Goal: Task Accomplishment & Management: Use online tool/utility

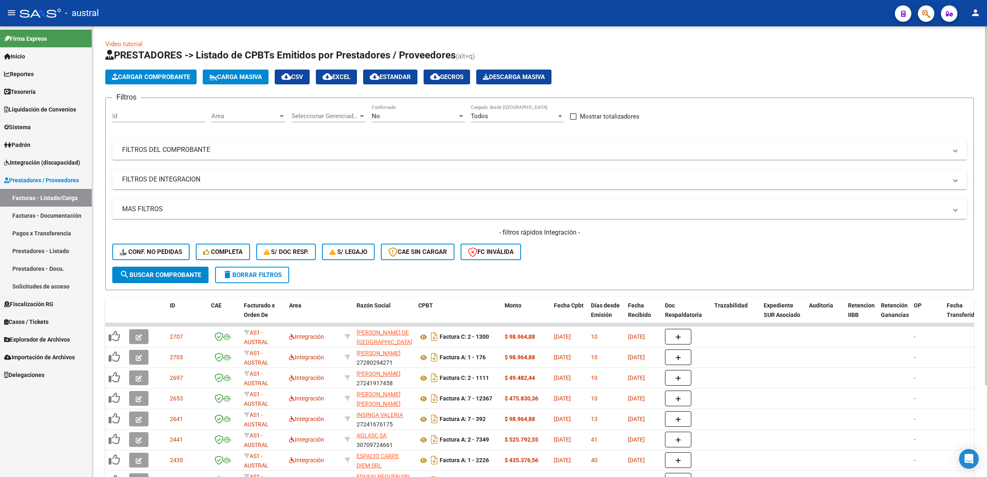
click at [227, 78] on span "Carga Masiva" at bounding box center [235, 76] width 53 height 7
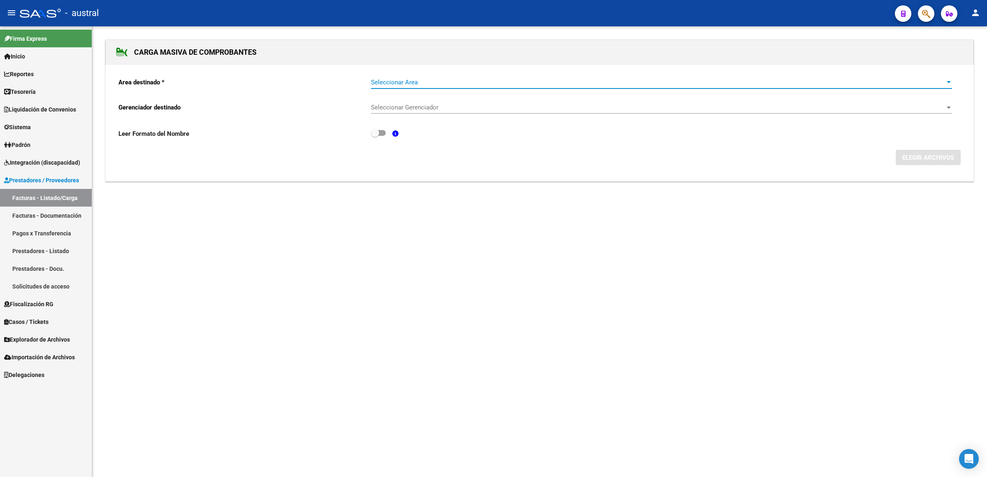
click at [397, 81] on span "Seleccionar Area" at bounding box center [658, 82] width 574 height 7
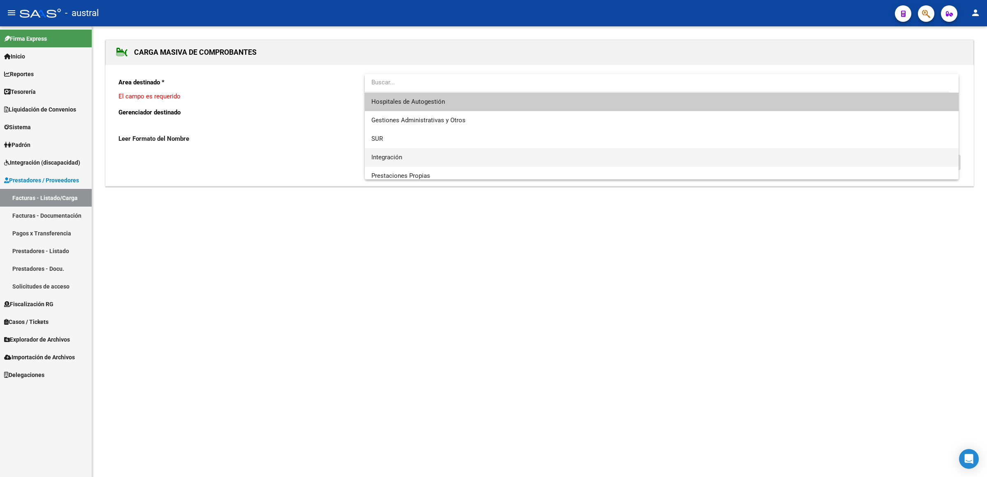
click at [414, 155] on span "Integración" at bounding box center [661, 157] width 581 height 19
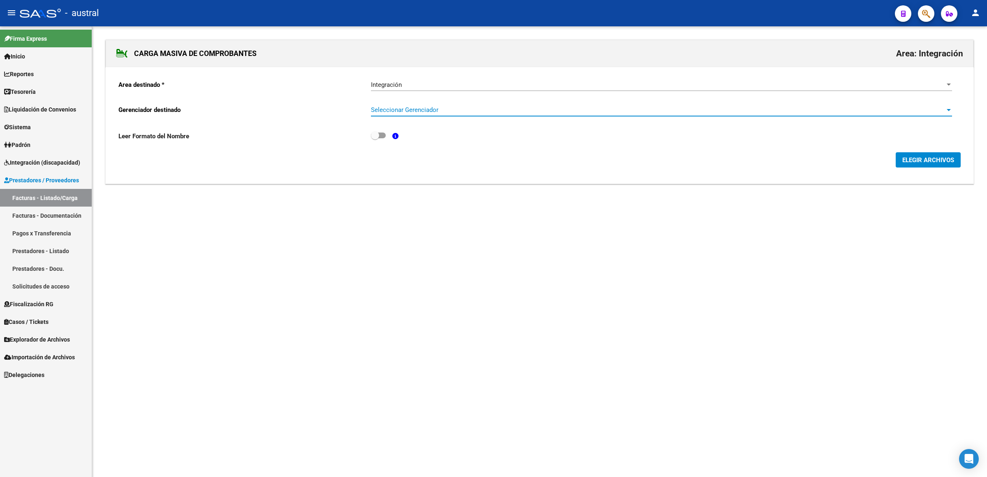
click at [402, 113] on span "Seleccionar Gerenciador" at bounding box center [658, 109] width 574 height 7
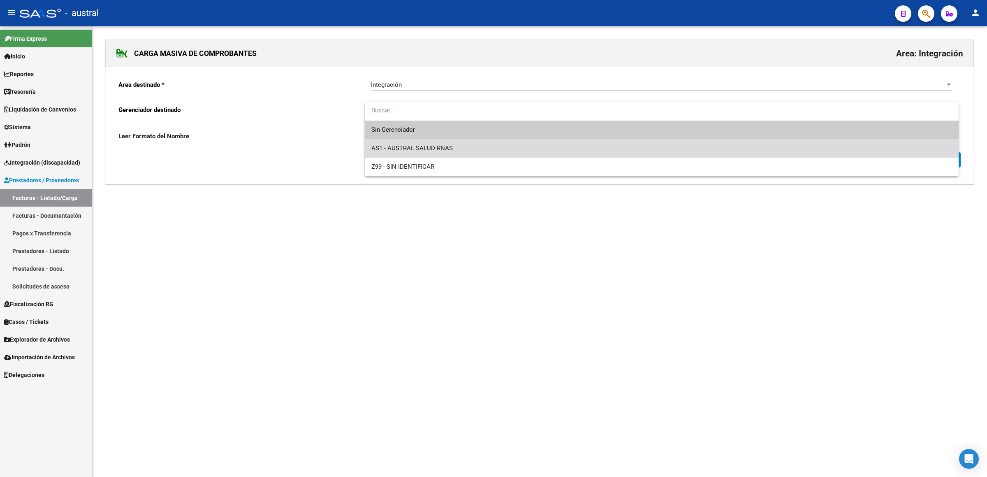
click at [455, 146] on span "AS1 - AUSTRAL SALUD RNAS" at bounding box center [661, 148] width 581 height 19
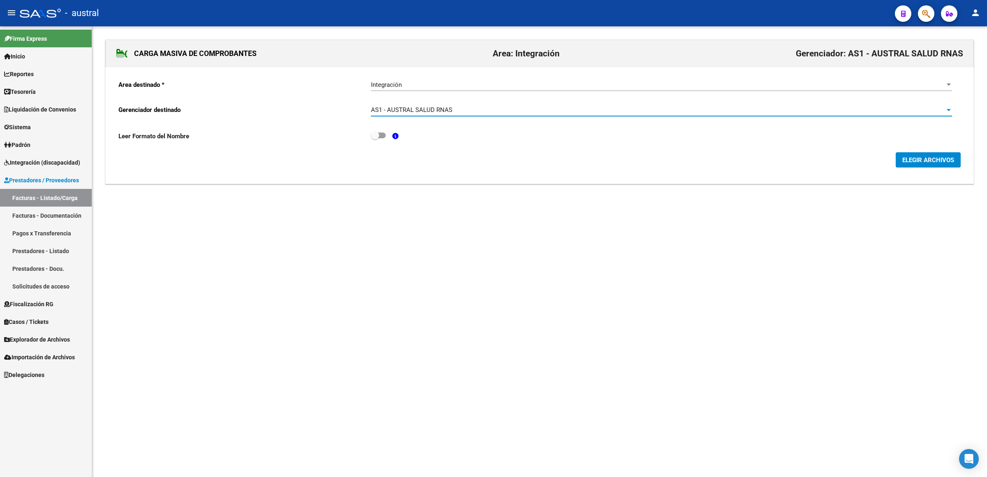
click at [928, 163] on span "ELEGIR ARCHIVOS" at bounding box center [928, 159] width 52 height 7
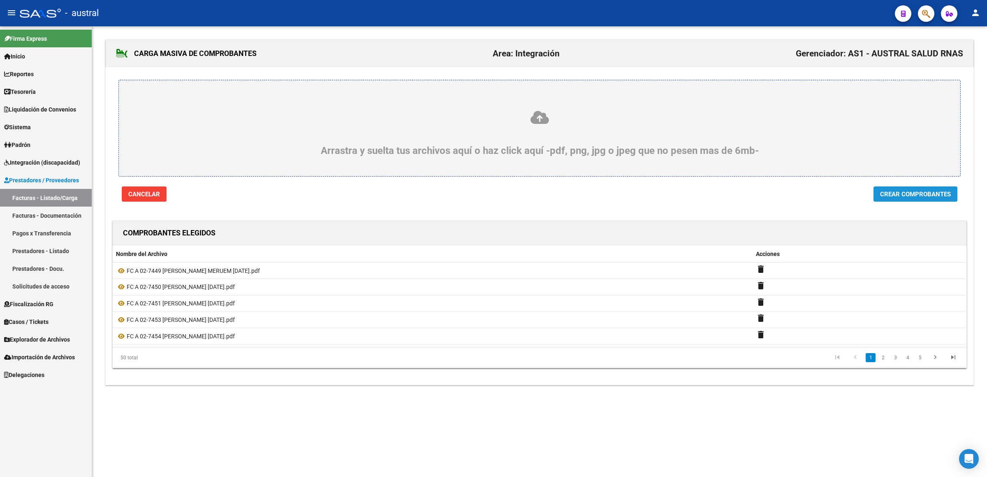
click at [905, 190] on button "Crear Comprobantes" at bounding box center [915, 193] width 84 height 15
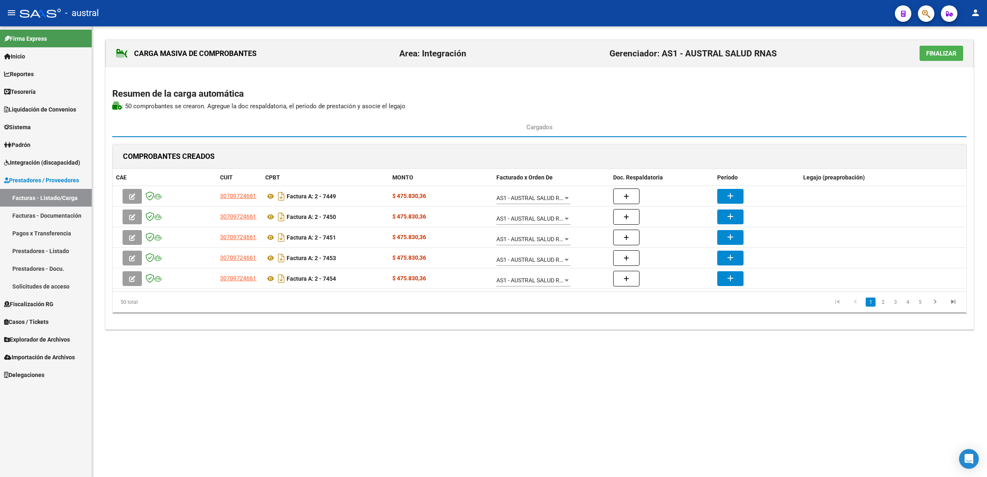
click at [414, 137] on mat-ink-bar at bounding box center [539, 136] width 854 height 1
click at [937, 55] on span "Finalizar" at bounding box center [941, 53] width 30 height 7
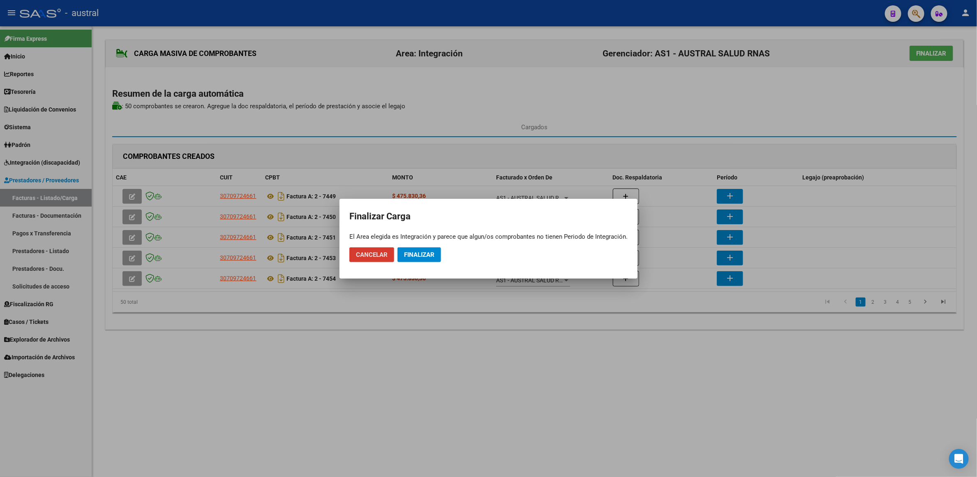
click at [434, 253] on span "Finalizar" at bounding box center [419, 254] width 30 height 7
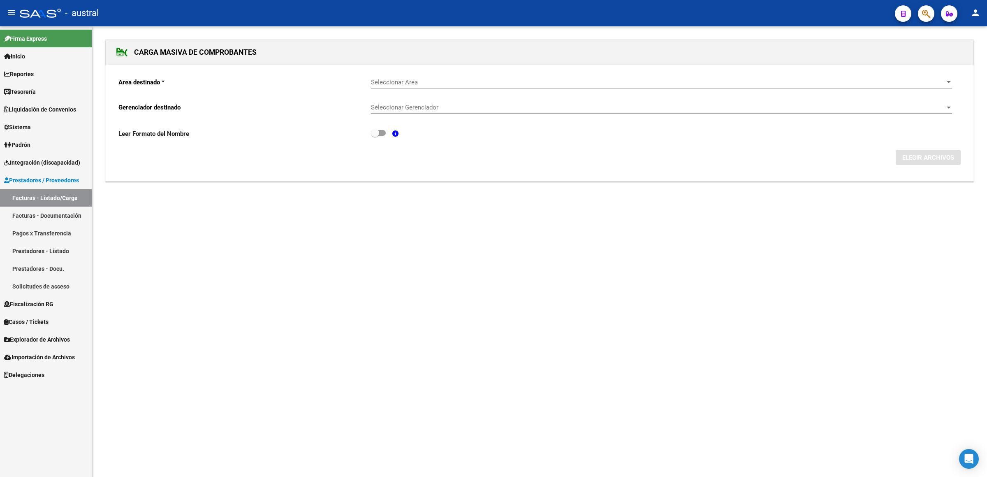
click at [34, 196] on link "Facturas - Listado/Carga" at bounding box center [46, 198] width 92 height 18
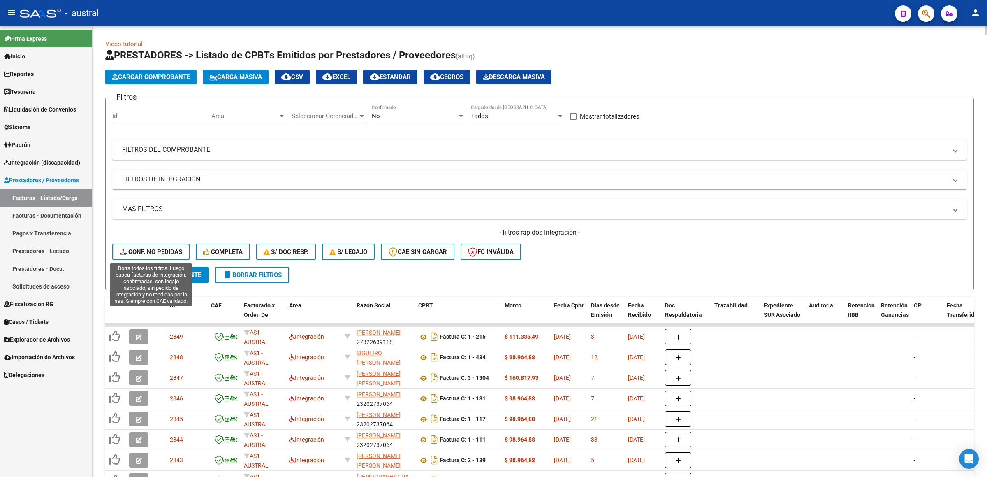
click at [171, 254] on span "Conf. no pedidas" at bounding box center [151, 251] width 63 height 7
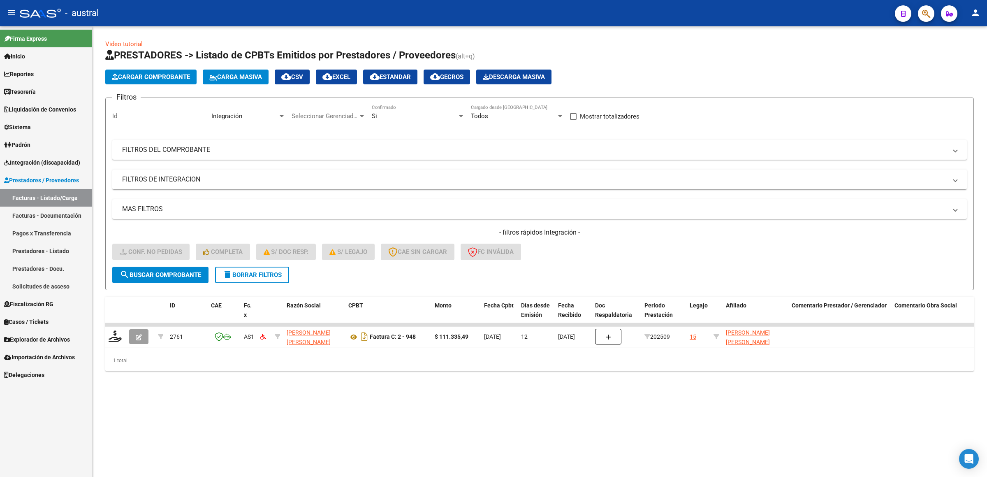
click at [266, 273] on span "delete Borrar Filtros" at bounding box center [251, 274] width 59 height 7
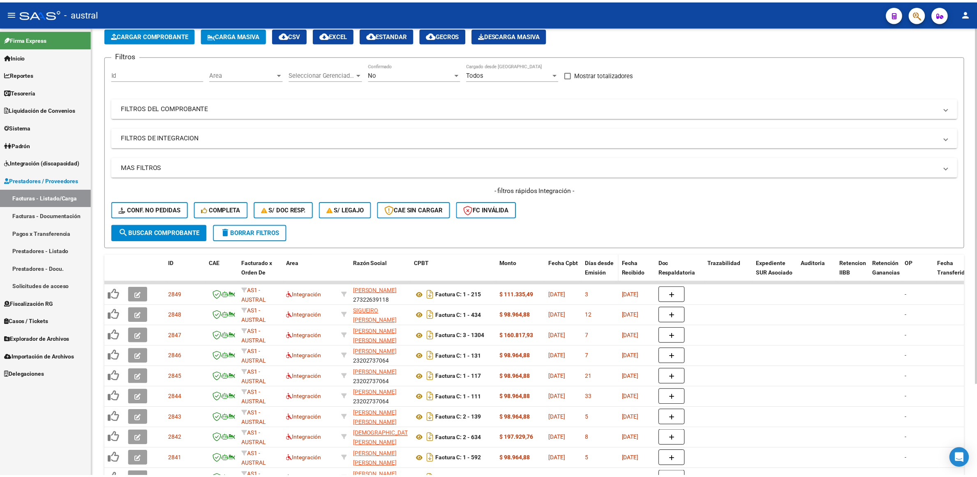
scroll to position [115, 0]
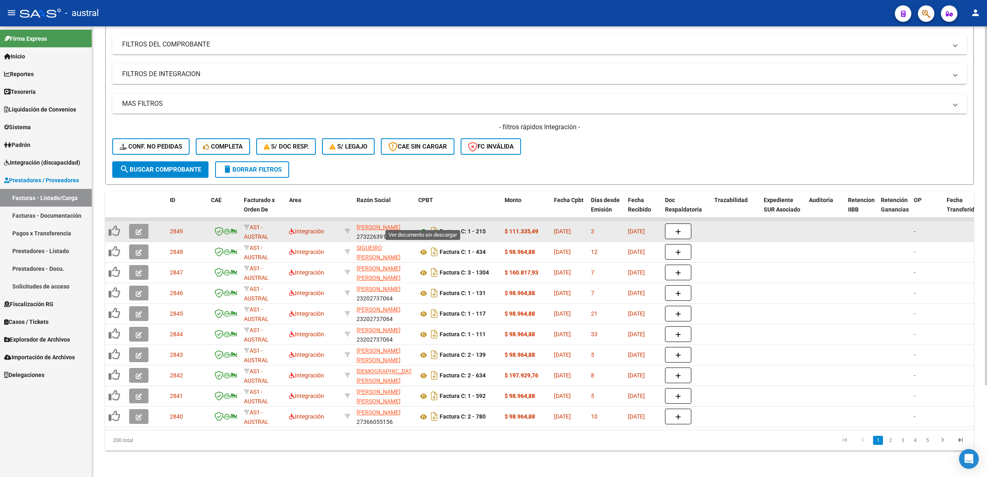
click at [424, 227] on icon at bounding box center [423, 232] width 11 height 10
click at [137, 229] on icon "button" at bounding box center [139, 232] width 6 height 6
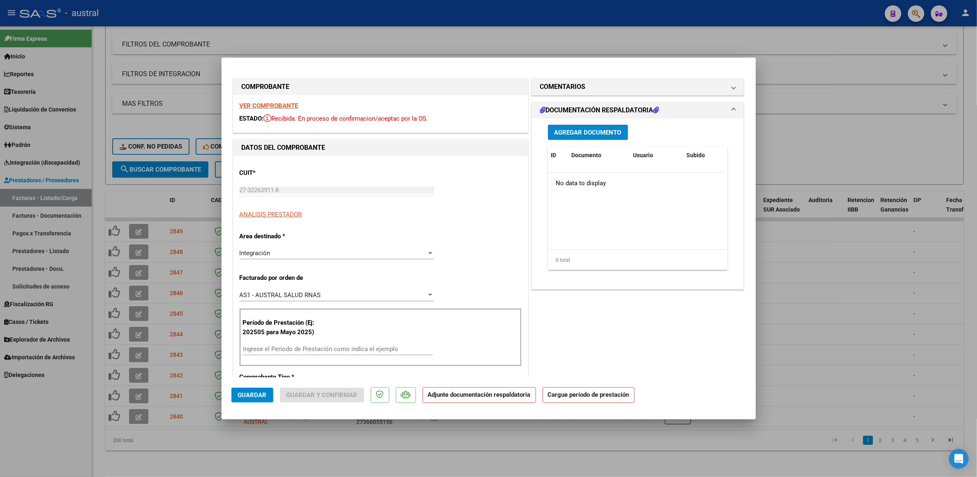
click at [332, 346] on input "Ingrese el Período de Prestación como indica el ejemplo" at bounding box center [338, 348] width 190 height 7
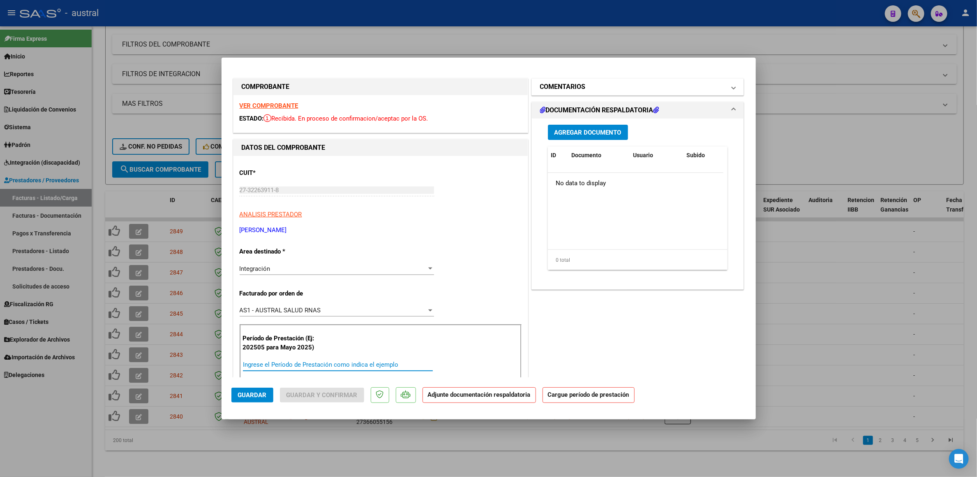
click at [595, 84] on mat-panel-title "COMENTARIOS" at bounding box center [633, 87] width 186 height 10
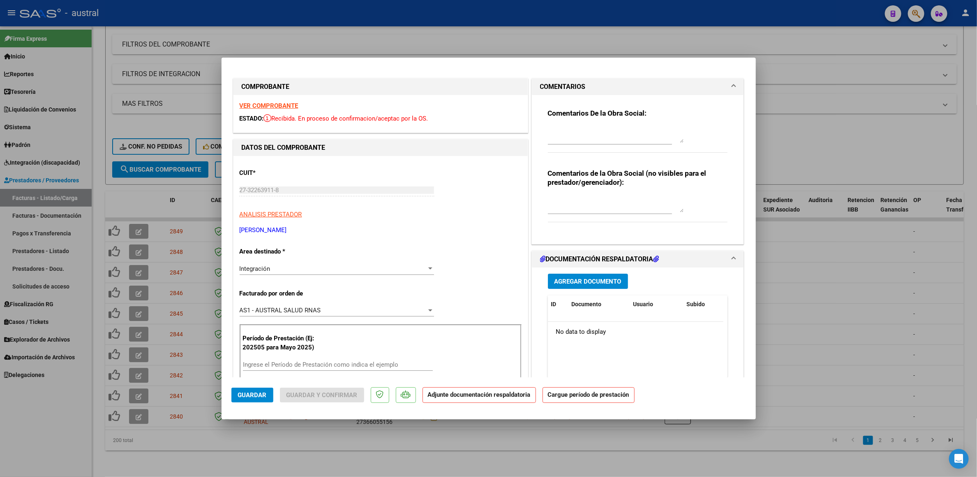
click at [606, 144] on div at bounding box center [616, 135] width 136 height 20
click at [609, 138] on textarea at bounding box center [616, 134] width 136 height 16
type textarea "SUPERA LA CANTIDAD DE SS"
click at [271, 398] on button "Guardar" at bounding box center [253, 394] width 42 height 15
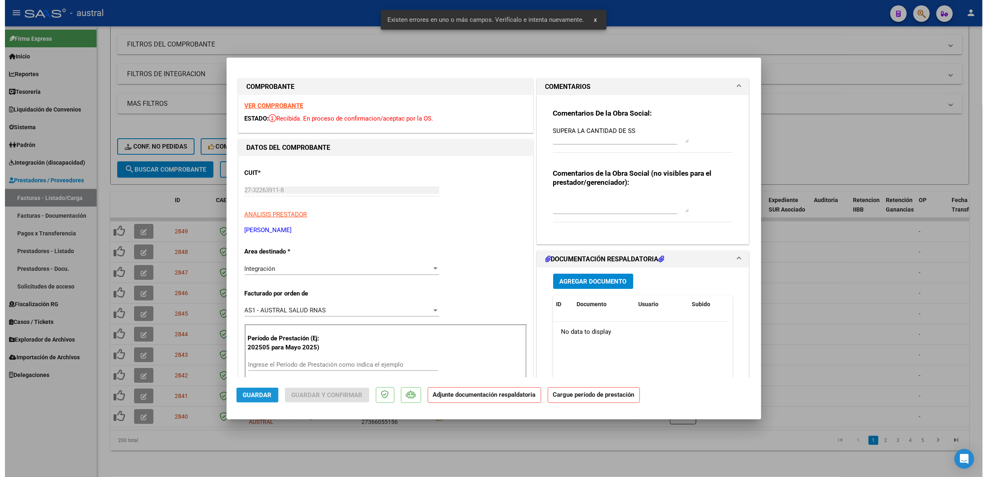
scroll to position [134, 0]
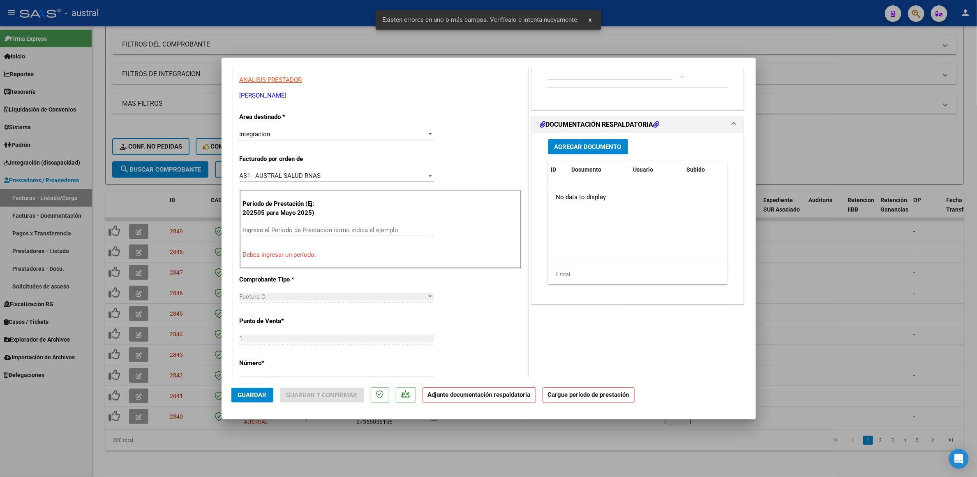
click at [313, 231] on input "Ingrese el Período de Prestación como indica el ejemplo" at bounding box center [338, 229] width 190 height 7
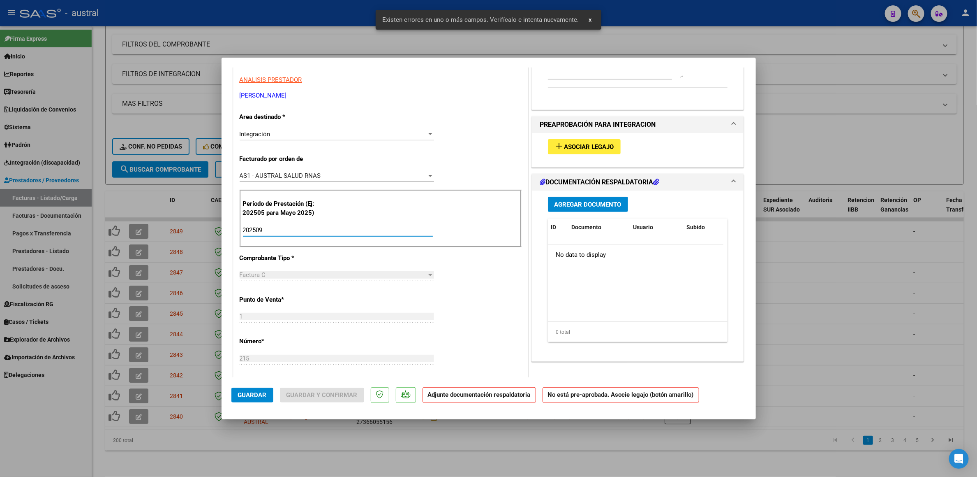
type input "202509"
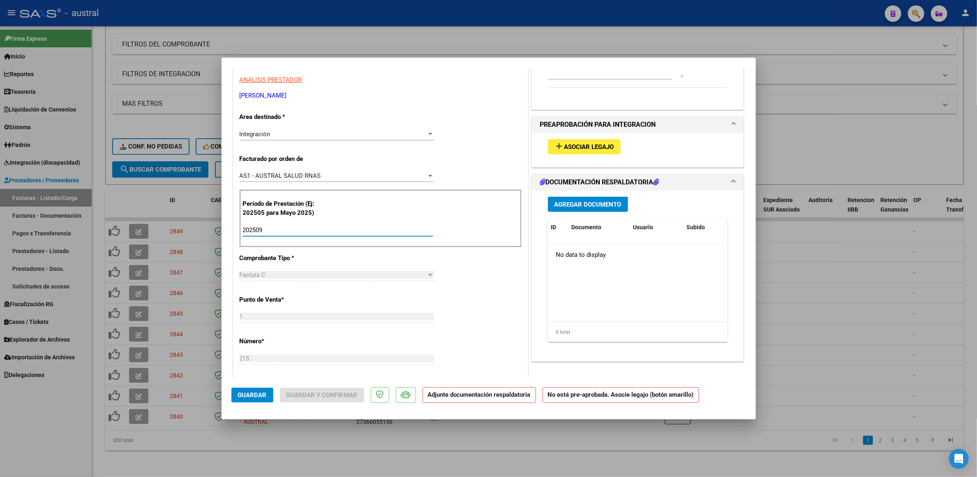
click at [257, 390] on button "Guardar" at bounding box center [253, 394] width 42 height 15
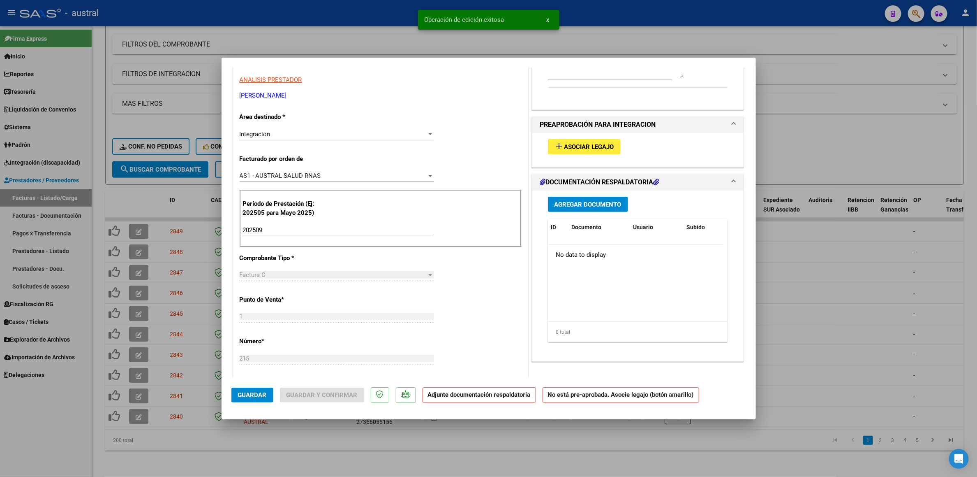
click at [828, 104] on div at bounding box center [488, 238] width 977 height 477
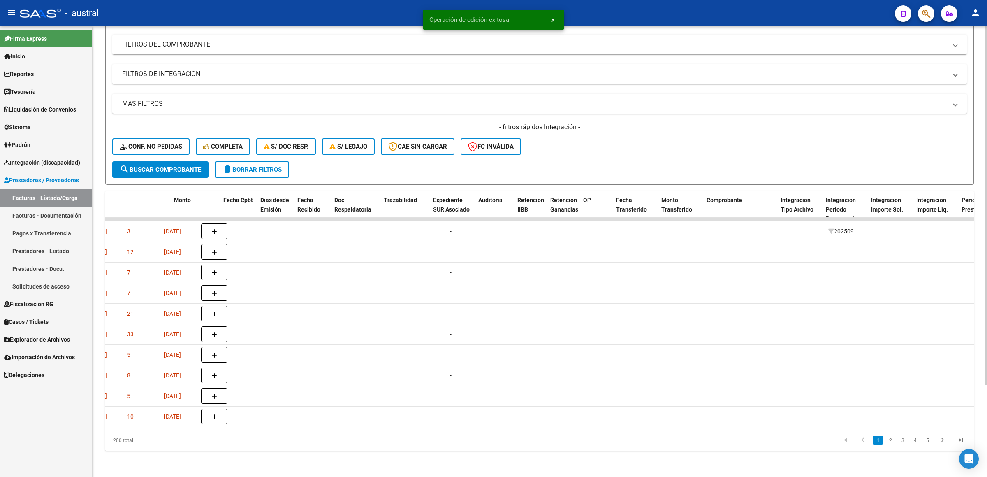
scroll to position [0, 0]
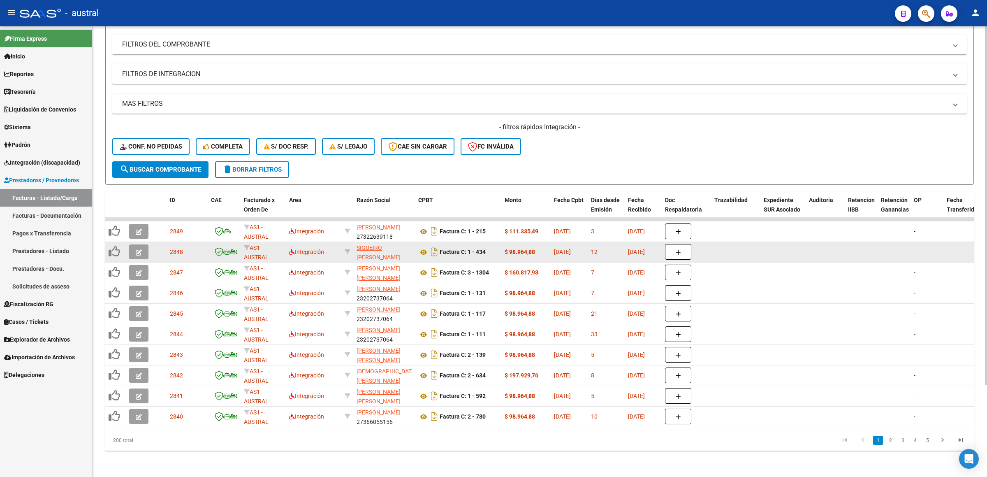
click at [140, 249] on icon "button" at bounding box center [139, 252] width 6 height 6
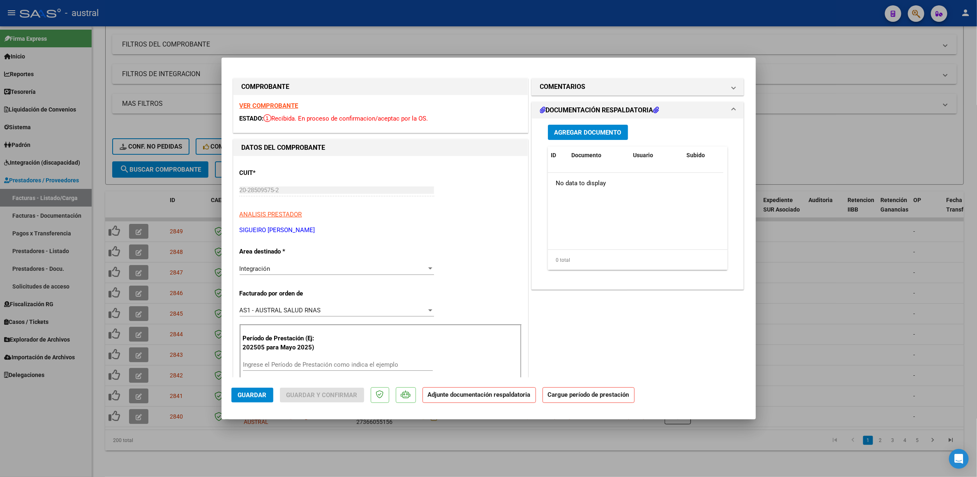
click at [358, 361] on input "Ingrese el Período de Prestación como indica el ejemplo" at bounding box center [338, 364] width 190 height 7
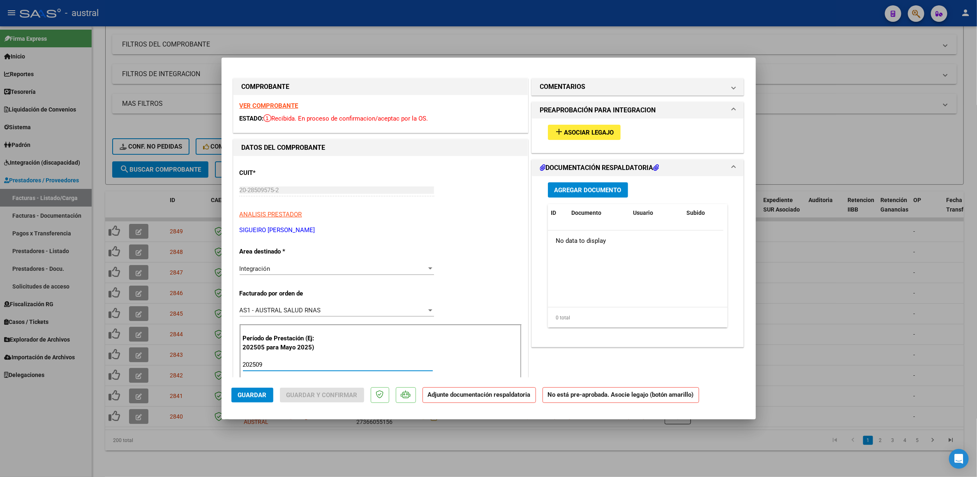
type input "202509"
click at [287, 103] on strong "VER COMPROBANTE" at bounding box center [269, 105] width 59 height 7
click at [590, 129] on span "Asociar Legajo" at bounding box center [590, 132] width 50 height 7
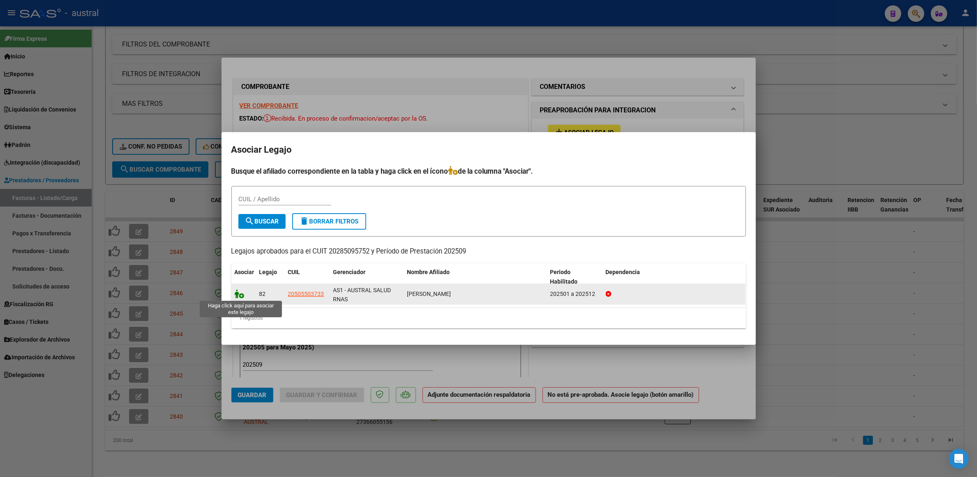
click at [238, 292] on icon at bounding box center [240, 293] width 10 height 9
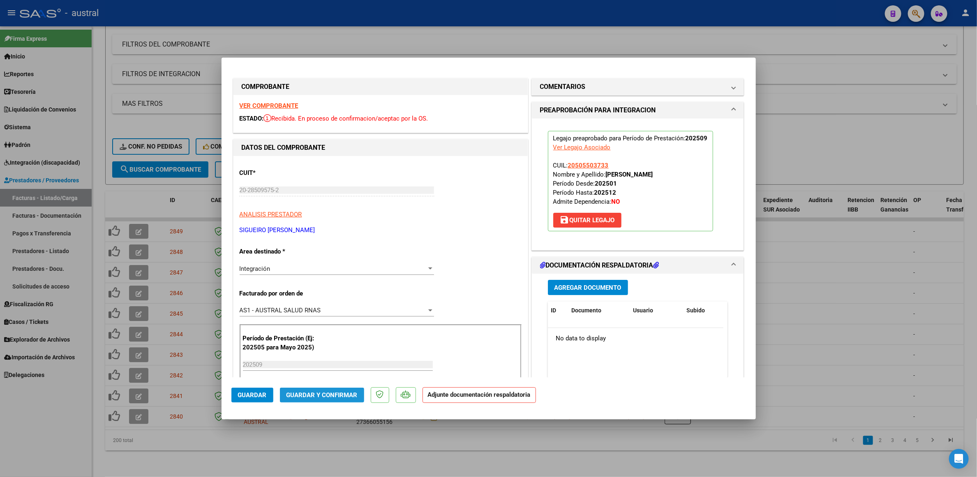
click at [338, 393] on span "Guardar y Confirmar" at bounding box center [322, 394] width 71 height 7
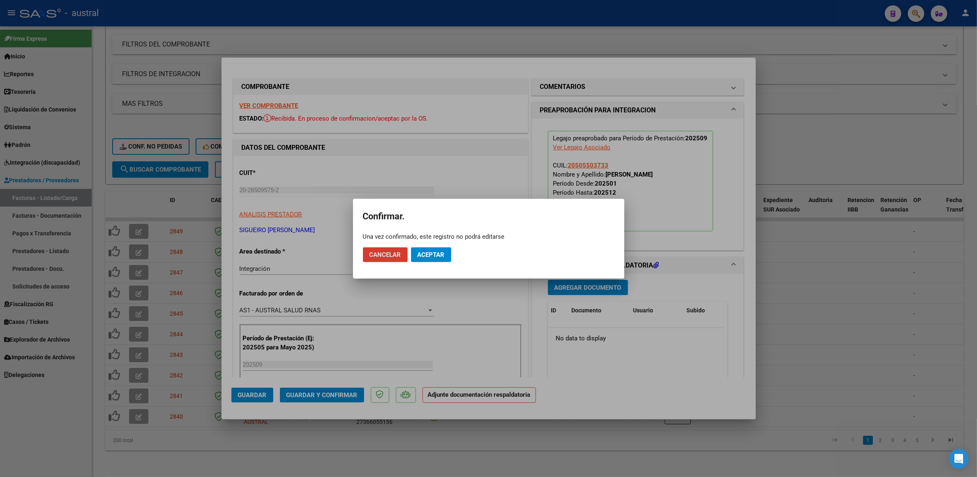
click at [442, 257] on span "Aceptar" at bounding box center [431, 254] width 27 height 7
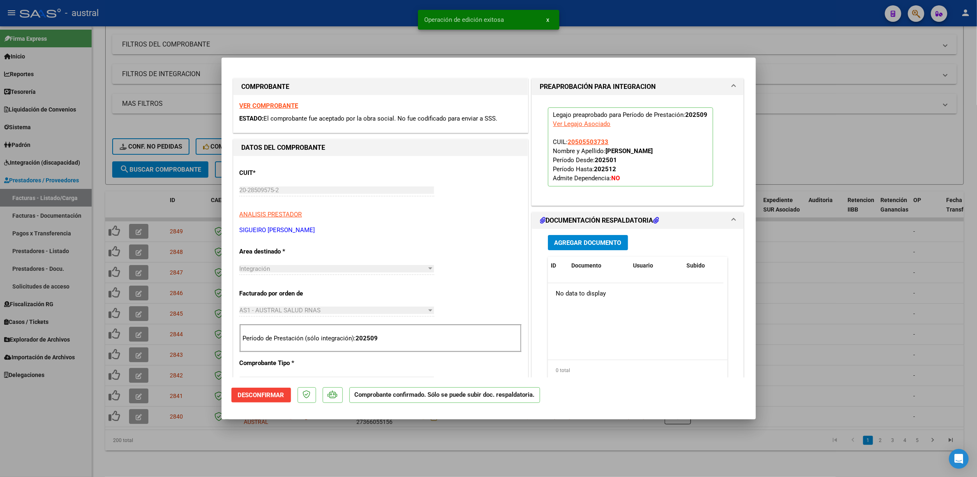
click at [146, 186] on div at bounding box center [488, 238] width 977 height 477
type input "$ 0,00"
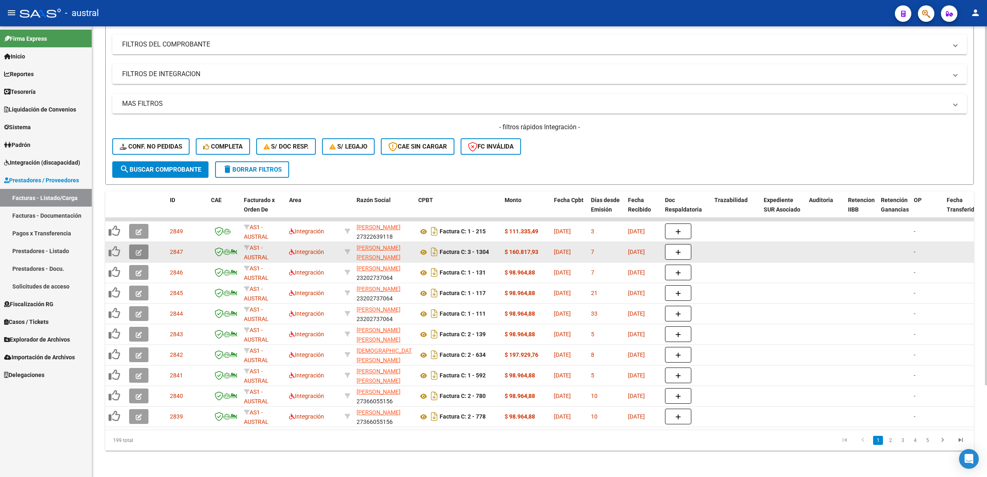
click at [137, 249] on icon "button" at bounding box center [139, 252] width 6 height 6
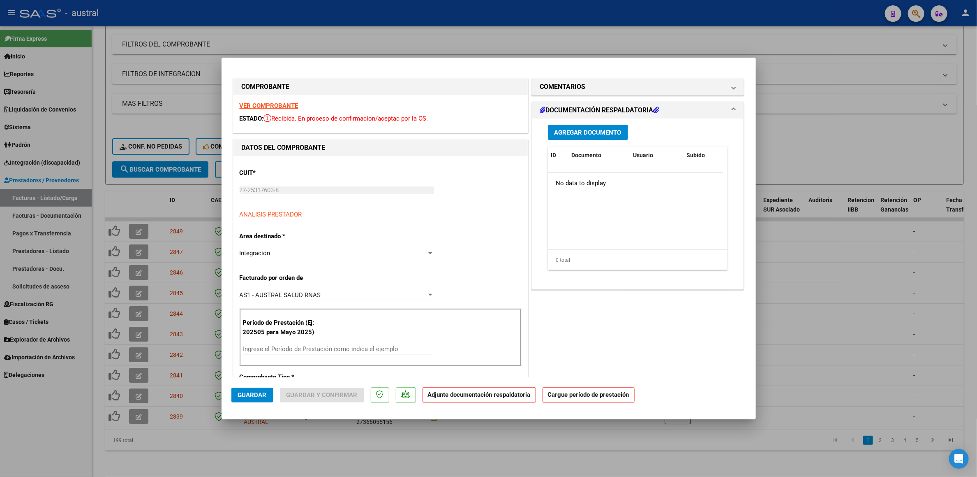
drag, startPoint x: 289, startPoint y: 101, endPoint x: 288, endPoint y: 106, distance: 5.0
click at [288, 101] on div "VER COMPROBANTE ESTADO: Recibida. En proceso de confirmacion/aceptac por la OS." at bounding box center [381, 113] width 294 height 37
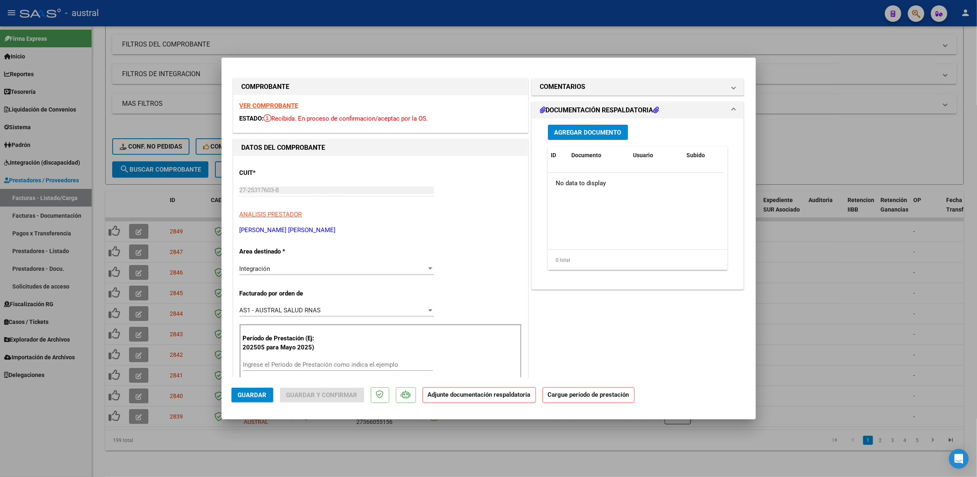
click at [288, 106] on strong "VER COMPROBANTE" at bounding box center [269, 105] width 59 height 7
click at [274, 364] on input "Ingrese el Período de Prestación como indica el ejemplo" at bounding box center [338, 364] width 190 height 7
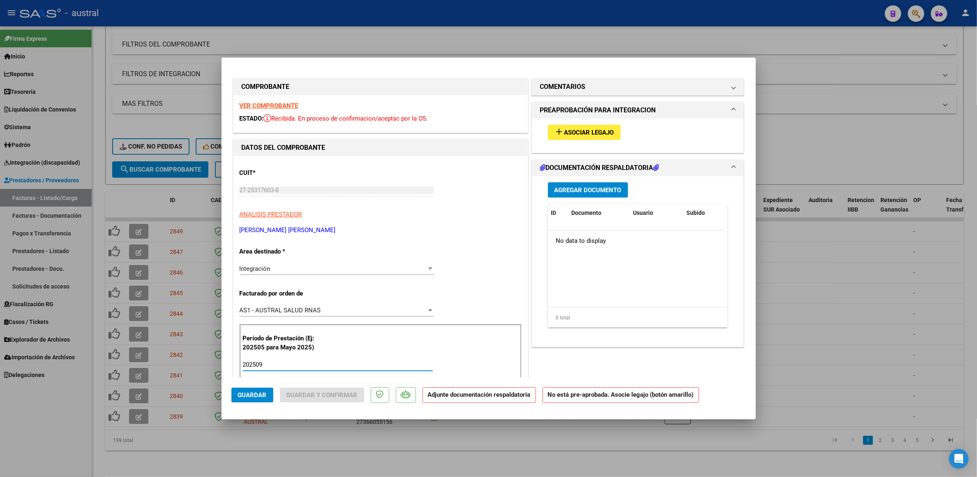
type input "202509"
click at [627, 83] on mat-panel-title "COMENTARIOS" at bounding box center [633, 87] width 186 height 10
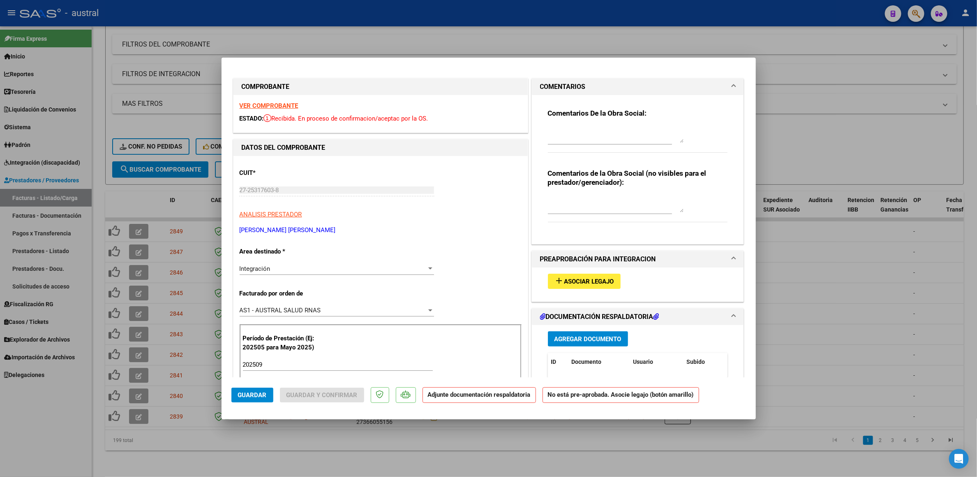
click at [590, 132] on textarea at bounding box center [616, 134] width 136 height 16
type textarea "s"
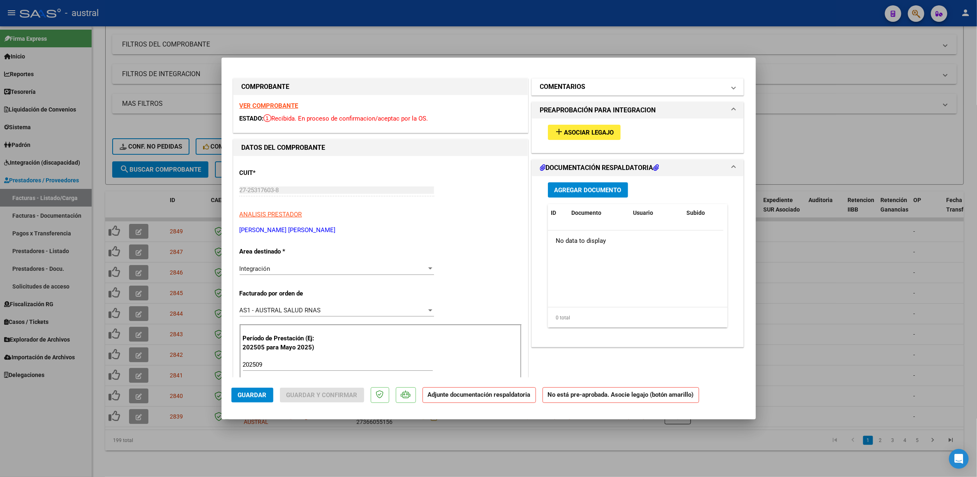
click at [588, 83] on mat-panel-title "COMENTARIOS" at bounding box center [633, 87] width 186 height 10
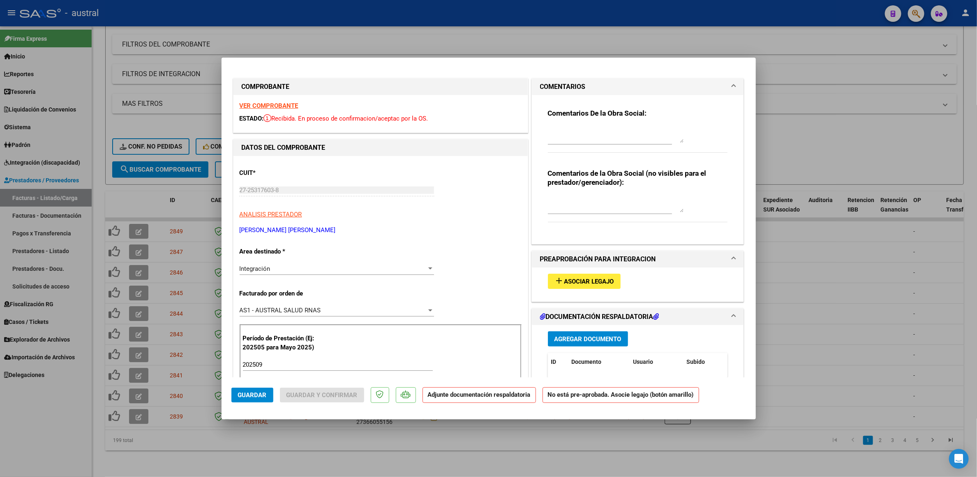
click at [558, 137] on textarea at bounding box center [616, 134] width 136 height 16
type textarea "SUPERA LA CANTIDAD DE SS"
click at [252, 393] on span "Guardar" at bounding box center [252, 394] width 29 height 7
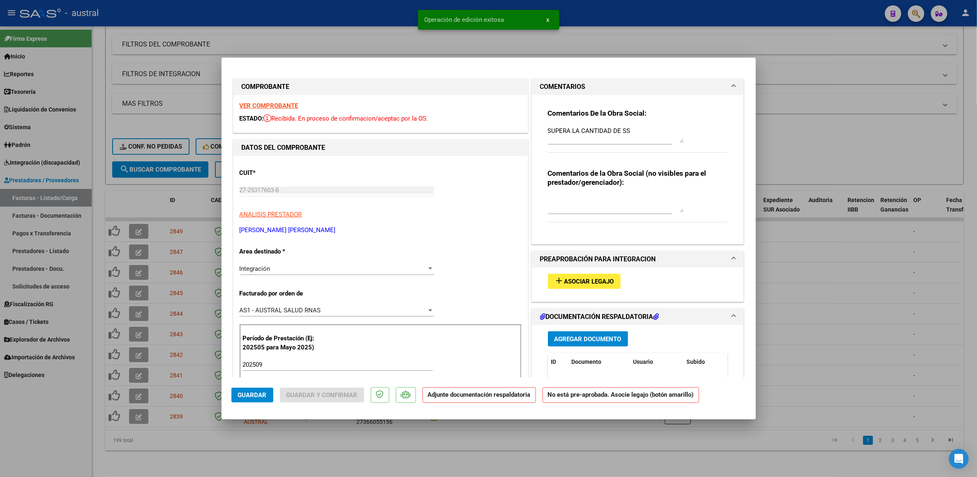
click at [158, 194] on div at bounding box center [488, 238] width 977 height 477
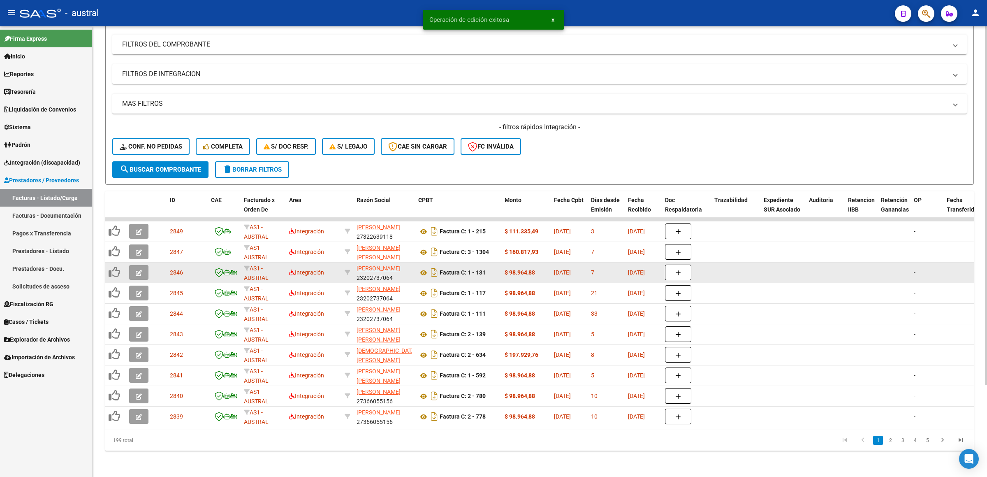
click at [148, 267] on div at bounding box center [140, 272] width 22 height 15
click at [144, 267] on button "button" at bounding box center [138, 272] width 19 height 15
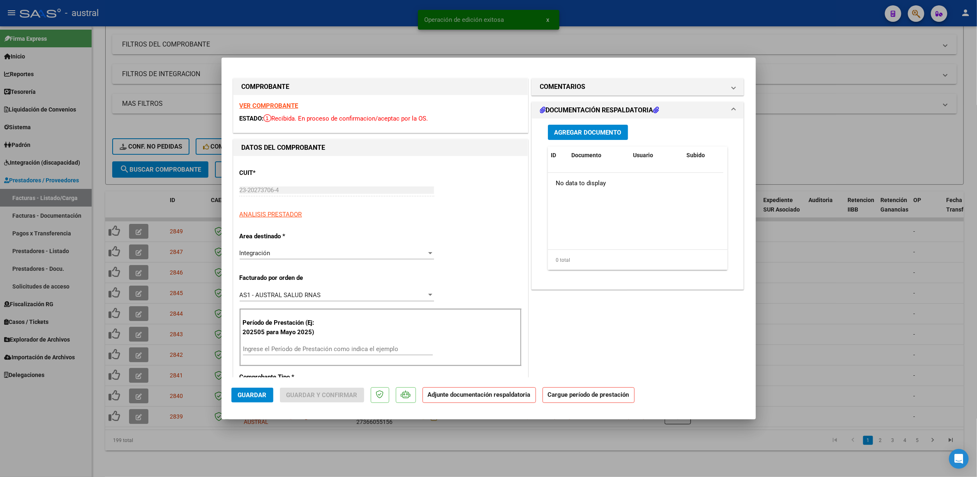
click at [266, 102] on strong "VER COMPROBANTE" at bounding box center [269, 105] width 59 height 7
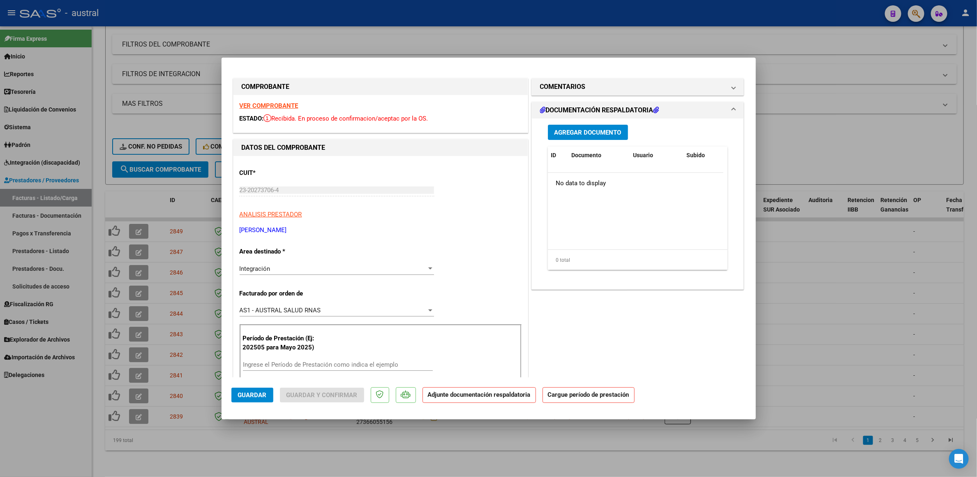
click at [331, 359] on div "Ingrese el Período de Prestación como indica el ejemplo" at bounding box center [338, 364] width 190 height 12
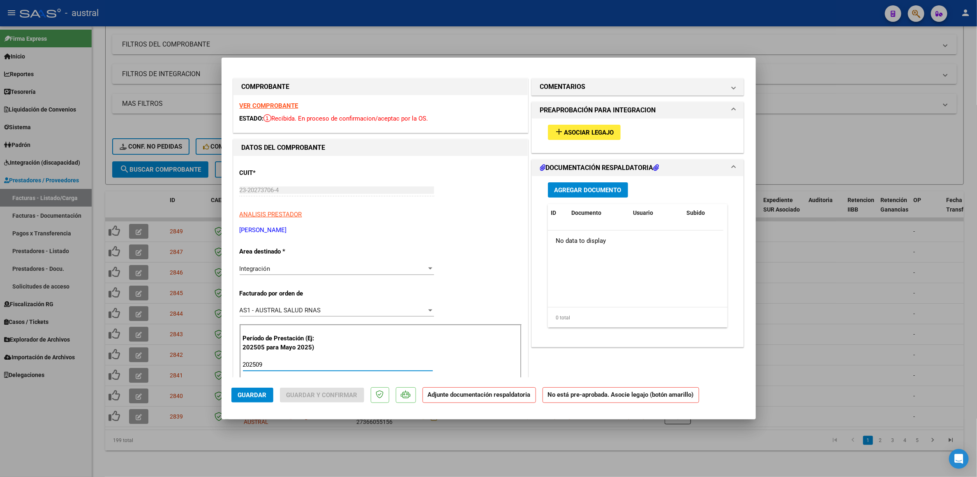
type input "202509"
click at [587, 127] on button "add Asociar Legajo" at bounding box center [584, 132] width 73 height 15
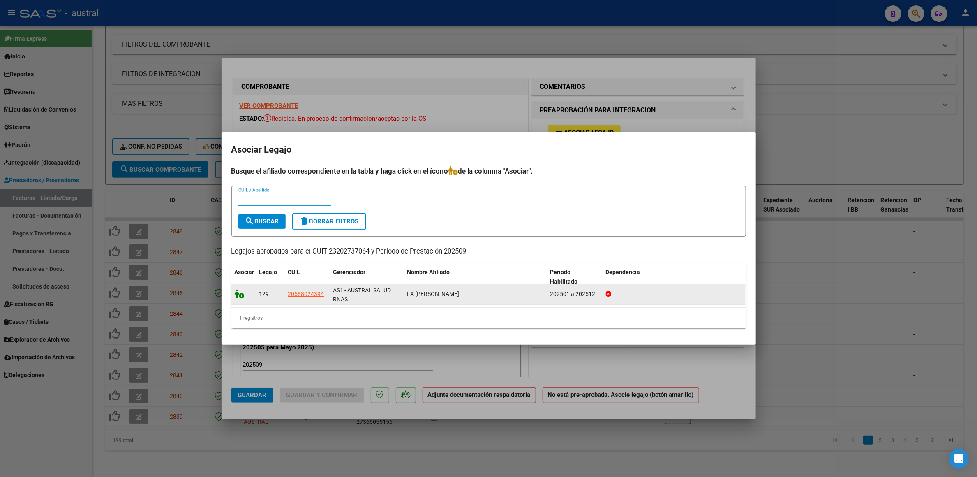
click at [241, 294] on icon at bounding box center [240, 293] width 10 height 9
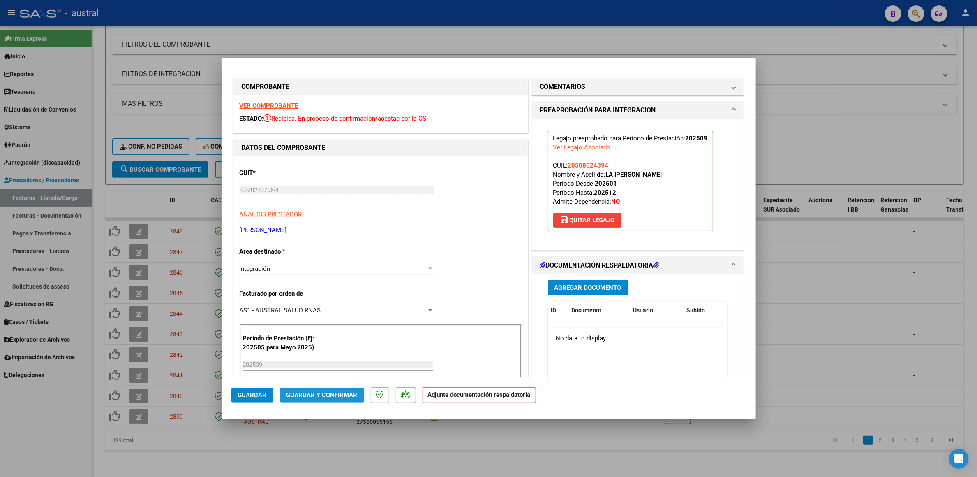
click at [334, 394] on span "Guardar y Confirmar" at bounding box center [322, 394] width 71 height 7
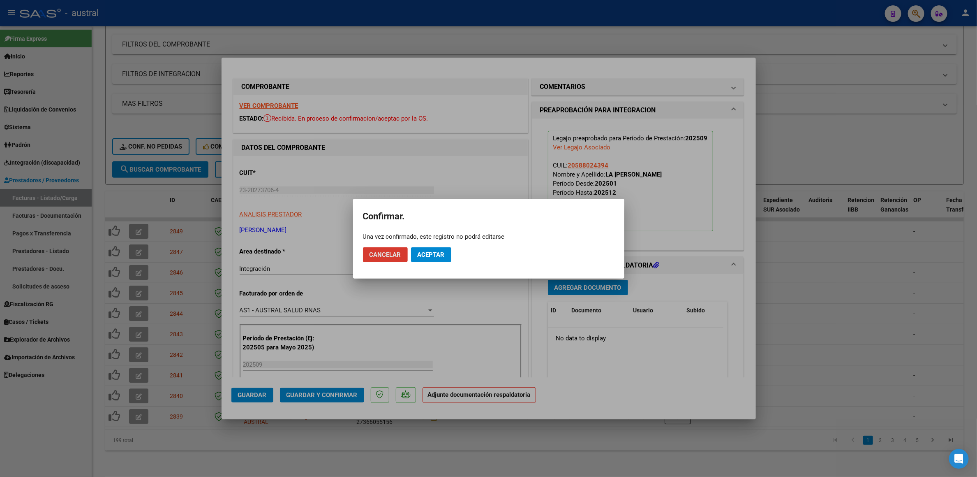
click at [446, 252] on button "Aceptar" at bounding box center [431, 254] width 40 height 15
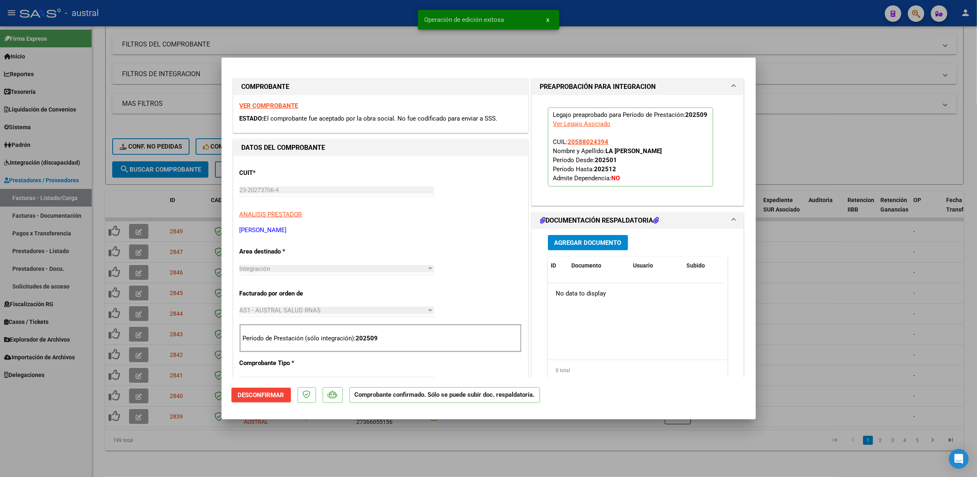
click at [133, 285] on div at bounding box center [488, 238] width 977 height 477
type input "$ 0,00"
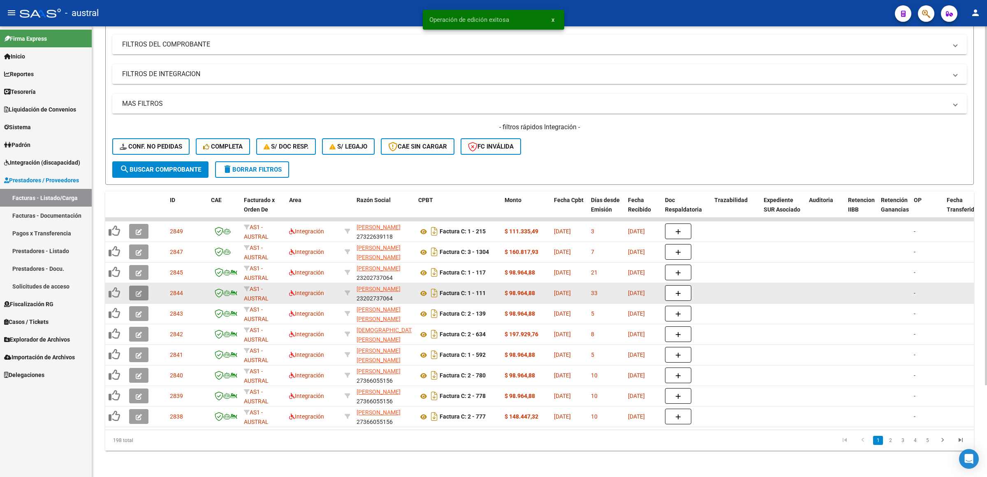
click at [140, 290] on icon "button" at bounding box center [139, 293] width 6 height 6
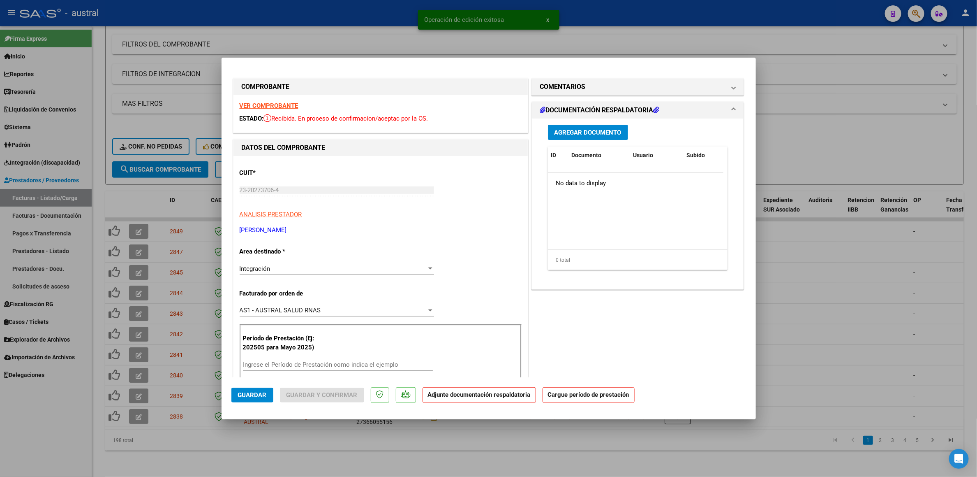
click at [290, 109] on strong "VER COMPROBANTE" at bounding box center [269, 105] width 59 height 7
click at [838, 88] on div at bounding box center [488, 238] width 977 height 477
type input "$ 0,00"
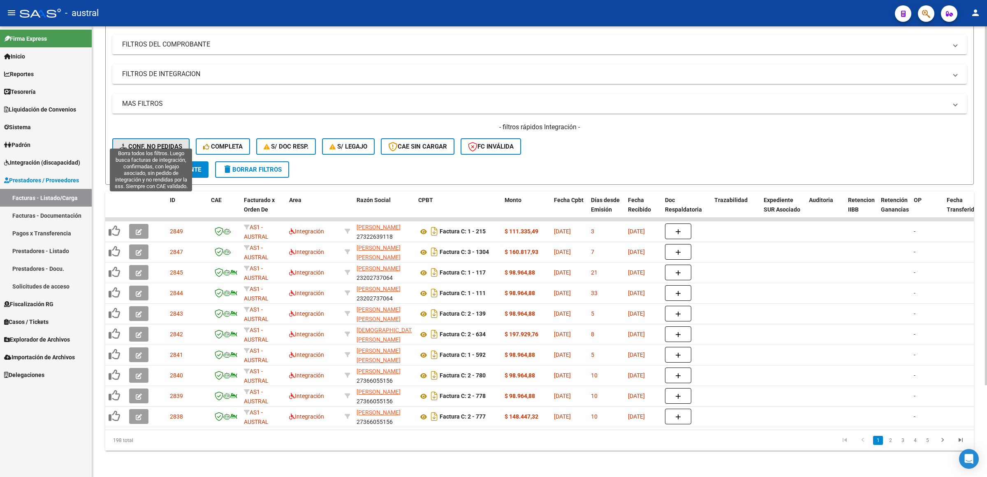
click at [159, 143] on span "Conf. no pedidas" at bounding box center [151, 146] width 63 height 7
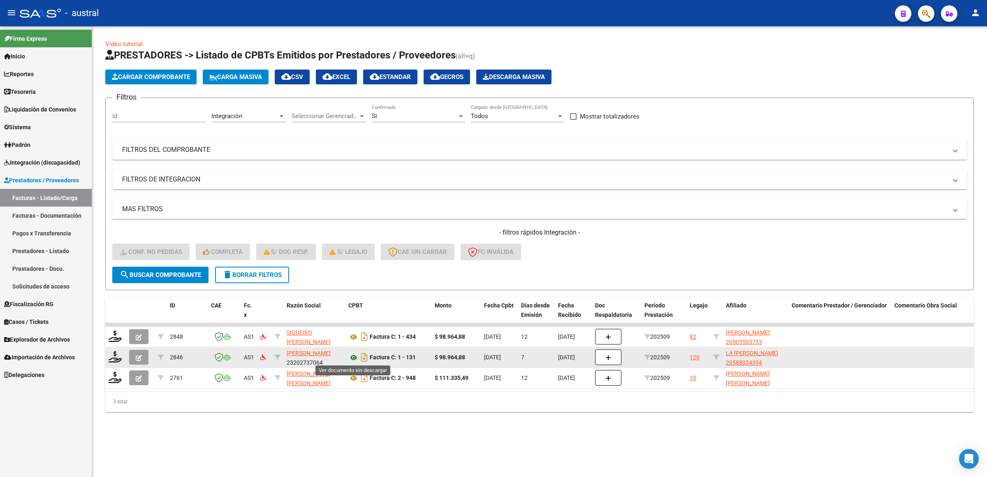
click at [353, 354] on icon at bounding box center [353, 357] width 11 height 10
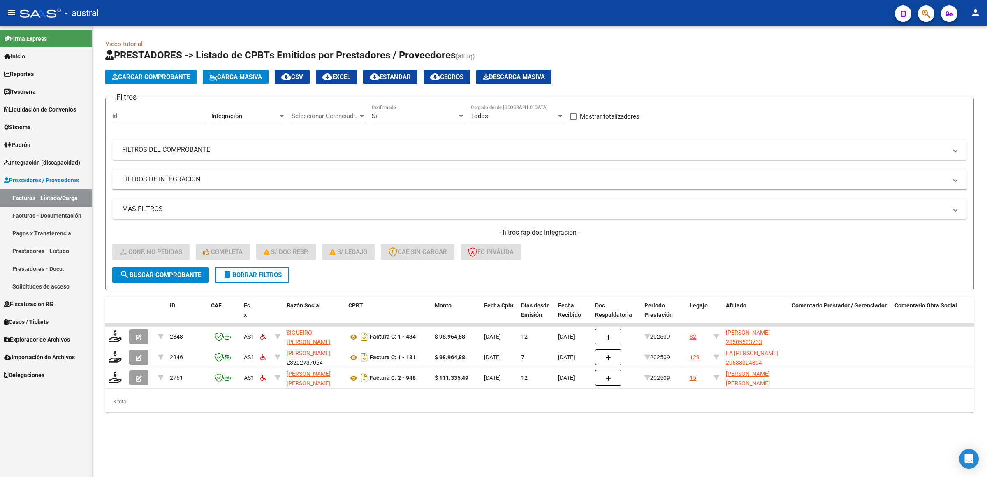
click at [265, 274] on span "delete Borrar Filtros" at bounding box center [251, 274] width 59 height 7
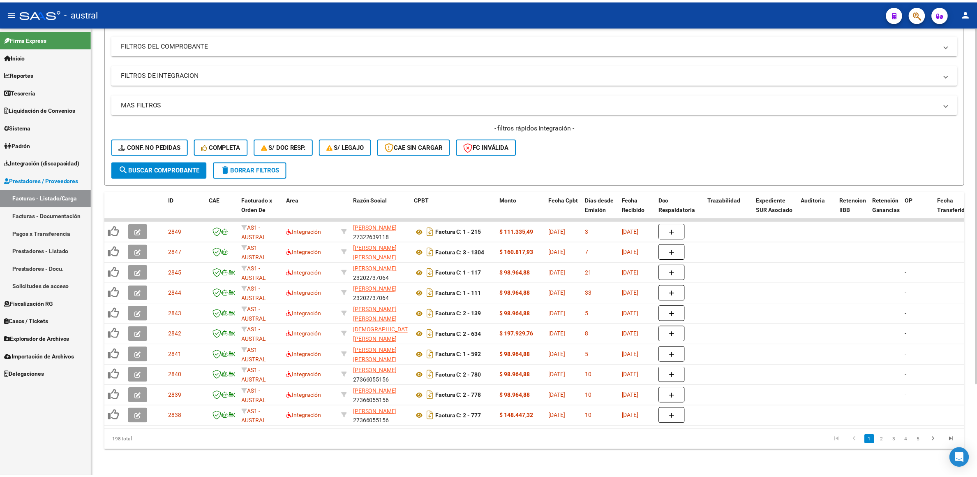
scroll to position [115, 0]
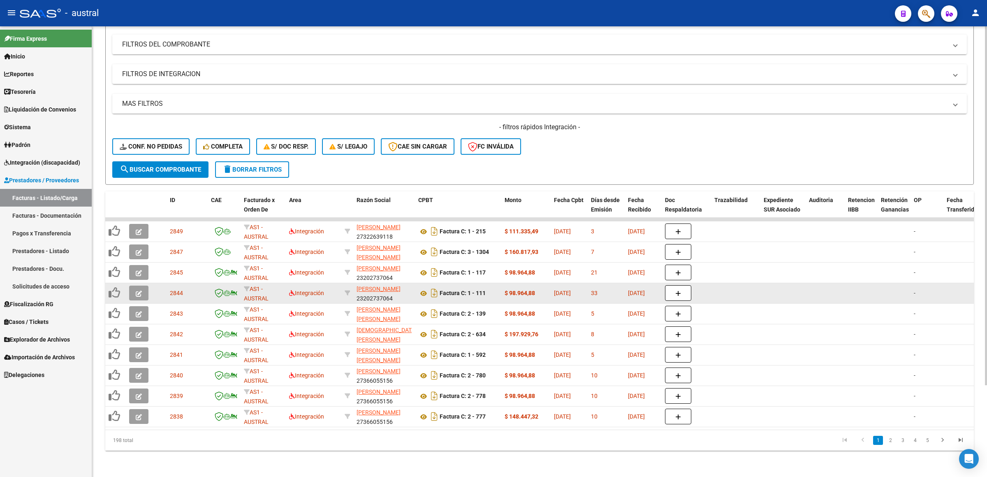
click at [138, 290] on icon "button" at bounding box center [139, 293] width 6 height 6
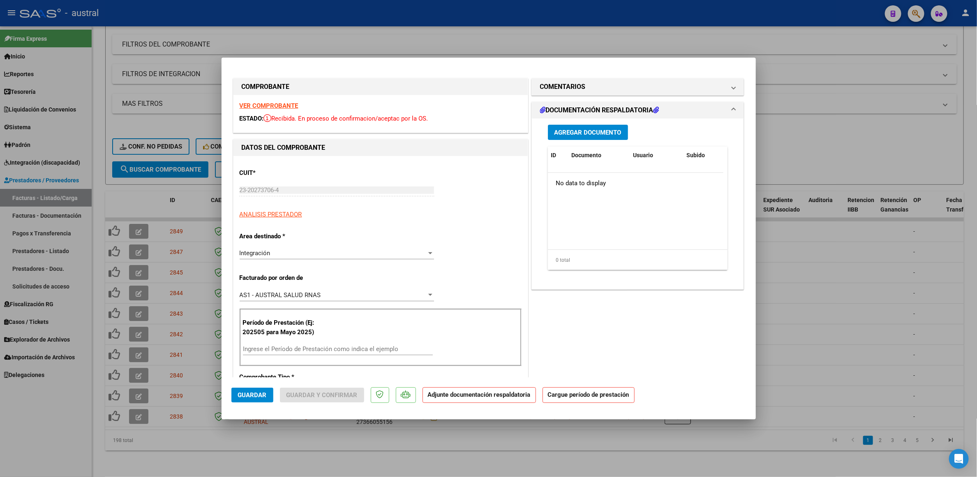
click at [279, 100] on div "VER COMPROBANTE ESTADO: Recibida. En proceso de confirmacion/aceptac por la OS." at bounding box center [381, 113] width 294 height 37
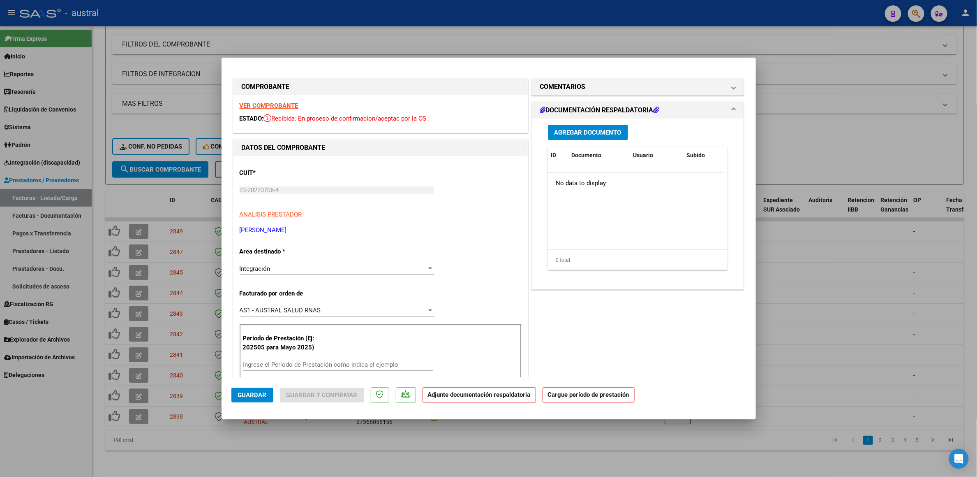
click at [283, 108] on strong "VER COMPROBANTE" at bounding box center [269, 105] width 59 height 7
click at [869, 70] on div at bounding box center [488, 238] width 977 height 477
type input "$ 0,00"
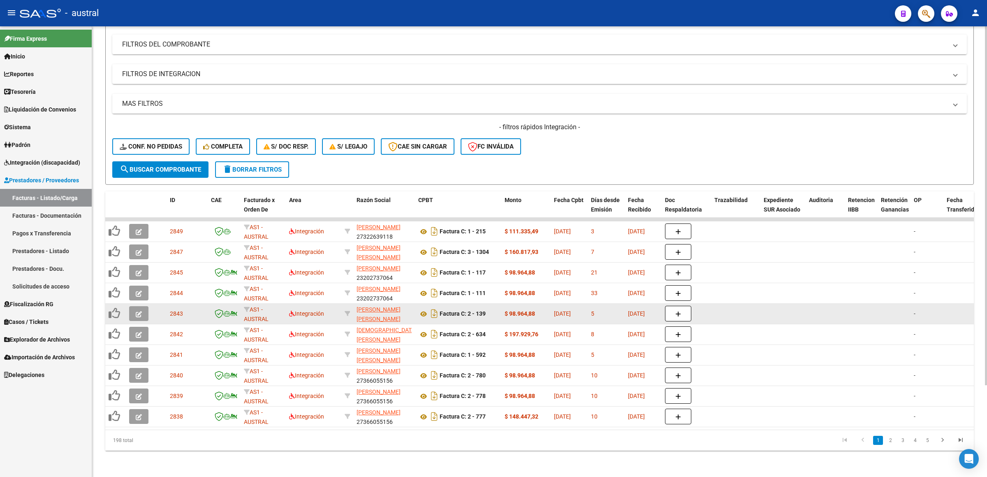
click at [138, 303] on datatable-body-cell at bounding box center [140, 313] width 29 height 20
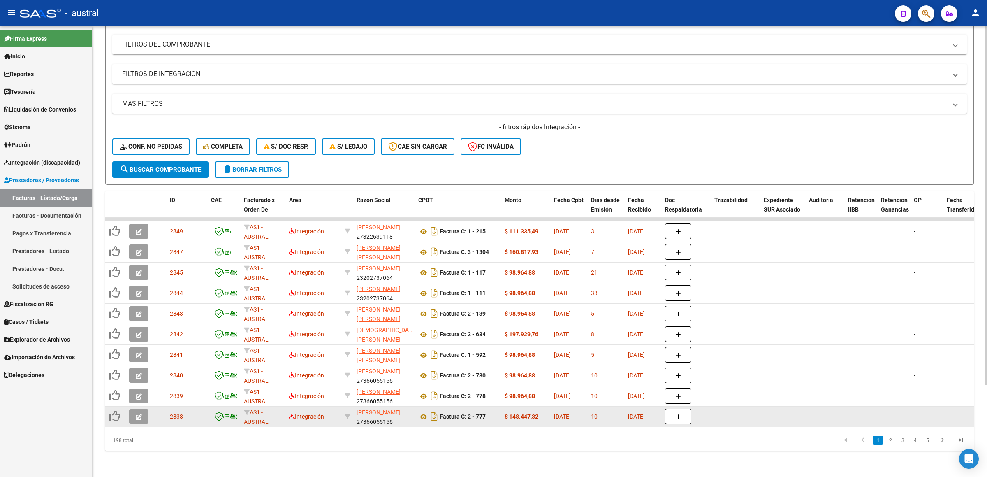
click at [134, 409] on button "button" at bounding box center [138, 416] width 19 height 15
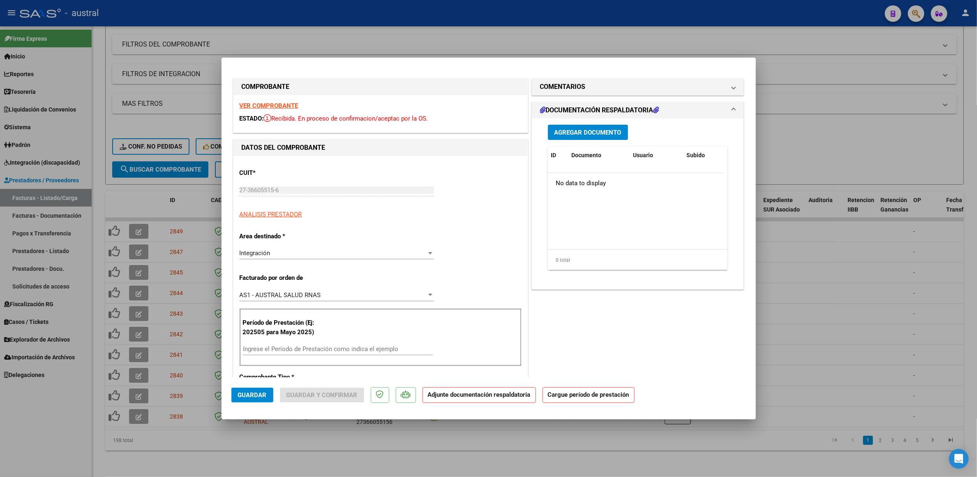
click at [271, 107] on strong "VER COMPROBANTE" at bounding box center [269, 105] width 59 height 7
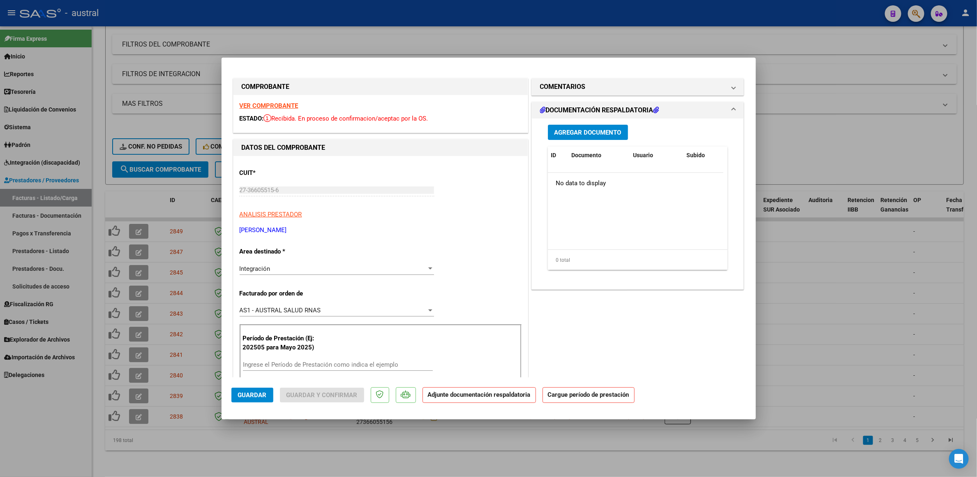
click at [314, 365] on input "Ingrese el Período de Prestación como indica el ejemplo" at bounding box center [338, 364] width 190 height 7
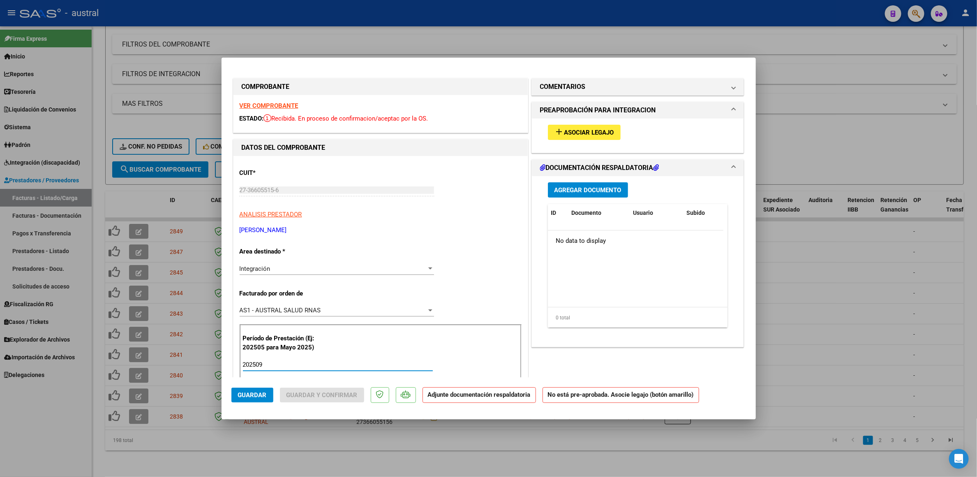
type input "202509"
click at [572, 146] on div "add Asociar Legajo" at bounding box center [638, 132] width 192 height 28
click at [579, 139] on button "add Asociar Legajo" at bounding box center [584, 132] width 73 height 15
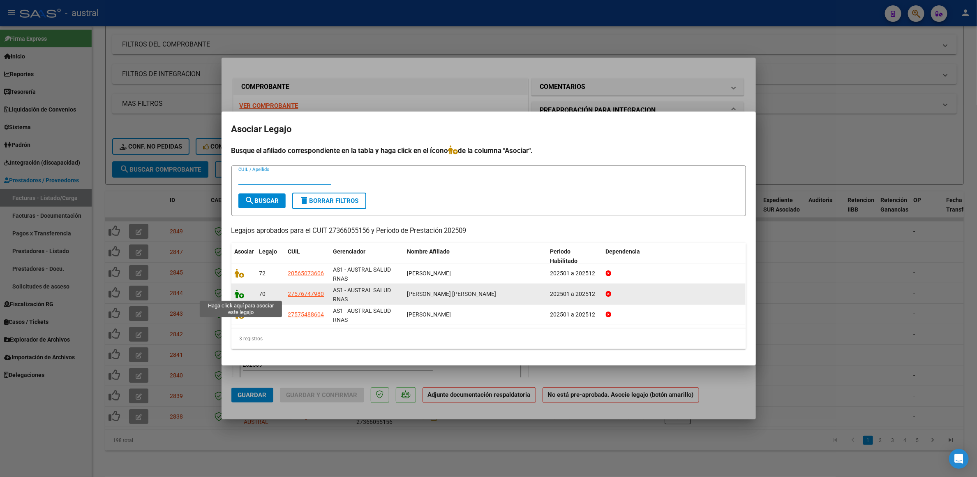
click at [241, 292] on icon at bounding box center [240, 293] width 10 height 9
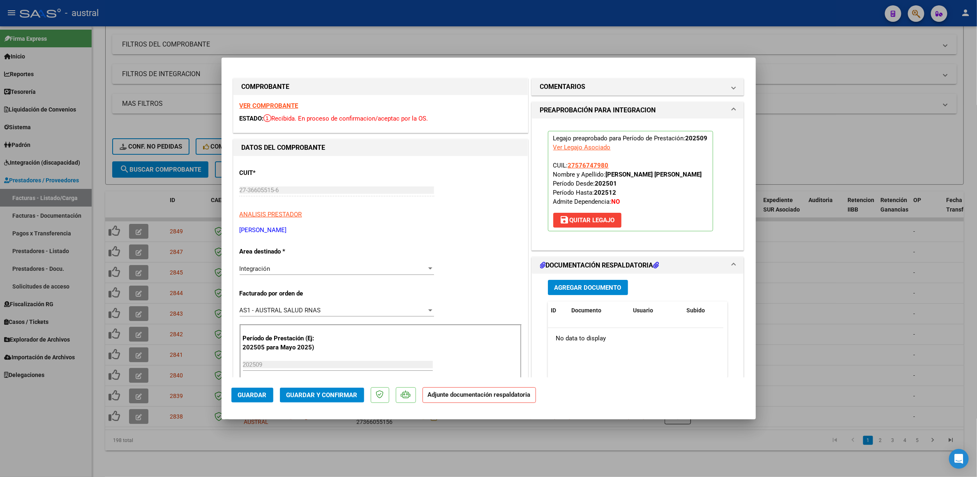
click at [335, 393] on span "Guardar y Confirmar" at bounding box center [322, 394] width 71 height 7
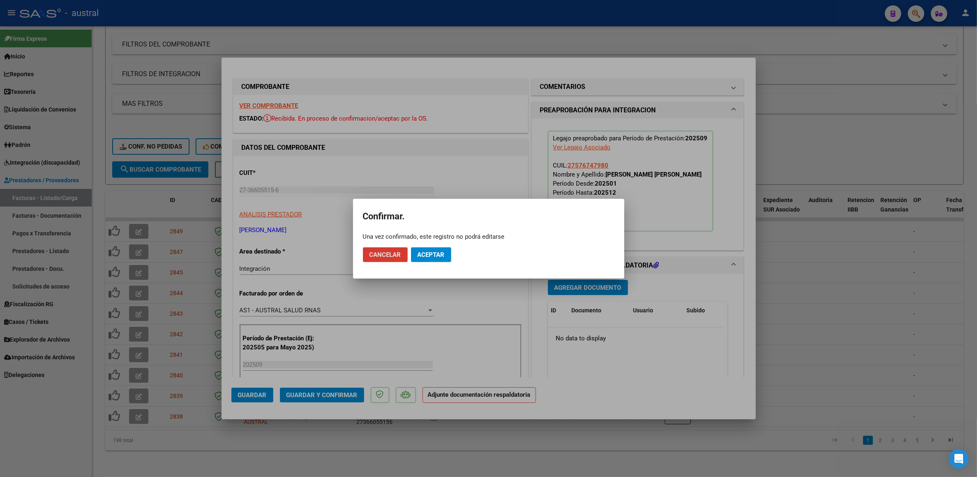
click at [440, 252] on span "Aceptar" at bounding box center [431, 254] width 27 height 7
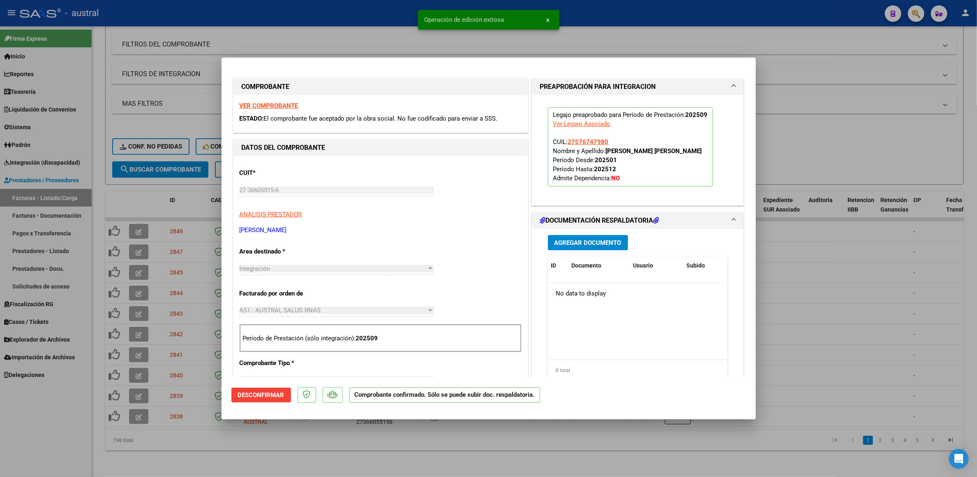
click at [315, 437] on div at bounding box center [488, 238] width 977 height 477
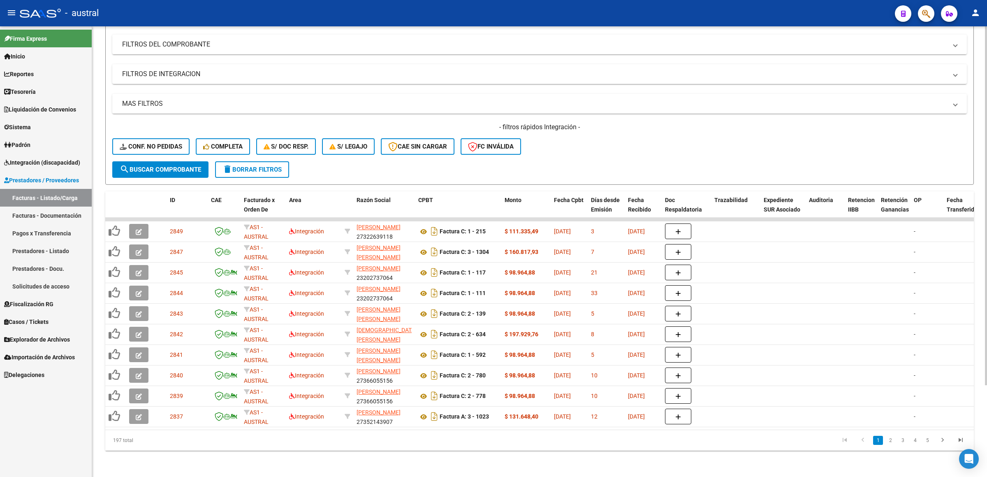
click at [644, 146] on div "- filtros rápidos Integración - Conf. no pedidas Completa S/ Doc Resp. S/ legaj…" at bounding box center [539, 142] width 855 height 39
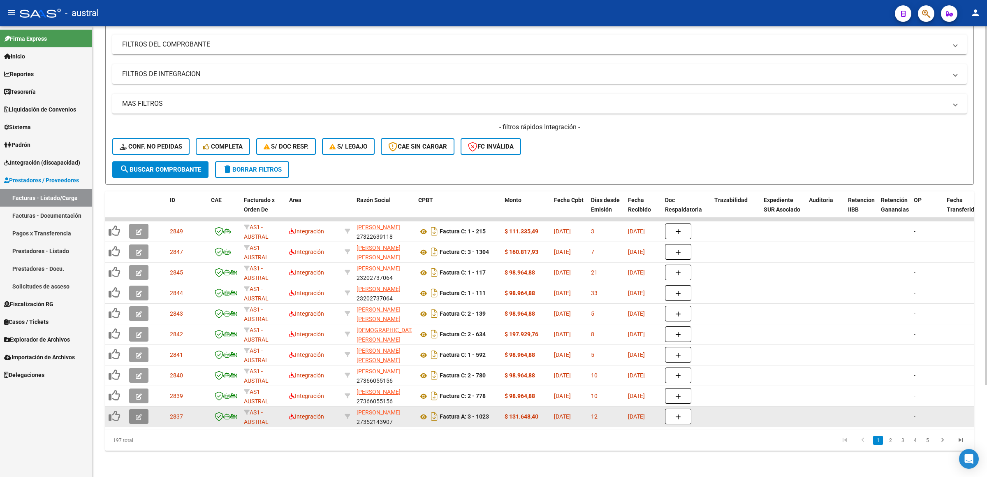
click at [139, 414] on icon "button" at bounding box center [139, 417] width 6 height 6
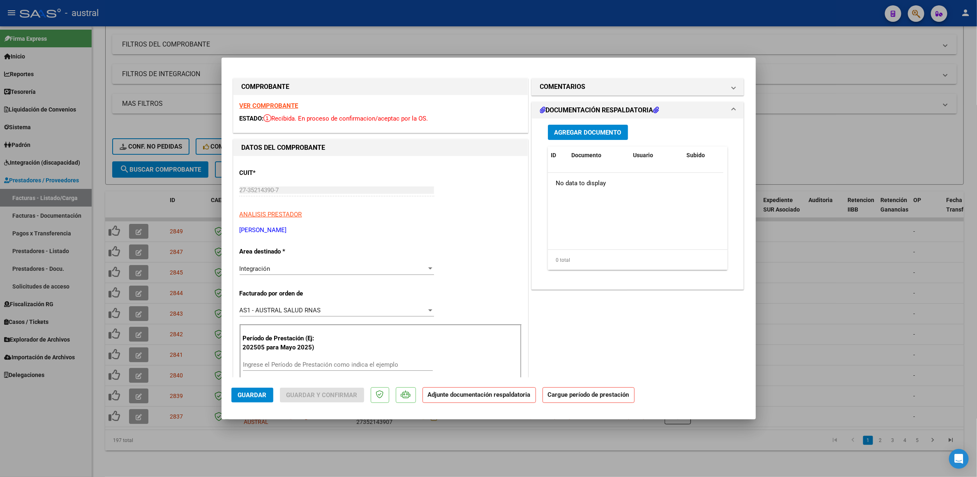
click at [287, 104] on strong "VER COMPROBANTE" at bounding box center [269, 105] width 59 height 7
click at [305, 369] on div "Ingrese el Período de Prestación como indica el ejemplo" at bounding box center [338, 364] width 190 height 12
type input "0"
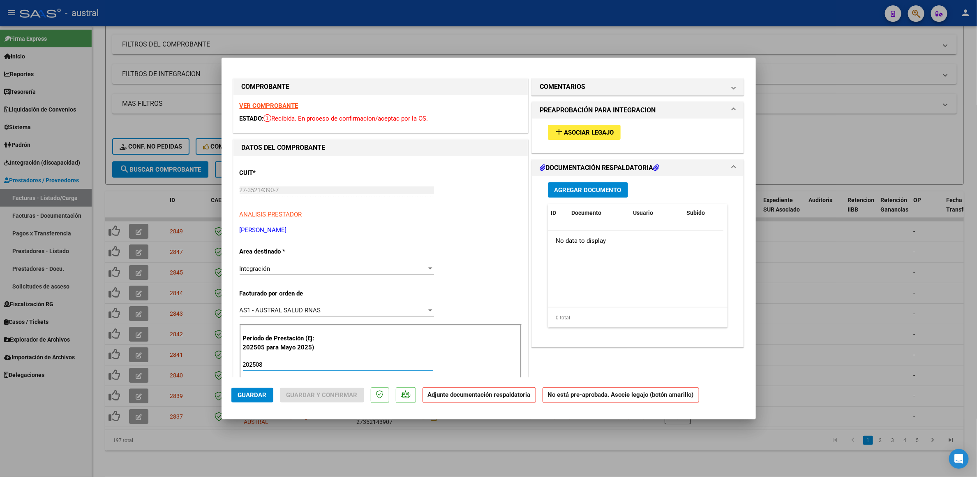
type input "202508"
click at [325, 362] on input "202508" at bounding box center [338, 364] width 190 height 7
click at [584, 135] on span "Asociar Legajo" at bounding box center [590, 132] width 50 height 7
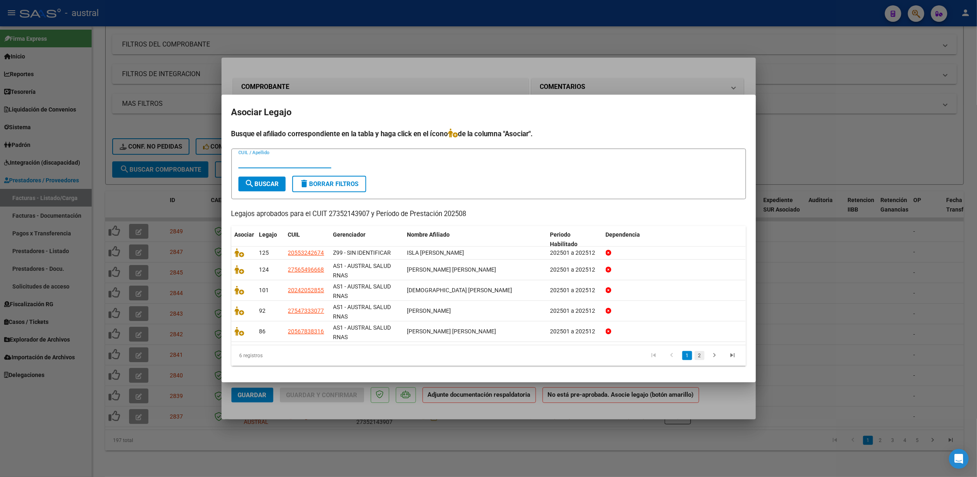
click at [702, 359] on link "2" at bounding box center [700, 355] width 10 height 9
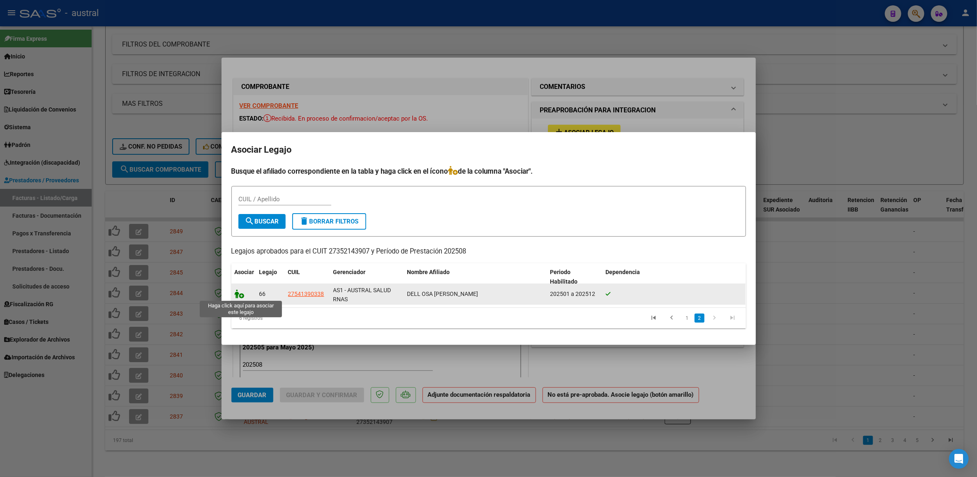
click at [240, 295] on icon at bounding box center [240, 293] width 10 height 9
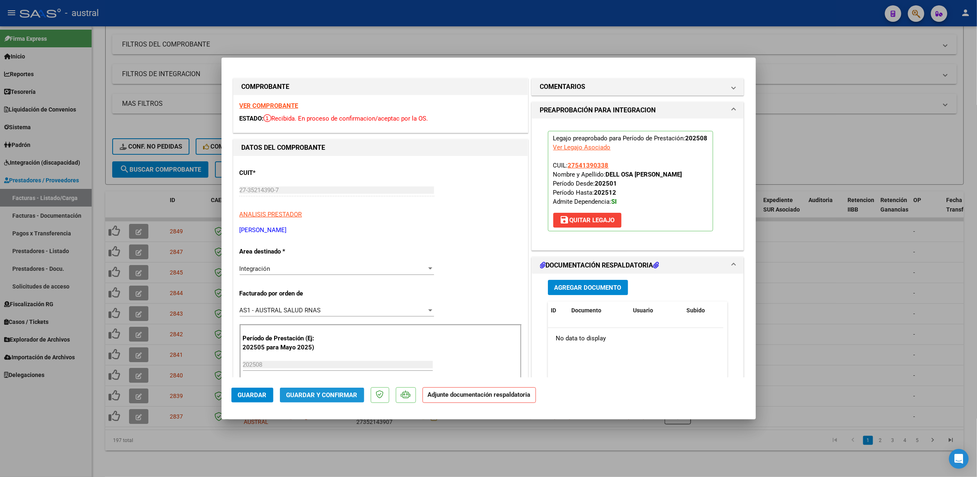
click at [337, 393] on span "Guardar y Confirmar" at bounding box center [322, 394] width 71 height 7
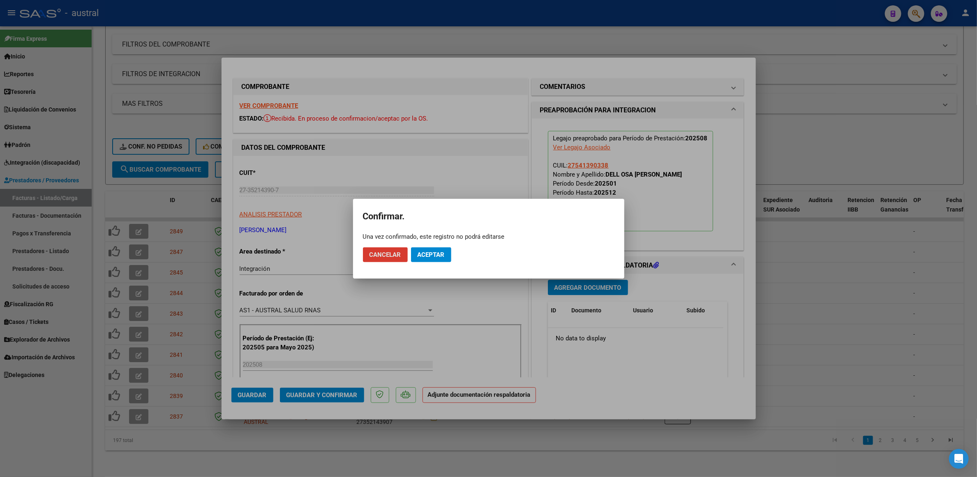
click at [437, 248] on button "Aceptar" at bounding box center [431, 254] width 40 height 15
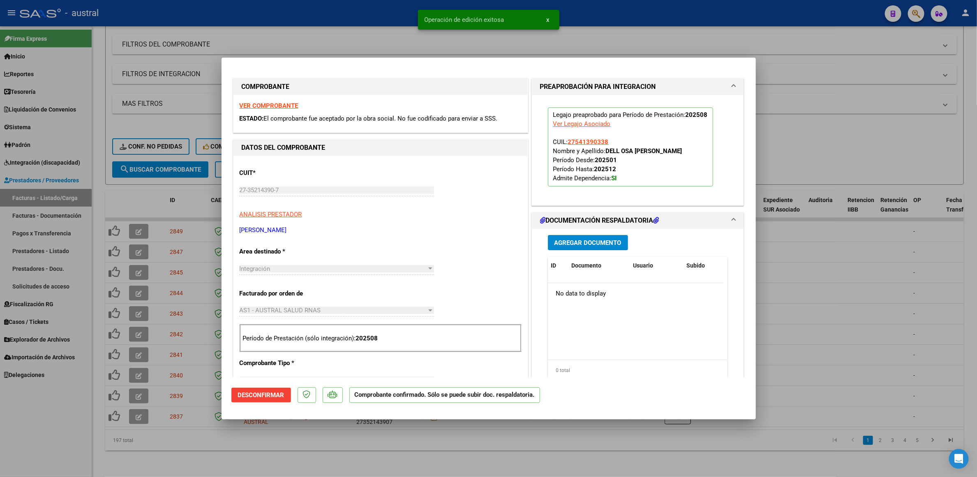
click at [811, 147] on div at bounding box center [488, 238] width 977 height 477
type input "$ 0,00"
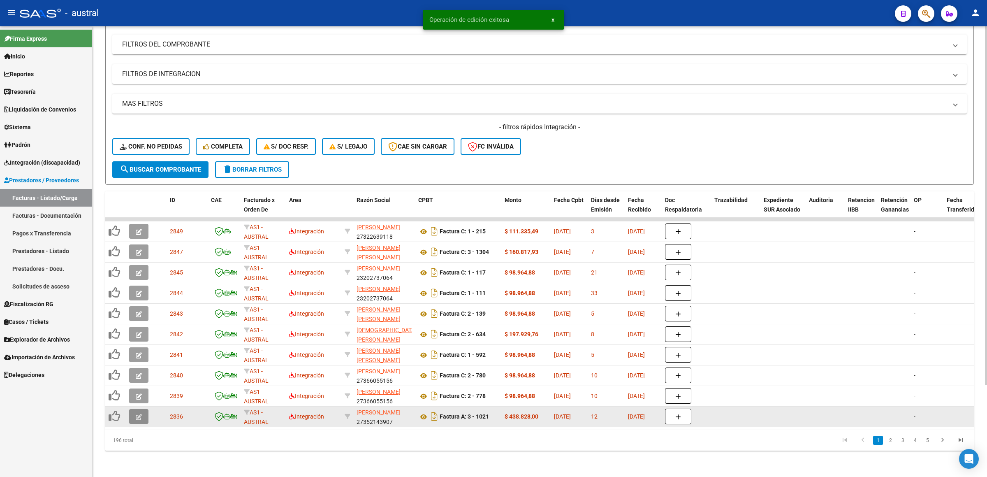
click at [146, 409] on button "button" at bounding box center [138, 416] width 19 height 15
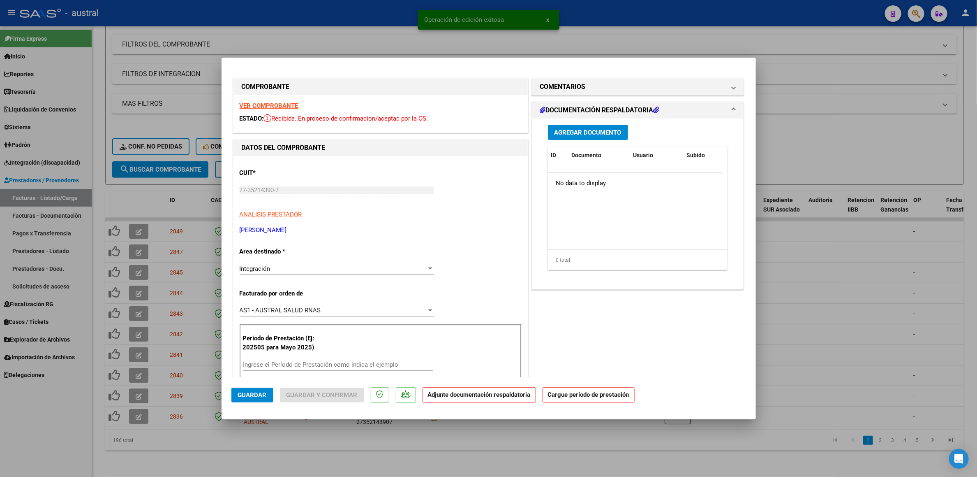
click at [285, 107] on strong "VER COMPROBANTE" at bounding box center [269, 105] width 59 height 7
click at [308, 357] on div "Período de Prestación (Ej: 202505 para Mayo 2025) Ingrese el Período de Prestac…" at bounding box center [381, 353] width 282 height 58
click at [311, 365] on input "Ingrese el Período de Prestación como indica el ejemplo" at bounding box center [338, 364] width 190 height 7
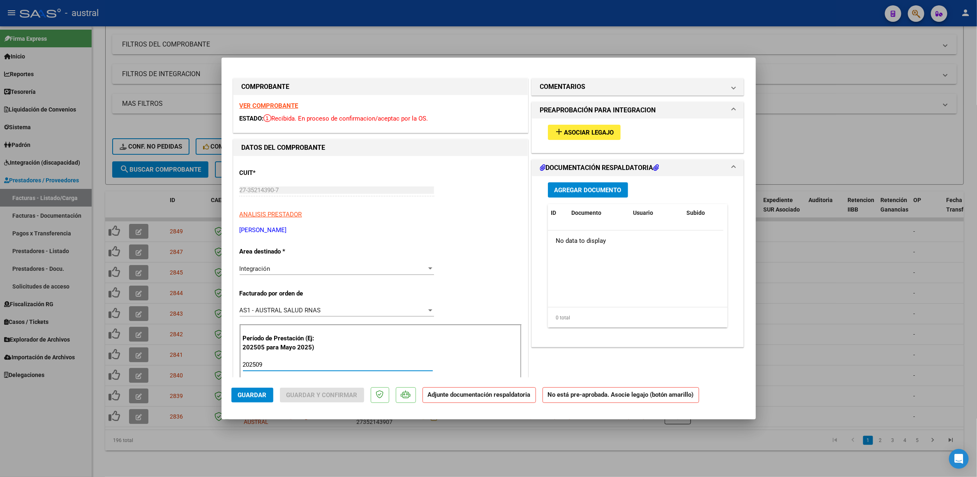
type input "202509"
click at [565, 136] on span "Asociar Legajo" at bounding box center [590, 132] width 50 height 7
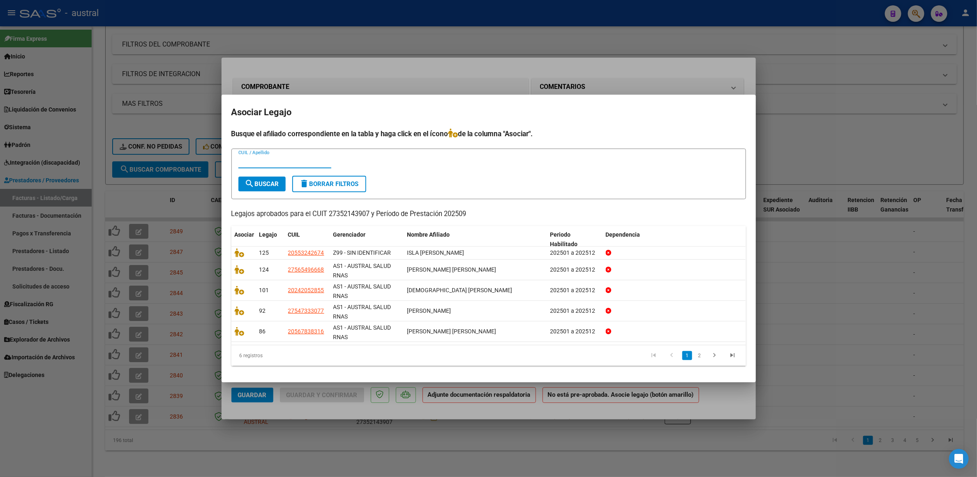
click at [706, 359] on li at bounding box center [715, 355] width 18 height 14
click at [699, 358] on link "2" at bounding box center [700, 355] width 10 height 9
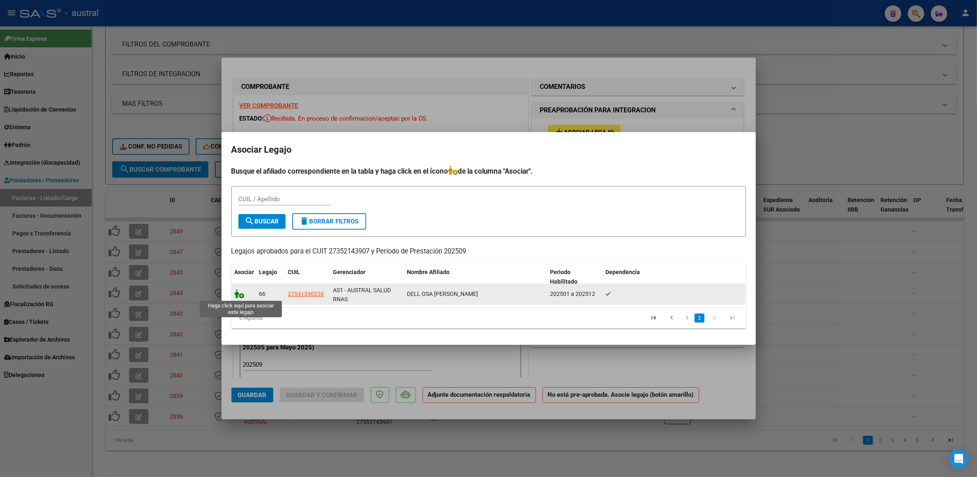
click at [239, 297] on icon at bounding box center [240, 293] width 10 height 9
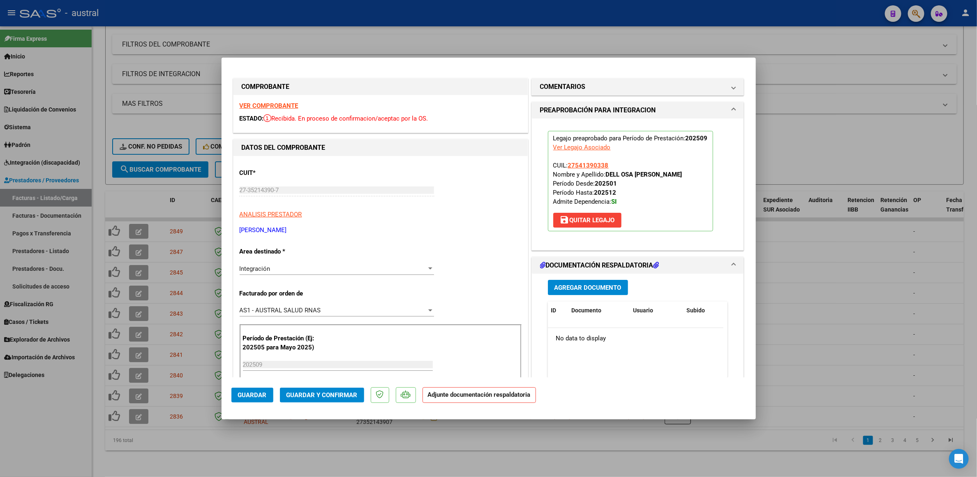
click at [327, 401] on button "Guardar y Confirmar" at bounding box center [322, 394] width 84 height 15
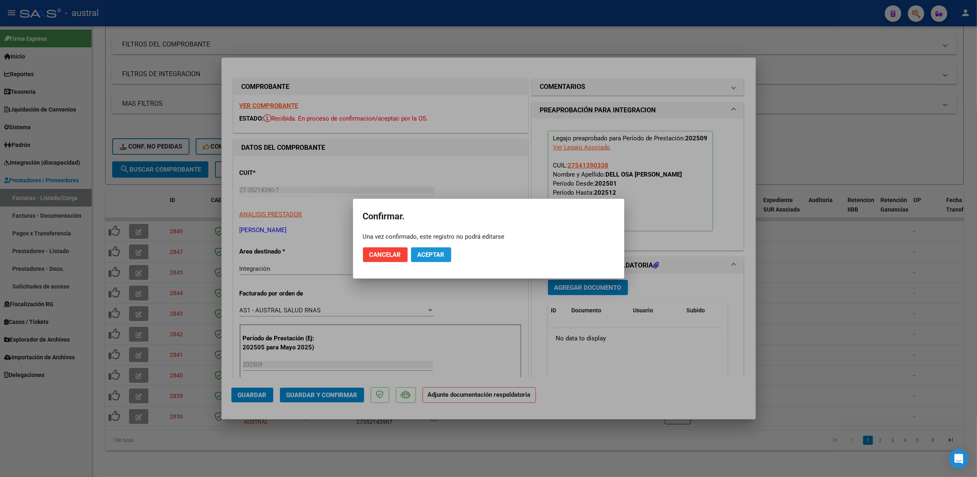
click at [436, 258] on span "Aceptar" at bounding box center [431, 254] width 27 height 7
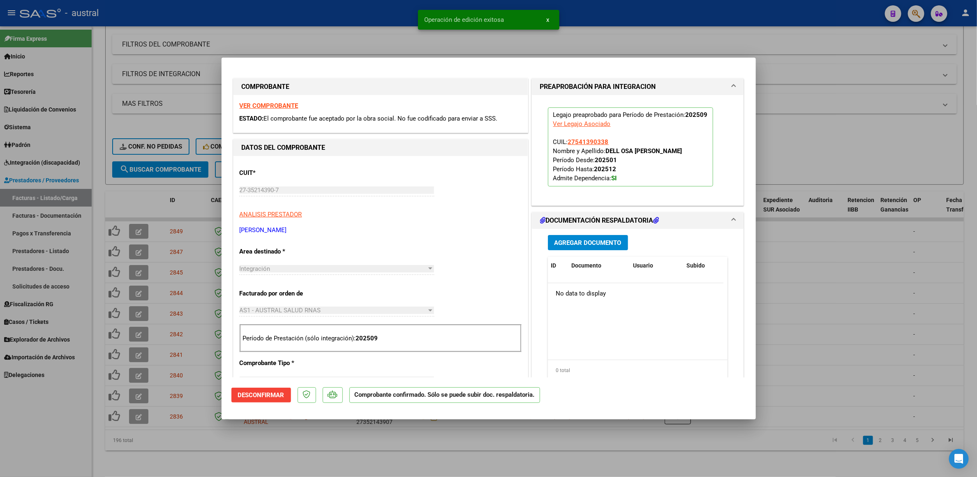
click at [144, 403] on div at bounding box center [488, 238] width 977 height 477
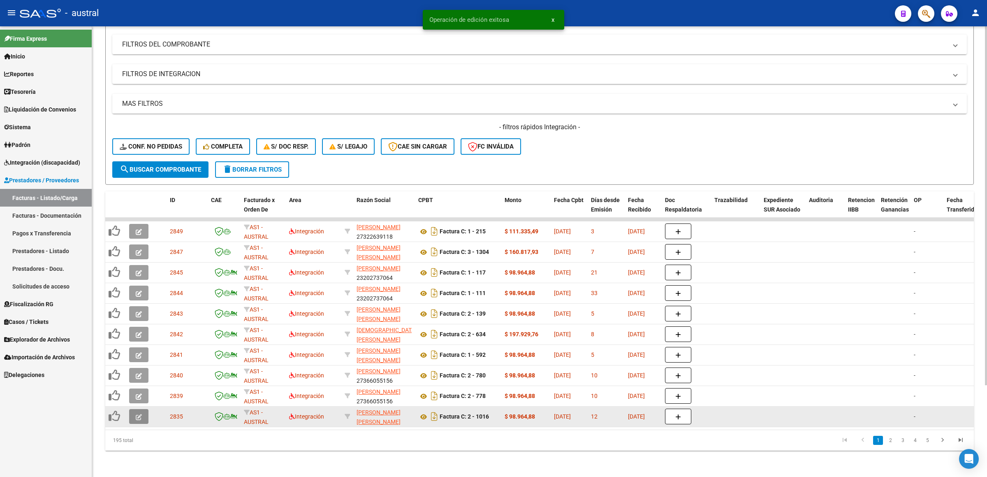
click at [142, 409] on button "button" at bounding box center [138, 416] width 19 height 15
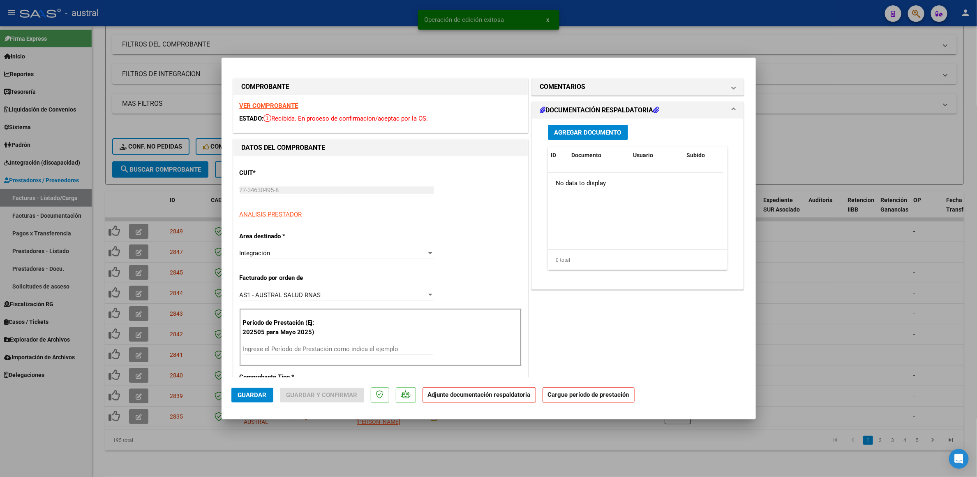
click at [266, 99] on div "VER COMPROBANTE ESTADO: Recibida. En proceso de confirmacion/aceptac por la OS." at bounding box center [381, 113] width 294 height 37
click at [268, 105] on strong "VER COMPROBANTE" at bounding box center [269, 105] width 59 height 7
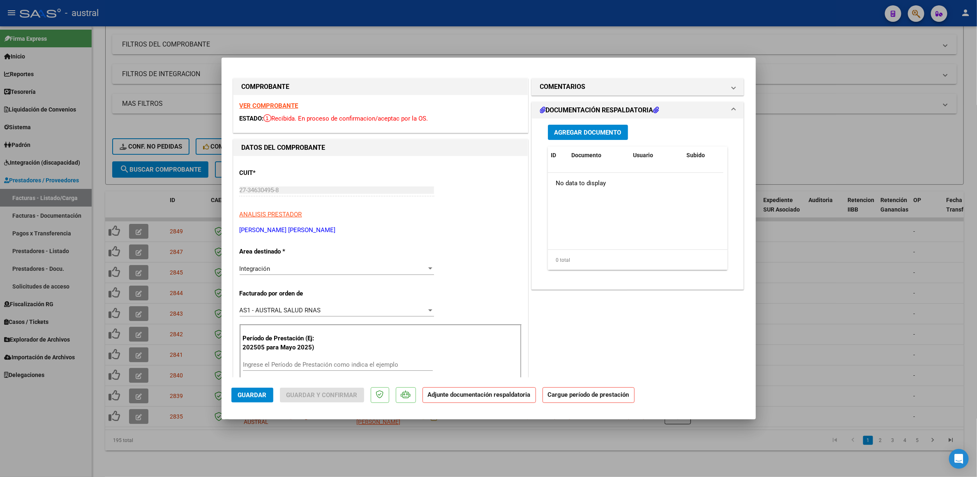
click at [324, 356] on div "Período de Prestación (Ej: 202505 para Mayo 2025) Ingrese el Período de Prestac…" at bounding box center [381, 353] width 282 height 58
click at [324, 360] on div "Ingrese el Período de Prestación como indica el ejemplo" at bounding box center [338, 364] width 190 height 12
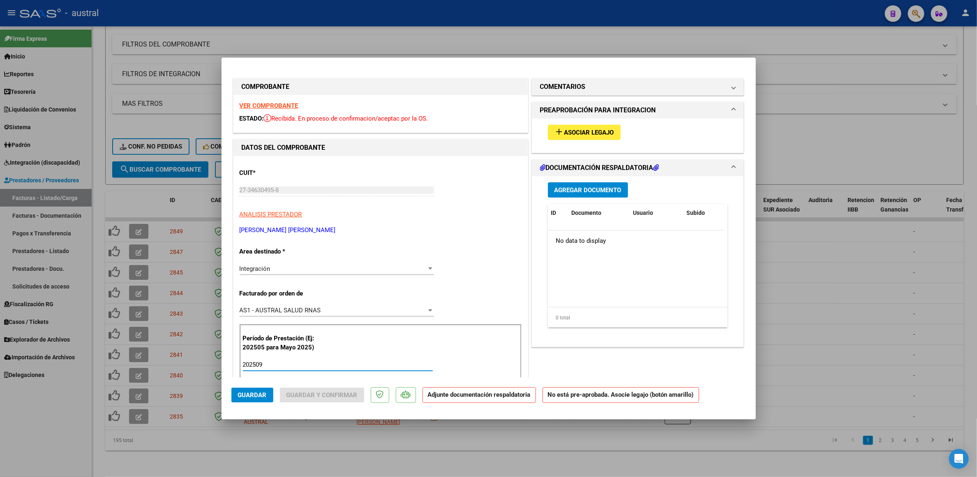
type input "202509"
click at [606, 120] on div "add Asociar Legajo" at bounding box center [638, 132] width 192 height 28
click at [606, 125] on button "add Asociar Legajo" at bounding box center [584, 132] width 73 height 15
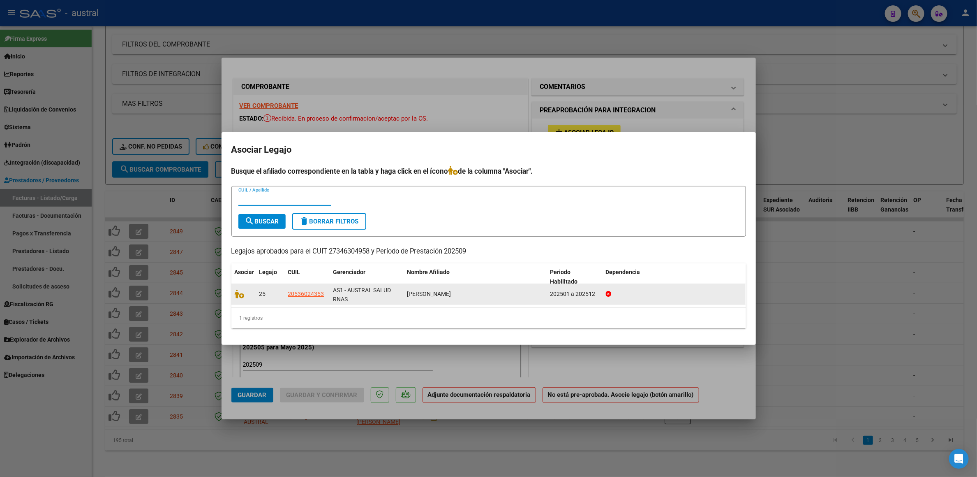
click at [232, 290] on datatable-body-cell at bounding box center [244, 294] width 25 height 20
click at [235, 292] on icon at bounding box center [240, 293] width 10 height 9
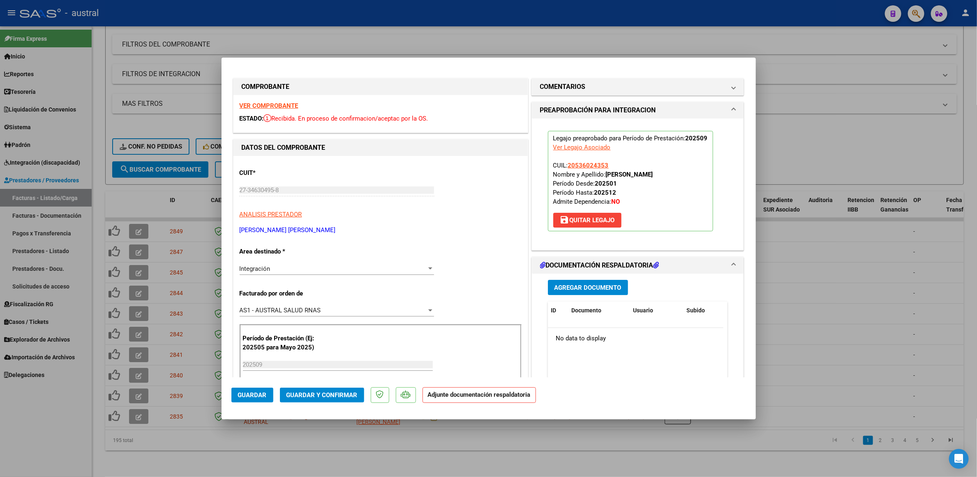
click at [316, 398] on span "Guardar y Confirmar" at bounding box center [322, 394] width 71 height 7
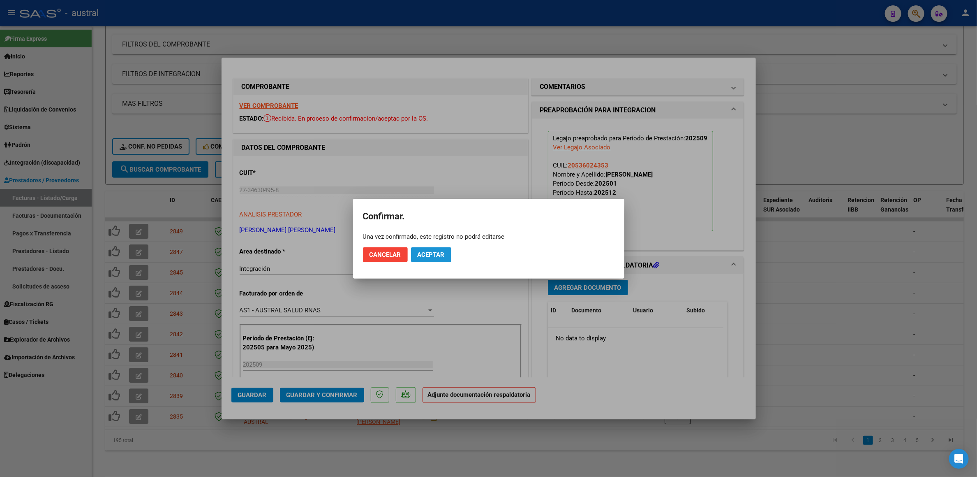
click at [430, 248] on button "Aceptar" at bounding box center [431, 254] width 40 height 15
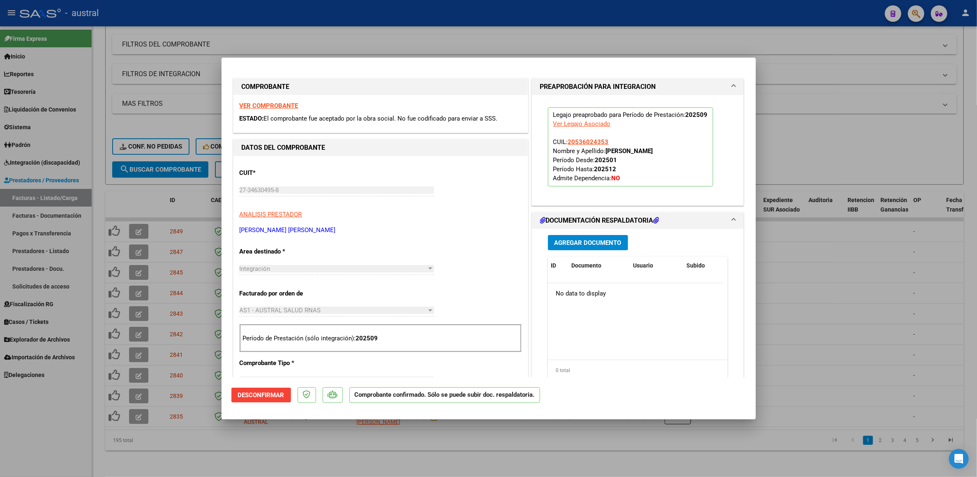
click at [824, 166] on div at bounding box center [488, 238] width 977 height 477
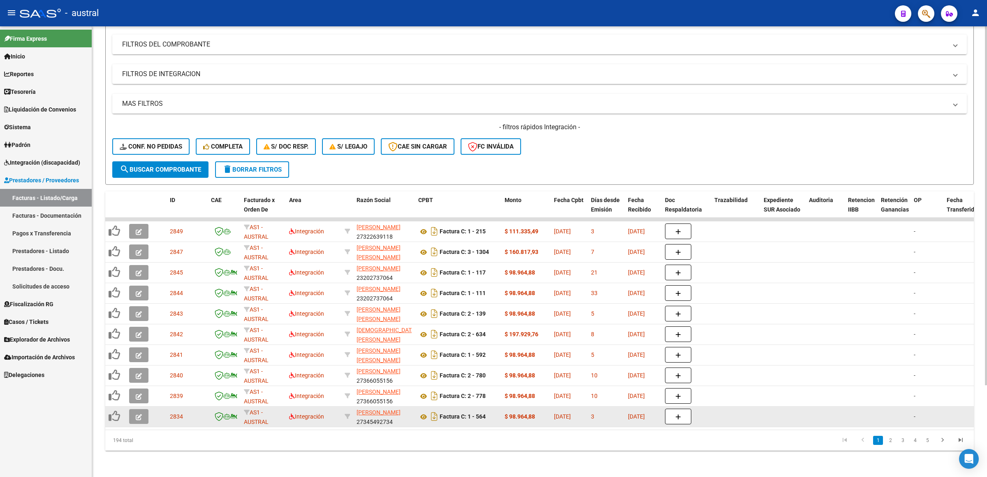
click at [137, 414] on icon "button" at bounding box center [139, 417] width 6 height 6
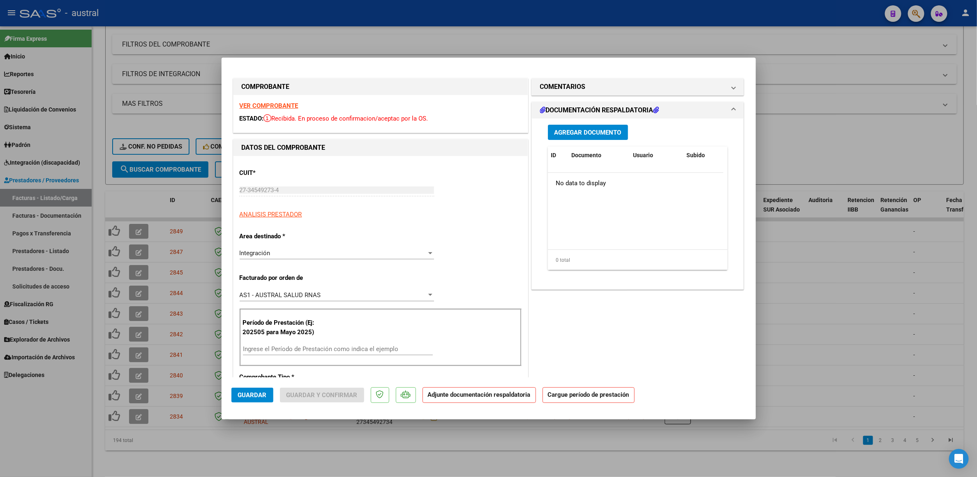
click at [275, 104] on strong "VER COMPROBANTE" at bounding box center [269, 105] width 59 height 7
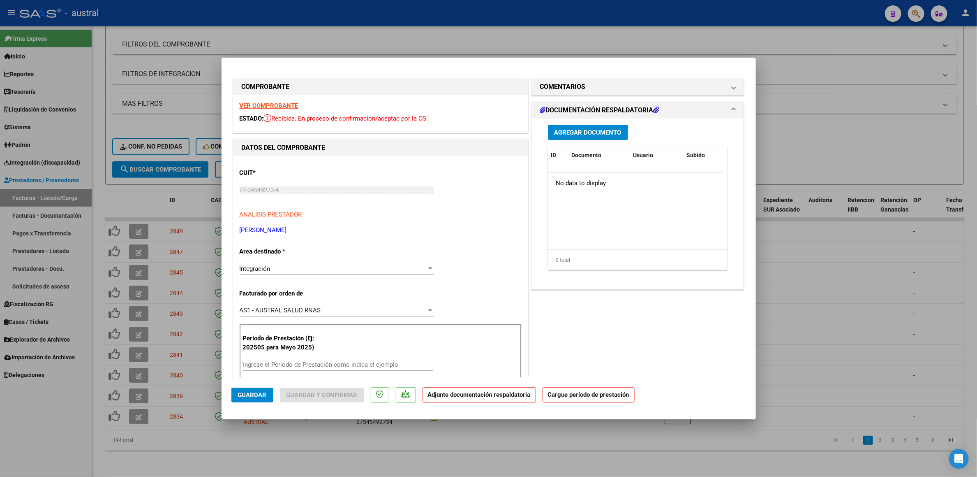
click at [362, 359] on div "Ingrese el Período de Prestación como indica el ejemplo" at bounding box center [338, 364] width 190 height 12
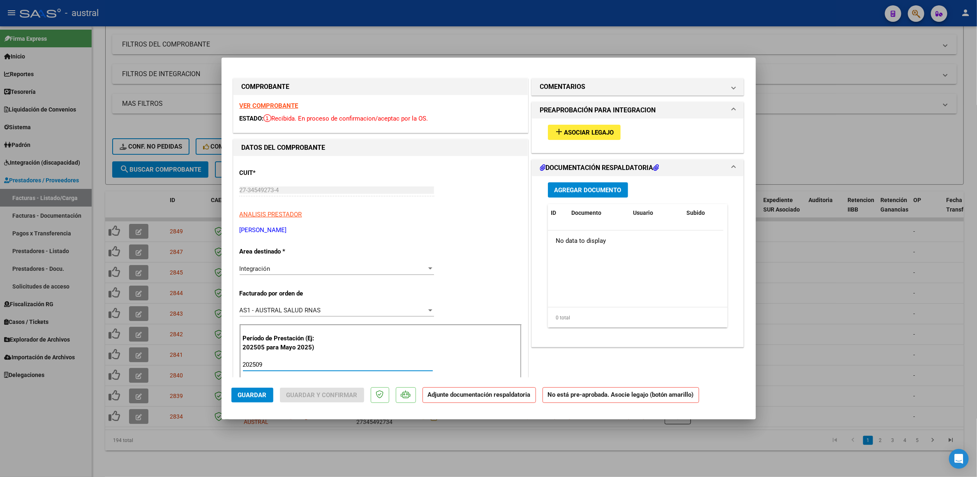
type input "202509"
click at [577, 129] on span "Asociar Legajo" at bounding box center [590, 132] width 50 height 7
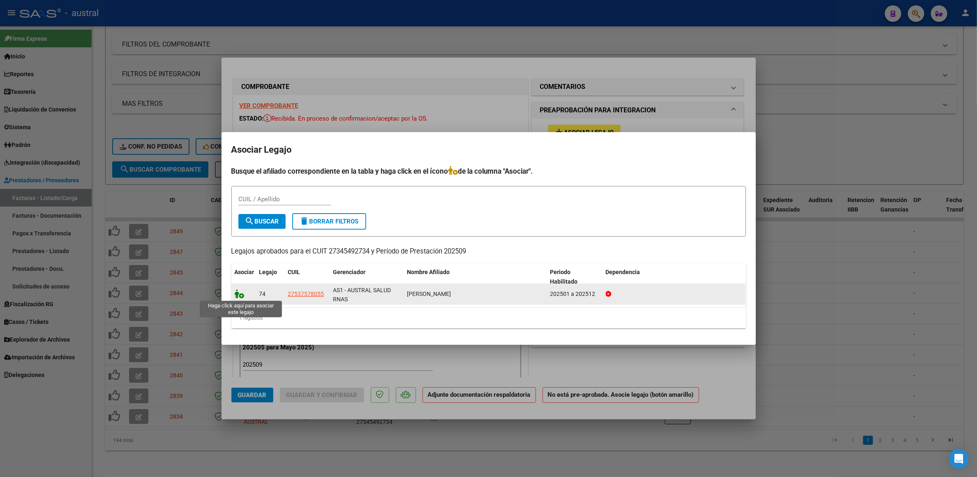
click at [237, 292] on icon at bounding box center [240, 293] width 10 height 9
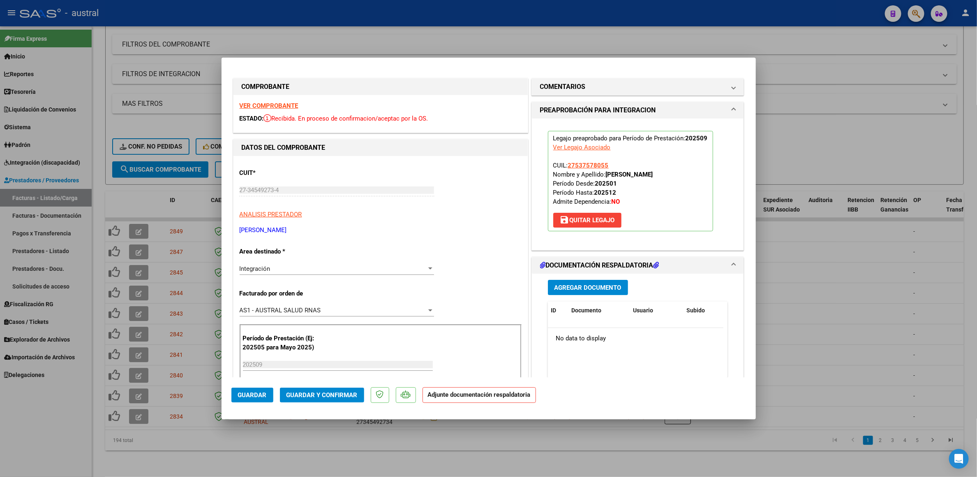
click at [324, 389] on button "Guardar y Confirmar" at bounding box center [322, 394] width 84 height 15
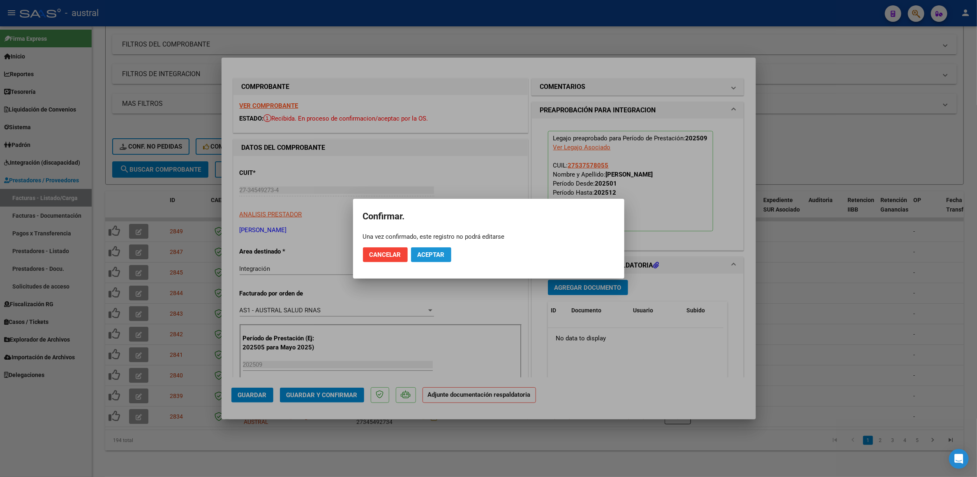
click at [435, 256] on span "Aceptar" at bounding box center [431, 254] width 27 height 7
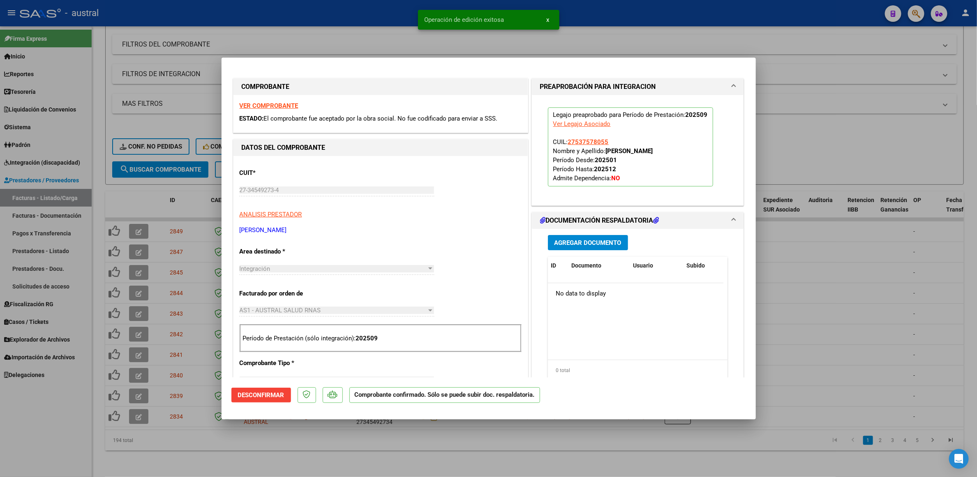
click at [141, 406] on div at bounding box center [488, 238] width 977 height 477
type input "$ 0,00"
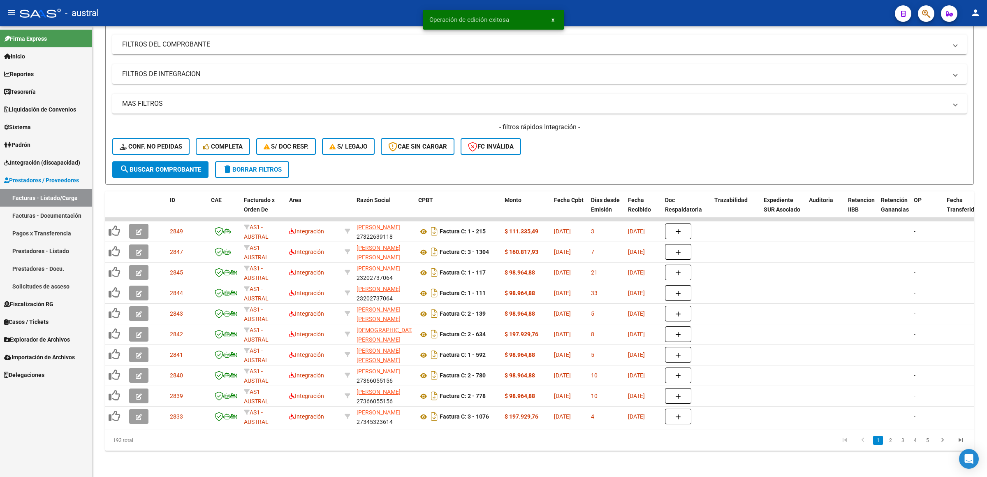
click at [141, 414] on icon "button" at bounding box center [139, 417] width 6 height 6
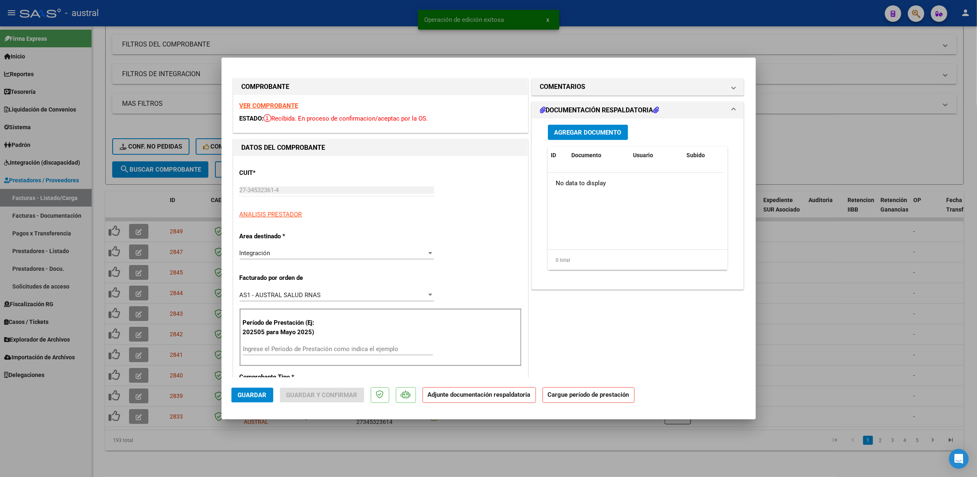
click at [284, 108] on strong "VER COMPROBANTE" at bounding box center [269, 105] width 59 height 7
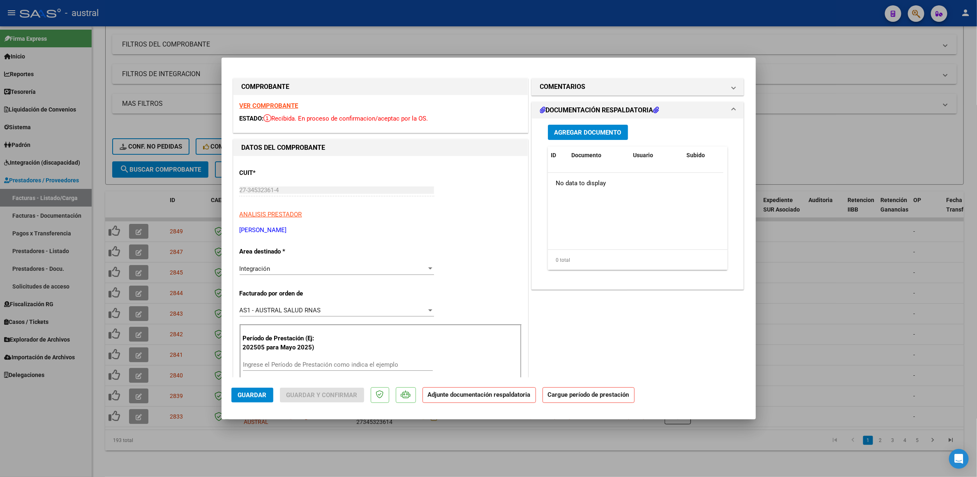
click at [306, 360] on div "Ingrese el Período de Prestación como indica el ejemplo" at bounding box center [338, 364] width 190 height 12
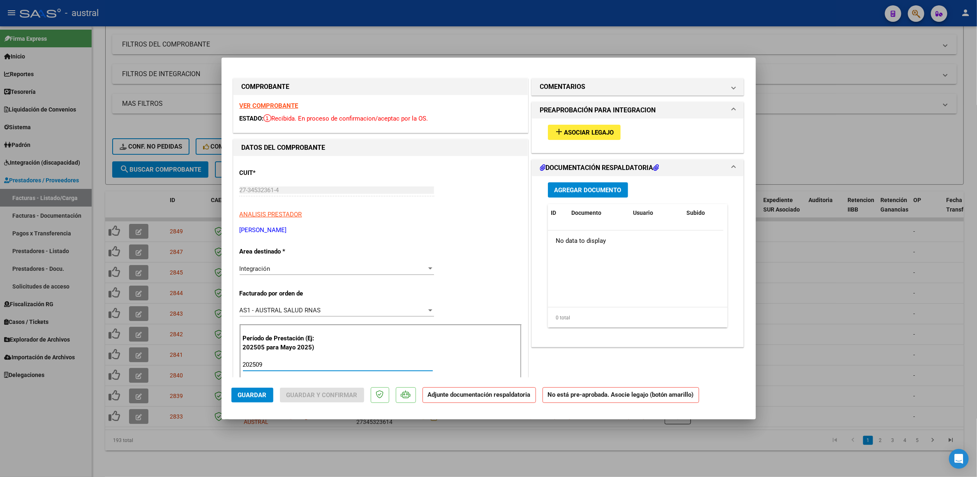
type input "202509"
click at [616, 129] on button "add Asociar Legajo" at bounding box center [584, 132] width 73 height 15
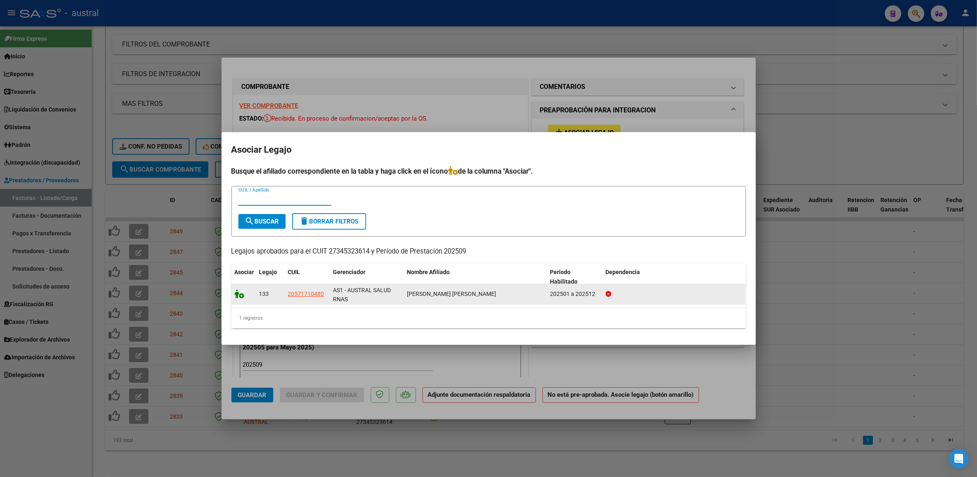
click at [239, 296] on icon at bounding box center [240, 293] width 10 height 9
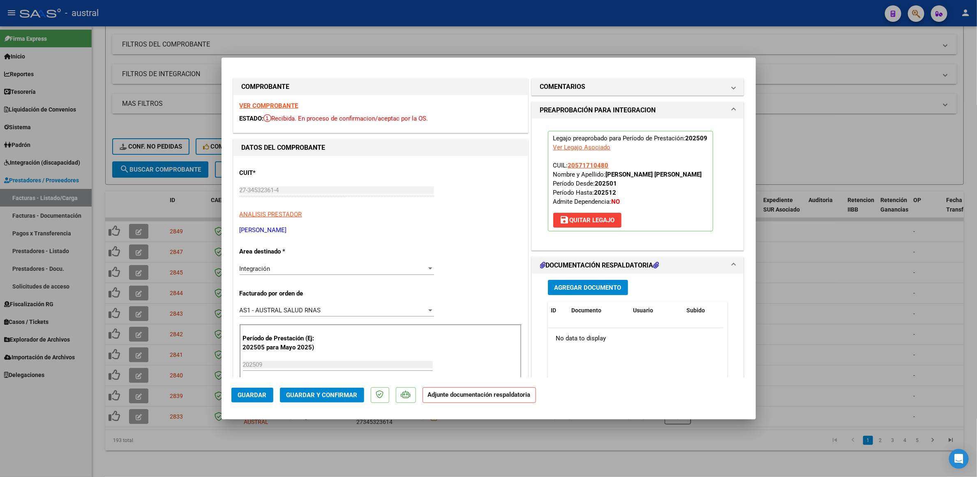
click at [320, 391] on span "Guardar y Confirmar" at bounding box center [322, 394] width 71 height 7
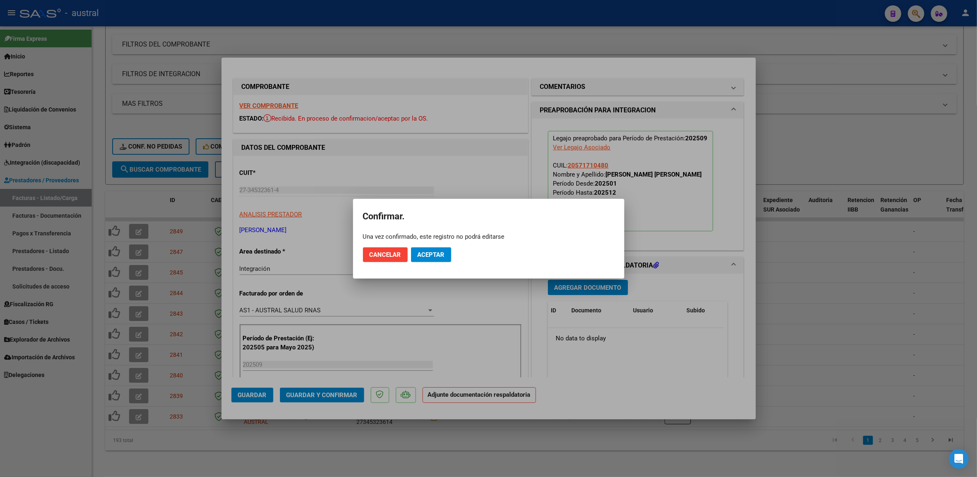
click at [454, 256] on mat-dialog-actions "Cancelar Aceptar" at bounding box center [489, 255] width 252 height 28
click at [440, 257] on span "Aceptar" at bounding box center [431, 254] width 27 height 7
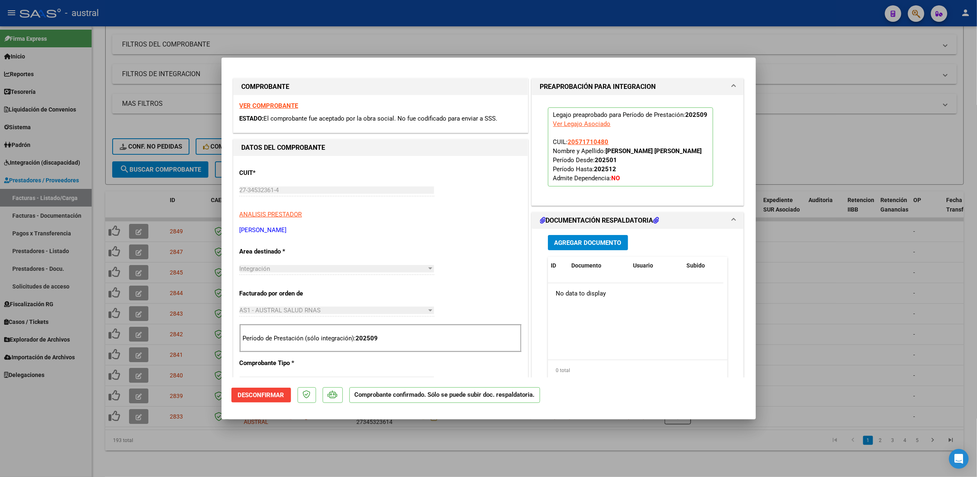
click at [823, 188] on div at bounding box center [488, 238] width 977 height 477
type input "$ 0,00"
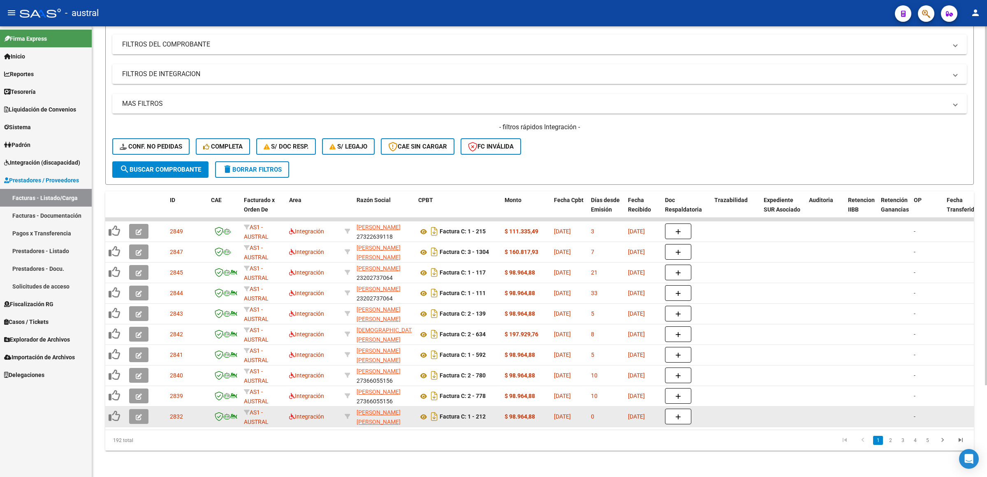
click at [134, 409] on button "button" at bounding box center [138, 416] width 19 height 15
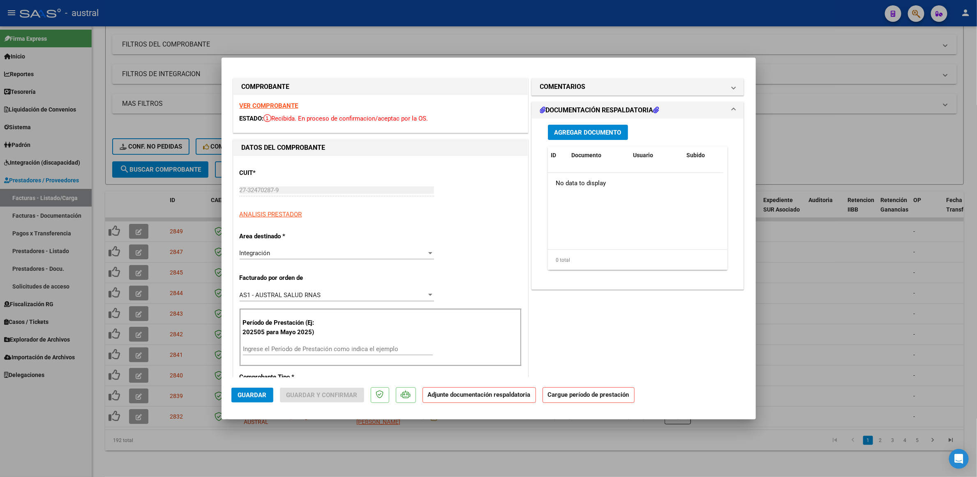
click at [266, 108] on strong "VER COMPROBANTE" at bounding box center [269, 105] width 59 height 7
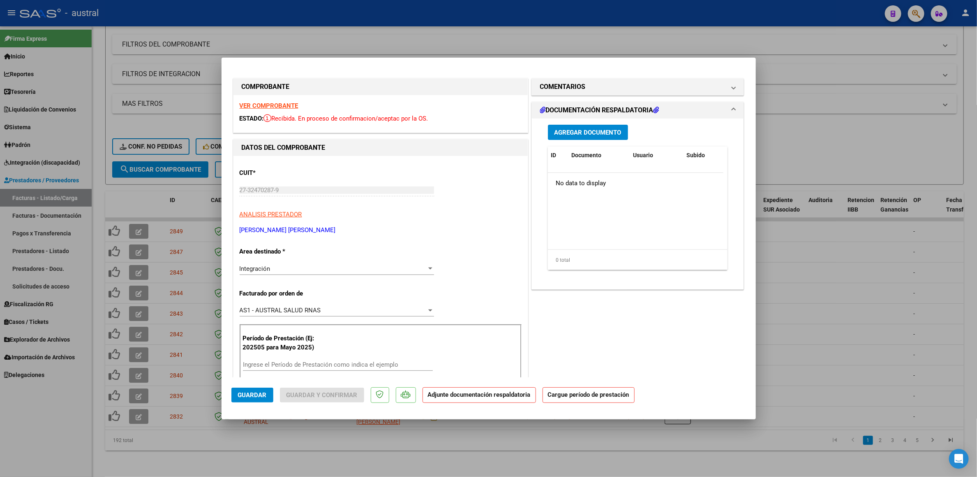
click at [350, 373] on div "Ingrese el Período de Prestación como indica el ejemplo" at bounding box center [338, 368] width 190 height 20
click at [357, 364] on input "Ingrese el Período de Prestación como indica el ejemplo" at bounding box center [338, 364] width 190 height 7
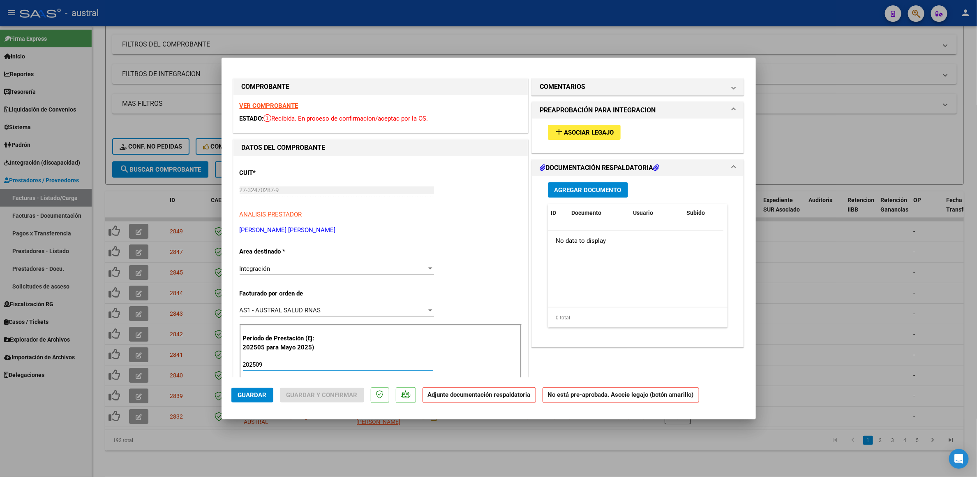
type input "202509"
click at [548, 127] on button "add Asociar Legajo" at bounding box center [584, 132] width 73 height 15
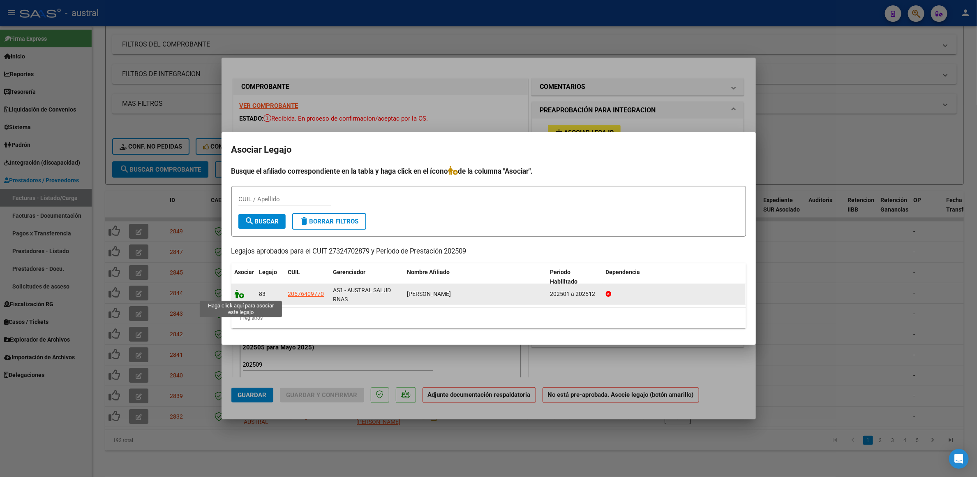
click at [239, 296] on icon at bounding box center [240, 293] width 10 height 9
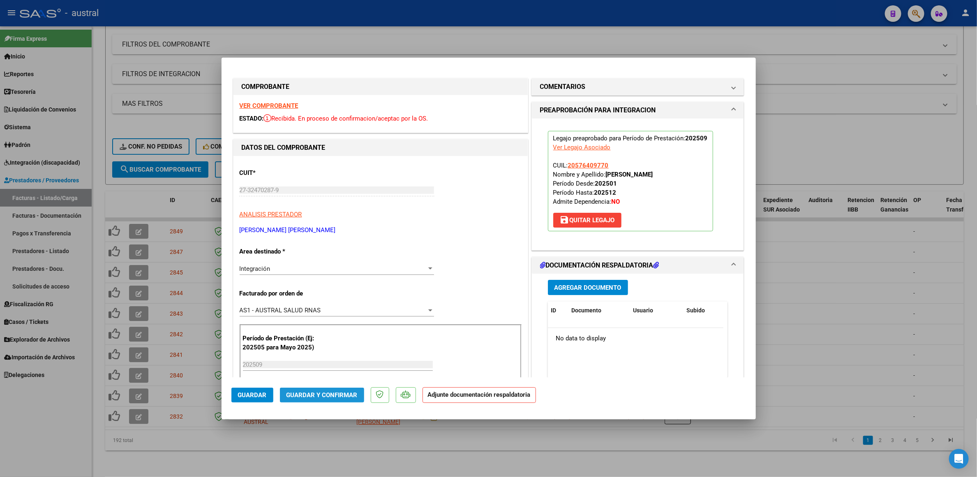
click at [336, 399] on button "Guardar y Confirmar" at bounding box center [322, 394] width 84 height 15
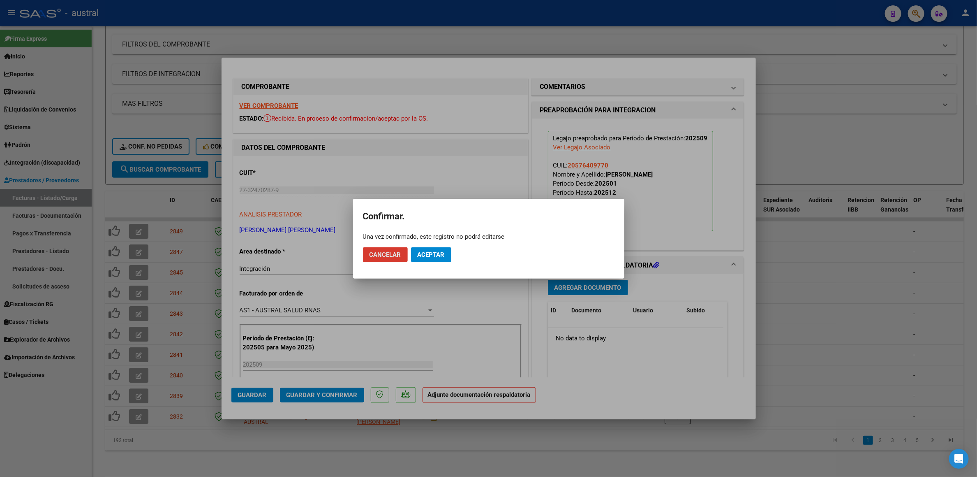
click at [440, 258] on span "Aceptar" at bounding box center [431, 254] width 27 height 7
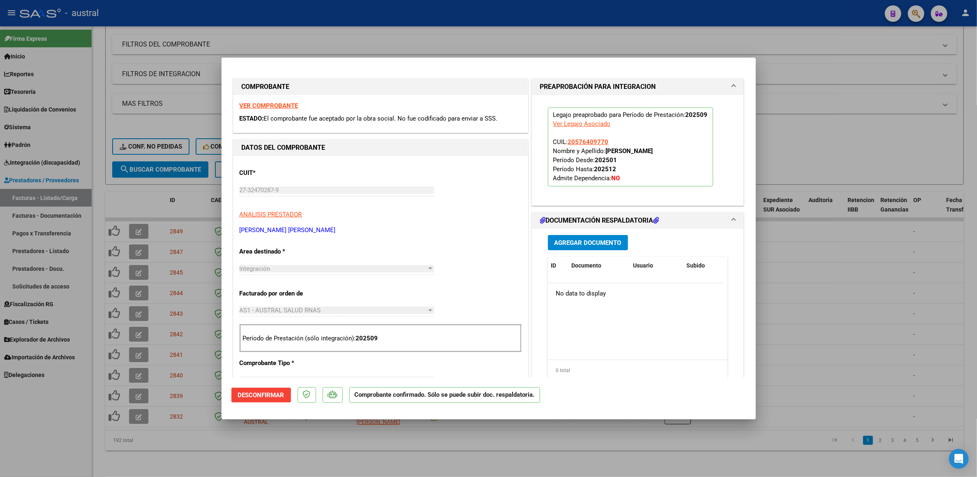
click at [839, 140] on div at bounding box center [488, 238] width 977 height 477
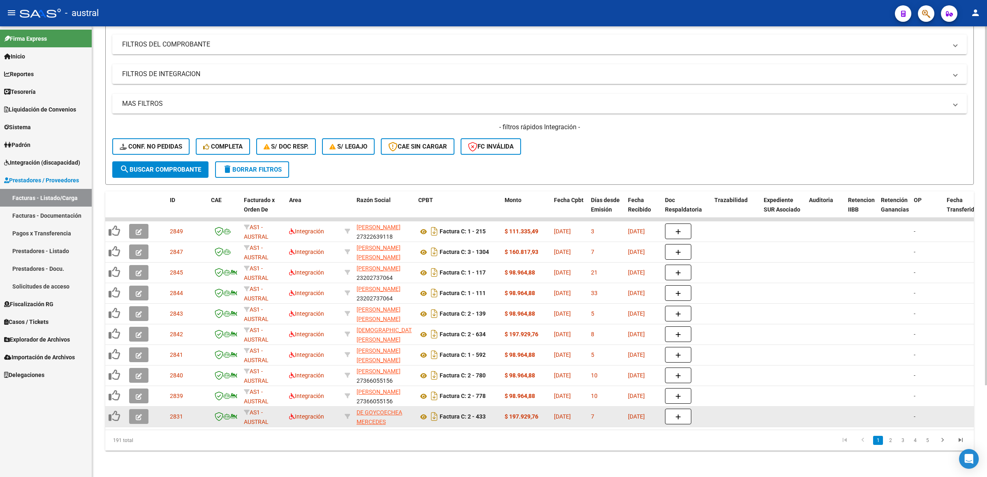
click at [139, 414] on icon "button" at bounding box center [139, 417] width 6 height 6
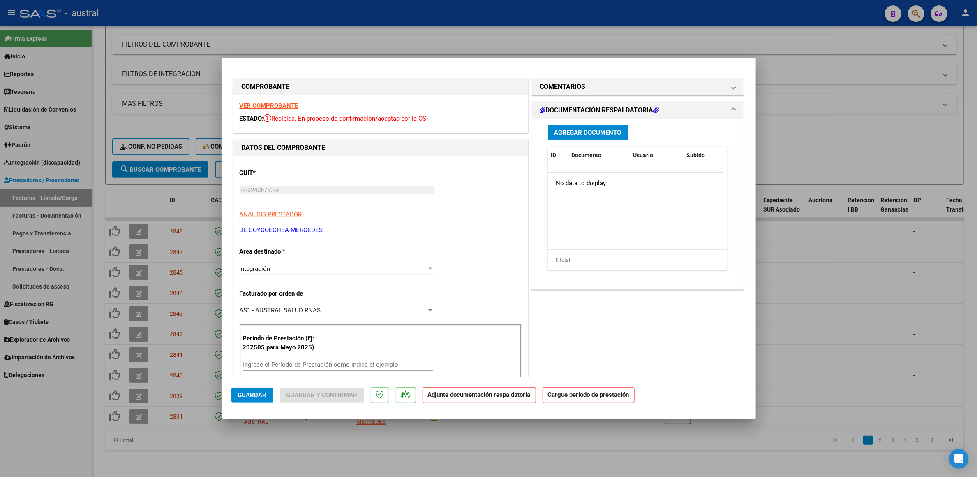
click at [268, 109] on strong "VER COMPROBANTE" at bounding box center [269, 105] width 59 height 7
click at [371, 363] on input "Ingrese el Período de Prestación como indica el ejemplo" at bounding box center [338, 364] width 190 height 7
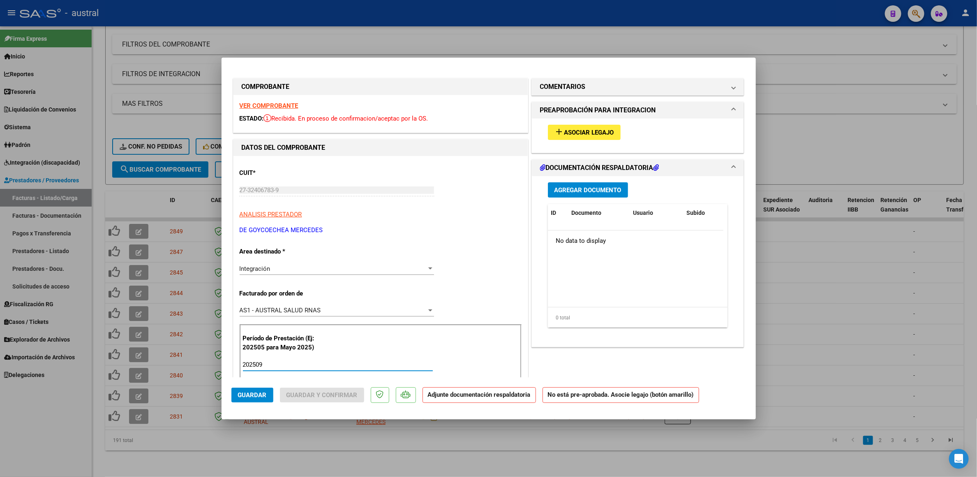
type input "202509"
click at [590, 134] on span "Asociar Legajo" at bounding box center [590, 132] width 50 height 7
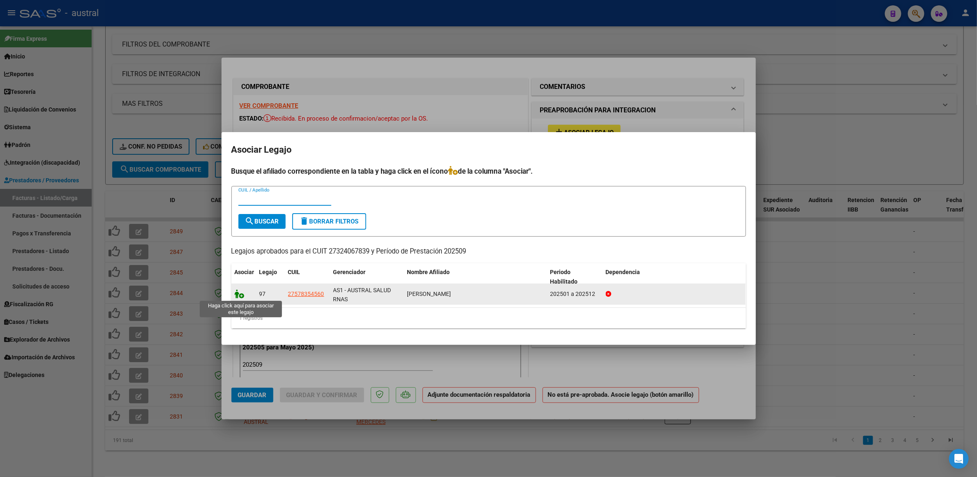
click at [236, 296] on icon at bounding box center [240, 293] width 10 height 9
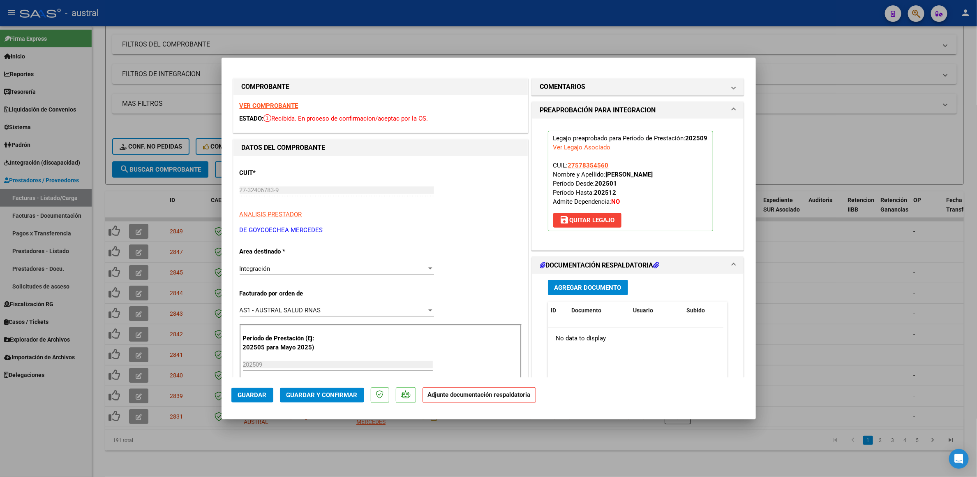
click at [323, 398] on span "Guardar y Confirmar" at bounding box center [322, 394] width 71 height 7
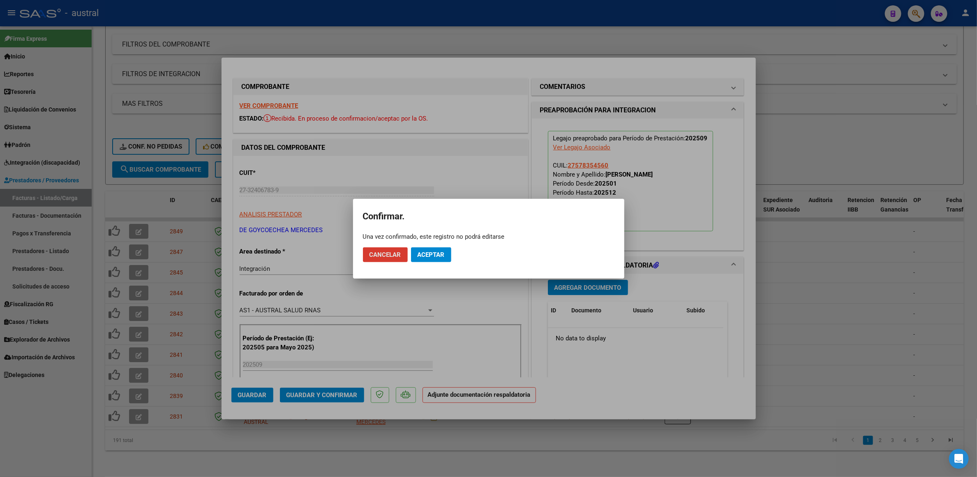
click at [443, 249] on button "Aceptar" at bounding box center [431, 254] width 40 height 15
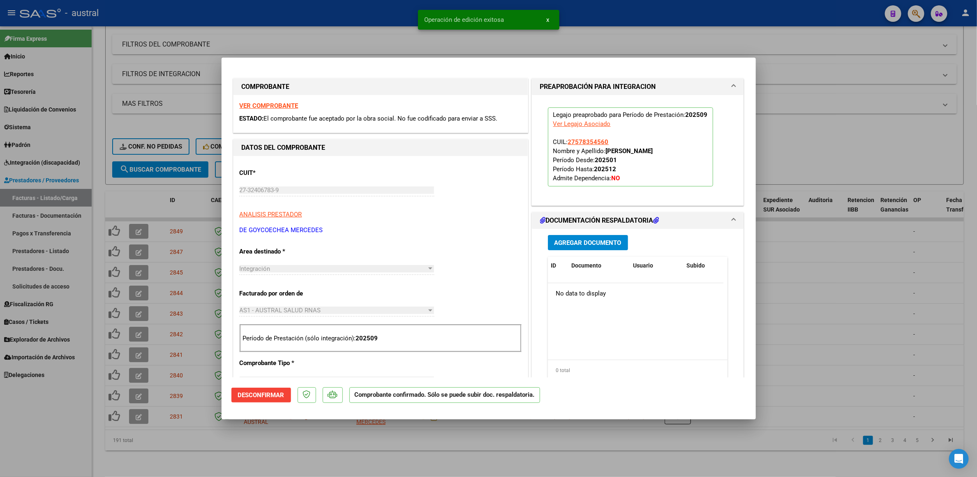
click at [113, 194] on div at bounding box center [488, 238] width 977 height 477
type input "$ 0,00"
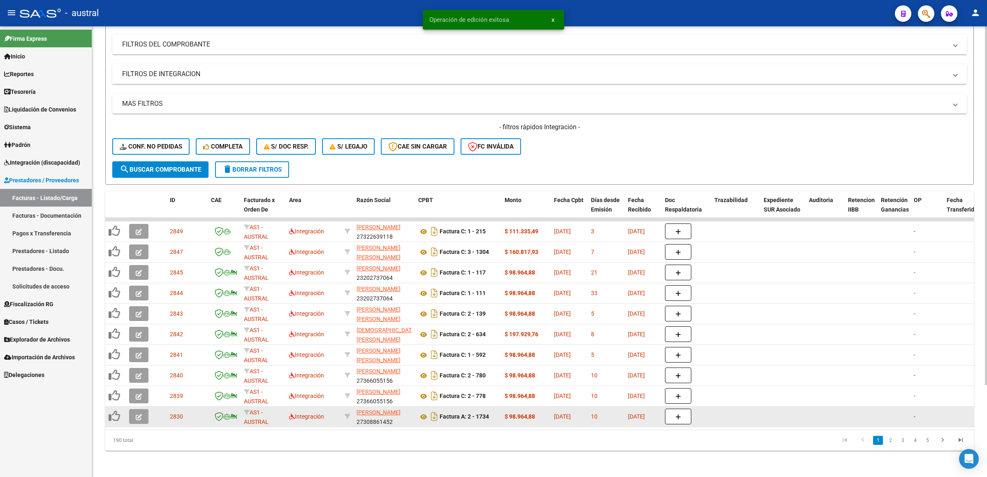
click at [136, 414] on icon "button" at bounding box center [139, 417] width 6 height 6
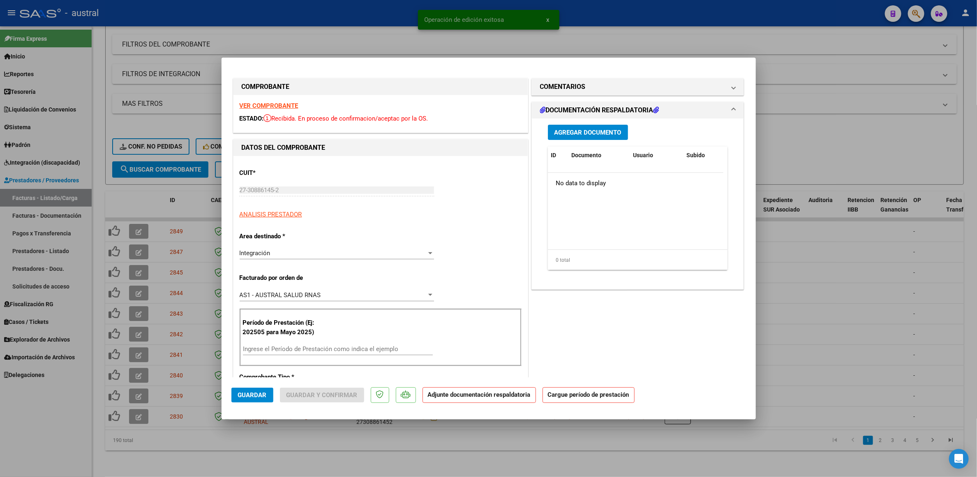
click at [262, 107] on strong "VER COMPROBANTE" at bounding box center [269, 105] width 59 height 7
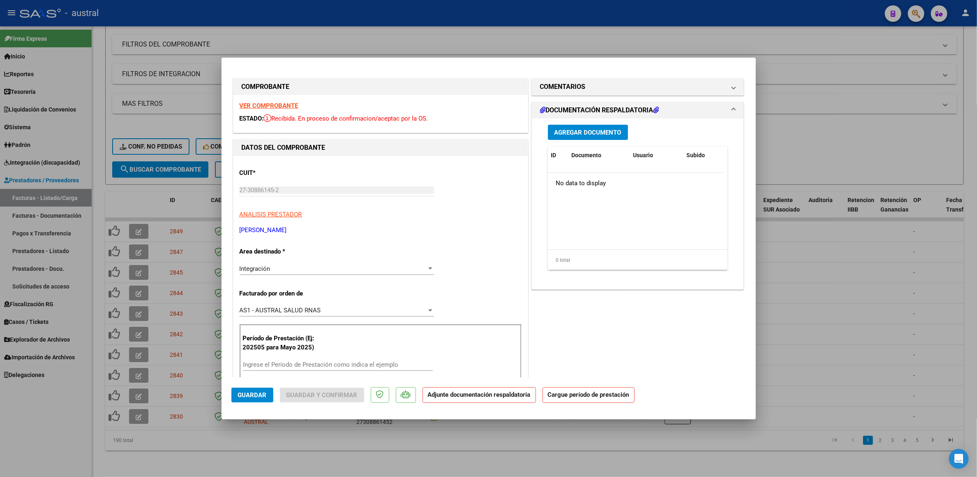
drag, startPoint x: 357, startPoint y: 360, endPoint x: 363, endPoint y: 364, distance: 7.4
click at [363, 364] on div "Ingrese el Período de Prestación como indica el ejemplo" at bounding box center [338, 364] width 190 height 12
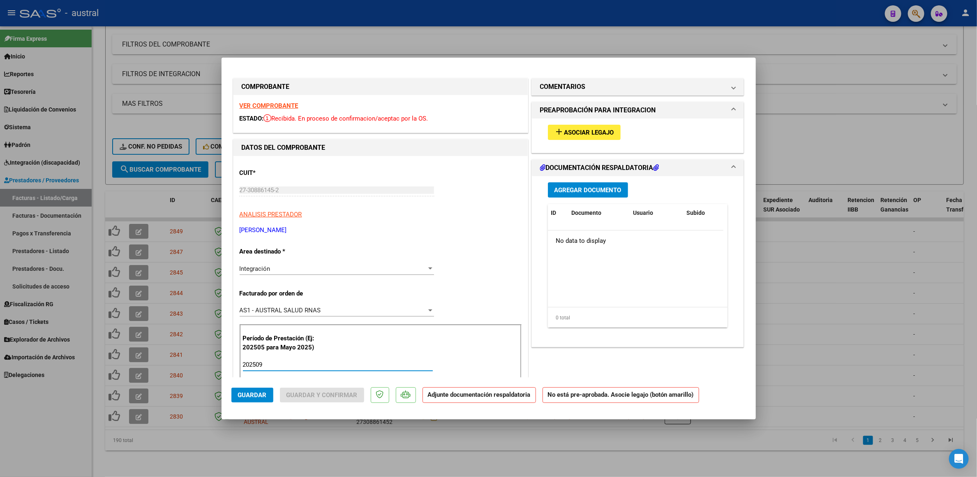
type input "202509"
click at [586, 126] on button "add Asociar Legajo" at bounding box center [584, 132] width 73 height 15
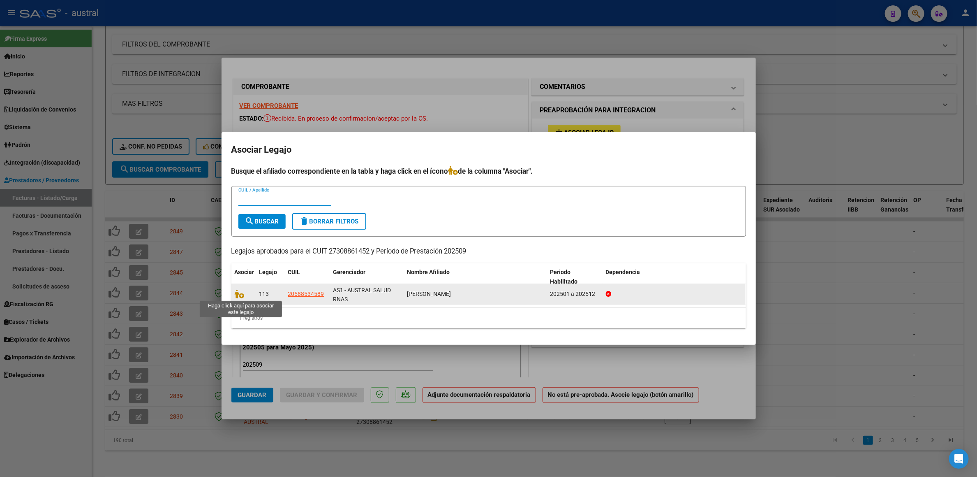
click at [246, 294] on span at bounding box center [241, 294] width 12 height 7
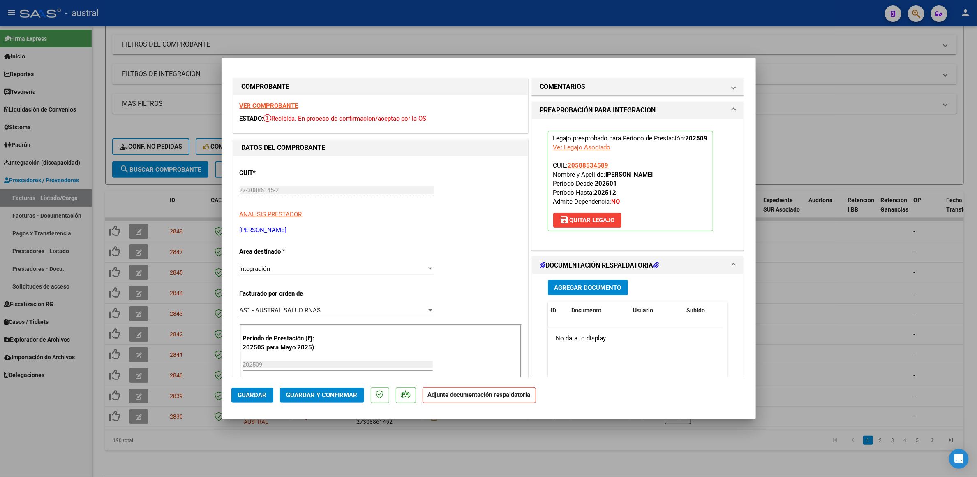
drag, startPoint x: 330, startPoint y: 385, endPoint x: 336, endPoint y: 391, distance: 8.7
click at [329, 385] on mat-dialog-actions "Guardar Guardar y Confirmar Adjunte documentación respaldatoria" at bounding box center [489, 393] width 515 height 32
click at [336, 392] on span "Guardar y Confirmar" at bounding box center [322, 394] width 71 height 7
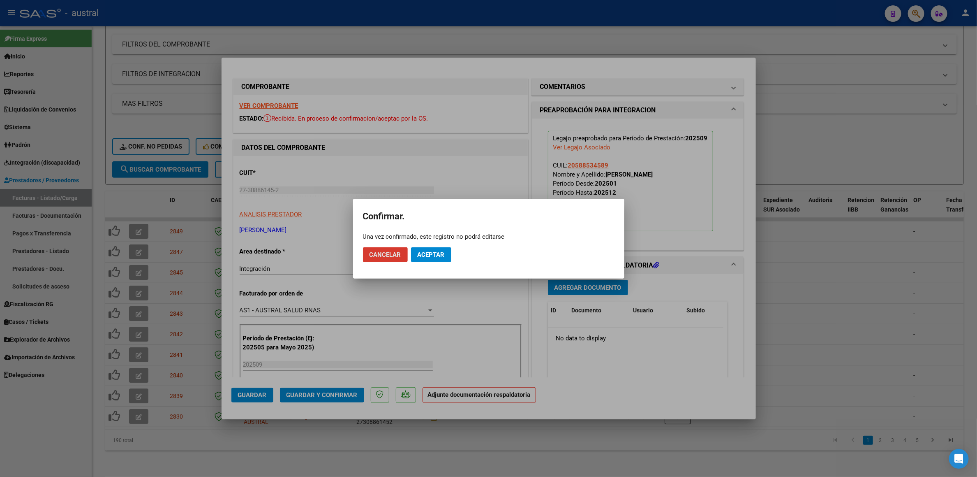
click at [439, 258] on span "Aceptar" at bounding box center [431, 254] width 27 height 7
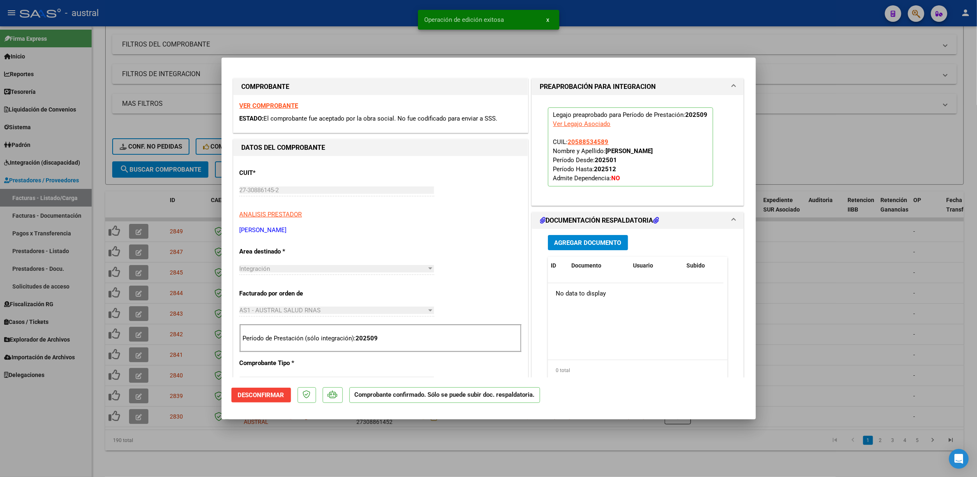
click at [860, 147] on div at bounding box center [488, 238] width 977 height 477
type input "$ 0,00"
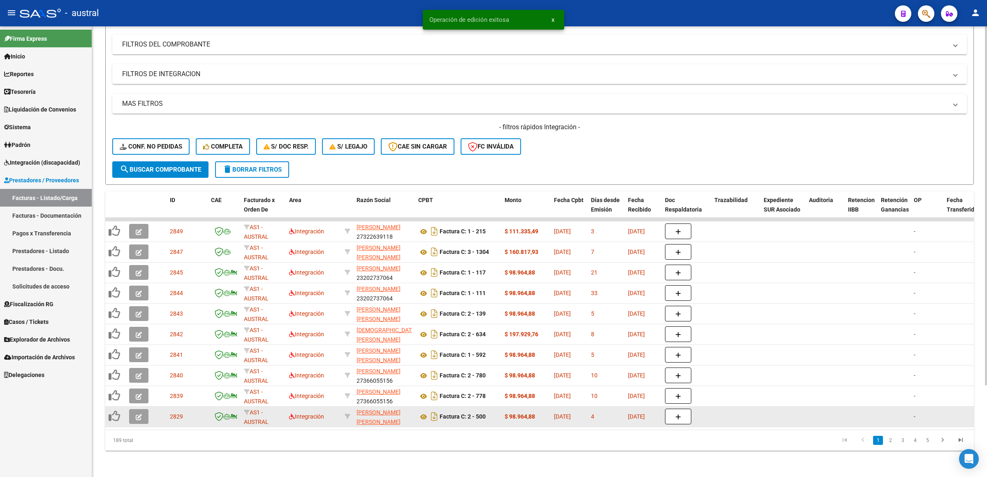
click at [139, 414] on icon "button" at bounding box center [139, 417] width 6 height 6
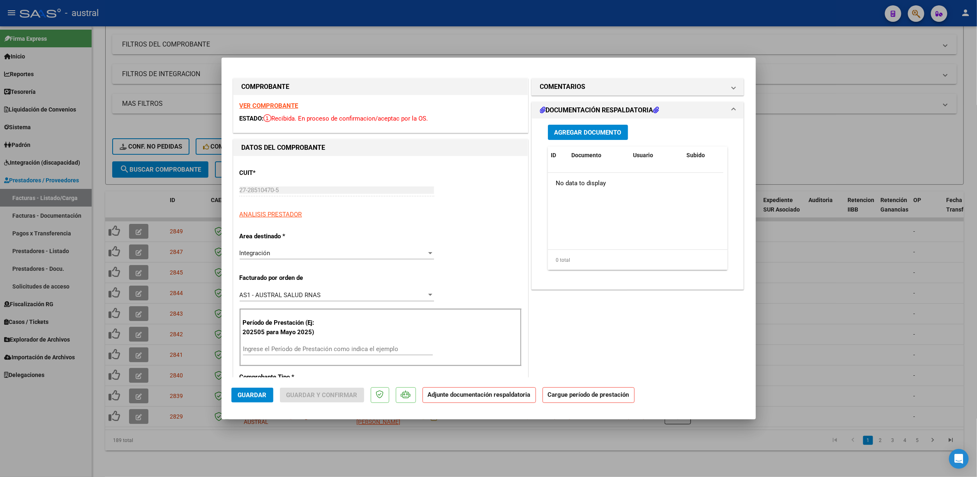
click at [251, 104] on strong "VER COMPROBANTE" at bounding box center [269, 105] width 59 height 7
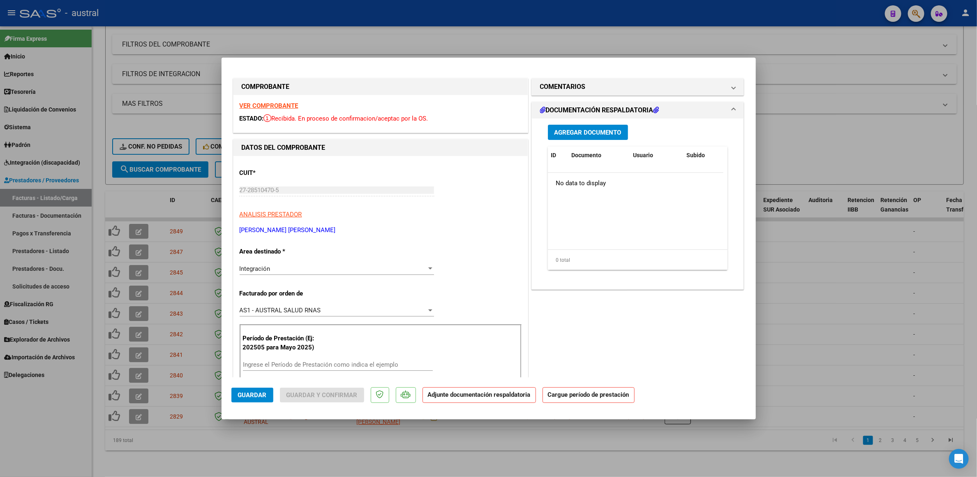
click at [318, 363] on input "Ingrese el Período de Prestación como indica el ejemplo" at bounding box center [338, 364] width 190 height 7
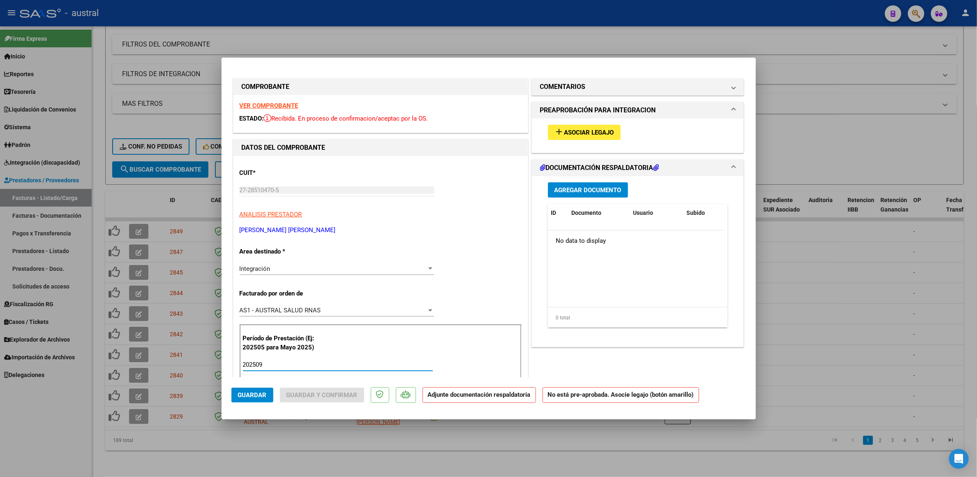
type input "202509"
click at [579, 134] on span "Asociar Legajo" at bounding box center [590, 132] width 50 height 7
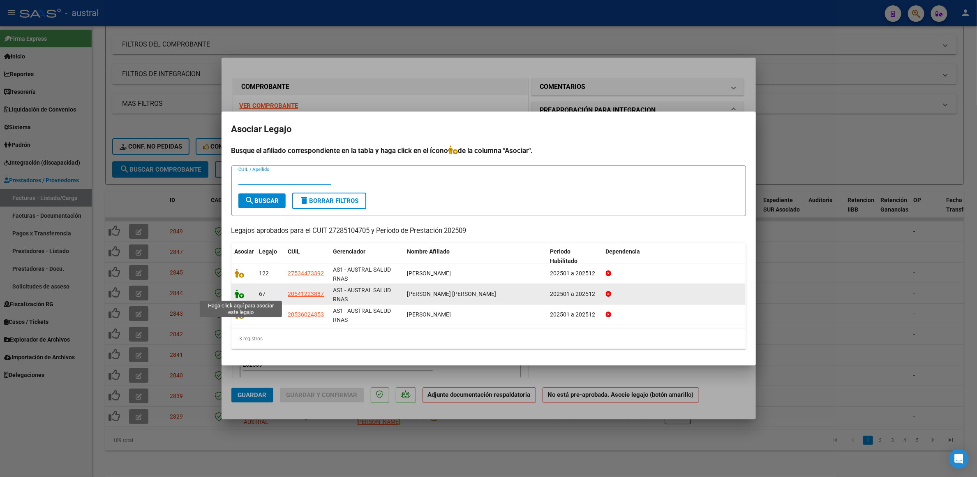
click at [241, 293] on icon at bounding box center [240, 293] width 10 height 9
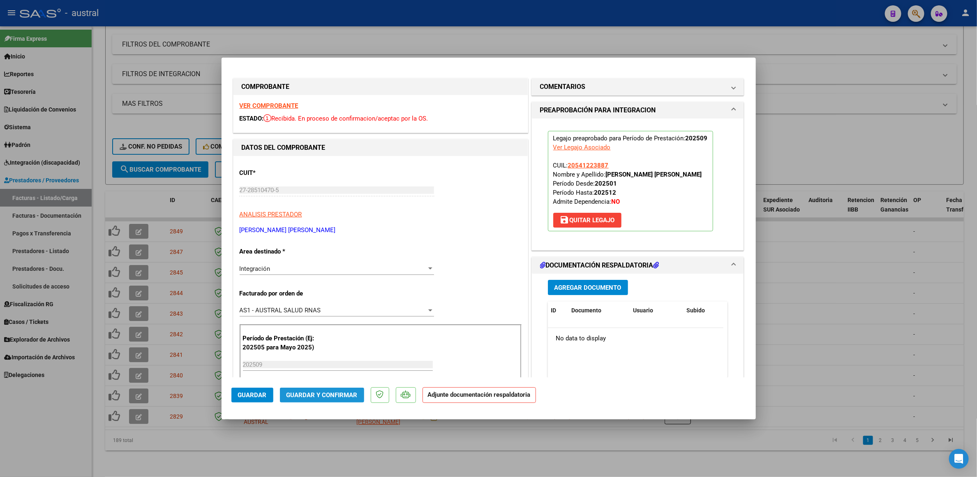
click at [328, 391] on span "Guardar y Confirmar" at bounding box center [322, 394] width 71 height 7
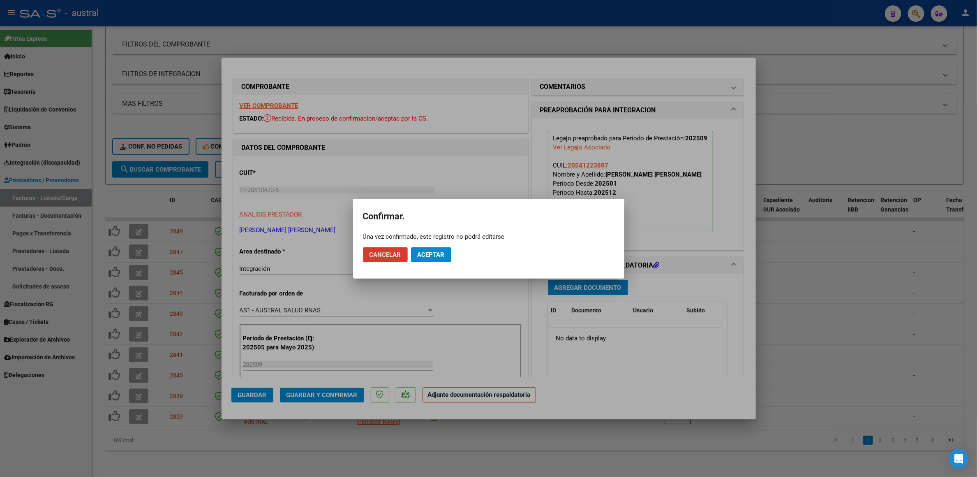
click at [438, 258] on button "Aceptar" at bounding box center [431, 254] width 40 height 15
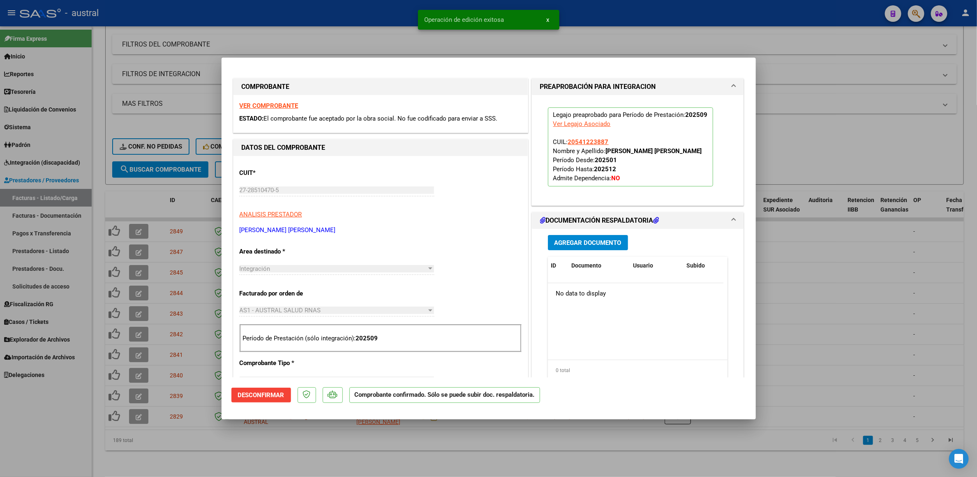
click at [830, 144] on div at bounding box center [488, 238] width 977 height 477
type input "$ 0,00"
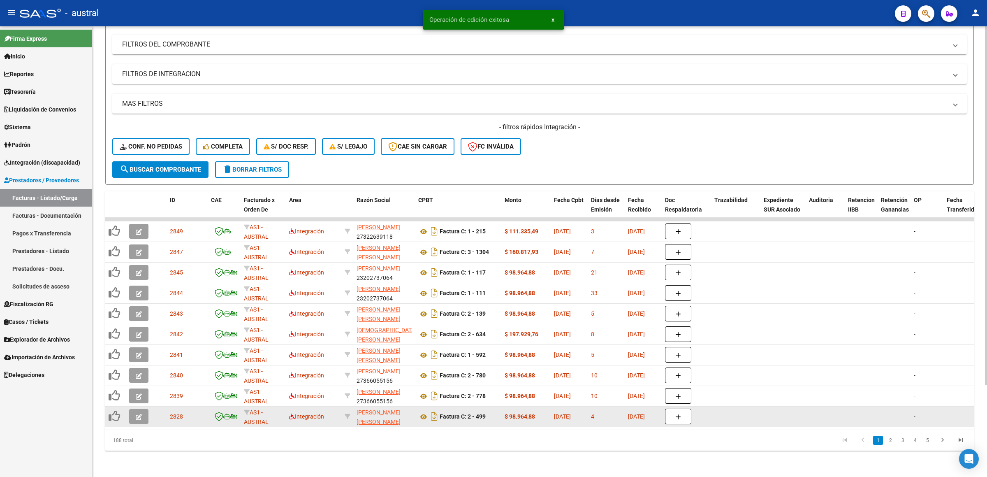
click at [142, 409] on button "button" at bounding box center [138, 416] width 19 height 15
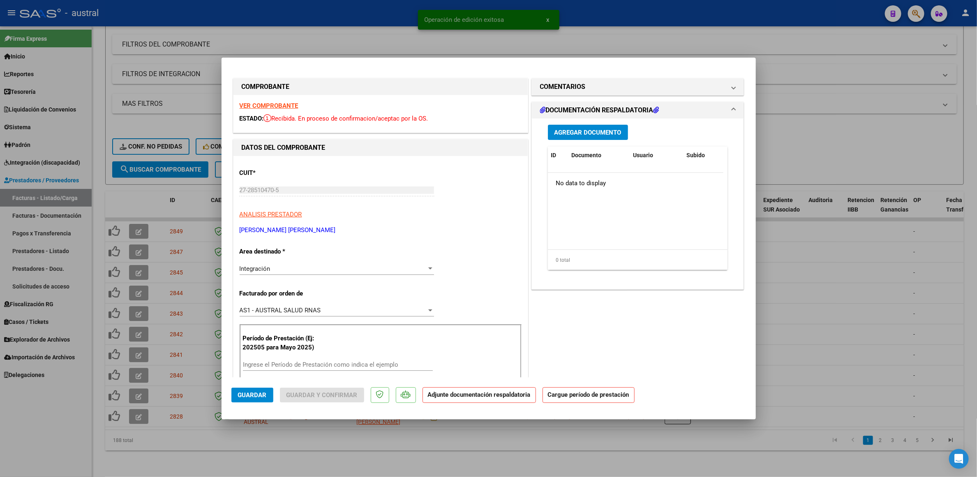
click at [273, 106] on strong "VER COMPROBANTE" at bounding box center [269, 105] width 59 height 7
click at [300, 366] on input "Ingrese el Período de Prestación como indica el ejemplo" at bounding box center [338, 364] width 190 height 7
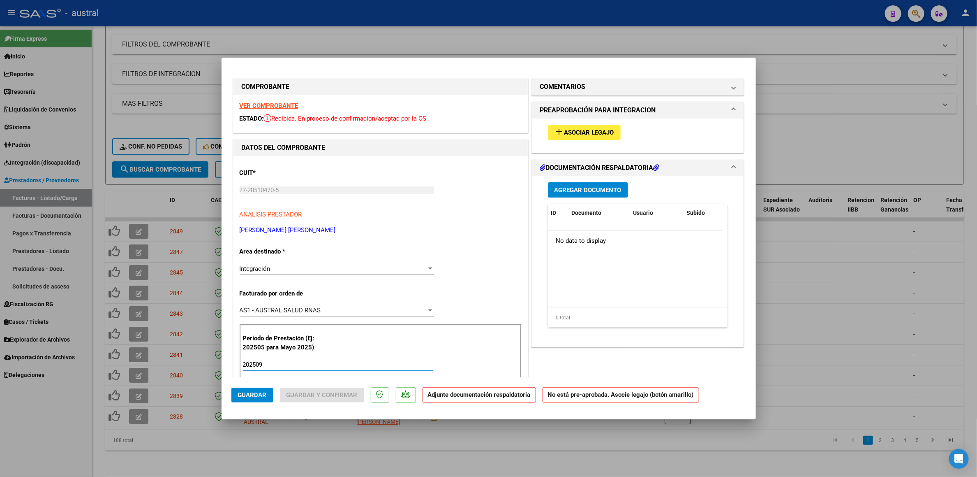
type input "202509"
click at [604, 129] on span "Asociar Legajo" at bounding box center [590, 132] width 50 height 7
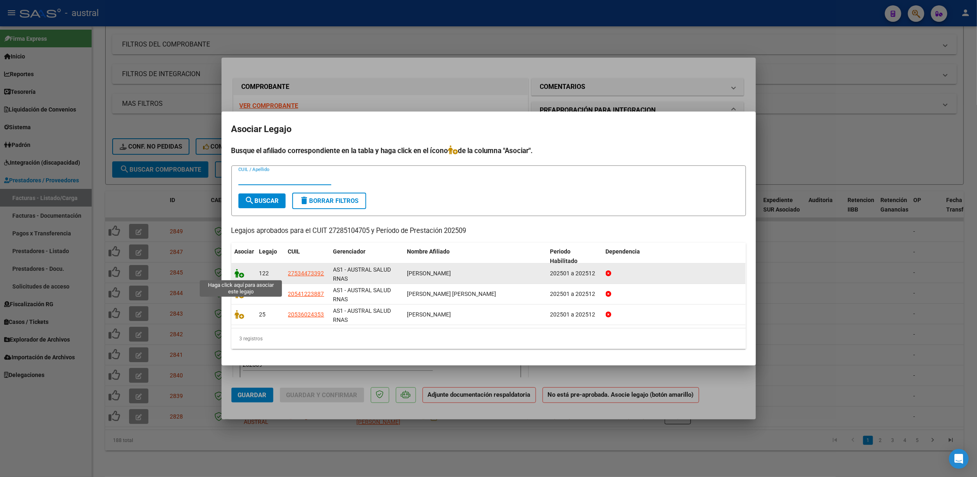
click at [241, 277] on icon at bounding box center [240, 273] width 10 height 9
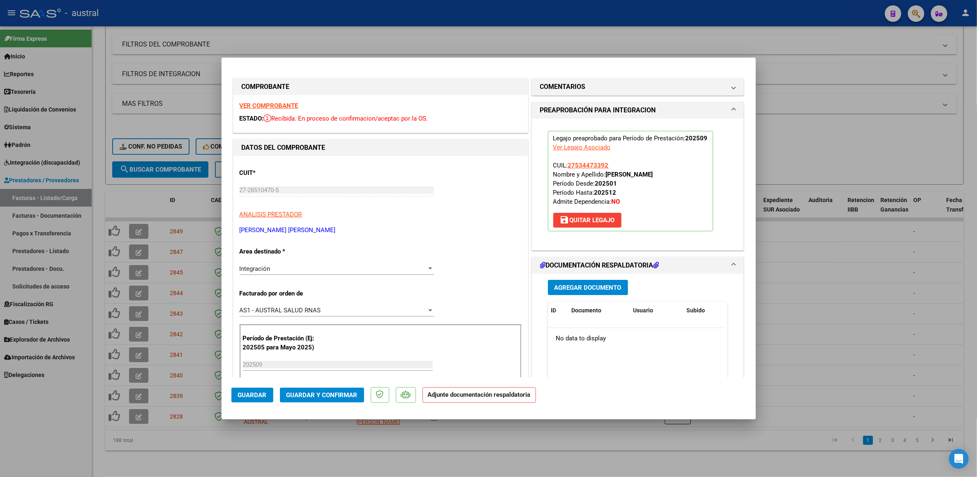
click at [337, 389] on button "Guardar y Confirmar" at bounding box center [322, 394] width 84 height 15
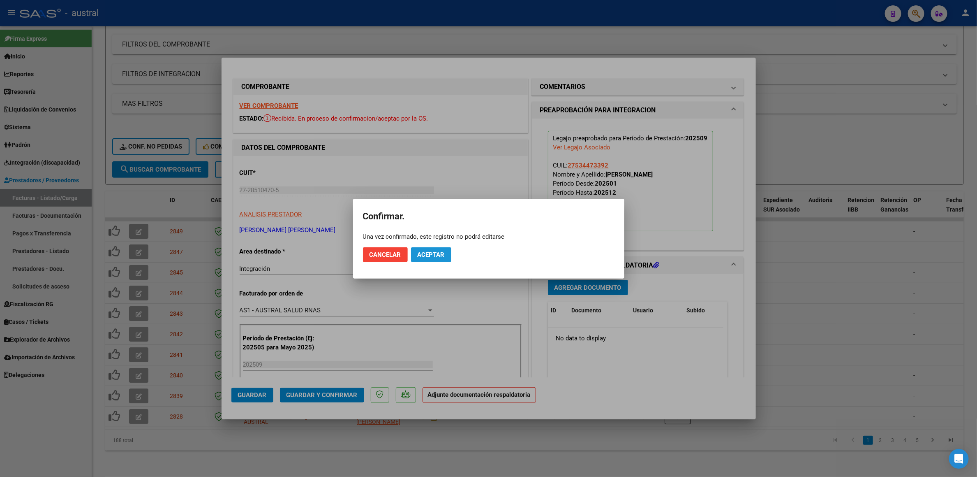
click at [431, 251] on span "Aceptar" at bounding box center [431, 254] width 27 height 7
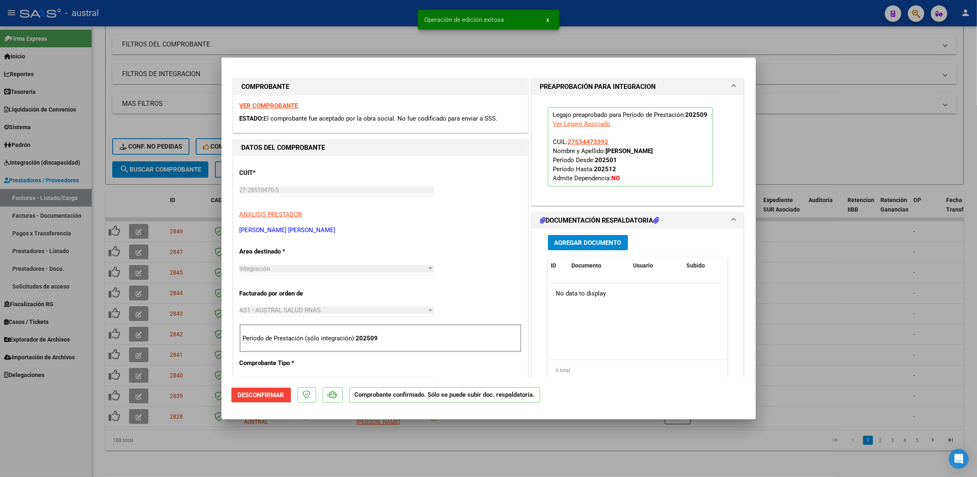
click at [823, 147] on div at bounding box center [488, 238] width 977 height 477
type input "$ 0,00"
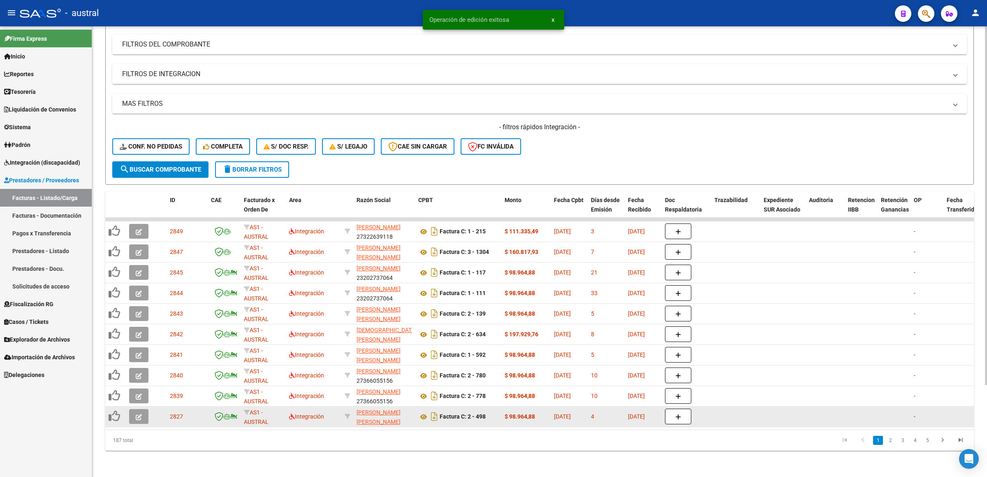
click at [141, 414] on icon "button" at bounding box center [139, 417] width 6 height 6
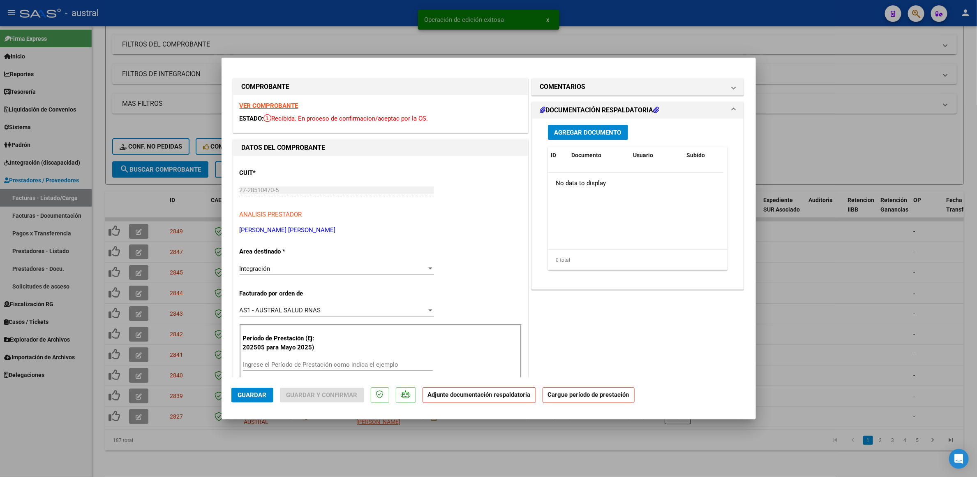
click at [279, 103] on strong "VER COMPROBANTE" at bounding box center [269, 105] width 59 height 7
click at [367, 368] on input "Ingrese el Período de Prestación como indica el ejemplo" at bounding box center [338, 364] width 190 height 7
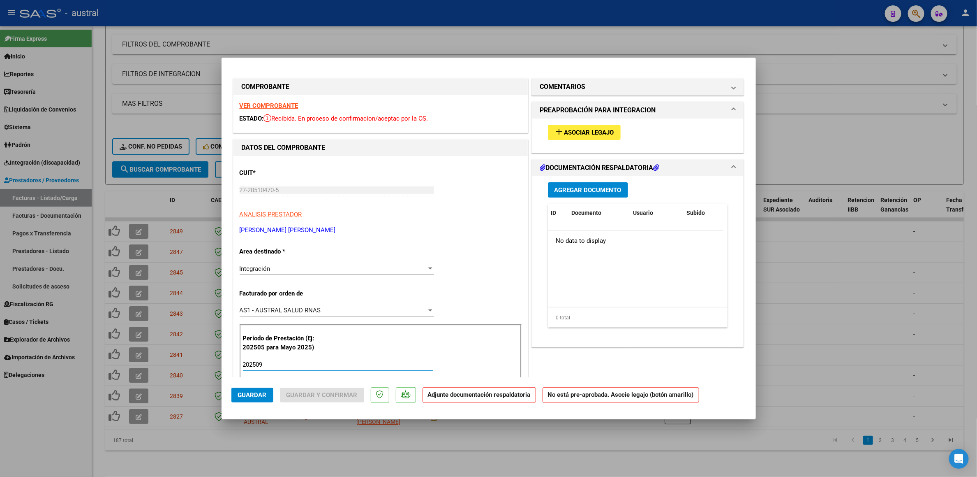
type input "202509"
click at [614, 133] on button "add Asociar Legajo" at bounding box center [584, 132] width 73 height 15
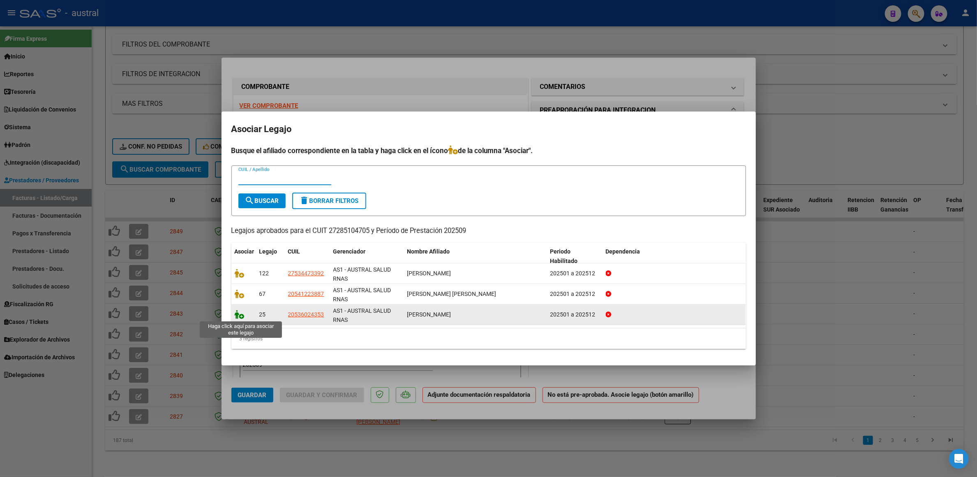
click at [242, 315] on icon at bounding box center [240, 314] width 10 height 9
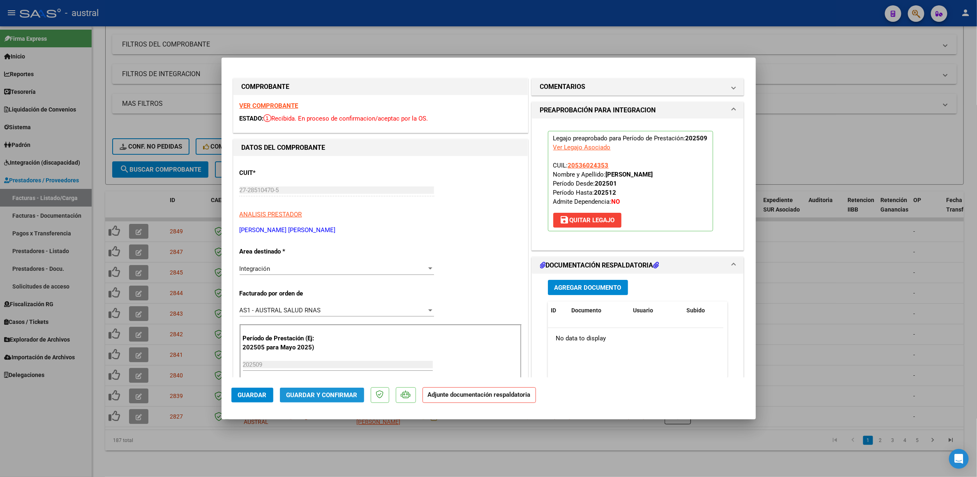
click at [337, 391] on span "Guardar y Confirmar" at bounding box center [322, 394] width 71 height 7
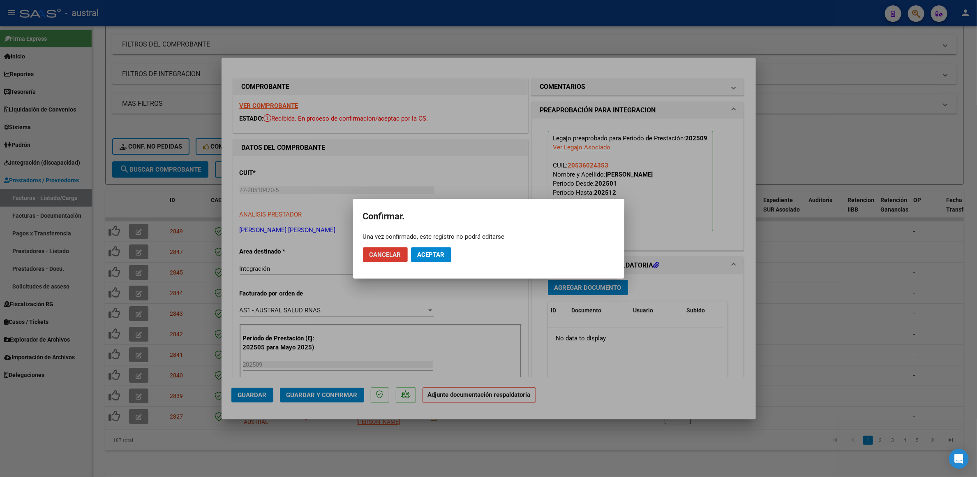
click at [440, 242] on mat-dialog-actions "Cancelar Aceptar" at bounding box center [489, 255] width 252 height 28
click at [442, 251] on span "Aceptar" at bounding box center [431, 254] width 27 height 7
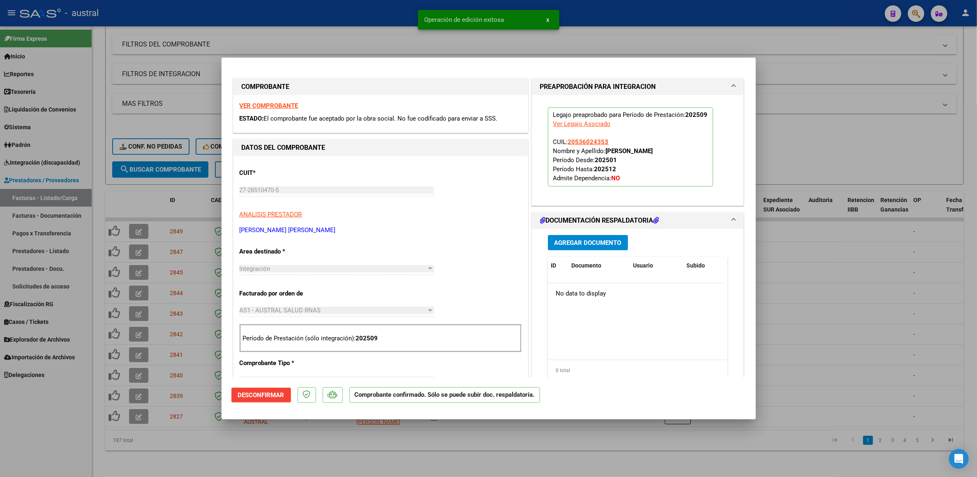
click at [901, 137] on div at bounding box center [488, 238] width 977 height 477
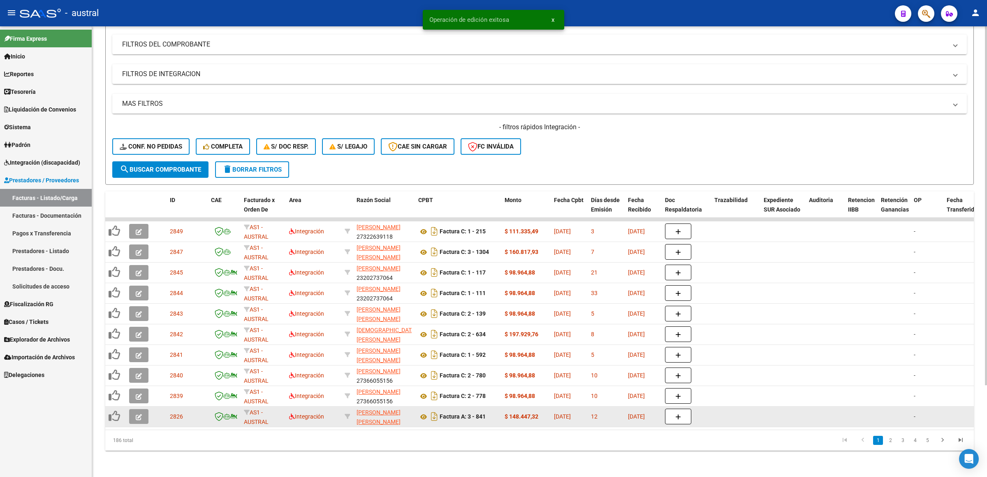
click at [139, 414] on icon "button" at bounding box center [139, 417] width 6 height 6
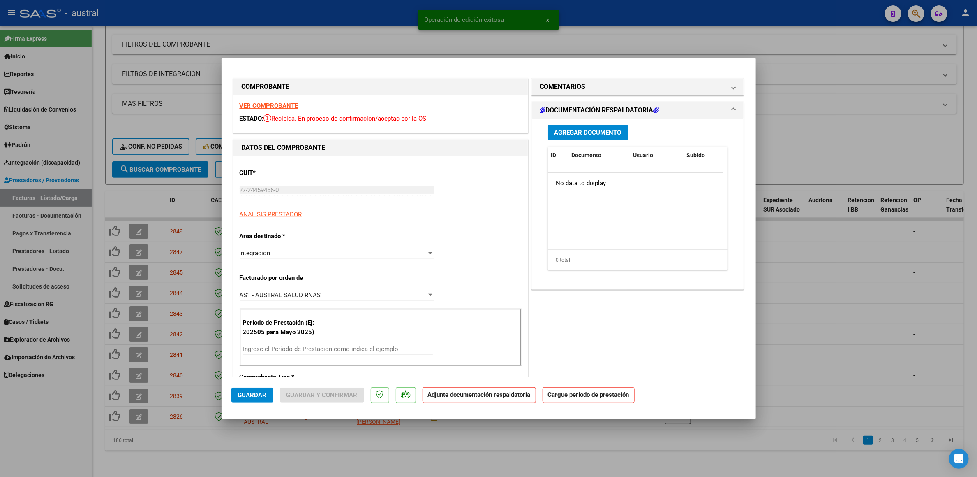
click at [269, 102] on strong "VER COMPROBANTE" at bounding box center [269, 105] width 59 height 7
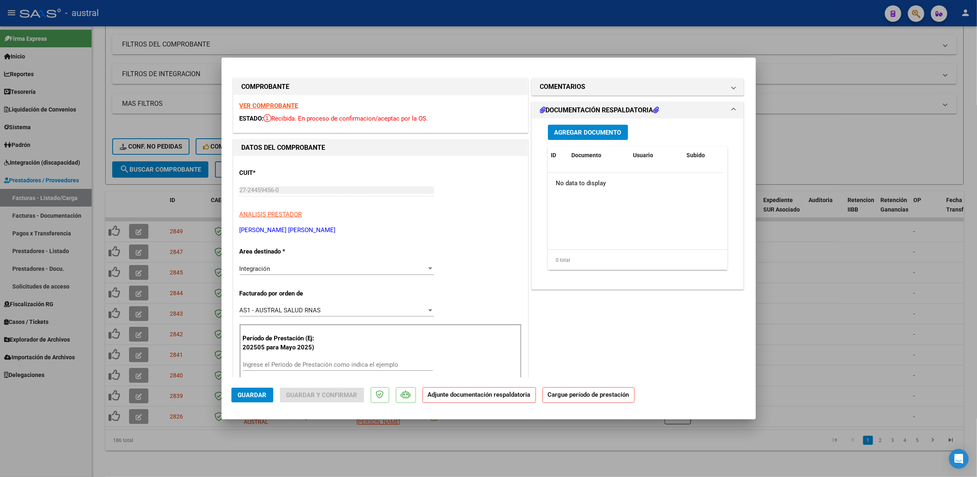
drag, startPoint x: 347, startPoint y: 358, endPoint x: 349, endPoint y: 364, distance: 6.5
click at [350, 361] on div "Período de Prestación (Ej: 202505 para Mayo 2025) Ingrese el Período de Prestac…" at bounding box center [381, 353] width 282 height 58
click at [349, 366] on input "Ingrese el Período de Prestación como indica el ejemplo" at bounding box center [338, 364] width 190 height 7
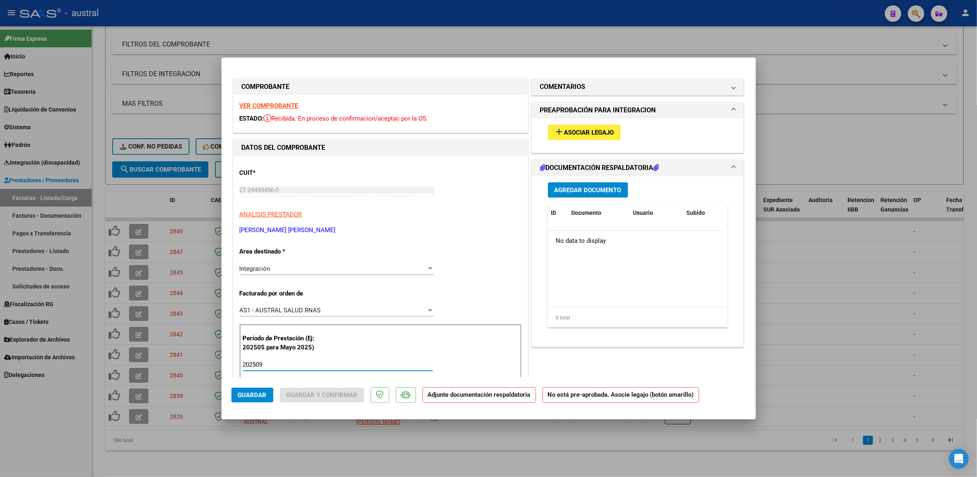
type input "202509"
click at [572, 130] on span "Asociar Legajo" at bounding box center [590, 132] width 50 height 7
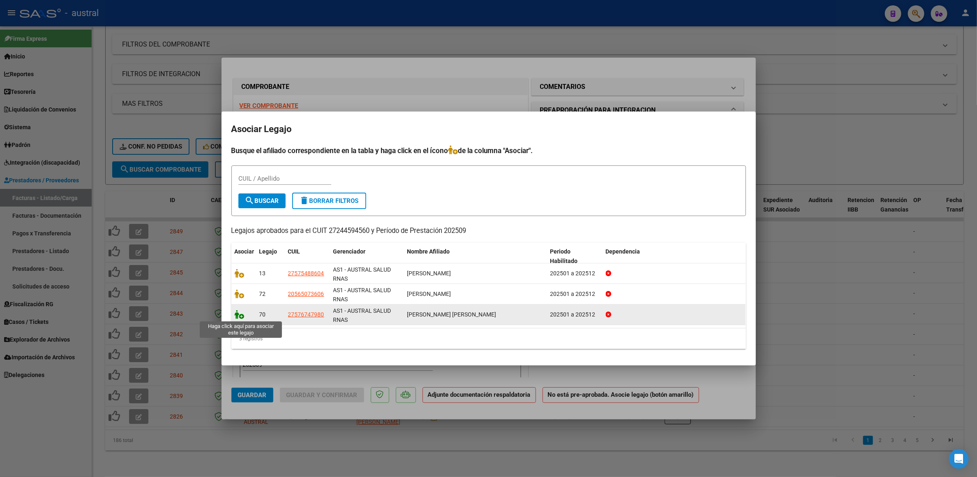
click at [241, 312] on icon at bounding box center [240, 314] width 10 height 9
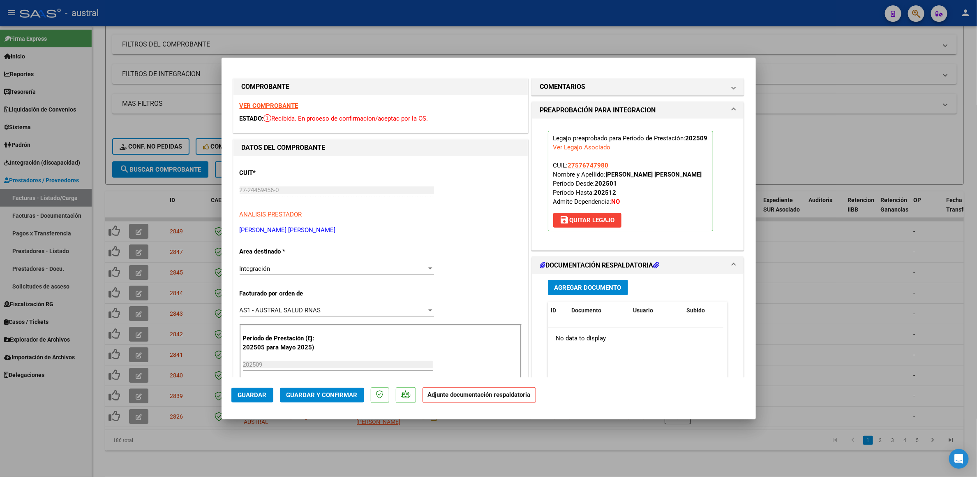
click at [332, 405] on mat-dialog-actions "Guardar Guardar y Confirmar Adjunte documentación respaldatoria" at bounding box center [489, 393] width 515 height 32
click at [334, 400] on button "Guardar y Confirmar" at bounding box center [322, 394] width 84 height 15
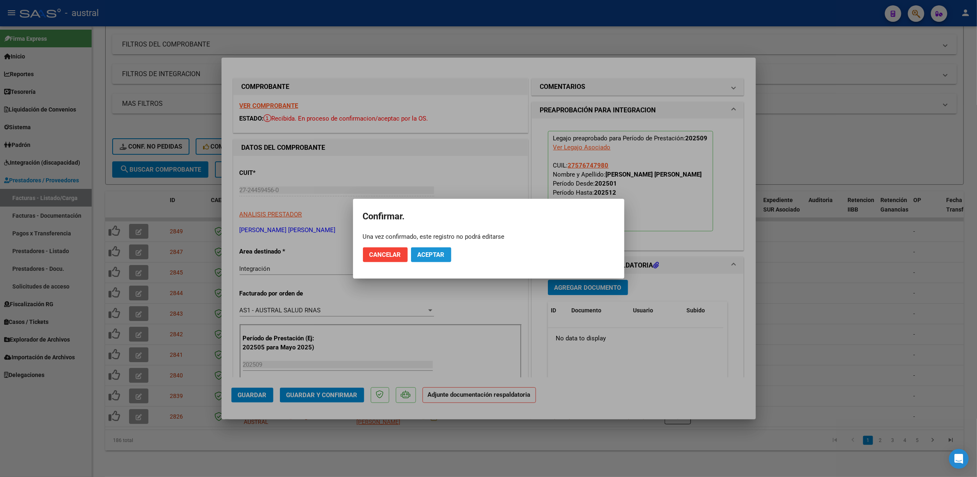
click at [435, 257] on span "Aceptar" at bounding box center [431, 254] width 27 height 7
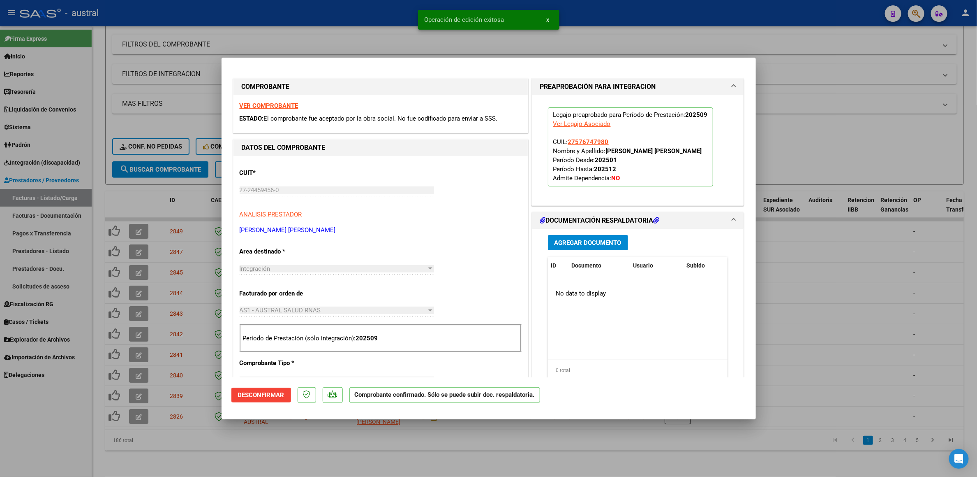
click at [833, 125] on div at bounding box center [488, 238] width 977 height 477
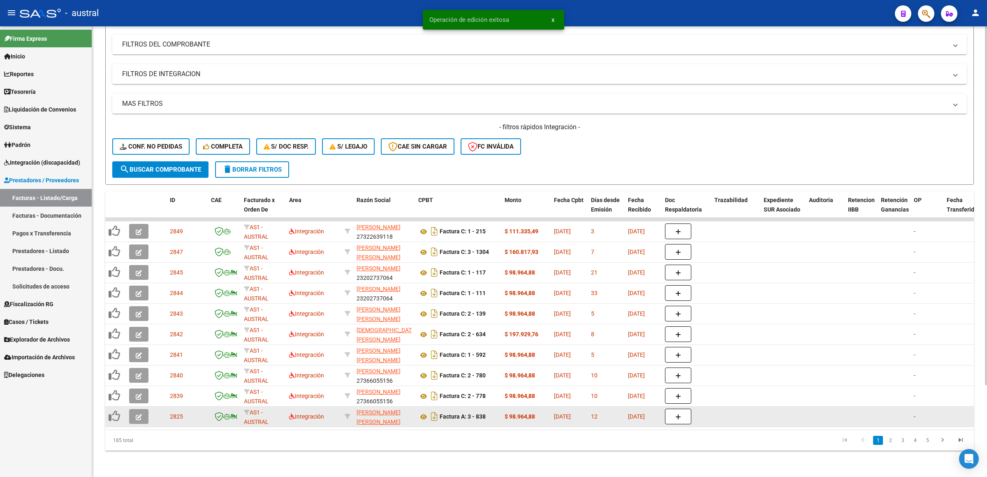
click at [134, 409] on button "button" at bounding box center [138, 416] width 19 height 15
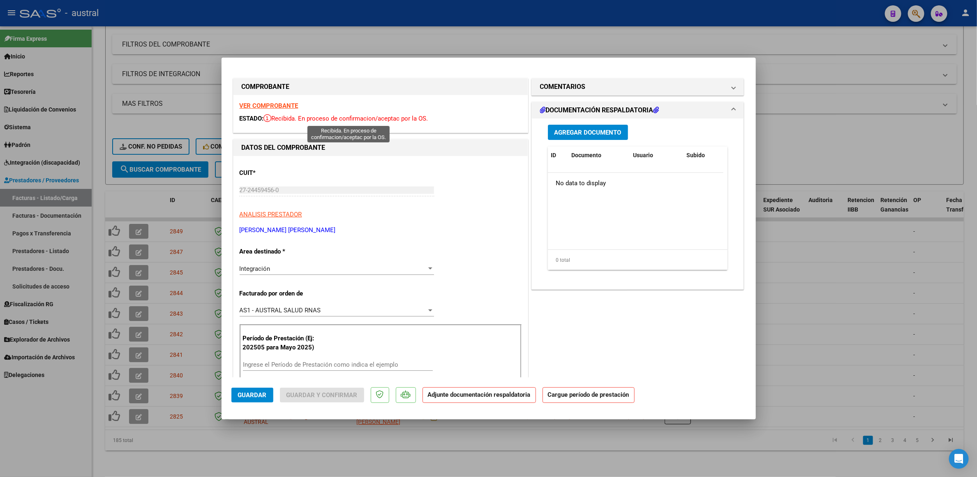
click at [279, 108] on strong "VER COMPROBANTE" at bounding box center [269, 105] width 59 height 7
click at [324, 363] on input "Ingrese el Período de Prestación como indica el ejemplo" at bounding box center [338, 364] width 190 height 7
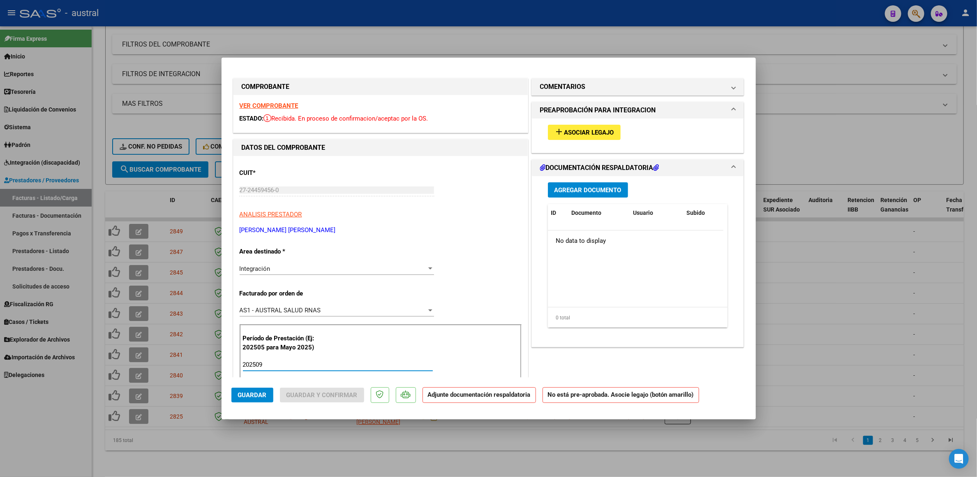
type input "202509"
click at [577, 130] on span "Asociar Legajo" at bounding box center [590, 132] width 50 height 7
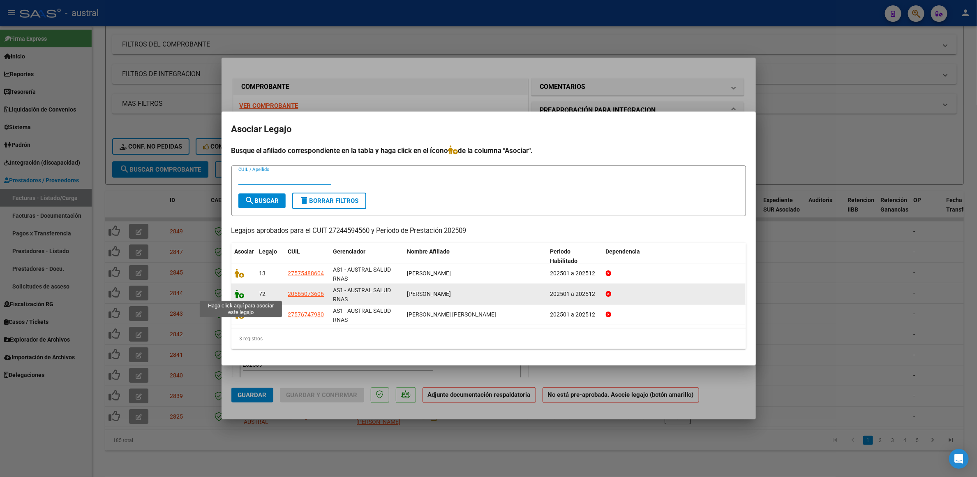
click at [237, 294] on icon at bounding box center [240, 293] width 10 height 9
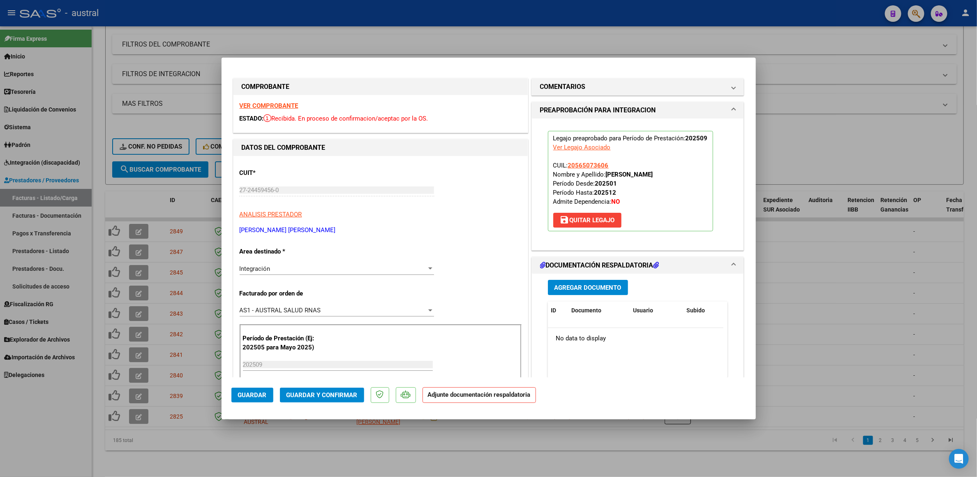
drag, startPoint x: 336, startPoint y: 380, endPoint x: 336, endPoint y: 387, distance: 6.2
click at [336, 384] on mat-dialog-actions "Guardar Guardar y Confirmar Adjunte documentación respaldatoria" at bounding box center [489, 393] width 515 height 32
click at [336, 392] on span "Guardar y Confirmar" at bounding box center [322, 394] width 71 height 7
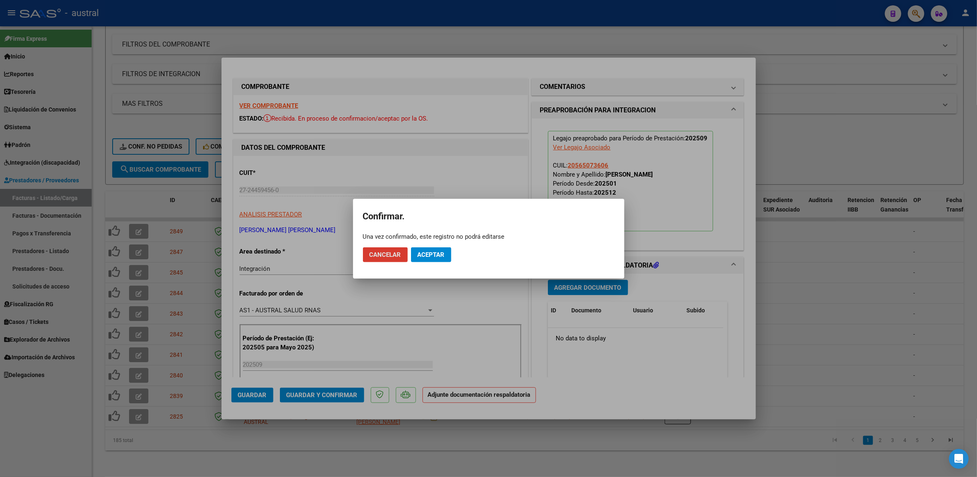
click at [443, 243] on mat-dialog-actions "Cancelar Aceptar" at bounding box center [489, 255] width 252 height 28
click at [443, 245] on mat-dialog-actions "Cancelar Aceptar" at bounding box center [489, 255] width 252 height 28
drag, startPoint x: 443, startPoint y: 246, endPoint x: 443, endPoint y: 250, distance: 4.1
click at [443, 247] on mat-dialog-actions "Cancelar Aceptar" at bounding box center [489, 255] width 252 height 28
click at [443, 251] on span "Aceptar" at bounding box center [431, 254] width 27 height 7
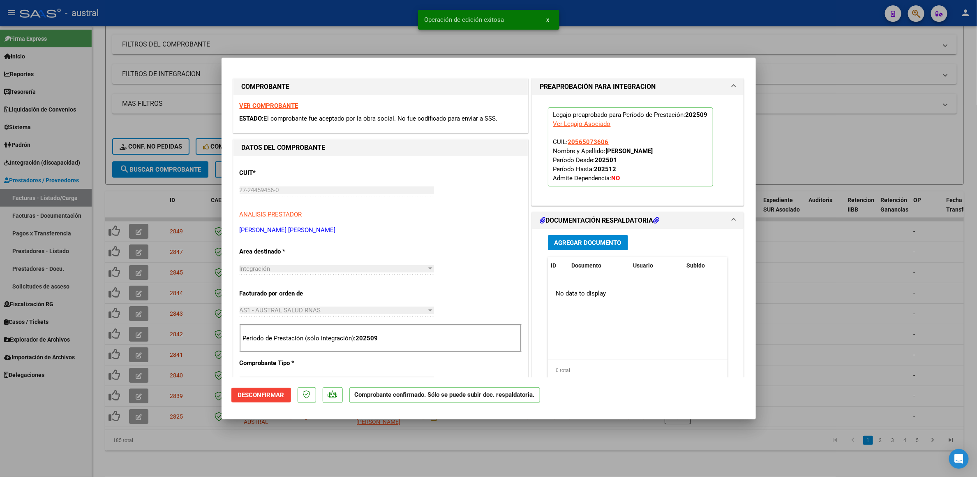
click at [144, 448] on div at bounding box center [488, 238] width 977 height 477
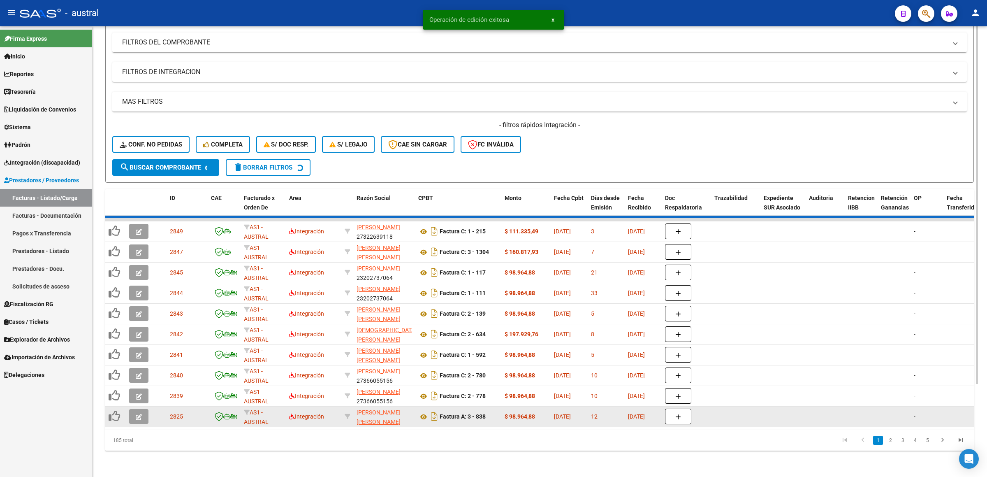
click at [137, 414] on icon "button" at bounding box center [139, 417] width 6 height 6
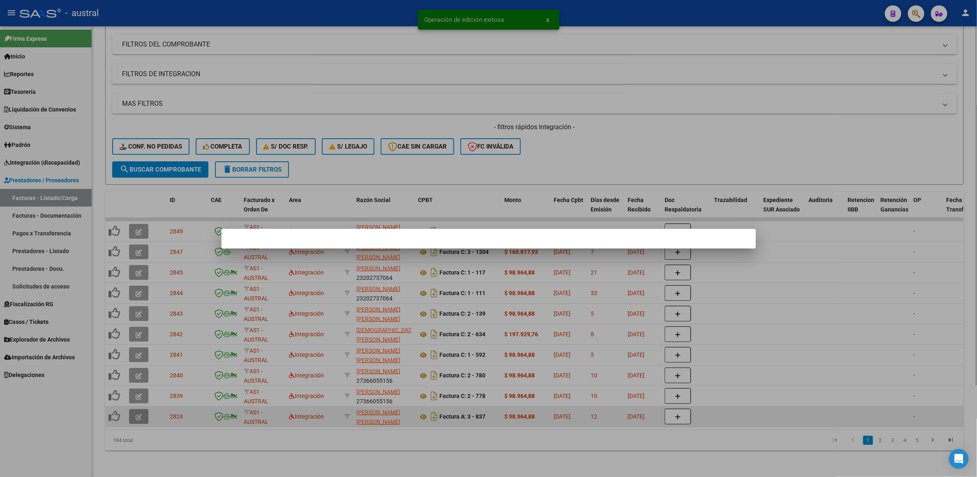
click at [137, 408] on div at bounding box center [488, 238] width 977 height 477
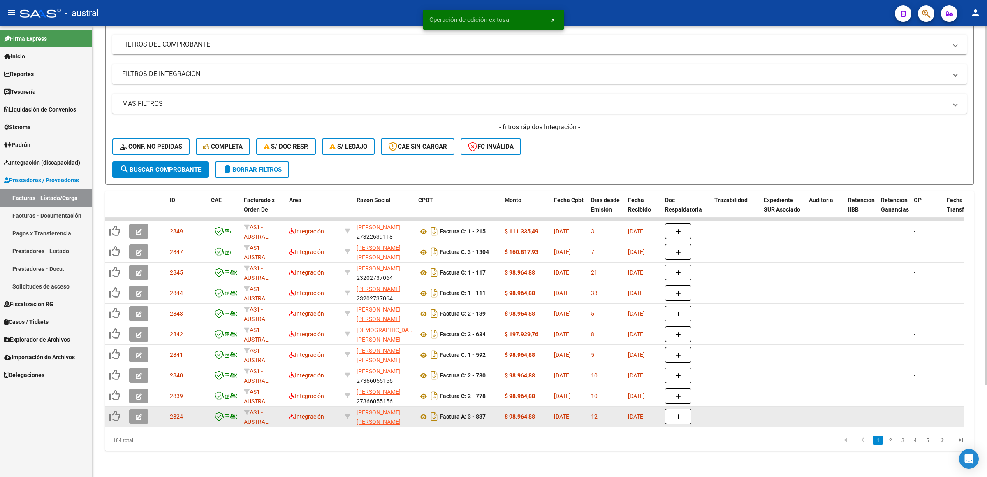
click at [137, 414] on icon "button" at bounding box center [139, 417] width 6 height 6
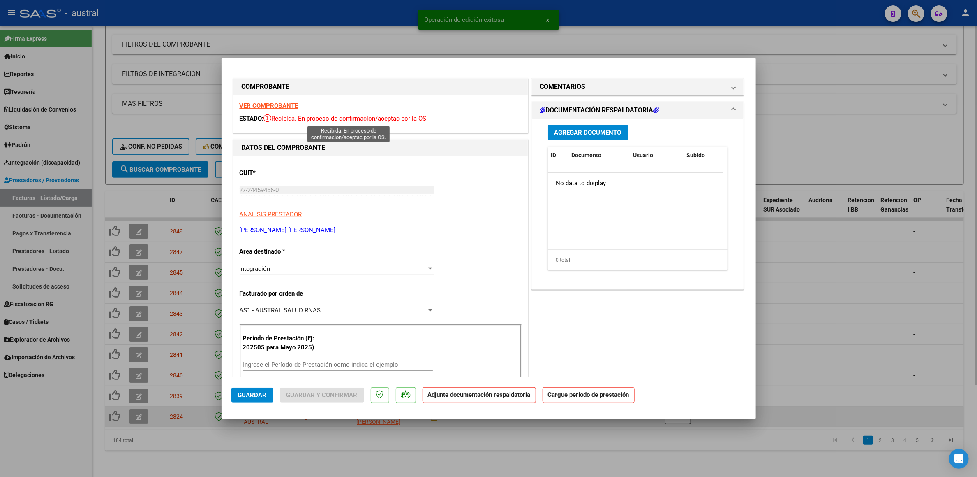
click at [283, 110] on div "VER COMPROBANTE ESTADO: Recibida. En proceso de confirmacion/aceptac por la OS." at bounding box center [381, 113] width 294 height 37
click at [285, 108] on strong "VER COMPROBANTE" at bounding box center [269, 105] width 59 height 7
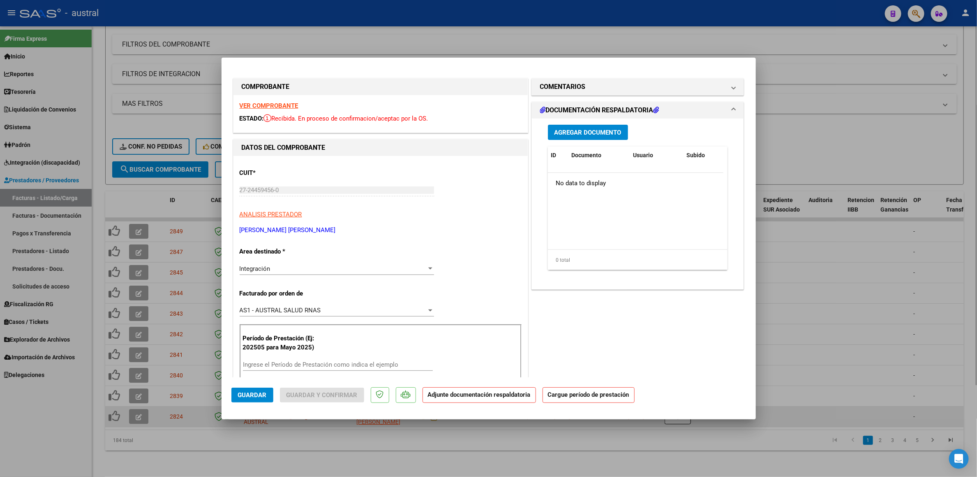
click at [310, 357] on div "Período de Prestación (Ej: 202505 para Mayo 2025) Ingrese el Período de Prestac…" at bounding box center [381, 353] width 282 height 58
click at [310, 361] on div "Ingrese el Período de Prestación como indica el ejemplo" at bounding box center [338, 364] width 190 height 12
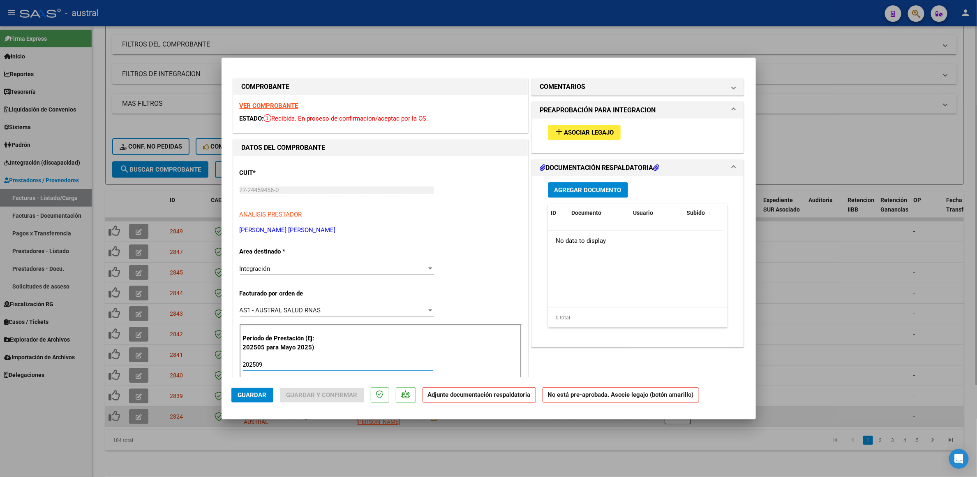
type input "202509"
click at [602, 130] on span "Asociar Legajo" at bounding box center [590, 132] width 50 height 7
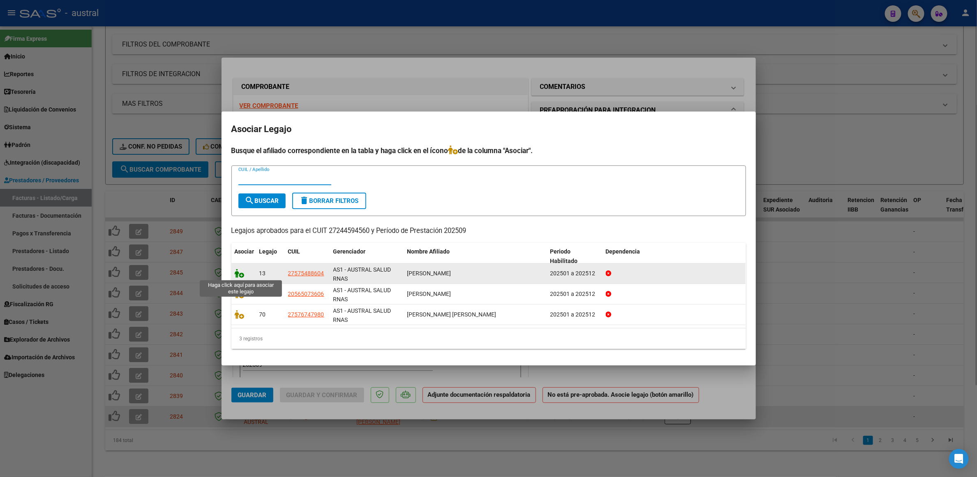
click at [239, 276] on icon at bounding box center [240, 273] width 10 height 9
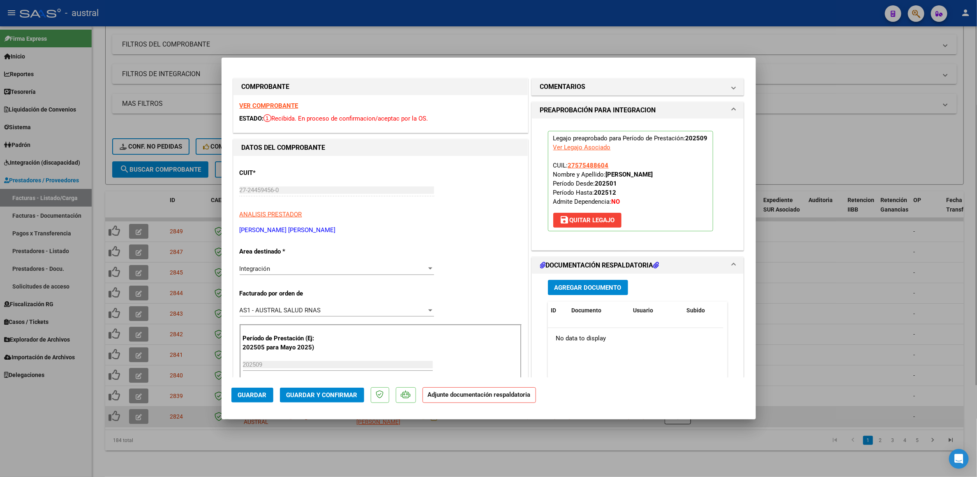
click at [336, 396] on span "Guardar y Confirmar" at bounding box center [322, 394] width 71 height 7
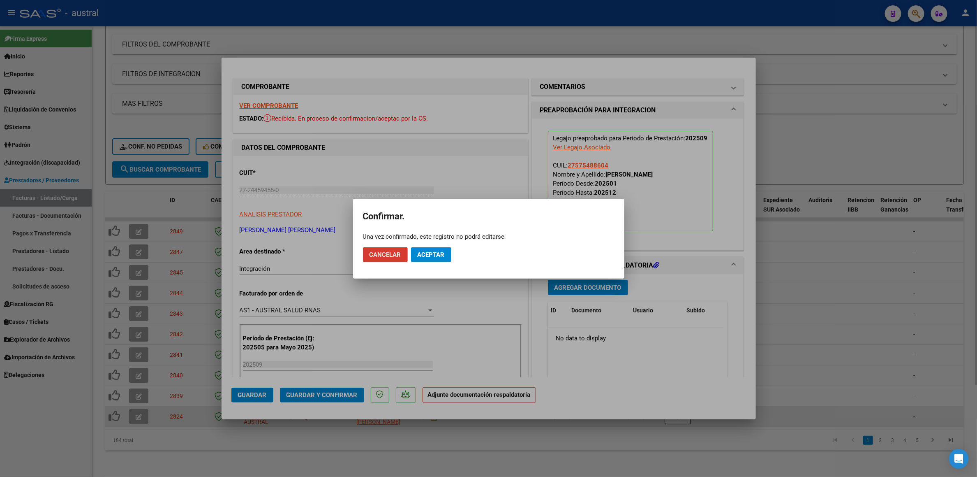
click at [426, 253] on span "Aceptar" at bounding box center [431, 254] width 27 height 7
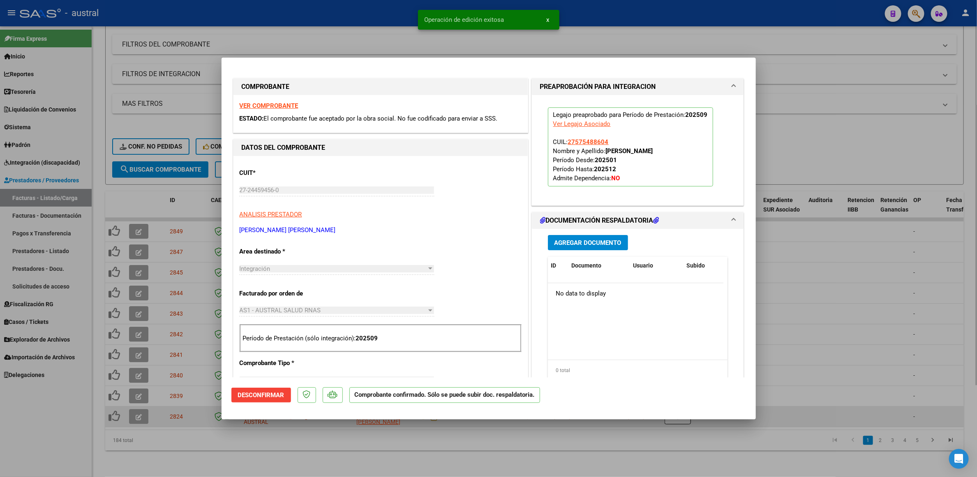
click at [842, 125] on div at bounding box center [488, 238] width 977 height 477
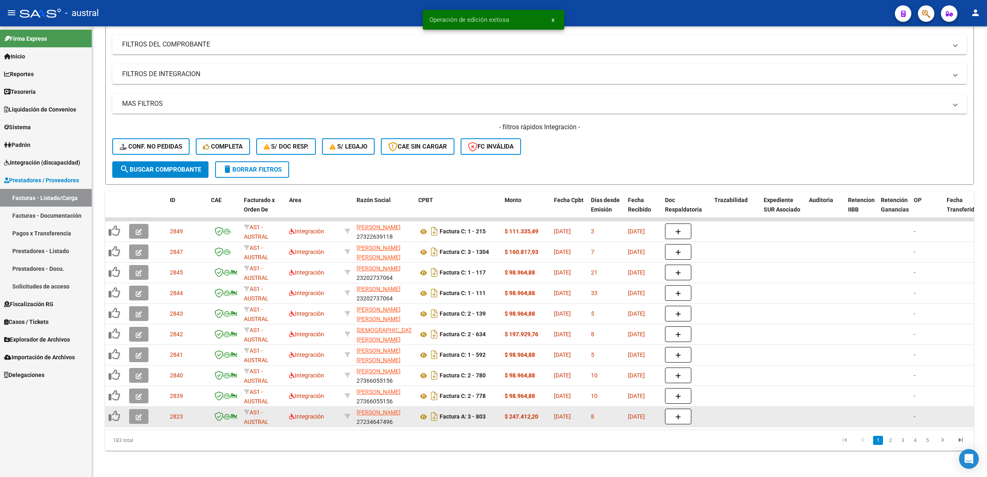
click at [136, 414] on icon "button" at bounding box center [139, 417] width 6 height 6
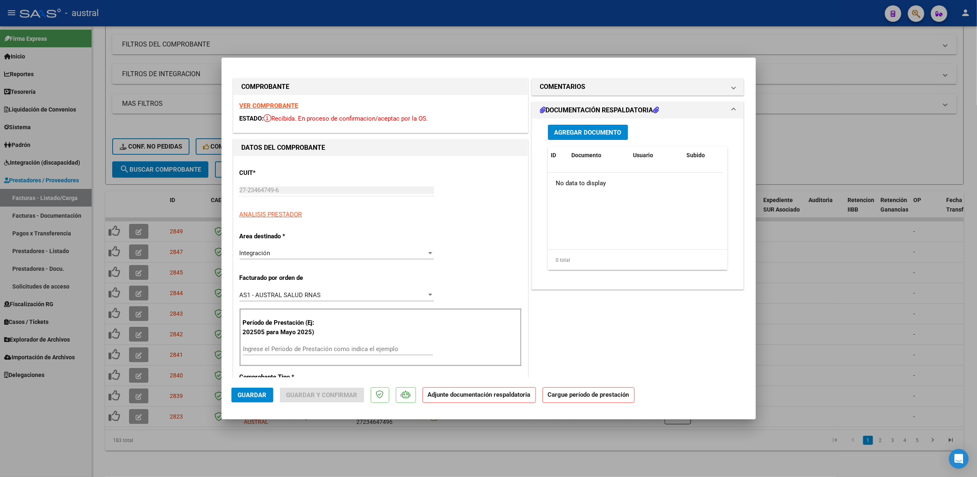
click at [271, 107] on strong "VER COMPROBANTE" at bounding box center [269, 105] width 59 height 7
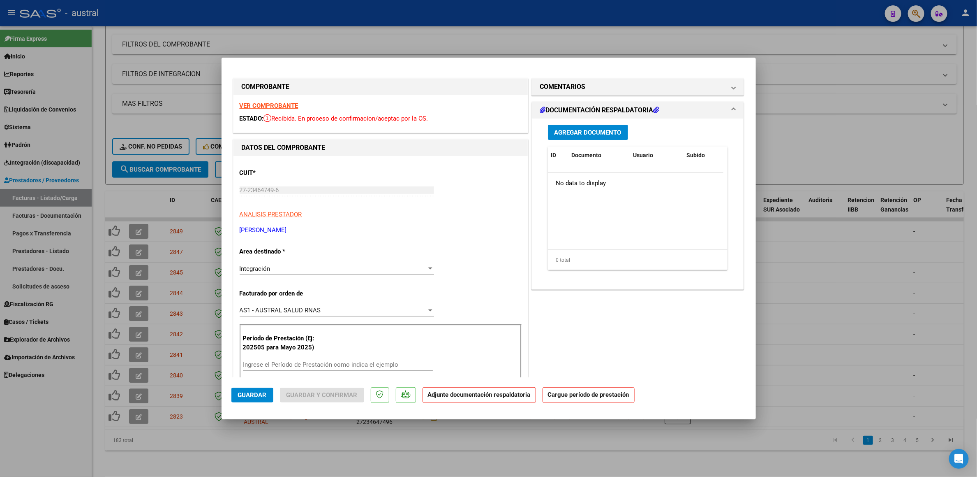
click at [360, 361] on input "Ingrese el Período de Prestación como indica el ejemplo" at bounding box center [338, 364] width 190 height 7
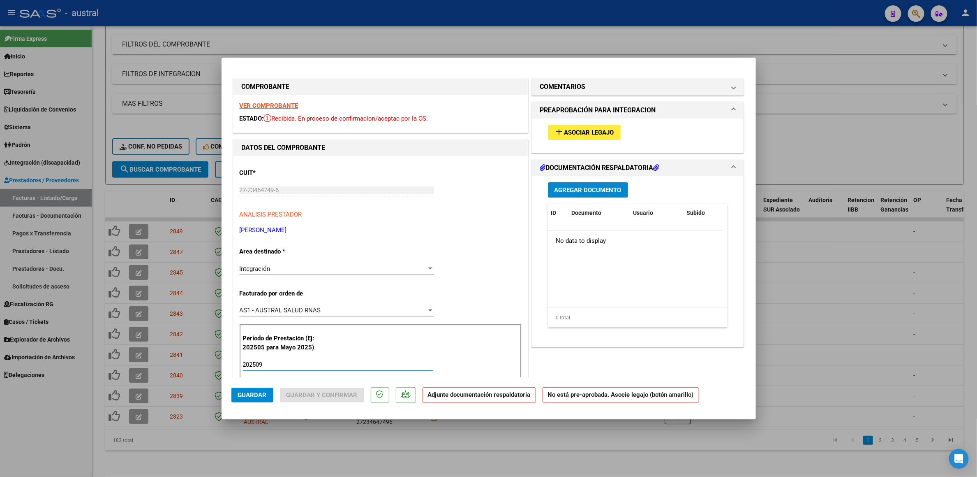
type input "202509"
click at [555, 130] on mat-icon "add" at bounding box center [560, 132] width 10 height 10
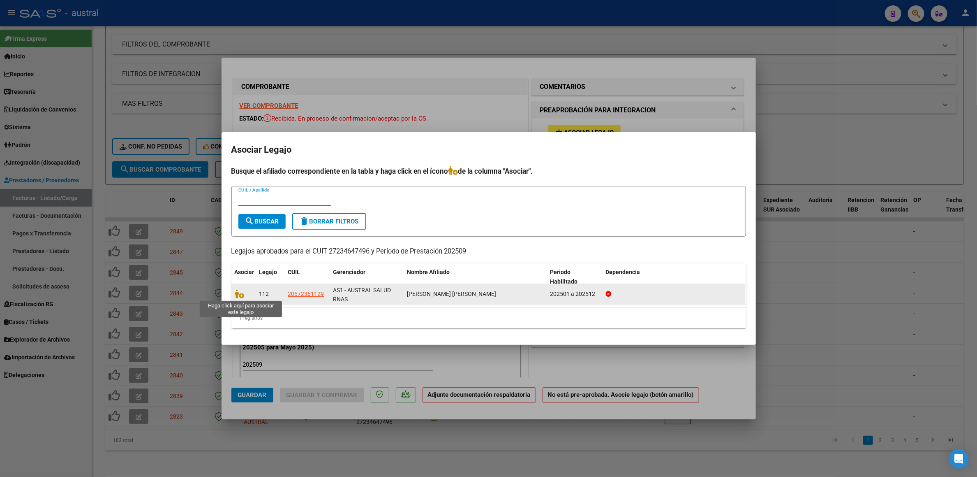
click at [236, 286] on datatable-body-cell at bounding box center [244, 294] width 25 height 20
click at [241, 295] on icon at bounding box center [240, 293] width 10 height 9
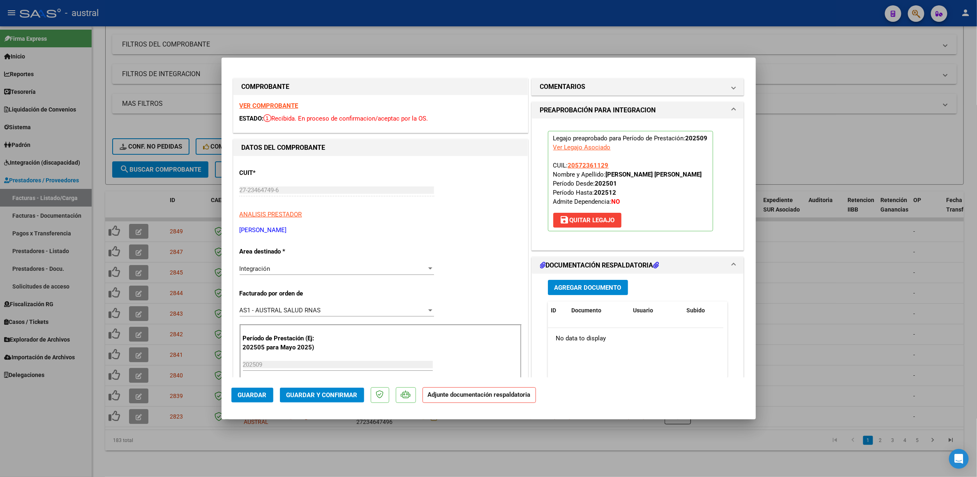
click at [340, 385] on mat-dialog-actions "Guardar Guardar y Confirmar Adjunte documentación respaldatoria" at bounding box center [489, 393] width 515 height 32
click at [342, 391] on span "Guardar y Confirmar" at bounding box center [322, 394] width 71 height 7
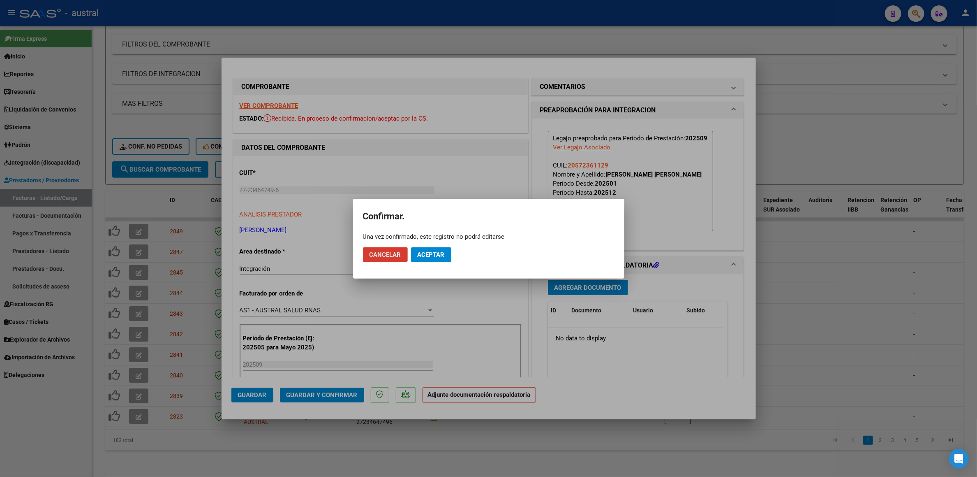
click at [418, 258] on span "Aceptar" at bounding box center [431, 254] width 27 height 7
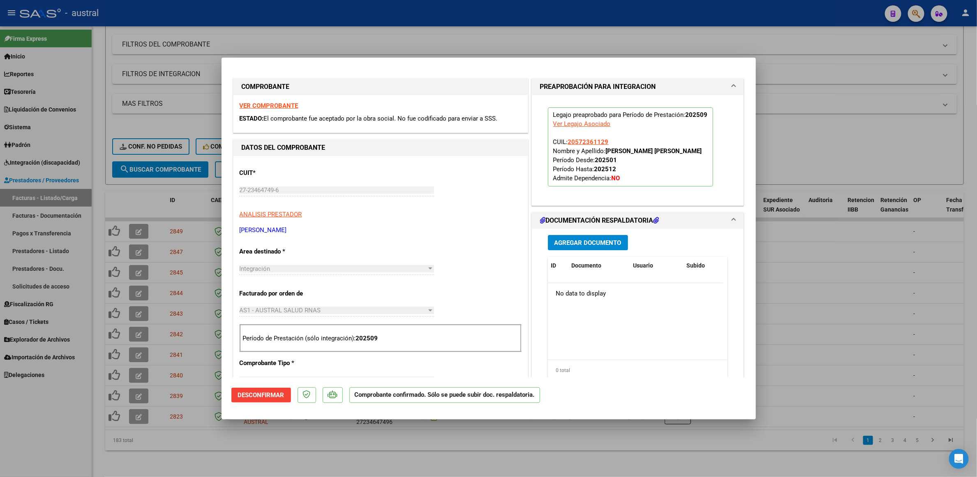
click at [860, 156] on div at bounding box center [488, 238] width 977 height 477
type input "$ 0,00"
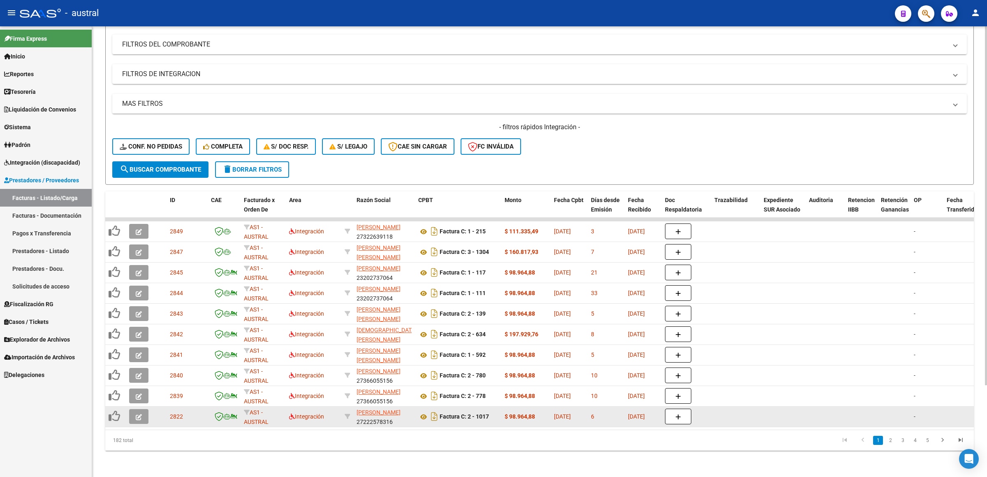
click at [138, 412] on span "button" at bounding box center [139, 415] width 6 height 7
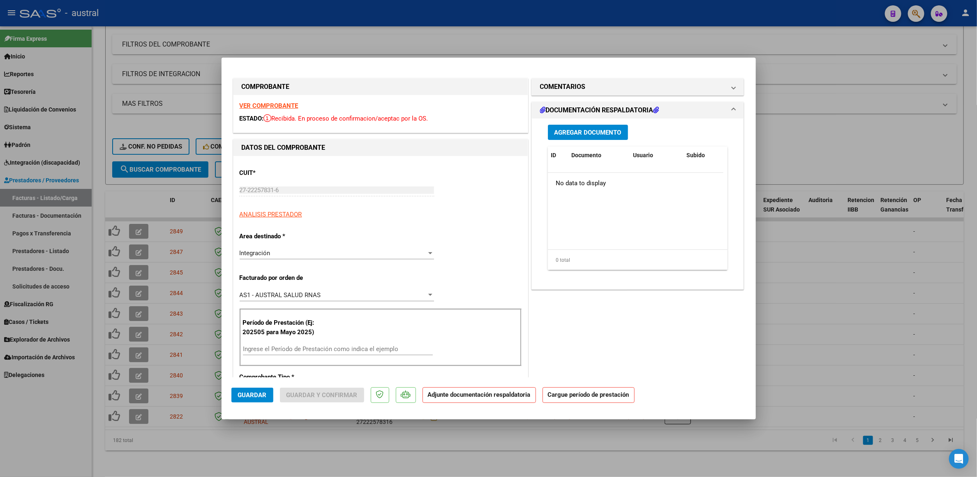
click at [271, 107] on strong "VER COMPROBANTE" at bounding box center [269, 105] width 59 height 7
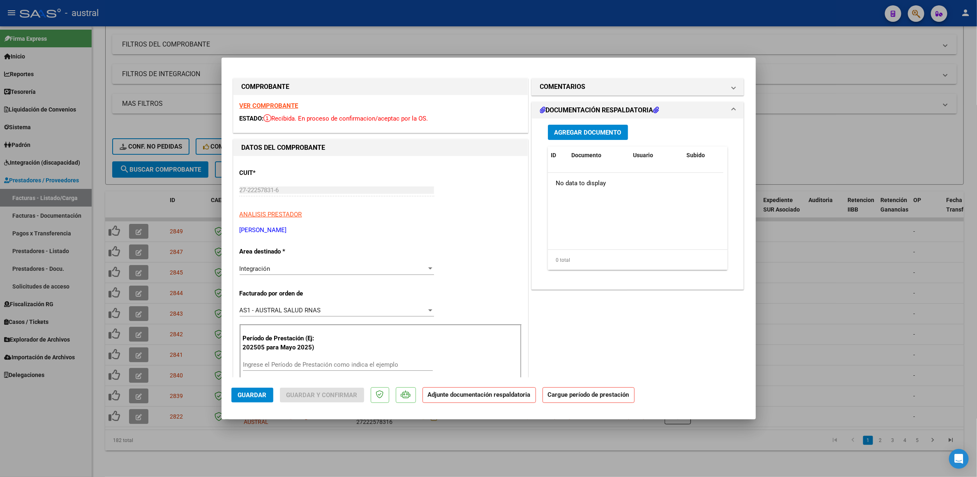
click at [305, 373] on div "Ingrese el Período de Prestación como indica el ejemplo" at bounding box center [338, 368] width 190 height 20
click at [306, 368] on input "Ingrese el Período de Prestación como indica el ejemplo" at bounding box center [338, 364] width 190 height 7
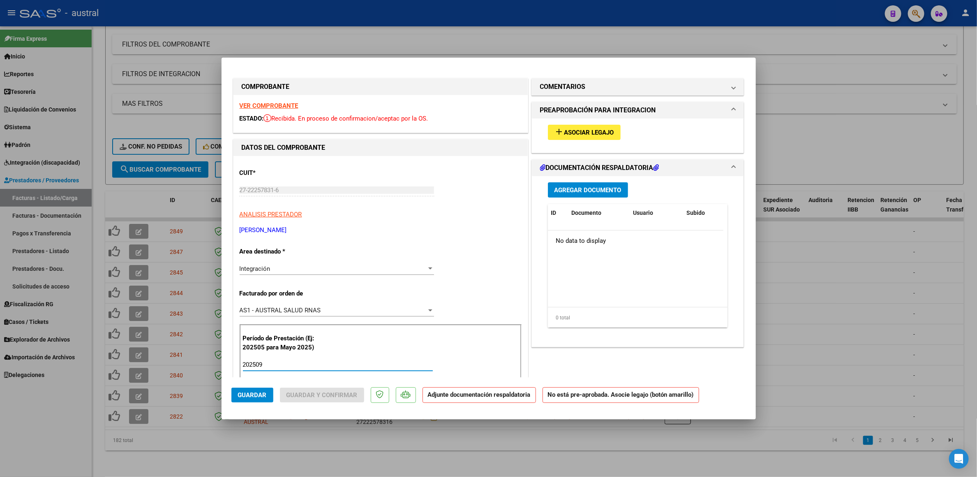
type input "202509"
click at [565, 132] on span "Asociar Legajo" at bounding box center [590, 132] width 50 height 7
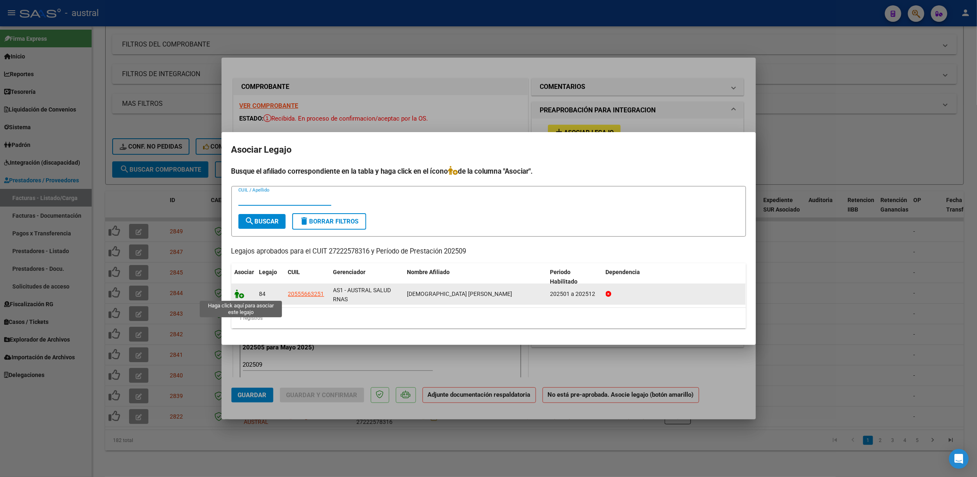
drag, startPoint x: 243, startPoint y: 292, endPoint x: 252, endPoint y: 300, distance: 11.7
click at [243, 293] on icon at bounding box center [240, 293] width 10 height 9
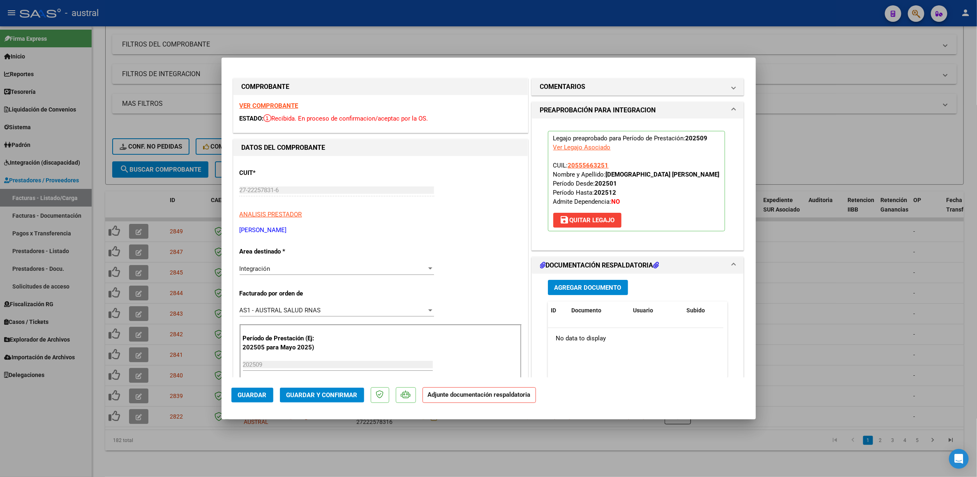
click at [333, 384] on mat-dialog-actions "Guardar Guardar y Confirmar Adjunte documentación respaldatoria" at bounding box center [489, 393] width 515 height 32
click at [333, 395] on span "Guardar y Confirmar" at bounding box center [322, 394] width 71 height 7
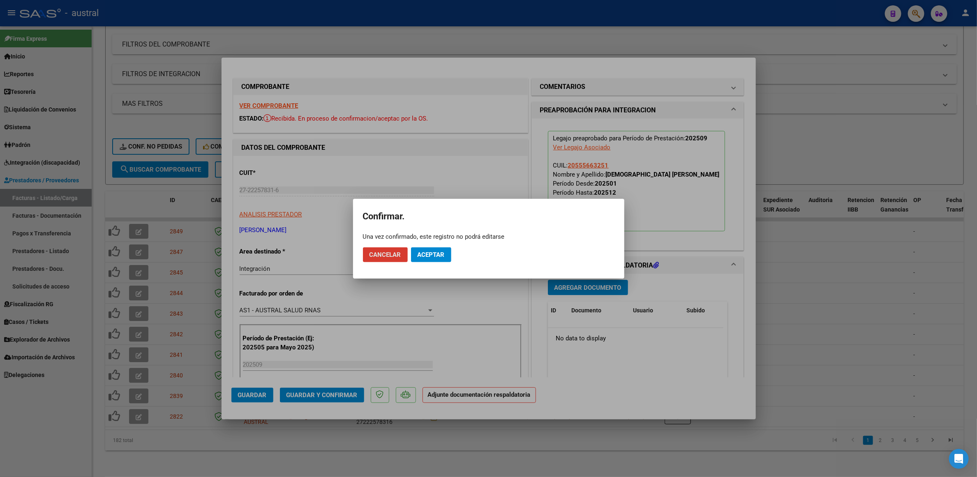
click at [425, 252] on span "Aceptar" at bounding box center [431, 254] width 27 height 7
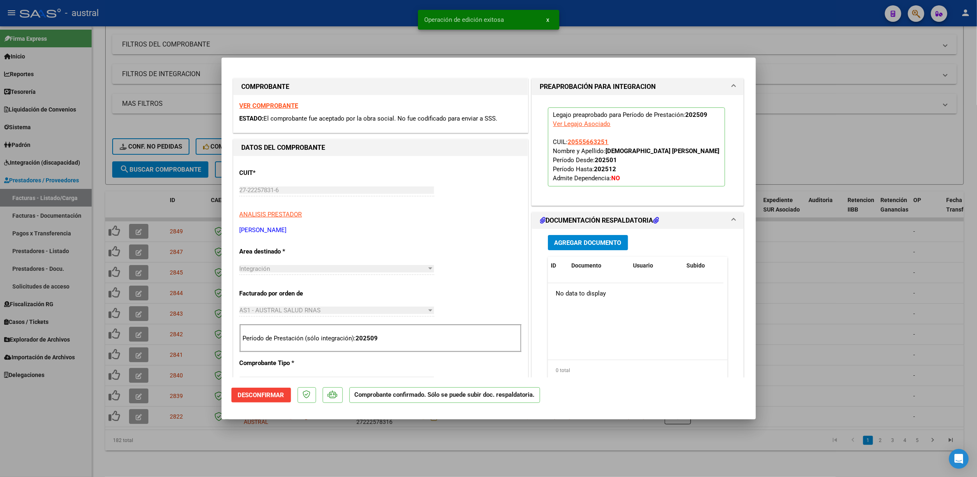
click at [840, 142] on div at bounding box center [488, 238] width 977 height 477
type input "$ 0,00"
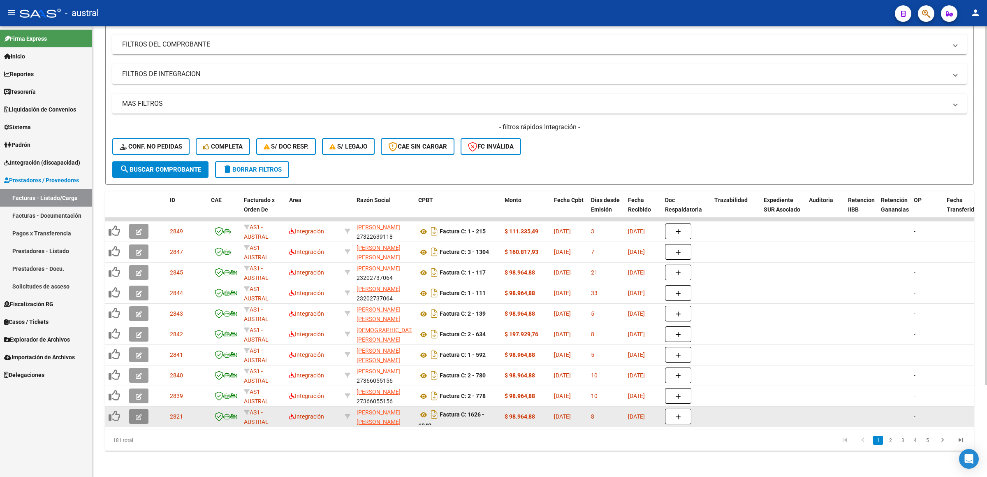
click at [134, 411] on button "button" at bounding box center [138, 416] width 19 height 15
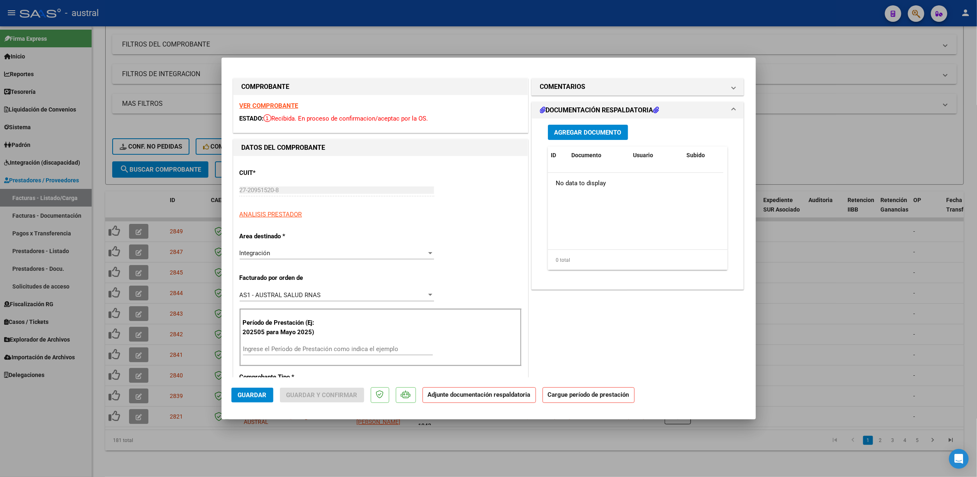
click at [283, 109] on strong "VER COMPROBANTE" at bounding box center [269, 105] width 59 height 7
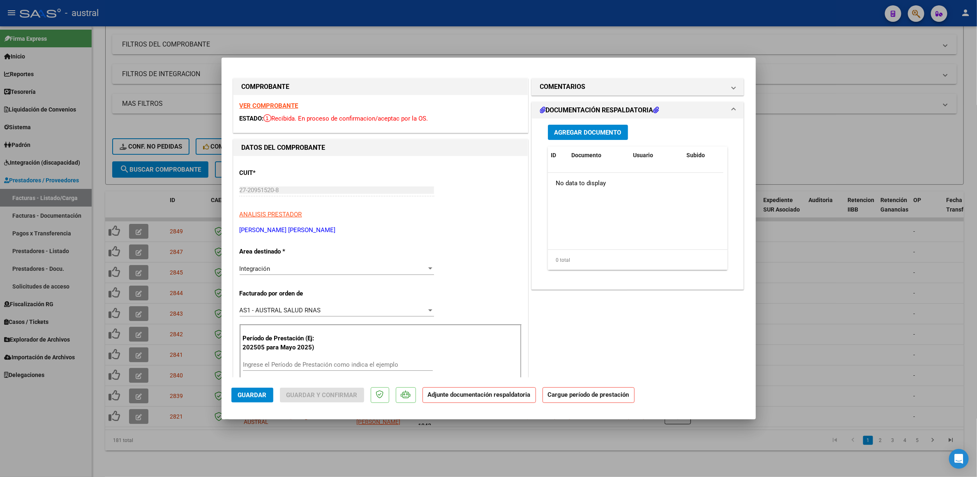
click at [336, 360] on div "Ingrese el Período de Prestación como indica el ejemplo" at bounding box center [338, 364] width 190 height 12
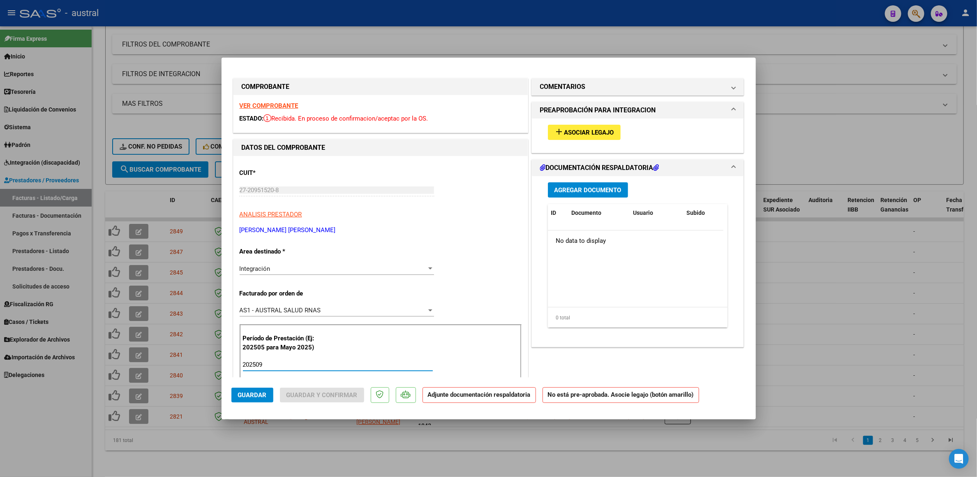
type input "202509"
click at [557, 124] on div "add Asociar Legajo" at bounding box center [638, 132] width 192 height 28
click at [558, 132] on mat-icon "add" at bounding box center [560, 132] width 10 height 10
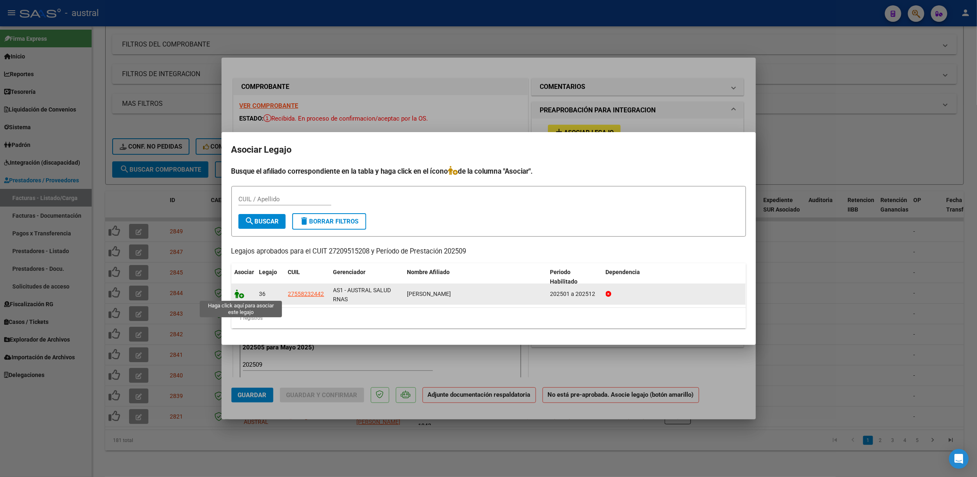
click at [240, 294] on icon at bounding box center [240, 293] width 10 height 9
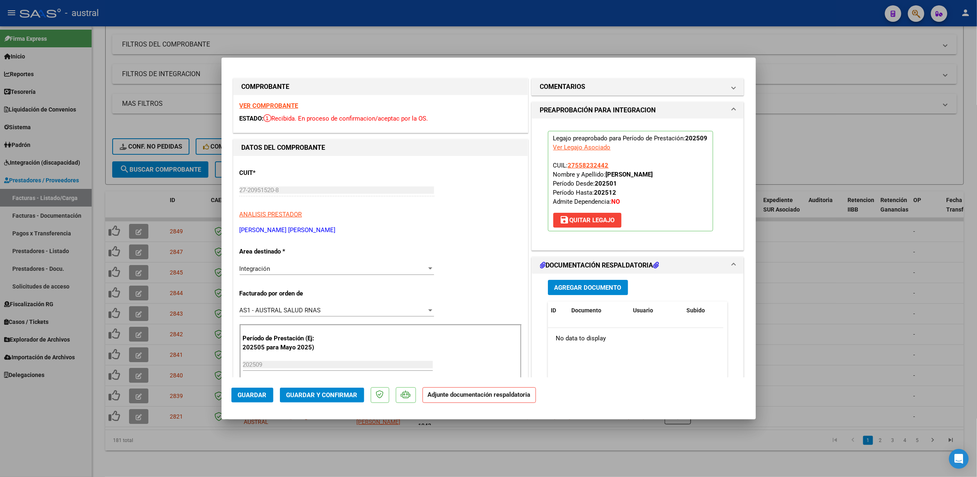
click at [317, 385] on mat-dialog-actions "Guardar Guardar y Confirmar Adjunte documentación respaldatoria" at bounding box center [489, 393] width 515 height 32
click at [320, 390] on button "Guardar y Confirmar" at bounding box center [322, 394] width 84 height 15
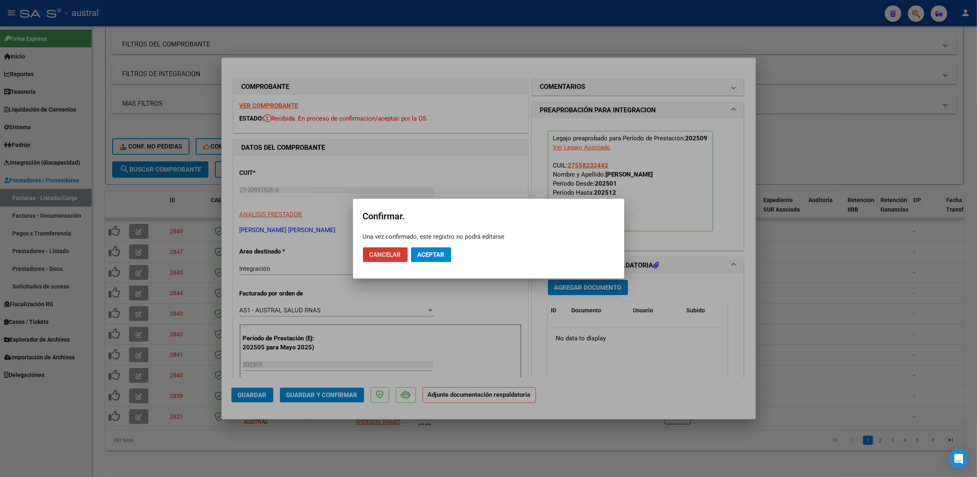
click at [429, 244] on mat-dialog-actions "Cancelar Aceptar" at bounding box center [489, 255] width 252 height 28
click at [435, 251] on span "Aceptar" at bounding box center [431, 254] width 27 height 7
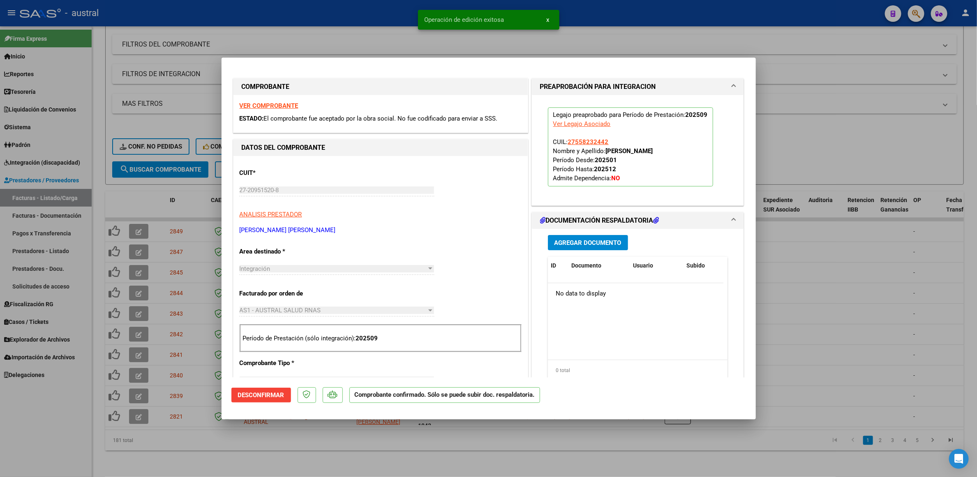
click at [837, 146] on div at bounding box center [488, 238] width 977 height 477
type input "$ 0,00"
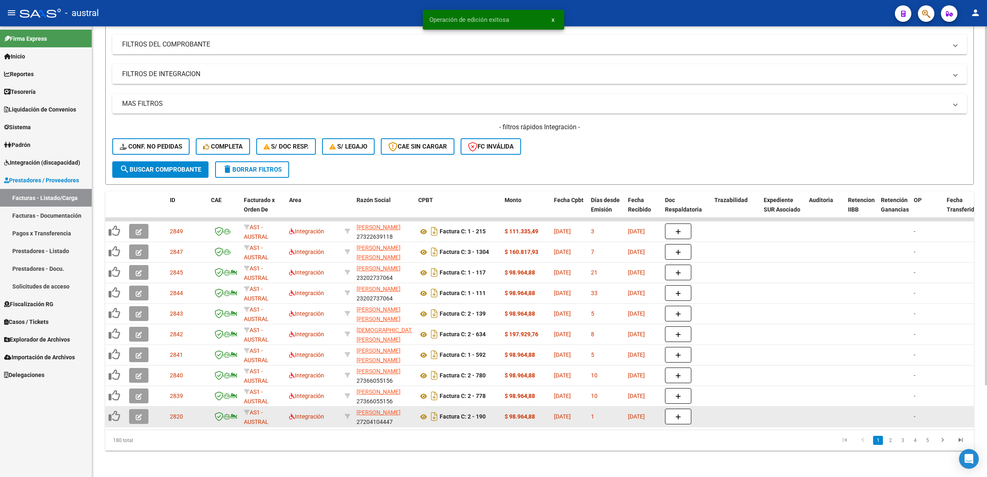
click at [136, 414] on icon "button" at bounding box center [139, 417] width 6 height 6
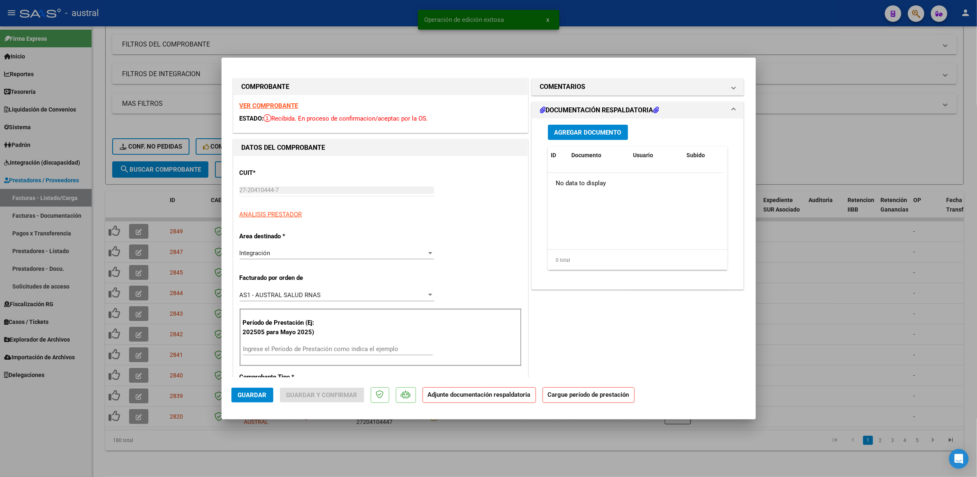
click at [266, 107] on strong "VER COMPROBANTE" at bounding box center [269, 105] width 59 height 7
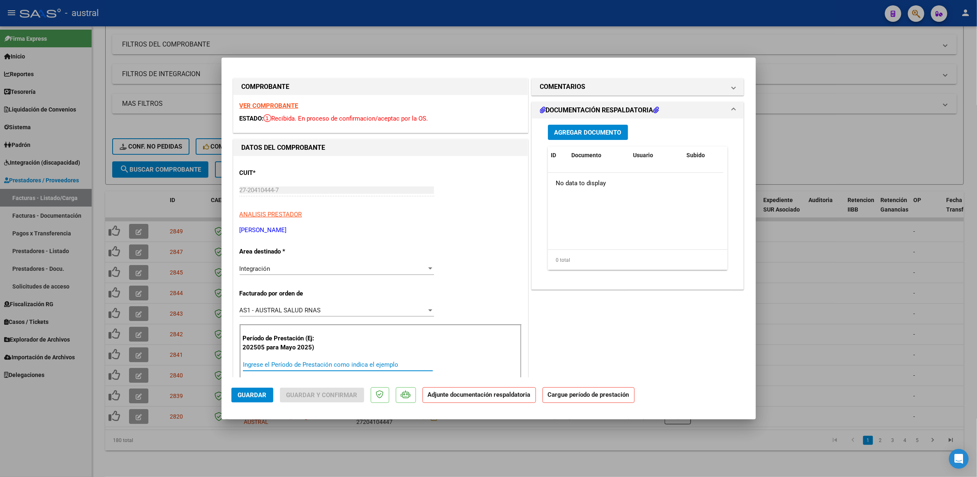
click at [368, 368] on input "Ingrese el Período de Prestación como indica el ejemplo" at bounding box center [338, 364] width 190 height 7
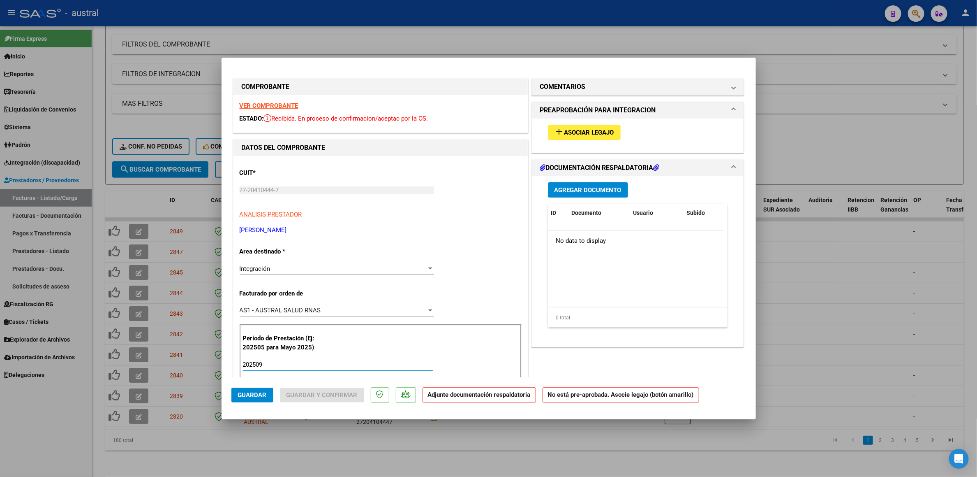
type input "202509"
click at [578, 123] on div "add Asociar Legajo" at bounding box center [638, 132] width 192 height 28
click at [580, 134] on span "Asociar Legajo" at bounding box center [590, 132] width 50 height 7
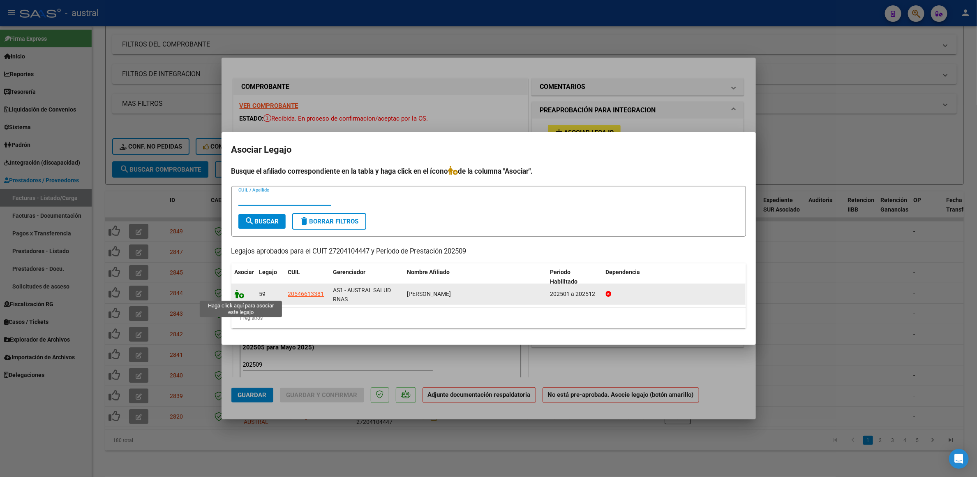
click at [239, 295] on icon at bounding box center [240, 293] width 10 height 9
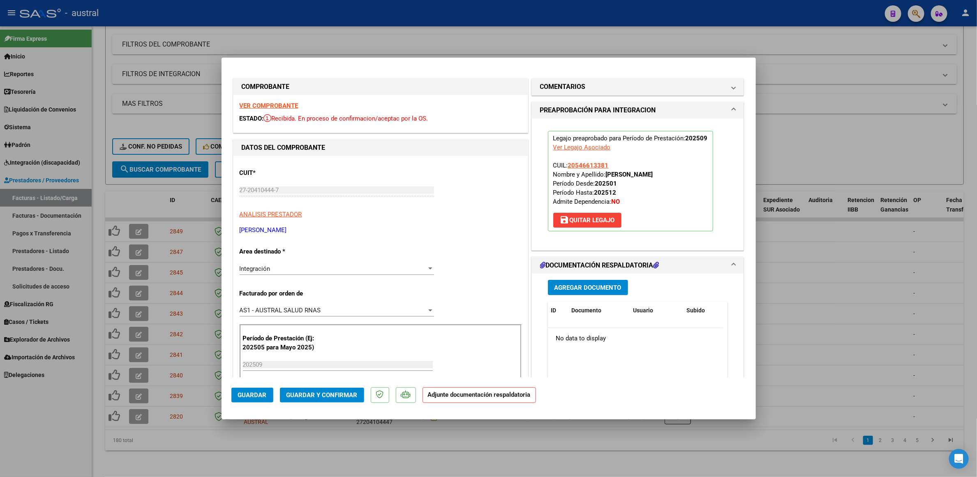
click at [313, 398] on span "Guardar y Confirmar" at bounding box center [322, 394] width 71 height 7
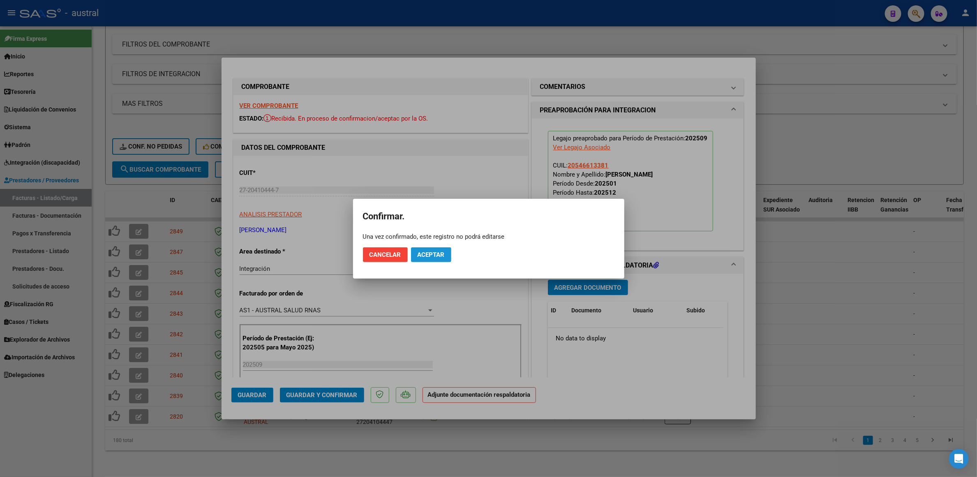
click at [440, 259] on button "Aceptar" at bounding box center [431, 254] width 40 height 15
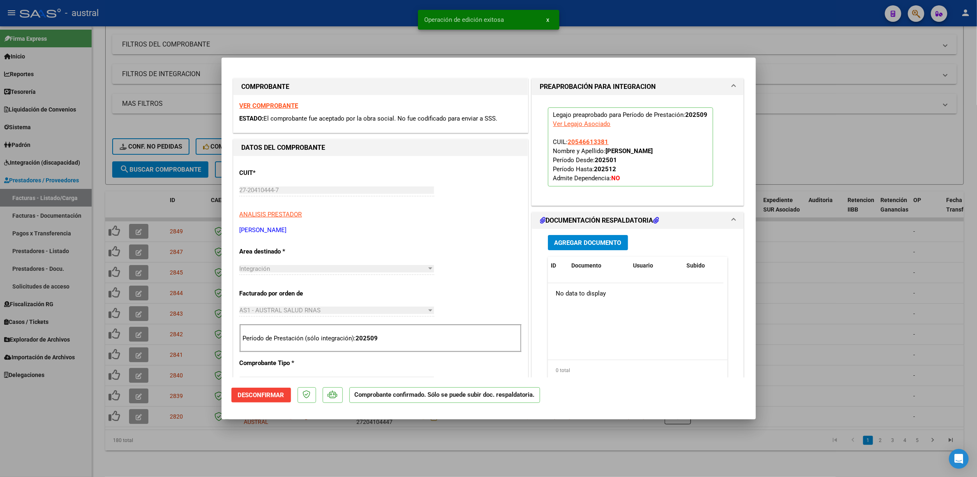
click at [828, 166] on div at bounding box center [488, 238] width 977 height 477
type input "$ 0,00"
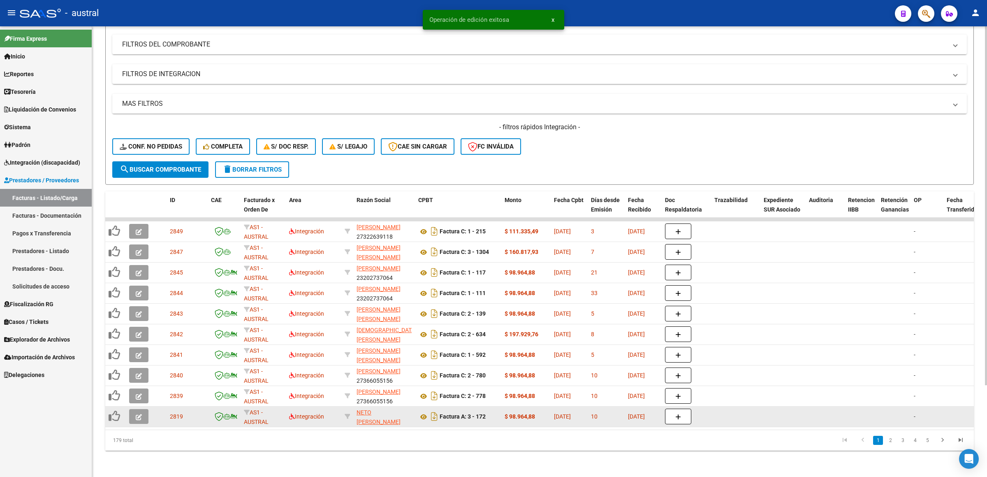
click at [137, 414] on icon "button" at bounding box center [139, 417] width 6 height 6
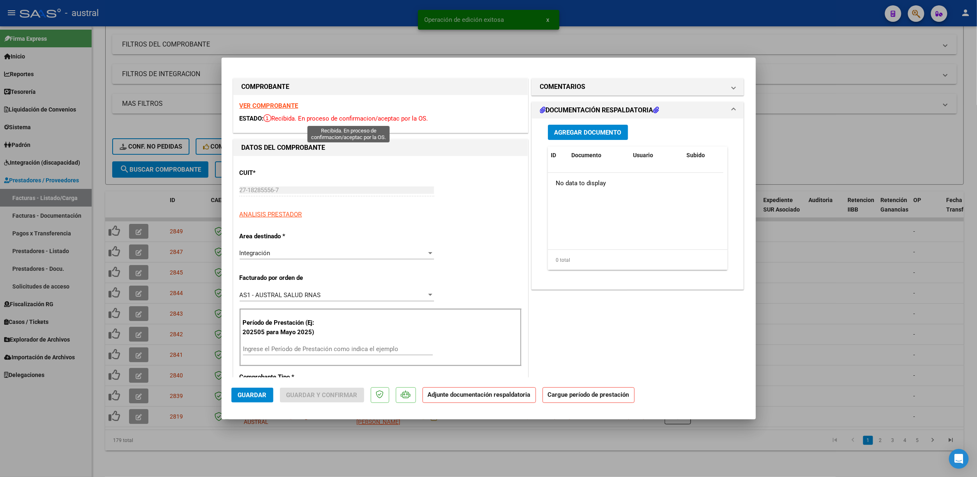
click at [271, 107] on strong "VER COMPROBANTE" at bounding box center [269, 105] width 59 height 7
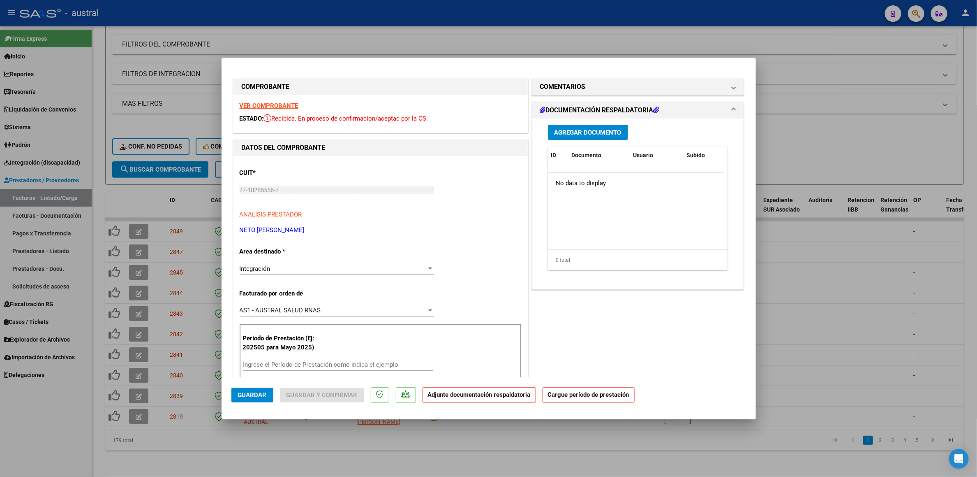
drag, startPoint x: 329, startPoint y: 358, endPoint x: 331, endPoint y: 361, distance: 4.2
click at [329, 359] on div "Período de Prestación (Ej: 202505 para Mayo 2025) Ingrese el Período de Prestac…" at bounding box center [381, 353] width 282 height 58
click at [336, 364] on input "Ingrese el Período de Prestación como indica el ejemplo" at bounding box center [338, 364] width 190 height 7
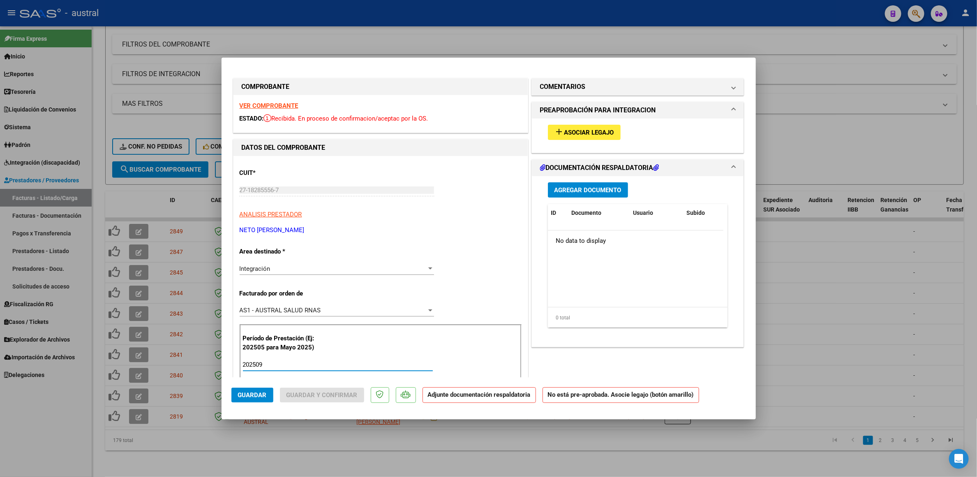
type input "202509"
click at [572, 131] on span "Asociar Legajo" at bounding box center [590, 132] width 50 height 7
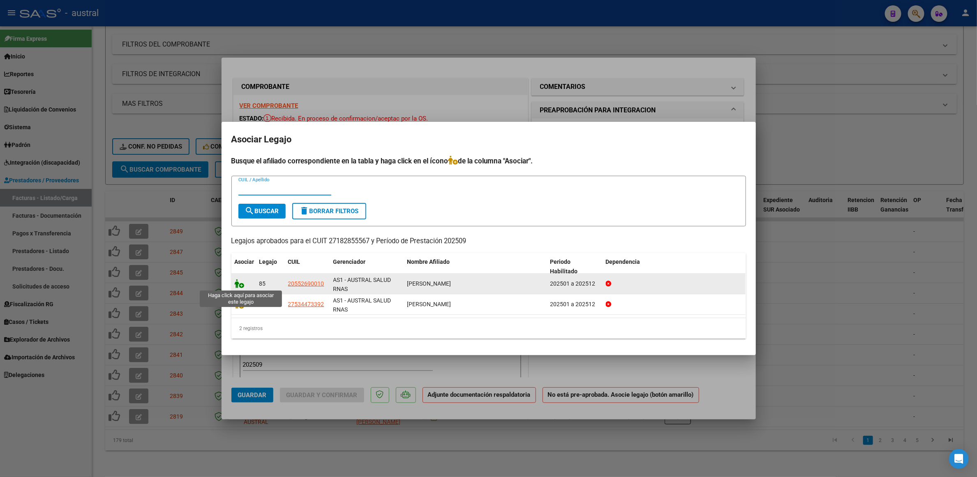
click at [239, 283] on icon at bounding box center [240, 283] width 10 height 9
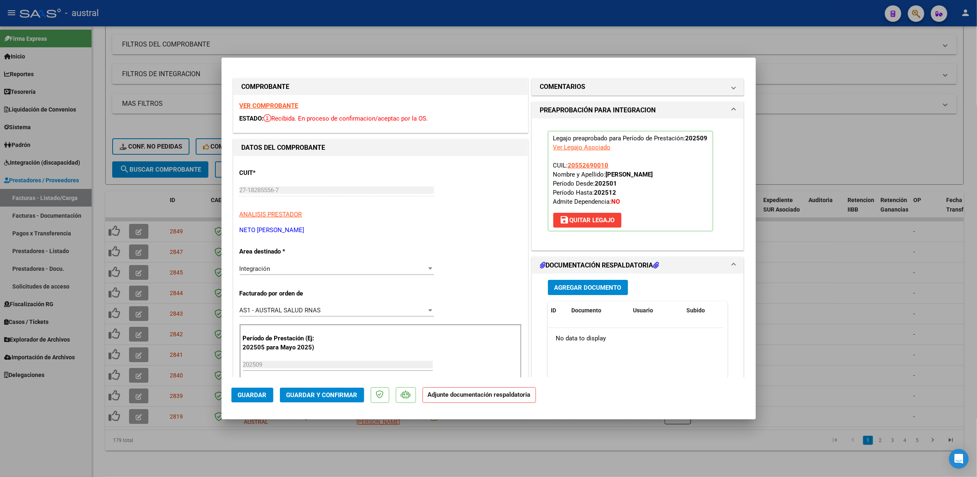
click at [336, 391] on span "Guardar y Confirmar" at bounding box center [322, 394] width 71 height 7
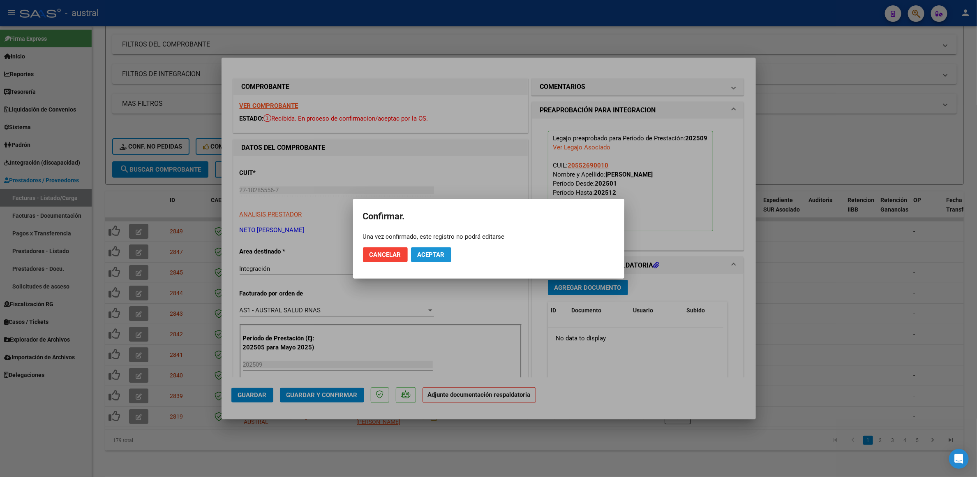
click at [437, 251] on span "Aceptar" at bounding box center [431, 254] width 27 height 7
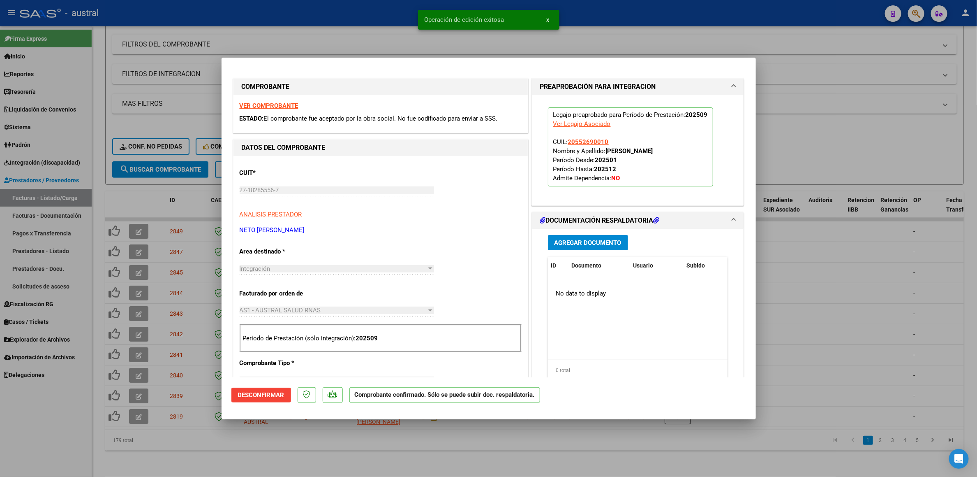
click at [123, 183] on div at bounding box center [488, 238] width 977 height 477
type input "$ 0,00"
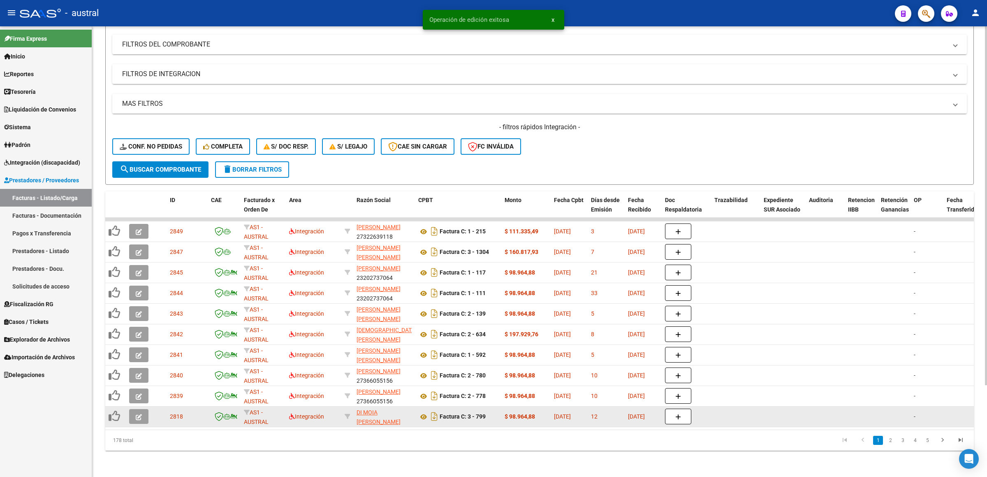
click at [137, 414] on icon "button" at bounding box center [139, 417] width 6 height 6
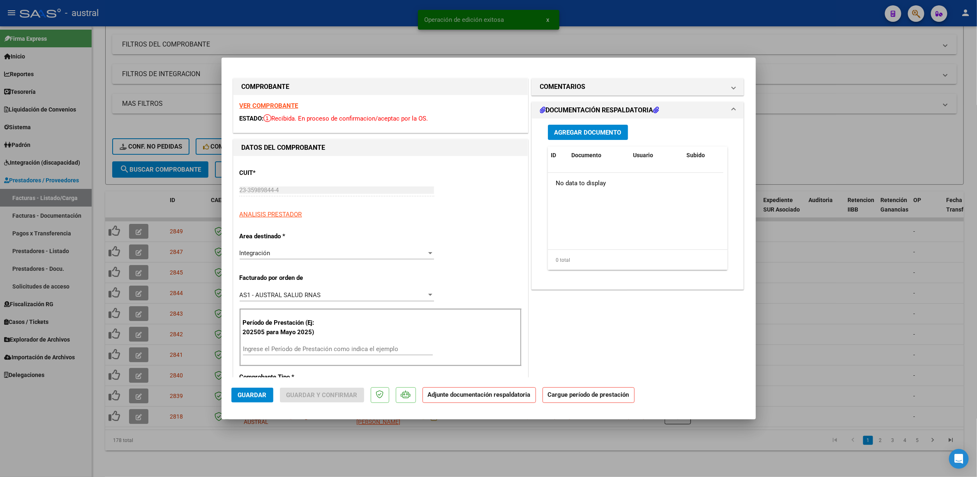
click at [256, 109] on strong "VER COMPROBANTE" at bounding box center [269, 105] width 59 height 7
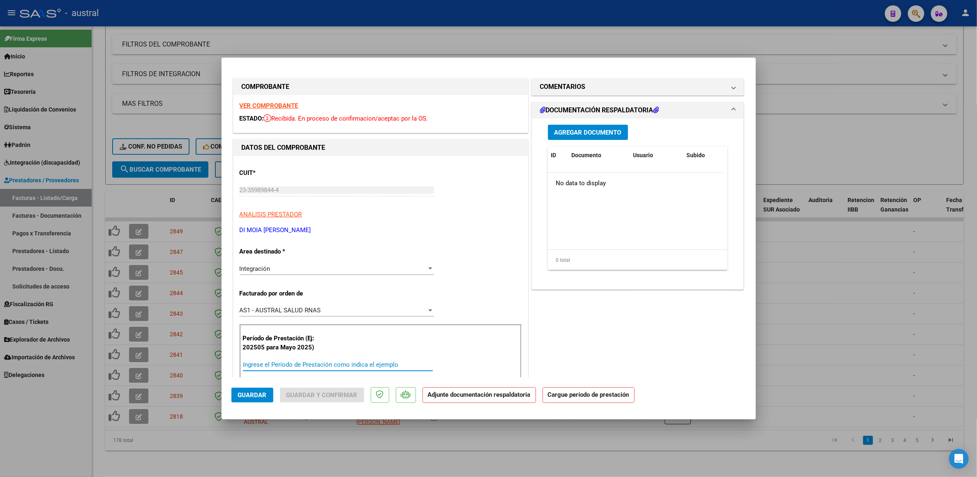
click at [334, 367] on input "Ingrese el Período de Prestación como indica el ejemplo" at bounding box center [338, 364] width 190 height 7
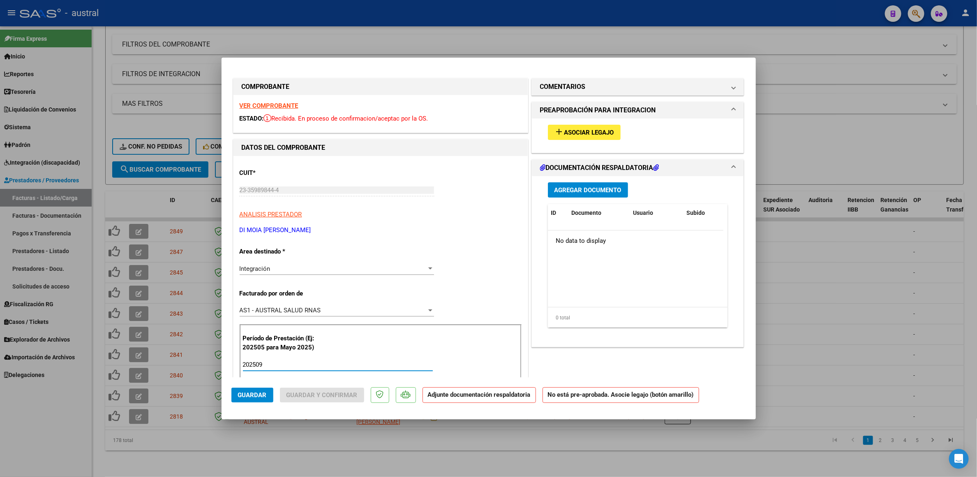
type input "202509"
click at [607, 121] on div "add Asociar Legajo" at bounding box center [638, 132] width 192 height 28
click at [607, 123] on div "add Asociar Legajo" at bounding box center [638, 132] width 192 height 28
click at [607, 129] on span "Asociar Legajo" at bounding box center [590, 132] width 50 height 7
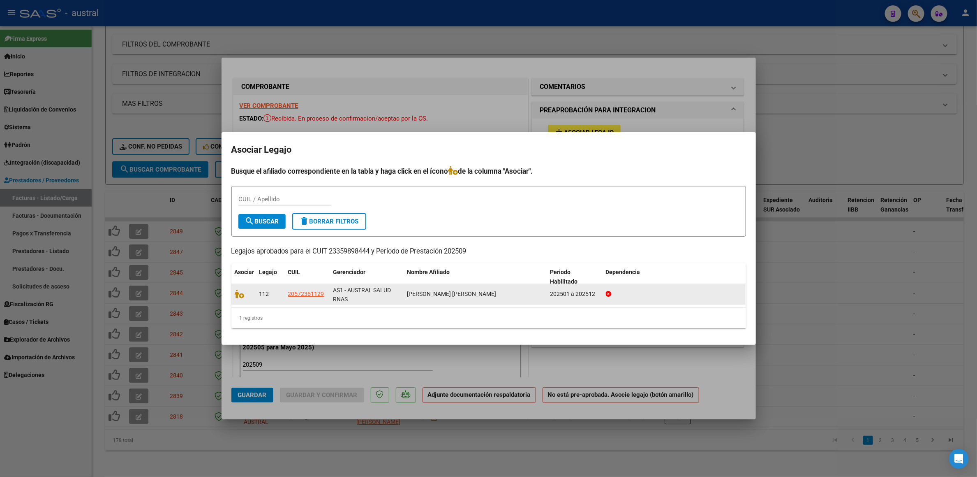
click at [247, 292] on div at bounding box center [244, 293] width 18 height 9
click at [241, 300] on datatable-body-cell at bounding box center [244, 294] width 25 height 20
click at [242, 298] on icon at bounding box center [240, 293] width 10 height 9
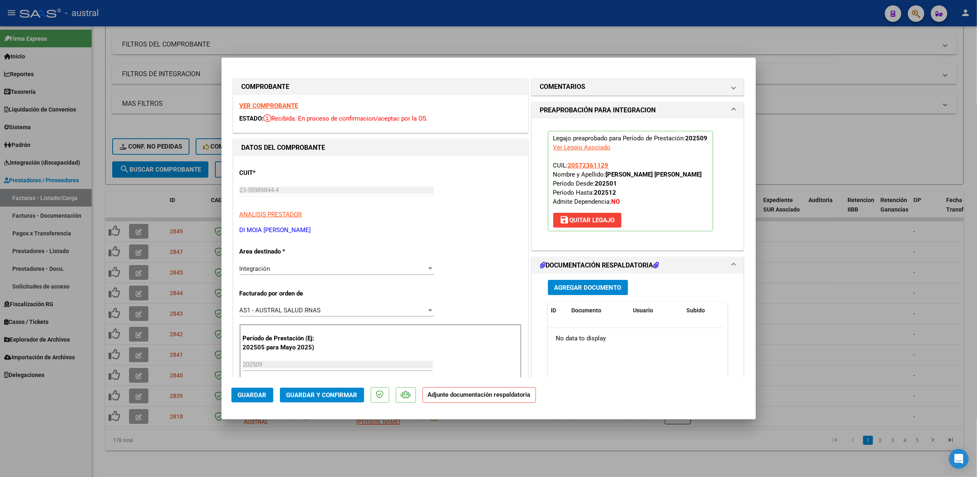
click at [344, 402] on mat-dialog-actions "Guardar Guardar y Confirmar Adjunte documentación respaldatoria" at bounding box center [489, 393] width 515 height 32
click at [346, 400] on button "Guardar y Confirmar" at bounding box center [322, 394] width 84 height 15
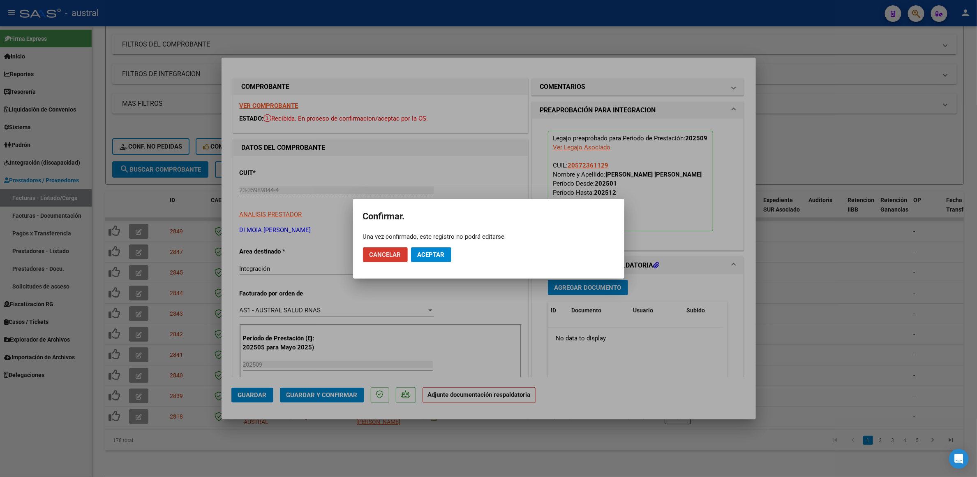
click at [443, 251] on span "Aceptar" at bounding box center [431, 254] width 27 height 7
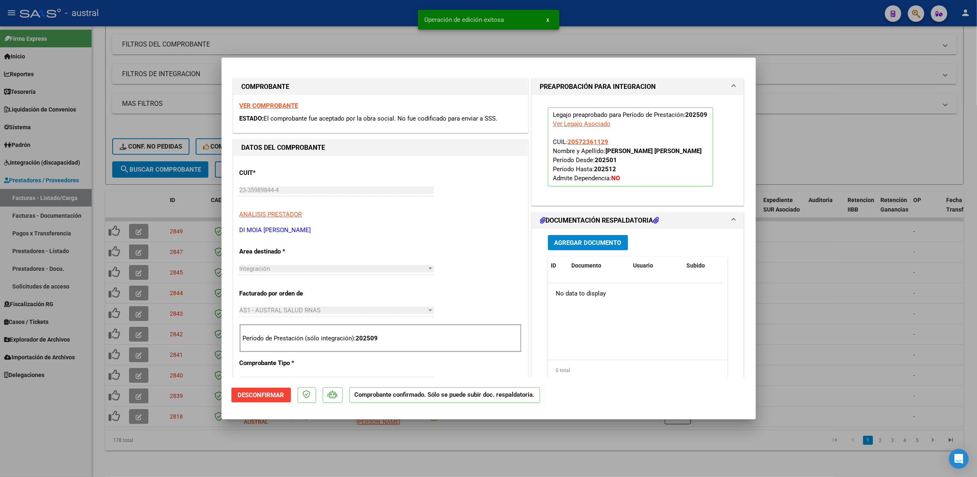
click at [79, 427] on div at bounding box center [488, 238] width 977 height 477
type input "$ 0,00"
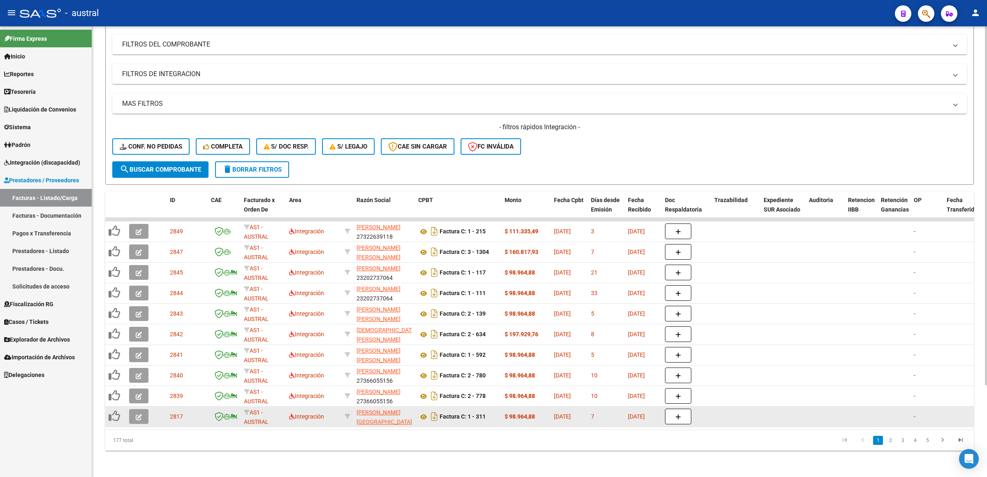
click at [141, 406] on datatable-body-cell at bounding box center [140, 416] width 29 height 20
click at [147, 409] on button "button" at bounding box center [138, 416] width 19 height 15
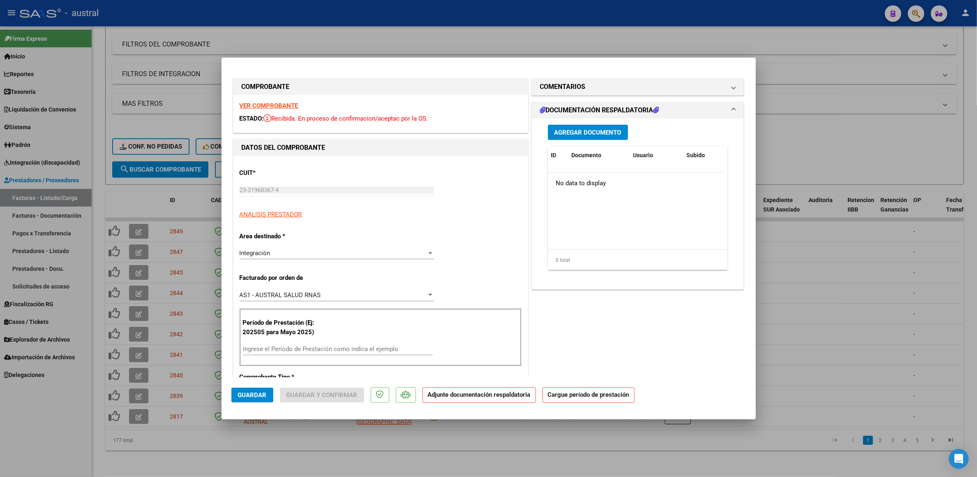
click at [289, 104] on strong "VER COMPROBANTE" at bounding box center [269, 105] width 59 height 7
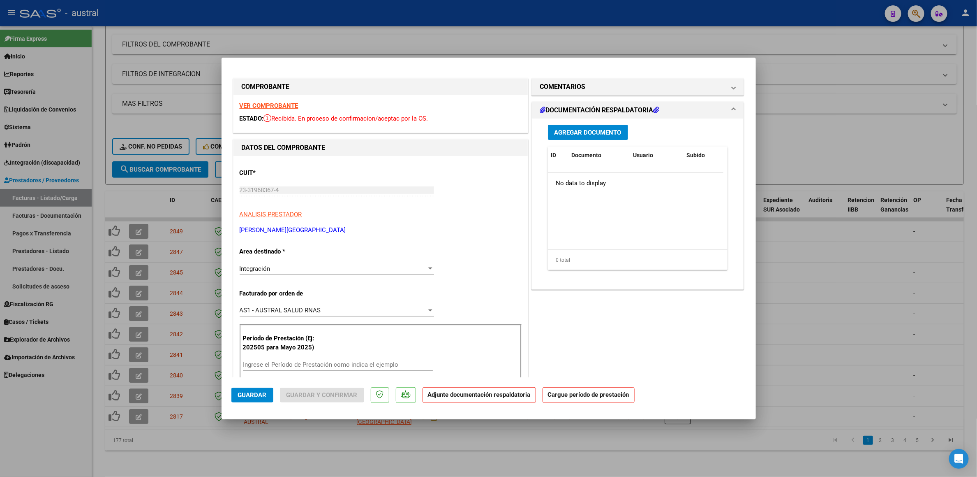
click at [360, 358] on div "Período de Prestación (Ej: 202505 para Mayo 2025) Ingrese el Período de Prestac…" at bounding box center [381, 353] width 282 height 58
click at [360, 369] on div "Ingrese el Período de Prestación como indica el ejemplo" at bounding box center [338, 364] width 190 height 12
drag, startPoint x: 363, startPoint y: 367, endPoint x: 365, endPoint y: 362, distance: 5.5
click at [363, 366] on input "Ingrese el Período de Prestación como indica el ejemplo" at bounding box center [338, 364] width 190 height 7
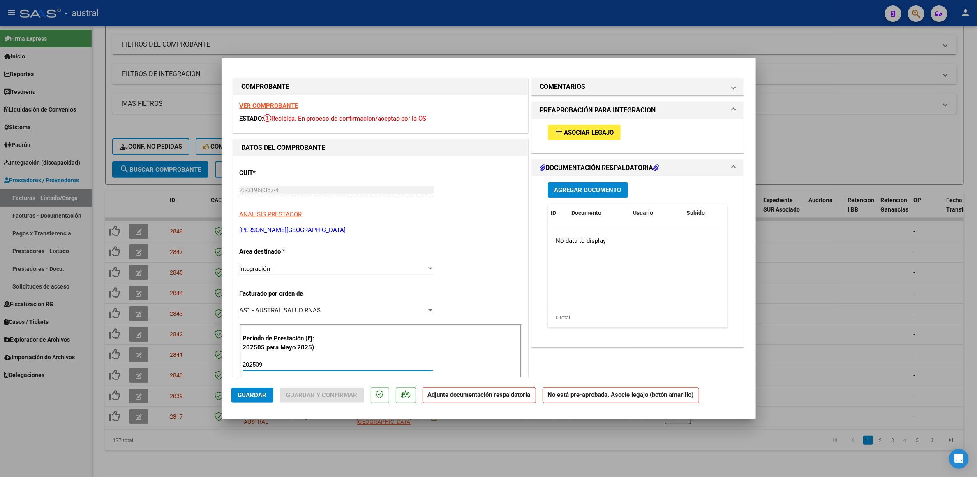
type input "202509"
click at [609, 126] on button "add Asociar Legajo" at bounding box center [584, 132] width 73 height 15
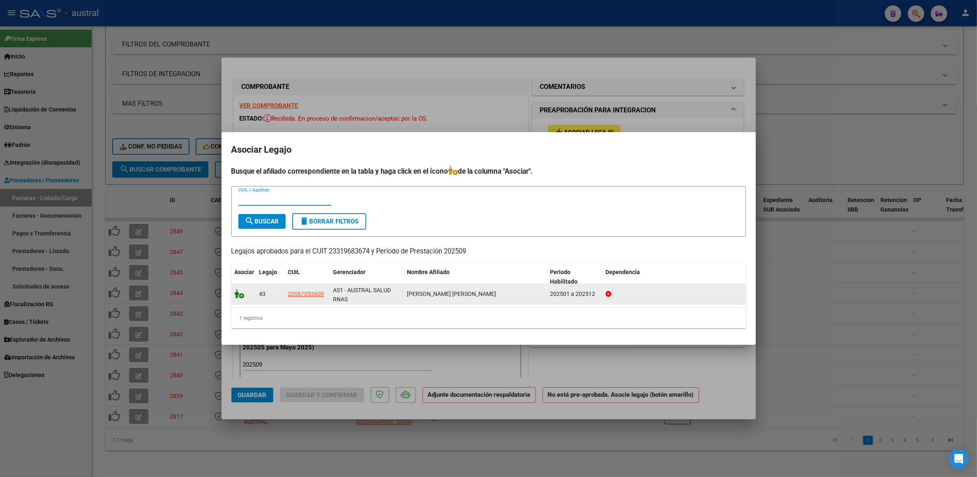
click at [239, 289] on icon at bounding box center [240, 293] width 10 height 9
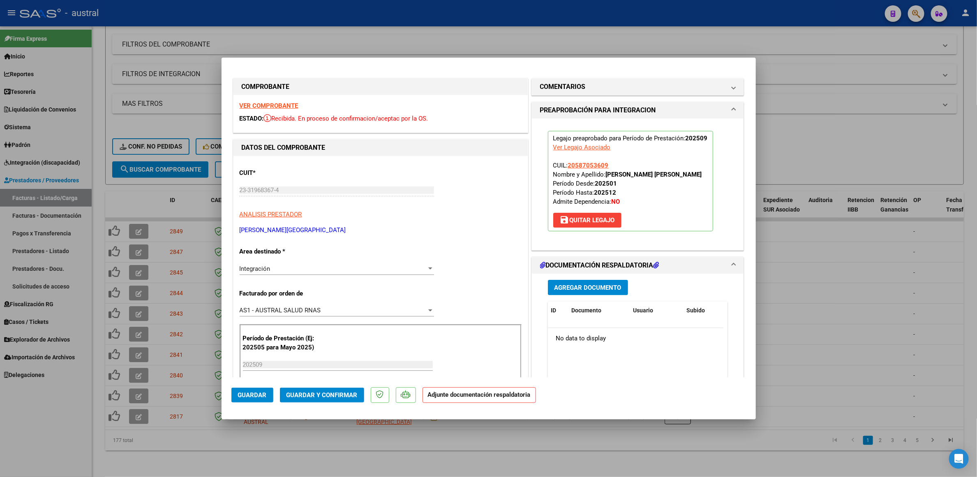
click at [315, 401] on button "Guardar y Confirmar" at bounding box center [322, 394] width 84 height 15
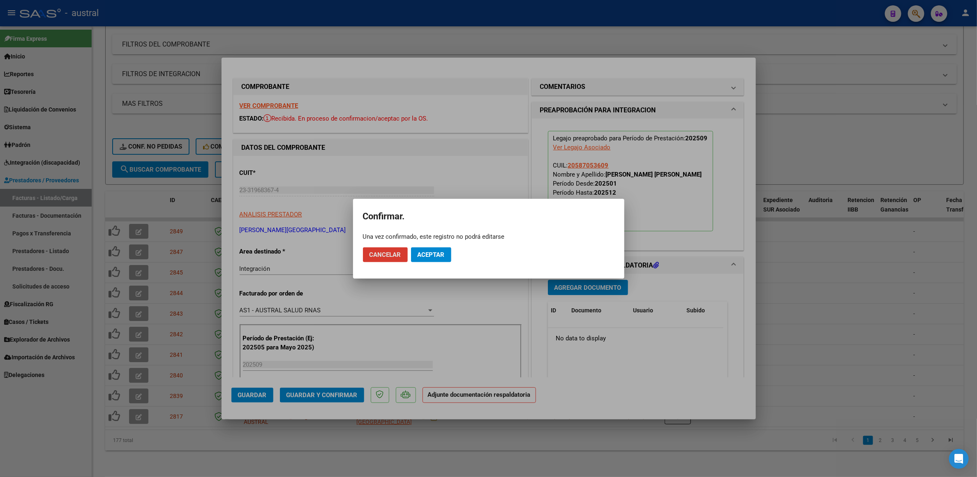
drag, startPoint x: 443, startPoint y: 258, endPoint x: 455, endPoint y: 259, distance: 12.4
click at [443, 257] on span "Aceptar" at bounding box center [431, 254] width 27 height 7
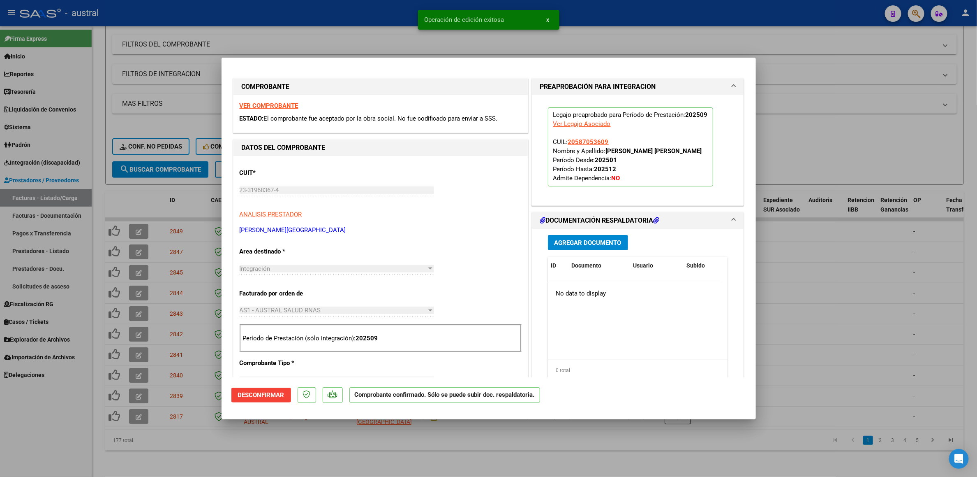
click at [793, 164] on div at bounding box center [488, 238] width 977 height 477
type input "$ 0,00"
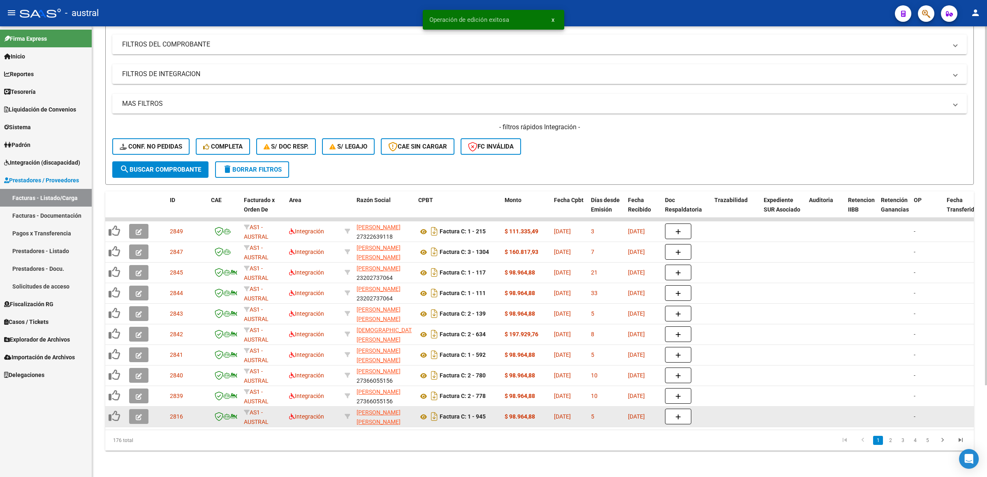
click at [134, 409] on button "button" at bounding box center [138, 416] width 19 height 15
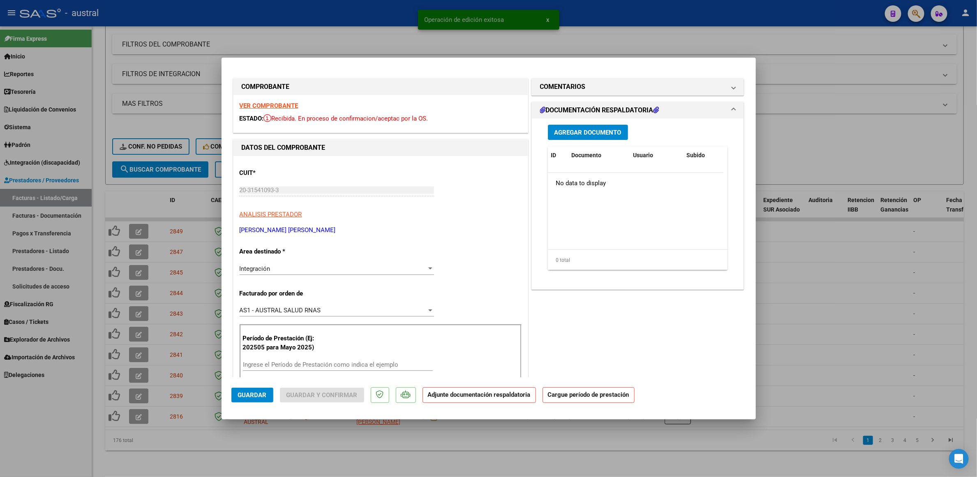
click at [280, 104] on strong "VER COMPROBANTE" at bounding box center [269, 105] width 59 height 7
click at [340, 367] on input "Ingrese el Período de Prestación como indica el ejemplo" at bounding box center [338, 364] width 190 height 7
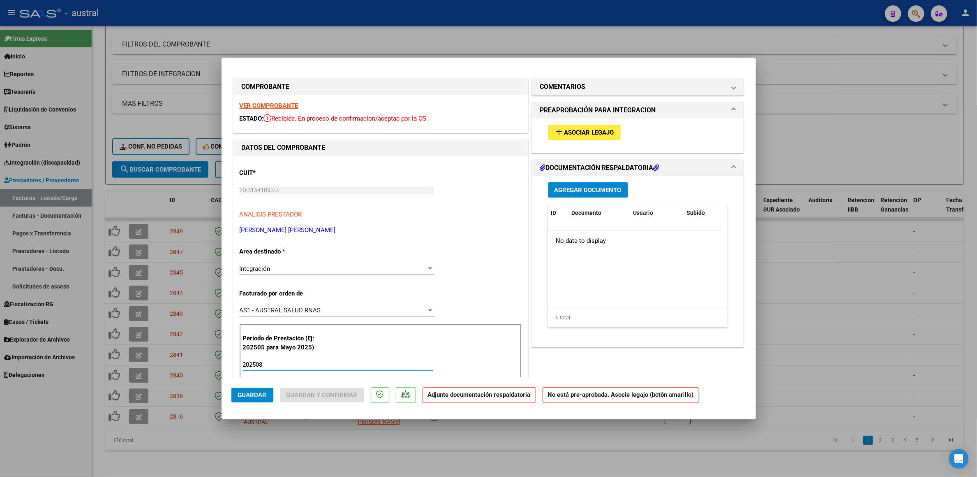
type input "202508"
click at [596, 123] on div "add Asociar Legajo" at bounding box center [638, 132] width 192 height 28
click at [596, 125] on button "add Asociar Legajo" at bounding box center [584, 132] width 73 height 15
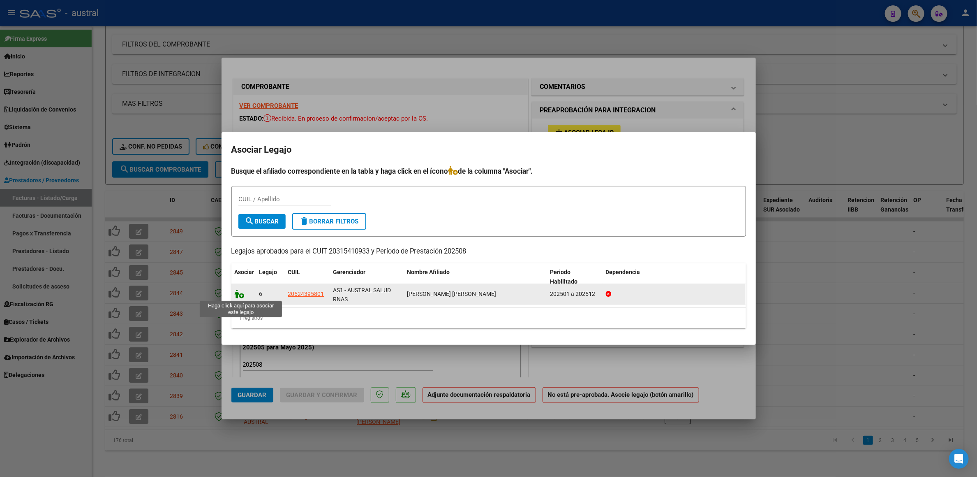
click at [239, 295] on icon at bounding box center [240, 293] width 10 height 9
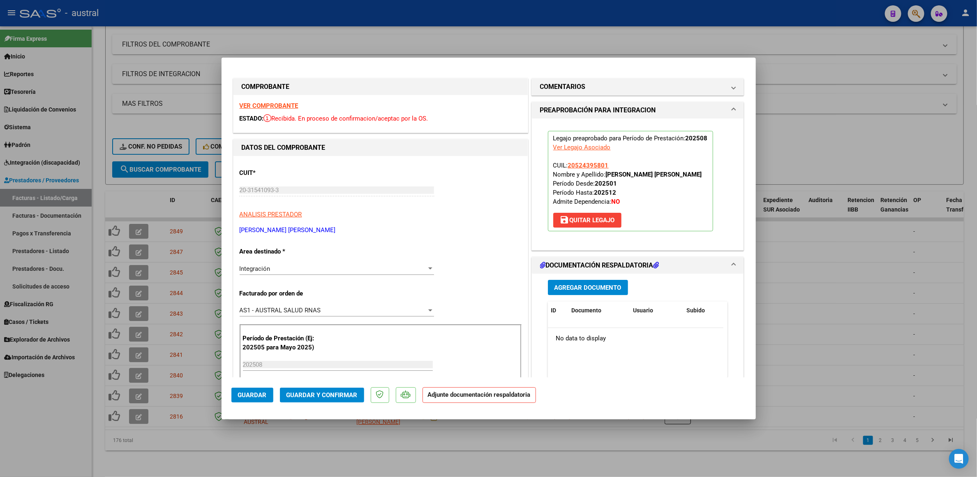
click at [332, 389] on mat-dialog-actions "Guardar Guardar y Confirmar Adjunte documentación respaldatoria" at bounding box center [489, 393] width 515 height 32
click at [331, 393] on span "Guardar y Confirmar" at bounding box center [322, 394] width 71 height 7
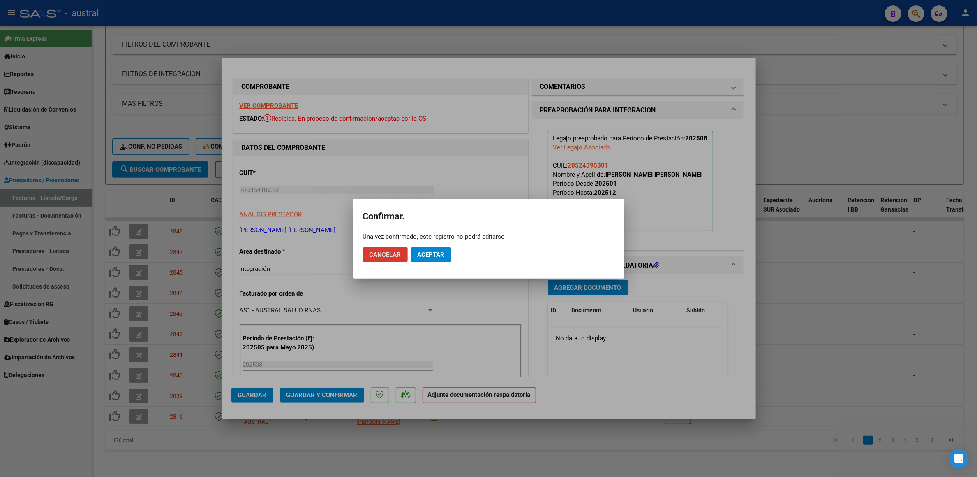
click at [435, 255] on span "Aceptar" at bounding box center [431, 254] width 27 height 7
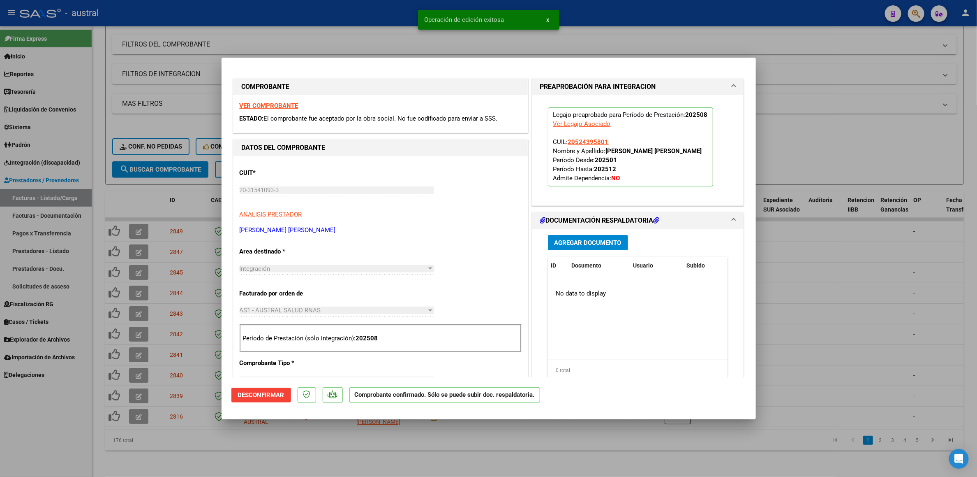
click at [738, 173] on mat-dialog-content "COMPROBANTE VER COMPROBANTE ESTADO: El comprobante fue aceptado por la obra soc…" at bounding box center [489, 222] width 535 height 310
click at [799, 163] on div at bounding box center [488, 238] width 977 height 477
type input "$ 0,00"
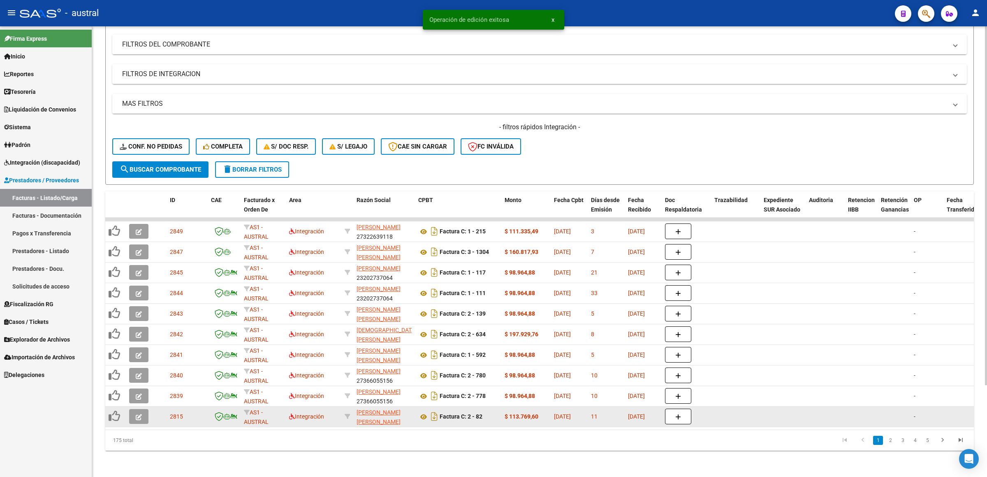
click at [139, 414] on icon "button" at bounding box center [139, 417] width 6 height 6
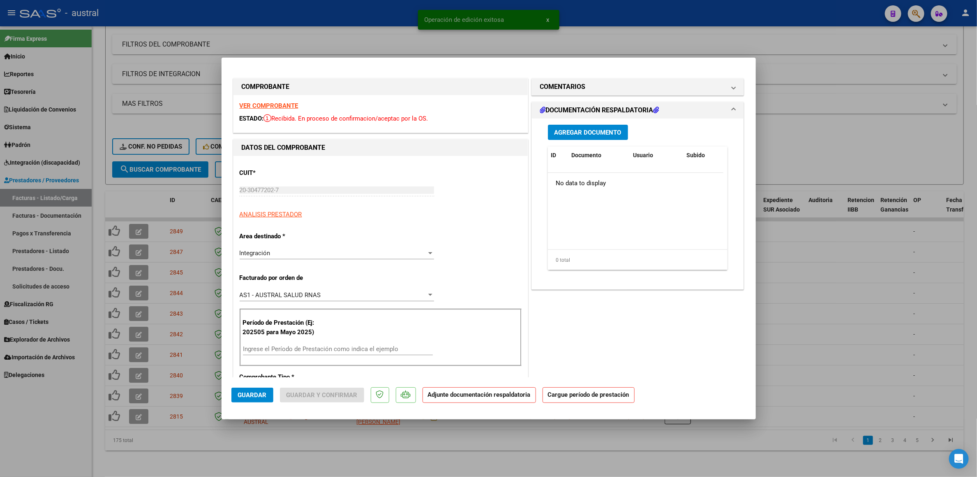
click at [287, 105] on strong "VER COMPROBANTE" at bounding box center [269, 105] width 59 height 7
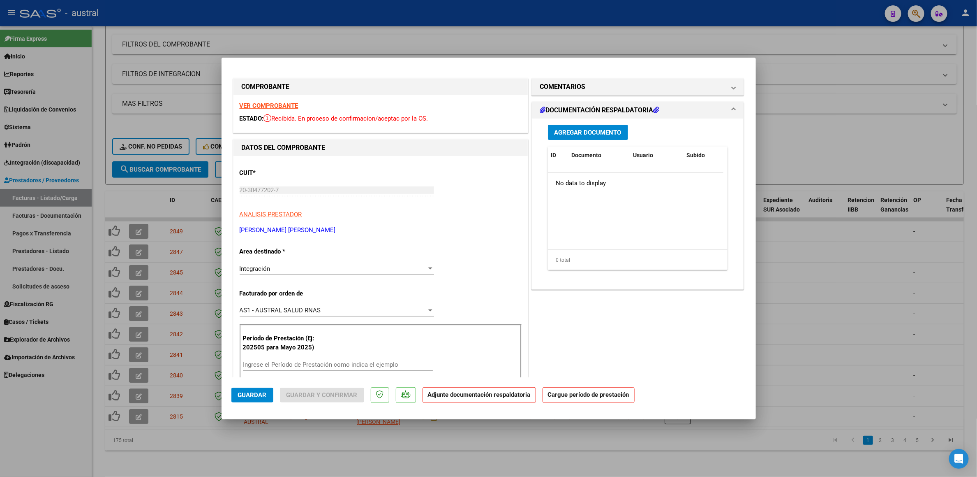
click at [393, 362] on input "Ingrese el Período de Prestación como indica el ejemplo" at bounding box center [338, 364] width 190 height 7
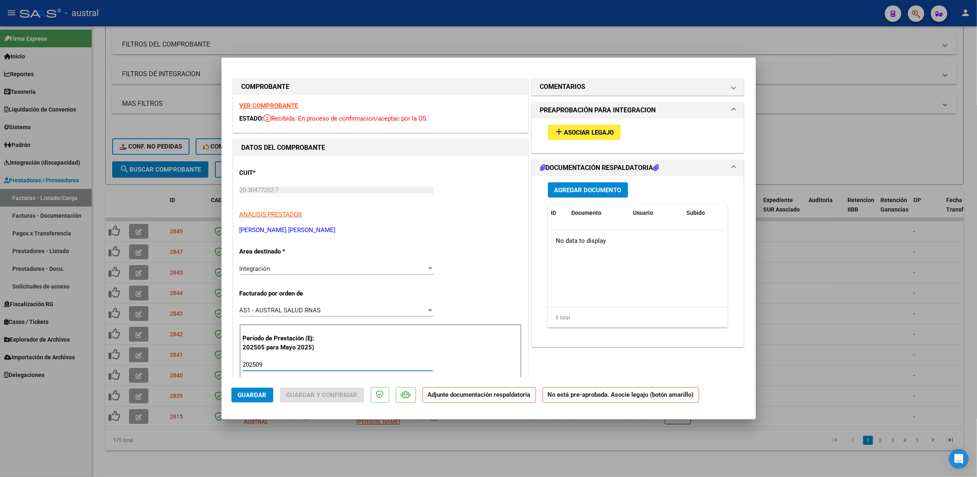
type input "202509"
click at [565, 131] on span "Asociar Legajo" at bounding box center [590, 132] width 50 height 7
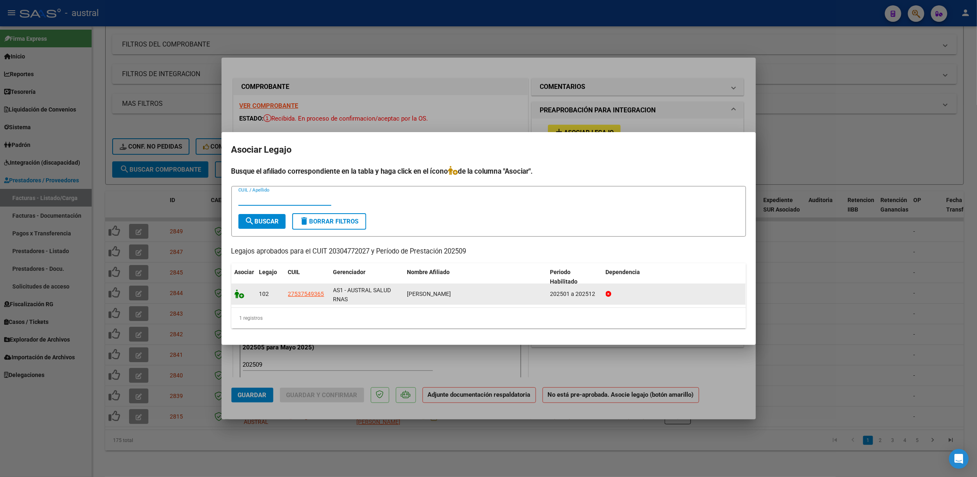
click at [242, 295] on icon at bounding box center [240, 293] width 10 height 9
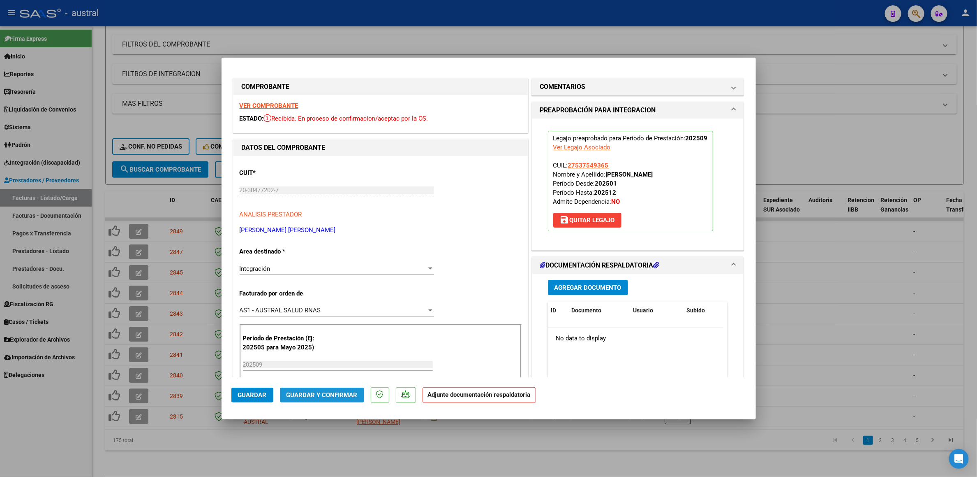
click at [333, 394] on span "Guardar y Confirmar" at bounding box center [322, 394] width 71 height 7
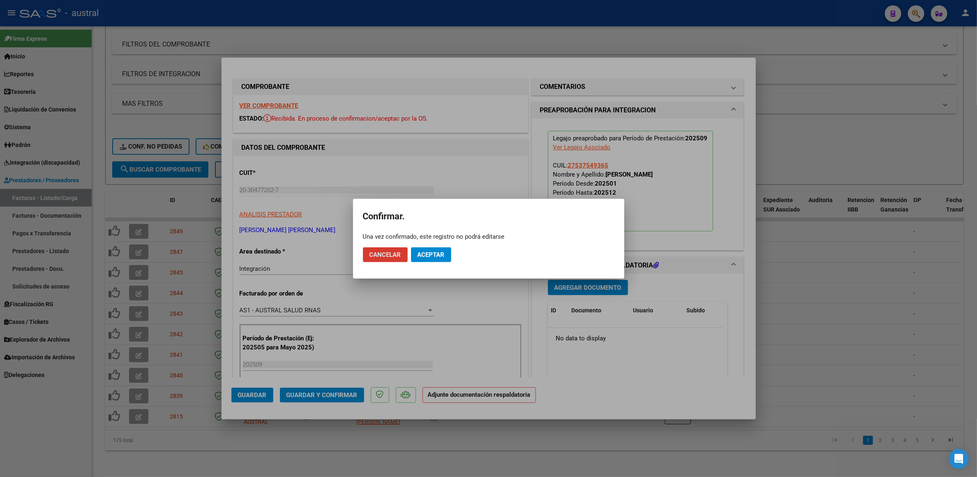
click at [444, 248] on button "Aceptar" at bounding box center [431, 254] width 40 height 15
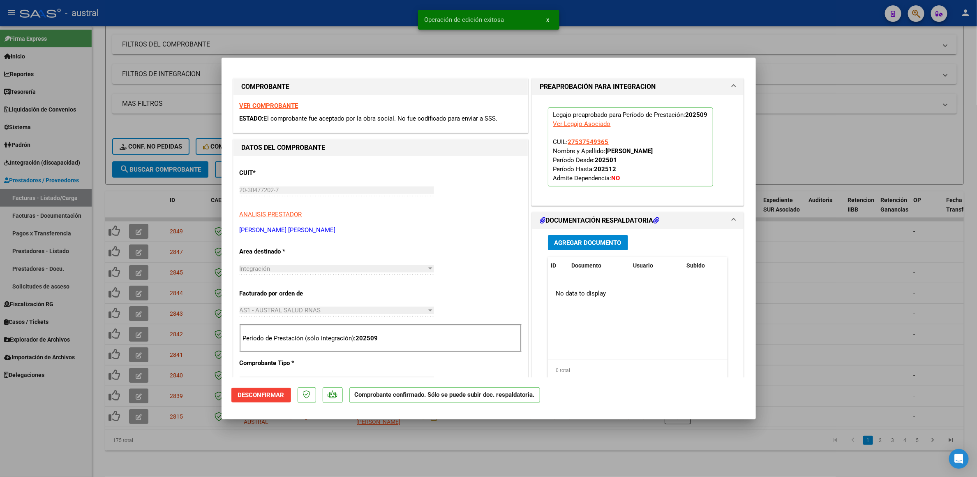
click at [813, 148] on div at bounding box center [488, 238] width 977 height 477
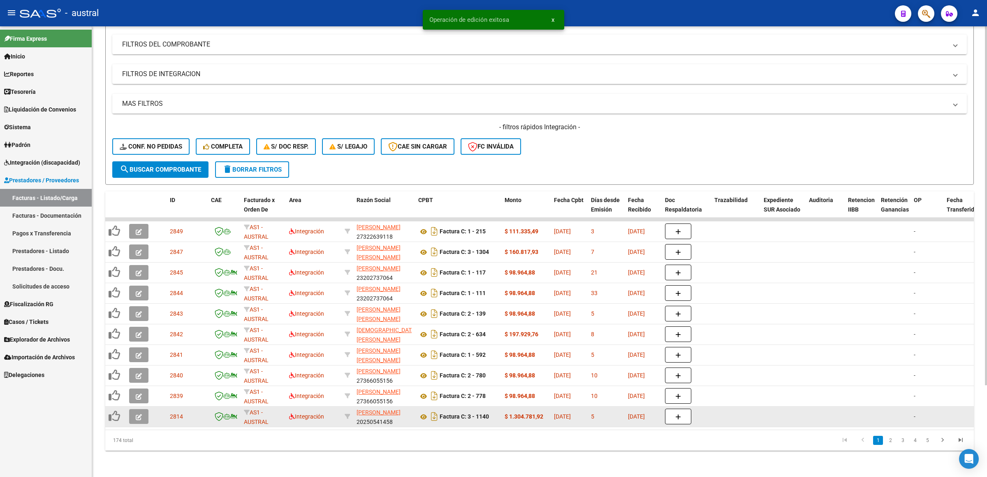
click at [143, 409] on button "button" at bounding box center [138, 416] width 19 height 15
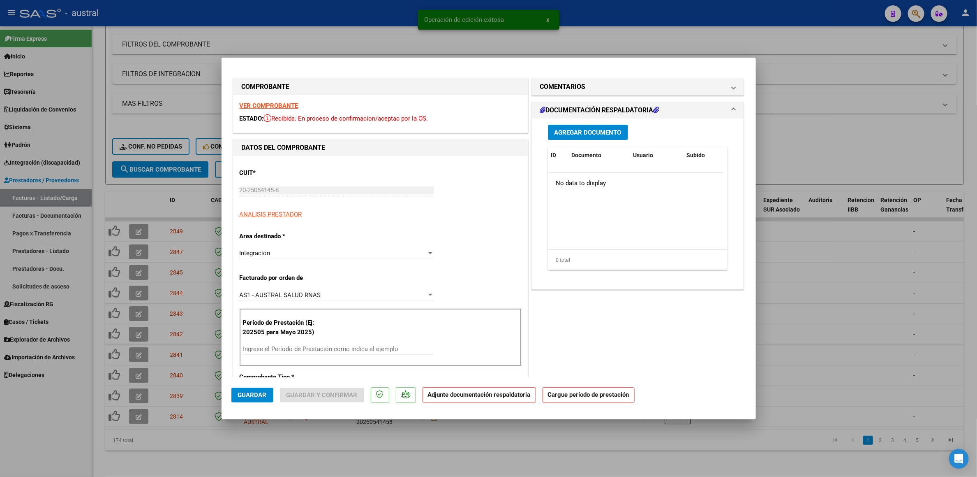
click at [291, 104] on strong "VER COMPROBANTE" at bounding box center [269, 105] width 59 height 7
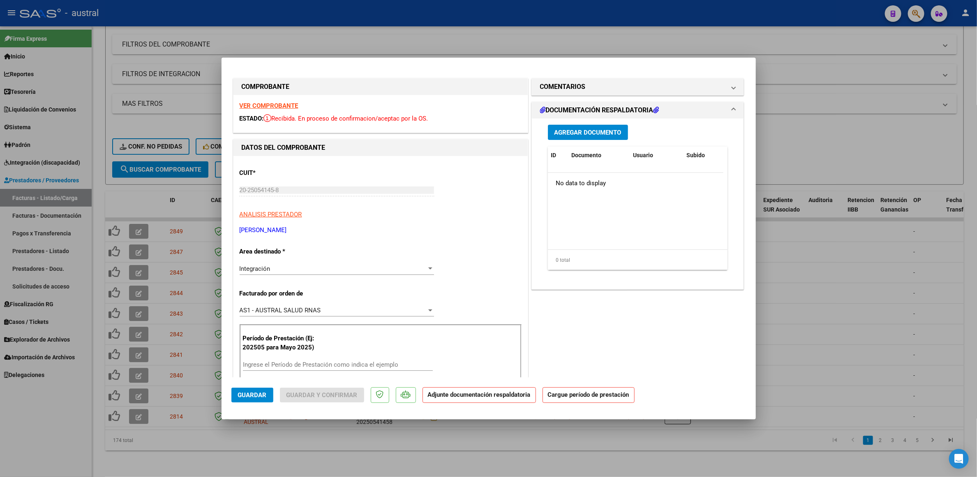
click at [310, 360] on div "Ingrese el Período de Prestación como indica el ejemplo" at bounding box center [338, 364] width 190 height 12
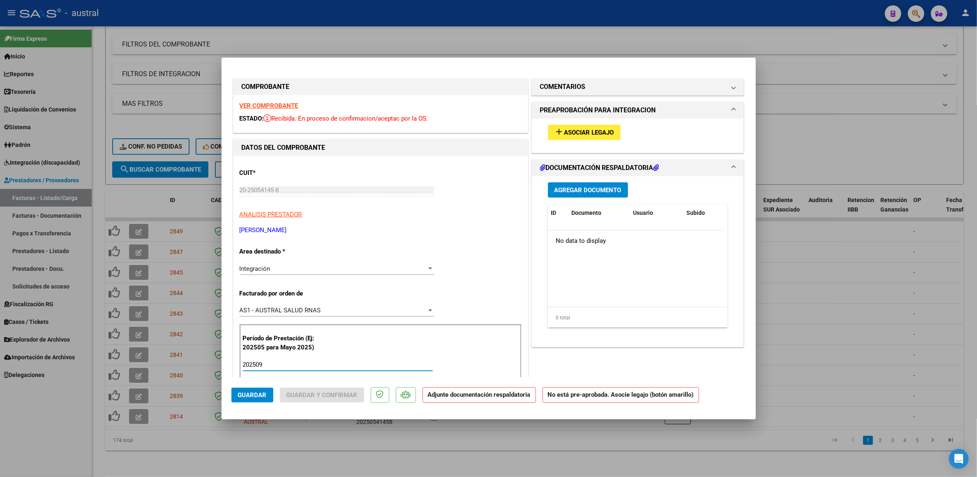
type input "202509"
click at [602, 134] on span "Asociar Legajo" at bounding box center [590, 132] width 50 height 7
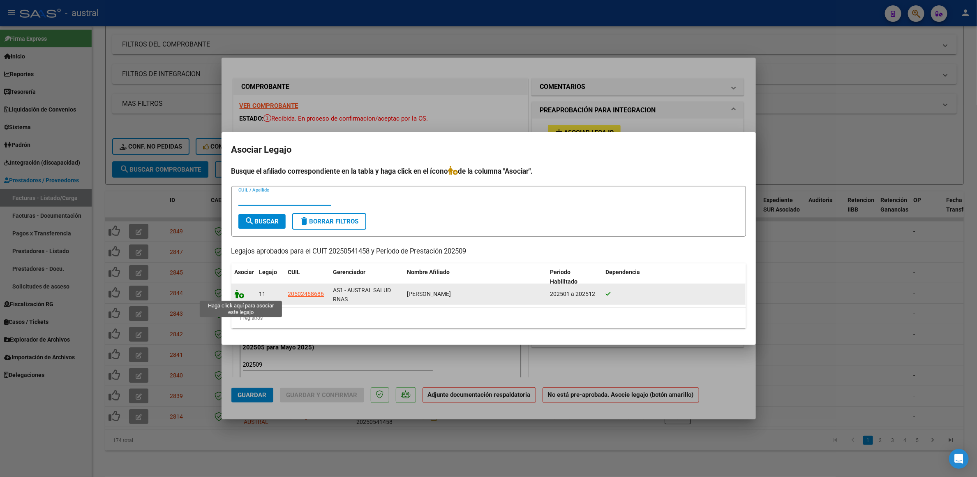
click at [239, 298] on icon at bounding box center [240, 293] width 10 height 9
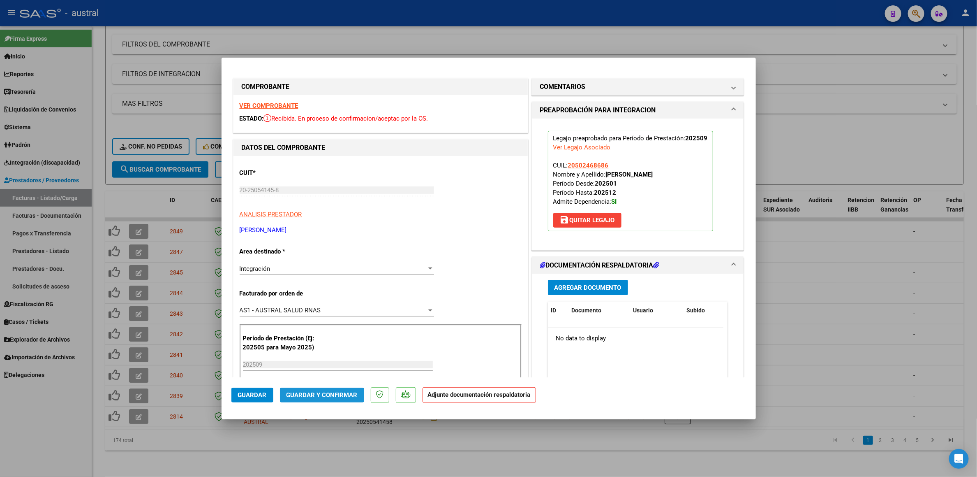
click at [327, 391] on span "Guardar y Confirmar" at bounding box center [322, 394] width 71 height 7
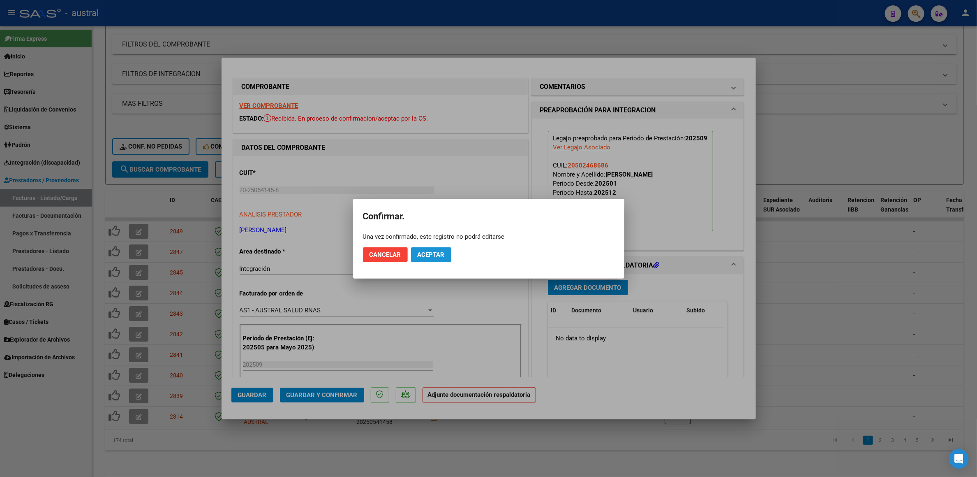
click at [435, 253] on span "Aceptar" at bounding box center [431, 254] width 27 height 7
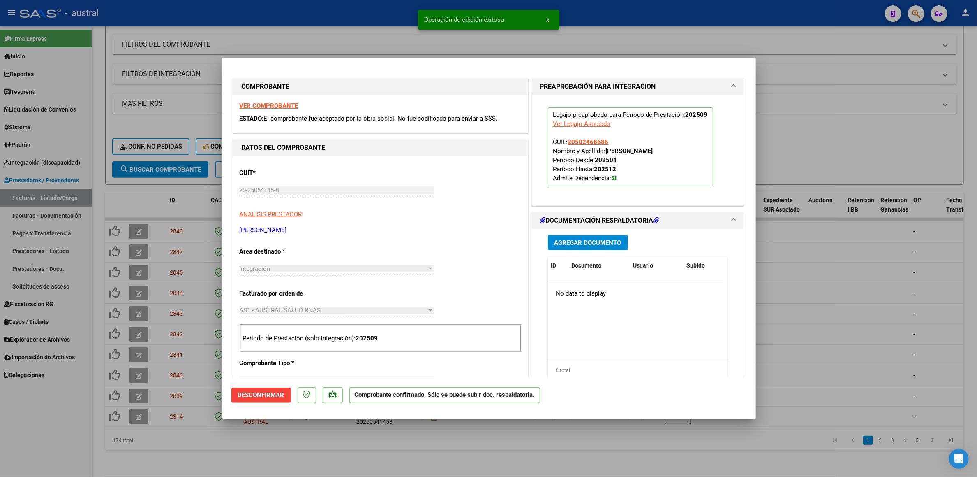
click at [855, 146] on div at bounding box center [488, 238] width 977 height 477
type input "$ 0,00"
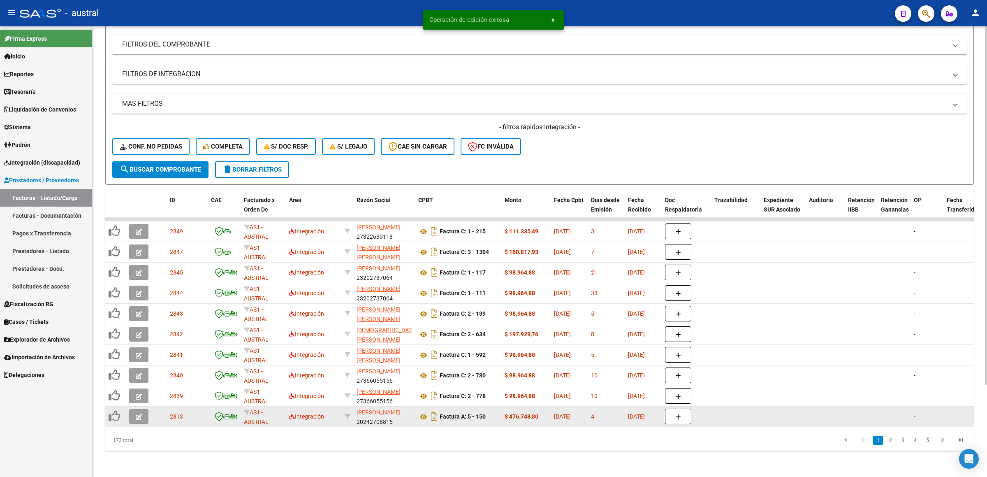
click at [141, 412] on span "button" at bounding box center [139, 415] width 6 height 7
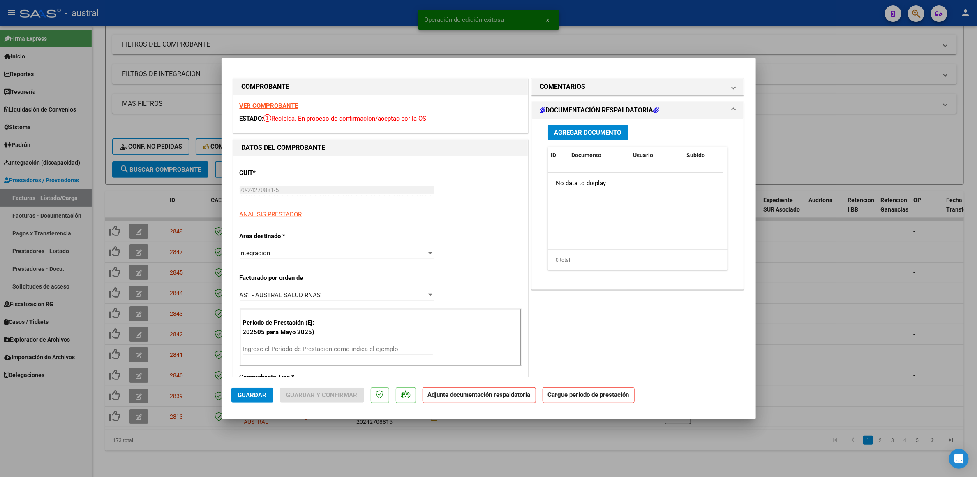
click at [259, 107] on strong "VER COMPROBANTE" at bounding box center [269, 105] width 59 height 7
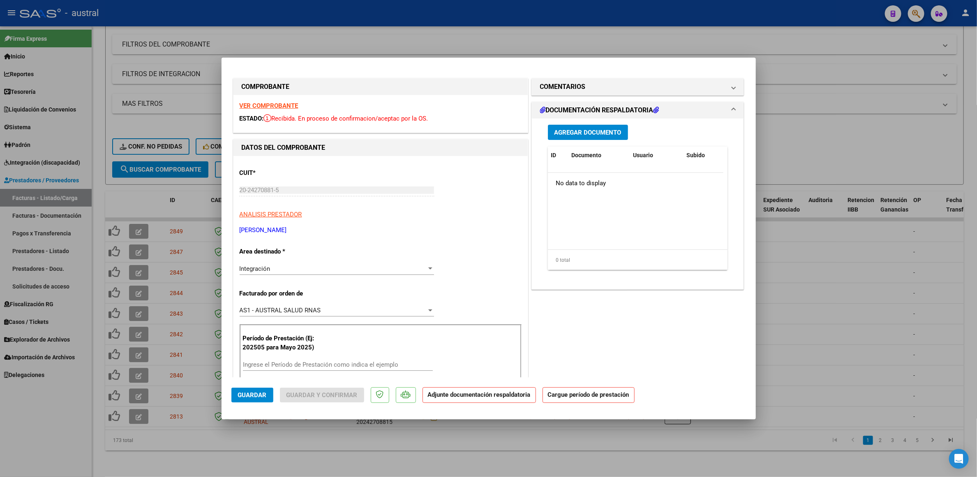
click at [353, 368] on input "Ingrese el Período de Prestación como indica el ejemplo" at bounding box center [338, 364] width 190 height 7
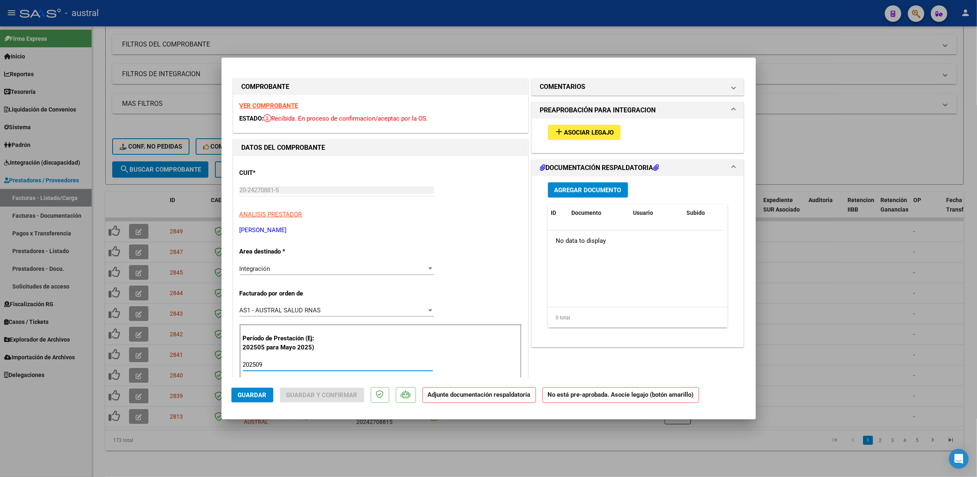
type input "202509"
click at [577, 119] on div "add Asociar Legajo" at bounding box center [638, 132] width 192 height 28
click at [577, 125] on button "add Asociar Legajo" at bounding box center [584, 132] width 73 height 15
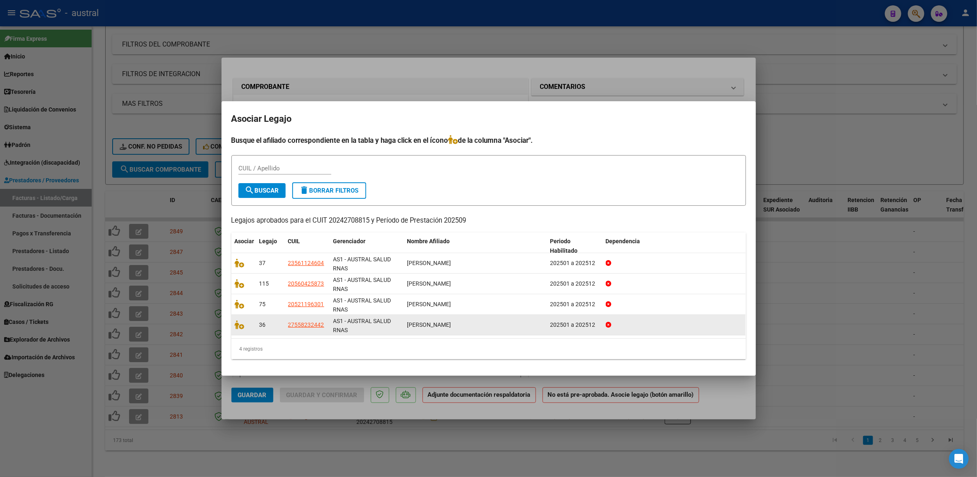
click at [237, 330] on datatable-body-cell at bounding box center [244, 325] width 25 height 20
click at [237, 328] on icon at bounding box center [240, 324] width 10 height 9
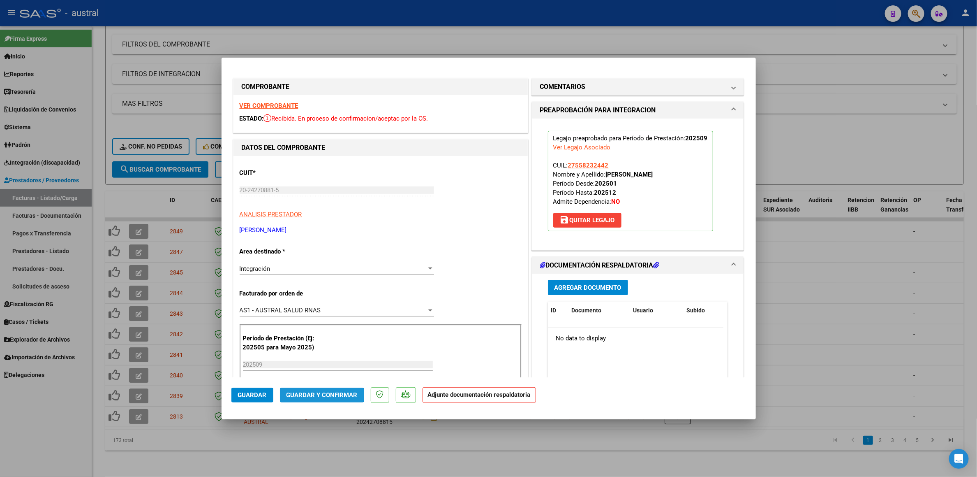
click at [321, 394] on span "Guardar y Confirmar" at bounding box center [322, 394] width 71 height 7
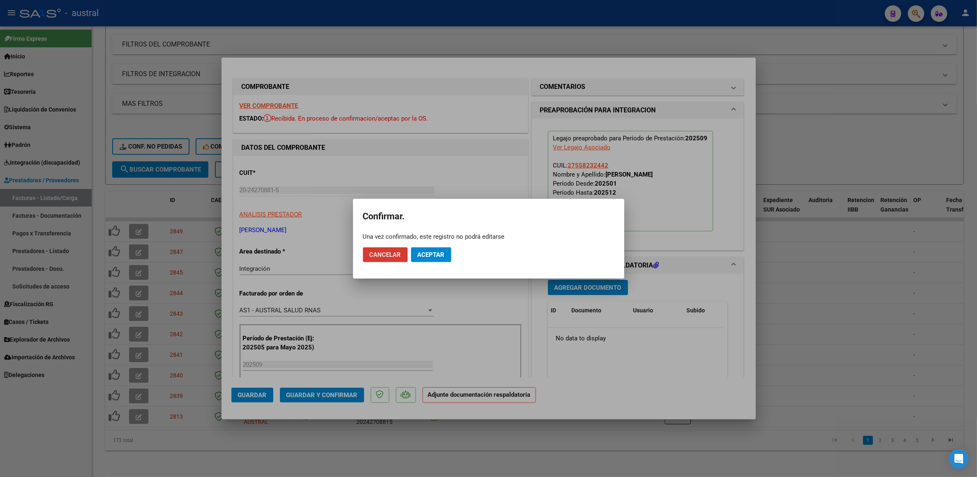
click at [432, 251] on span "Aceptar" at bounding box center [431, 254] width 27 height 7
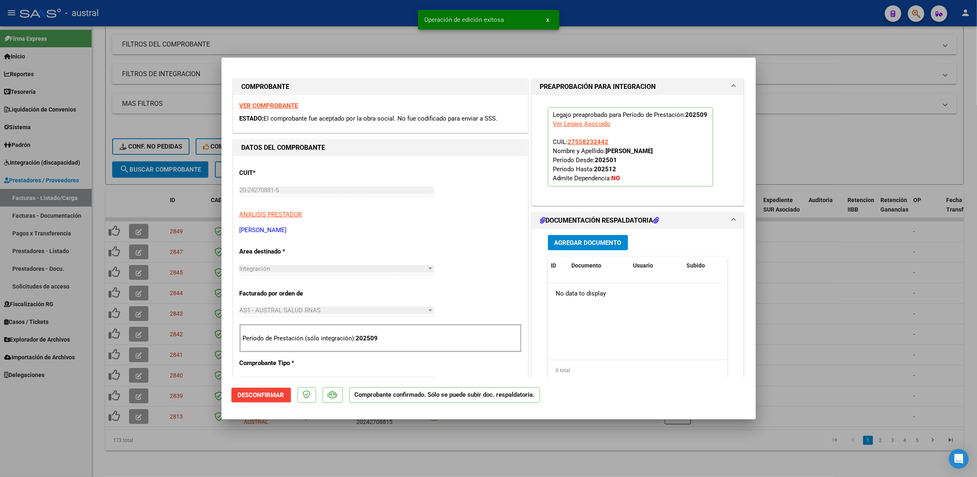
click at [174, 339] on div at bounding box center [488, 238] width 977 height 477
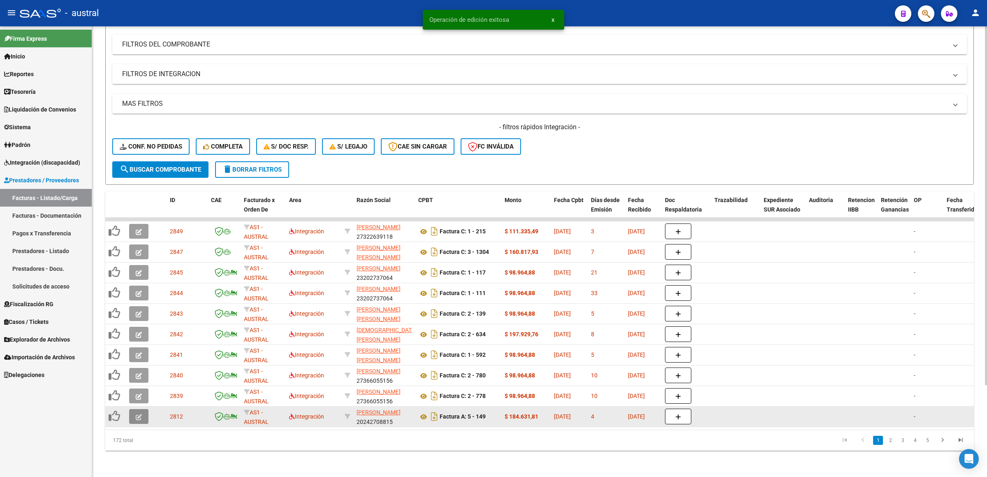
click at [146, 410] on button "button" at bounding box center [138, 416] width 19 height 15
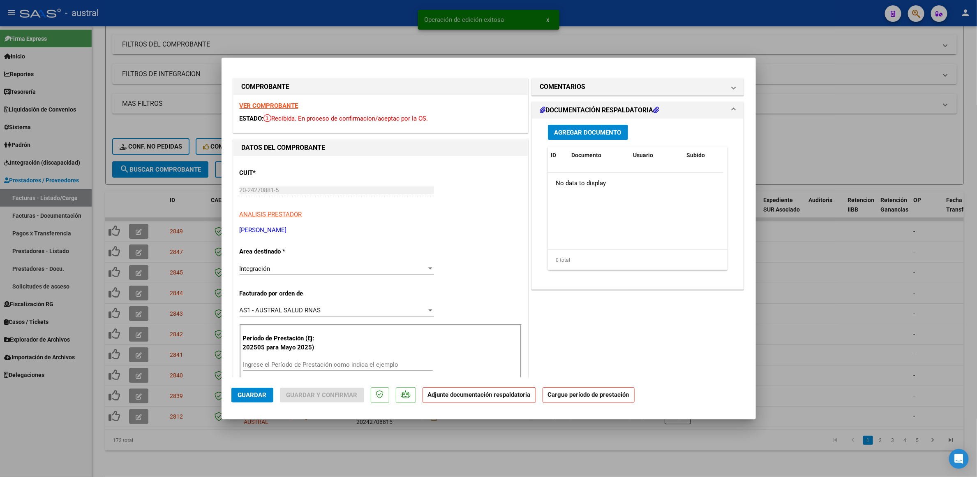
click at [273, 103] on strong "VER COMPROBANTE" at bounding box center [269, 105] width 59 height 7
click at [364, 364] on input "Ingrese el Período de Prestación como indica el ejemplo" at bounding box center [338, 364] width 190 height 7
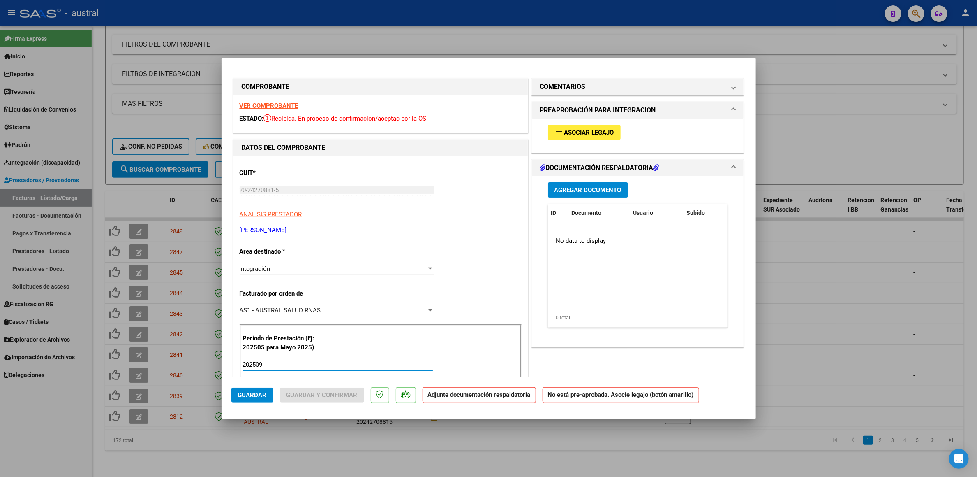
type input "202509"
click at [611, 128] on button "add Asociar Legajo" at bounding box center [584, 132] width 73 height 15
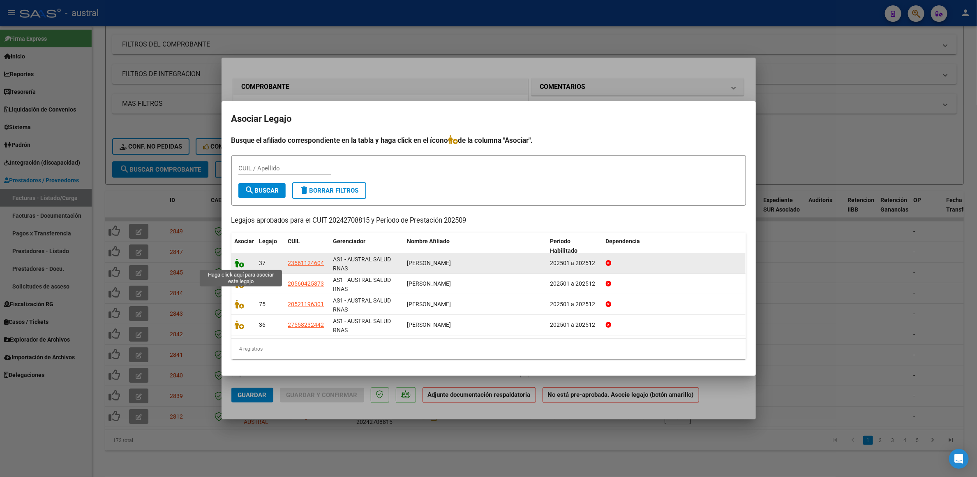
click at [242, 263] on icon at bounding box center [240, 262] width 10 height 9
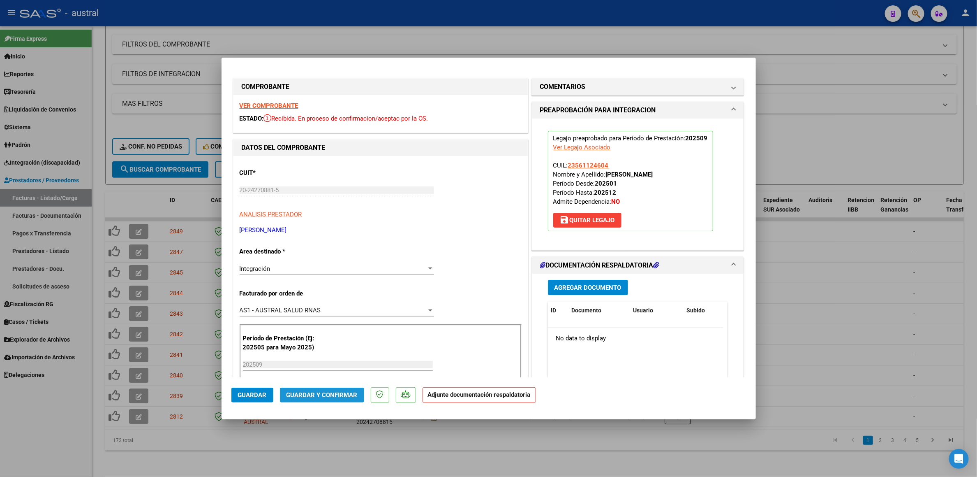
click at [340, 396] on span "Guardar y Confirmar" at bounding box center [322, 394] width 71 height 7
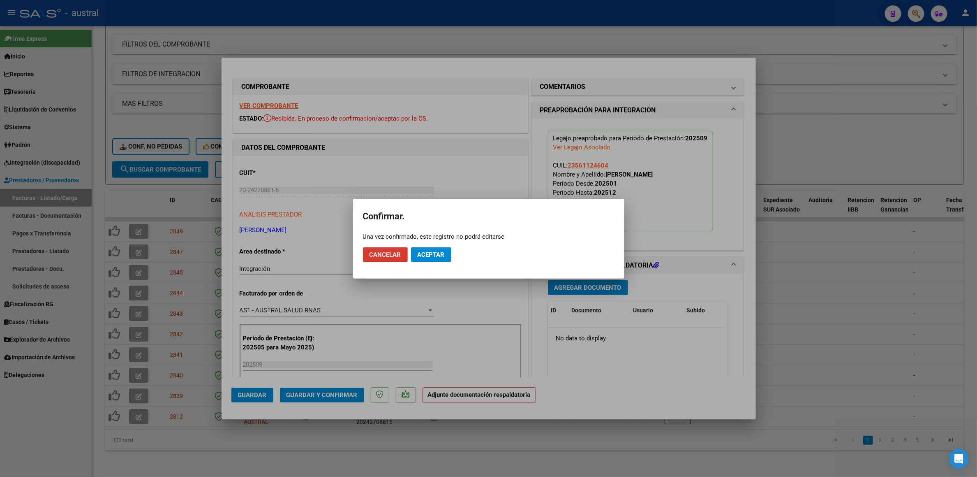
click at [437, 248] on button "Aceptar" at bounding box center [431, 254] width 40 height 15
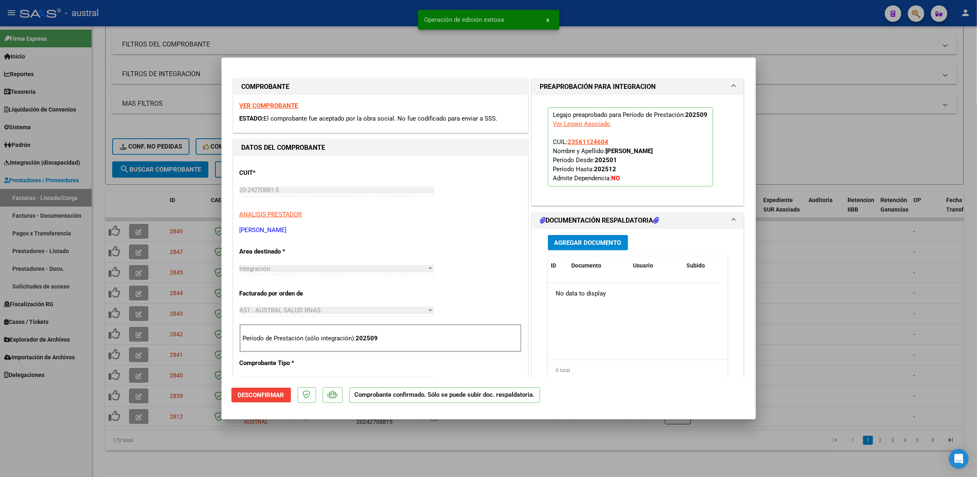
click at [783, 118] on div at bounding box center [488, 238] width 977 height 477
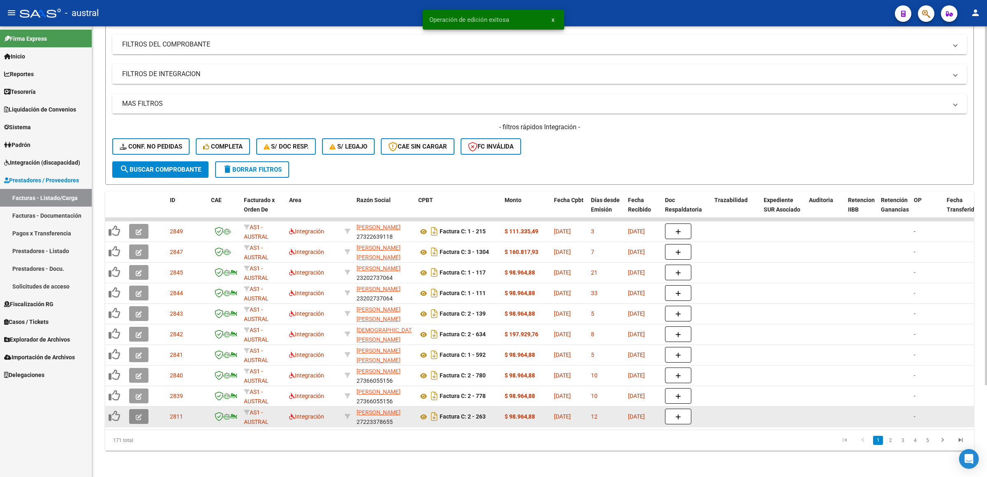
click at [140, 414] on icon "button" at bounding box center [139, 417] width 6 height 6
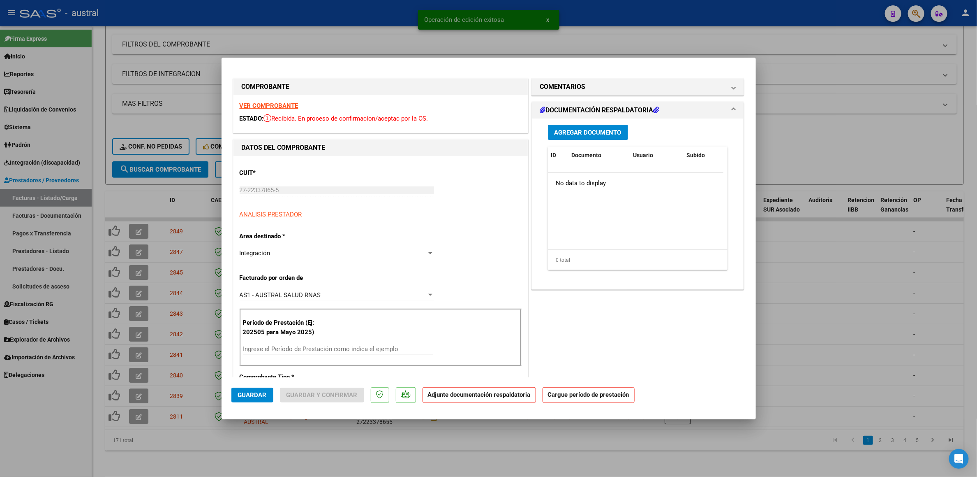
click at [274, 105] on strong "VER COMPROBANTE" at bounding box center [269, 105] width 59 height 7
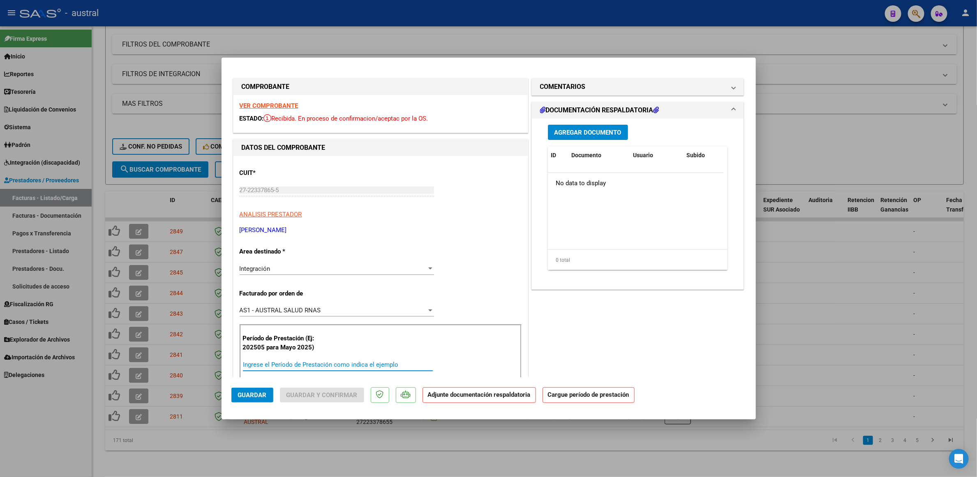
click at [275, 361] on input "Ingrese el Período de Prestación como indica el ejemplo" at bounding box center [338, 364] width 190 height 7
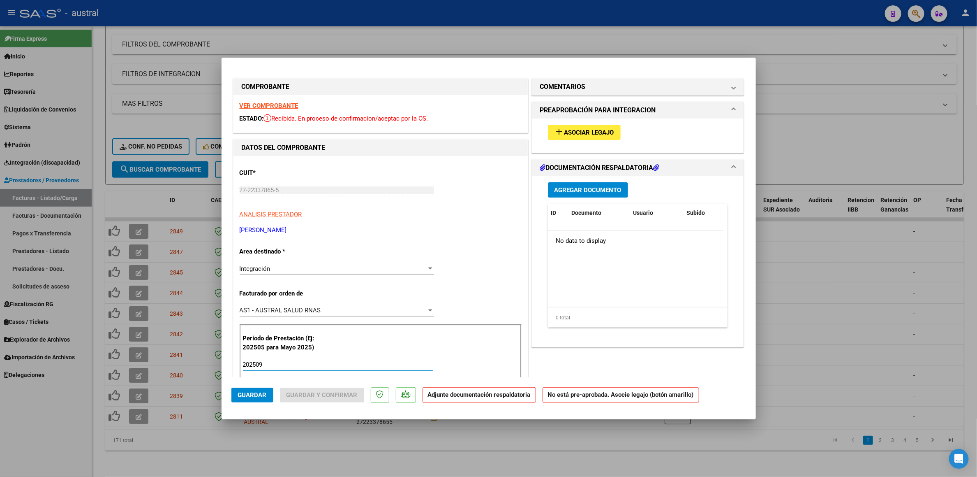
type input "202509"
click at [561, 137] on button "add Asociar Legajo" at bounding box center [584, 132] width 73 height 15
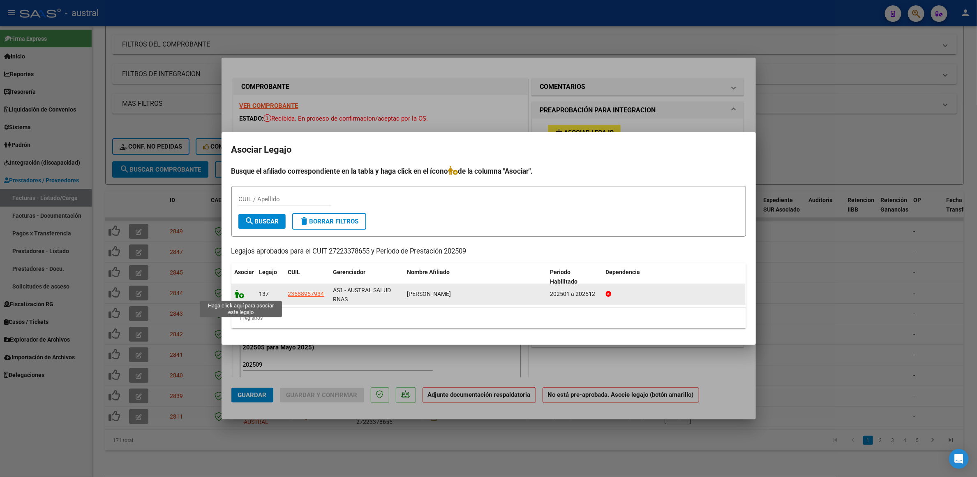
click at [236, 294] on icon at bounding box center [240, 293] width 10 height 9
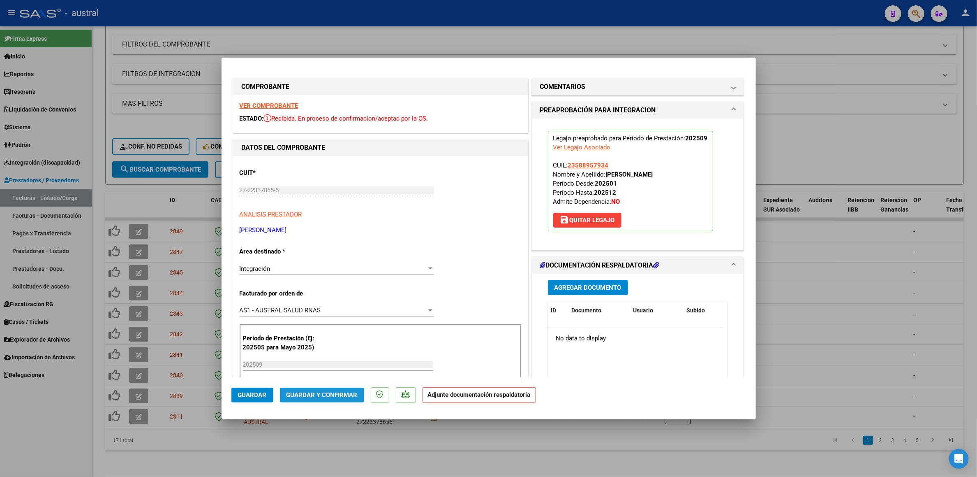
click at [337, 391] on span "Guardar y Confirmar" at bounding box center [322, 394] width 71 height 7
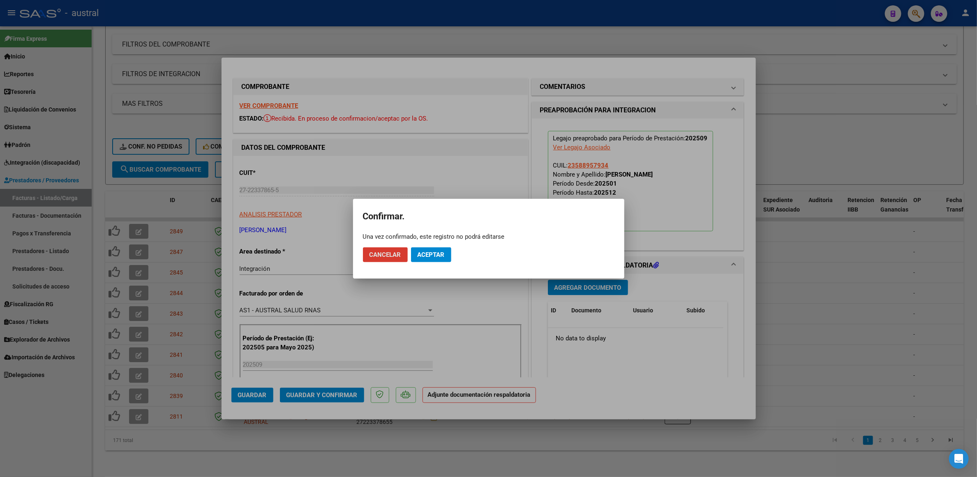
click at [435, 251] on span "Aceptar" at bounding box center [431, 254] width 27 height 7
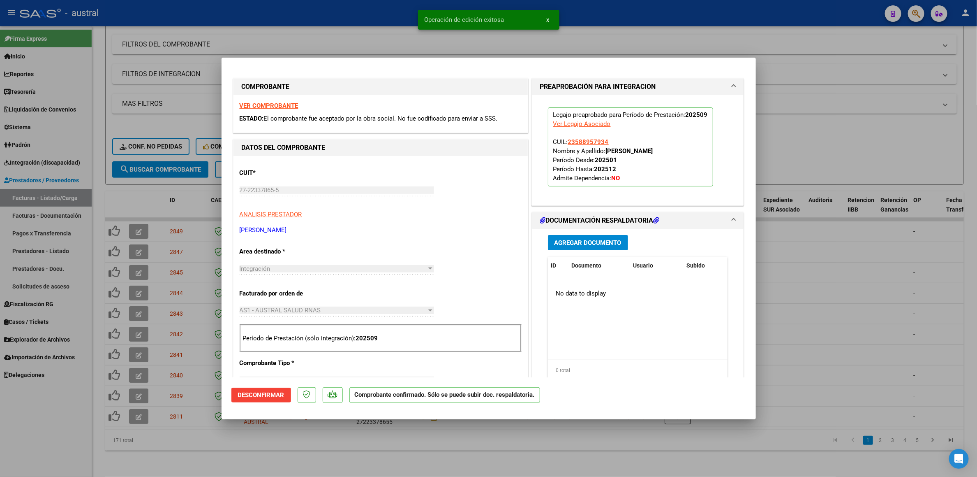
click at [850, 152] on div at bounding box center [488, 238] width 977 height 477
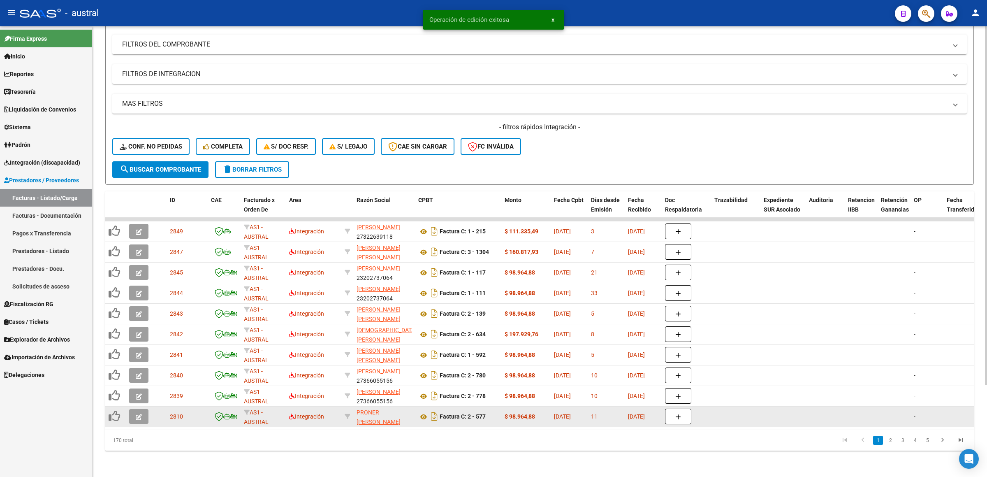
click at [141, 414] on icon "button" at bounding box center [139, 417] width 6 height 6
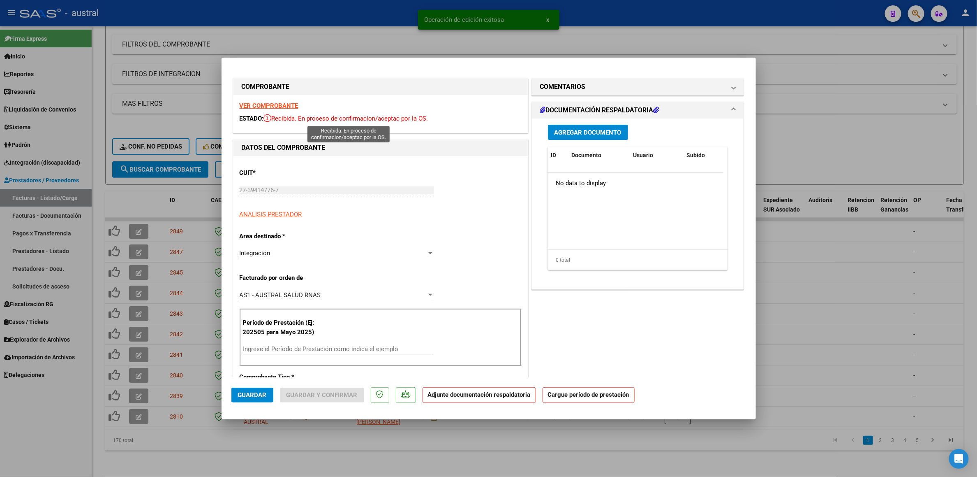
click at [276, 110] on div "VER COMPROBANTE ESTADO: Recibida. En proceso de confirmacion/aceptac por la OS." at bounding box center [381, 113] width 294 height 37
click at [280, 106] on strong "VER COMPROBANTE" at bounding box center [269, 105] width 59 height 7
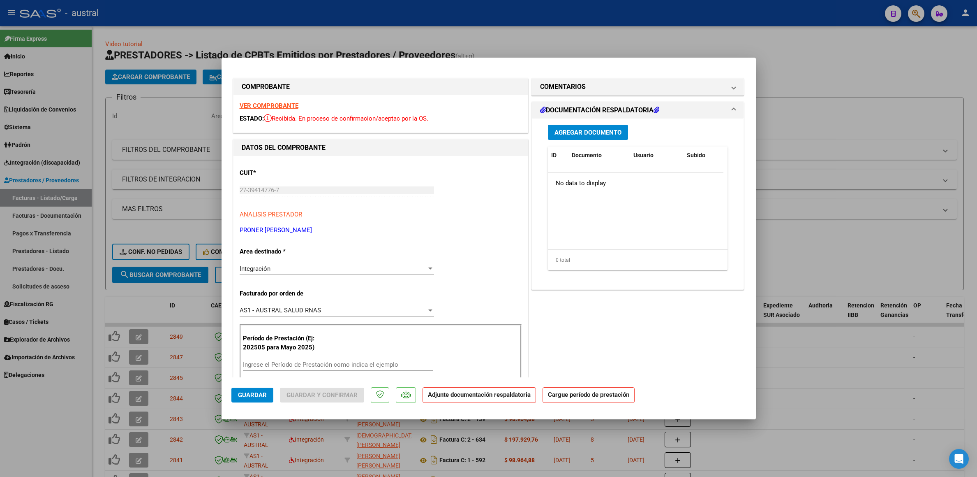
click at [386, 363] on input "Ingrese el Período de Prestación como indica el ejemplo" at bounding box center [338, 364] width 190 height 7
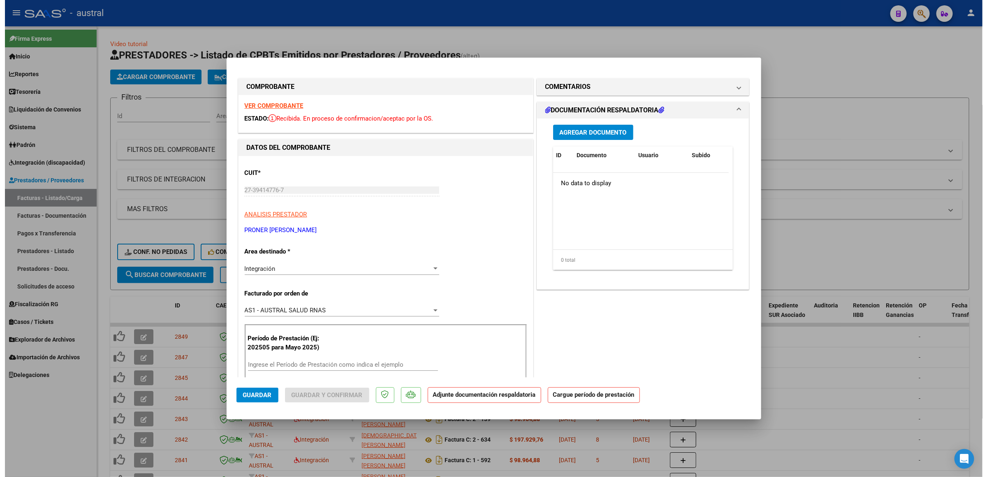
scroll to position [115, 0]
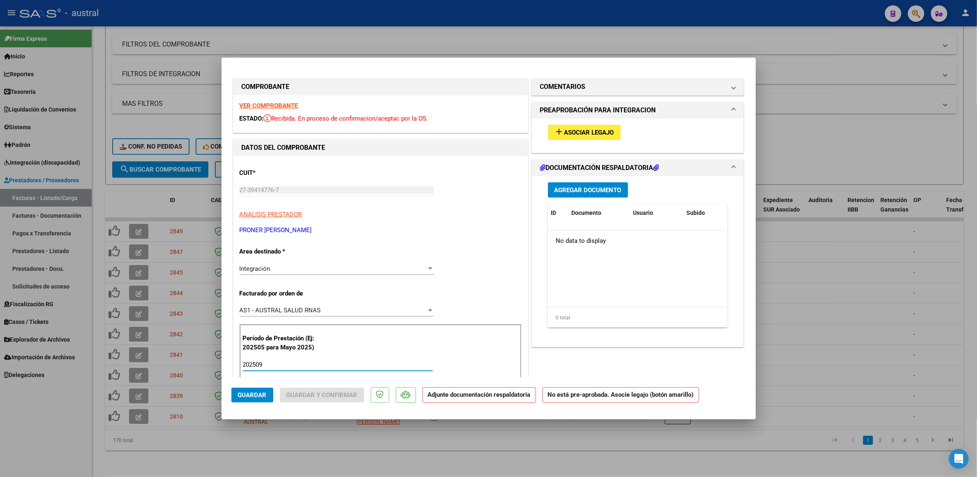
type input "202509"
click at [598, 133] on span "Asociar Legajo" at bounding box center [590, 132] width 50 height 7
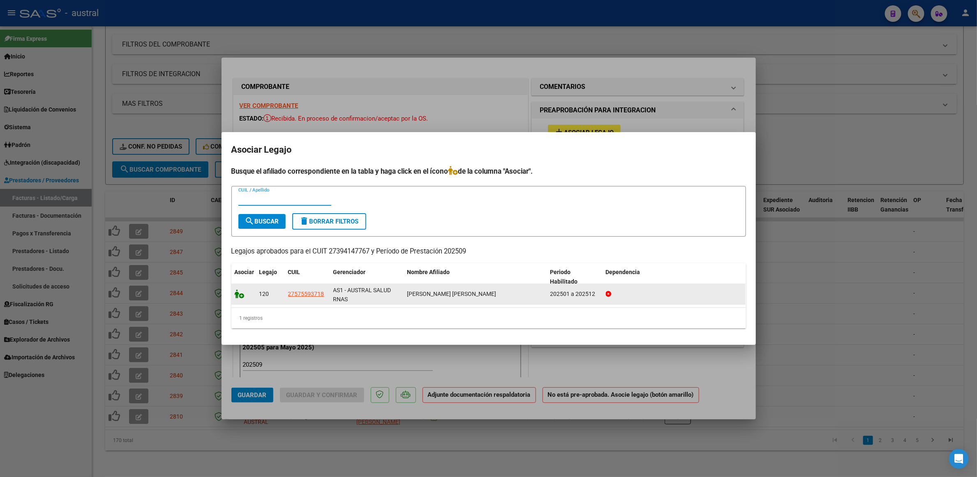
drag, startPoint x: 247, startPoint y: 292, endPoint x: 242, endPoint y: 292, distance: 5.3
click at [247, 291] on div at bounding box center [244, 293] width 18 height 9
click at [242, 293] on icon at bounding box center [240, 293] width 10 height 9
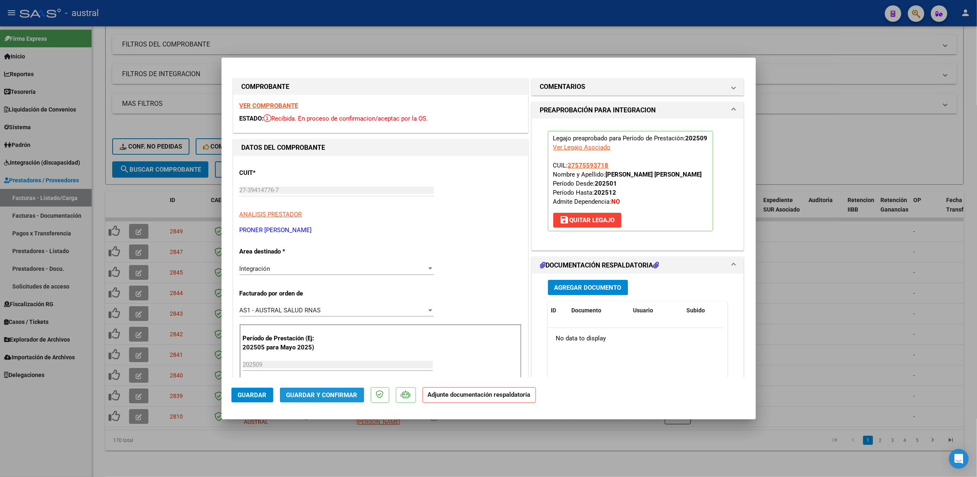
click at [343, 391] on span "Guardar y Confirmar" at bounding box center [322, 394] width 71 height 7
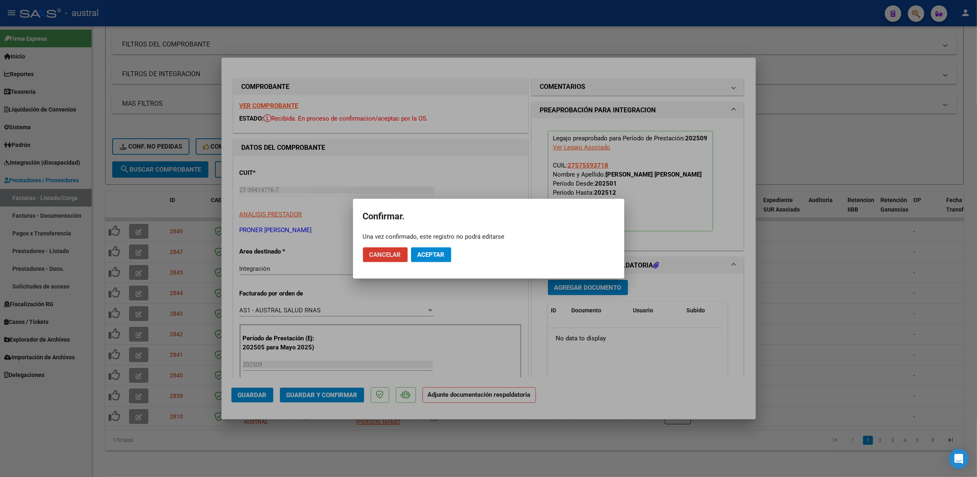
click at [440, 259] on button "Aceptar" at bounding box center [431, 254] width 40 height 15
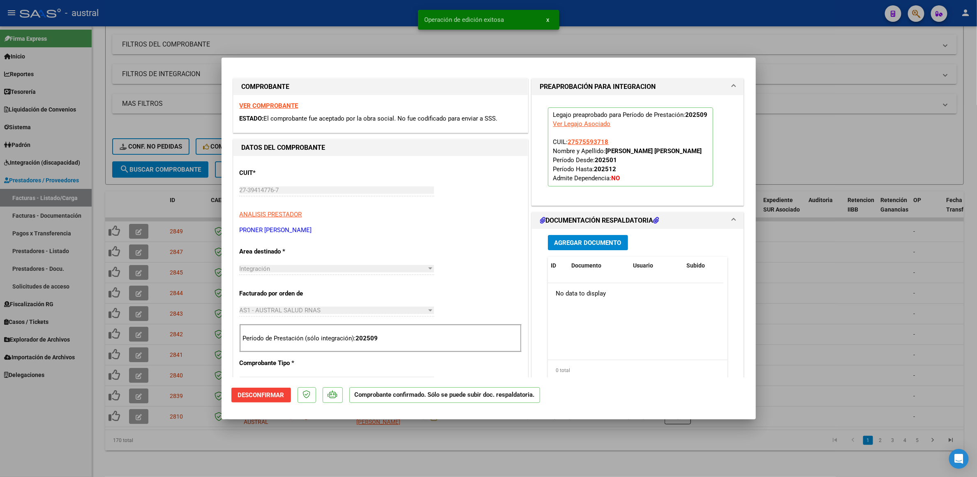
click at [168, 418] on div at bounding box center [488, 238] width 977 height 477
type input "$ 0,00"
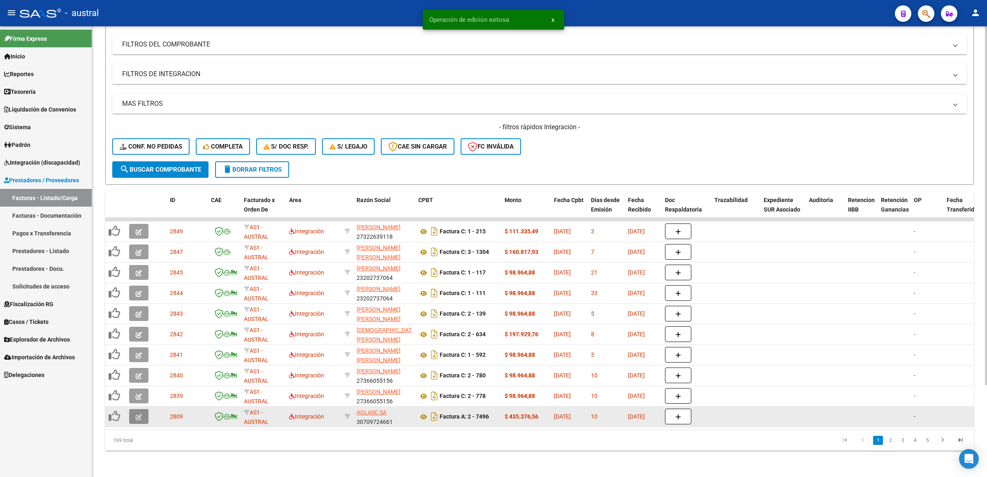
click at [133, 409] on button "button" at bounding box center [138, 416] width 19 height 15
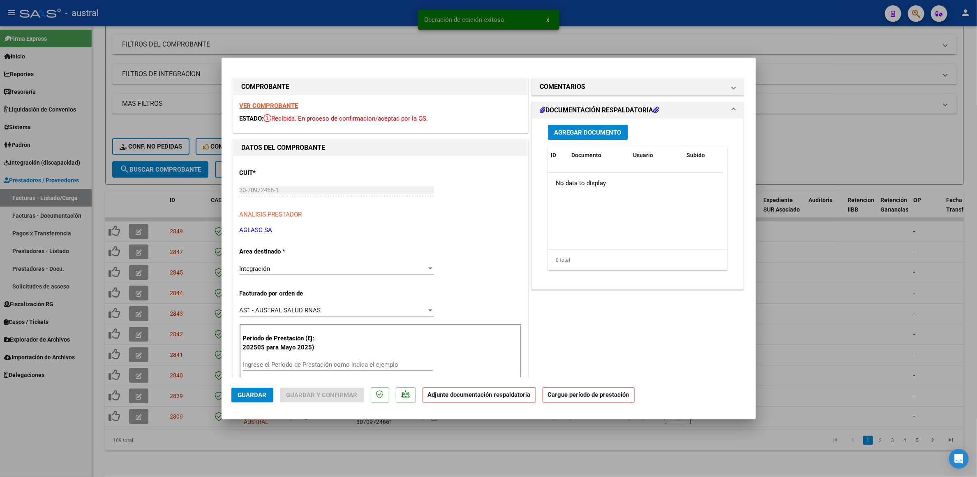
click at [288, 103] on strong "VER COMPROBANTE" at bounding box center [269, 105] width 59 height 7
click at [325, 361] on div "Ingrese el Período de Prestación como indica el ejemplo" at bounding box center [338, 364] width 190 height 12
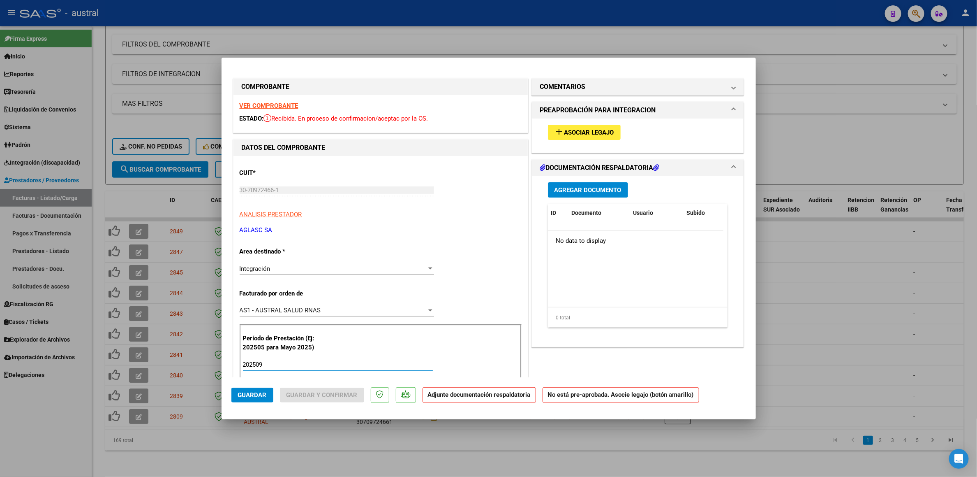
type input "202509"
click at [577, 137] on button "add Asociar Legajo" at bounding box center [584, 132] width 73 height 15
click at [584, 134] on span "Asociar Legajo" at bounding box center [590, 132] width 50 height 7
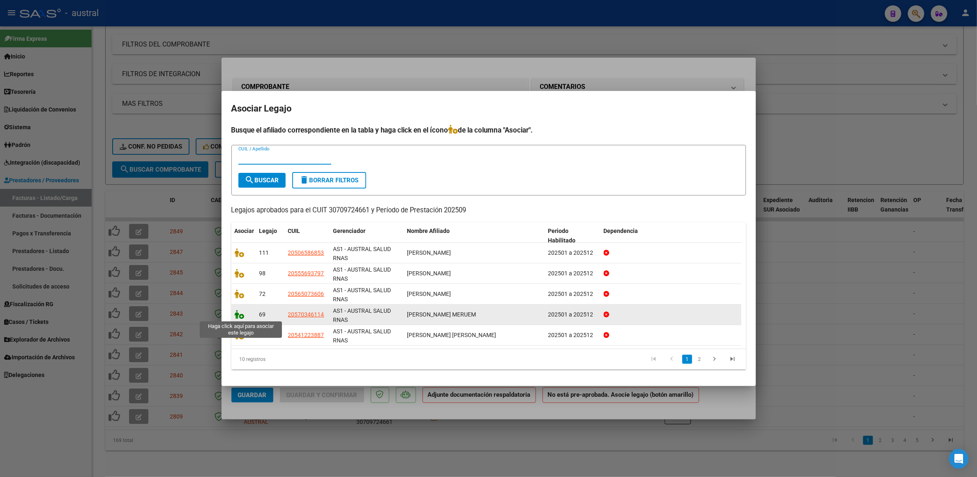
click at [238, 313] on icon at bounding box center [240, 314] width 10 height 9
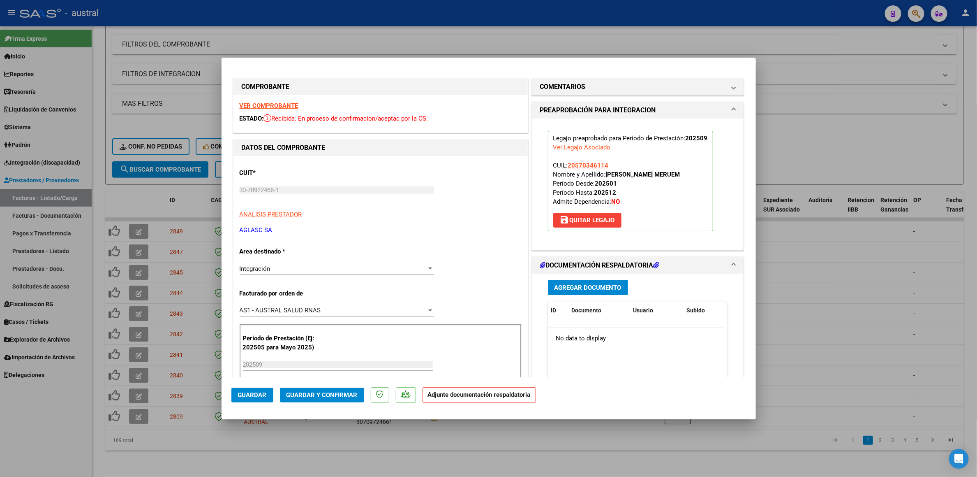
click at [330, 397] on span "Guardar y Confirmar" at bounding box center [322, 394] width 71 height 7
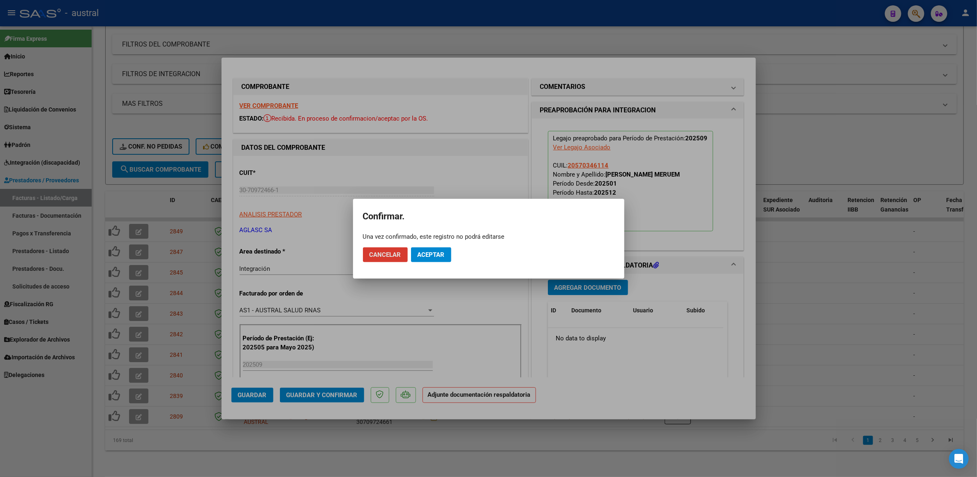
click at [426, 252] on span "Aceptar" at bounding box center [431, 254] width 27 height 7
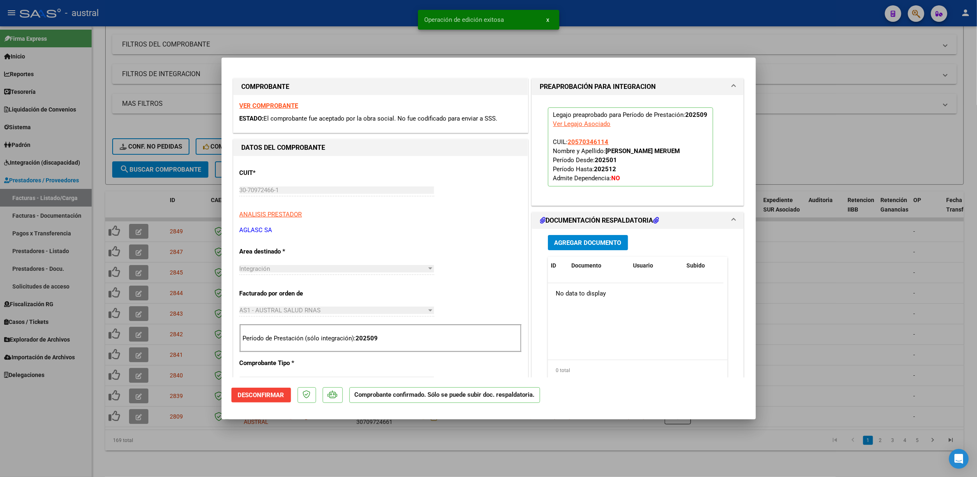
click at [178, 389] on div at bounding box center [488, 238] width 977 height 477
type input "$ 0,00"
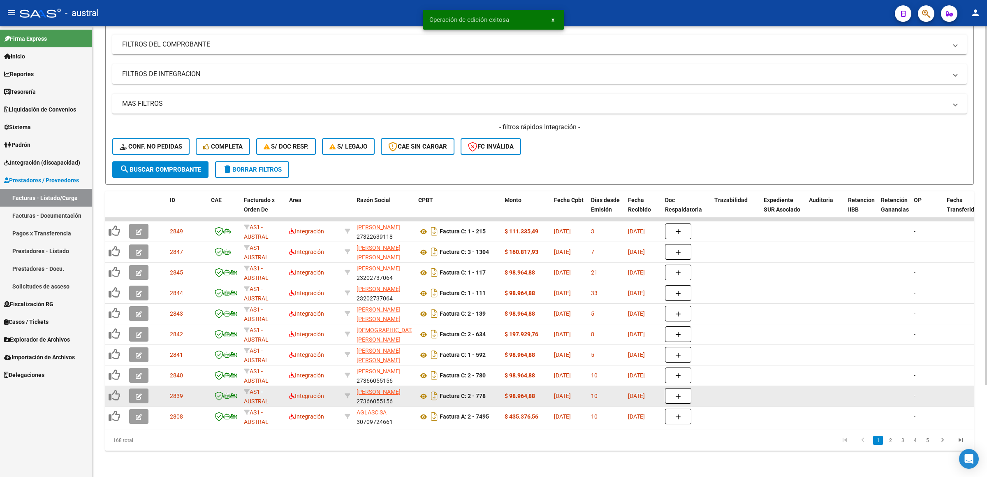
click at [140, 393] on icon "button" at bounding box center [139, 396] width 6 height 6
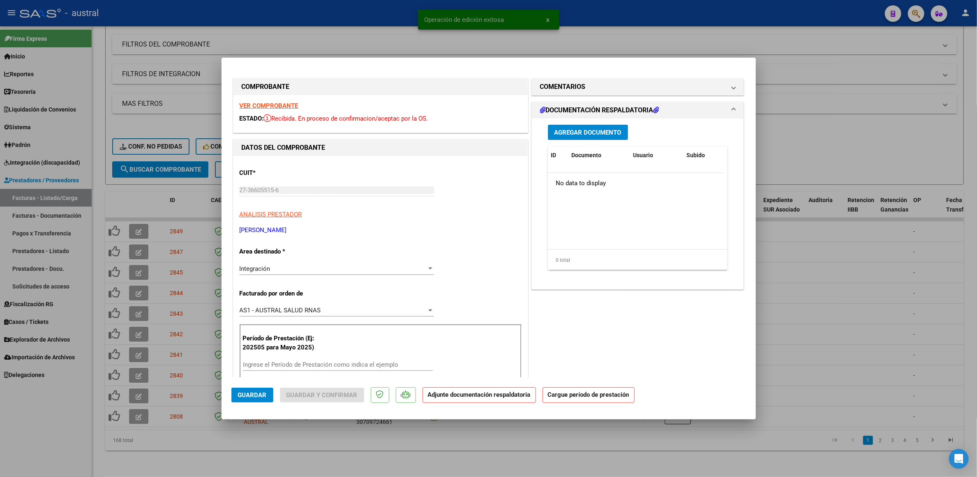
click at [274, 96] on div "VER COMPROBANTE ESTADO: Recibida. En proceso de confirmacion/aceptac por la OS." at bounding box center [381, 113] width 294 height 37
click at [274, 104] on strong "VER COMPROBANTE" at bounding box center [269, 105] width 59 height 7
click at [336, 357] on div "Período de Prestación (Ej: 202505 para Mayo 2025) Ingrese el Período de Prestac…" at bounding box center [381, 353] width 282 height 58
click at [337, 367] on input "Ingrese el Período de Prestación como indica el ejemplo" at bounding box center [338, 364] width 190 height 7
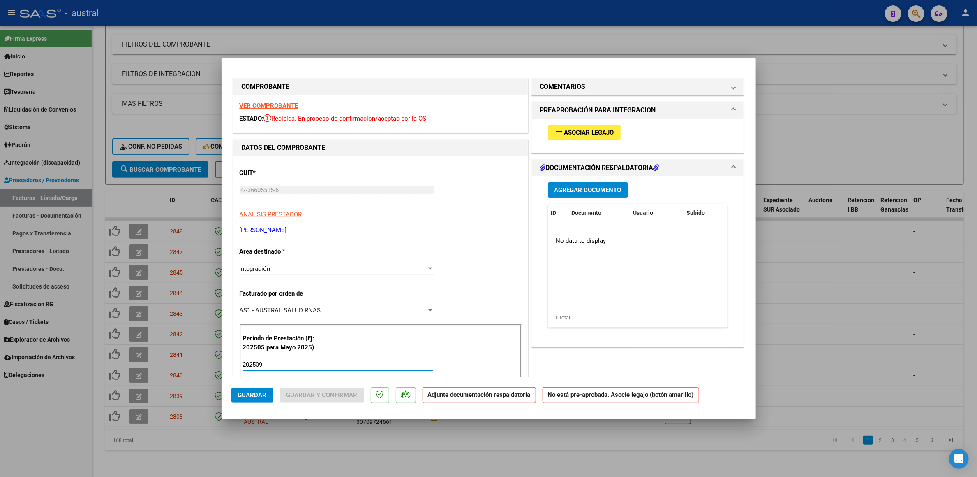
type input "202509"
click at [576, 129] on span "Asociar Legajo" at bounding box center [590, 132] width 50 height 7
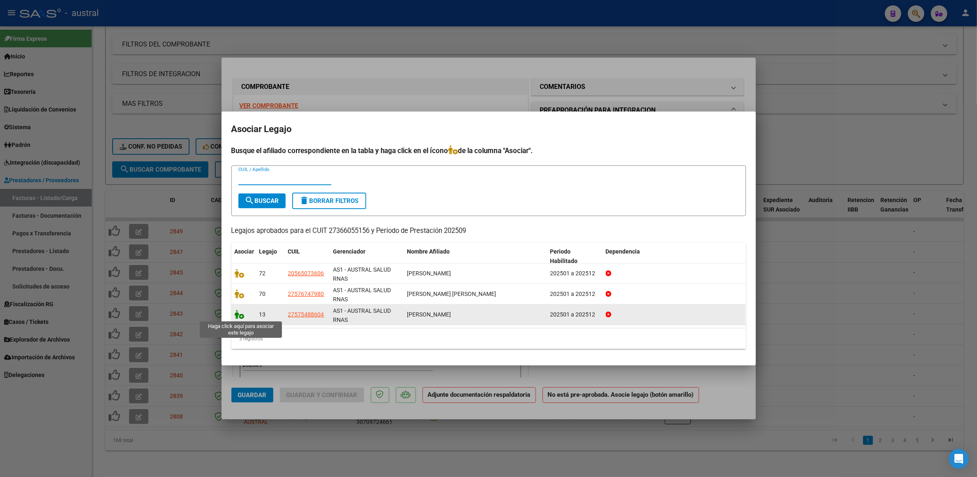
click at [242, 314] on icon at bounding box center [240, 314] width 10 height 9
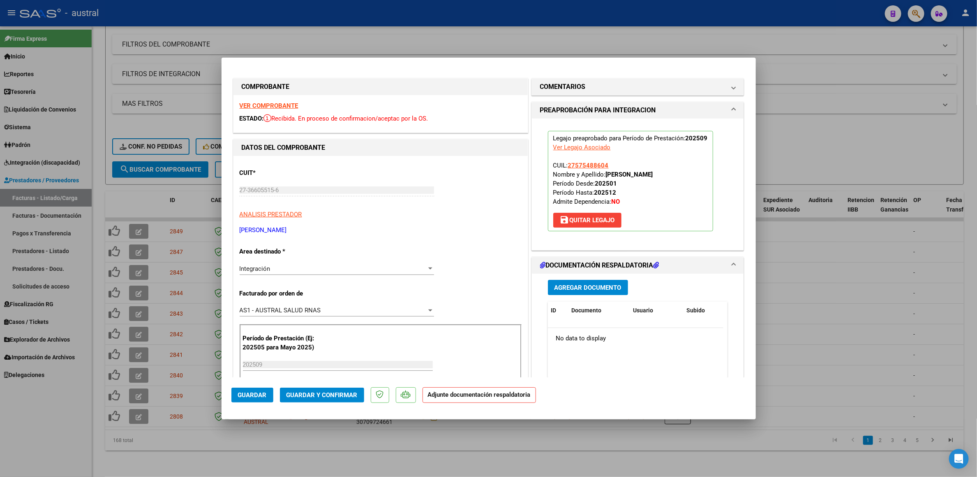
click at [322, 391] on span "Guardar y Confirmar" at bounding box center [322, 394] width 71 height 7
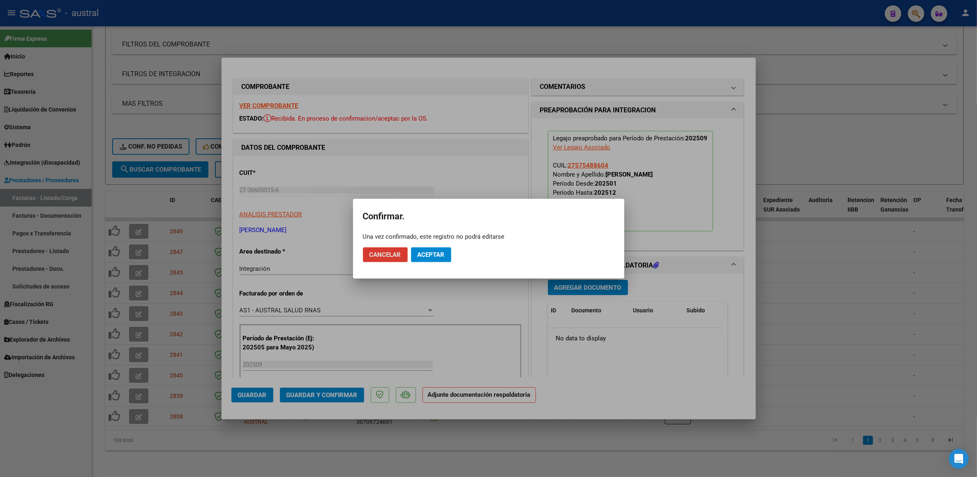
click at [428, 256] on span "Aceptar" at bounding box center [431, 254] width 27 height 7
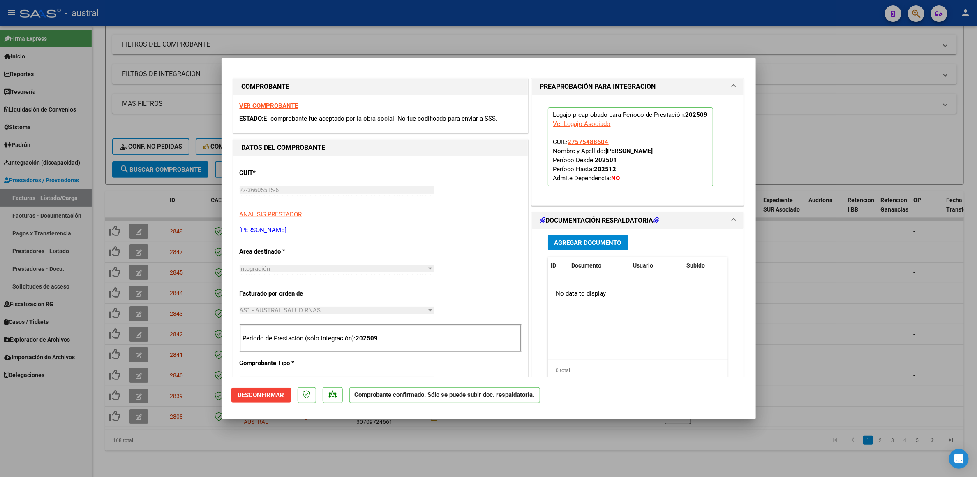
click at [852, 151] on div at bounding box center [488, 238] width 977 height 477
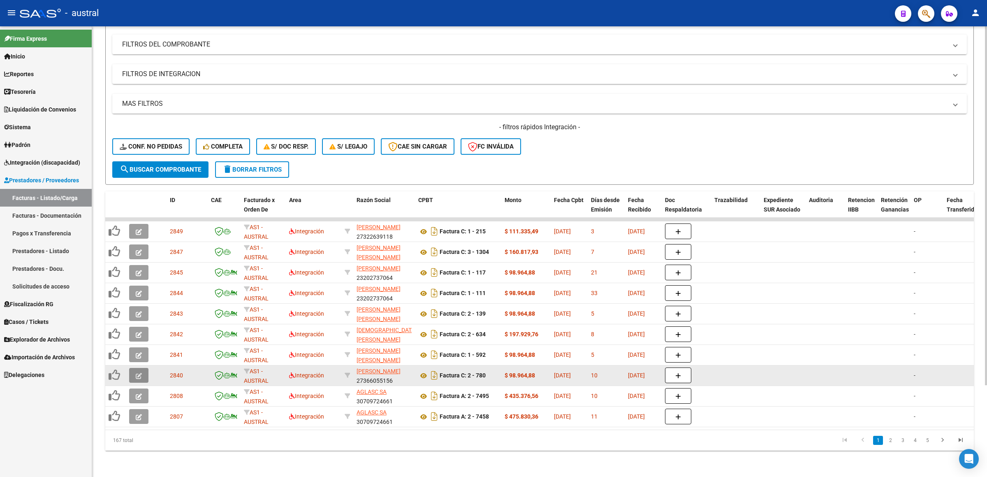
click at [134, 368] on button "button" at bounding box center [138, 375] width 19 height 15
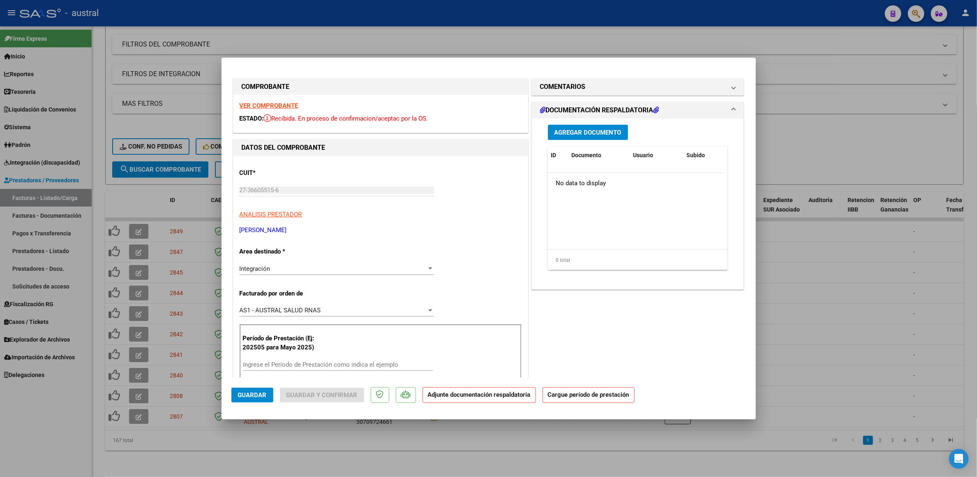
click at [266, 109] on strong "VER COMPROBANTE" at bounding box center [269, 105] width 59 height 7
click at [334, 360] on div "Ingrese el Período de Prestación como indica el ejemplo" at bounding box center [338, 364] width 190 height 12
click at [338, 363] on input "Ingrese el Período de Prestación como indica el ejemplo" at bounding box center [338, 364] width 190 height 7
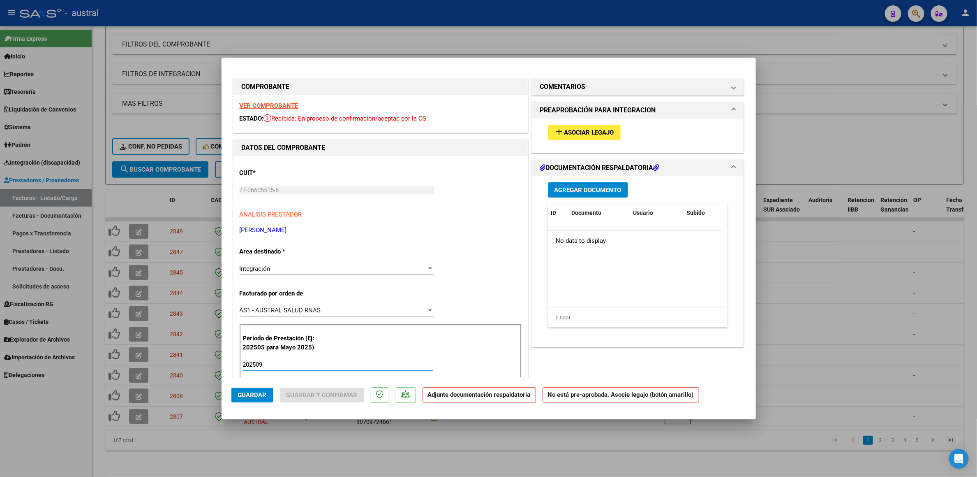
type input "202509"
click at [607, 131] on span "Asociar Legajo" at bounding box center [590, 132] width 50 height 7
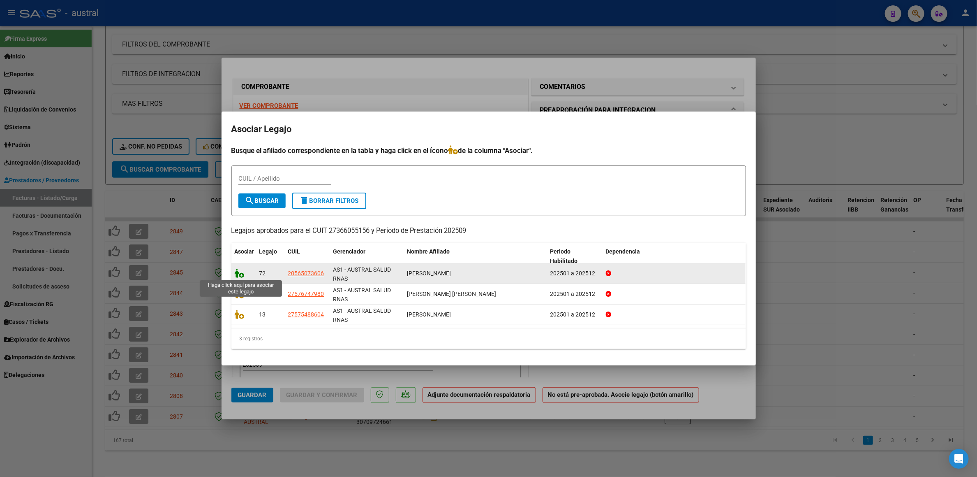
click at [239, 274] on icon at bounding box center [240, 273] width 10 height 9
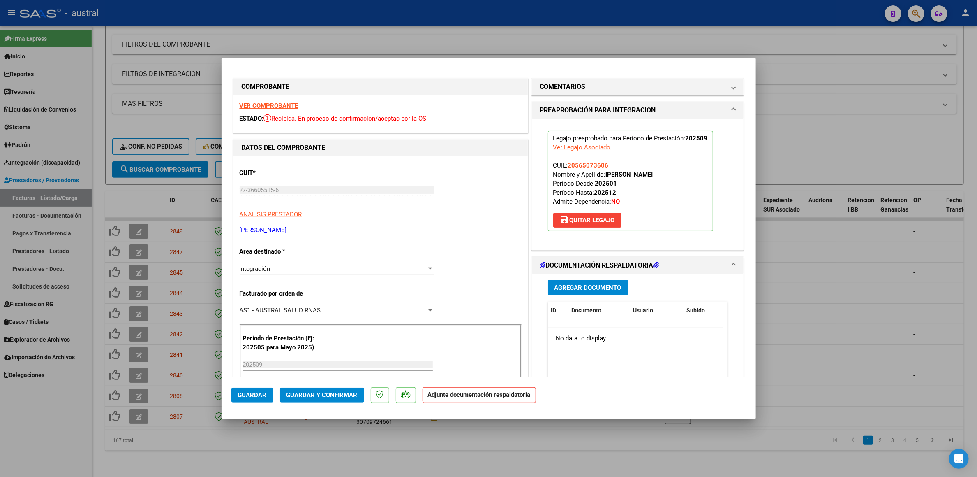
click at [318, 393] on span "Guardar y Confirmar" at bounding box center [322, 394] width 71 height 7
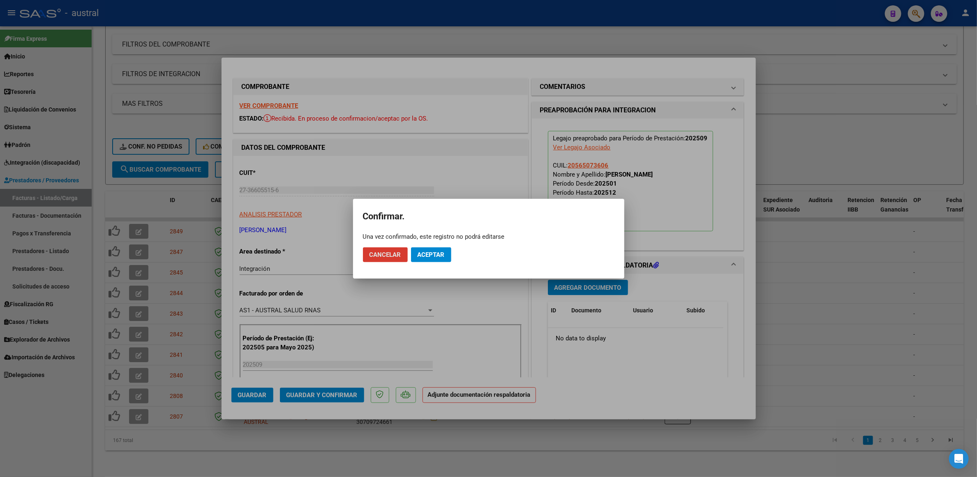
click at [444, 248] on button "Aceptar" at bounding box center [431, 254] width 40 height 15
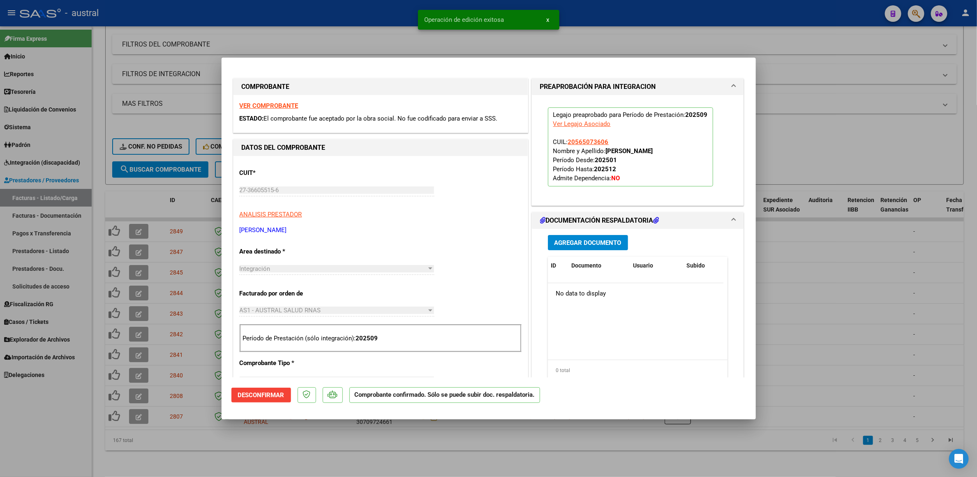
click at [818, 155] on div at bounding box center [488, 238] width 977 height 477
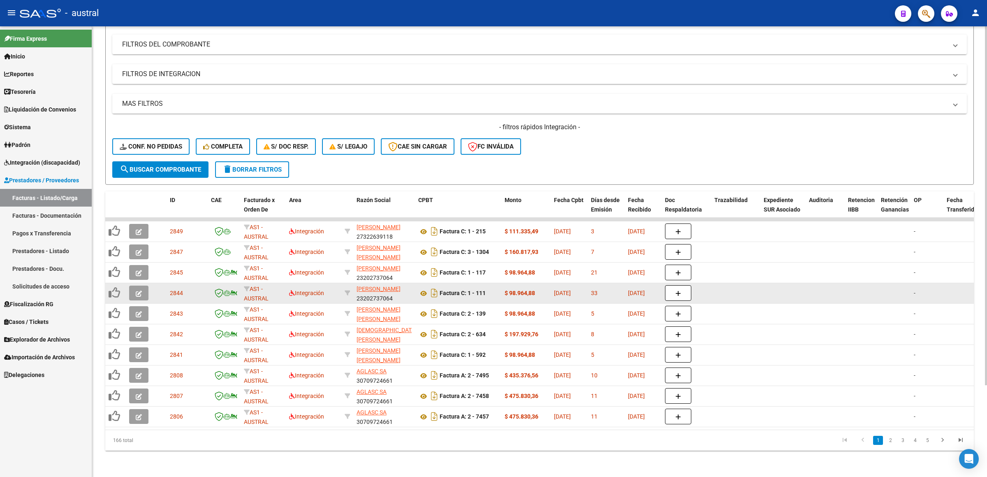
click at [142, 285] on button "button" at bounding box center [138, 292] width 19 height 15
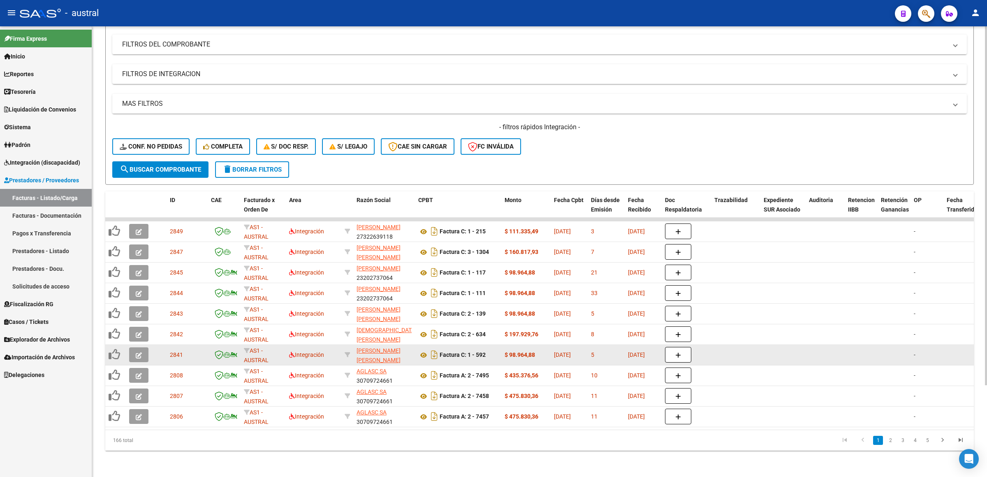
click at [137, 352] on icon "button" at bounding box center [139, 355] width 6 height 6
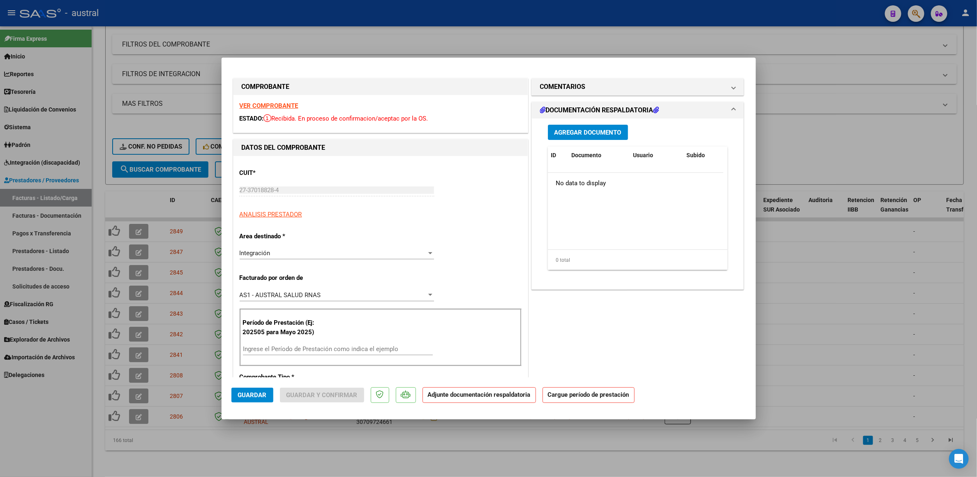
click at [273, 104] on strong "VER COMPROBANTE" at bounding box center [269, 105] width 59 height 7
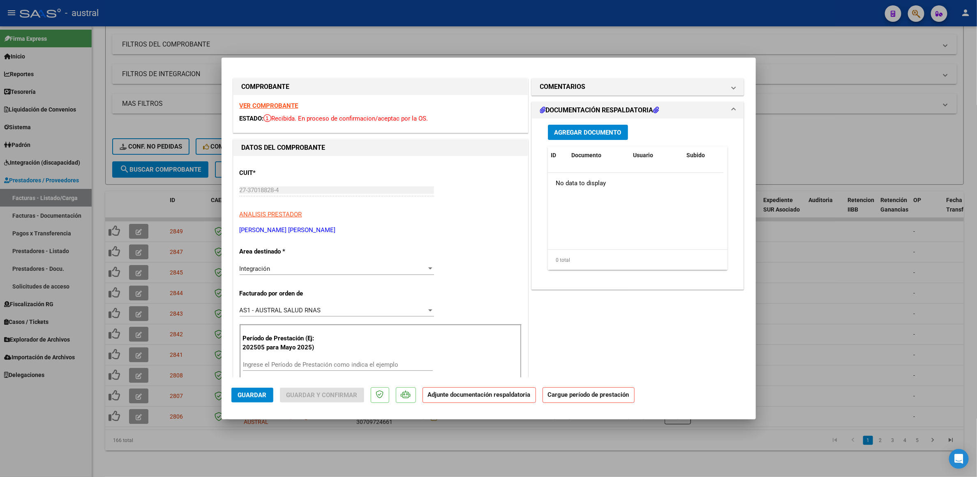
click at [301, 357] on div "Período de Prestación (Ej: 202505 para Mayo 2025) Ingrese el Período de Prestac…" at bounding box center [381, 353] width 282 height 58
click at [299, 363] on input "Ingrese el Período de Prestación como indica el ejemplo" at bounding box center [338, 364] width 190 height 7
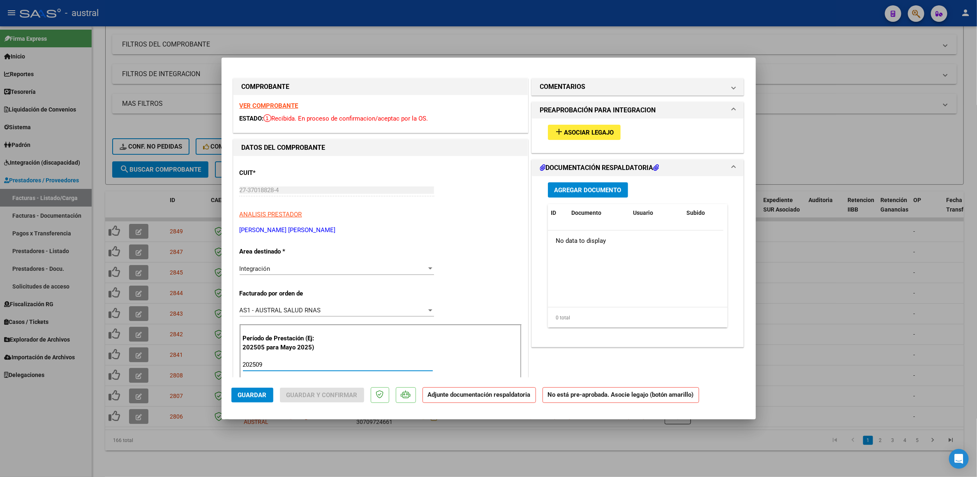
type input "202509"
click at [598, 136] on span "Asociar Legajo" at bounding box center [590, 132] width 50 height 7
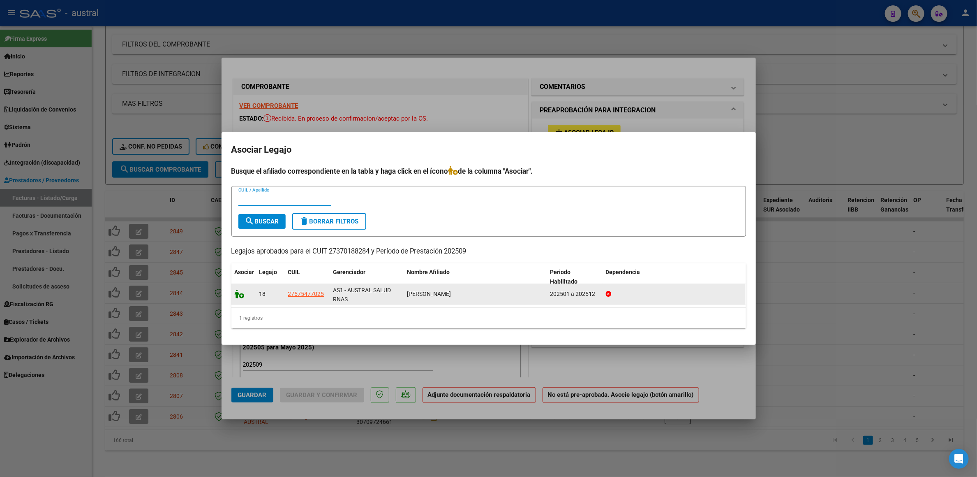
click at [243, 298] on div at bounding box center [244, 293] width 18 height 9
click at [246, 297] on span at bounding box center [241, 294] width 12 height 7
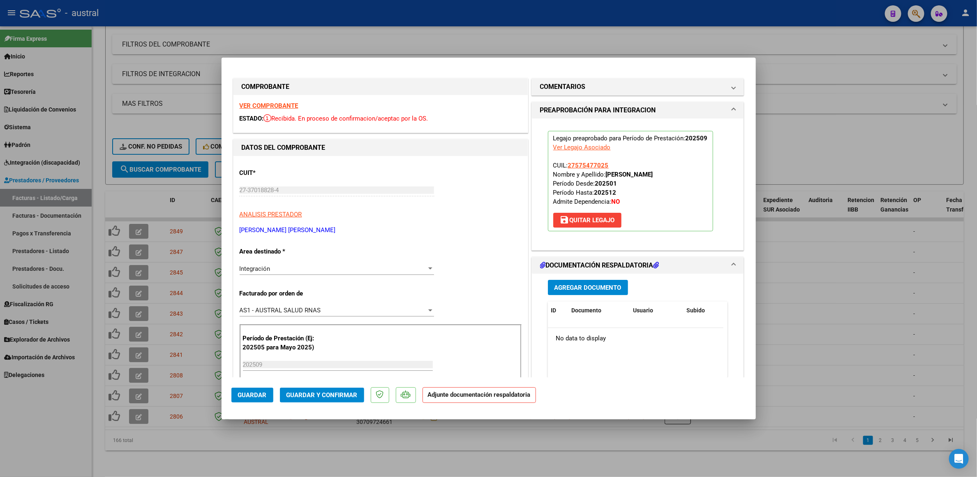
drag, startPoint x: 327, startPoint y: 403, endPoint x: 330, endPoint y: 397, distance: 6.8
click at [327, 400] on mat-dialog-actions "Guardar Guardar y Confirmar Adjunte documentación respaldatoria" at bounding box center [489, 393] width 515 height 32
click at [330, 397] on span "Guardar y Confirmar" at bounding box center [322, 394] width 71 height 7
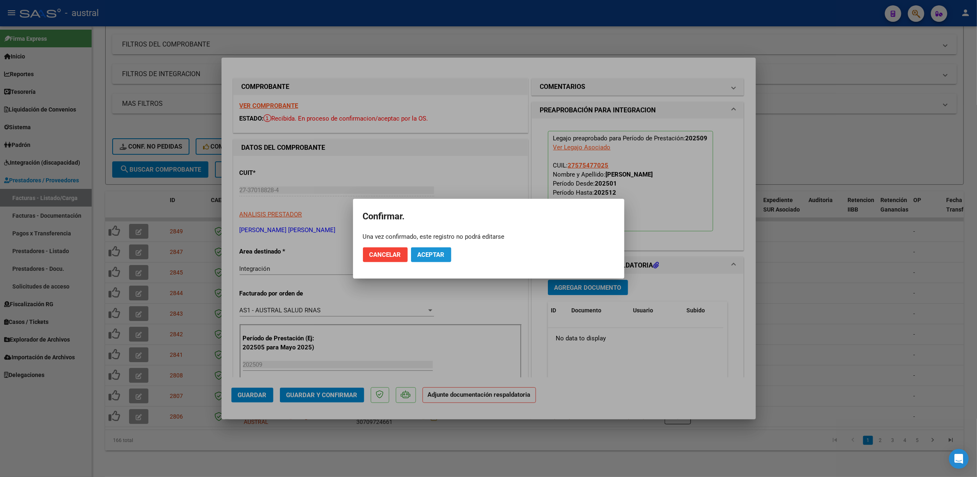
click at [430, 258] on span "Aceptar" at bounding box center [431, 254] width 27 height 7
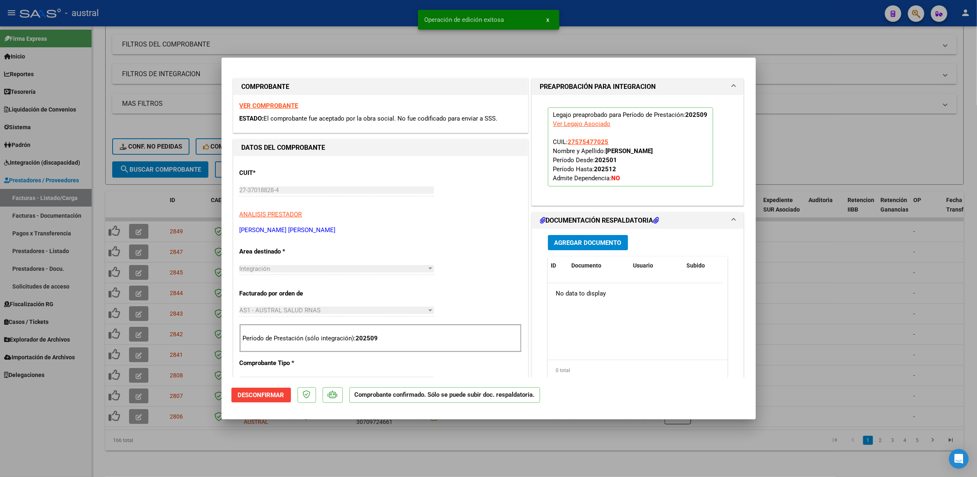
click at [828, 118] on div at bounding box center [488, 238] width 977 height 477
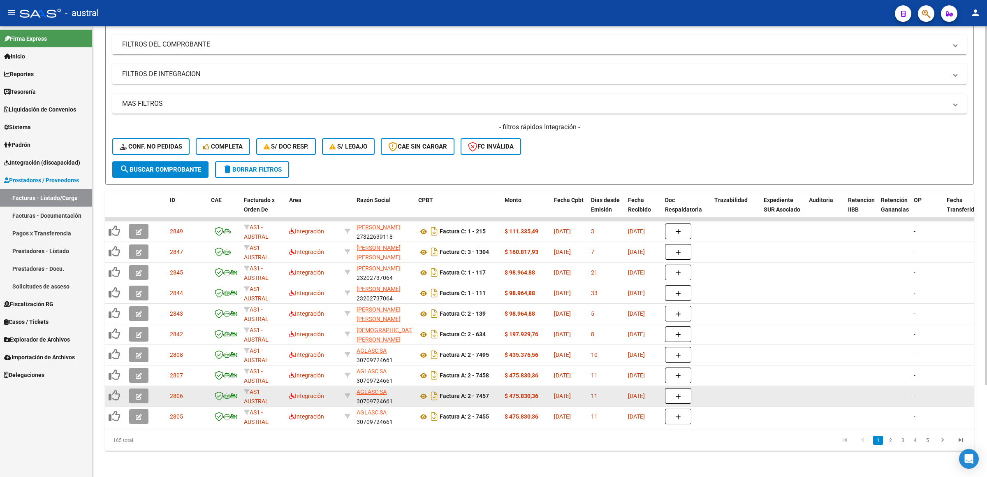
click at [139, 393] on icon "button" at bounding box center [139, 396] width 6 height 6
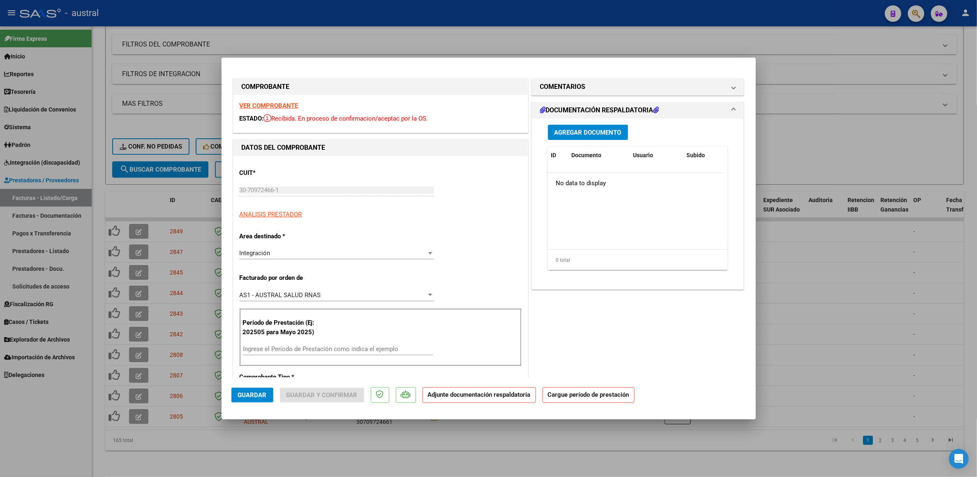
click at [270, 105] on strong "VER COMPROBANTE" at bounding box center [269, 105] width 59 height 7
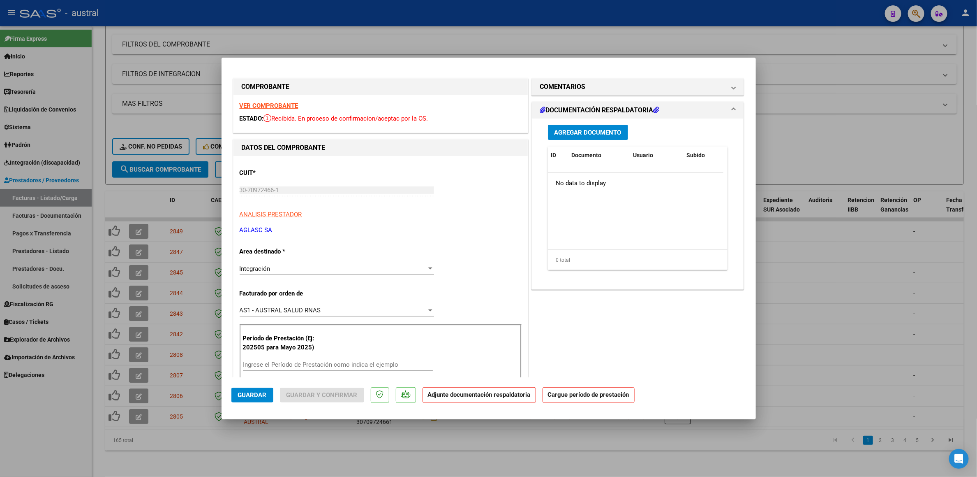
drag, startPoint x: 336, startPoint y: 373, endPoint x: 340, endPoint y: 368, distance: 6.5
click at [336, 373] on div "Ingrese el Período de Prestación como indica el ejemplo" at bounding box center [338, 368] width 190 height 20
click at [340, 368] on input "Ingrese el Período de Prestación como indica el ejemplo" at bounding box center [338, 364] width 190 height 7
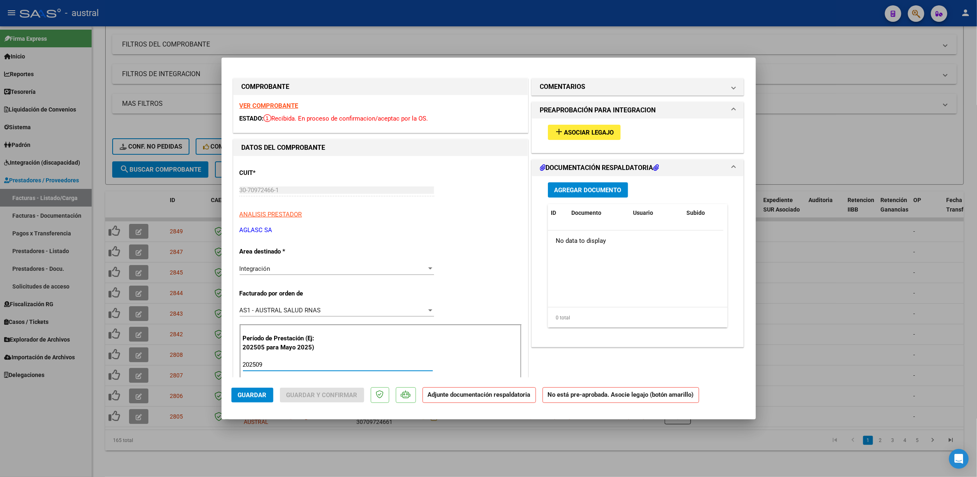
type input "202509"
click at [563, 137] on button "add Asociar Legajo" at bounding box center [584, 132] width 73 height 15
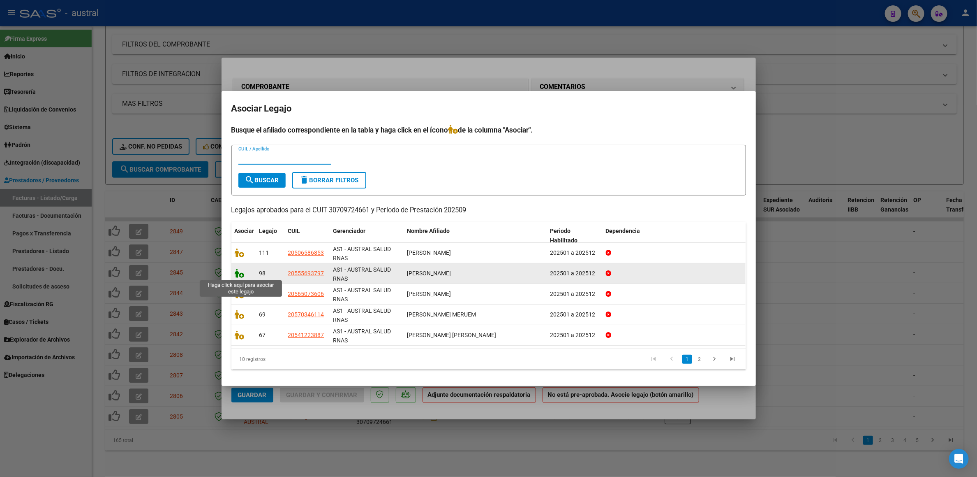
click at [239, 271] on icon at bounding box center [240, 273] width 10 height 9
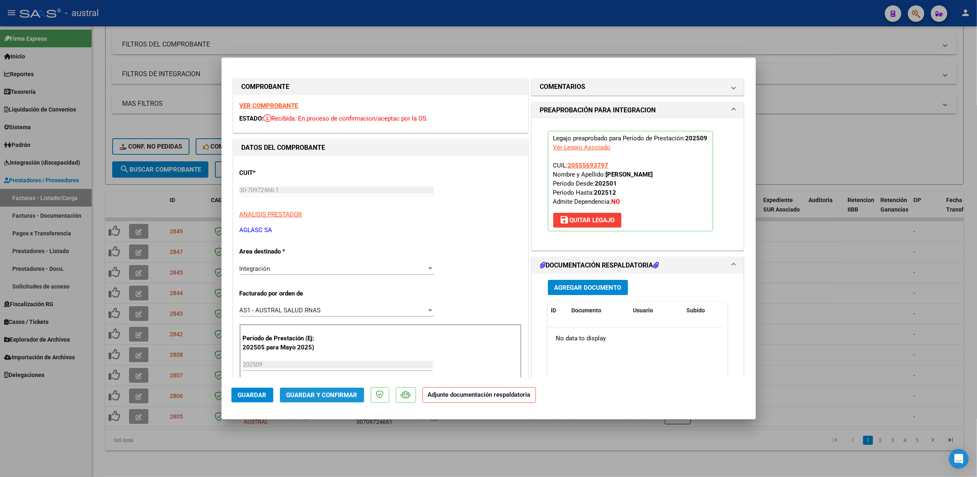
click at [333, 391] on span "Guardar y Confirmar" at bounding box center [322, 394] width 71 height 7
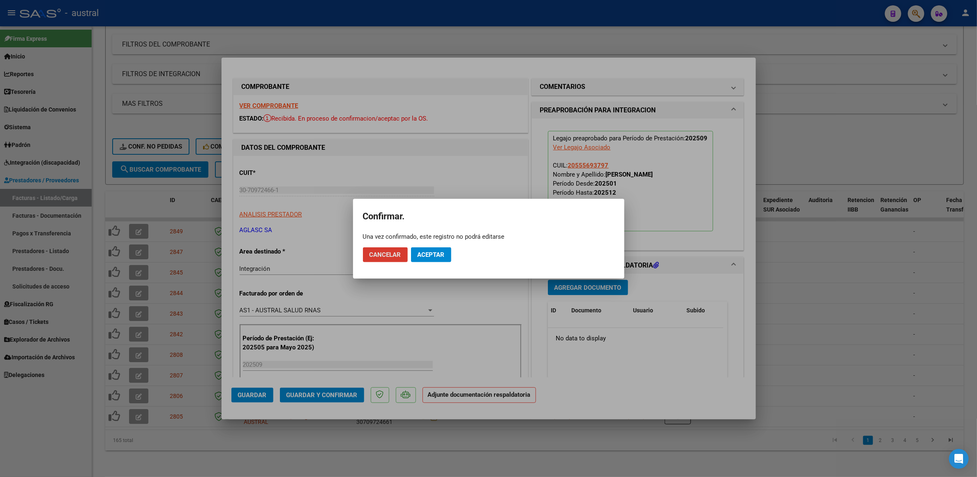
click at [447, 258] on button "Aceptar" at bounding box center [431, 254] width 40 height 15
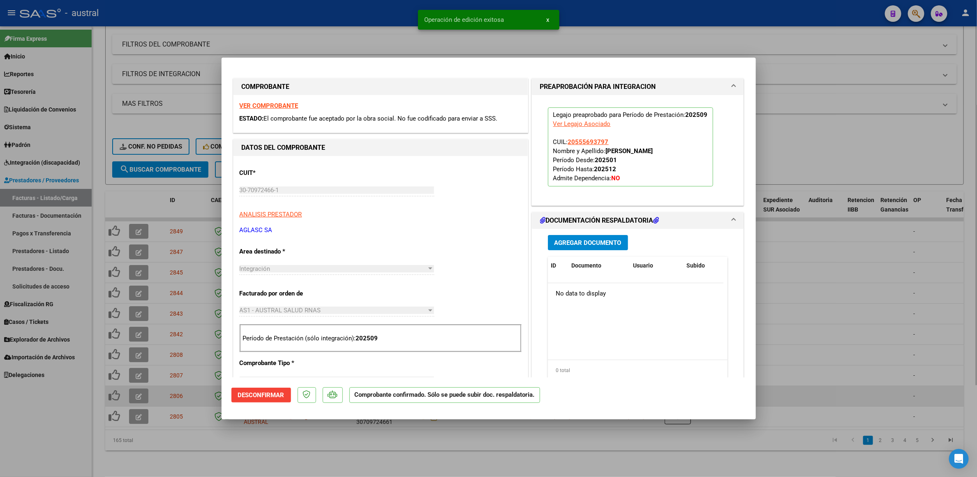
click at [168, 385] on div at bounding box center [488, 238] width 977 height 477
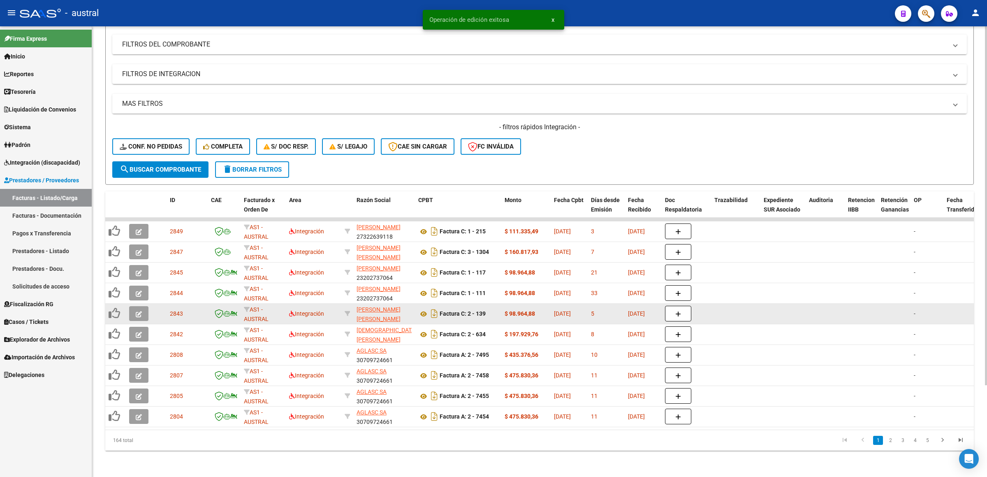
click at [141, 311] on icon "button" at bounding box center [139, 314] width 6 height 6
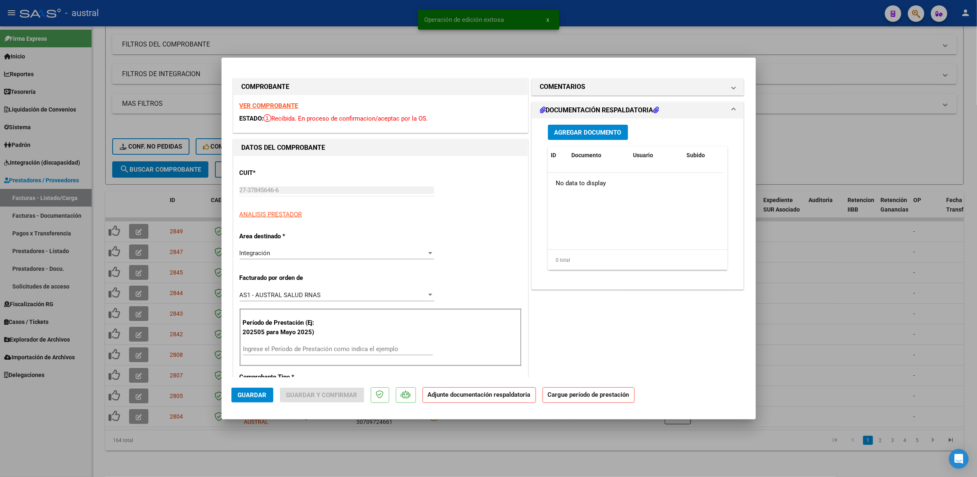
click at [277, 104] on strong "VER COMPROBANTE" at bounding box center [269, 105] width 59 height 7
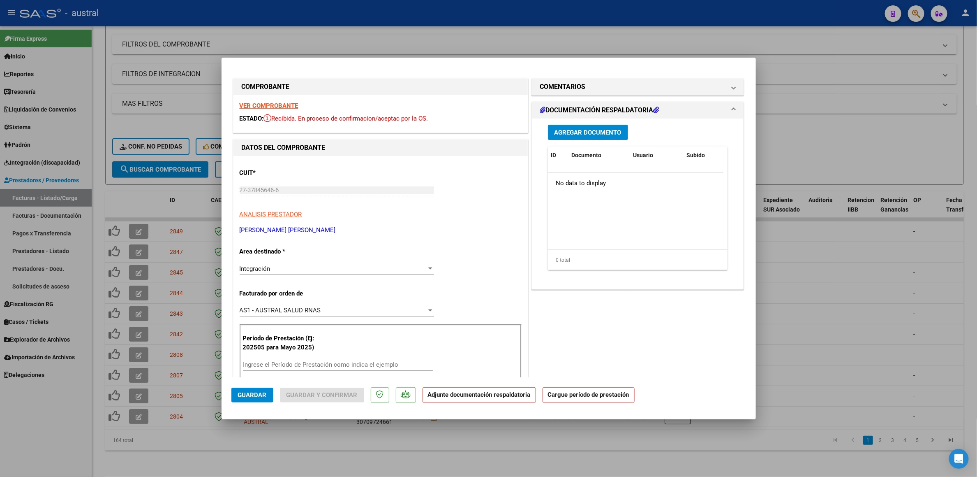
click at [327, 363] on input "Ingrese el Período de Prestación como indica el ejemplo" at bounding box center [338, 364] width 190 height 7
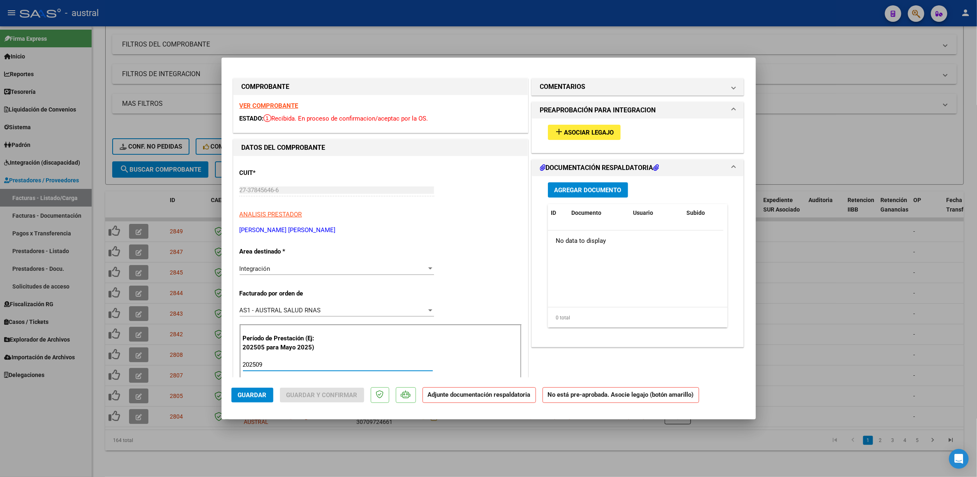
type input "202509"
click at [565, 129] on span "Asociar Legajo" at bounding box center [590, 132] width 50 height 7
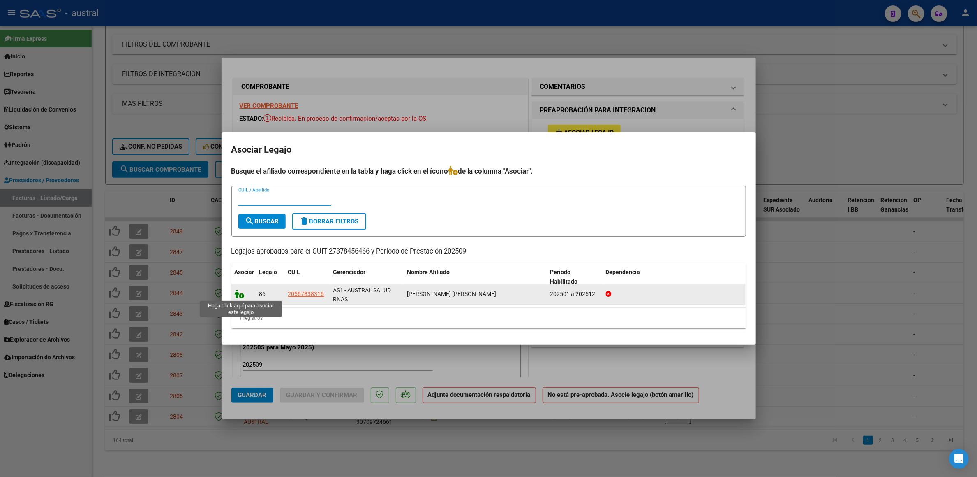
click at [236, 294] on icon at bounding box center [240, 293] width 10 height 9
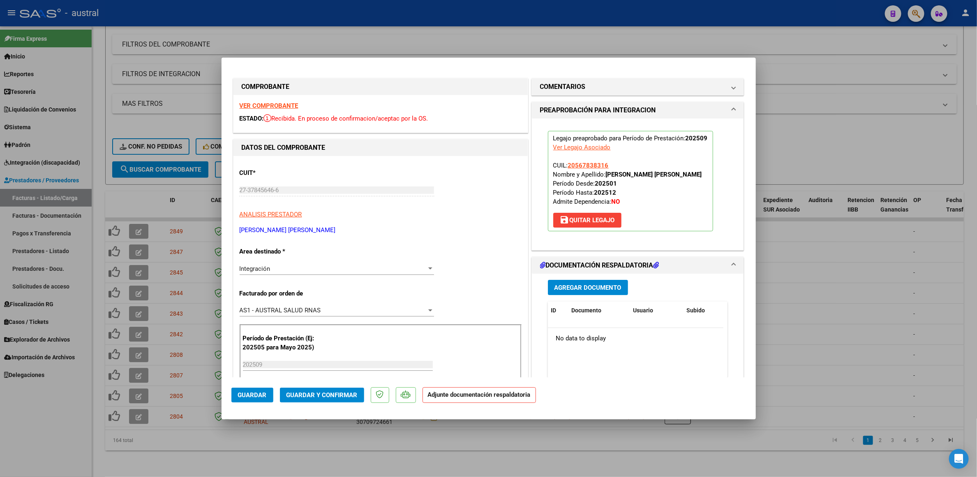
click at [331, 397] on span "Guardar y Confirmar" at bounding box center [322, 394] width 71 height 7
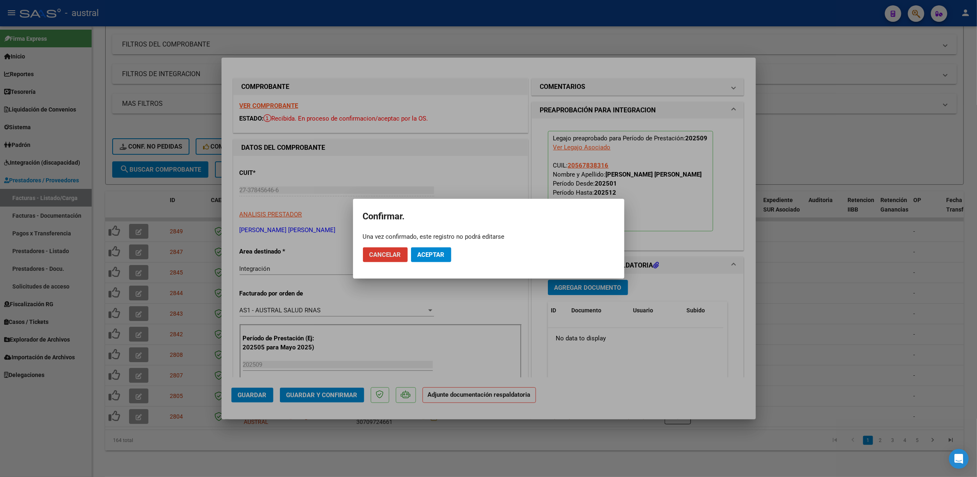
click at [430, 253] on span "Aceptar" at bounding box center [431, 254] width 27 height 7
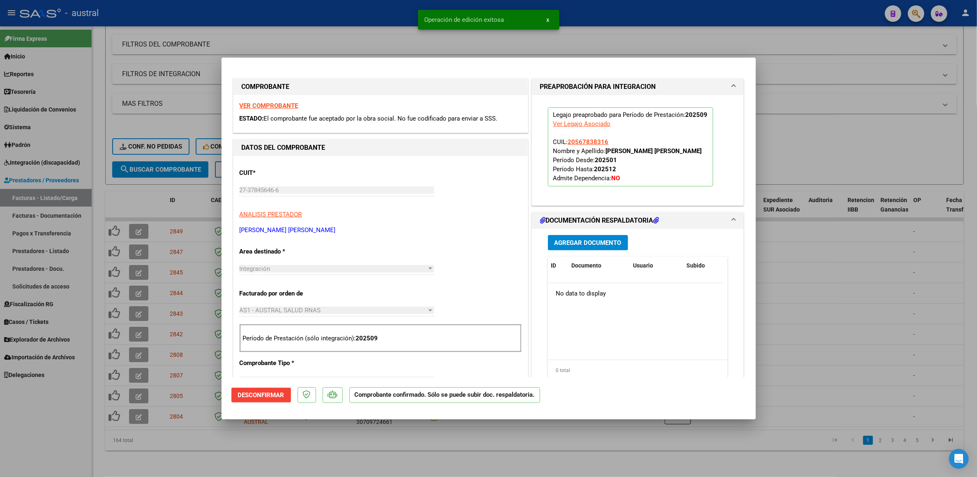
click at [848, 131] on div at bounding box center [488, 238] width 977 height 477
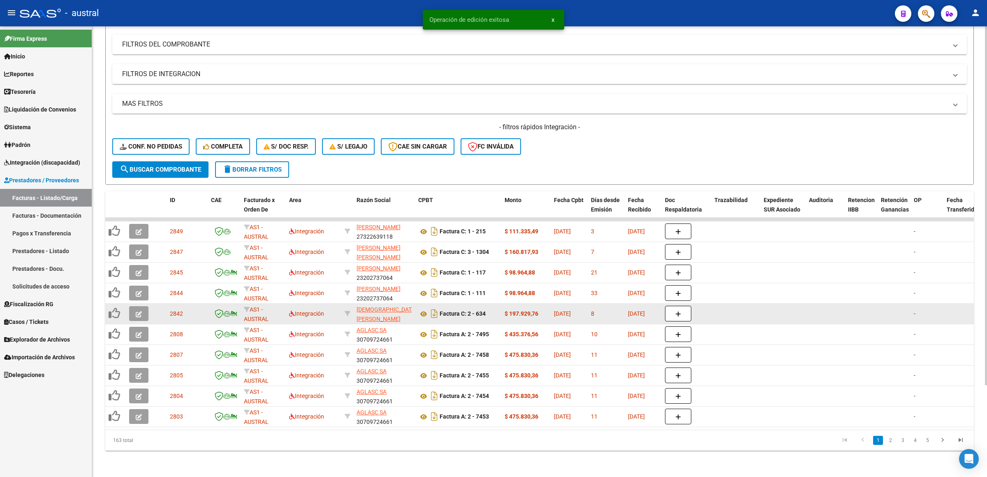
click at [133, 306] on button "button" at bounding box center [138, 313] width 19 height 15
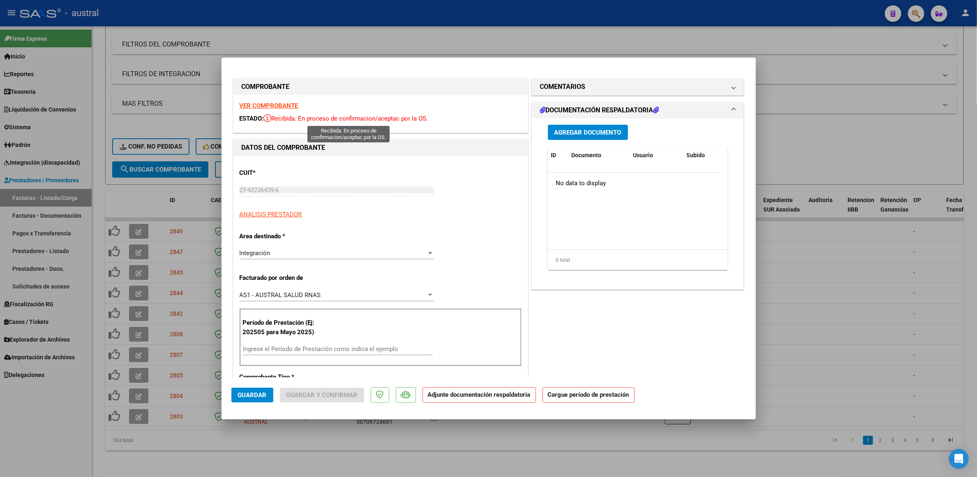
click at [276, 111] on div "VER COMPROBANTE ESTADO: Recibida. En proceso de confirmacion/aceptac por la OS." at bounding box center [381, 113] width 294 height 37
click at [277, 104] on strong "VER COMPROBANTE" at bounding box center [269, 105] width 59 height 7
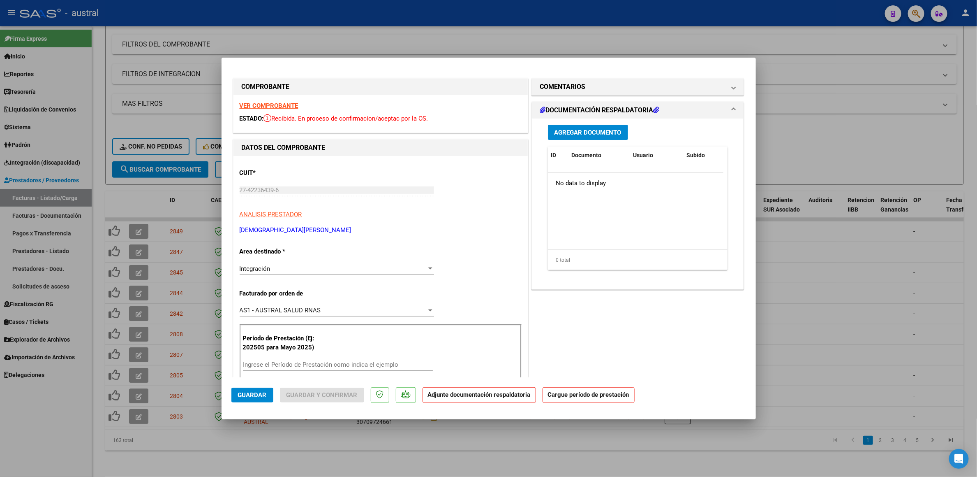
click at [322, 369] on div "Ingrese el Período de Prestación como indica el ejemplo" at bounding box center [338, 364] width 190 height 12
click at [323, 368] on input "Ingrese el Período de Prestación como indica el ejemplo" at bounding box center [338, 364] width 190 height 7
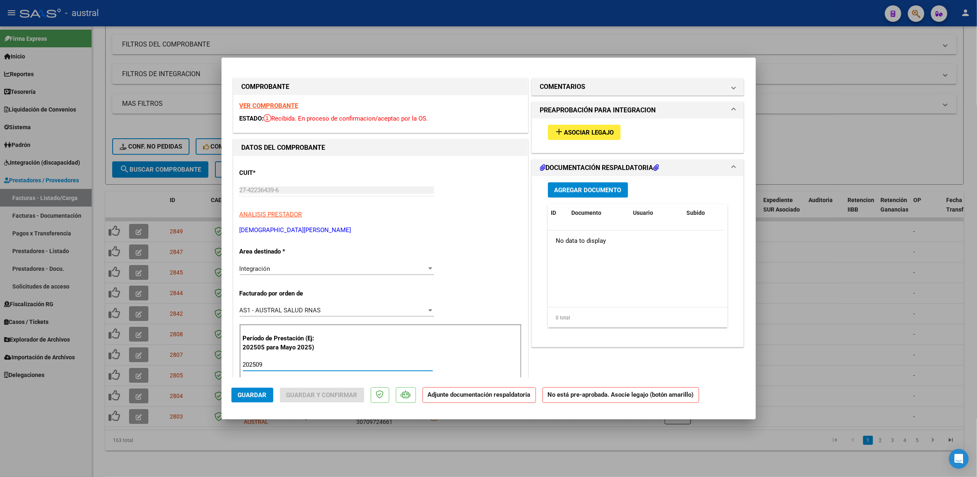
type input "202509"
click at [565, 132] on span "Asociar Legajo" at bounding box center [590, 132] width 50 height 7
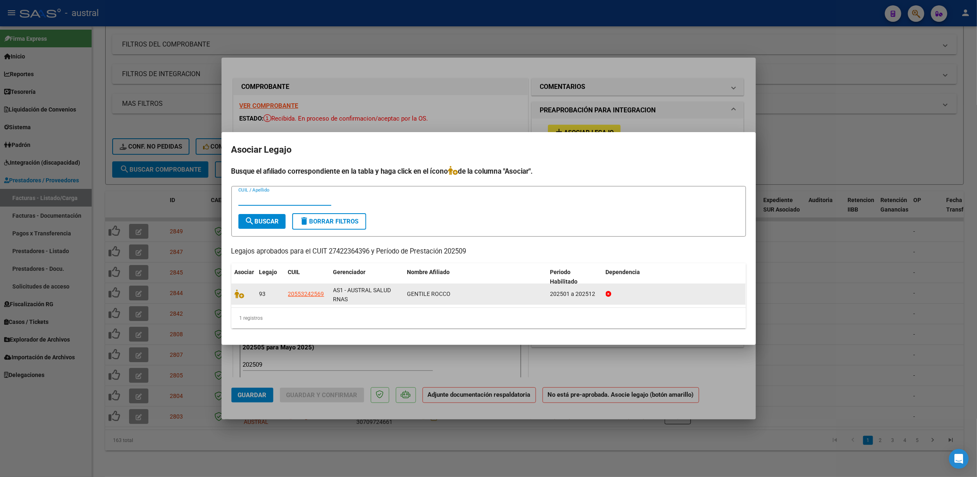
click at [246, 294] on span at bounding box center [241, 294] width 12 height 7
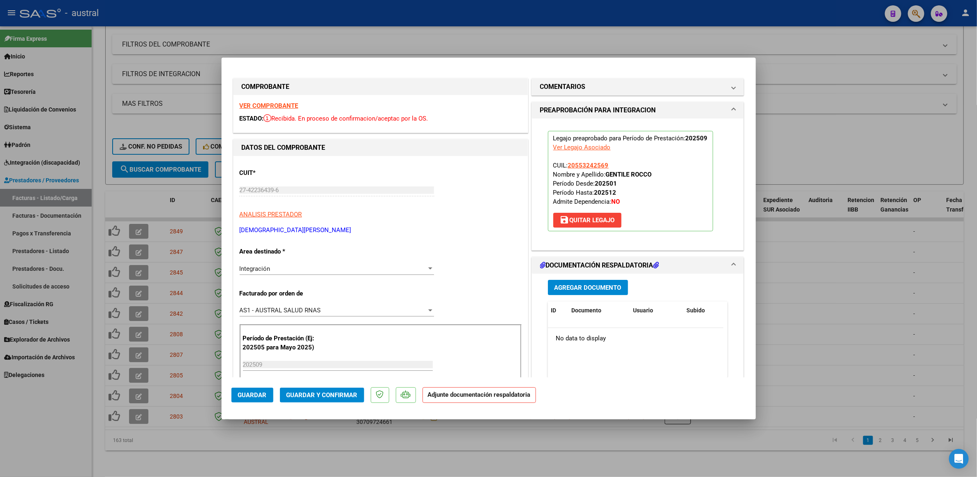
click at [336, 393] on span "Guardar y Confirmar" at bounding box center [322, 394] width 71 height 7
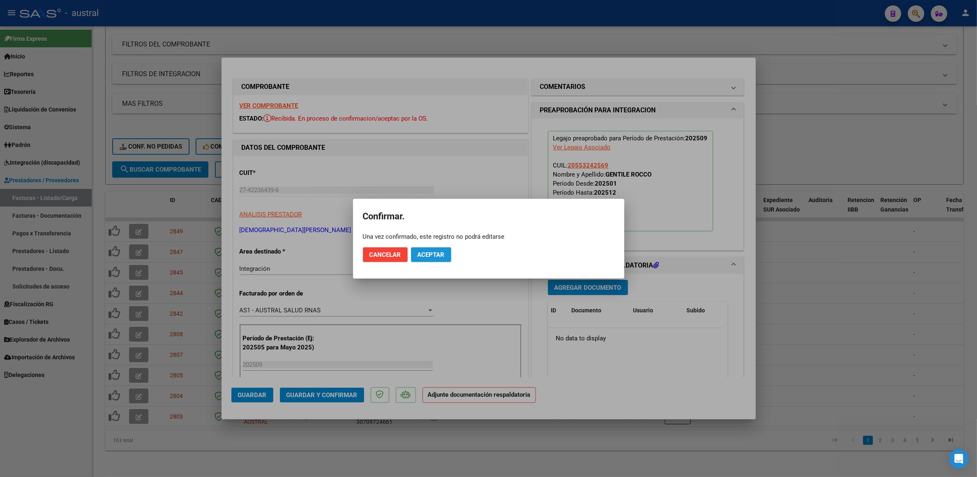
click at [434, 255] on span "Aceptar" at bounding box center [431, 254] width 27 height 7
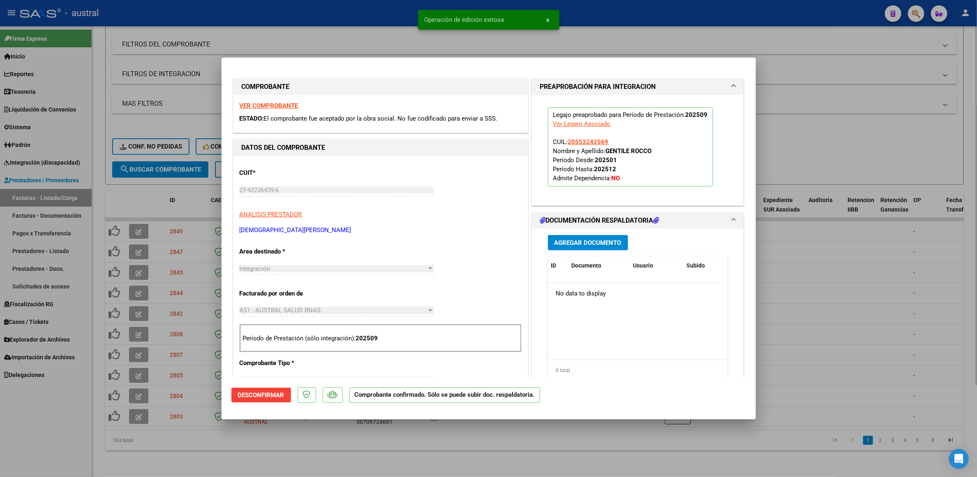
drag, startPoint x: 127, startPoint y: 308, endPoint x: 163, endPoint y: 469, distance: 165.5
click at [127, 308] on div at bounding box center [488, 238] width 977 height 477
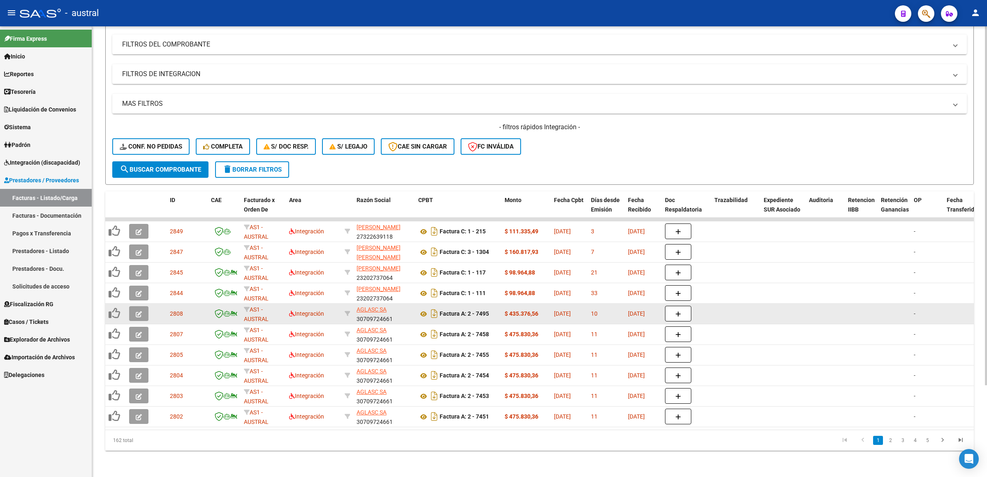
click at [137, 306] on button "button" at bounding box center [138, 313] width 19 height 15
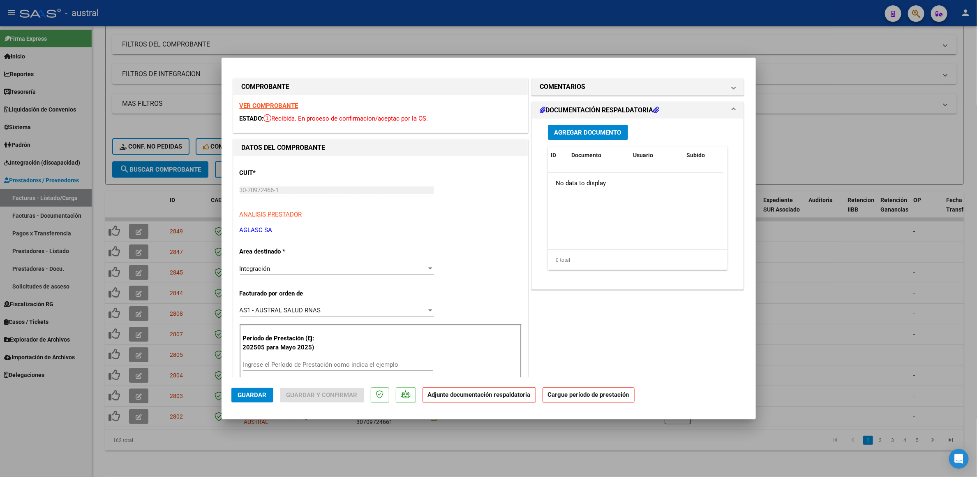
click at [267, 103] on strong "VER COMPROBANTE" at bounding box center [269, 105] width 59 height 7
click at [316, 357] on div "Período de Prestación (Ej: 202505 para Mayo 2025) Ingrese el Período de Prestac…" at bounding box center [381, 353] width 282 height 58
click at [316, 361] on input "Ingrese el Período de Prestación como indica el ejemplo" at bounding box center [338, 364] width 190 height 7
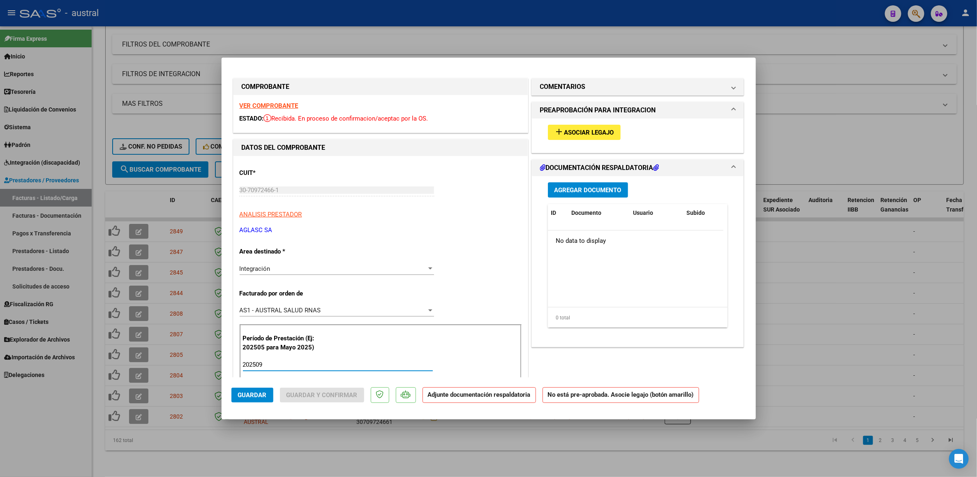
type input "202509"
click at [573, 136] on span "Asociar Legajo" at bounding box center [590, 132] width 50 height 7
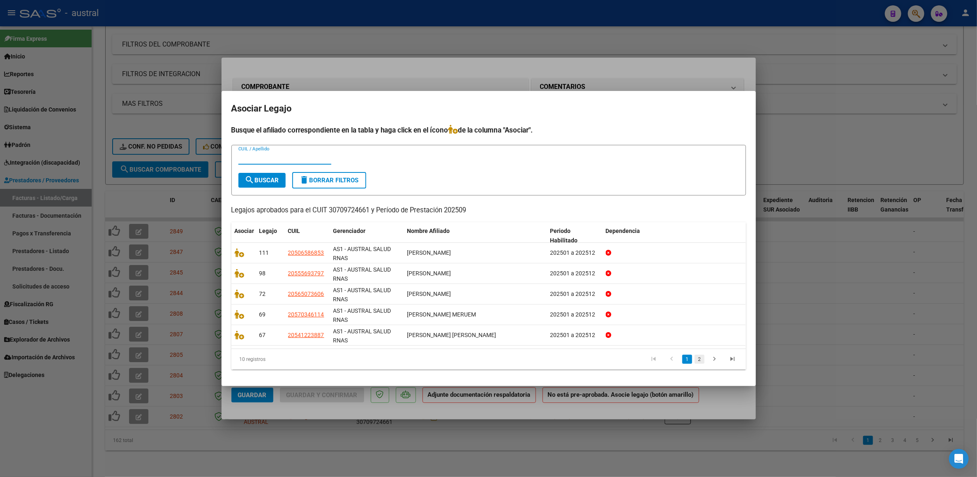
click at [702, 358] on link "2" at bounding box center [700, 358] width 10 height 9
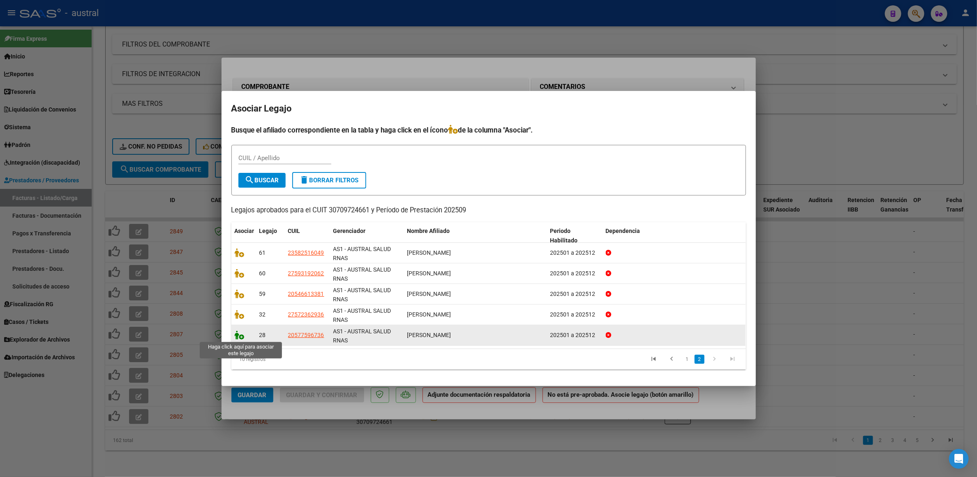
drag, startPoint x: 237, startPoint y: 334, endPoint x: 243, endPoint y: 336, distance: 6.5
click at [237, 334] on icon at bounding box center [240, 334] width 10 height 9
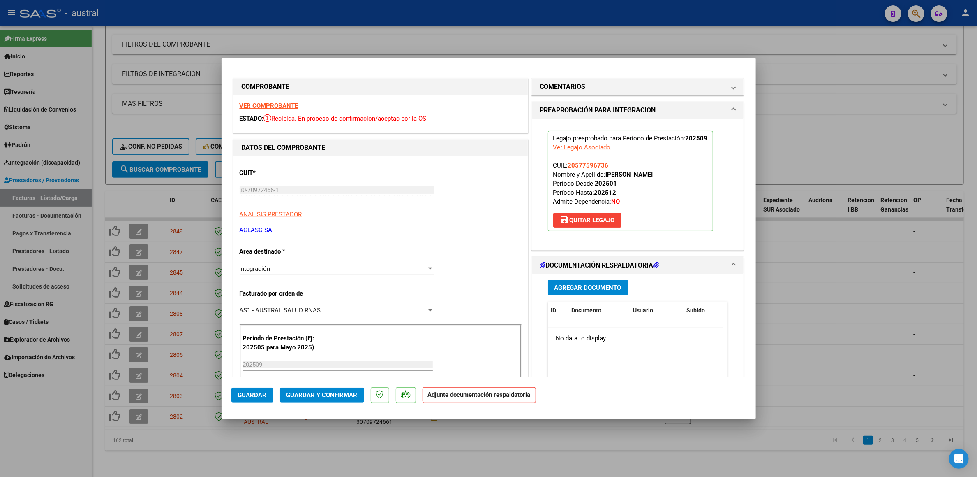
click at [324, 392] on span "Guardar y Confirmar" at bounding box center [322, 394] width 71 height 7
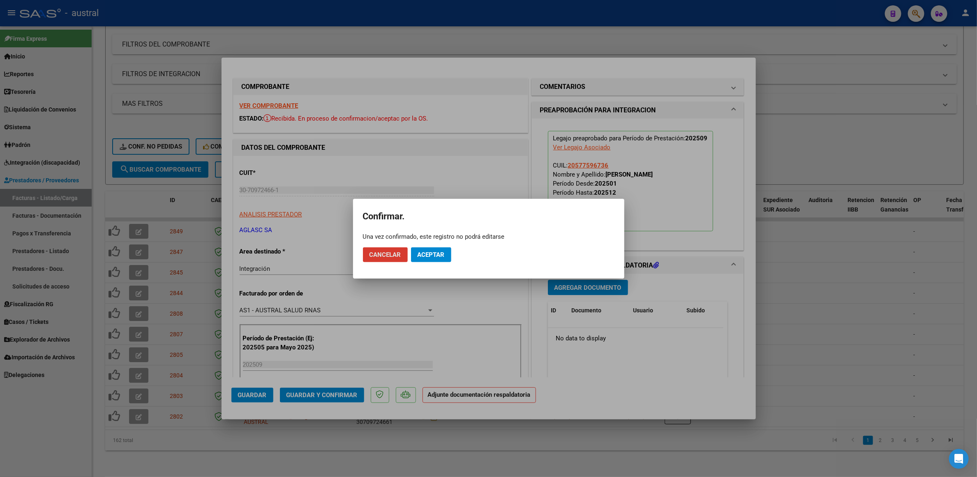
click at [427, 252] on span "Aceptar" at bounding box center [431, 254] width 27 height 7
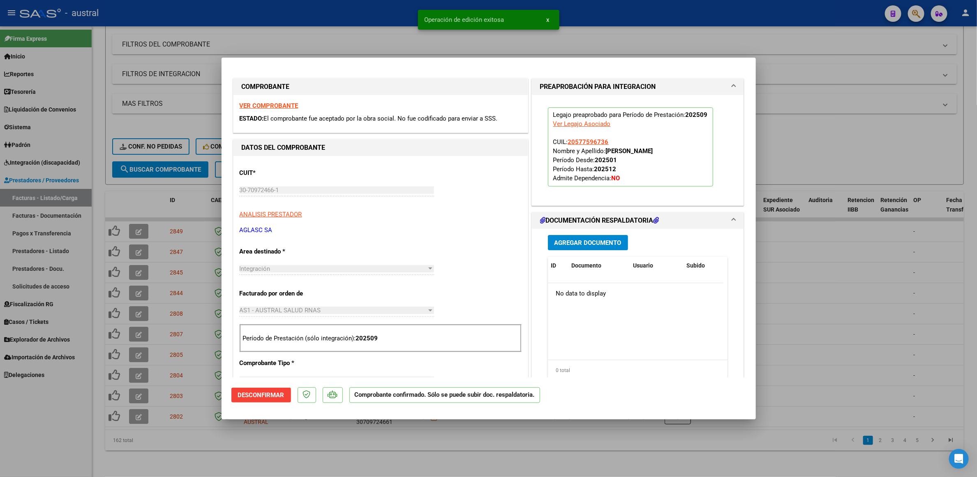
click at [814, 39] on div at bounding box center [488, 238] width 977 height 477
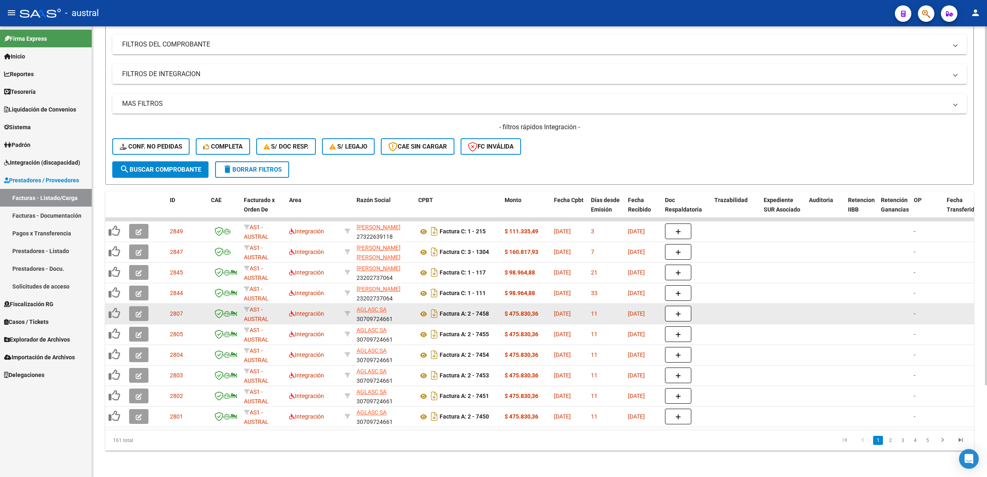
click at [134, 306] on button "button" at bounding box center [138, 313] width 19 height 15
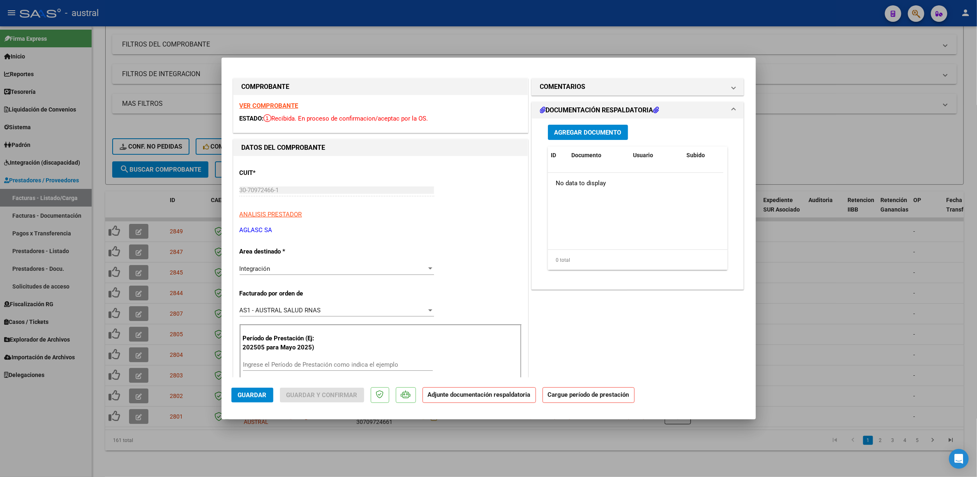
click at [268, 107] on strong "VER COMPROBANTE" at bounding box center [269, 105] width 59 height 7
click at [306, 364] on input "Ingrese el Período de Prestación como indica el ejemplo" at bounding box center [338, 364] width 190 height 7
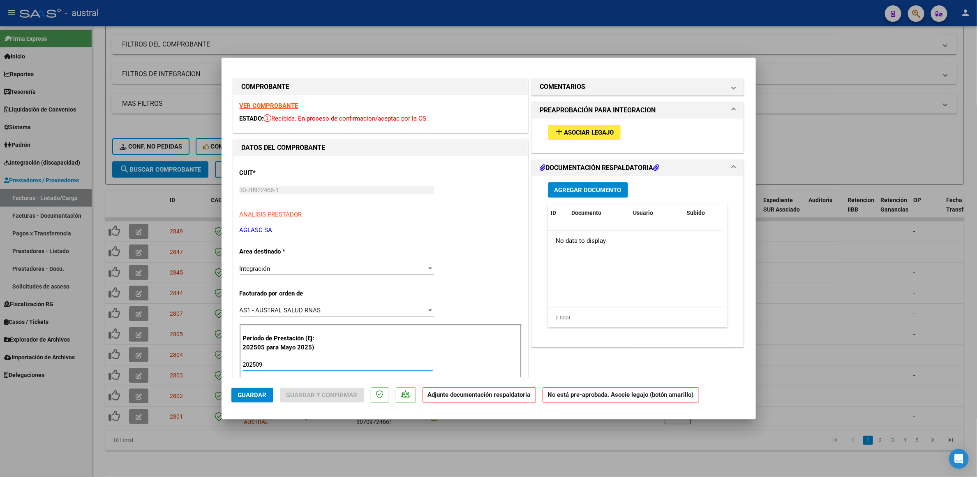
type input "202509"
click at [564, 121] on div "add Asociar Legajo" at bounding box center [638, 132] width 192 height 28
click at [565, 123] on div "add Asociar Legajo" at bounding box center [638, 132] width 192 height 28
click at [565, 125] on button "add Asociar Legajo" at bounding box center [584, 132] width 73 height 15
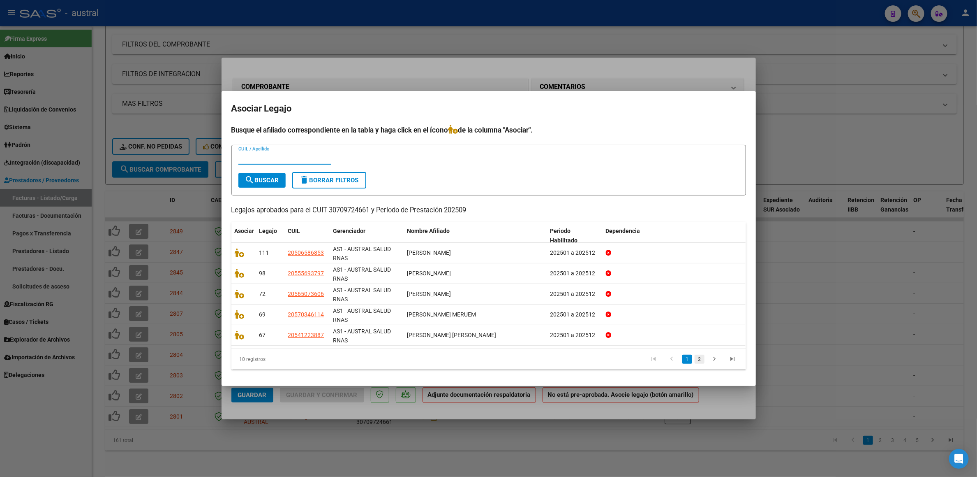
click at [701, 358] on link "2" at bounding box center [700, 358] width 10 height 9
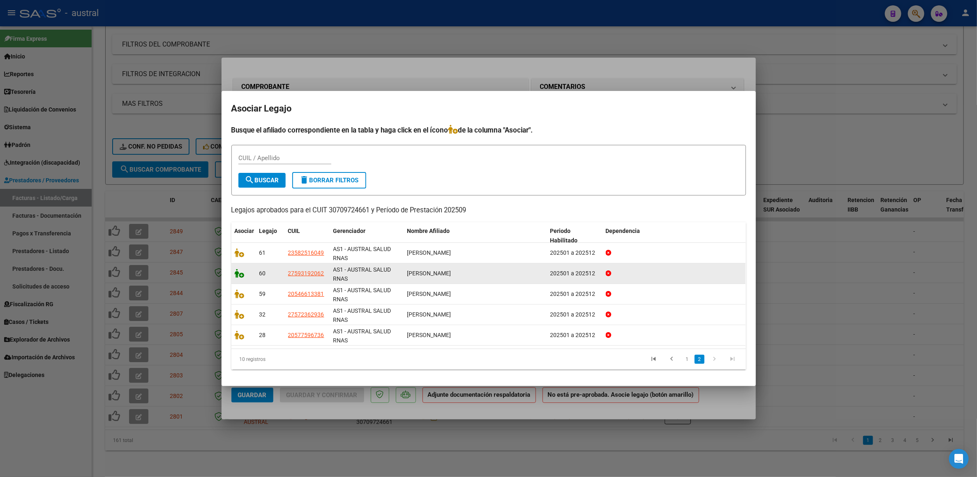
click at [242, 276] on icon at bounding box center [240, 273] width 10 height 9
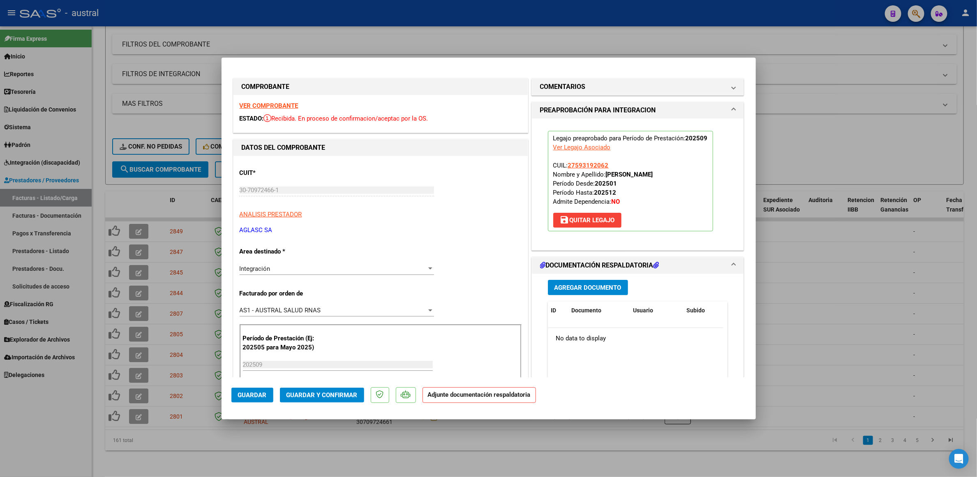
click at [337, 389] on button "Guardar y Confirmar" at bounding box center [322, 394] width 84 height 15
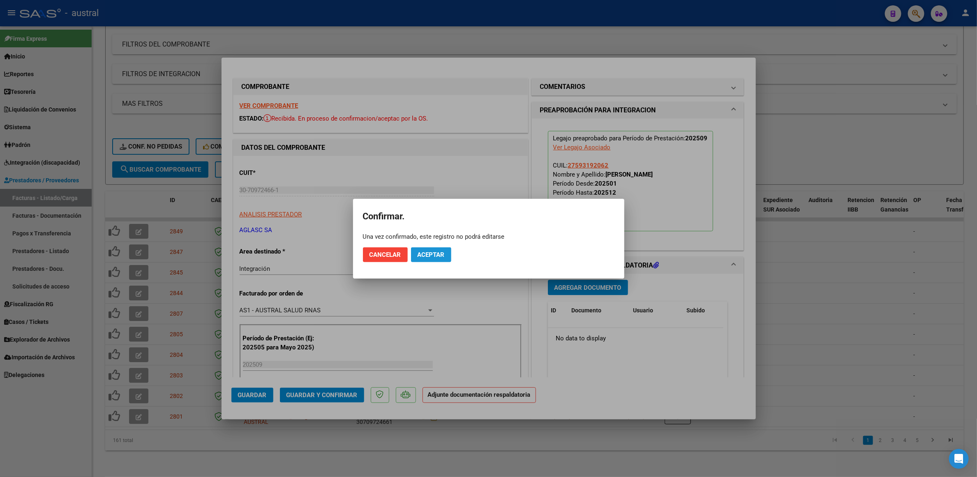
click at [442, 247] on button "Aceptar" at bounding box center [431, 254] width 40 height 15
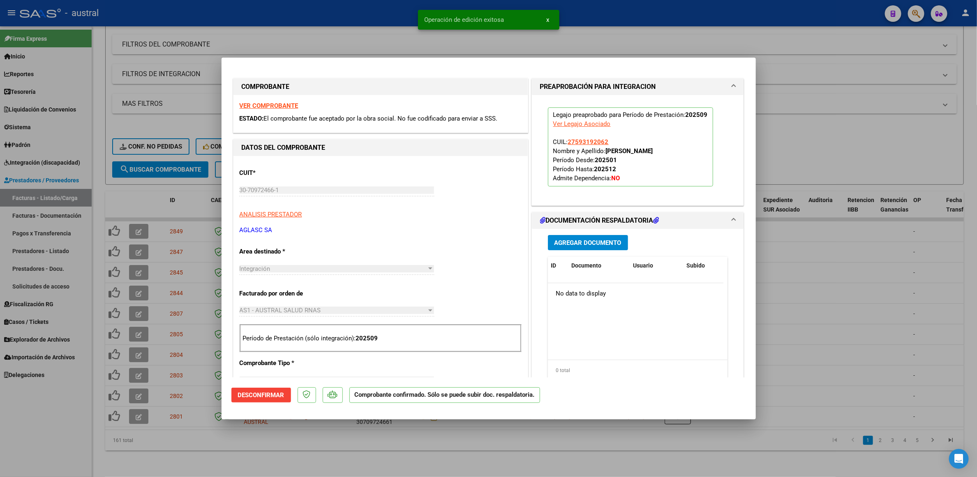
click at [802, 131] on div at bounding box center [488, 238] width 977 height 477
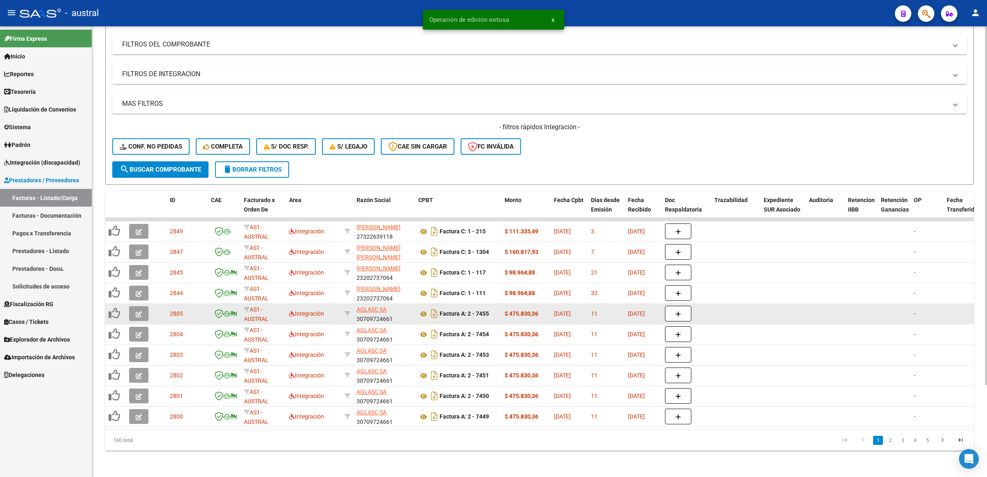
click at [137, 311] on icon "button" at bounding box center [139, 314] width 6 height 6
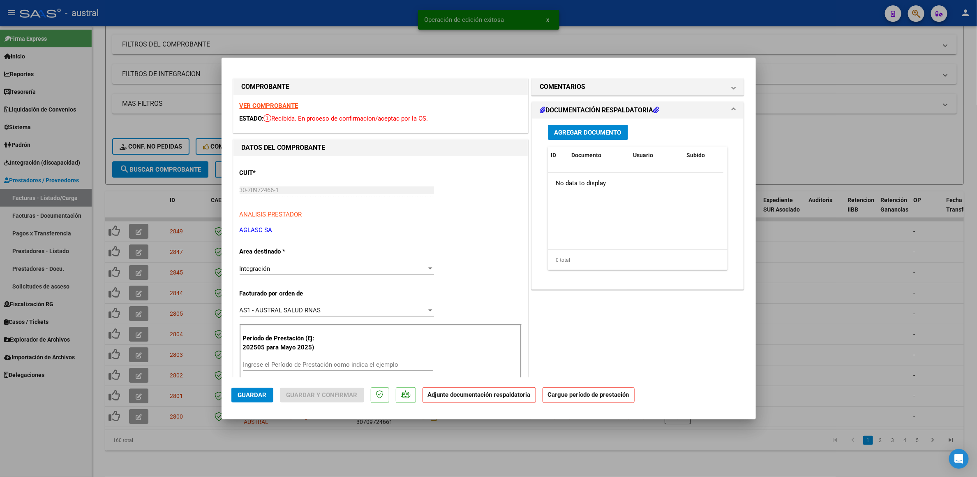
click at [279, 107] on strong "VER COMPROBANTE" at bounding box center [269, 105] width 59 height 7
click at [384, 362] on input "Ingrese el Período de Prestación como indica el ejemplo" at bounding box center [338, 364] width 190 height 7
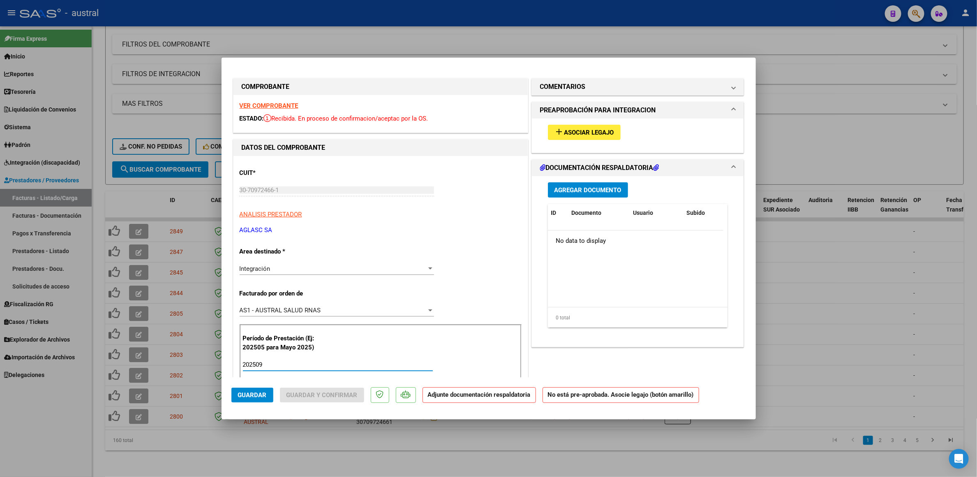
type input "202509"
click at [597, 125] on button "add Asociar Legajo" at bounding box center [584, 132] width 73 height 15
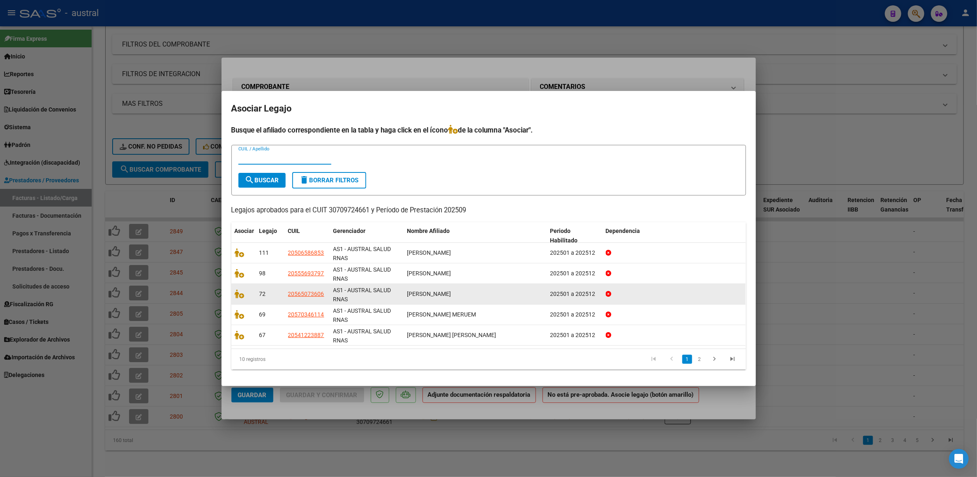
click at [247, 294] on span at bounding box center [241, 294] width 12 height 7
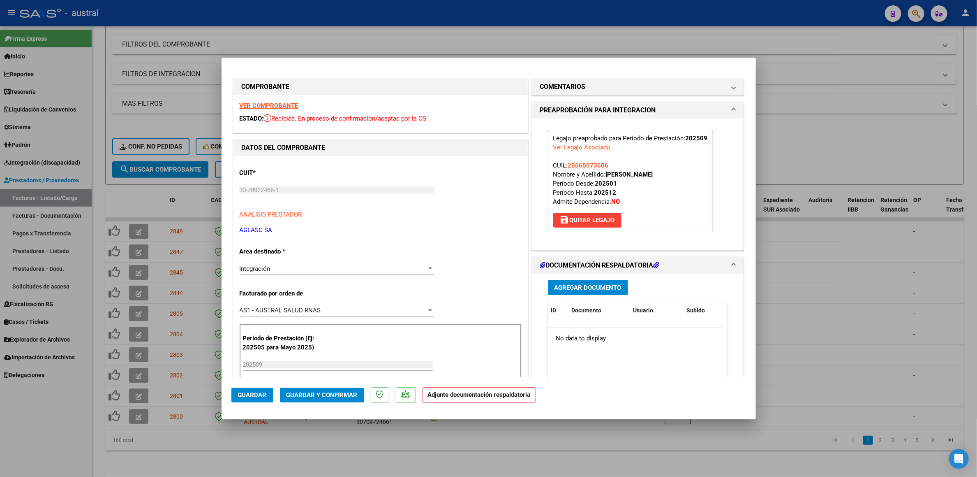
click at [306, 387] on mat-dialog-actions "Guardar Guardar y Confirmar Adjunte documentación respaldatoria" at bounding box center [489, 393] width 515 height 32
click at [310, 391] on span "Guardar y Confirmar" at bounding box center [322, 394] width 71 height 7
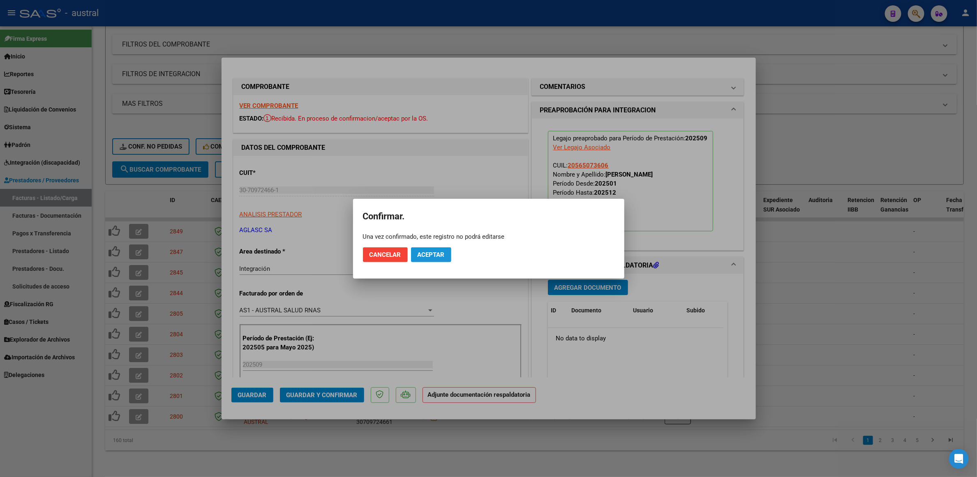
click at [444, 251] on span "Aceptar" at bounding box center [431, 254] width 27 height 7
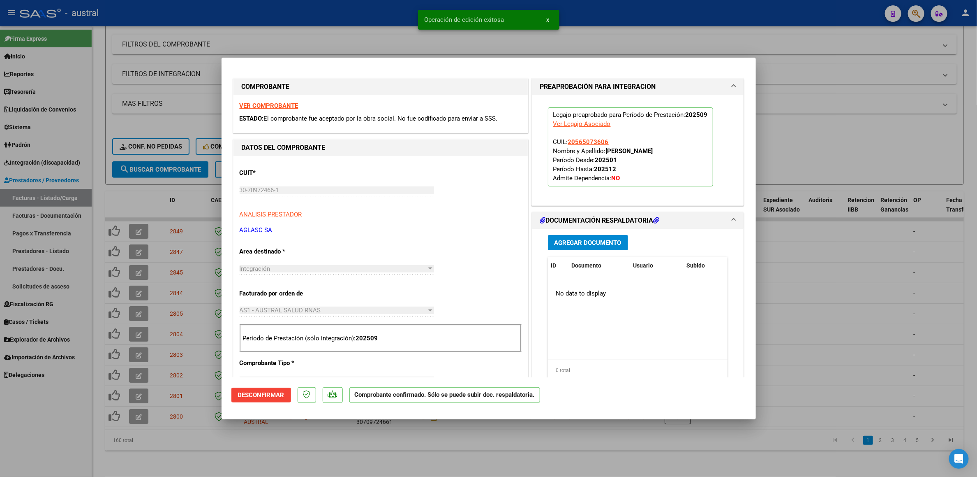
click at [848, 133] on div at bounding box center [488, 238] width 977 height 477
type input "$ 0,00"
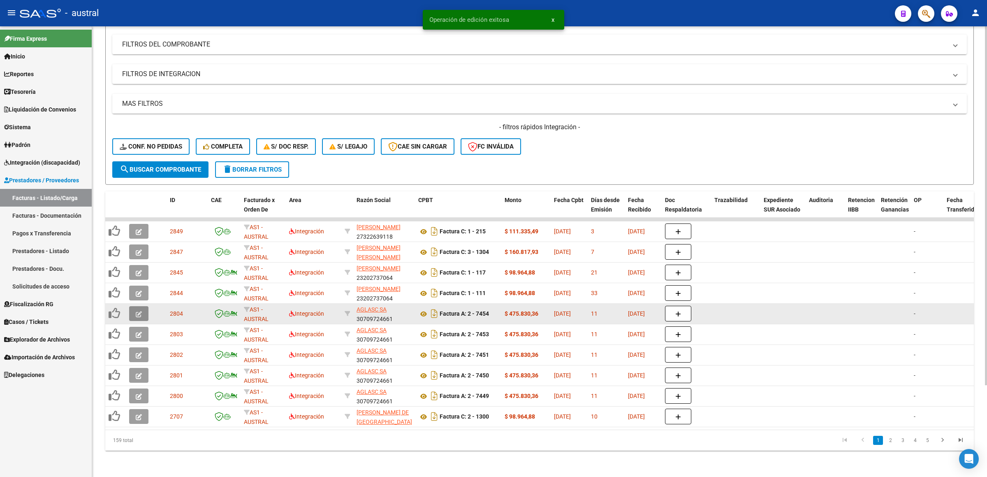
click at [134, 306] on button "button" at bounding box center [138, 313] width 19 height 15
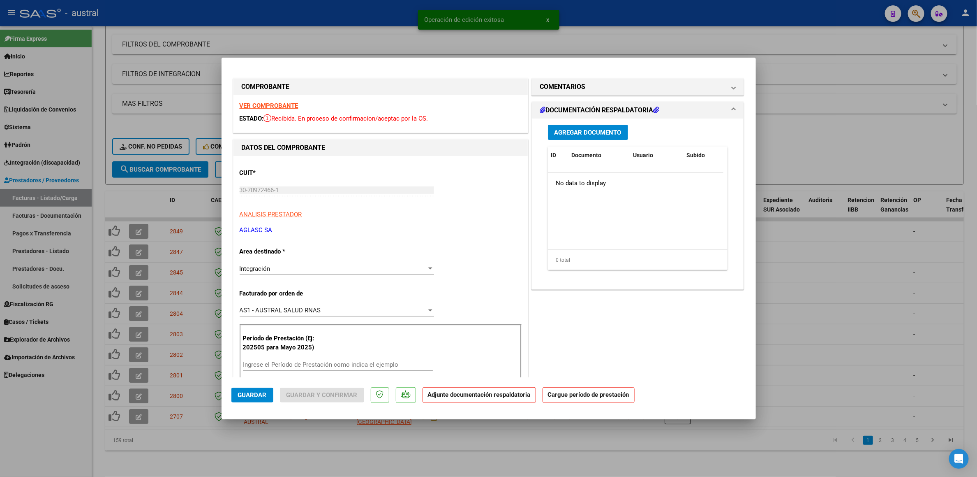
click at [285, 105] on strong "VER COMPROBANTE" at bounding box center [269, 105] width 59 height 7
click at [336, 361] on input "Ingrese el Período de Prestación como indica el ejemplo" at bounding box center [338, 364] width 190 height 7
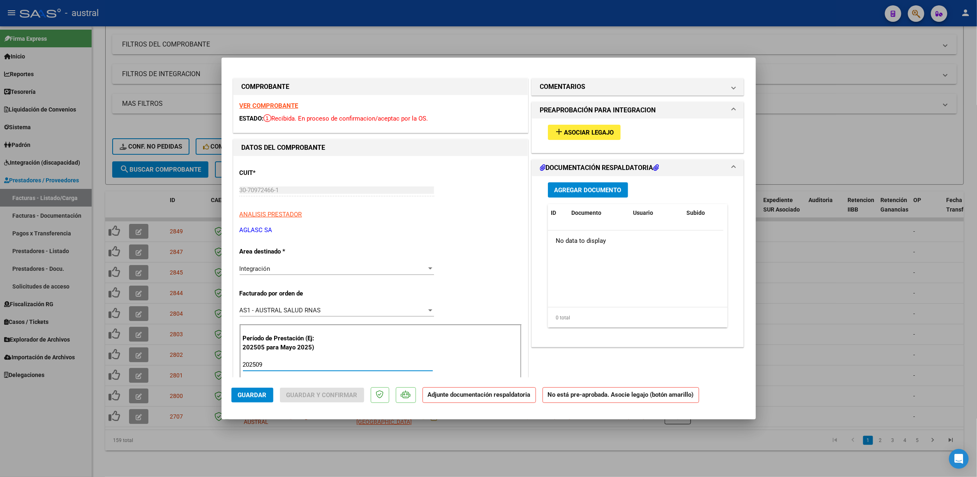
type input "202509"
click at [570, 137] on button "add Asociar Legajo" at bounding box center [584, 132] width 73 height 15
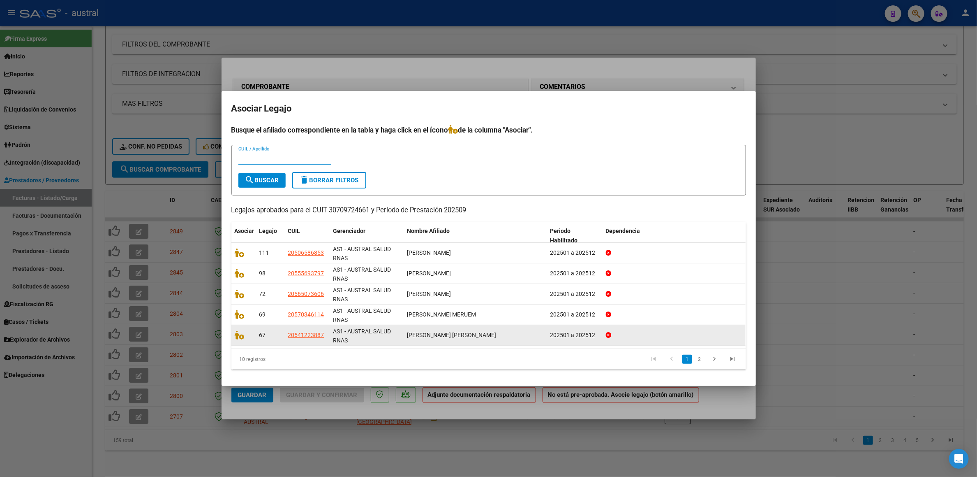
click at [232, 332] on datatable-body-cell at bounding box center [244, 335] width 25 height 20
click at [239, 336] on icon at bounding box center [240, 334] width 10 height 9
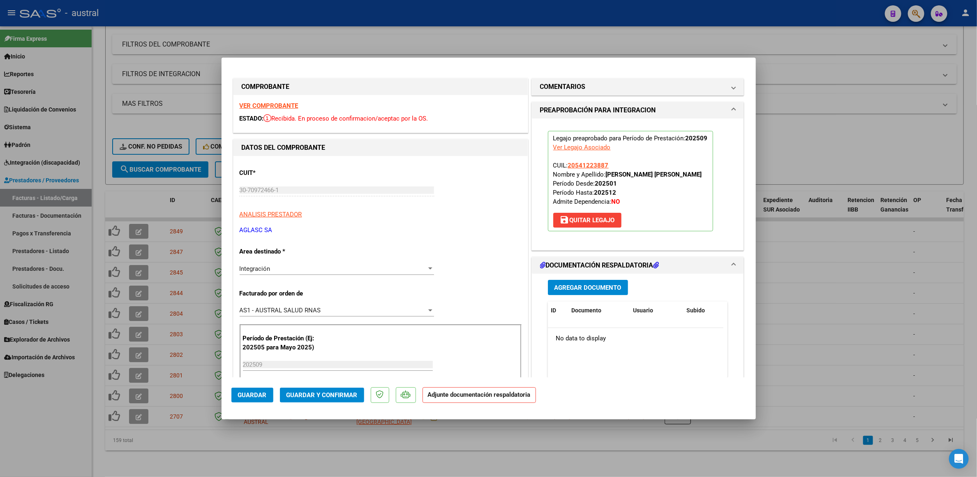
click at [343, 398] on span "Guardar y Confirmar" at bounding box center [322, 394] width 71 height 7
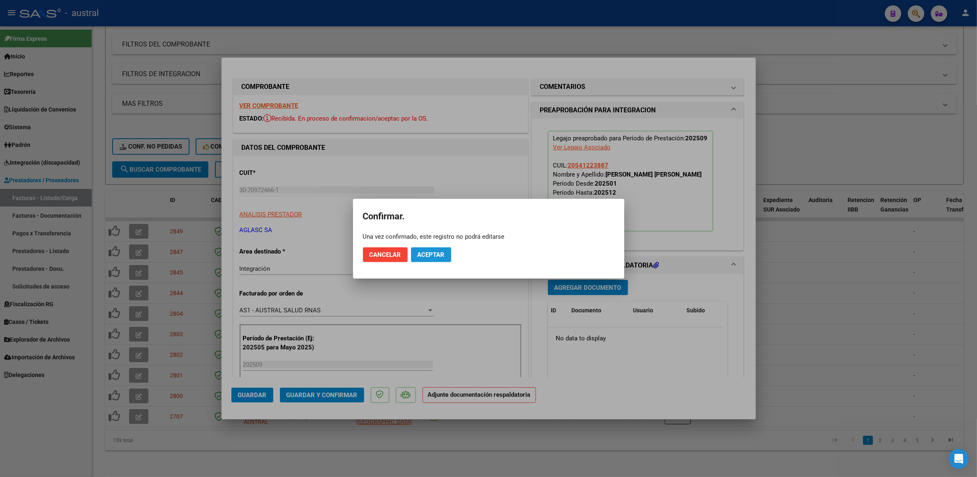
click at [435, 247] on button "Aceptar" at bounding box center [431, 254] width 40 height 15
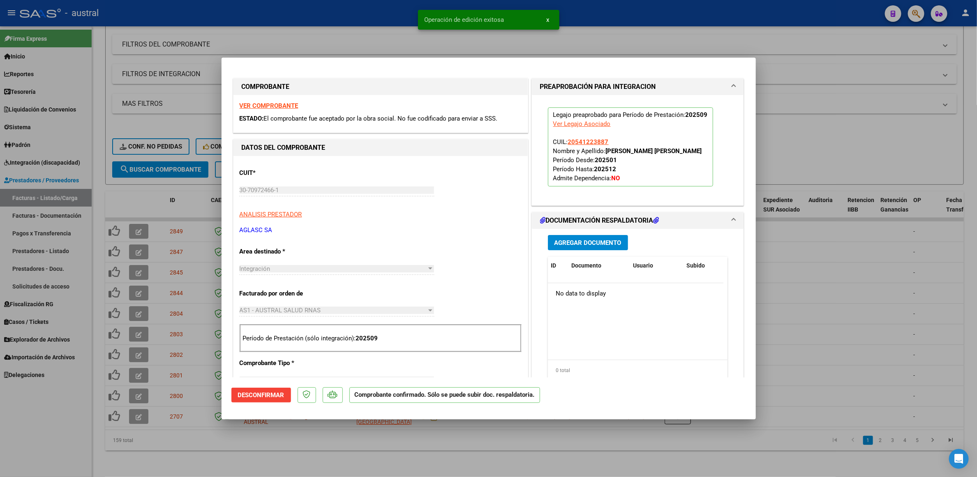
click at [877, 133] on div at bounding box center [488, 238] width 977 height 477
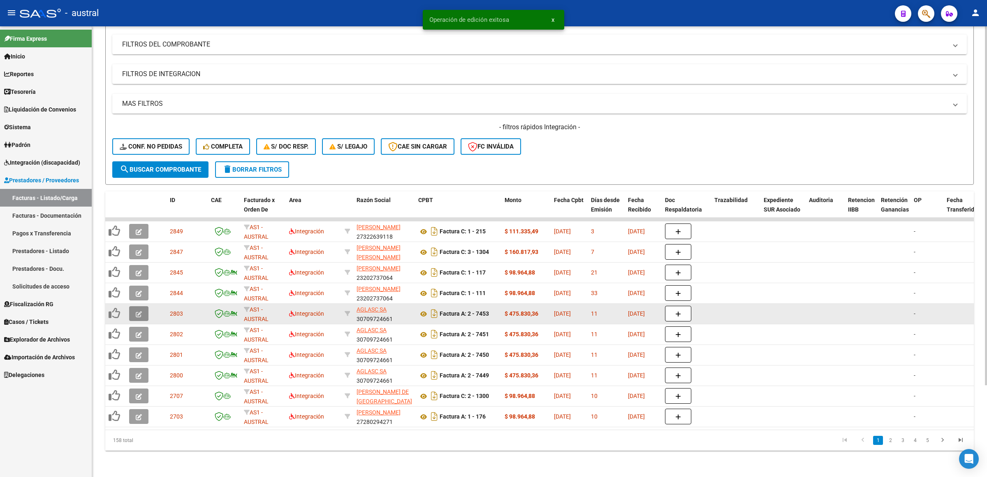
click at [142, 306] on button "button" at bounding box center [138, 313] width 19 height 15
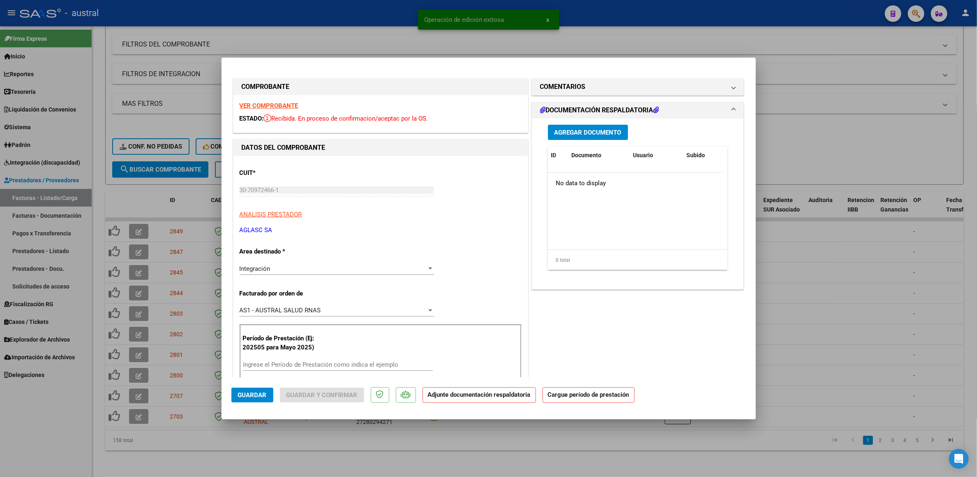
click at [265, 105] on strong "VER COMPROBANTE" at bounding box center [269, 105] width 59 height 7
click at [277, 370] on div "Ingrese el Período de Prestación como indica el ejemplo" at bounding box center [338, 364] width 190 height 12
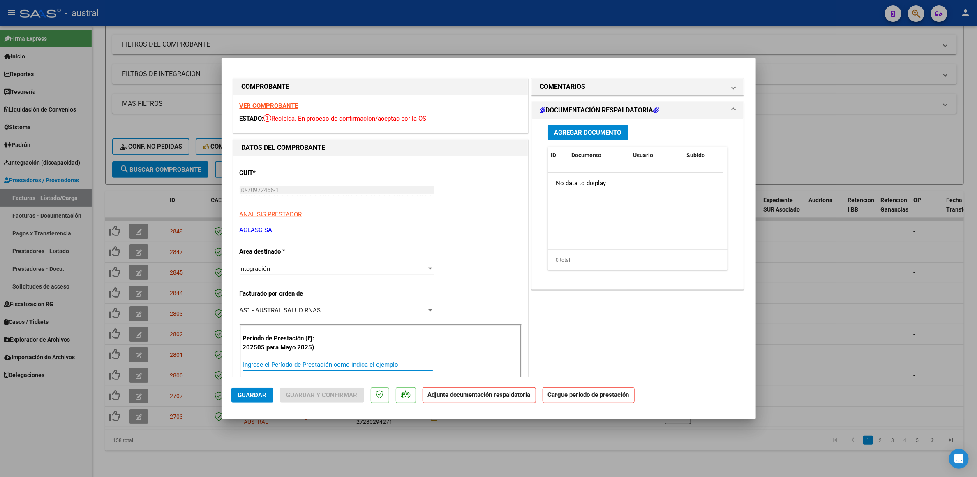
click at [280, 362] on input "Ingrese el Período de Prestación como indica el ejemplo" at bounding box center [338, 364] width 190 height 7
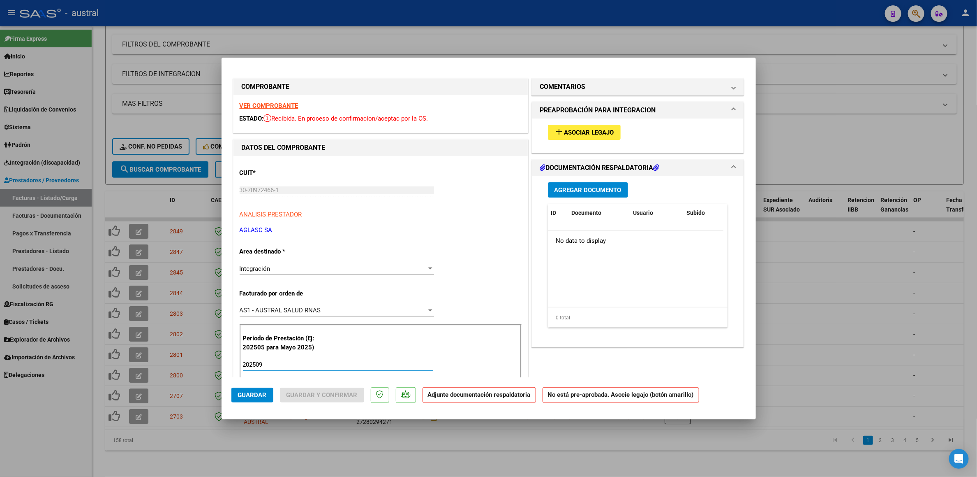
type input "202509"
click at [602, 135] on span "Asociar Legajo" at bounding box center [590, 132] width 50 height 7
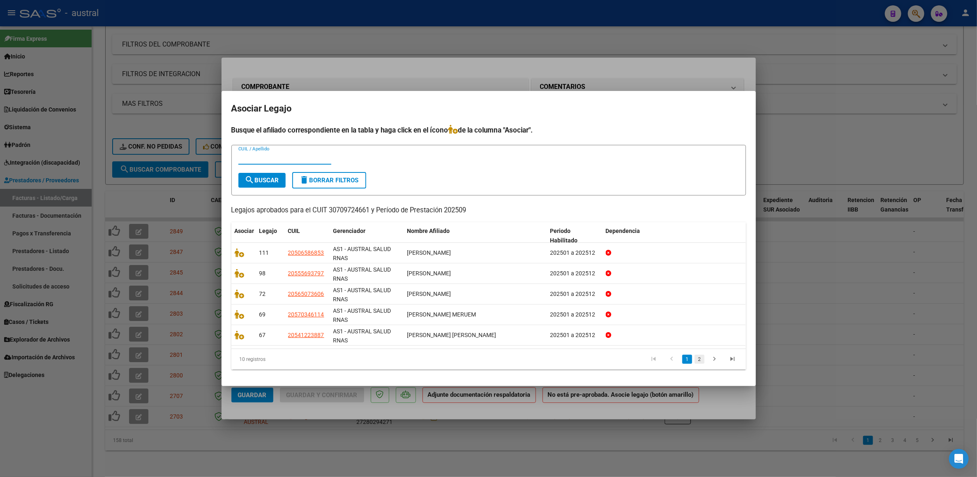
click at [697, 358] on link "2" at bounding box center [700, 358] width 10 height 9
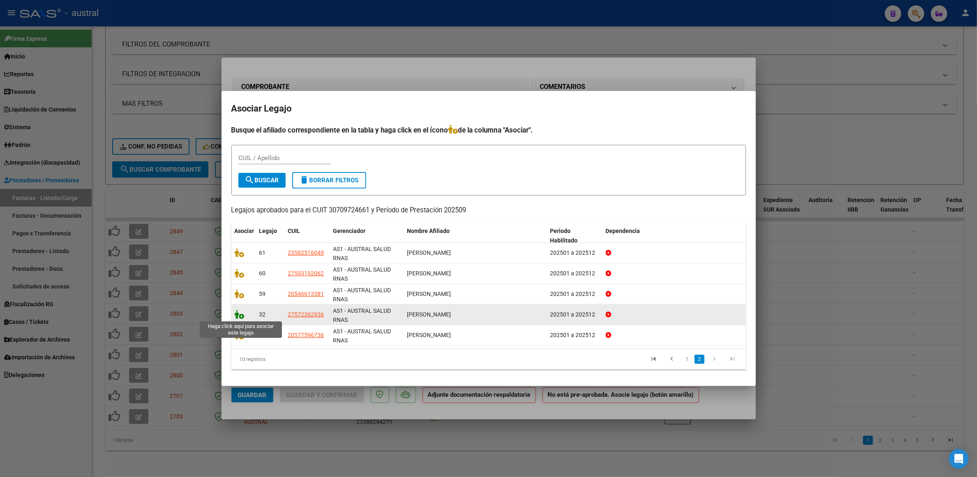
click at [241, 316] on icon at bounding box center [240, 314] width 10 height 9
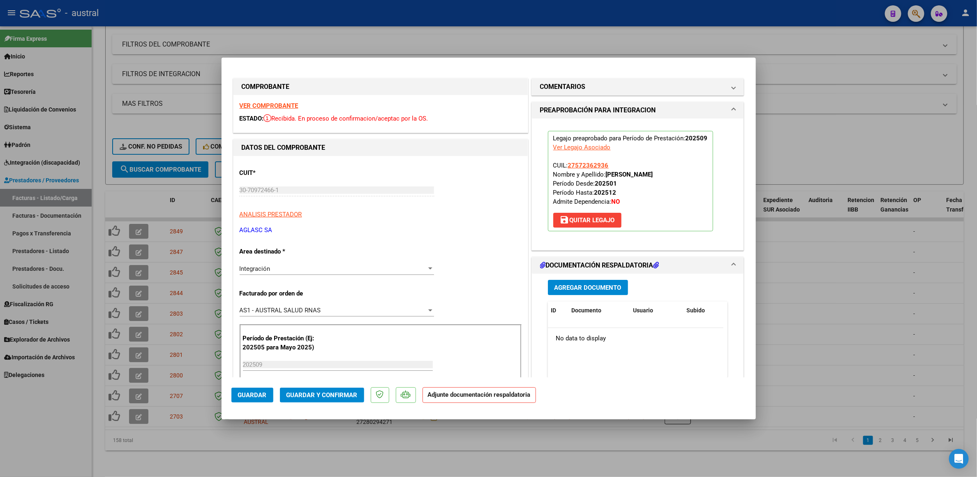
click at [346, 394] on span "Guardar y Confirmar" at bounding box center [322, 394] width 71 height 7
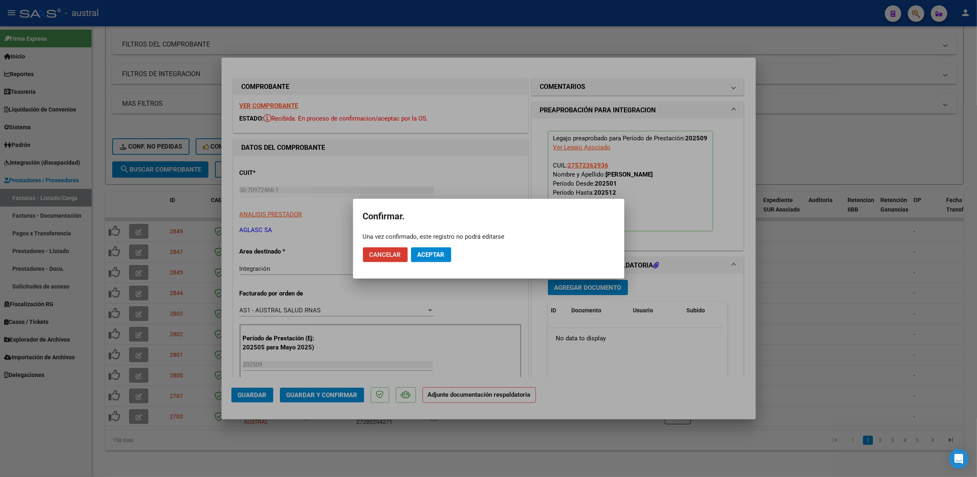
click at [426, 245] on mat-dialog-actions "Cancelar Aceptar" at bounding box center [489, 255] width 252 height 28
click at [427, 247] on button "Aceptar" at bounding box center [431, 254] width 40 height 15
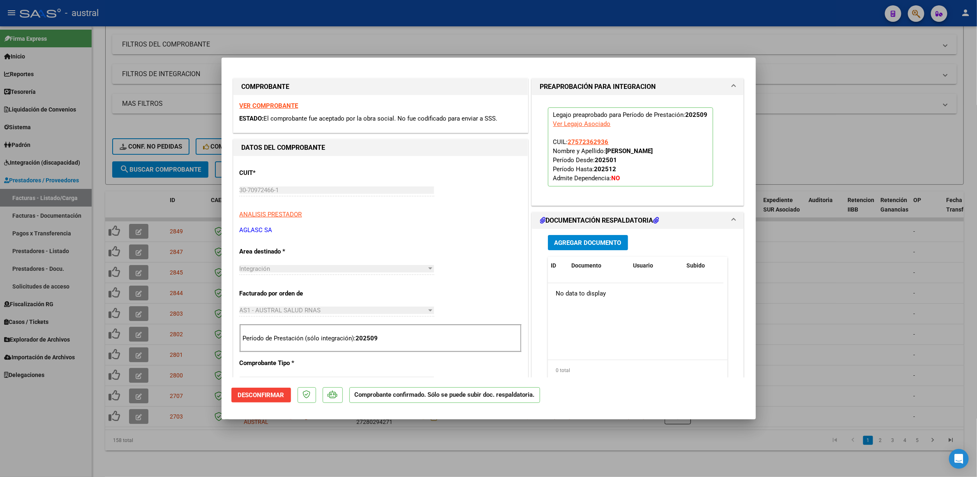
click at [825, 262] on div at bounding box center [488, 238] width 977 height 477
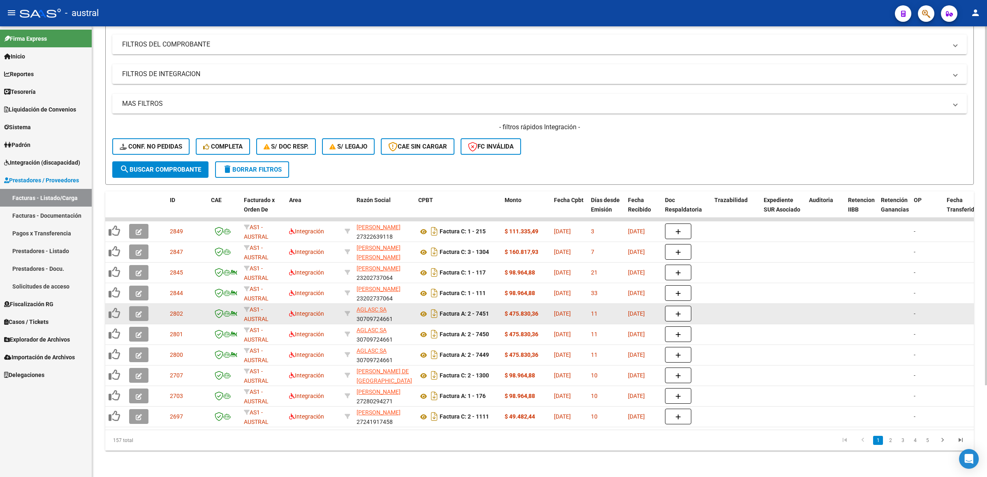
click at [131, 311] on button "button" at bounding box center [138, 313] width 19 height 15
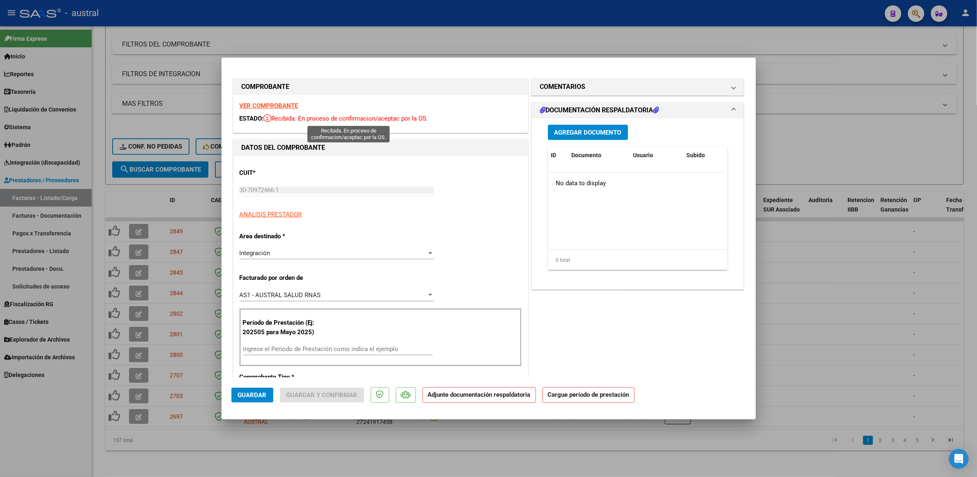
click at [273, 103] on strong "VER COMPROBANTE" at bounding box center [269, 105] width 59 height 7
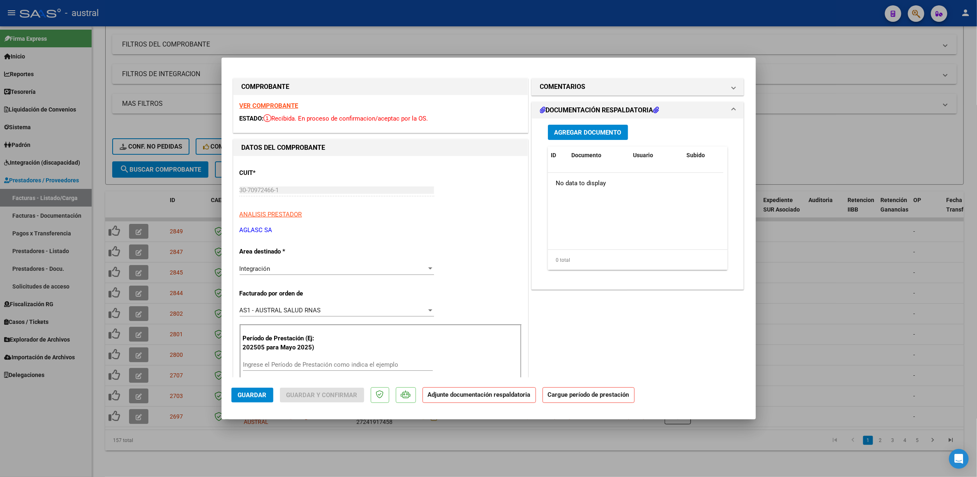
click at [325, 358] on div "Período de Prestación (Ej: 202505 para Mayo 2025) Ingrese el Período de Prestac…" at bounding box center [381, 353] width 282 height 58
click at [330, 362] on input "Ingrese el Período de Prestación como indica el ejemplo" at bounding box center [338, 364] width 190 height 7
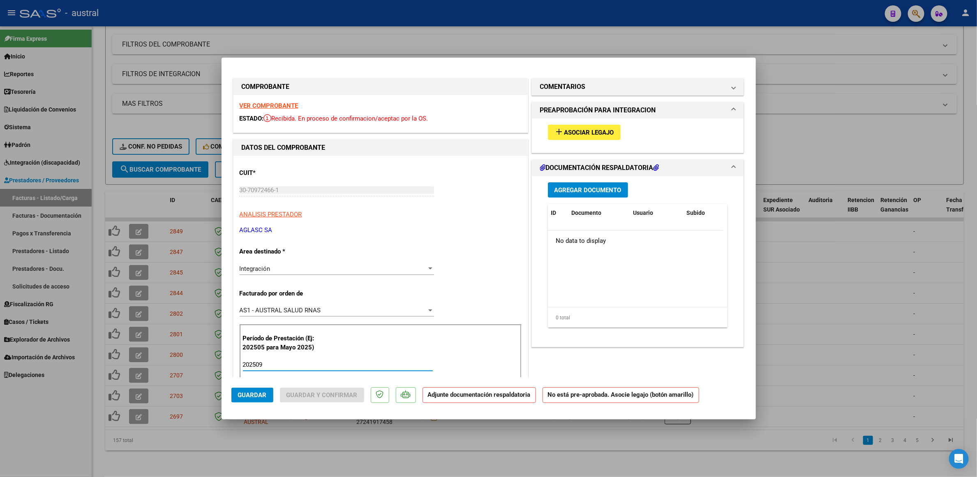
type input "202509"
click at [565, 131] on span "Asociar Legajo" at bounding box center [590, 132] width 50 height 7
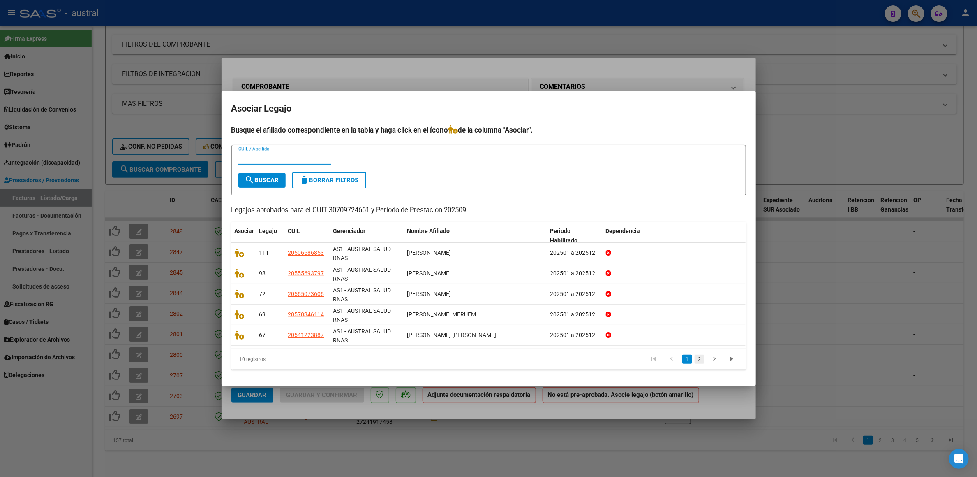
click at [704, 361] on link "2" at bounding box center [700, 358] width 10 height 9
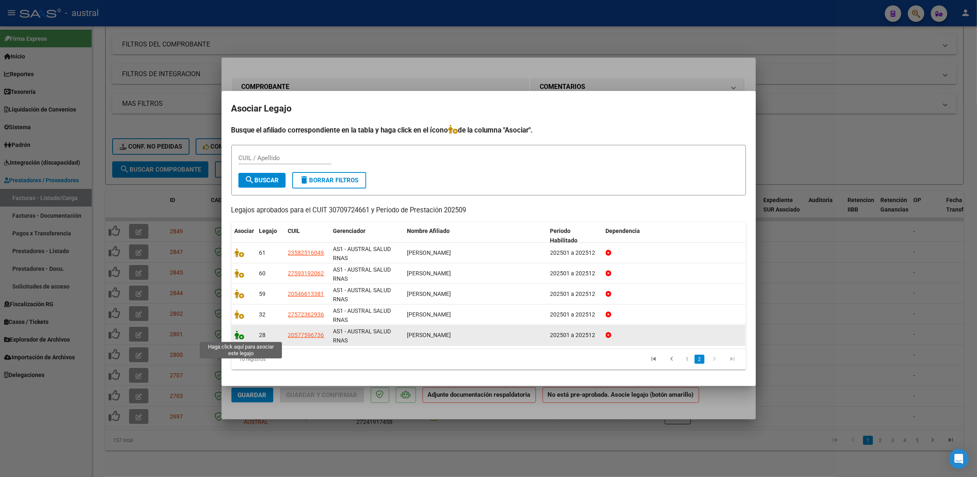
click at [241, 336] on icon at bounding box center [240, 334] width 10 height 9
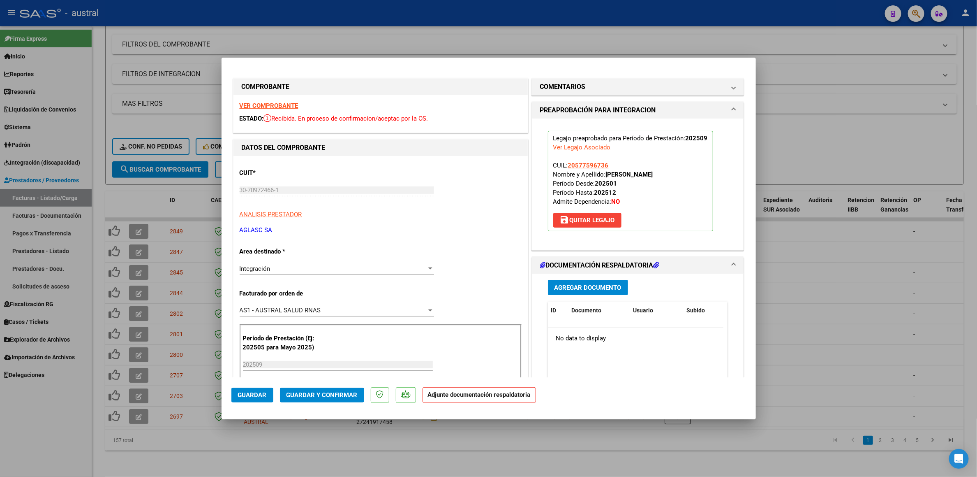
click at [332, 400] on button "Guardar y Confirmar" at bounding box center [322, 394] width 84 height 15
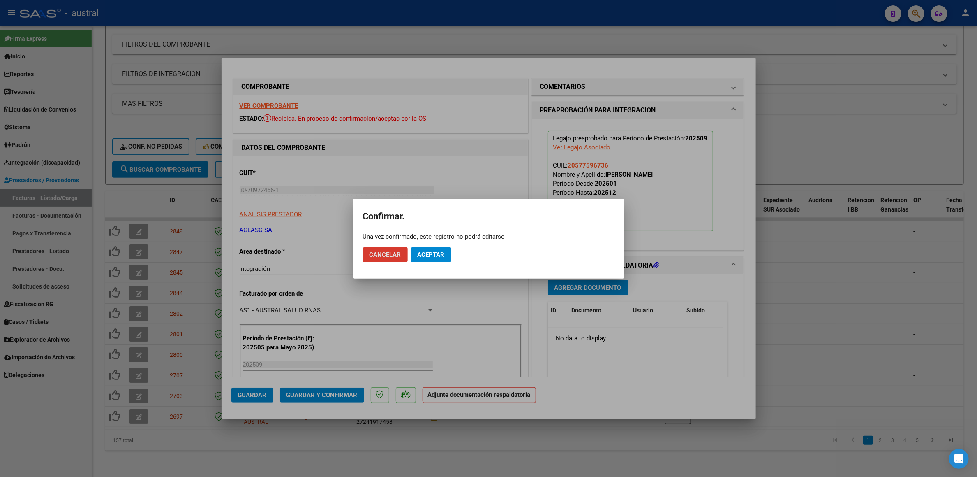
click at [443, 254] on span "Aceptar" at bounding box center [431, 254] width 27 height 7
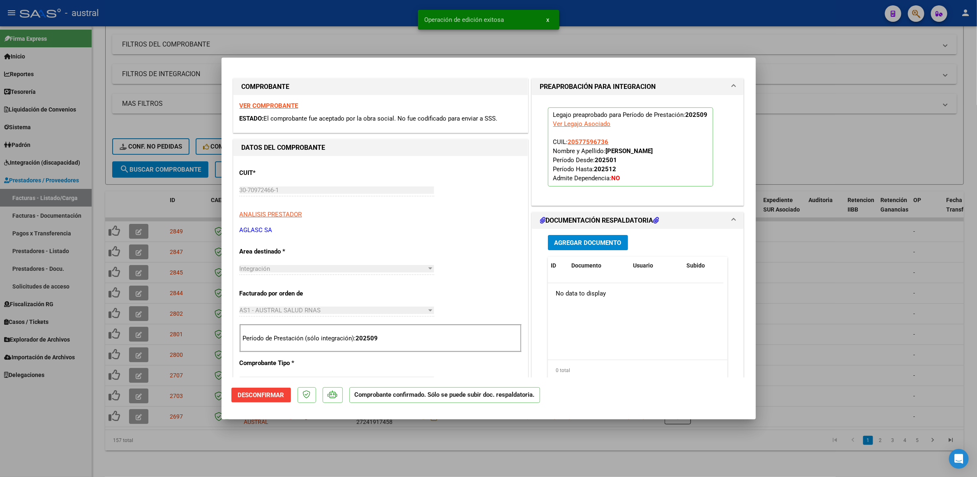
click at [382, 453] on div at bounding box center [488, 238] width 977 height 477
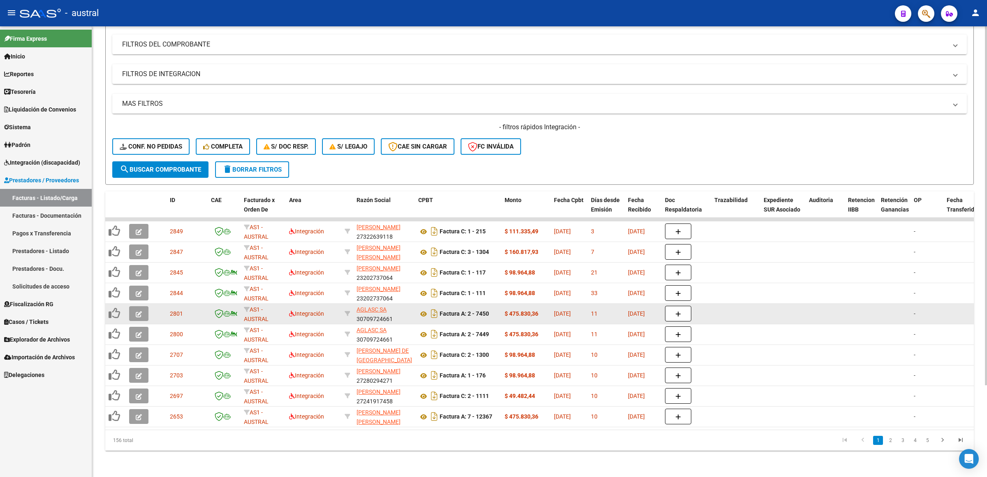
click at [138, 308] on button "button" at bounding box center [138, 313] width 19 height 15
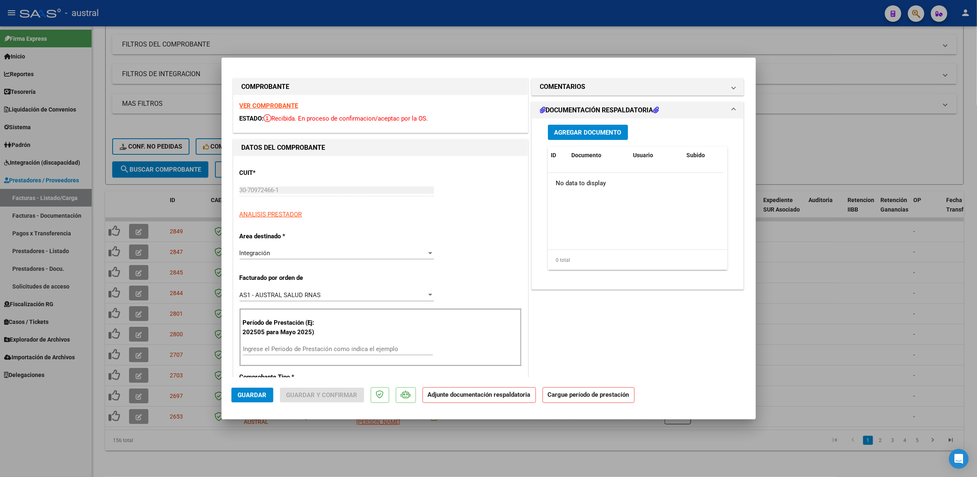
click at [277, 102] on strong "VER COMPROBANTE" at bounding box center [269, 105] width 59 height 7
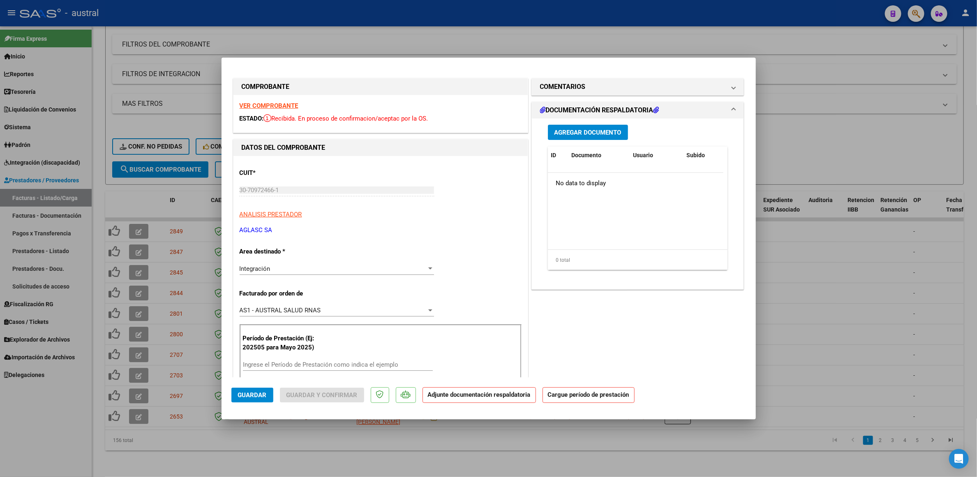
drag, startPoint x: 320, startPoint y: 369, endPoint x: 324, endPoint y: 364, distance: 6.4
click at [320, 368] on input "Ingrese el Período de Prestación como indica el ejemplo" at bounding box center [338, 364] width 190 height 7
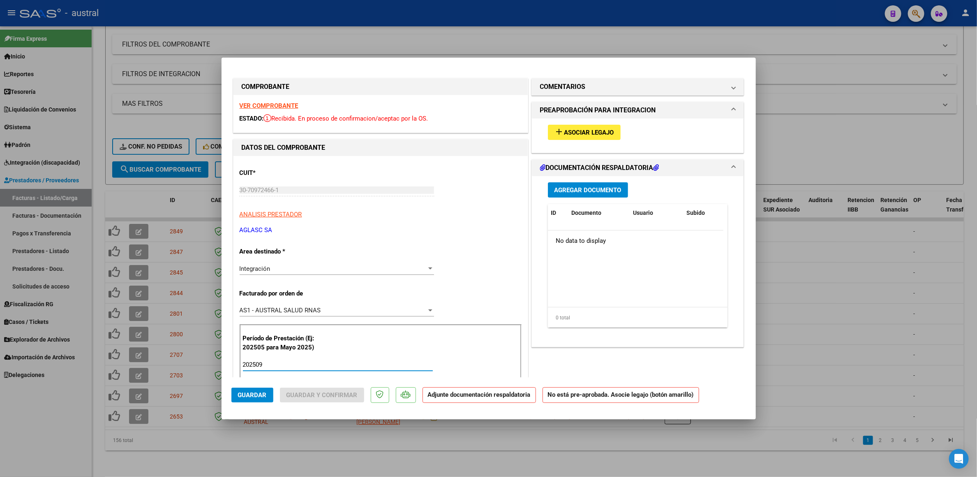
type input "202509"
click at [581, 132] on span "Asociar Legajo" at bounding box center [590, 132] width 50 height 7
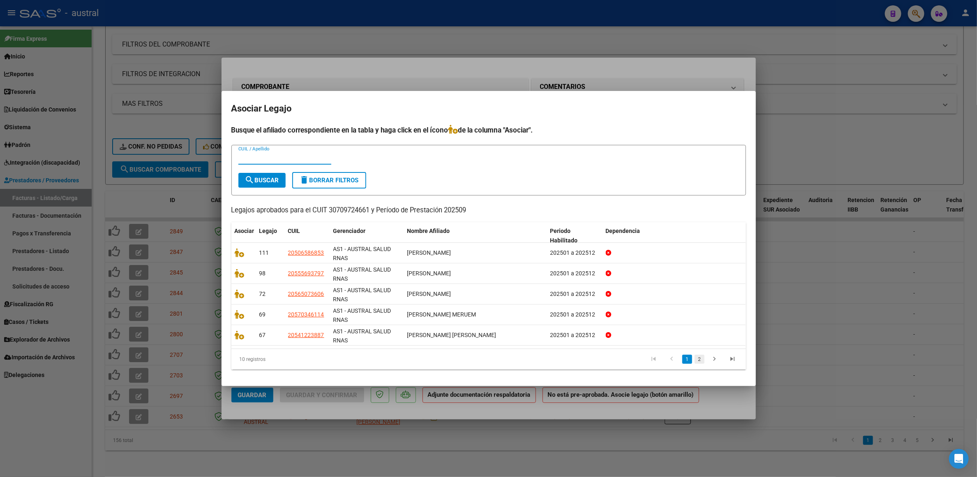
click at [698, 360] on li "2" at bounding box center [700, 359] width 12 height 14
click at [698, 358] on link "2" at bounding box center [700, 358] width 10 height 9
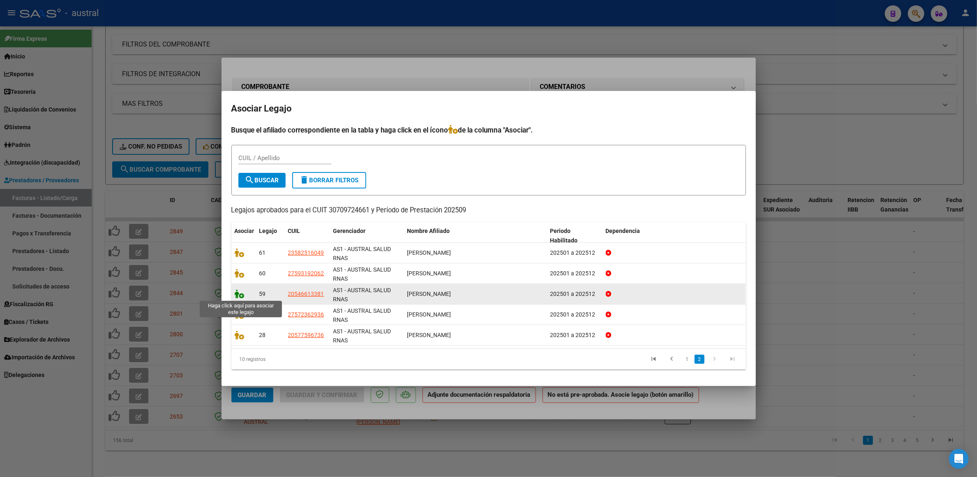
click at [239, 295] on icon at bounding box center [240, 293] width 10 height 9
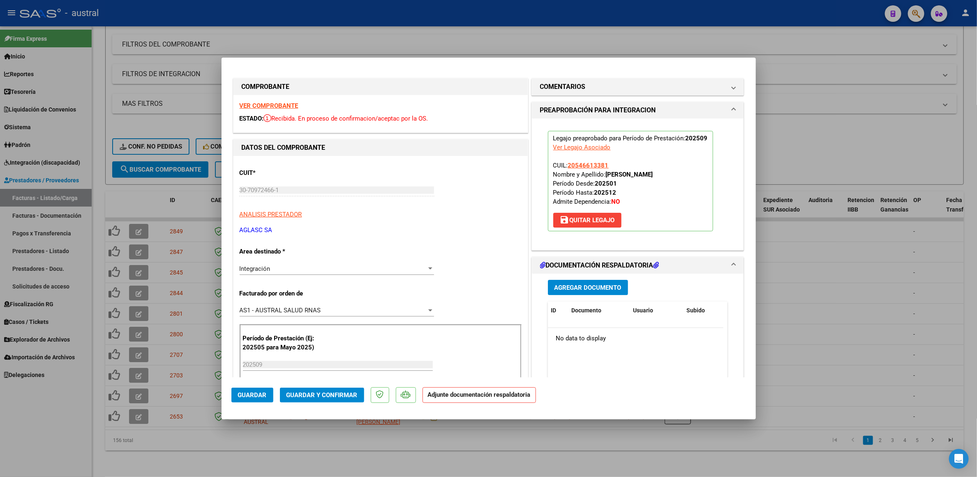
click at [320, 397] on span "Guardar y Confirmar" at bounding box center [322, 394] width 71 height 7
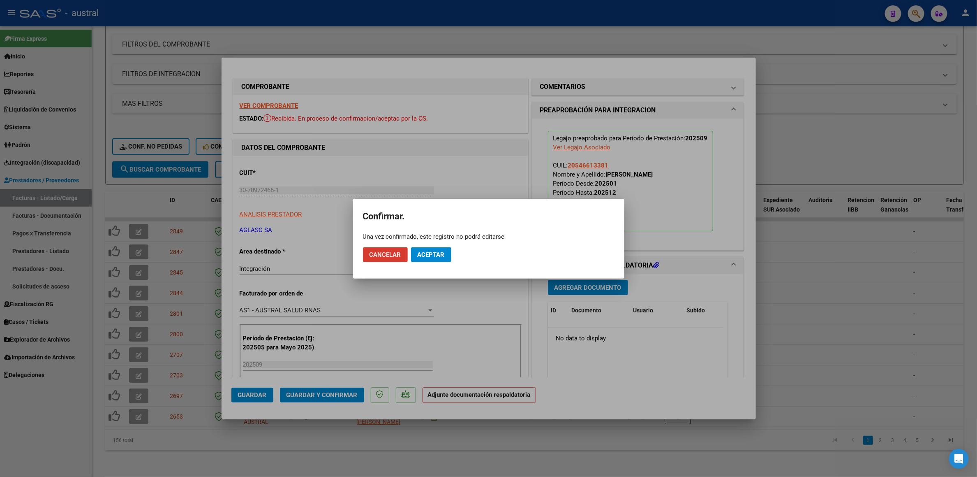
click at [439, 252] on span "Aceptar" at bounding box center [431, 254] width 27 height 7
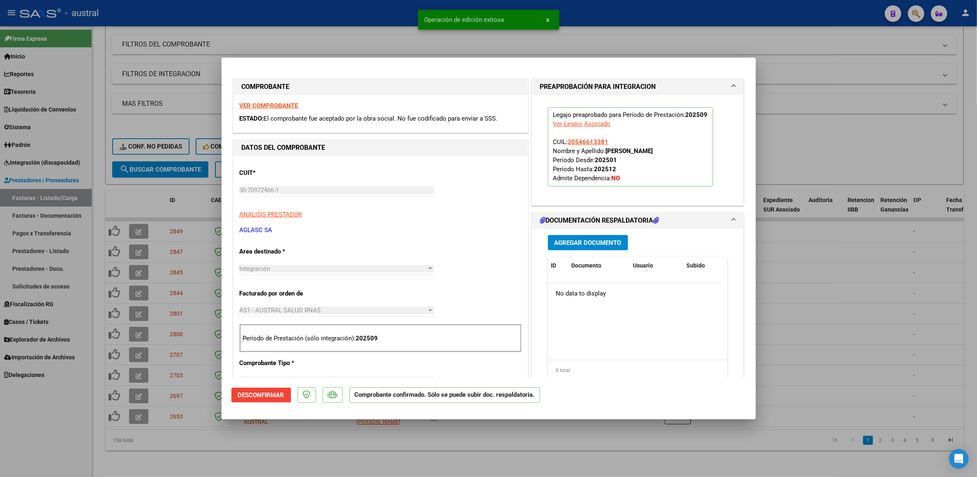
click at [835, 143] on div at bounding box center [488, 238] width 977 height 477
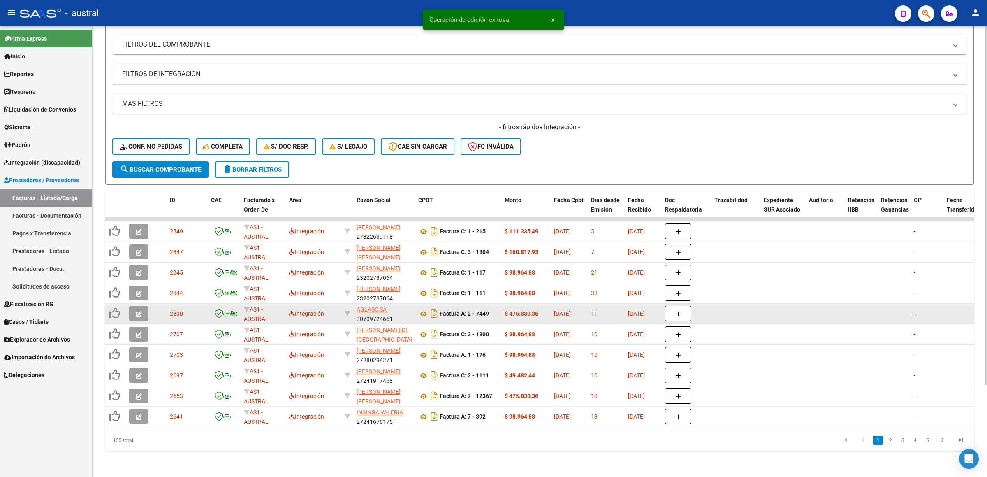
click at [131, 307] on button "button" at bounding box center [138, 313] width 19 height 15
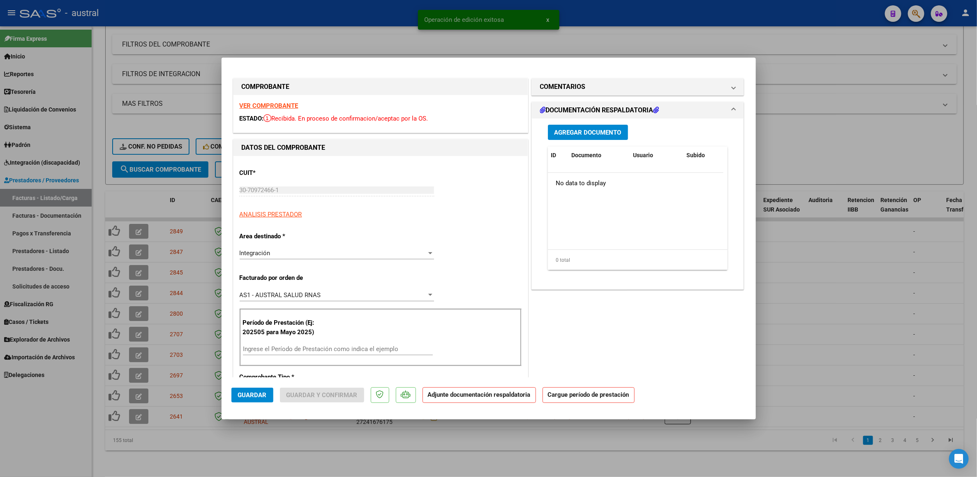
click at [265, 105] on strong "VER COMPROBANTE" at bounding box center [269, 105] width 59 height 7
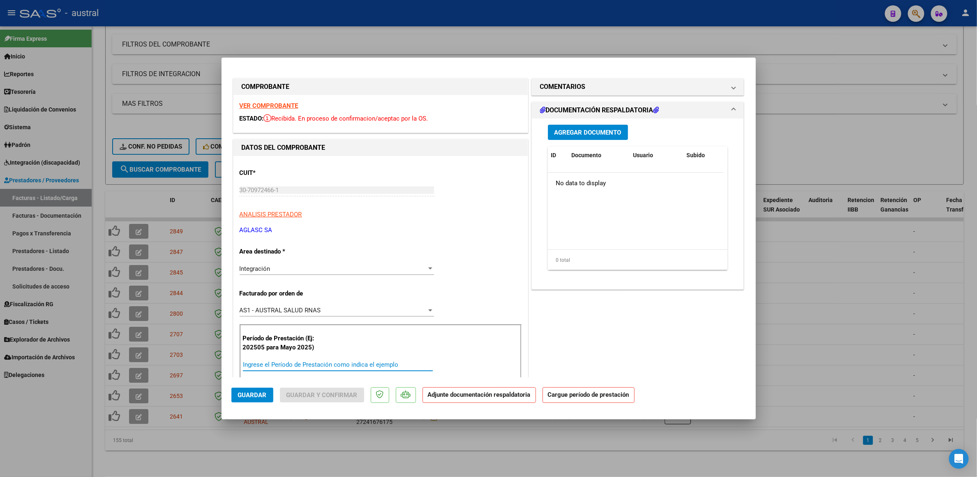
click at [338, 361] on input "Ingrese el Período de Prestación como indica el ejemplo" at bounding box center [338, 364] width 190 height 7
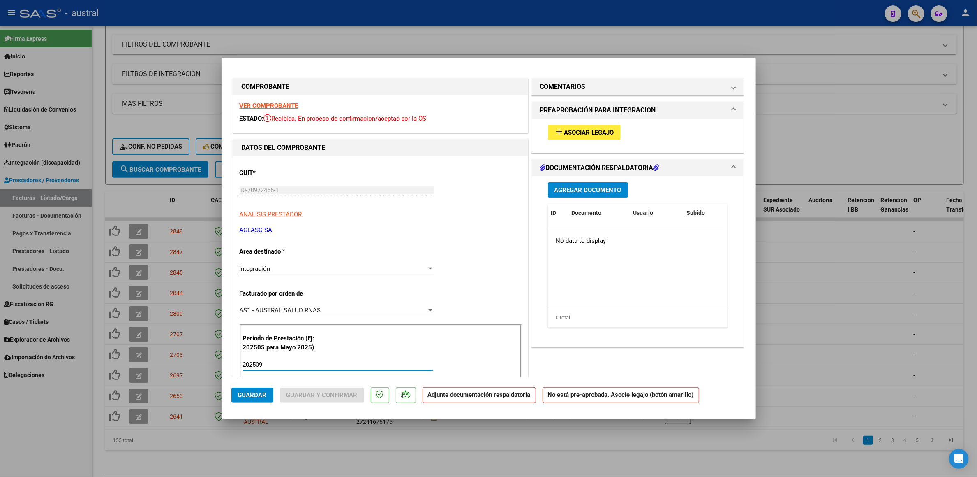
type input "202509"
click at [573, 134] on span "Asociar Legajo" at bounding box center [590, 132] width 50 height 7
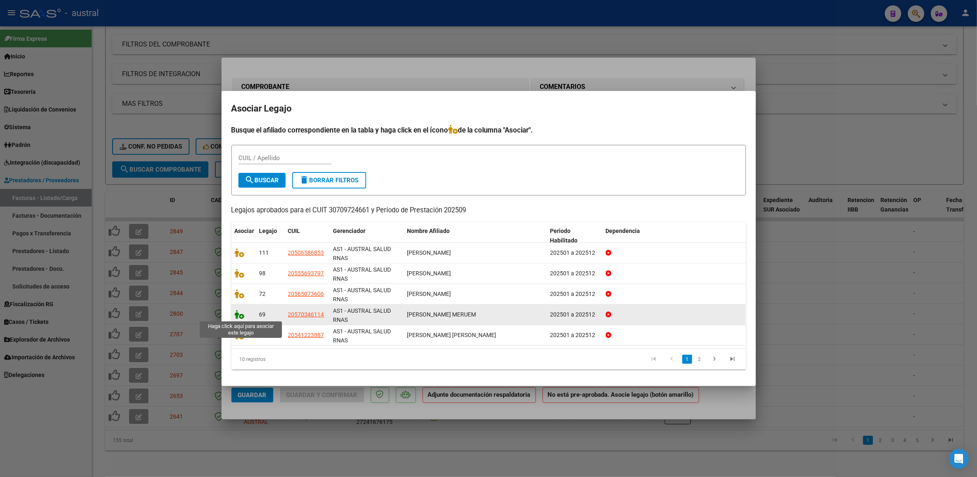
click at [243, 315] on icon at bounding box center [240, 314] width 10 height 9
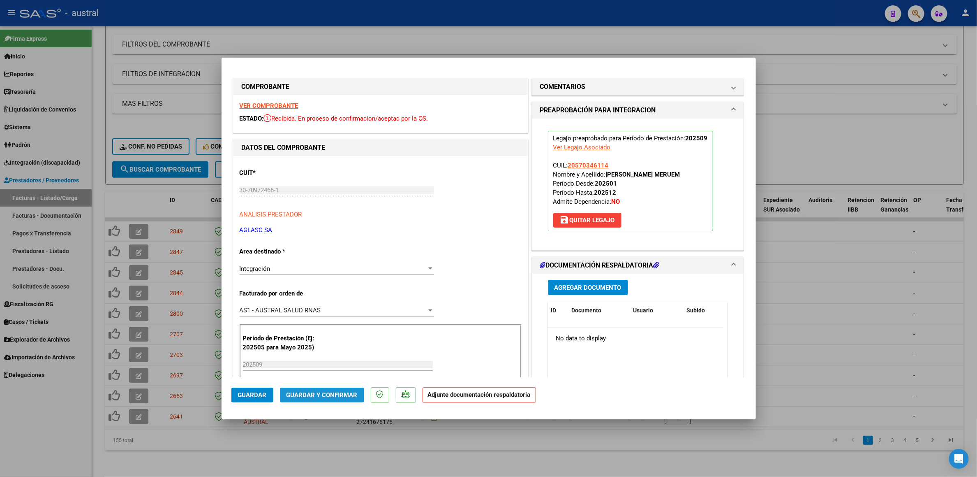
click at [332, 398] on span "Guardar y Confirmar" at bounding box center [322, 394] width 71 height 7
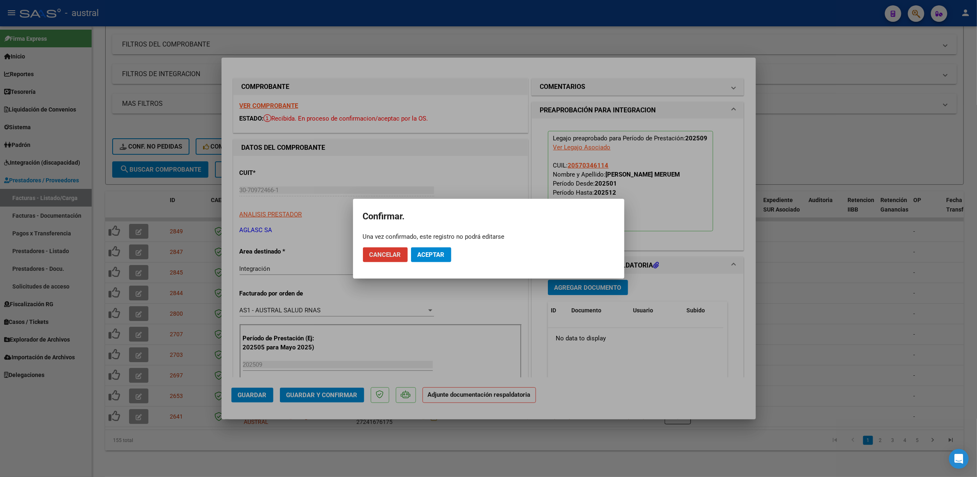
click at [428, 259] on button "Aceptar" at bounding box center [431, 254] width 40 height 15
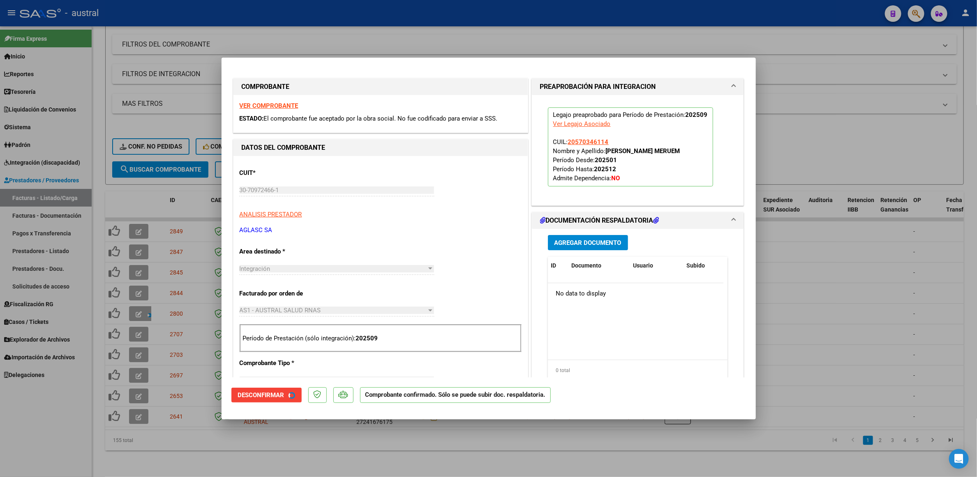
click at [848, 126] on div at bounding box center [488, 238] width 977 height 477
type input "$ 0,00"
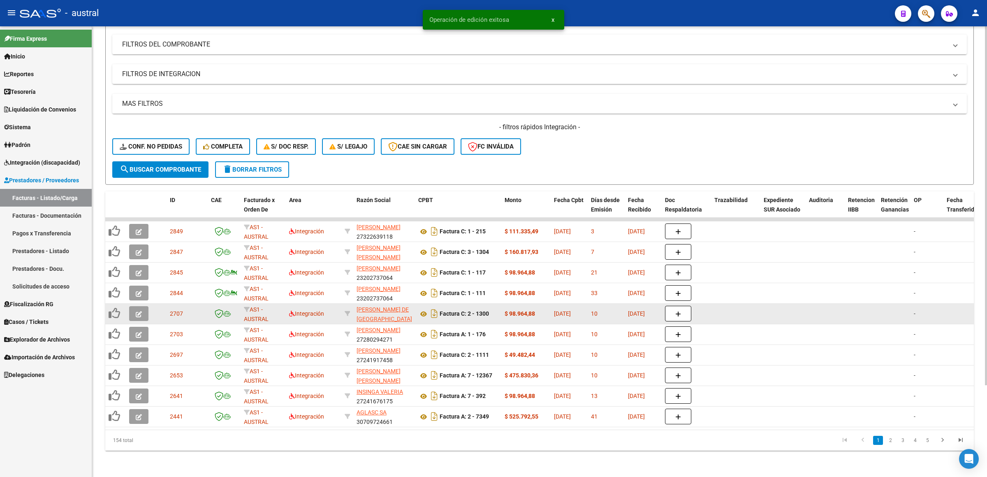
click at [153, 308] on datatable-body-cell at bounding box center [140, 313] width 29 height 20
click at [136, 311] on icon "button" at bounding box center [139, 314] width 6 height 6
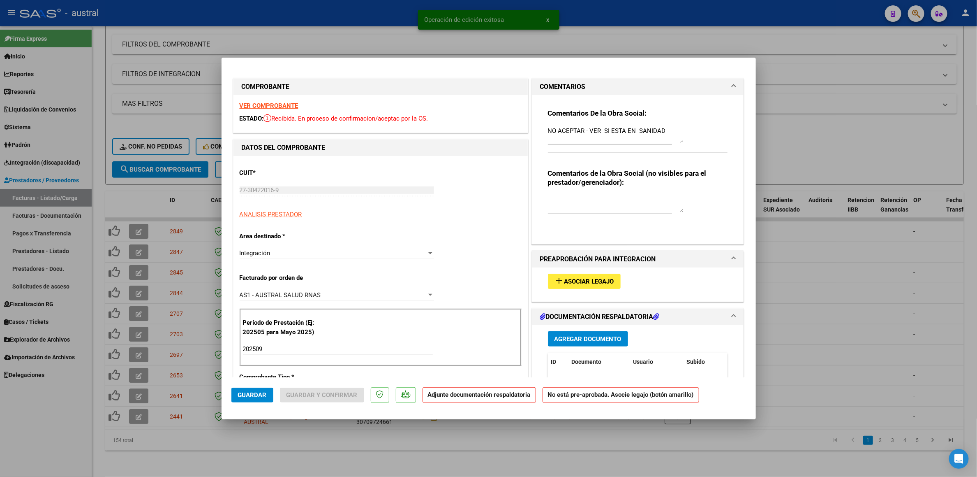
click at [275, 107] on strong "VER COMPROBANTE" at bounding box center [269, 105] width 59 height 7
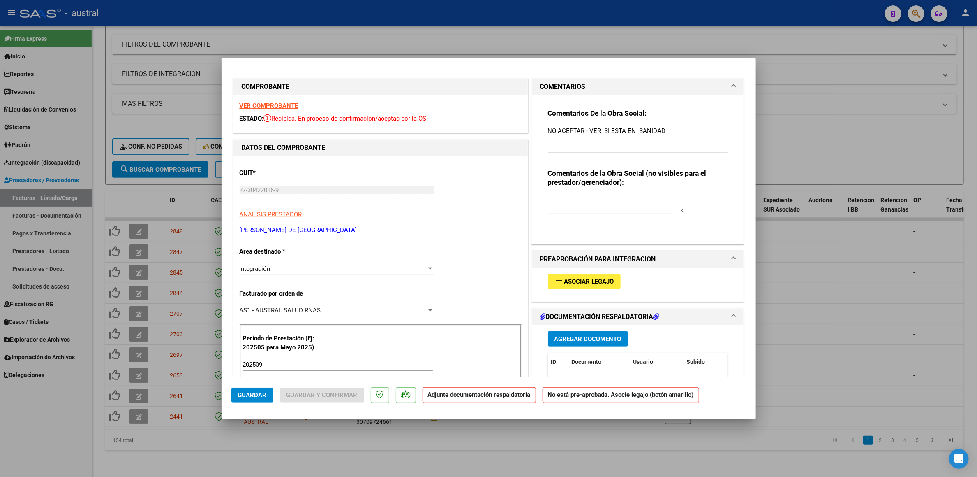
click at [800, 121] on div at bounding box center [488, 238] width 977 height 477
type input "$ 0,00"
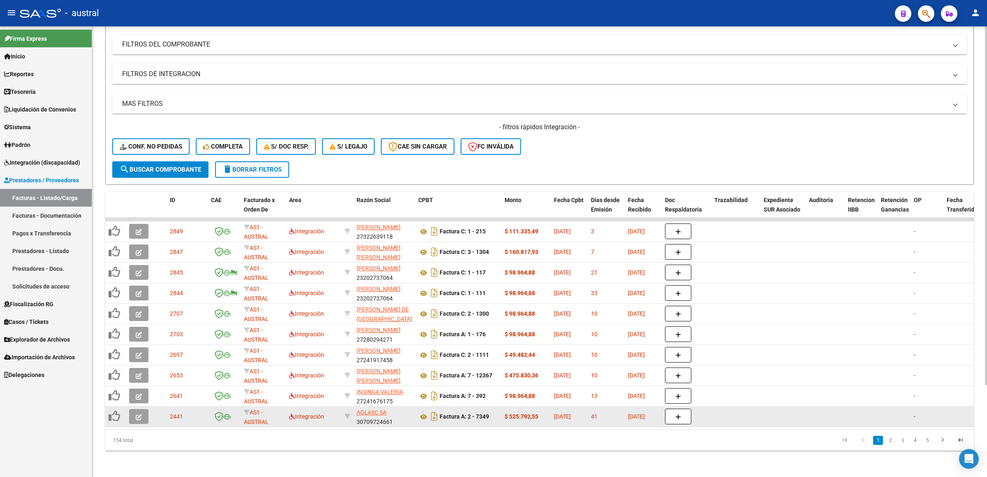
drag, startPoint x: 421, startPoint y: 418, endPoint x: 759, endPoint y: 416, distance: 338.0
click at [759, 421] on datatable-selection "2849 AS1 - AUSTRAL SALUD RNAS Integración BERMUDEZ VALERIA SOLEDAD 27322639118 …" at bounding box center [539, 424] width 869 height 7
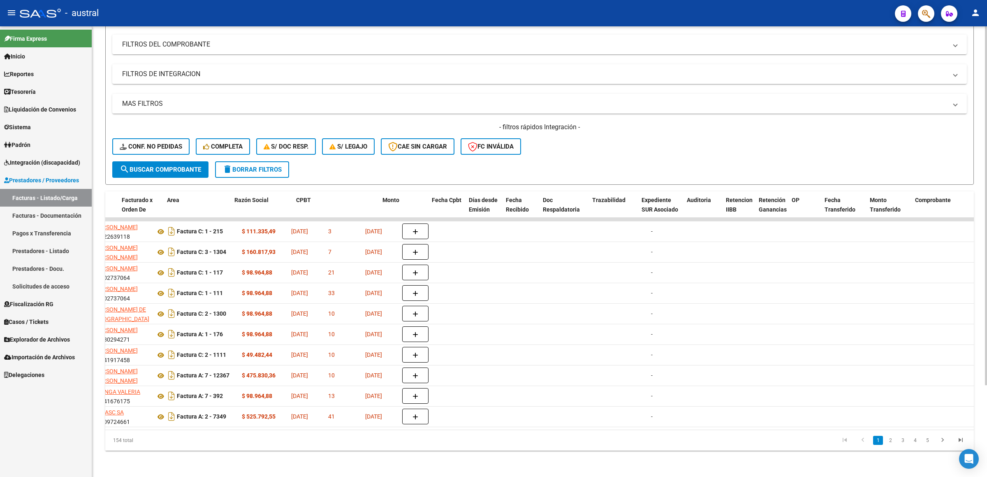
scroll to position [0, 0]
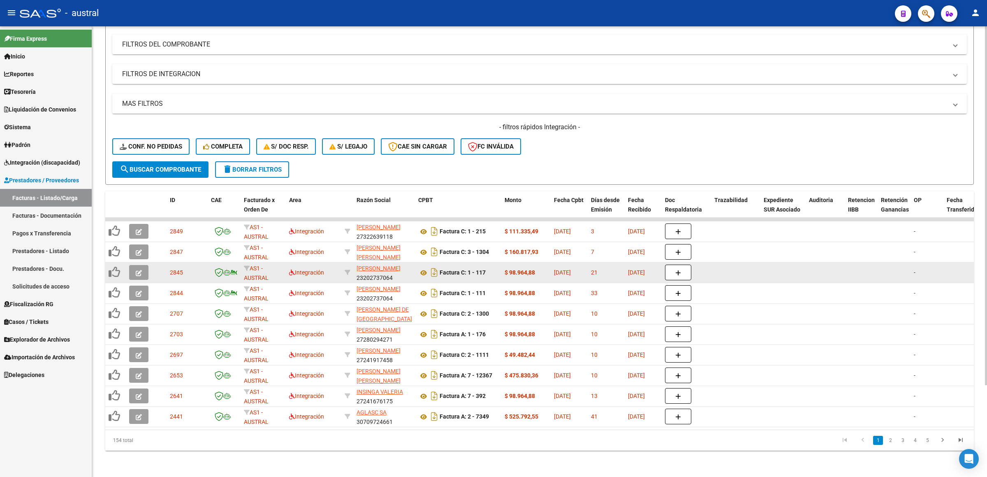
click at [140, 270] on icon "button" at bounding box center [139, 273] width 6 height 6
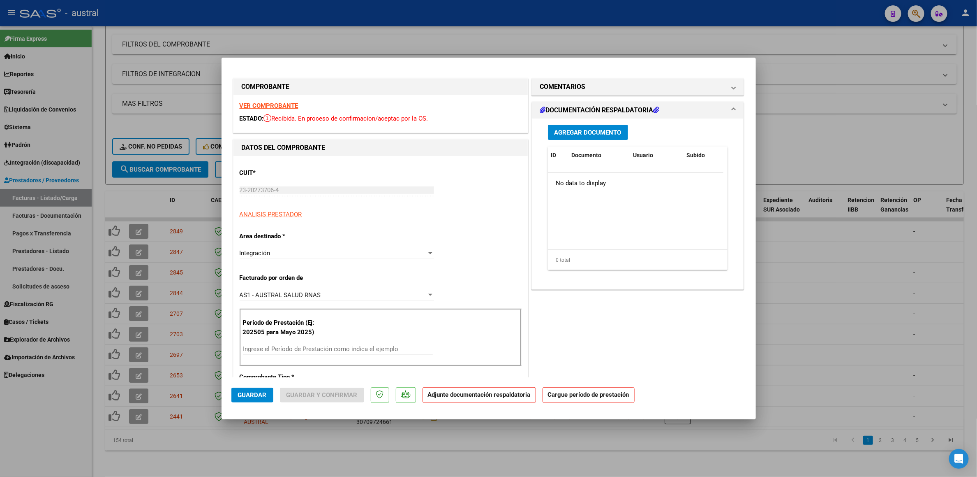
click at [274, 106] on strong "VER COMPROBANTE" at bounding box center [269, 105] width 59 height 7
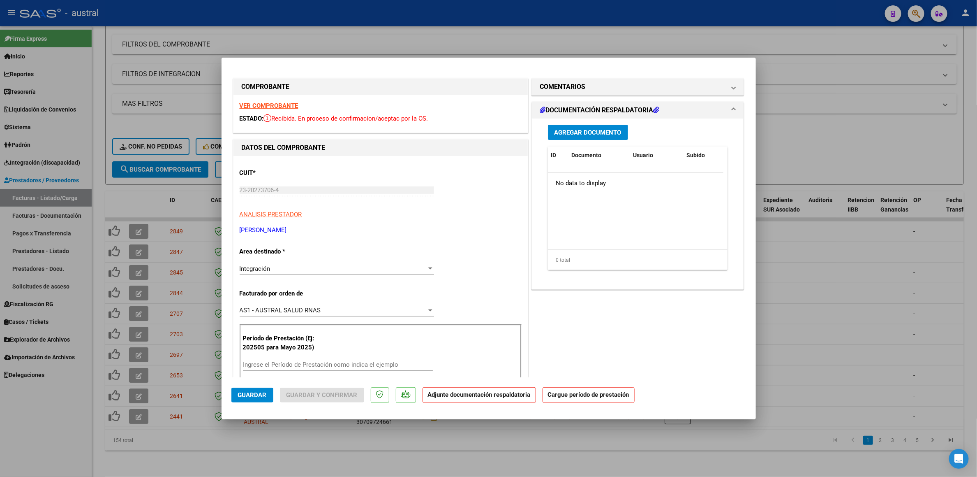
click at [327, 360] on div "Ingrese el Período de Prestación como indica el ejemplo" at bounding box center [338, 364] width 190 height 12
click at [324, 361] on div "Ingrese el Período de Prestación como indica el ejemplo" at bounding box center [338, 364] width 190 height 12
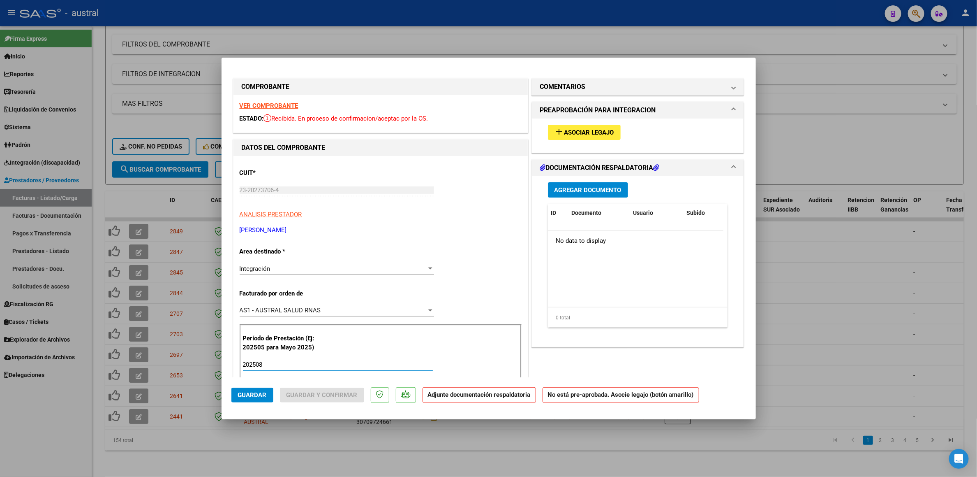
type input "202508"
click at [557, 135] on mat-icon "add" at bounding box center [560, 132] width 10 height 10
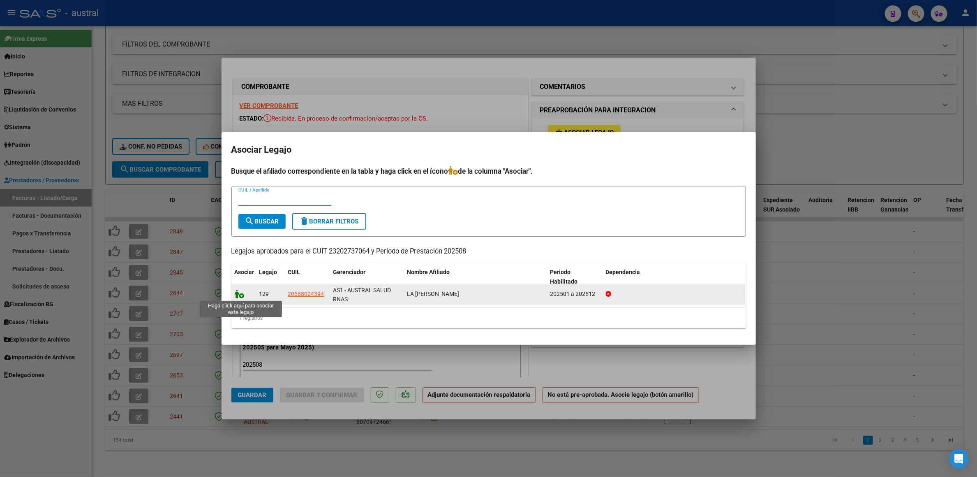
click at [236, 296] on icon at bounding box center [240, 293] width 10 height 9
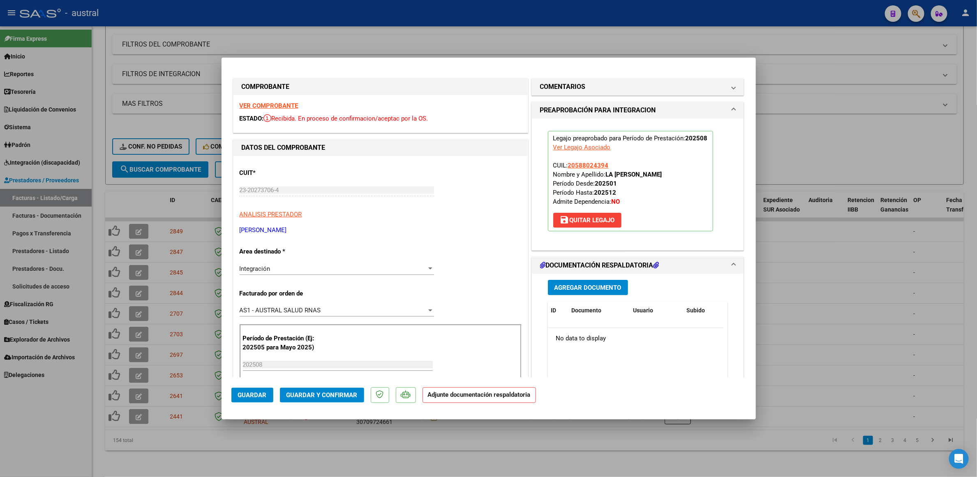
click at [322, 391] on span "Guardar y Confirmar" at bounding box center [322, 394] width 71 height 7
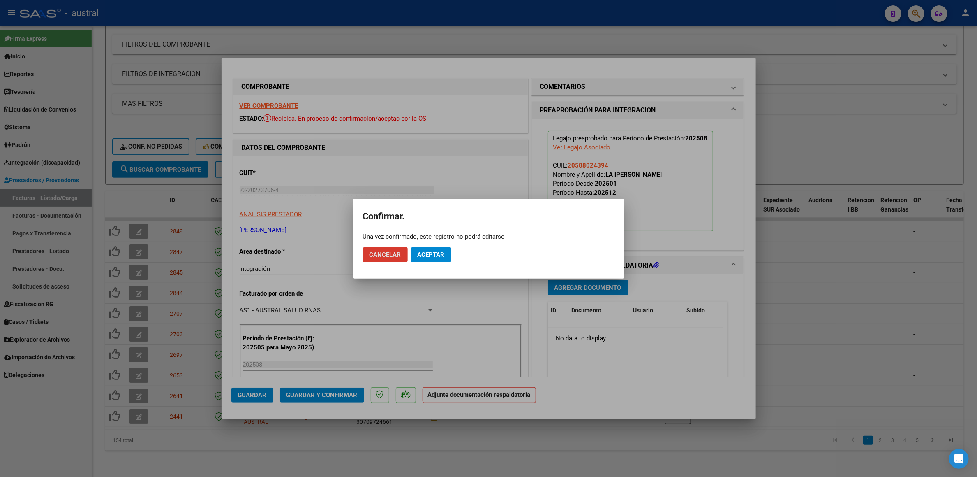
click at [433, 251] on span "Aceptar" at bounding box center [431, 254] width 27 height 7
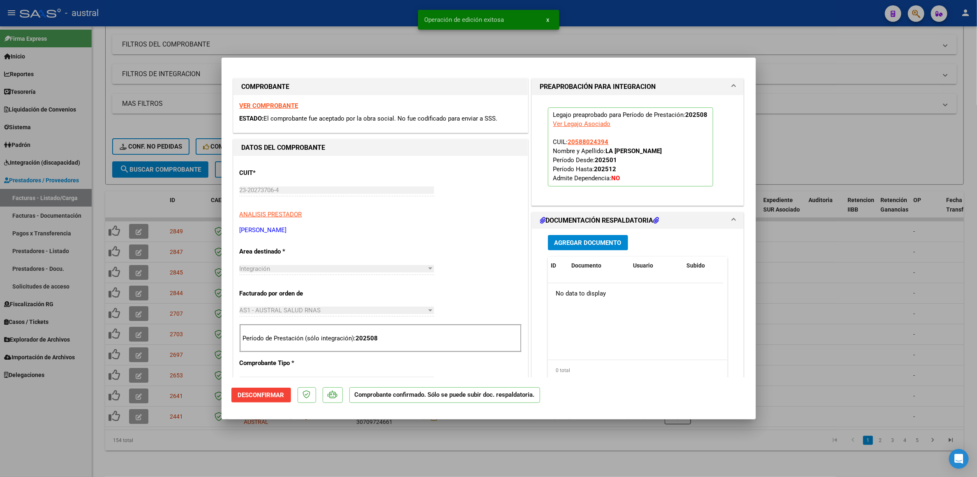
click at [813, 127] on div at bounding box center [488, 238] width 977 height 477
type input "$ 0,00"
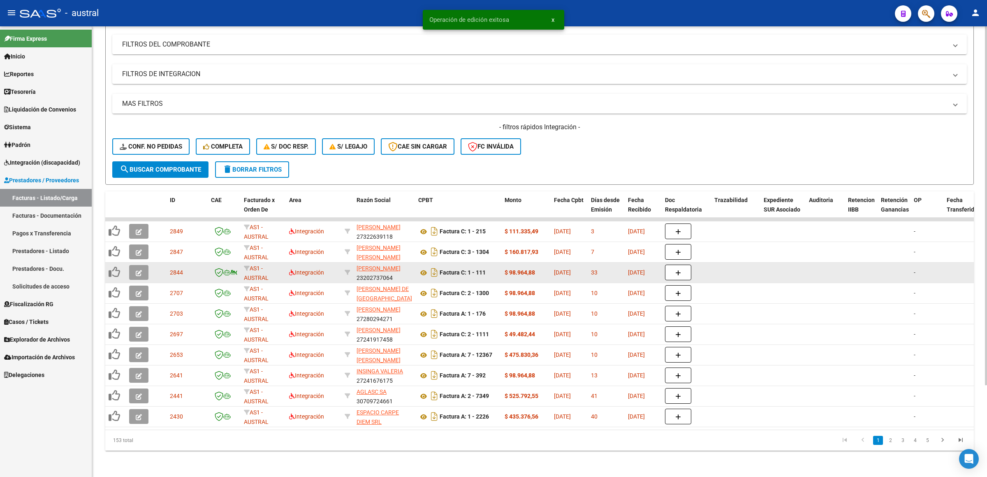
click at [139, 270] on icon "button" at bounding box center [139, 273] width 6 height 6
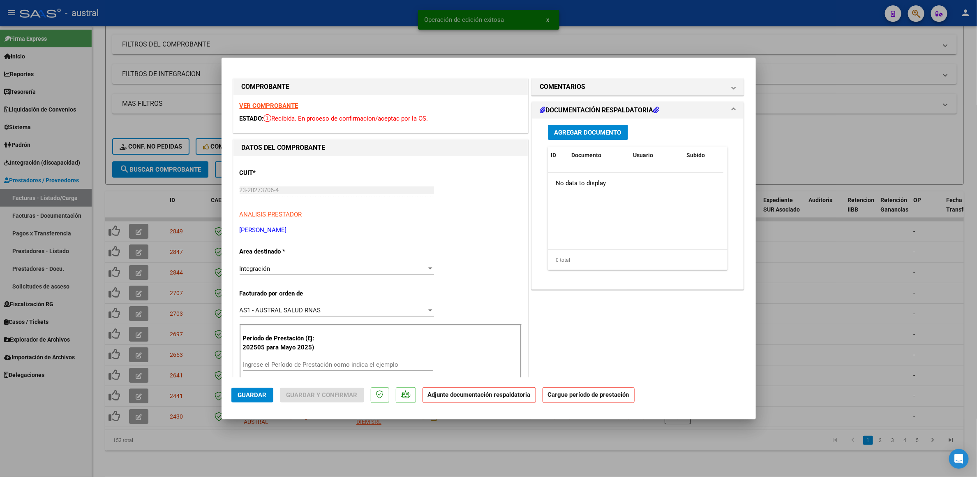
click at [258, 100] on div "VER COMPROBANTE ESTADO: Recibida. En proceso de confirmacion/aceptac por la OS." at bounding box center [381, 113] width 294 height 37
click at [259, 107] on strong "VER COMPROBANTE" at bounding box center [269, 105] width 59 height 7
click at [229, 190] on mat-dialog-content "COMPROBANTE VER COMPROBANTE ESTADO: Recibida. En proceso de confirmacion/acepta…" at bounding box center [489, 222] width 535 height 310
click at [805, 144] on div at bounding box center [488, 238] width 977 height 477
type input "$ 0,00"
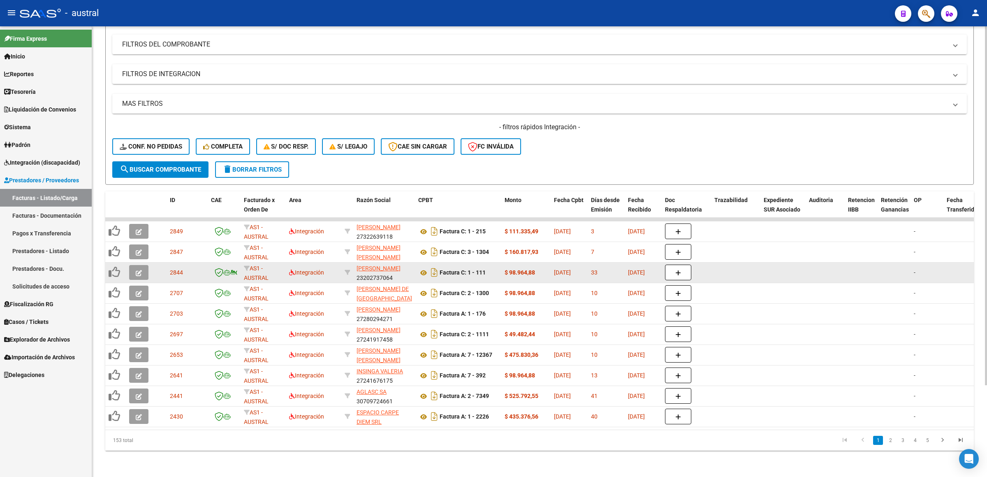
click at [139, 269] on span "button" at bounding box center [139, 272] width 6 height 7
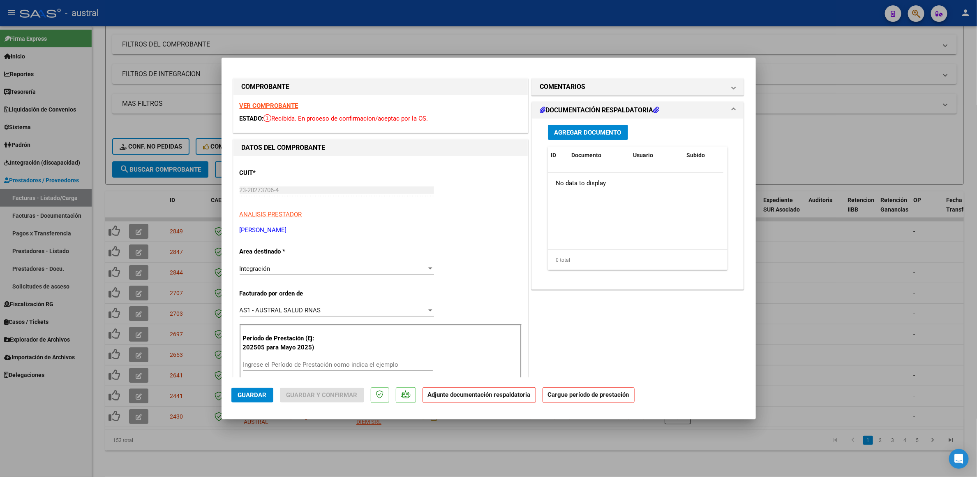
click at [283, 361] on div "Ingrese el Período de Prestación como indica el ejemplo" at bounding box center [338, 364] width 190 height 12
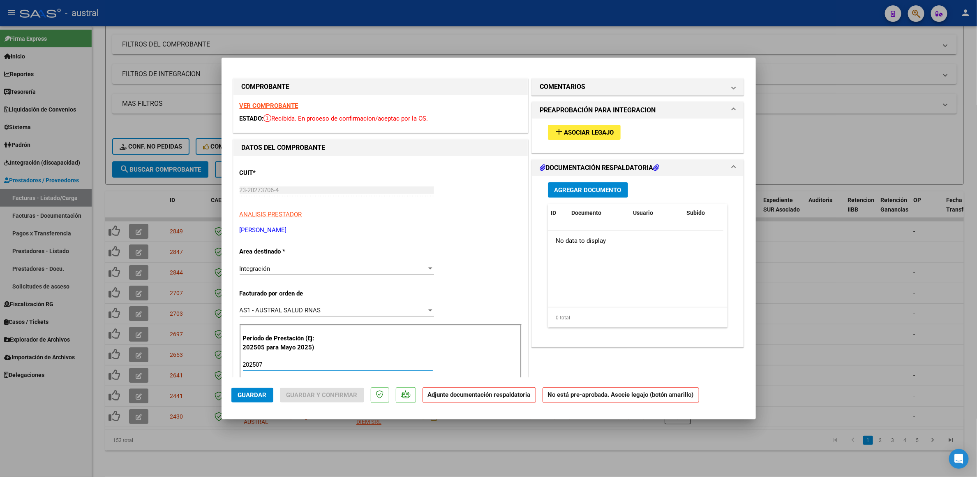
type input "202507"
click at [581, 125] on button "add Asociar Legajo" at bounding box center [584, 132] width 73 height 15
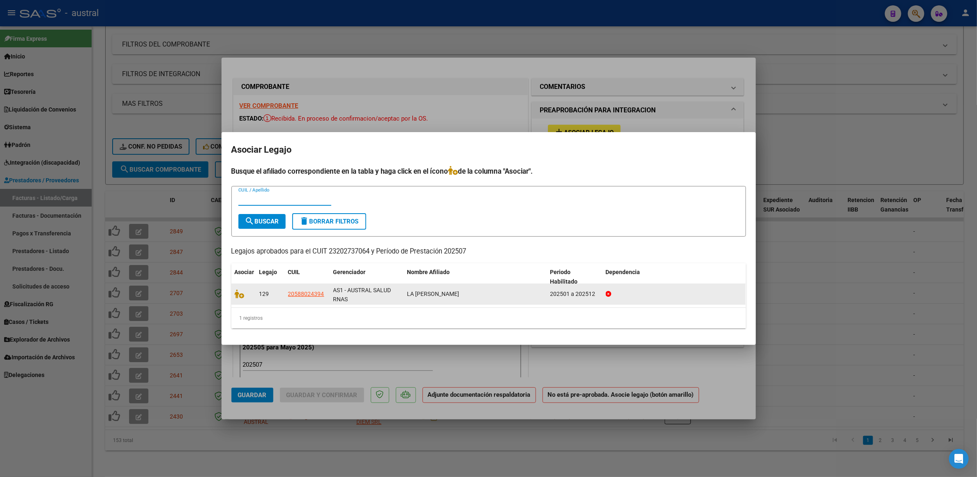
drag, startPoint x: 249, startPoint y: 294, endPoint x: 245, endPoint y: 294, distance: 4.5
click at [247, 294] on div at bounding box center [244, 293] width 18 height 9
click at [245, 294] on span at bounding box center [241, 294] width 12 height 7
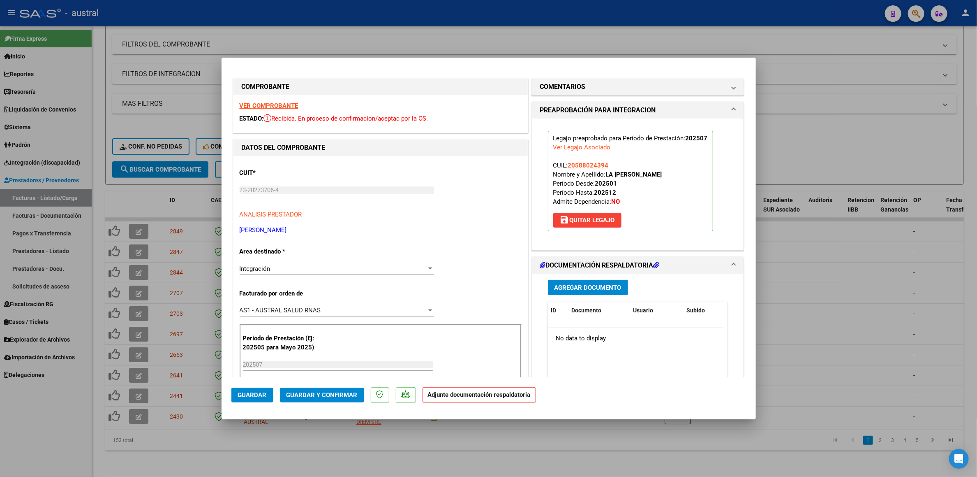
click at [336, 403] on mat-dialog-actions "Guardar Guardar y Confirmar Adjunte documentación respaldatoria" at bounding box center [489, 393] width 515 height 32
click at [350, 395] on span "Guardar y Confirmar" at bounding box center [322, 394] width 71 height 7
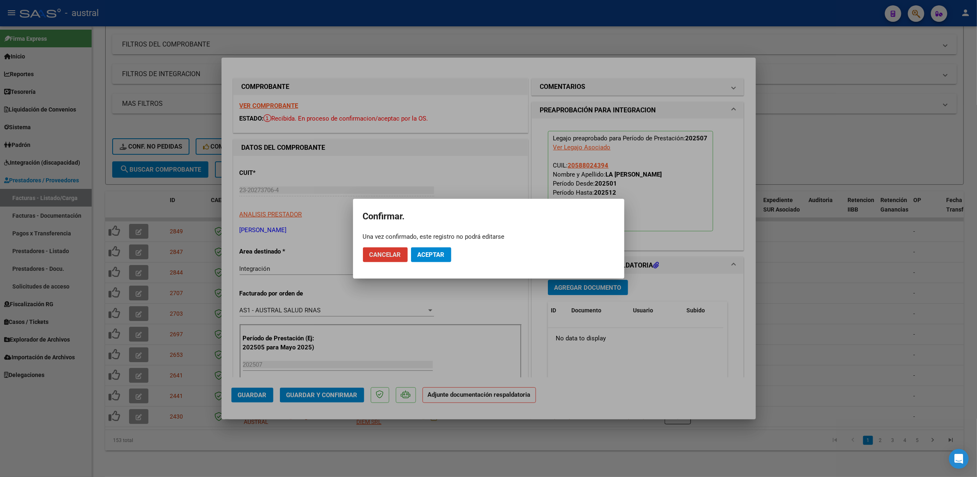
click at [440, 257] on span "Aceptar" at bounding box center [431, 254] width 27 height 7
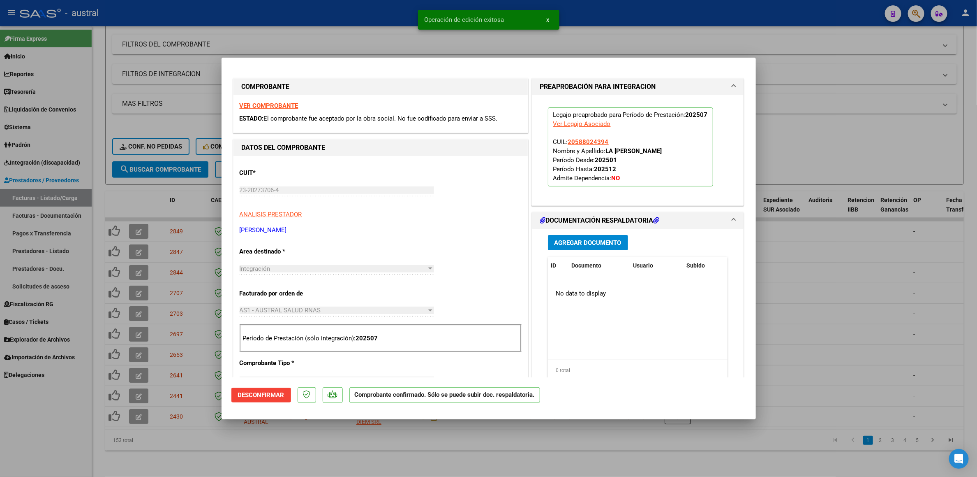
click at [794, 46] on div at bounding box center [488, 238] width 977 height 477
type input "$ 0,00"
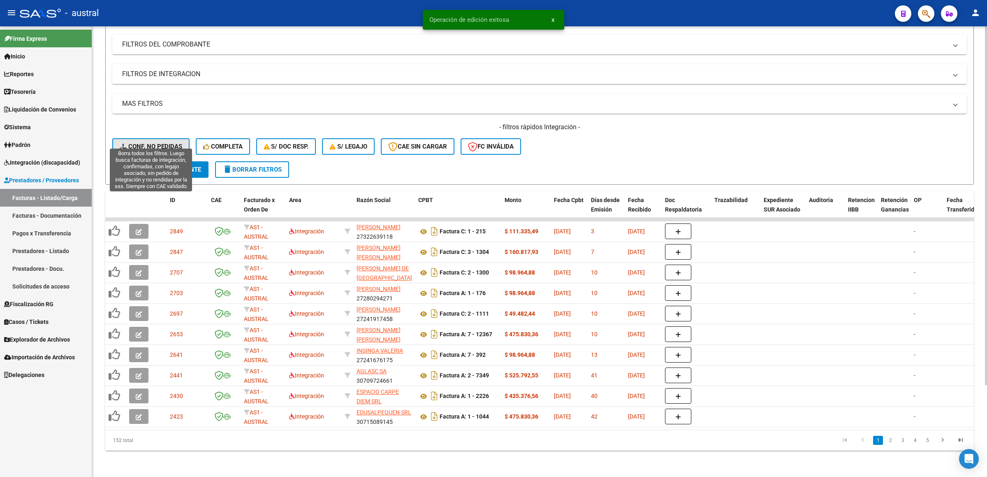
click at [161, 138] on button "Conf. no pedidas" at bounding box center [150, 146] width 77 height 16
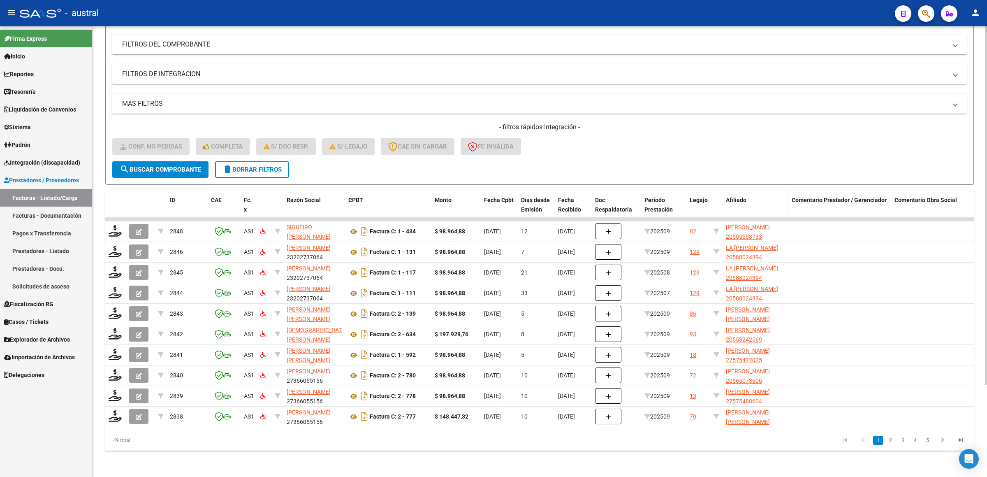
click at [737, 197] on span "Afiliado" at bounding box center [736, 200] width 21 height 7
click at [699, 197] on span "Legajo" at bounding box center [699, 200] width 18 height 7
click at [646, 170] on form "Filtros Id Integración Area Seleccionar Gerenciador Seleccionar Gerenciador Si …" at bounding box center [539, 88] width 869 height 192
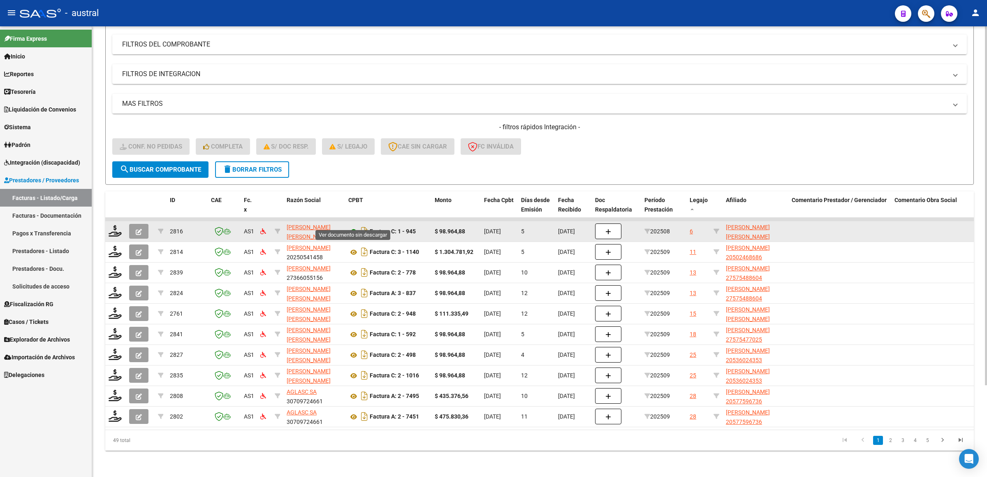
click at [352, 227] on icon at bounding box center [353, 232] width 11 height 10
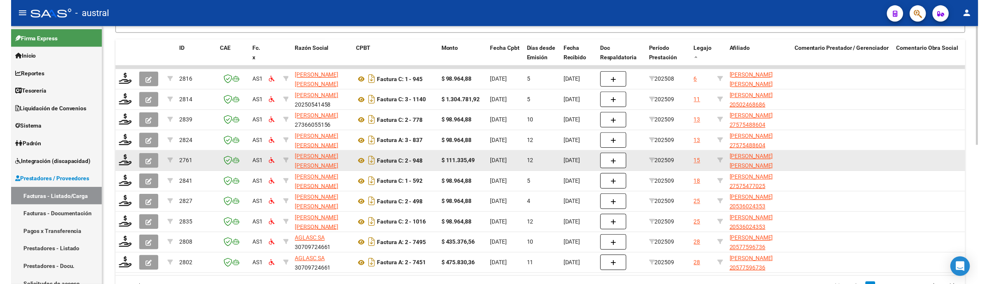
scroll to position [243, 0]
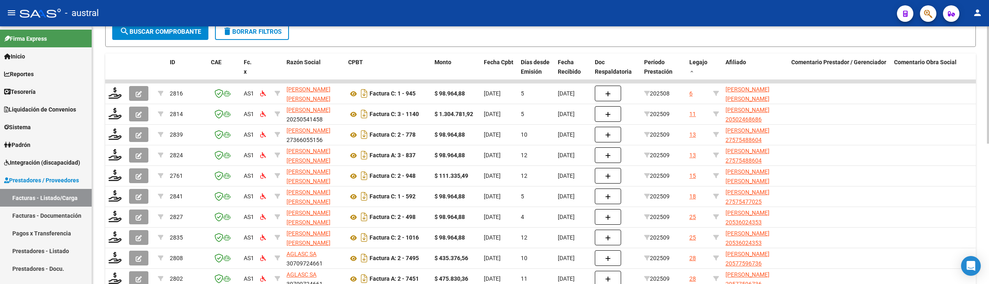
drag, startPoint x: 984, startPoint y: 86, endPoint x: 984, endPoint y: 109, distance: 22.6
click at [977, 109] on div "Video tutorial PRESTADORES -> Listado de CPBTs Emitidos por Prestadores / Prove…" at bounding box center [540, 61] width 897 height 556
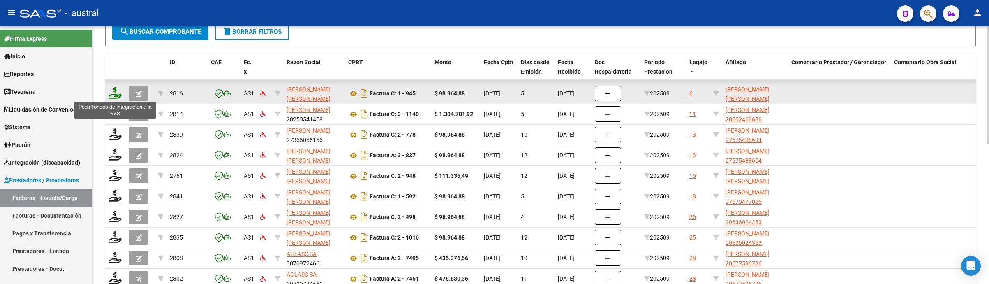
click at [118, 92] on icon at bounding box center [115, 93] width 13 height 12
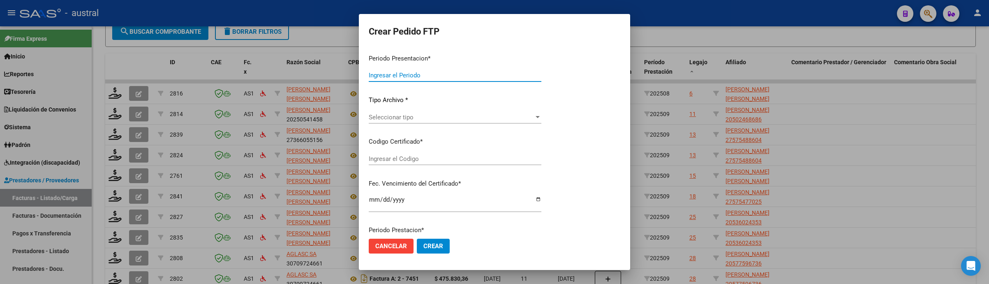
type input "202509"
type input "202508"
type input "$ 98.964,88"
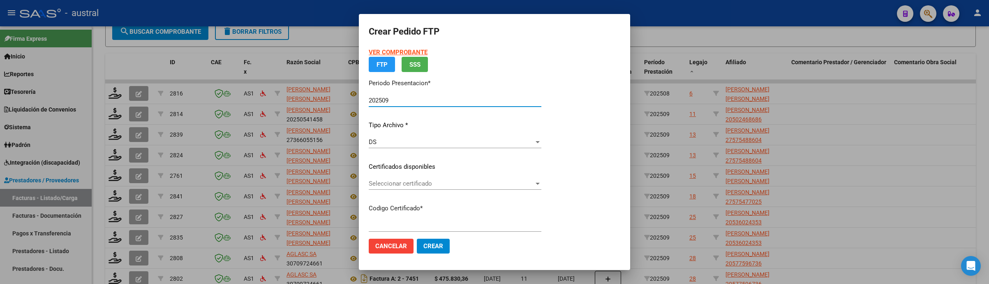
type input "7671830232"
type input "2027-06-09"
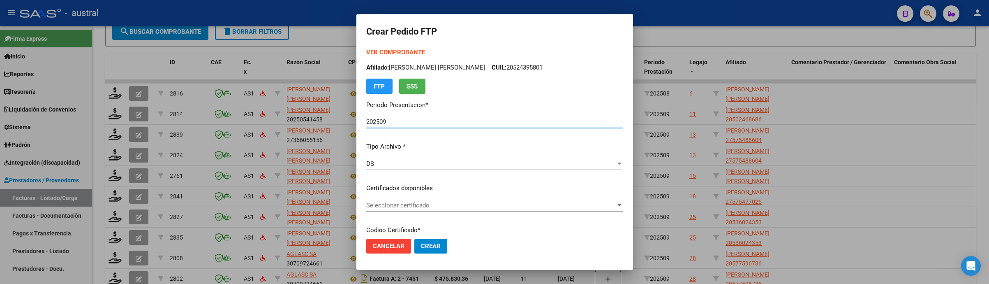
click at [414, 204] on span "Seleccionar certificado" at bounding box center [491, 204] width 250 height 7
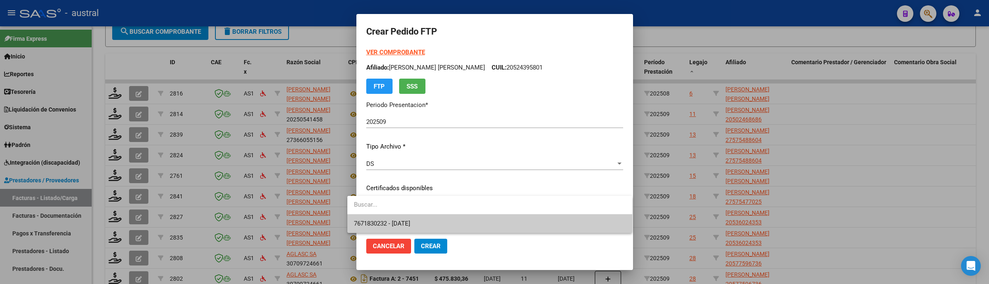
click at [443, 221] on span "7671830232 - 2027-06-09" at bounding box center [490, 223] width 272 height 19
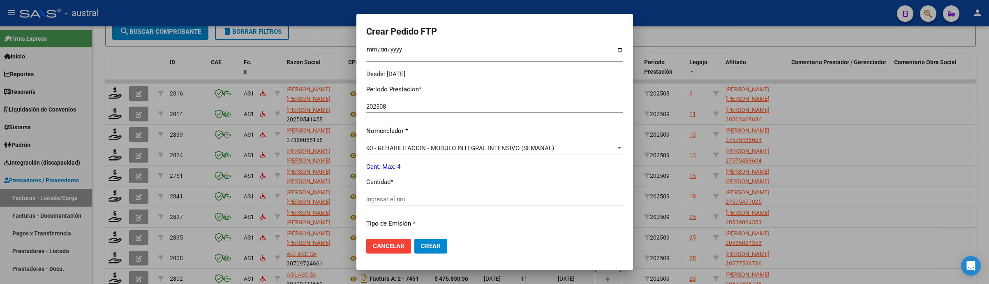
scroll to position [220, 0]
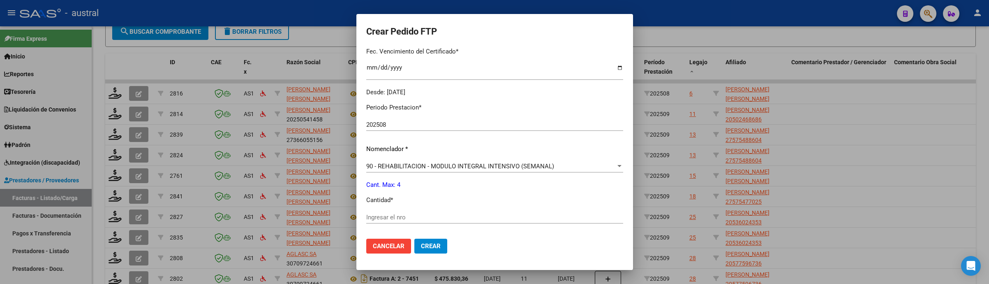
click at [426, 208] on div "Periodo Prestacion * 202508 Ingresar el Periodo Prestacion Nomenclador * 90 - R…" at bounding box center [494, 226] width 257 height 259
click at [429, 213] on input "Ingresar el nro" at bounding box center [494, 216] width 257 height 7
type input "4"
click at [542, 44] on form "Crear Pedido FTP VER COMPROBANTE ARCA Padrón Afiliado: AGUIRRE GOMEZ LEANDRO AG…" at bounding box center [494, 142] width 257 height 236
click at [426, 241] on button "Crear" at bounding box center [431, 246] width 33 height 15
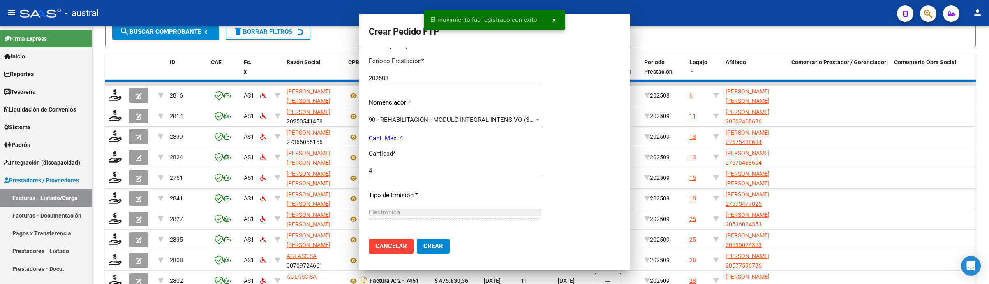
scroll to position [0, 0]
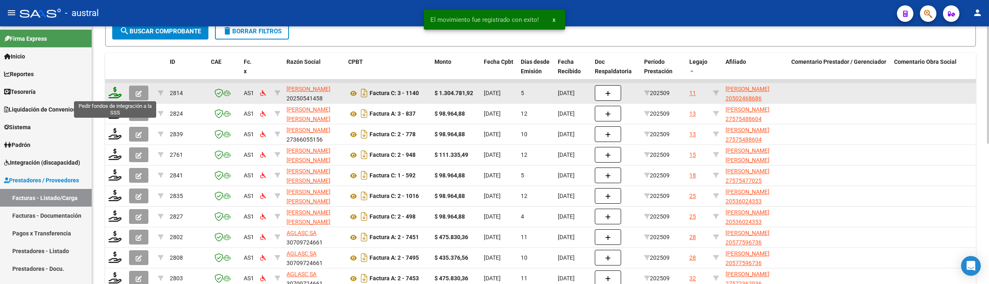
click at [115, 93] on icon at bounding box center [115, 93] width 13 height 12
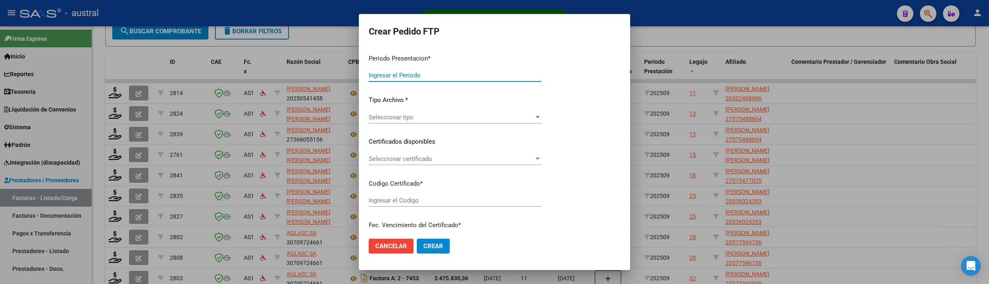
type input "202509"
type input "$ 1.304.781,92"
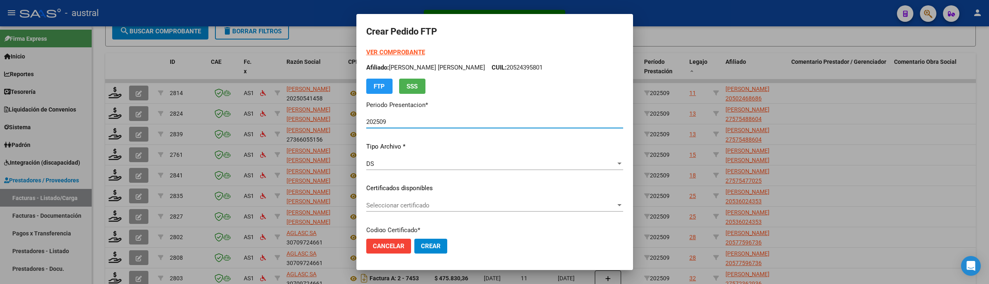
type input "3357228501"
type input "2025-05-08"
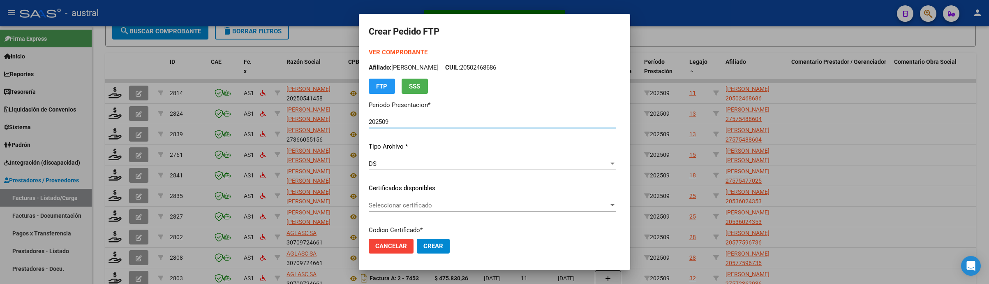
click at [408, 206] on span "Seleccionar certificado" at bounding box center [489, 204] width 240 height 7
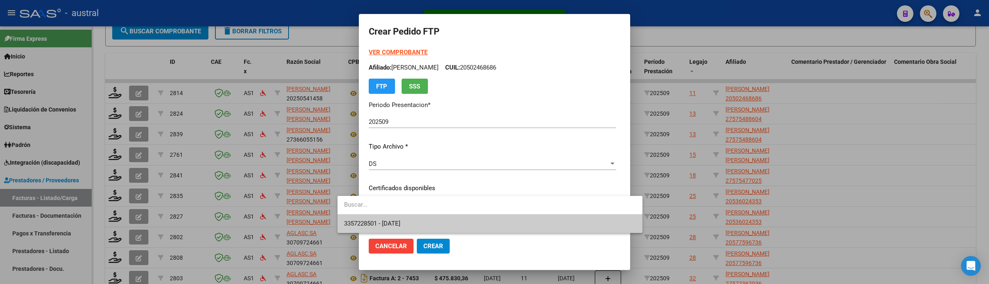
click at [416, 222] on span "3357228501 - 2025-05-08" at bounding box center [490, 223] width 292 height 19
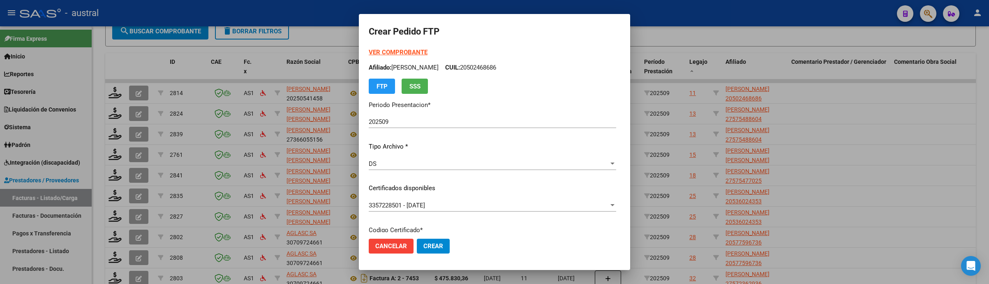
click at [380, 51] on strong "VER COMPROBANTE" at bounding box center [398, 52] width 59 height 7
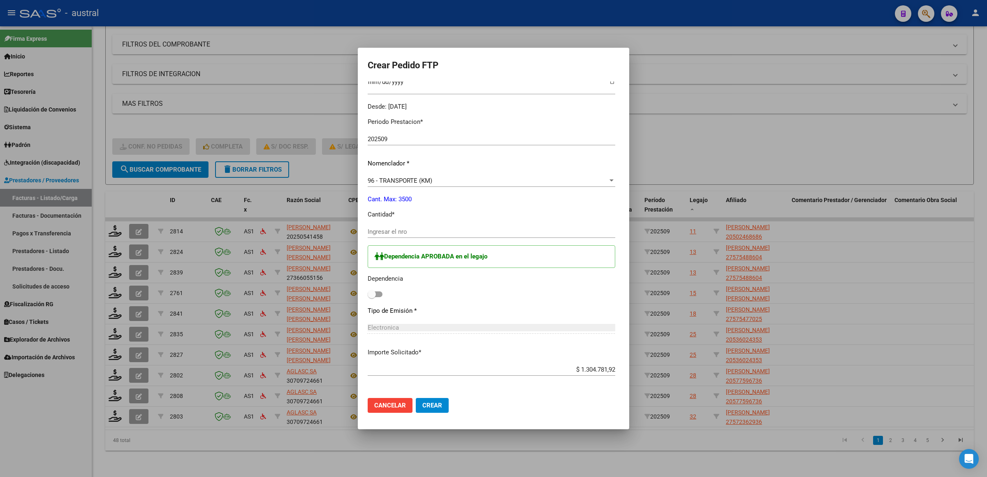
scroll to position [247, 0]
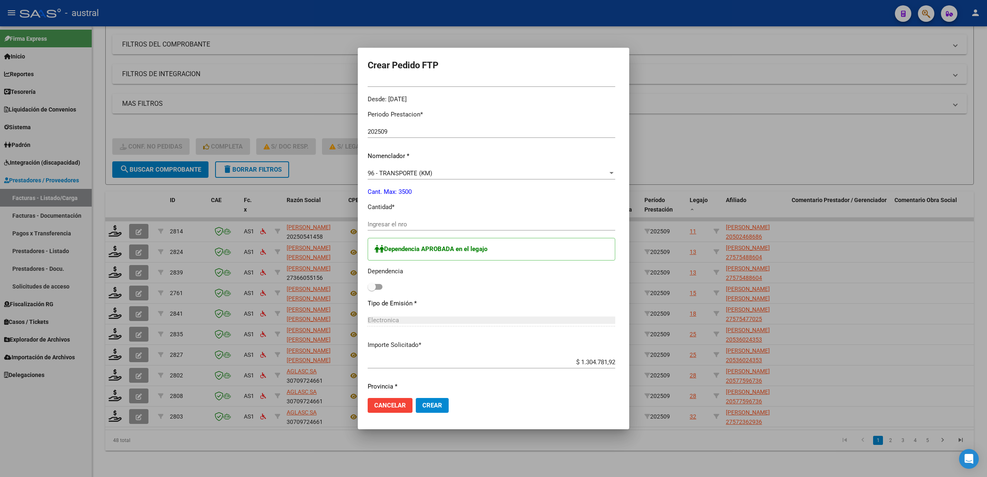
click at [379, 216] on div "Periodo Prestacion * 202509 Ingresar el Periodo Prestacion Nomenclador * 96 - T…" at bounding box center [492, 302] width 248 height 397
click at [380, 221] on input "Ingresar el nro" at bounding box center [492, 223] width 248 height 7
paste input "1784"
type input "1784"
click at [368, 290] on label at bounding box center [375, 287] width 15 height 10
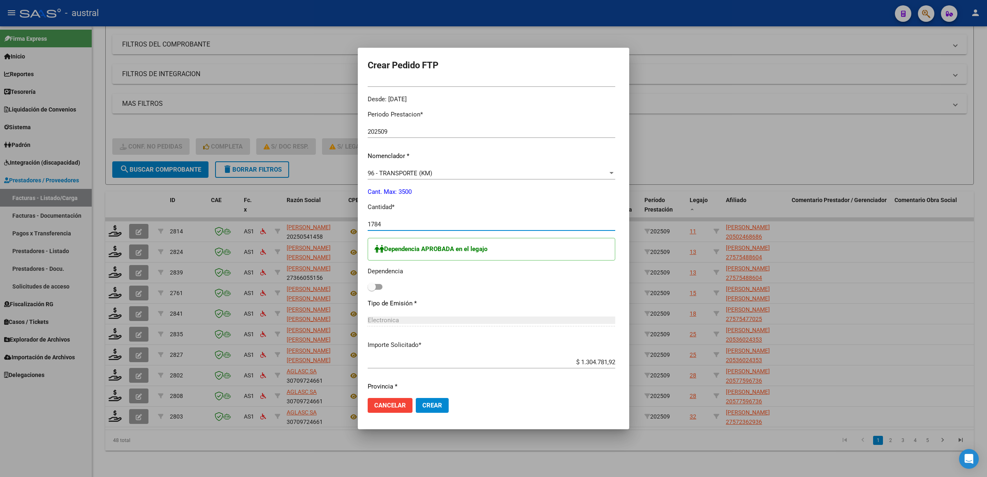
click at [371, 290] on input "checkbox" at bounding box center [371, 290] width 0 height 0
checkbox input "true"
click at [417, 406] on button "Crear" at bounding box center [432, 405] width 33 height 15
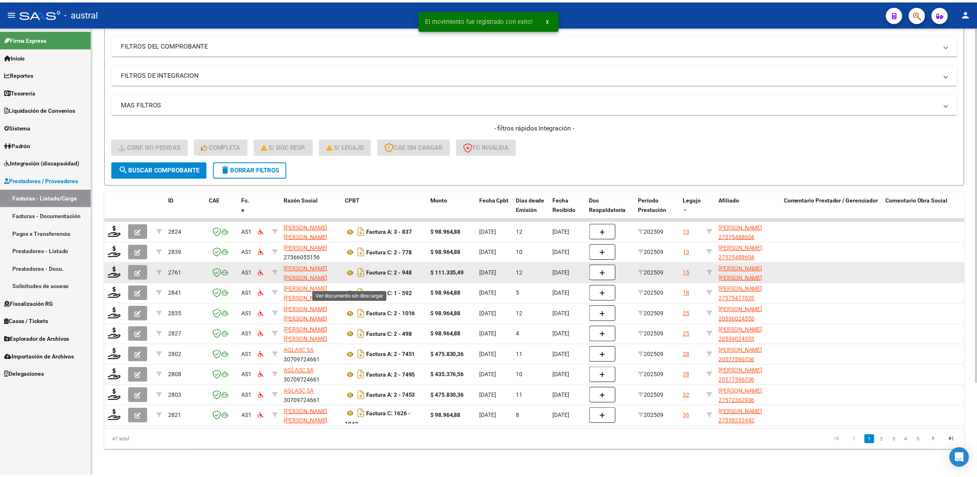
scroll to position [115, 0]
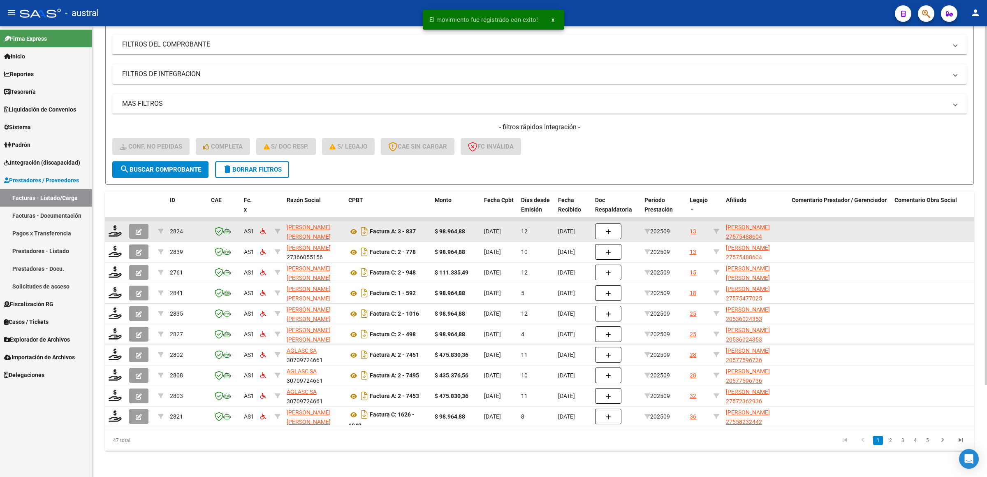
click at [146, 224] on button "button" at bounding box center [138, 231] width 19 height 15
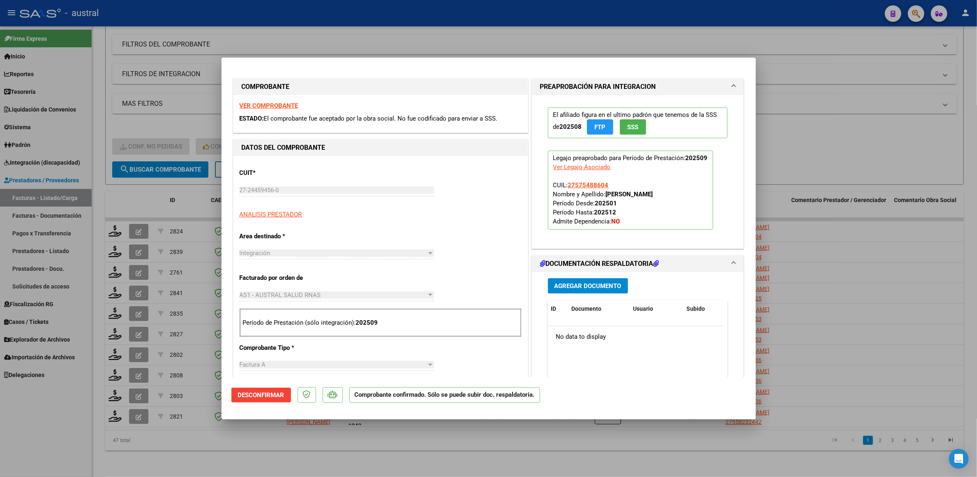
type input "$ 0,00"
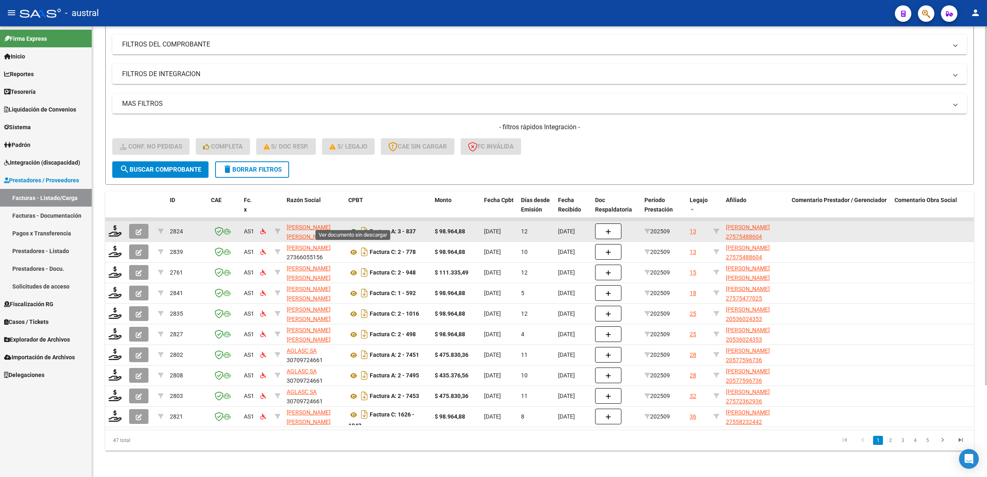
click at [354, 227] on icon at bounding box center [353, 232] width 11 height 10
click at [117, 225] on icon at bounding box center [115, 231] width 13 height 12
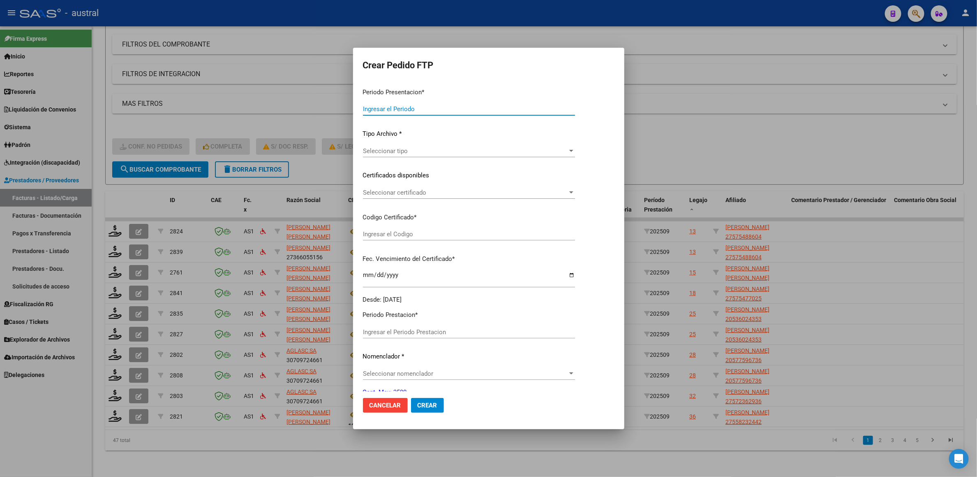
type input "202509"
type input "$ 98.964,88"
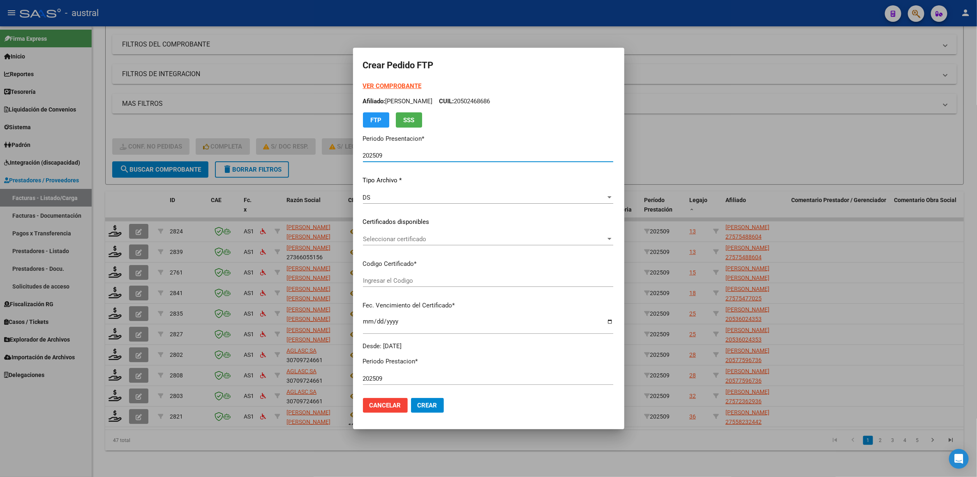
click at [403, 235] on span "Seleccionar certificado" at bounding box center [484, 238] width 243 height 7
type input "9412110888"
type input "2025-06-29"
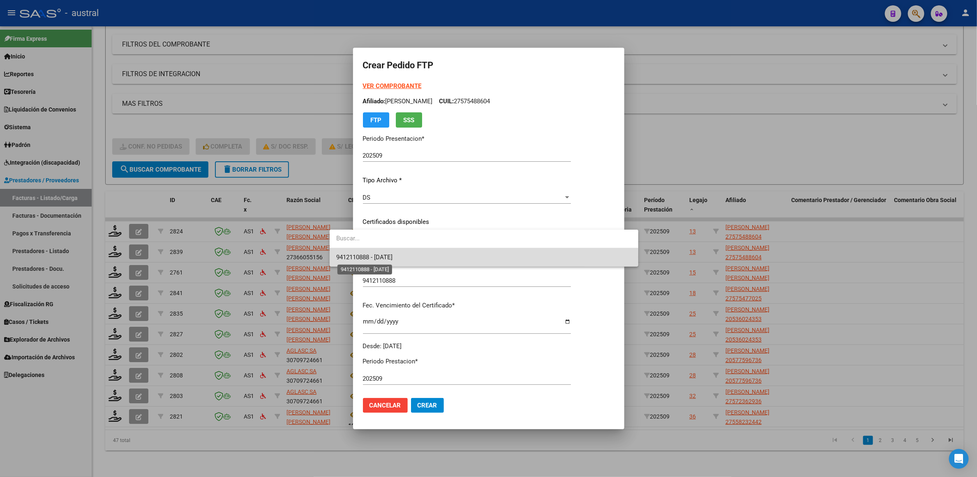
click at [393, 257] on span "9412110888 - 2025-06-29" at bounding box center [364, 256] width 56 height 7
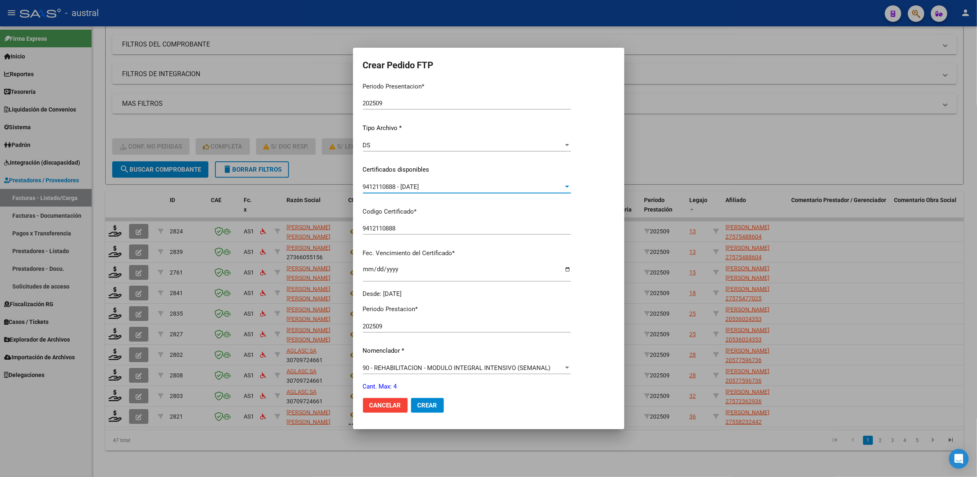
scroll to position [123, 0]
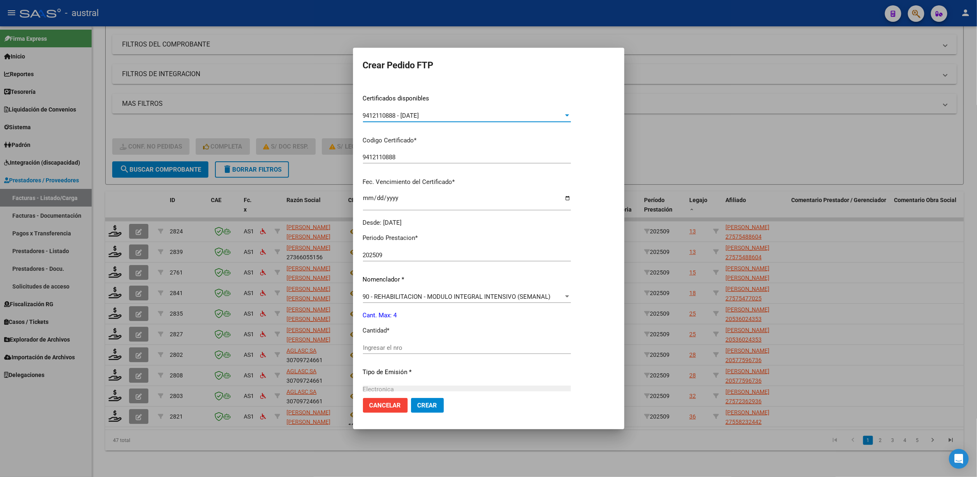
click at [419, 348] on input "Ingresar el nro" at bounding box center [467, 347] width 208 height 7
type input "4"
click at [425, 411] on button "Crear" at bounding box center [427, 405] width 33 height 15
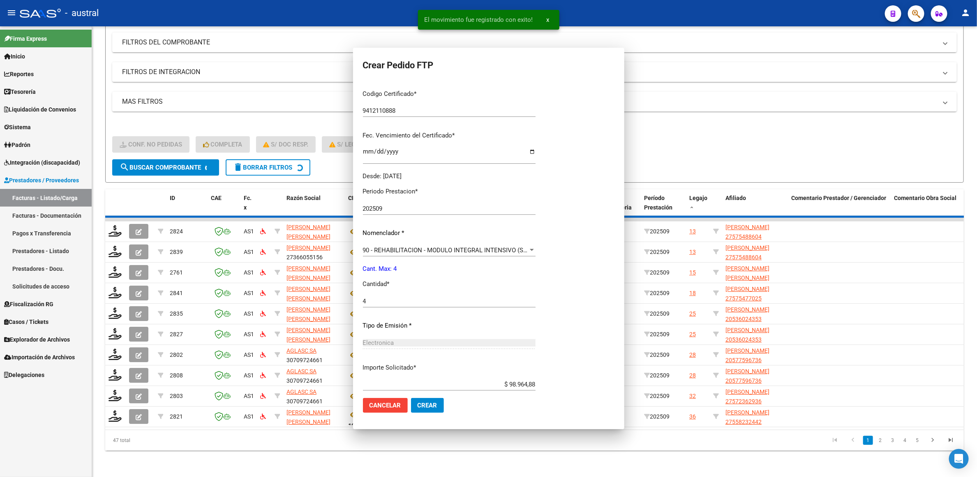
scroll to position [0, 0]
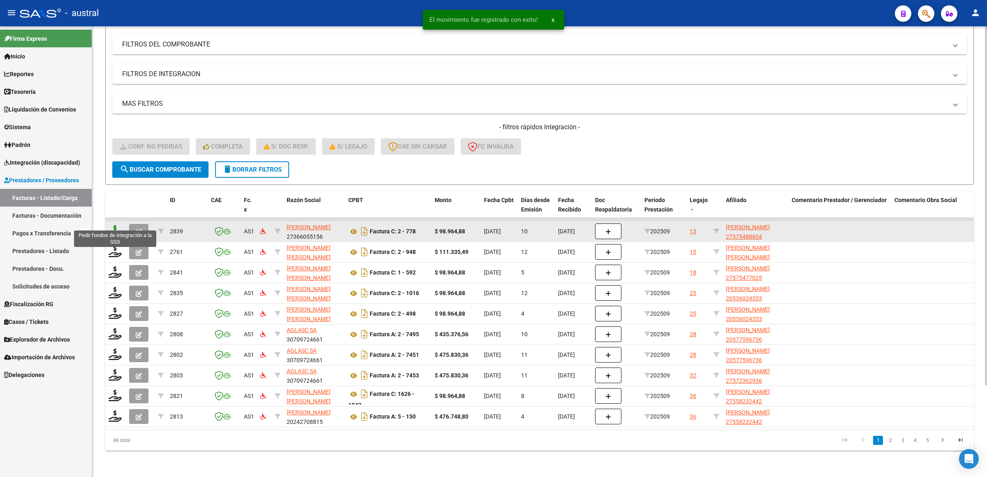
click at [116, 225] on icon at bounding box center [115, 231] width 13 height 12
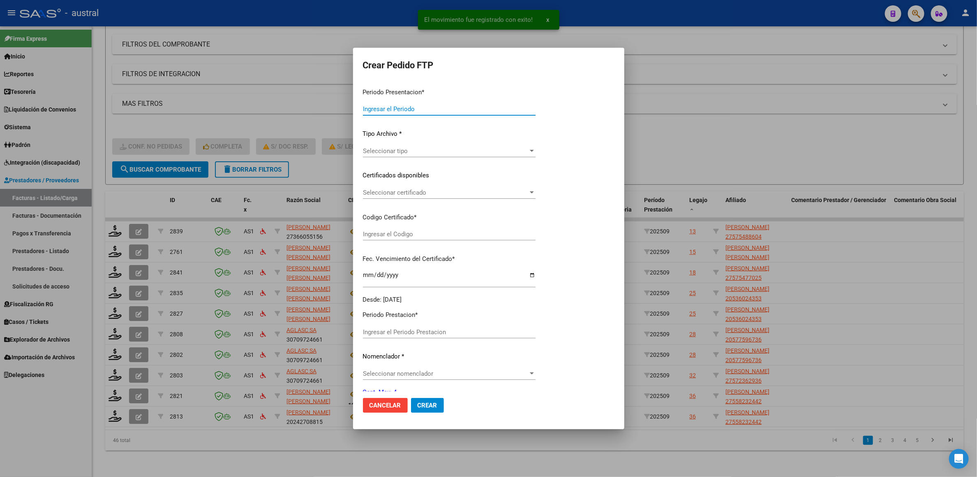
type input "202509"
type input "$ 98.964,88"
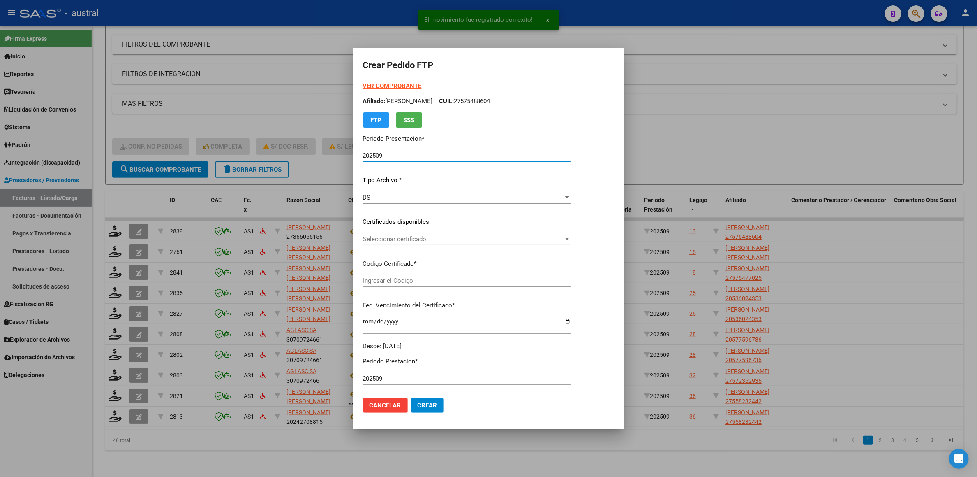
type input "9412110888"
type input "2025-06-29"
drag, startPoint x: 386, startPoint y: 220, endPoint x: 385, endPoint y: 232, distance: 12.4
click at [386, 220] on p "Certificados disponibles" at bounding box center [467, 221] width 208 height 9
click at [385, 235] on span "Seleccionar certificado" at bounding box center [463, 238] width 201 height 7
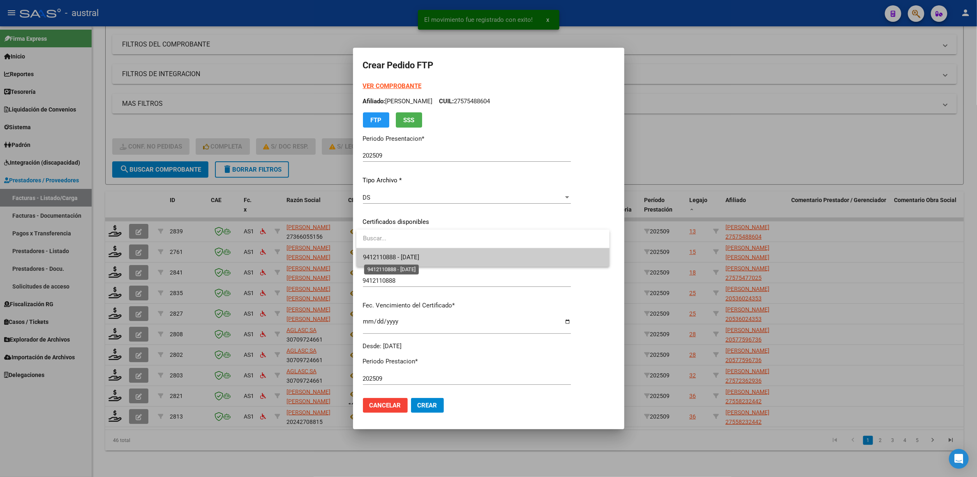
click at [393, 262] on span "9412110888 - 2025-06-29" at bounding box center [483, 257] width 240 height 19
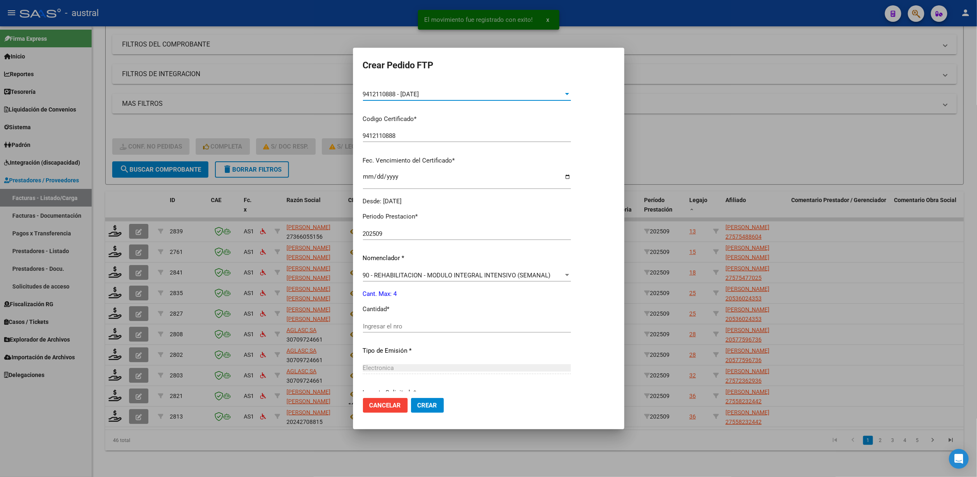
scroll to position [218, 0]
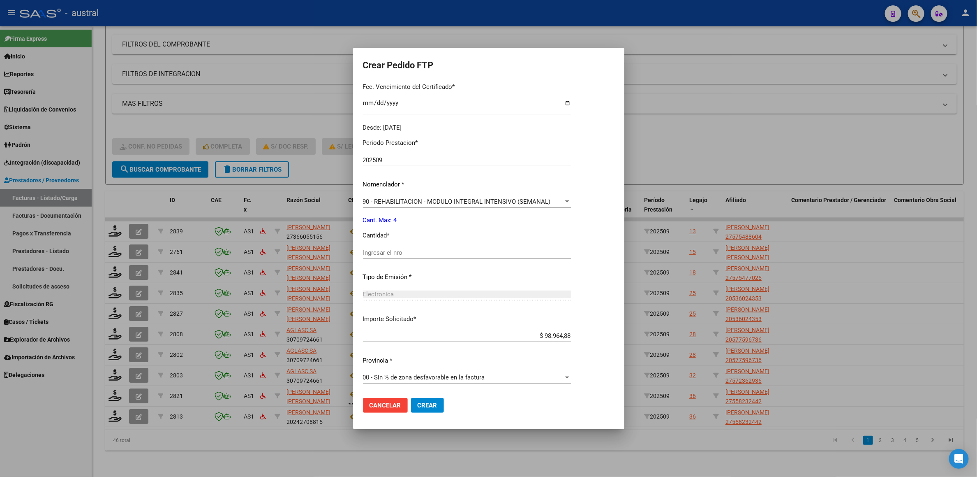
click at [424, 252] on input "Ingresar el nro" at bounding box center [467, 252] width 208 height 7
type input "4"
click at [434, 400] on button "Crear" at bounding box center [427, 405] width 33 height 15
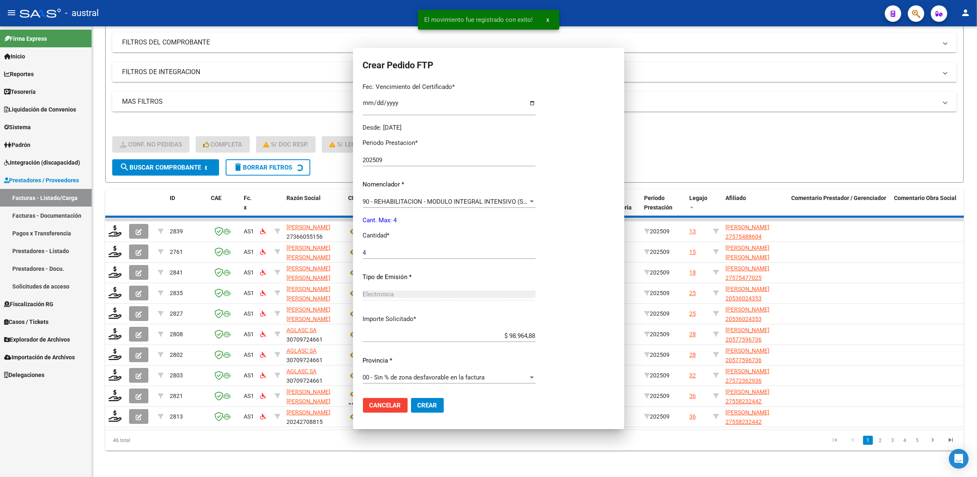
scroll to position [172, 0]
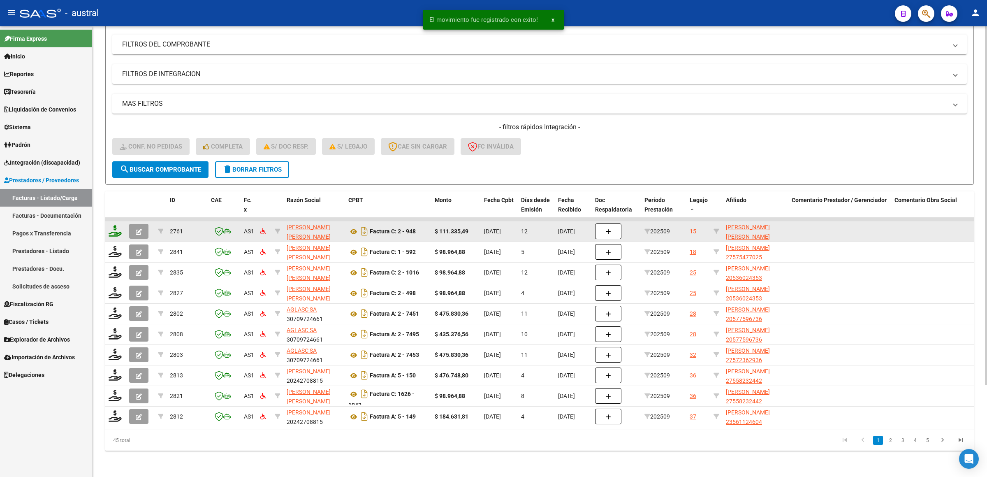
click at [117, 225] on icon at bounding box center [115, 231] width 13 height 12
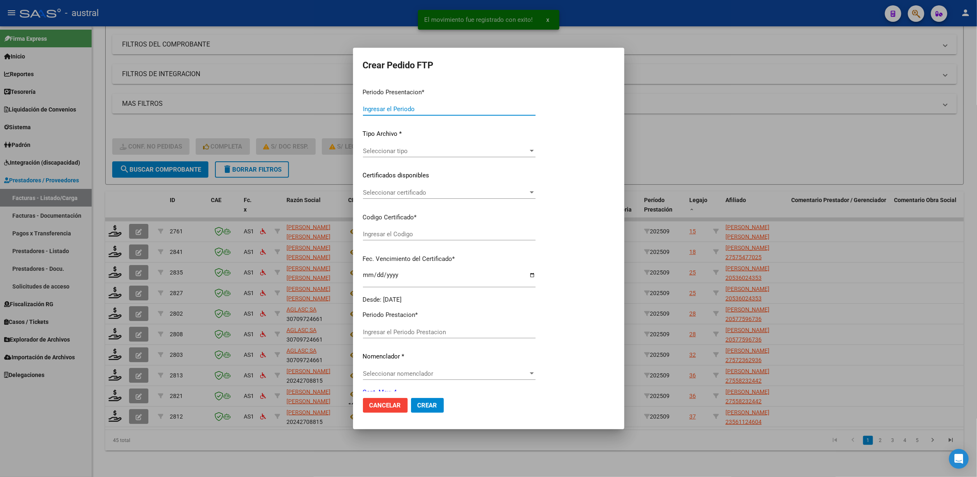
type input "202509"
type input "$ 111.335,49"
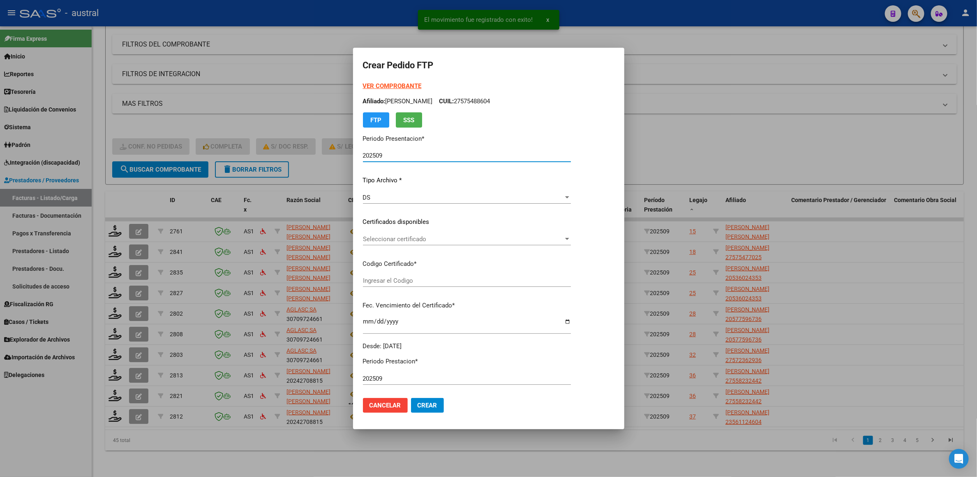
click at [399, 237] on span "Seleccionar certificado" at bounding box center [463, 238] width 201 height 7
type input "7257680680"
type input "2026-02-15"
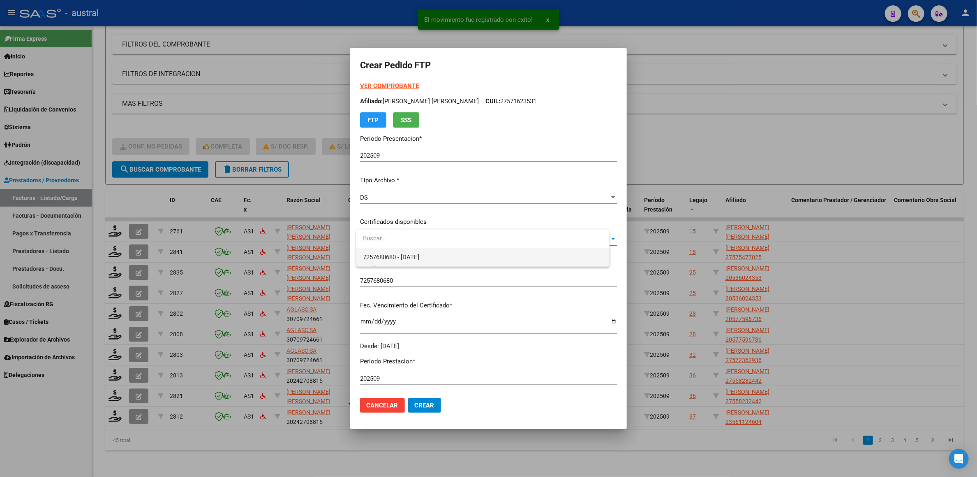
click at [406, 262] on span "7257680680 - 2026-02-15" at bounding box center [483, 257] width 240 height 19
click at [397, 89] on strong "VER COMPROBANTE" at bounding box center [389, 85] width 59 height 7
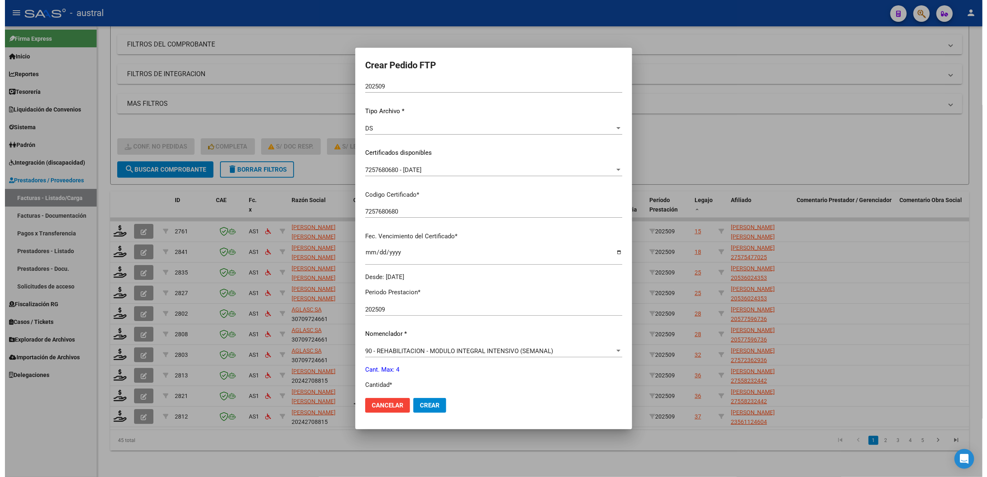
scroll to position [185, 0]
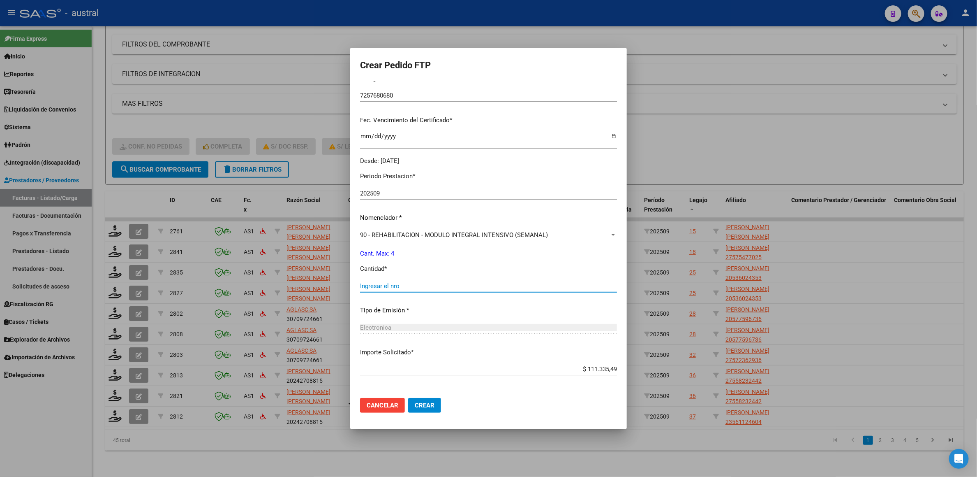
click at [420, 282] on input "Ingresar el nro" at bounding box center [488, 285] width 257 height 7
type input "4"
click at [419, 394] on mat-dialog-actions "Cancelar Crear" at bounding box center [488, 405] width 257 height 28
click at [419, 398] on button "Crear" at bounding box center [424, 405] width 33 height 15
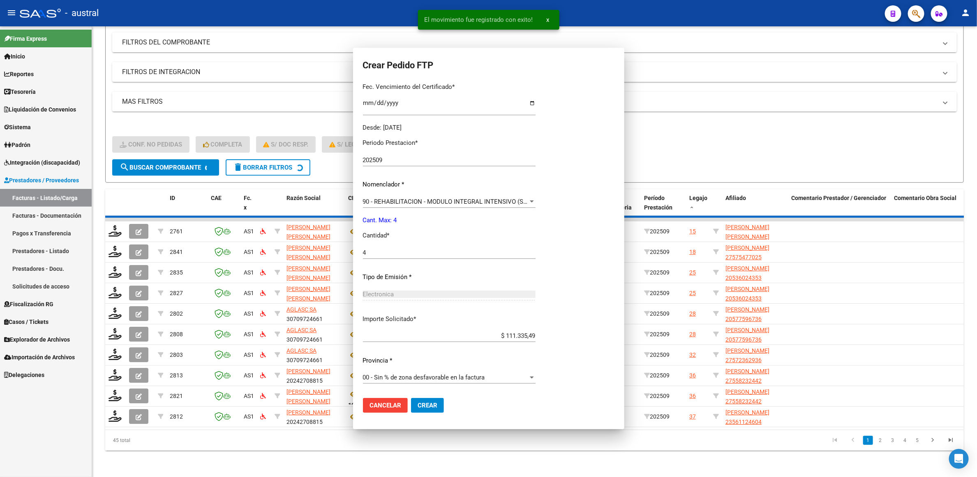
scroll to position [0, 0]
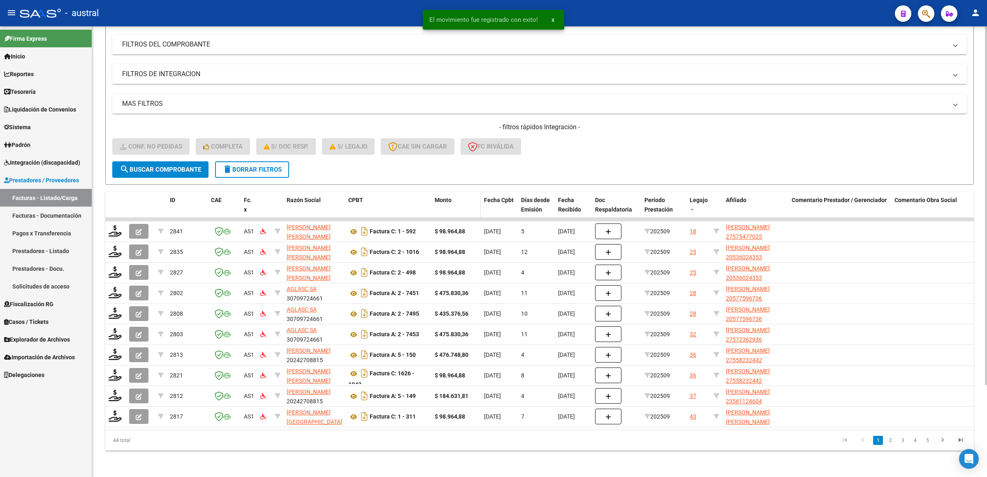
click at [446, 197] on span "Monto" at bounding box center [443, 200] width 17 height 7
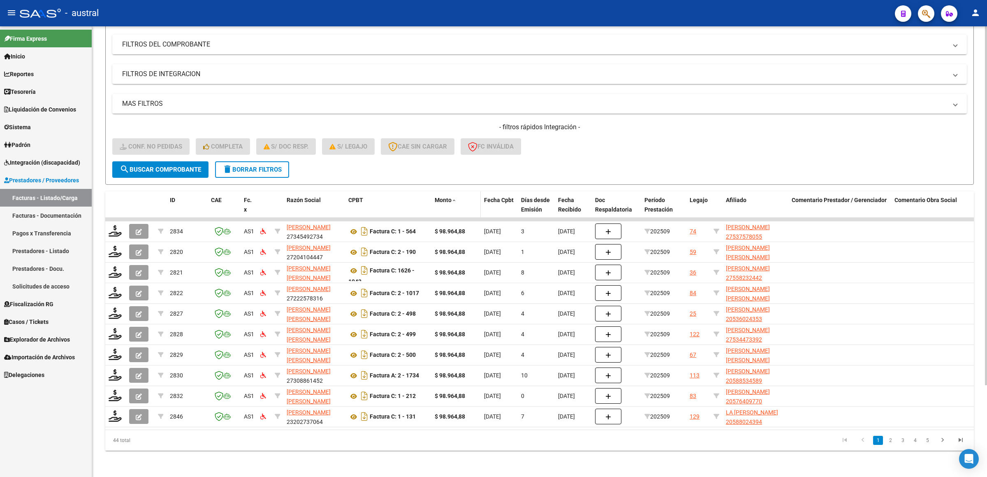
click at [446, 197] on span "Monto" at bounding box center [443, 200] width 17 height 7
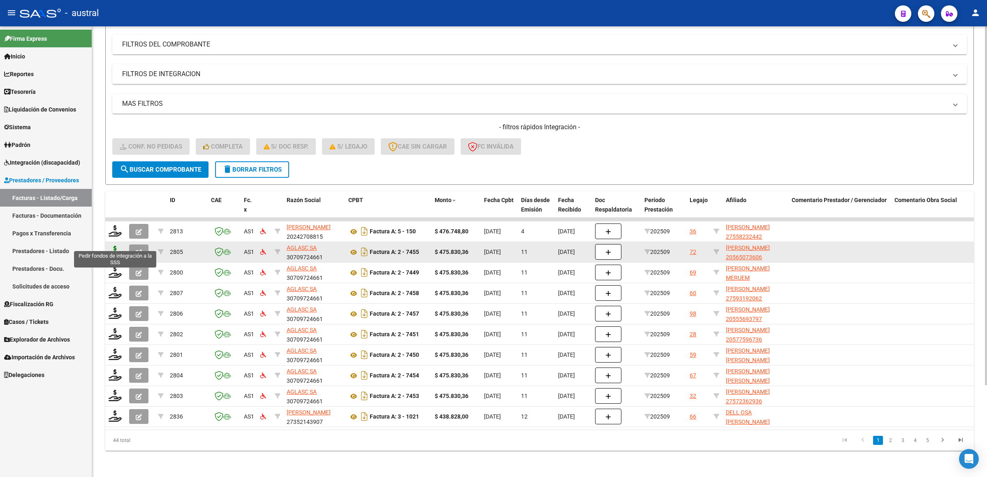
click at [111, 246] on icon at bounding box center [115, 252] width 13 height 12
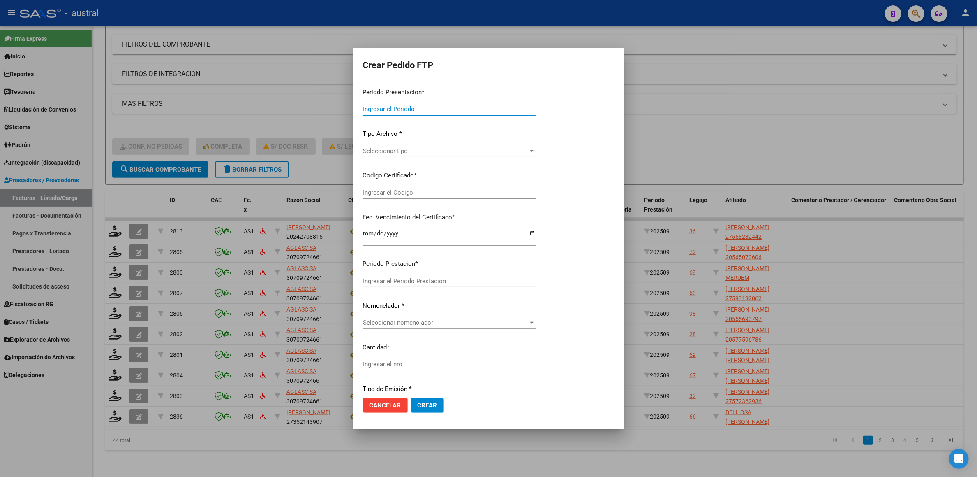
type input "202509"
type input "$ 475.830,36"
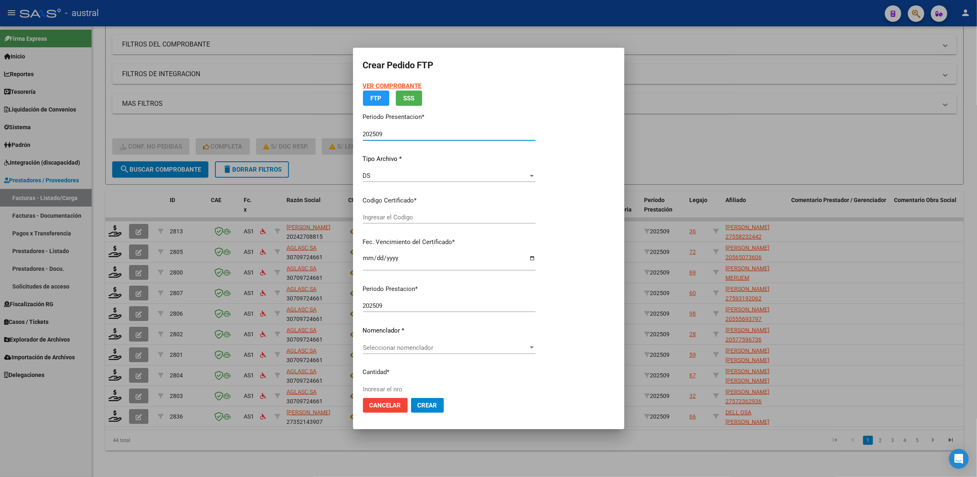
type input "6571415341"
type input "[DATE]"
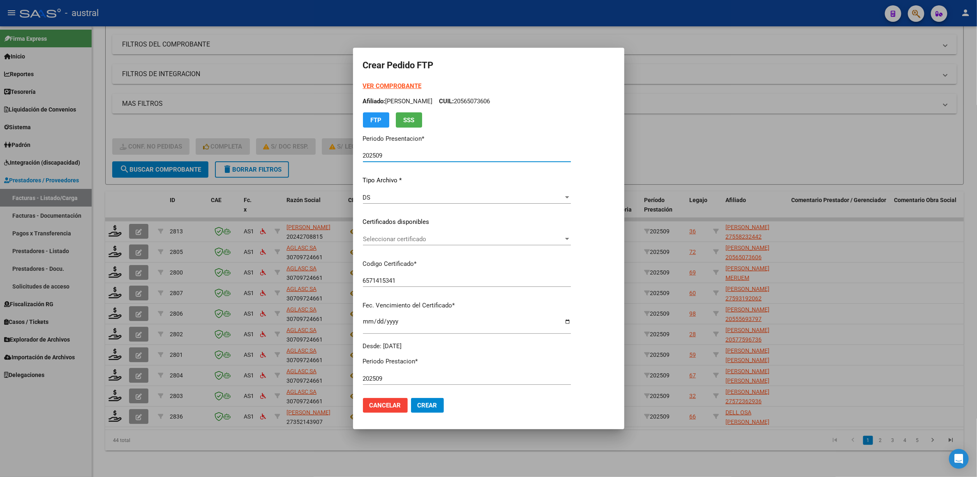
drag, startPoint x: 411, startPoint y: 222, endPoint x: 415, endPoint y: 227, distance: 5.9
click at [412, 222] on p "Certificados disponibles" at bounding box center [467, 221] width 208 height 9
click at [416, 238] on span "Seleccionar certificado" at bounding box center [463, 238] width 201 height 7
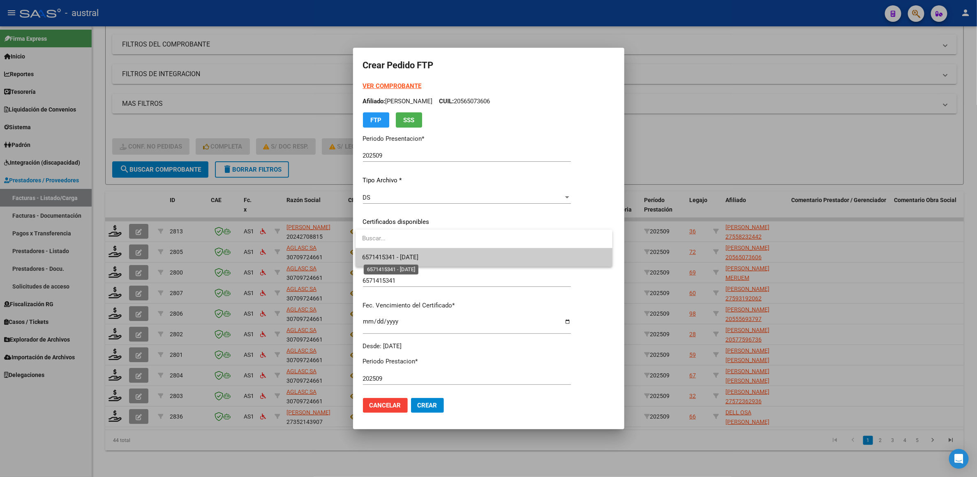
click at [419, 259] on span "6571415341 - [DATE]" at bounding box center [390, 256] width 56 height 7
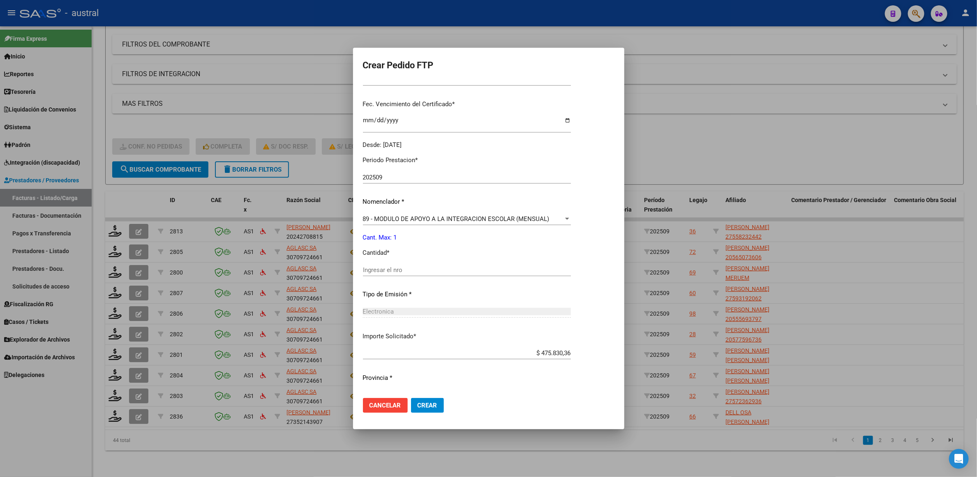
scroll to position [218, 0]
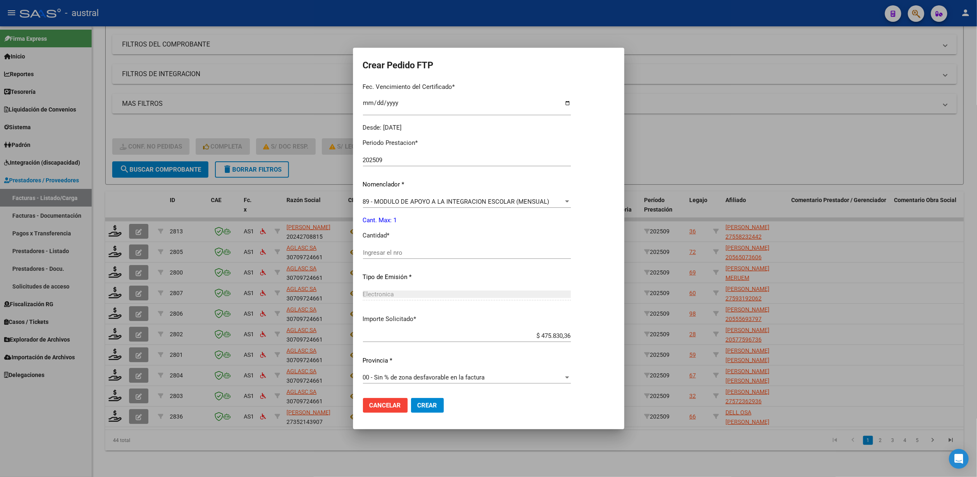
click at [428, 250] on input "Ingresar el nro" at bounding box center [467, 252] width 208 height 7
type input "1"
click at [428, 410] on button "Crear" at bounding box center [427, 405] width 33 height 15
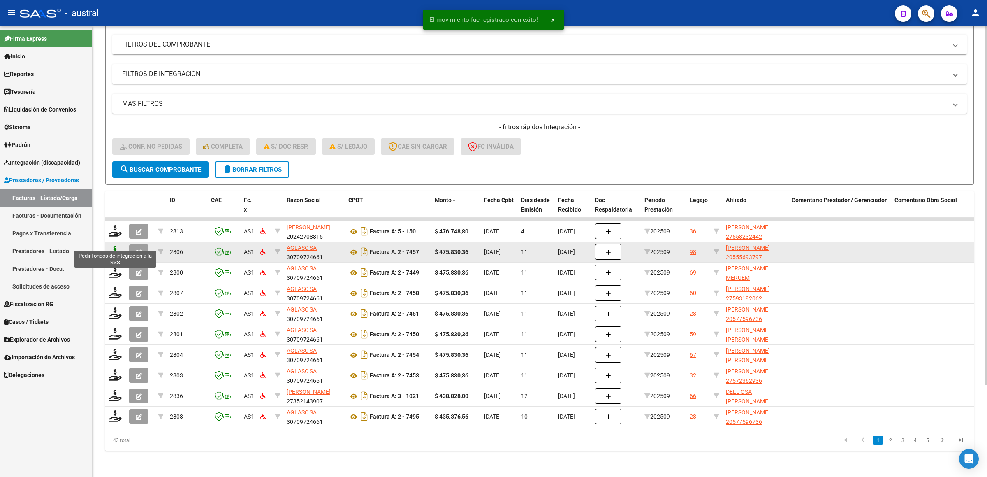
click at [114, 246] on icon at bounding box center [115, 252] width 13 height 12
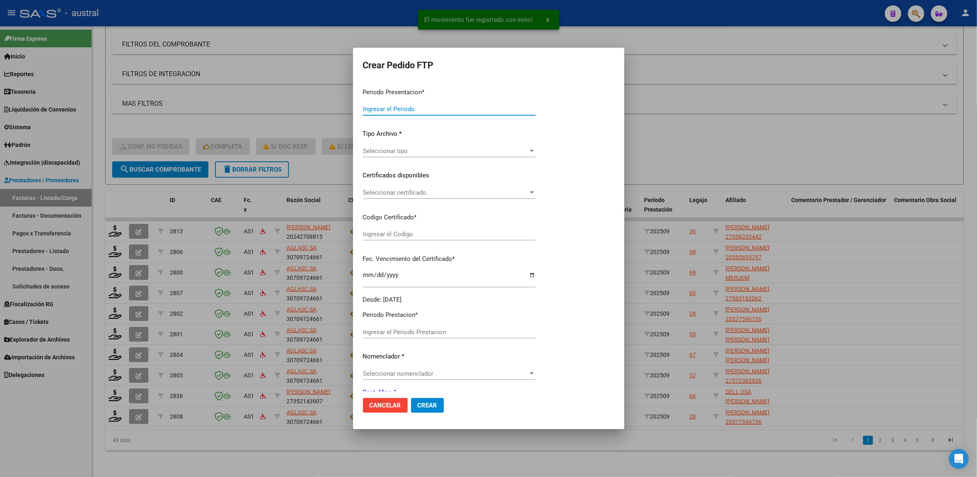
type input "202509"
type input "$ 475.830,36"
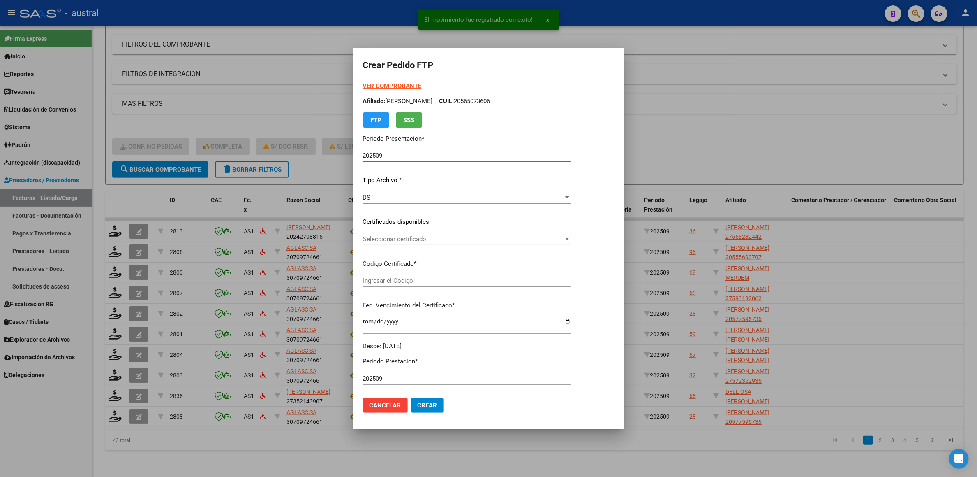
click at [412, 237] on span "Seleccionar certificado" at bounding box center [463, 238] width 201 height 7
type input "364938044"
type input "2027-12-23"
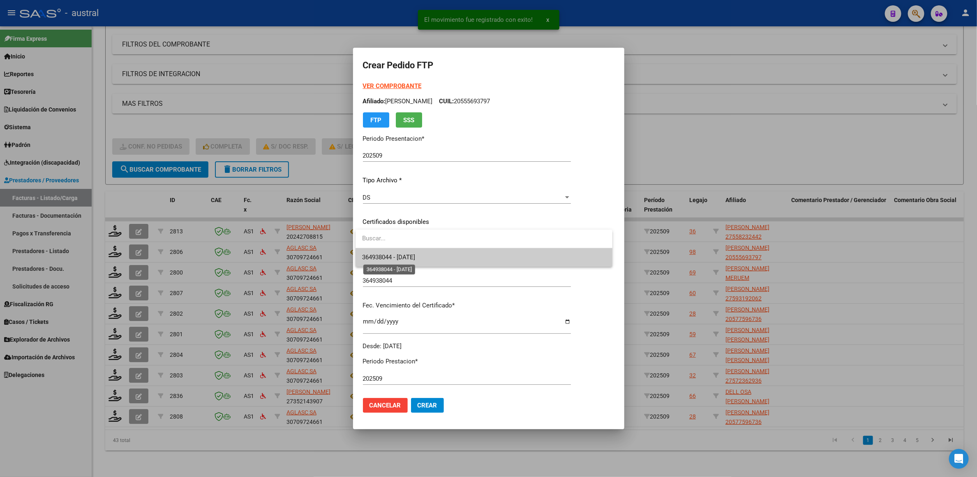
click at [415, 257] on span "364938044 - 2027-12-23" at bounding box center [388, 256] width 53 height 7
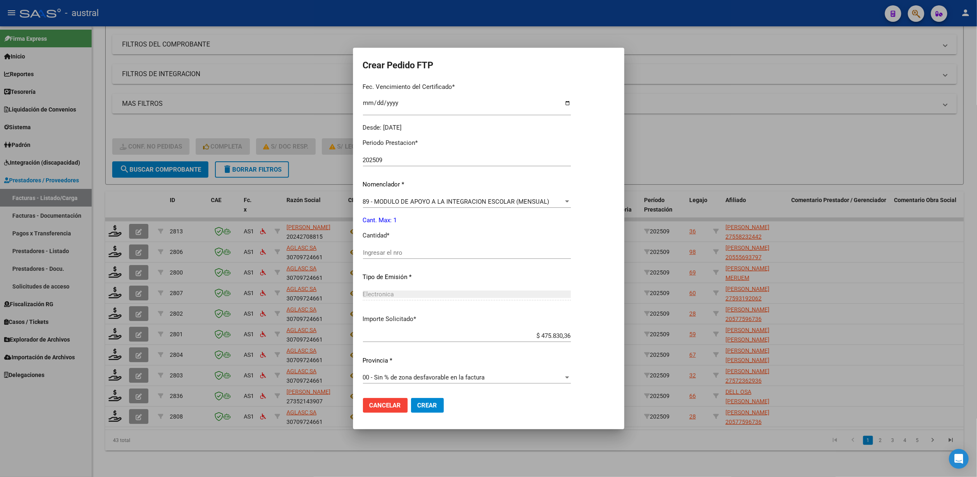
click at [440, 253] on input "Ingresar el nro" at bounding box center [467, 252] width 208 height 7
type input "1"
click at [434, 403] on span "Crear" at bounding box center [428, 404] width 20 height 7
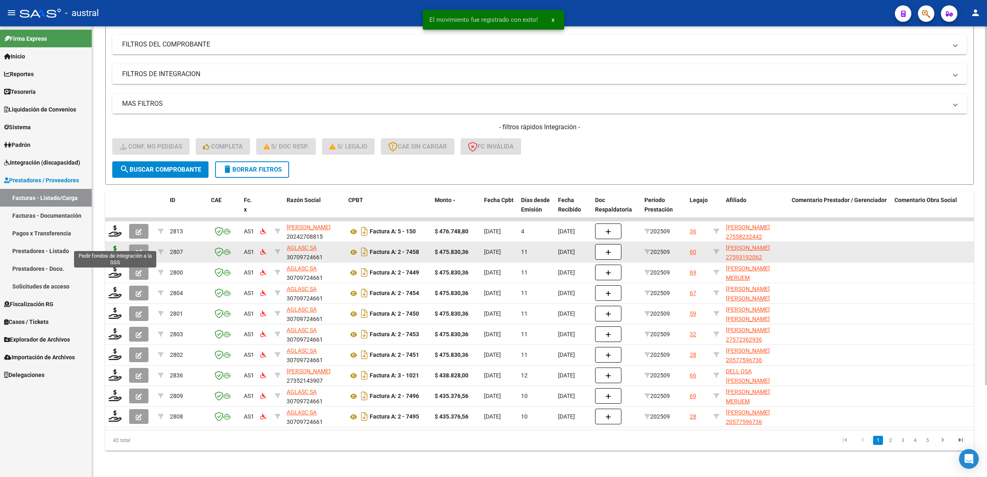
click at [117, 246] on icon at bounding box center [115, 252] width 13 height 12
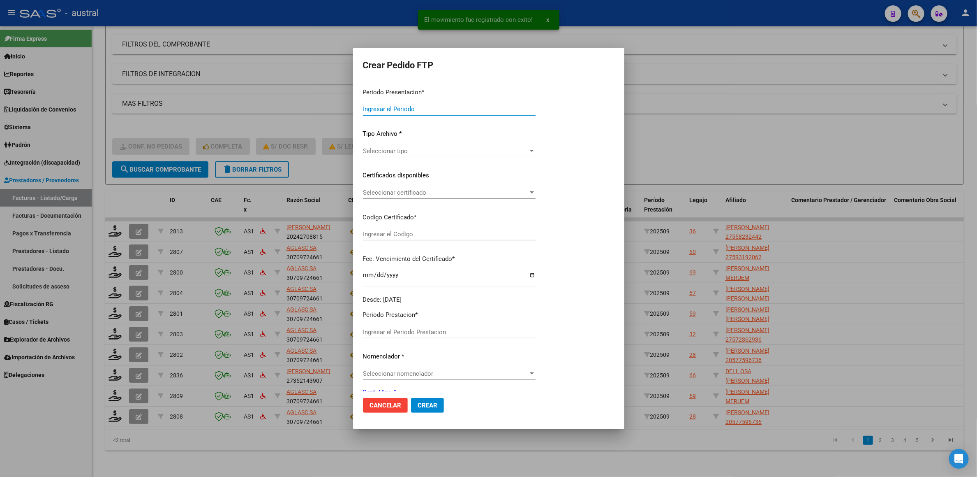
type input "202509"
type input "$ 475.830,36"
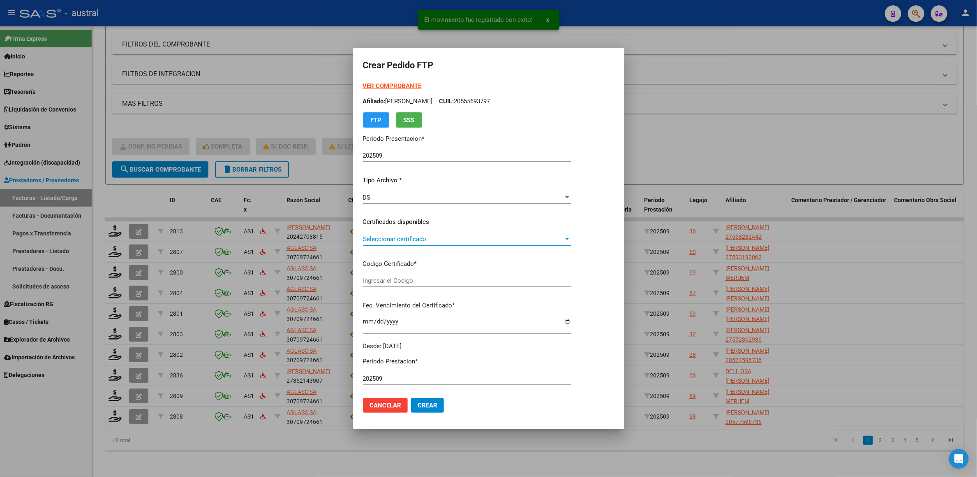
click at [410, 241] on span "Seleccionar certificado" at bounding box center [463, 238] width 201 height 7
type input "5097503825"
type input "2025-09-09"
click at [416, 260] on span "5097503825 - 2025-09-09" at bounding box center [391, 256] width 56 height 7
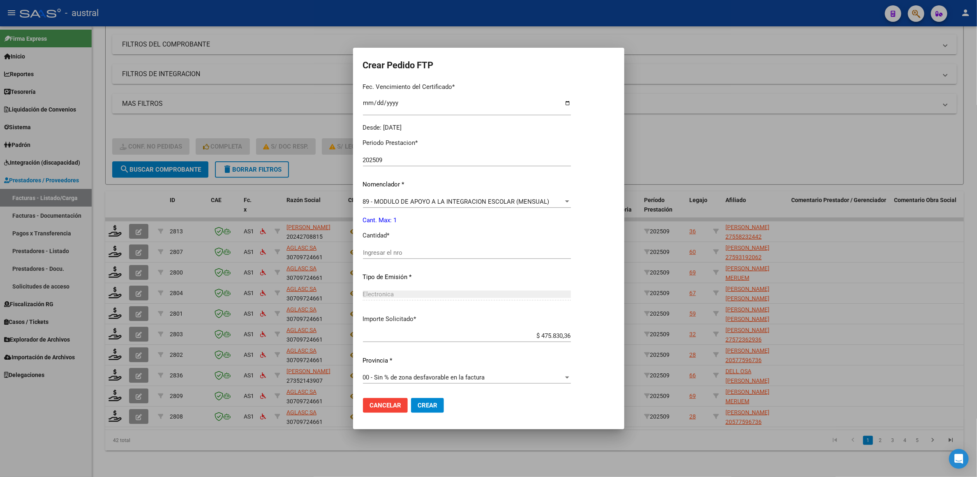
click at [410, 250] on input "Ingresar el nro" at bounding box center [467, 252] width 208 height 7
type input "1"
click at [431, 408] on button "Crear" at bounding box center [427, 405] width 33 height 15
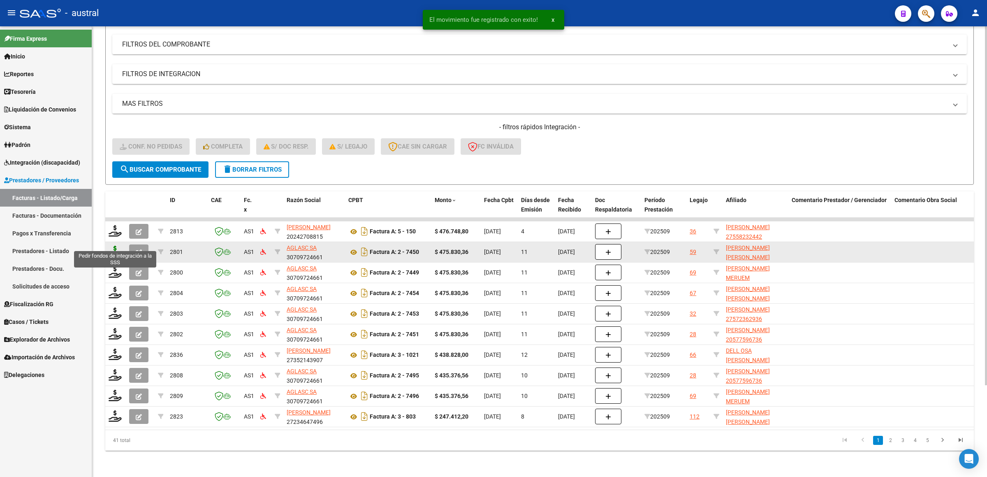
click at [118, 246] on icon at bounding box center [115, 252] width 13 height 12
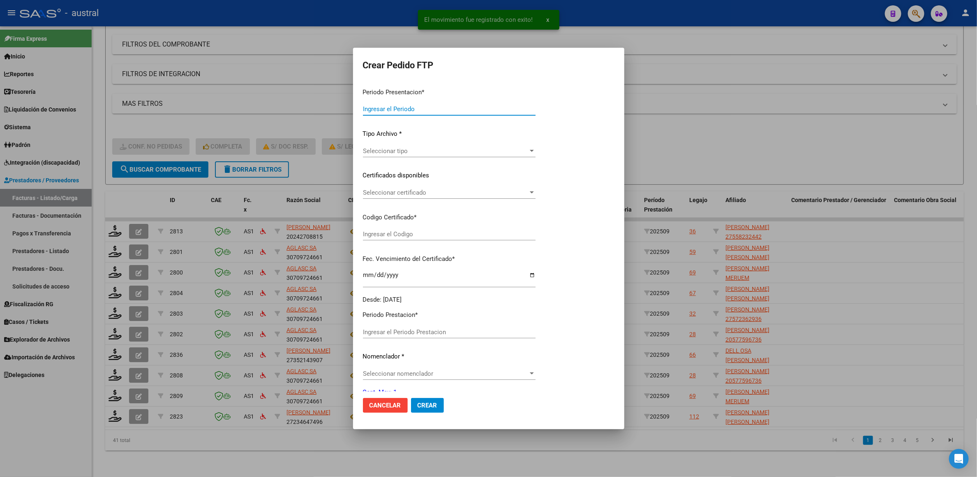
type input "202509"
type input "$ 475.830,36"
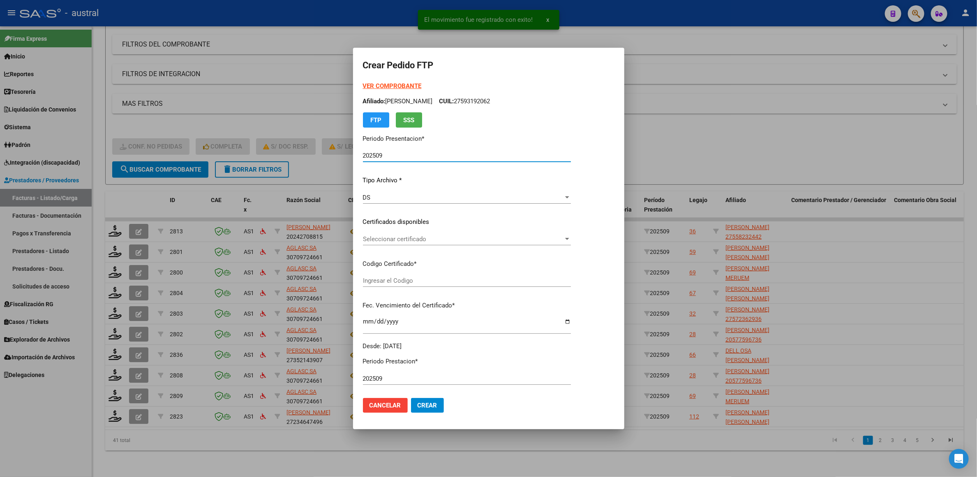
click at [411, 242] on span "Seleccionar certificado" at bounding box center [463, 238] width 201 height 7
type input "1116807037"
type input "[DATE]"
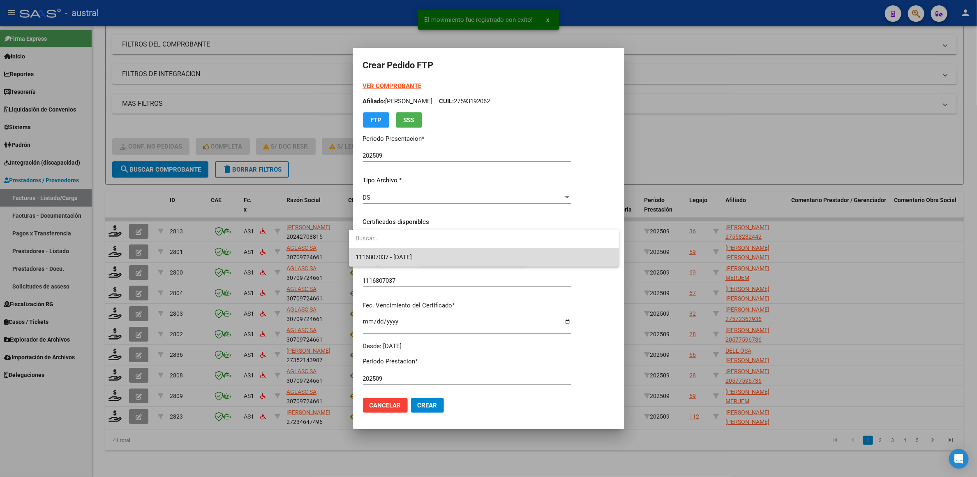
click at [416, 264] on span "1116807037 - [DATE]" at bounding box center [484, 257] width 257 height 19
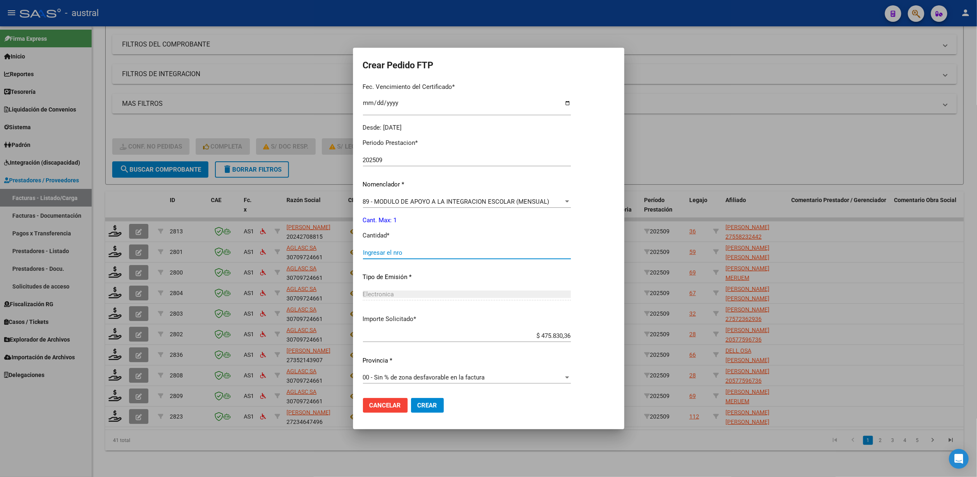
click at [426, 249] on input "Ingresar el nro" at bounding box center [467, 252] width 208 height 7
type input "1"
click at [435, 410] on button "Crear" at bounding box center [427, 405] width 33 height 15
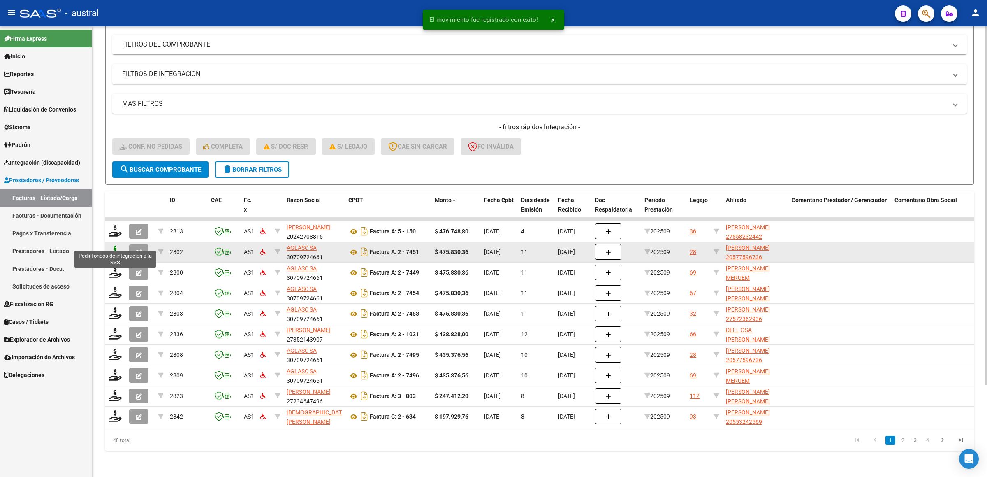
click at [111, 246] on icon at bounding box center [115, 252] width 13 height 12
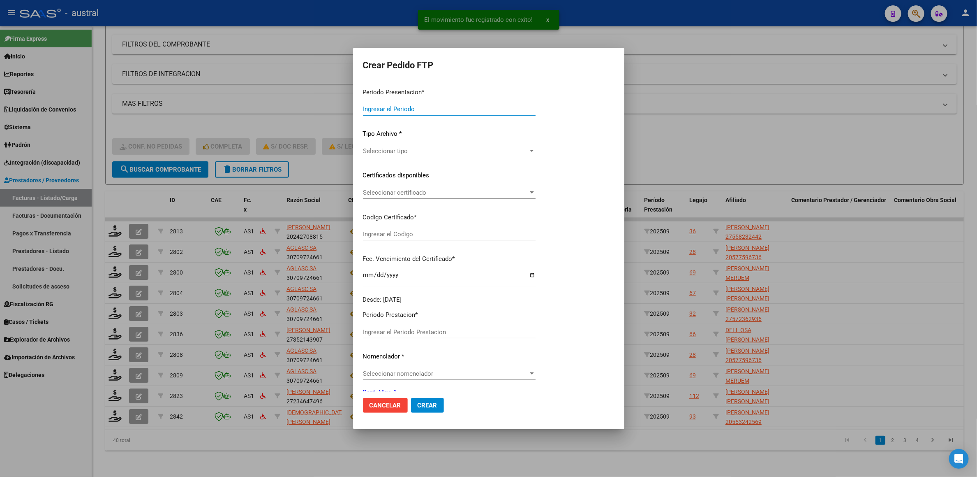
type input "202509"
type input "$ 475.830,36"
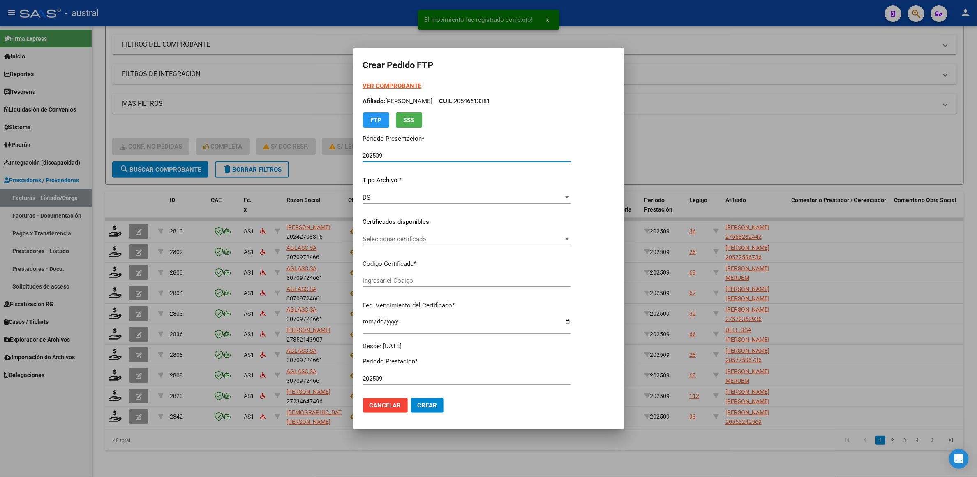
type input "6888288216"
type input "[DATE]"
click at [396, 242] on span "Seleccionar certificado" at bounding box center [463, 238] width 201 height 7
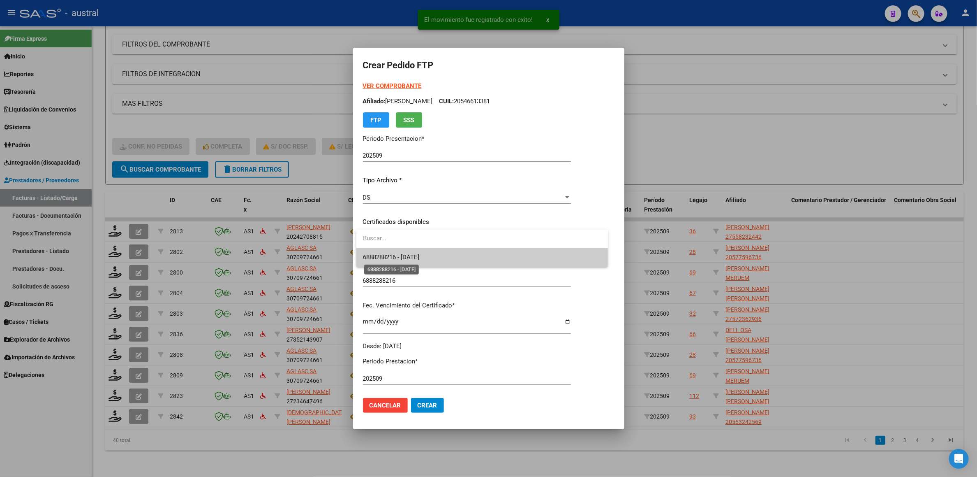
click at [419, 254] on span "6888288216 - [DATE]" at bounding box center [391, 256] width 56 height 7
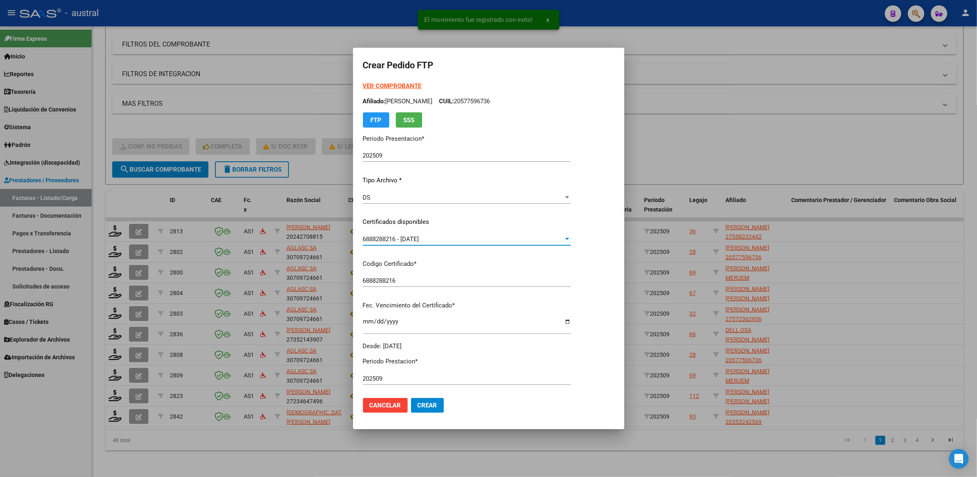
scroll to position [123, 0]
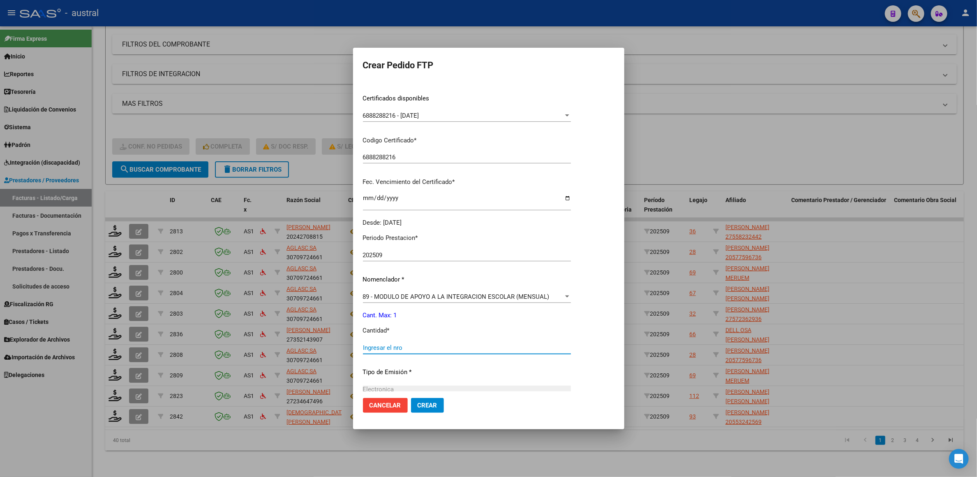
drag, startPoint x: 393, startPoint y: 344, endPoint x: 391, endPoint y: 338, distance: 6.3
click at [391, 345] on input "Ingresar el nro" at bounding box center [467, 347] width 208 height 7
type input "1"
click at [428, 400] on button "Crear" at bounding box center [427, 405] width 33 height 15
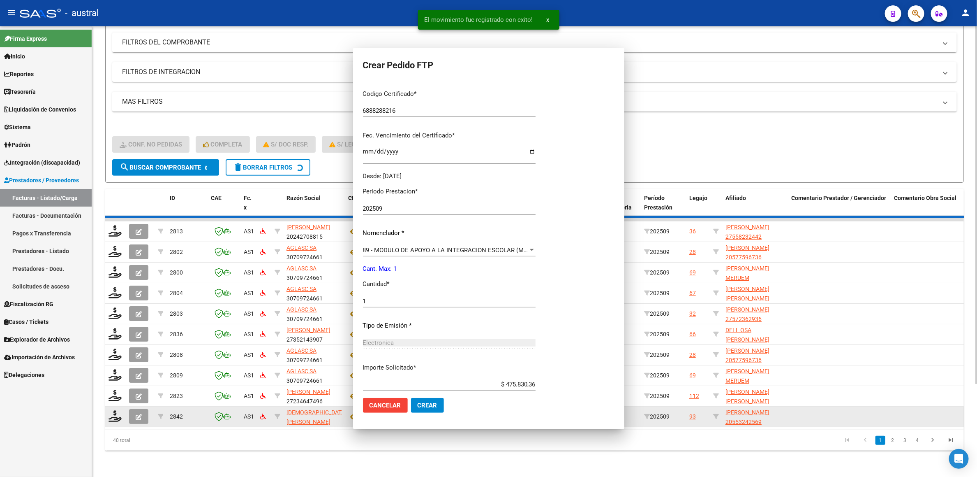
scroll to position [0, 0]
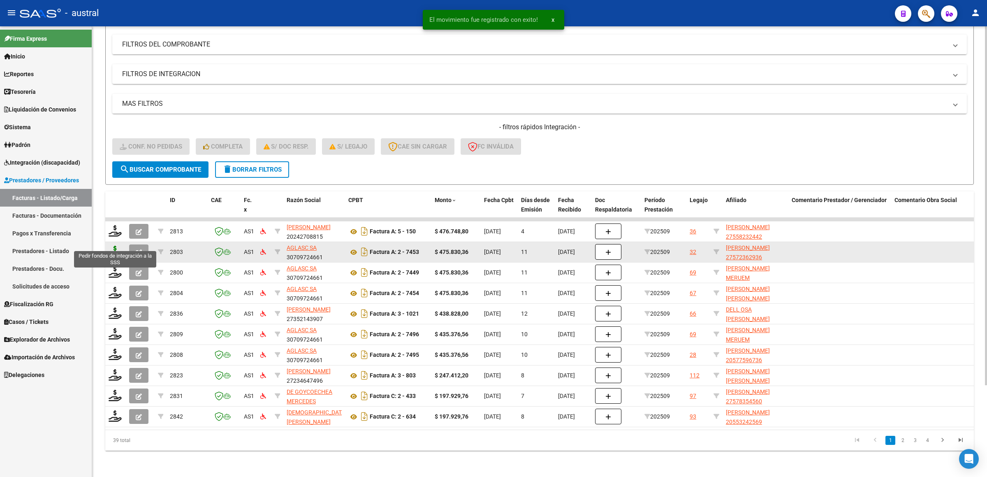
click at [118, 246] on icon at bounding box center [115, 252] width 13 height 12
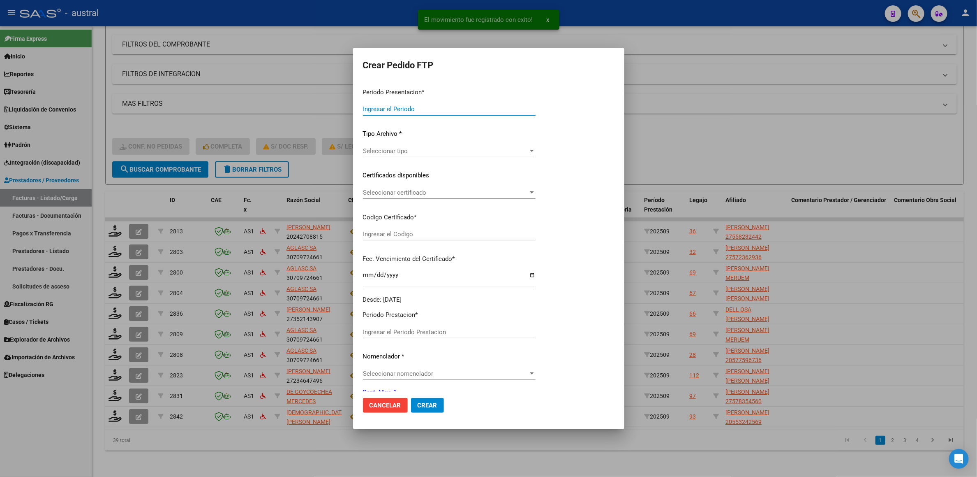
type input "202509"
type input "$ 475.830,36"
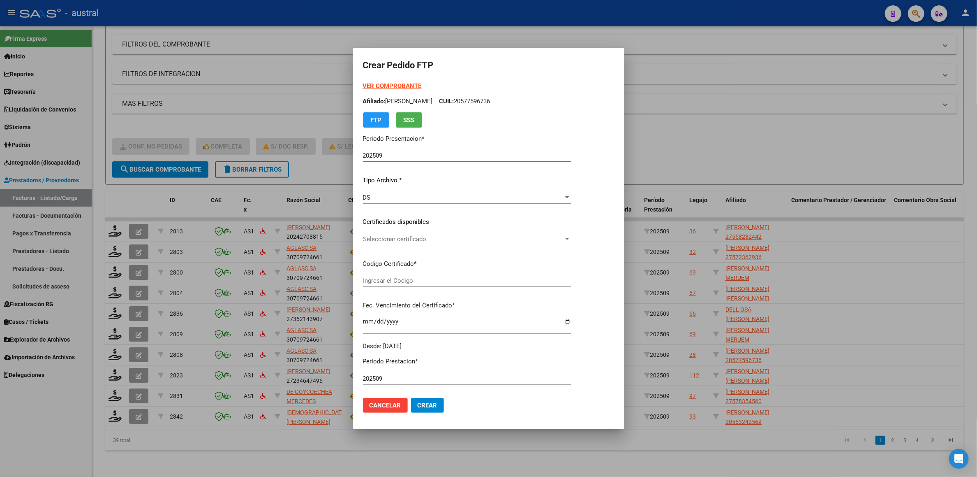
type input "7387851373"
type input "2027-07-04"
click at [392, 242] on span "Seleccionar certificado" at bounding box center [463, 238] width 201 height 7
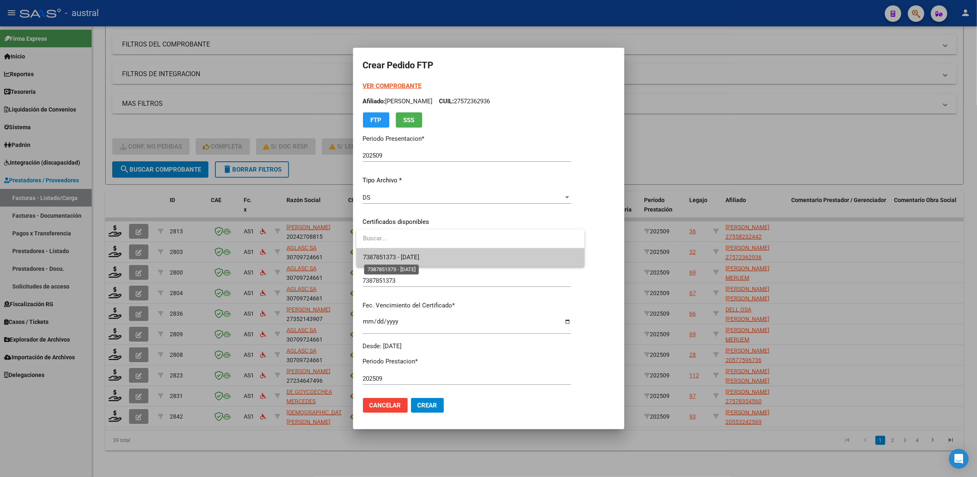
drag, startPoint x: 415, startPoint y: 256, endPoint x: 422, endPoint y: 252, distance: 8.8
click at [415, 255] on span "7387851373 - 2027-07-04" at bounding box center [391, 256] width 56 height 7
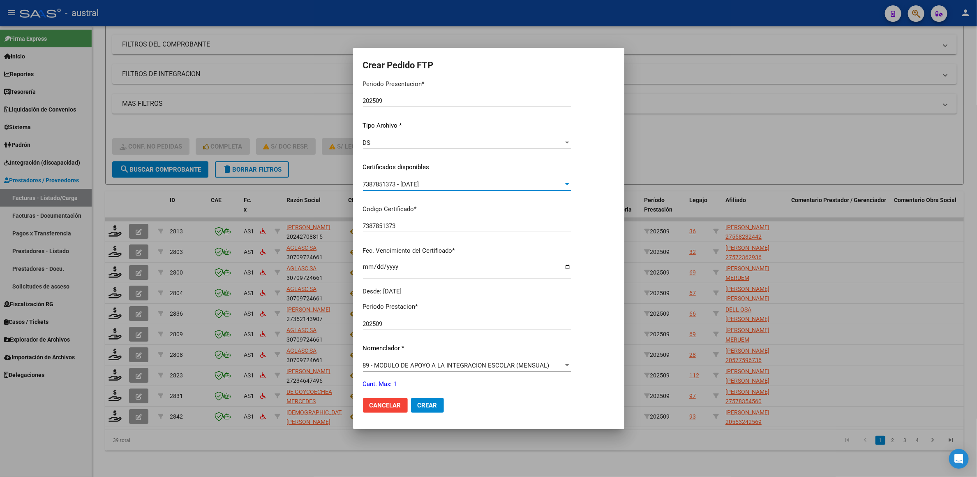
scroll to position [123, 0]
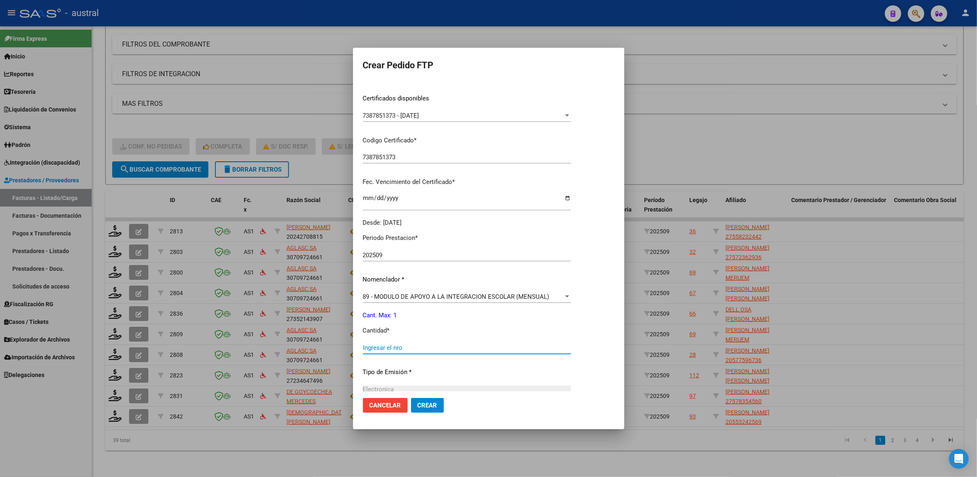
click at [421, 345] on input "Ingresar el nro" at bounding box center [467, 347] width 208 height 7
type input "1"
click at [435, 403] on span "Crear" at bounding box center [428, 404] width 20 height 7
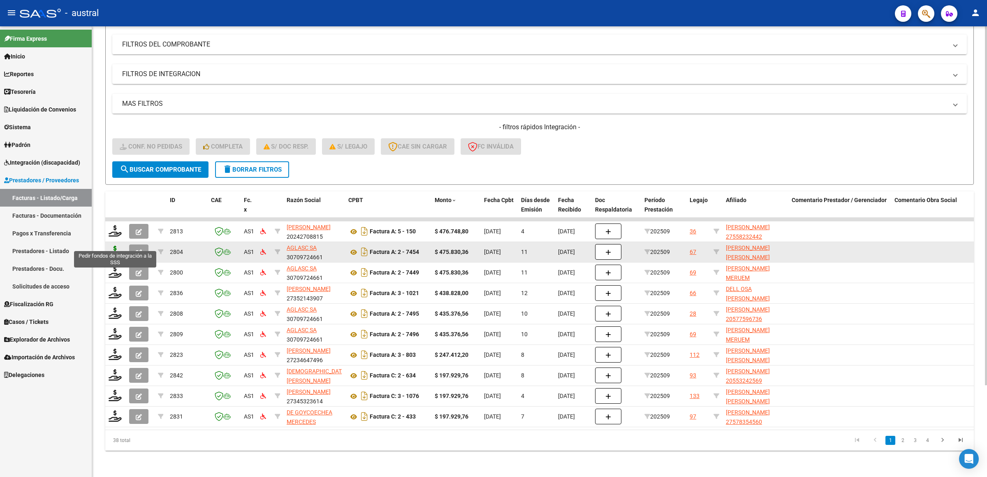
click at [116, 246] on icon at bounding box center [115, 252] width 13 height 12
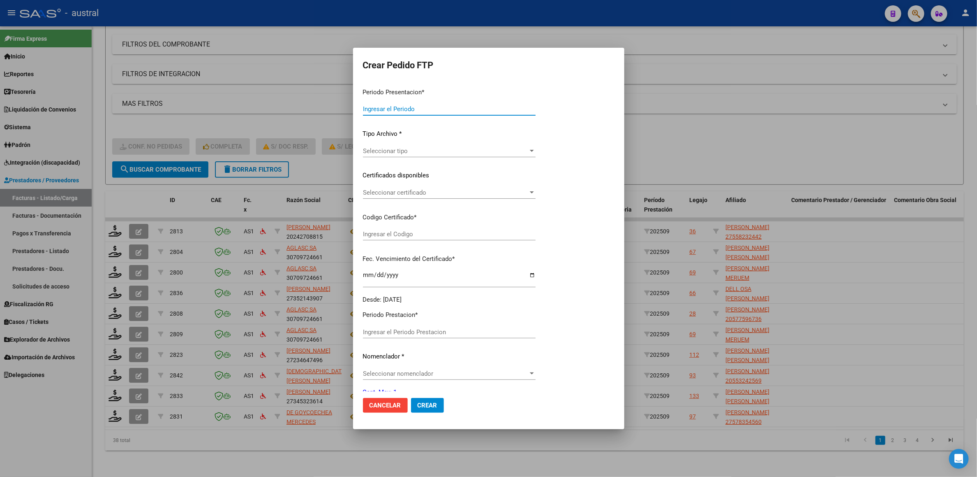
type input "202509"
type input "$ 475.830,36"
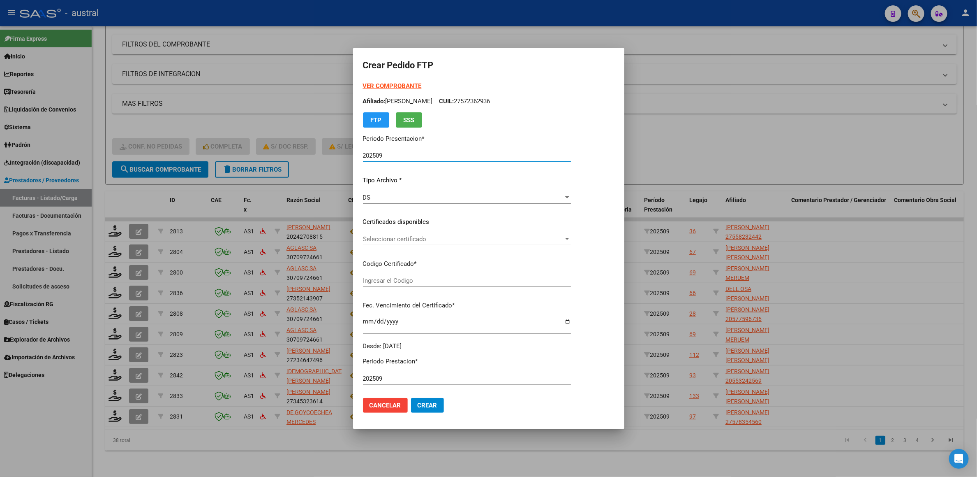
type input "8698098968"
type input "[DATE]"
click at [411, 88] on strong "VER COMPROBANTE" at bounding box center [392, 85] width 59 height 7
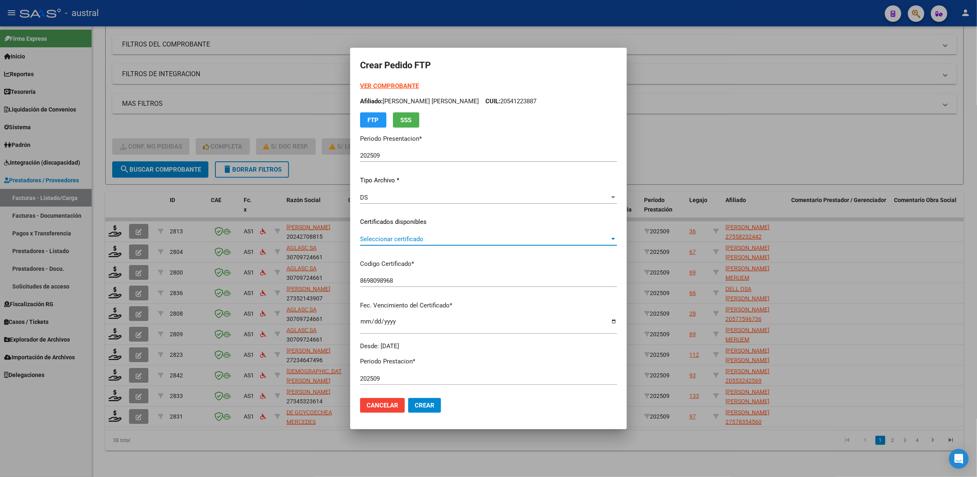
click at [434, 239] on span "Seleccionar certificado" at bounding box center [485, 238] width 250 height 7
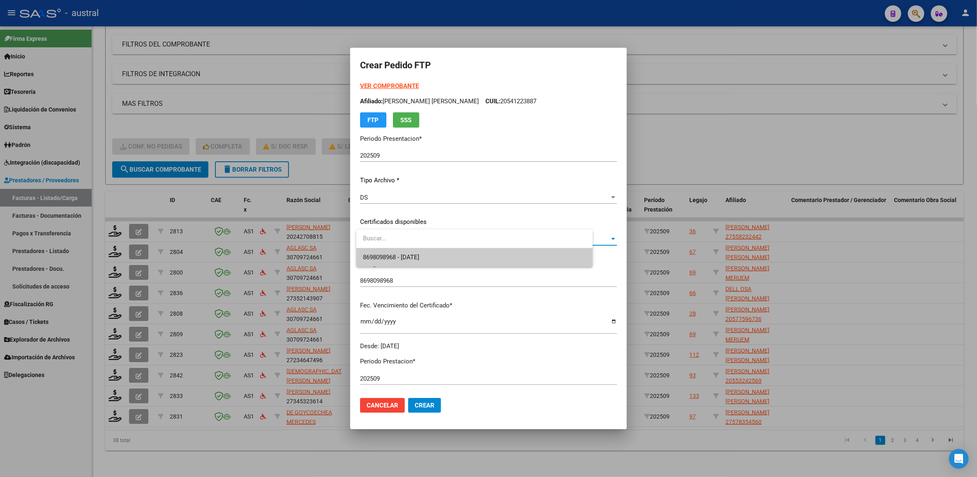
click at [419, 260] on span "8698098968 - [DATE]" at bounding box center [391, 256] width 56 height 7
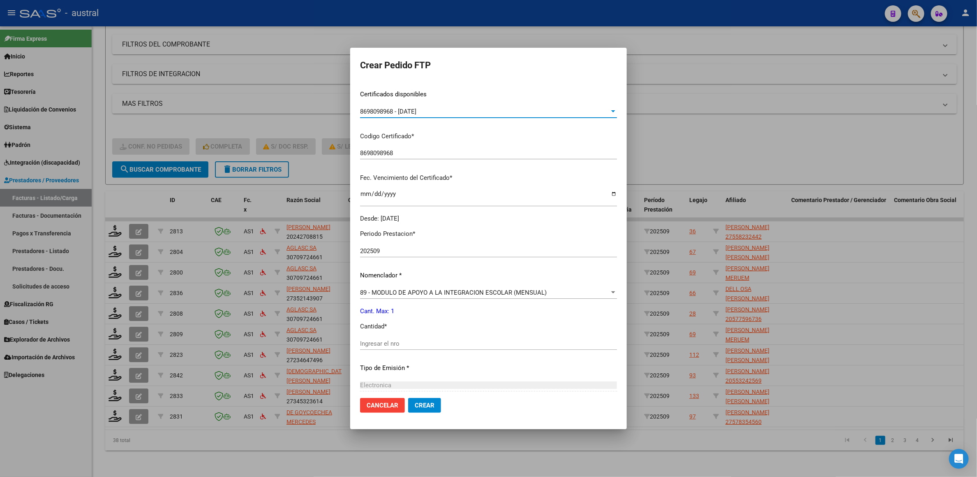
scroll to position [218, 0]
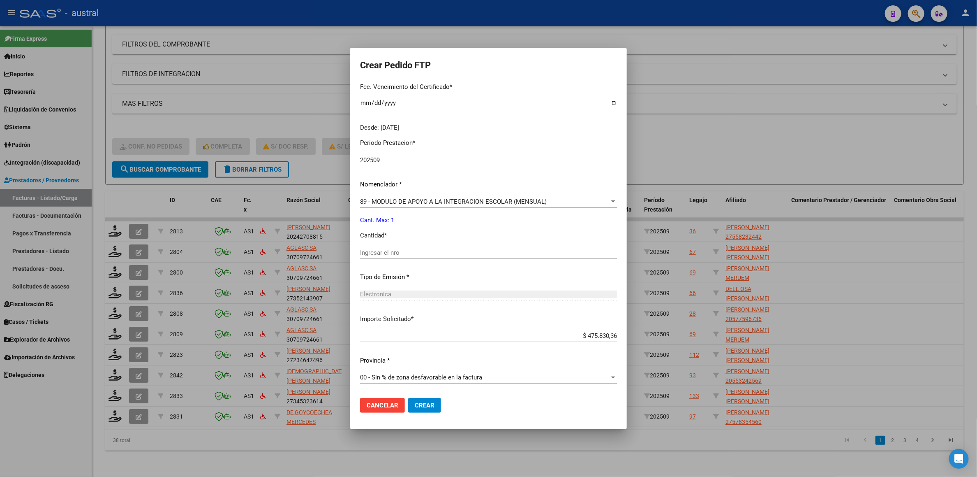
click at [422, 252] on input "Ingresar el nro" at bounding box center [488, 252] width 257 height 7
type input "1"
click at [434, 402] on span "Crear" at bounding box center [425, 404] width 20 height 7
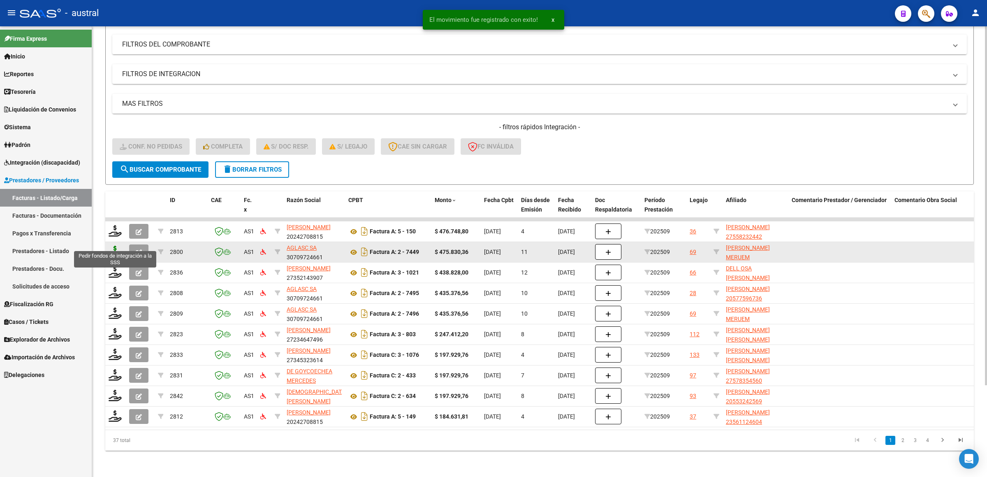
click at [116, 246] on icon at bounding box center [115, 252] width 13 height 12
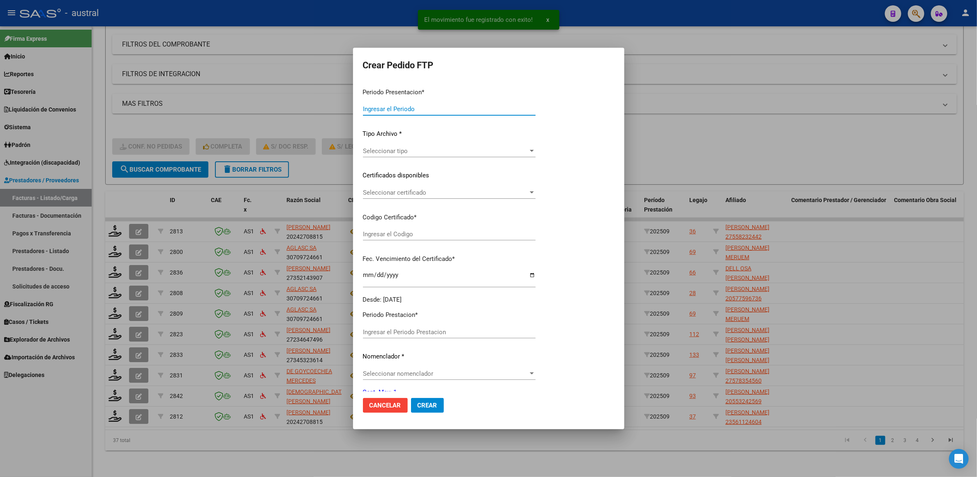
type input "202509"
type input "$ 475.830,36"
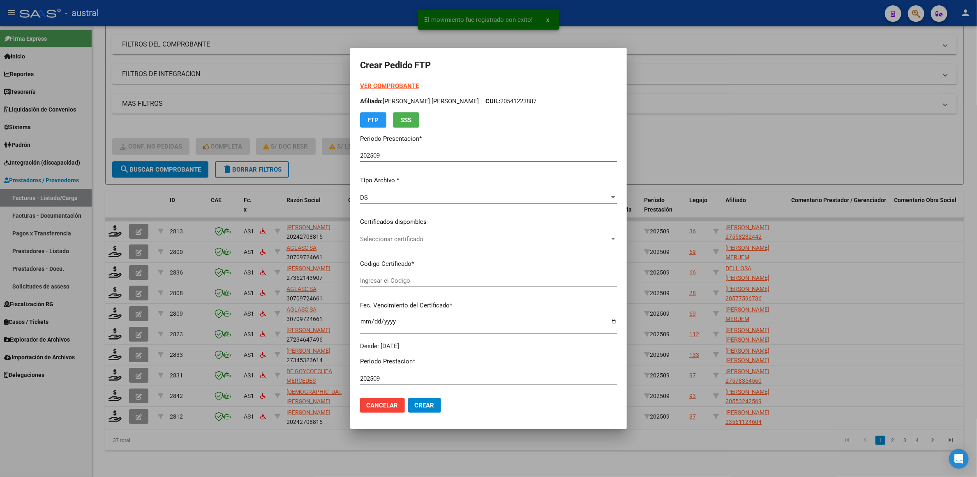
type input "199641110"
type input "[DATE]"
click at [401, 242] on span "Seleccionar certificado" at bounding box center [485, 238] width 250 height 7
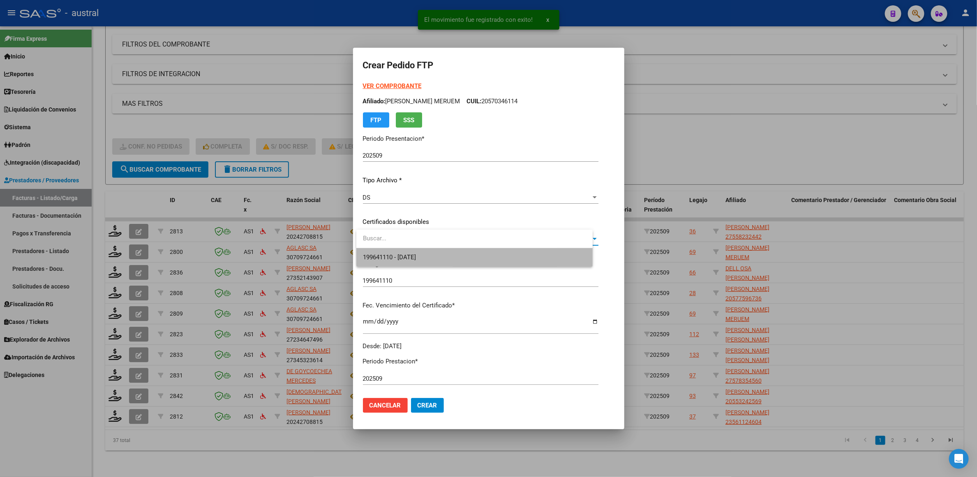
click at [419, 263] on span "199641110 - [DATE]" at bounding box center [474, 257] width 223 height 19
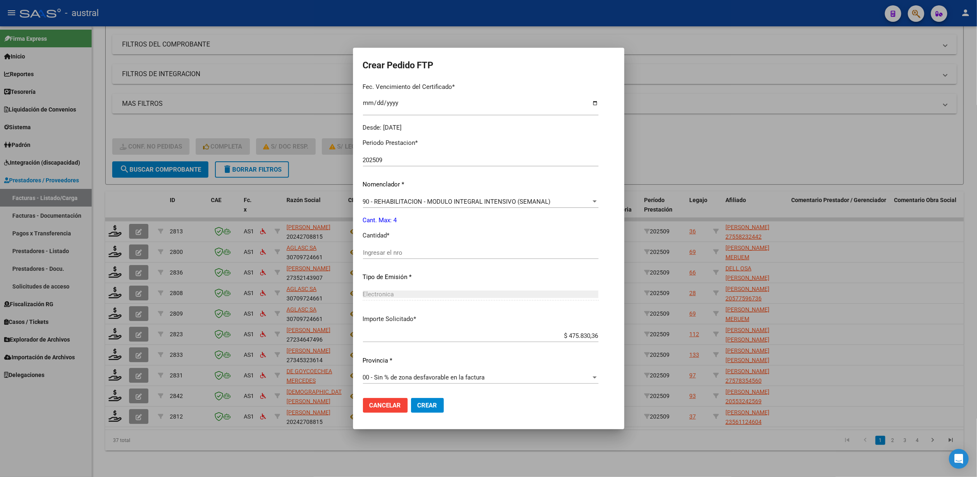
click at [425, 249] on input "Ingresar el nro" at bounding box center [481, 252] width 236 height 7
type input "1"
click at [687, 160] on div at bounding box center [488, 238] width 977 height 477
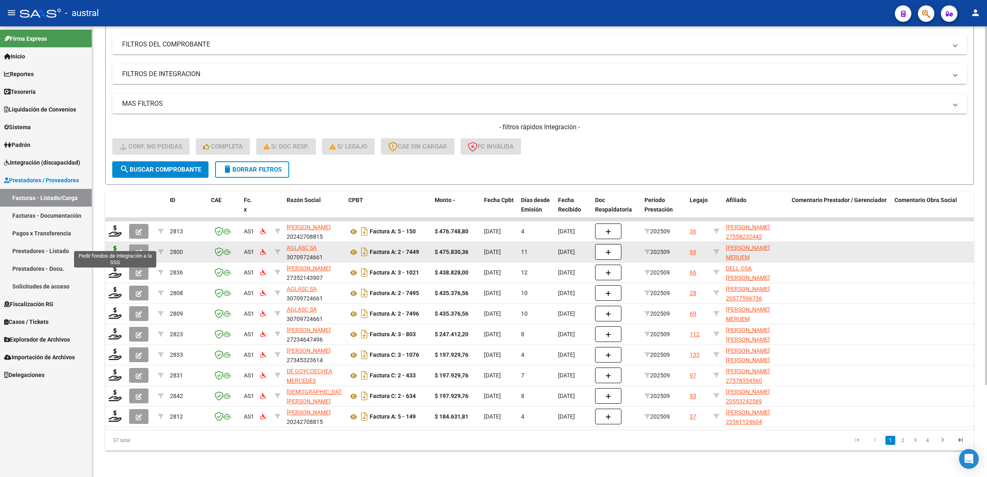
click at [114, 246] on icon at bounding box center [115, 252] width 13 height 12
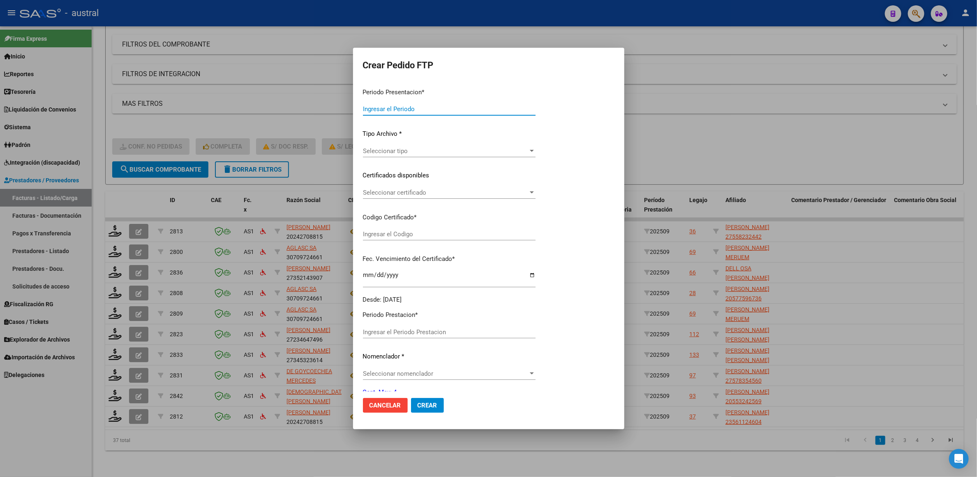
type input "202509"
type input "$ 475.830,36"
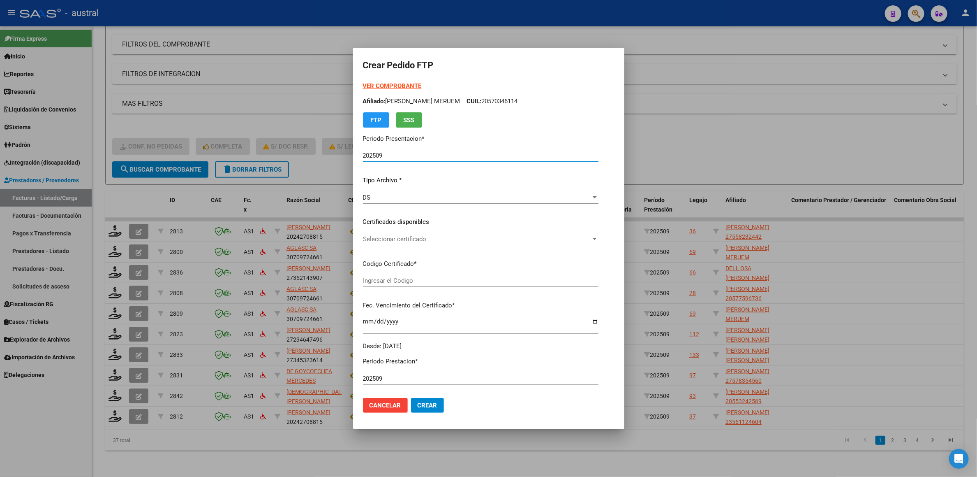
type input "199641110"
type input "[DATE]"
click at [391, 88] on strong "VER COMPROBANTE" at bounding box center [392, 85] width 59 height 7
click at [446, 233] on div "Seleccionar certificado Seleccionar certificado" at bounding box center [481, 239] width 236 height 12
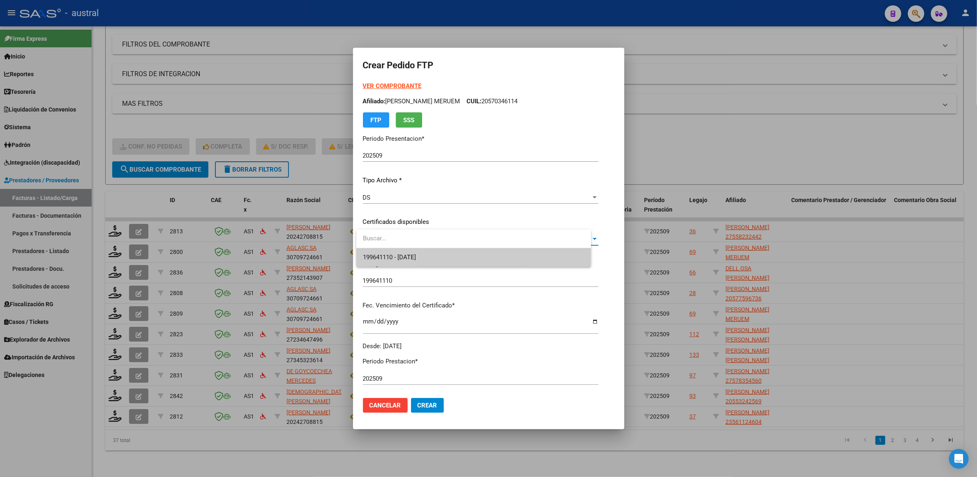
click at [459, 255] on span "199641110 - [DATE]" at bounding box center [474, 257] width 222 height 19
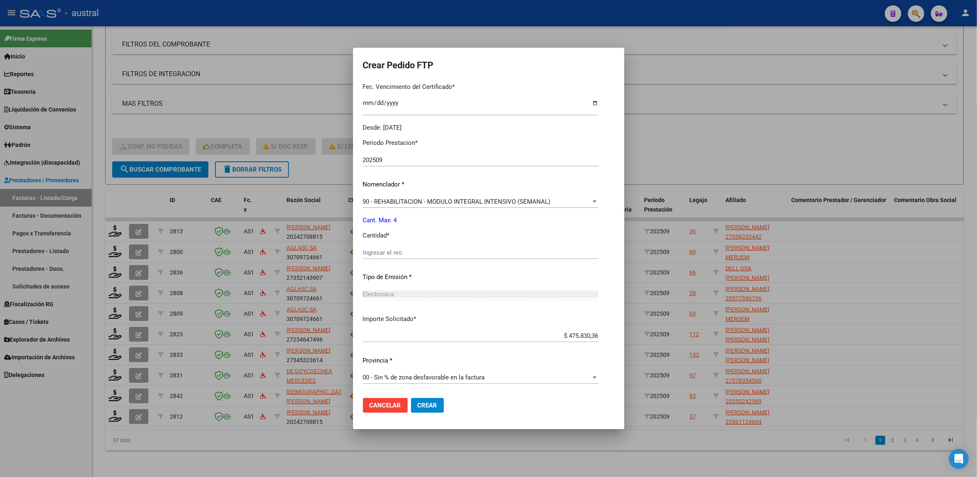
click at [484, 199] on span "90 - REHABILITACION - MODULO INTEGRAL INTENSIVO (SEMANAL)" at bounding box center [457, 201] width 188 height 7
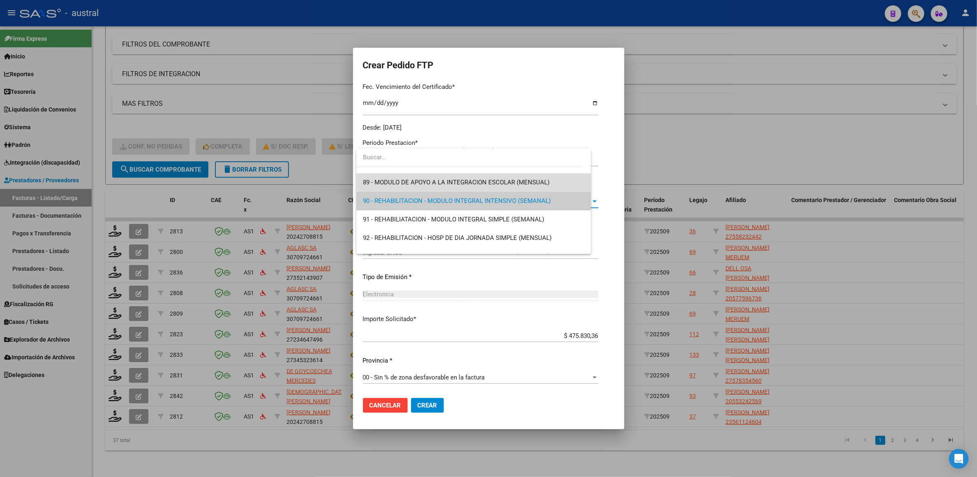
click at [500, 177] on span "89 - MODULO DE APOYO A LA INTEGRACION ESCOLAR (MENSUAL)" at bounding box center [474, 182] width 222 height 19
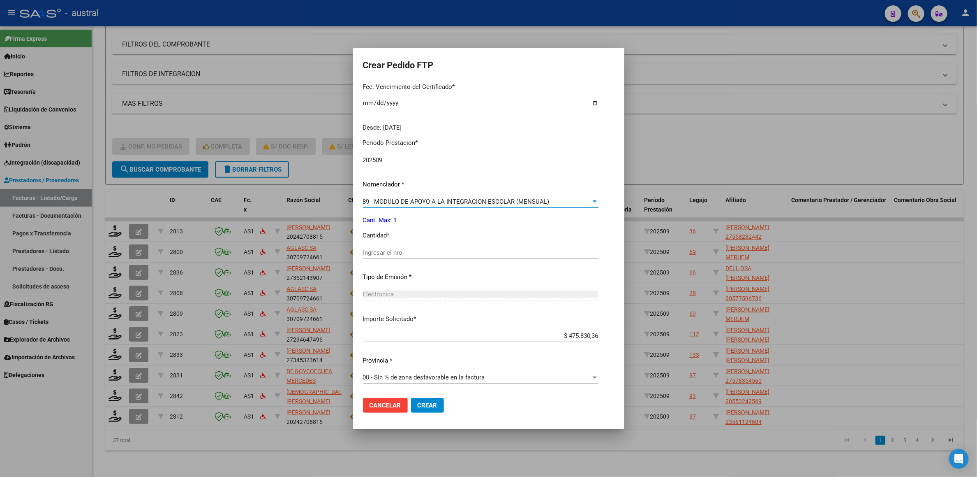
click at [411, 257] on div "Ingresar el nro" at bounding box center [481, 252] width 236 height 12
click at [413, 252] on input "Ingresar el nro" at bounding box center [481, 252] width 236 height 7
type input "1"
click at [442, 404] on button "Crear" at bounding box center [427, 405] width 33 height 15
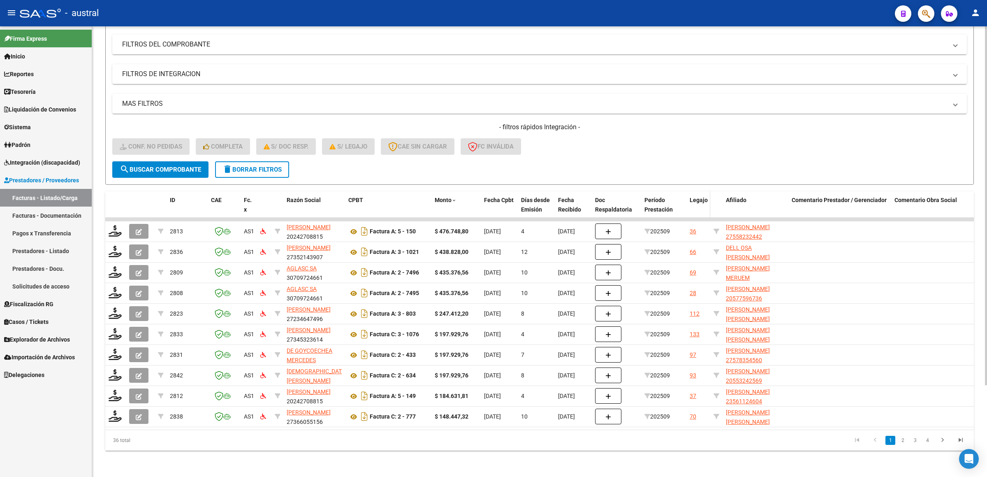
click at [693, 197] on span "Legajo" at bounding box center [699, 200] width 18 height 7
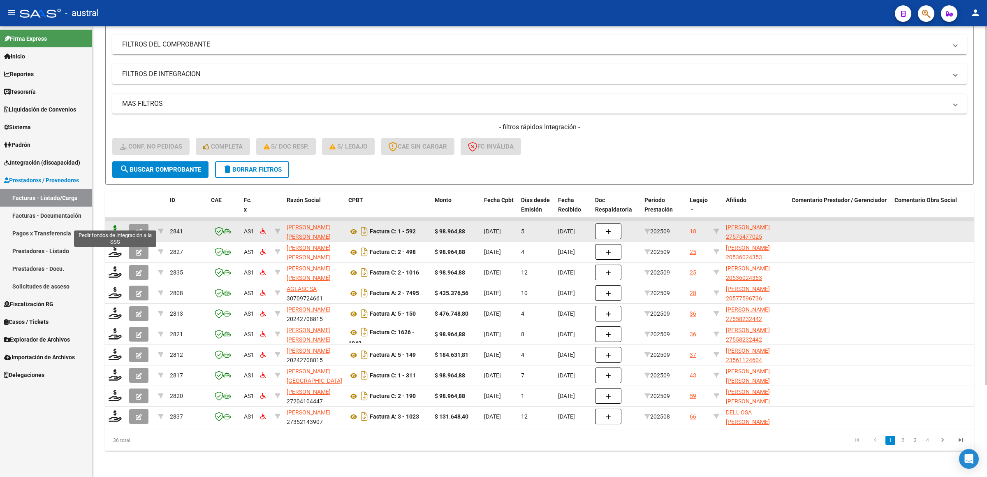
click at [116, 225] on icon at bounding box center [115, 231] width 13 height 12
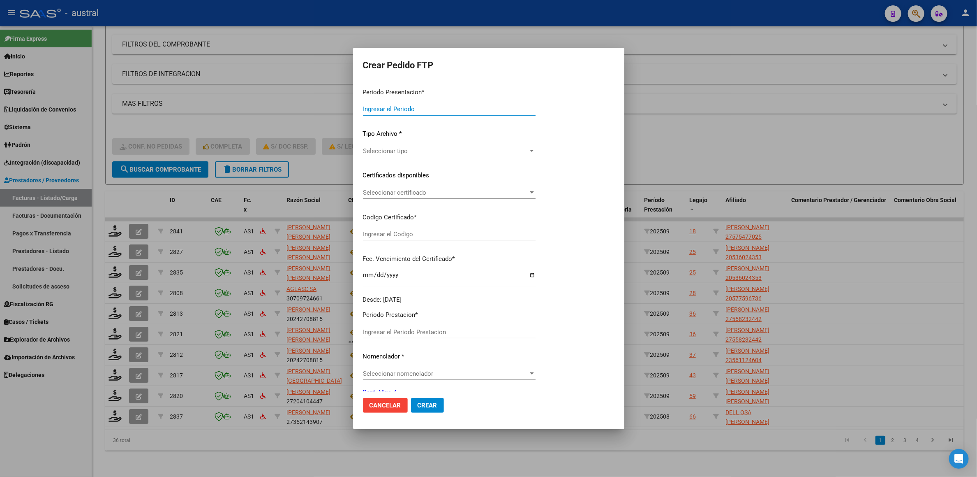
type input "202509"
type input "$ 98.964,88"
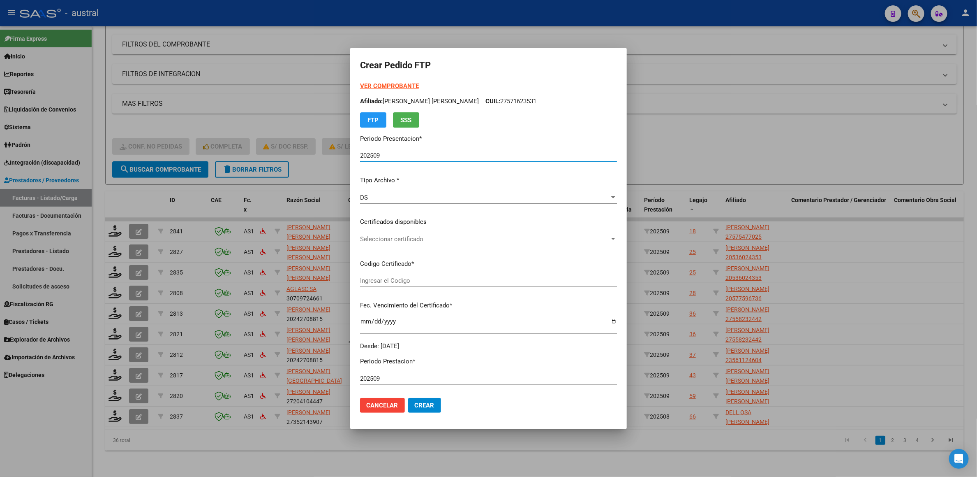
click at [391, 84] on strong "VER COMPROBANTE" at bounding box center [389, 85] width 59 height 7
type input "7668018976"
type input "[DATE]"
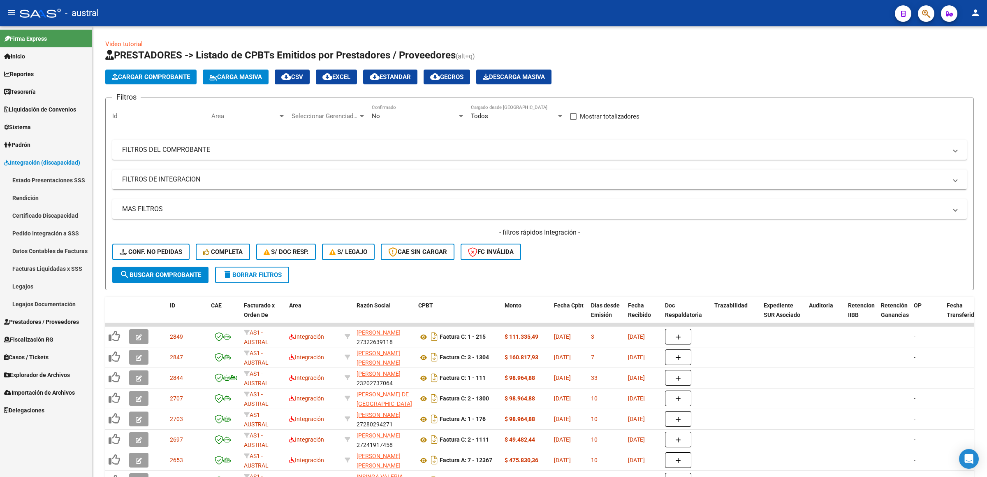
click at [63, 232] on link "Pedido Integración a SSS" at bounding box center [46, 233] width 92 height 18
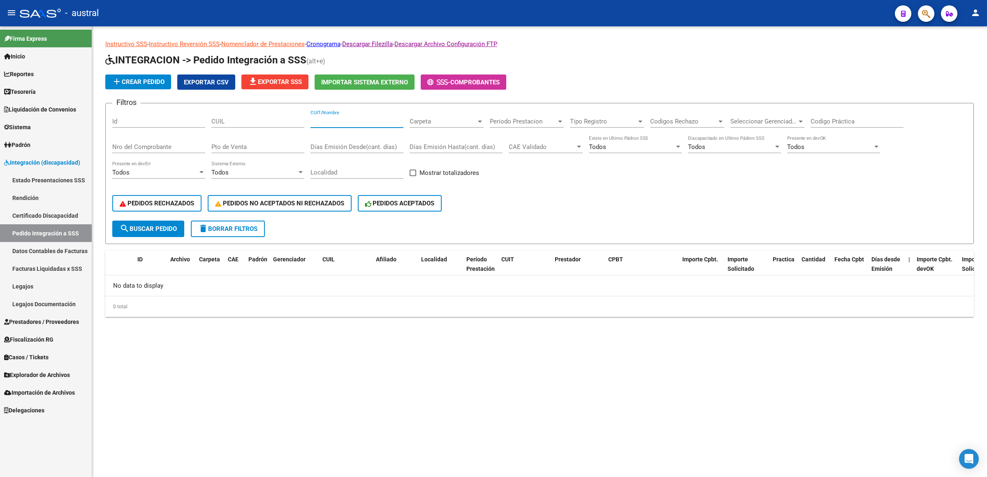
click at [346, 123] on input "CUIT/Nombre" at bounding box center [356, 121] width 93 height 7
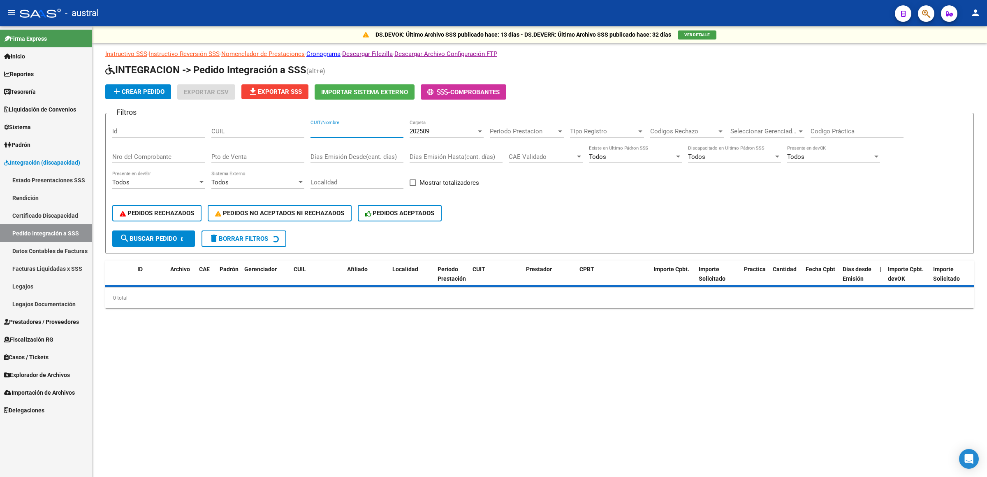
paste input "23-20273706-4"
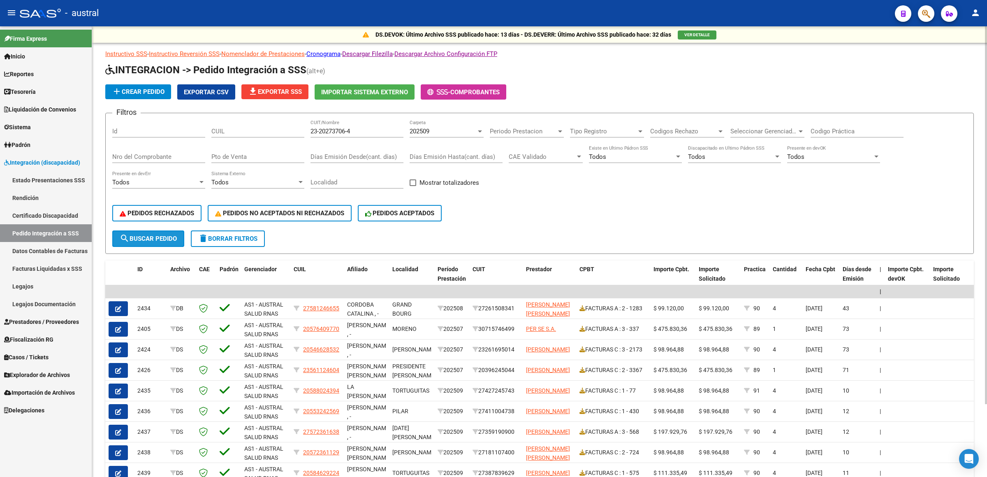
click at [148, 241] on span "search Buscar Pedido" at bounding box center [148, 238] width 57 height 7
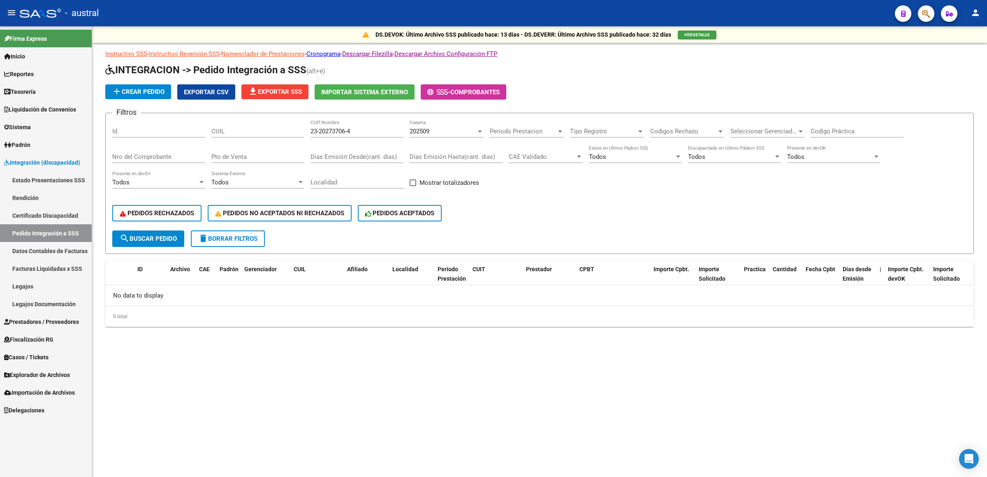
click at [348, 131] on input "23-20273706-4" at bounding box center [356, 130] width 93 height 7
click at [319, 131] on input "23-202737064" at bounding box center [356, 130] width 93 height 7
type input "23202737064"
click at [451, 132] on div "202509" at bounding box center [443, 130] width 67 height 7
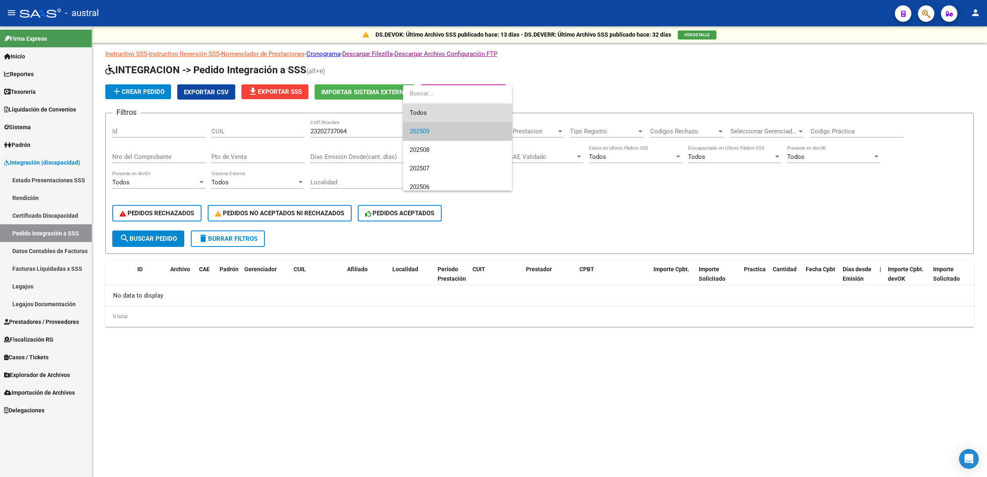
click at [458, 113] on span "Todos" at bounding box center [458, 113] width 96 height 19
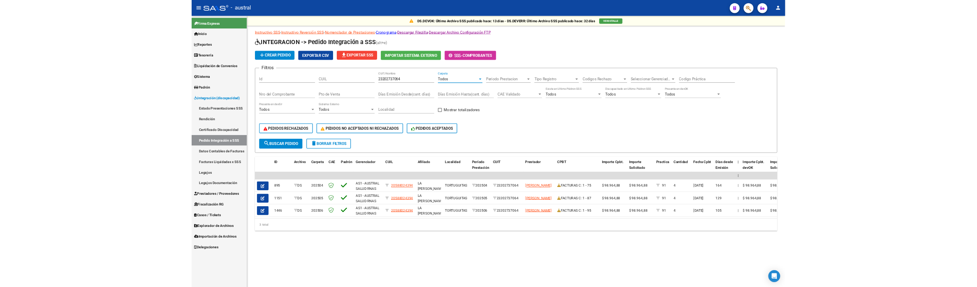
scroll to position [0, 18]
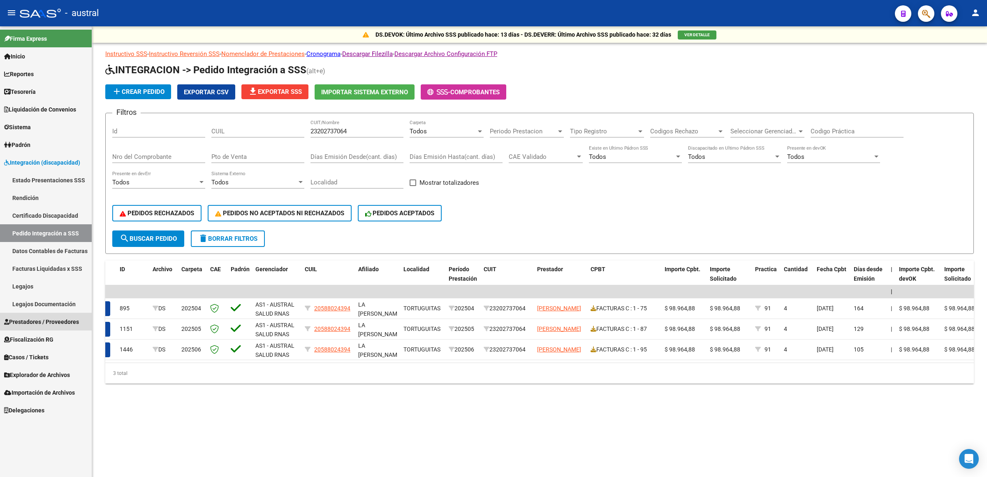
click at [57, 321] on span "Prestadores / Proveedores" at bounding box center [41, 321] width 75 height 9
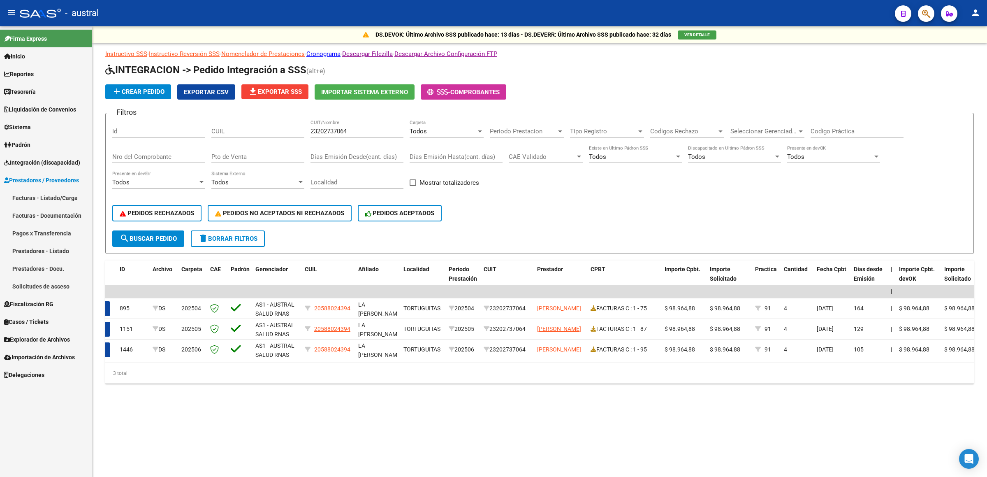
click at [39, 167] on span "Integración (discapacidad)" at bounding box center [42, 162] width 76 height 9
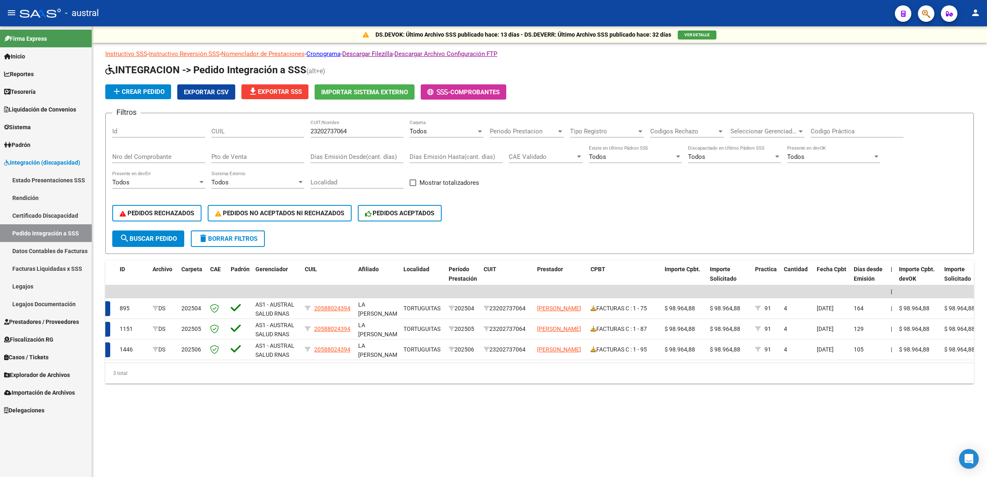
click at [53, 268] on link "Facturas Liquidadas x SSS" at bounding box center [46, 268] width 92 height 18
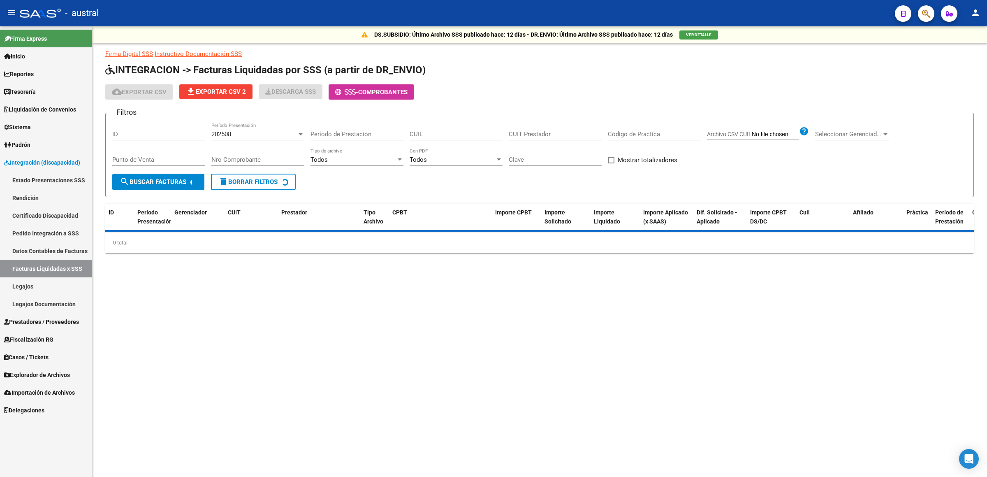
click at [253, 133] on div "202508" at bounding box center [254, 133] width 86 height 7
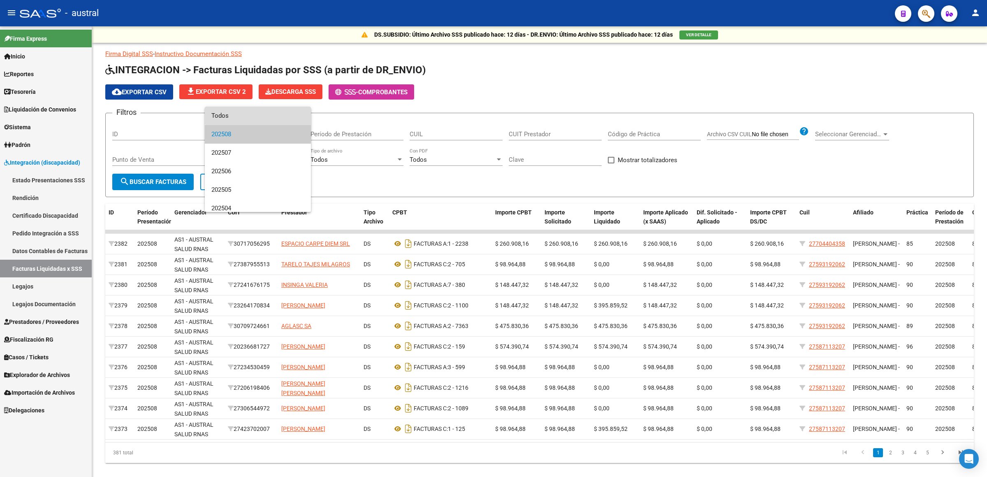
click at [271, 111] on span "Todos" at bounding box center [257, 116] width 93 height 19
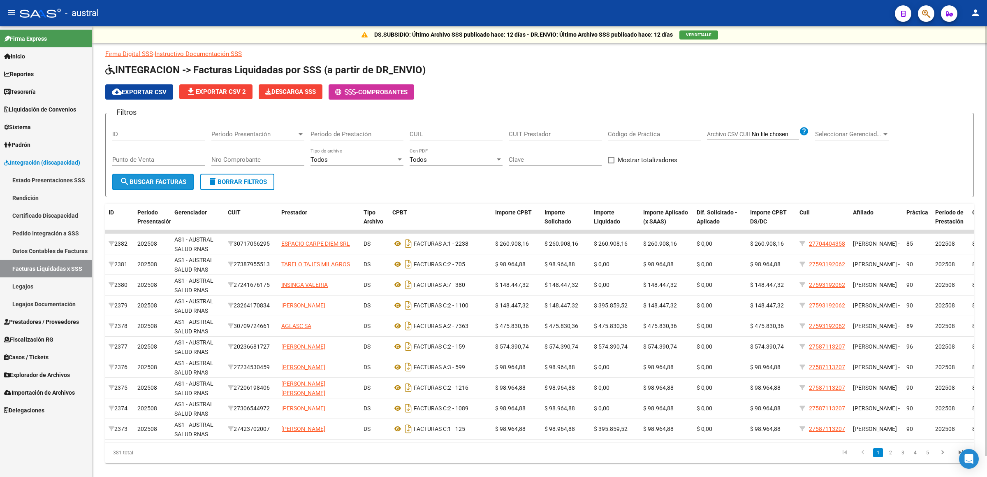
click at [164, 179] on span "search Buscar Facturas" at bounding box center [153, 181] width 67 height 7
click at [148, 90] on span "cloud_download Exportar CSV" at bounding box center [139, 91] width 55 height 7
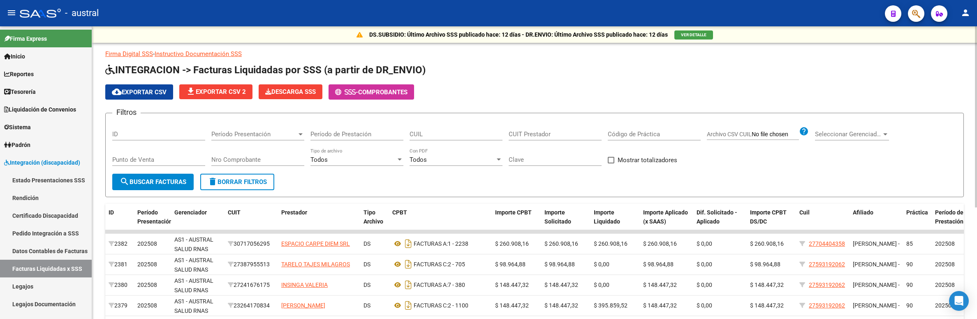
click at [838, 86] on div "cloud_download Exportar CSV file_download Exportar CSV 2 Descarga SSS - Comprob…" at bounding box center [534, 91] width 859 height 15
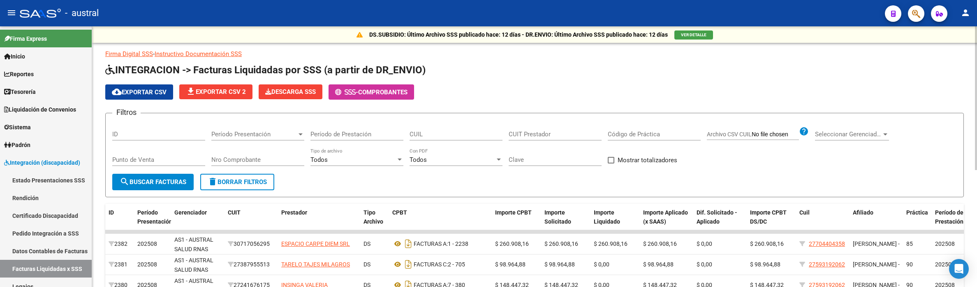
click at [749, 93] on div "cloud_download Exportar CSV file_download Exportar CSV 2 Descarga SSS - Comprob…" at bounding box center [534, 91] width 859 height 15
click at [737, 49] on p "Firma Digital SSS - Instructivo Documentación SSS" at bounding box center [534, 53] width 859 height 9
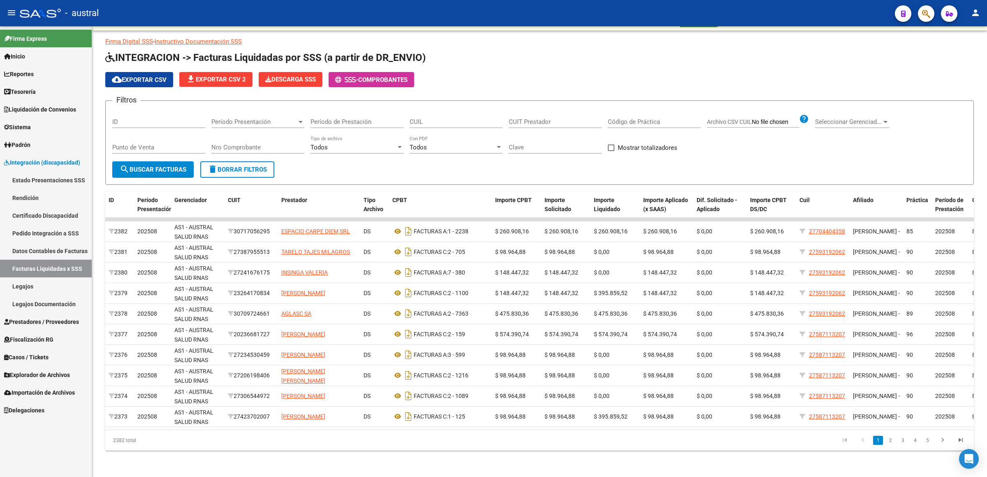
scroll to position [22, 0]
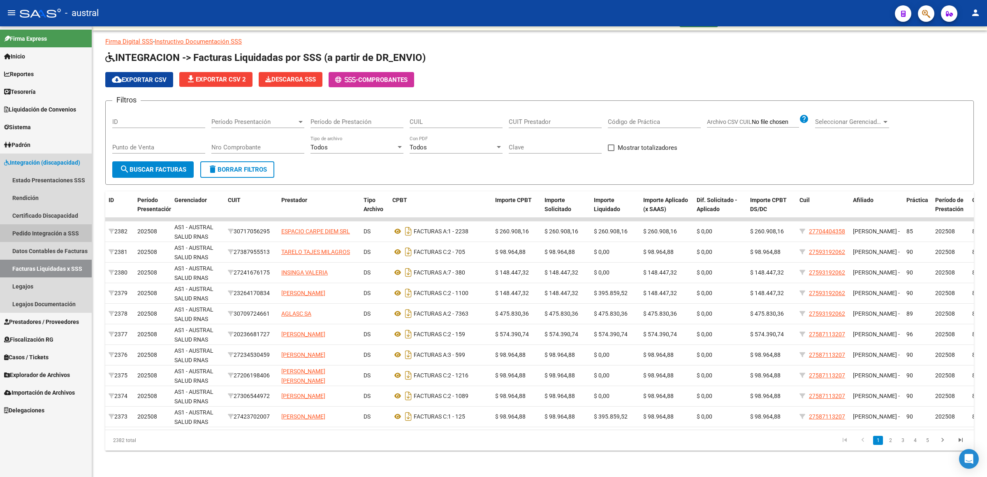
click at [64, 232] on link "Pedido Integración a SSS" at bounding box center [46, 233] width 92 height 18
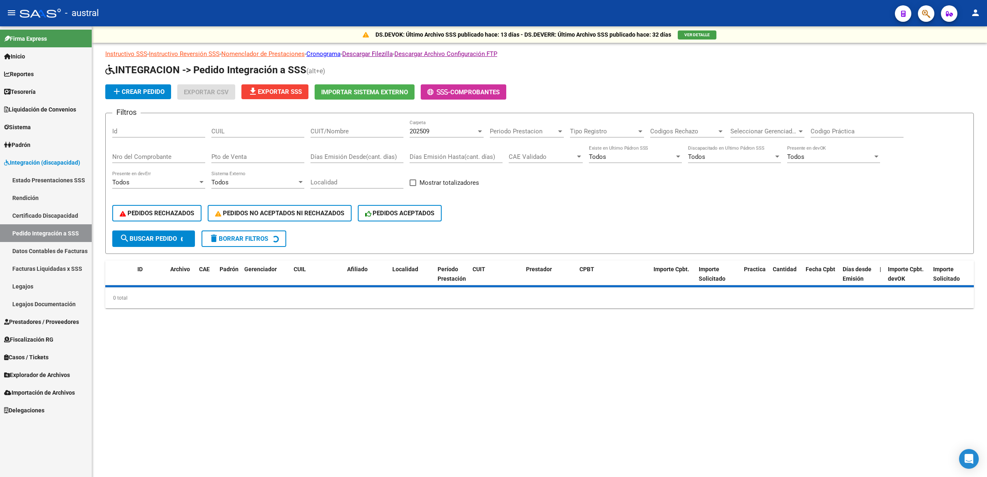
click at [449, 130] on div "202509" at bounding box center [443, 130] width 67 height 7
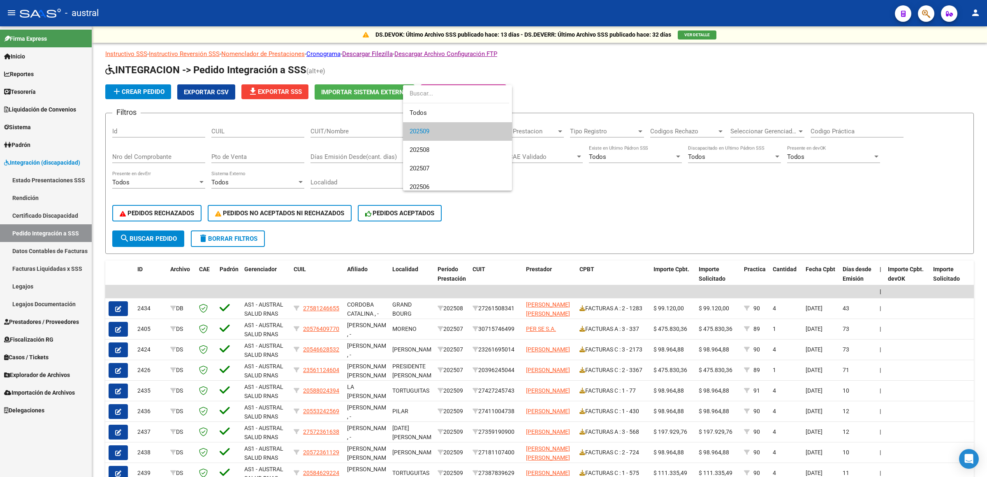
click at [591, 102] on div at bounding box center [493, 238] width 987 height 477
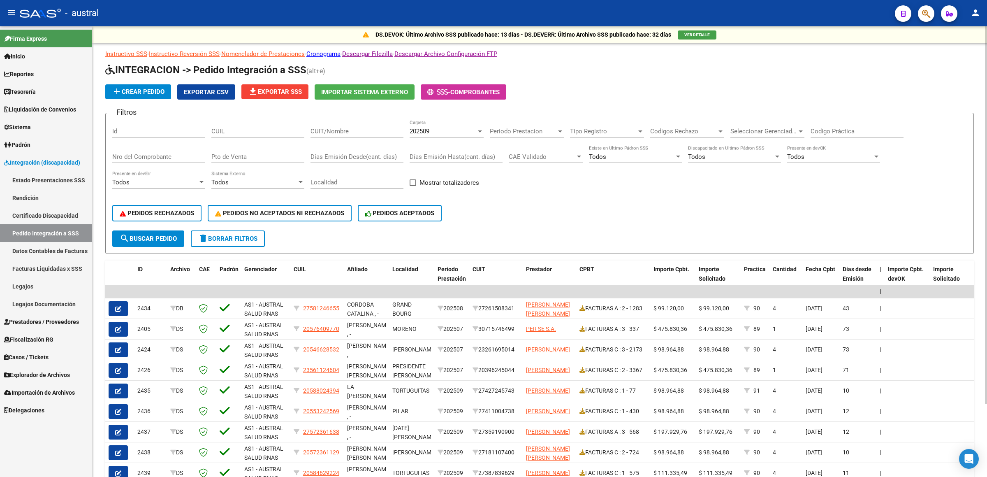
click at [334, 128] on input "CUIT/Nombre" at bounding box center [356, 130] width 93 height 7
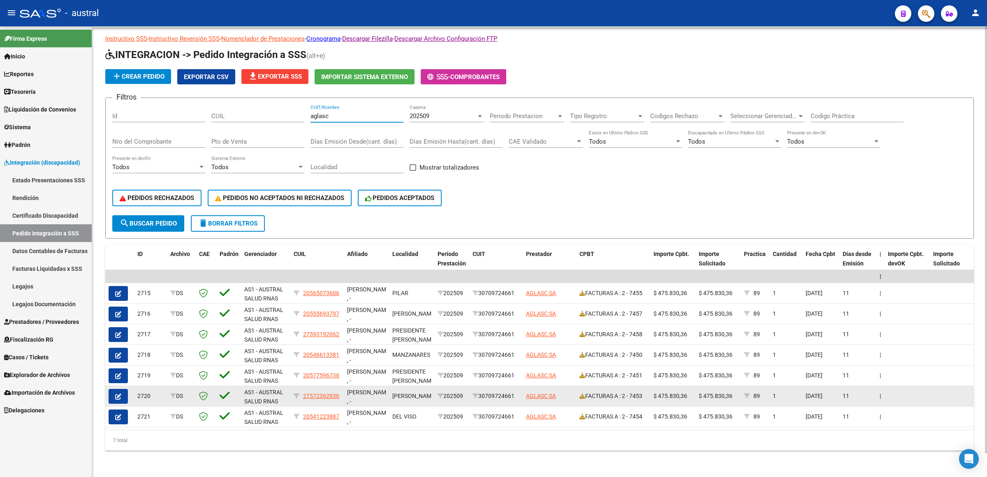
scroll to position [25, 0]
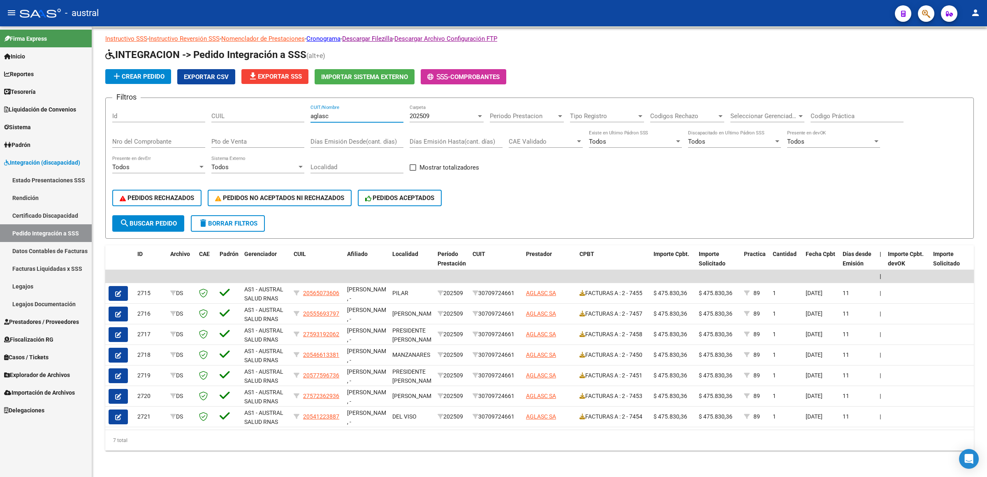
type input "aglasc"
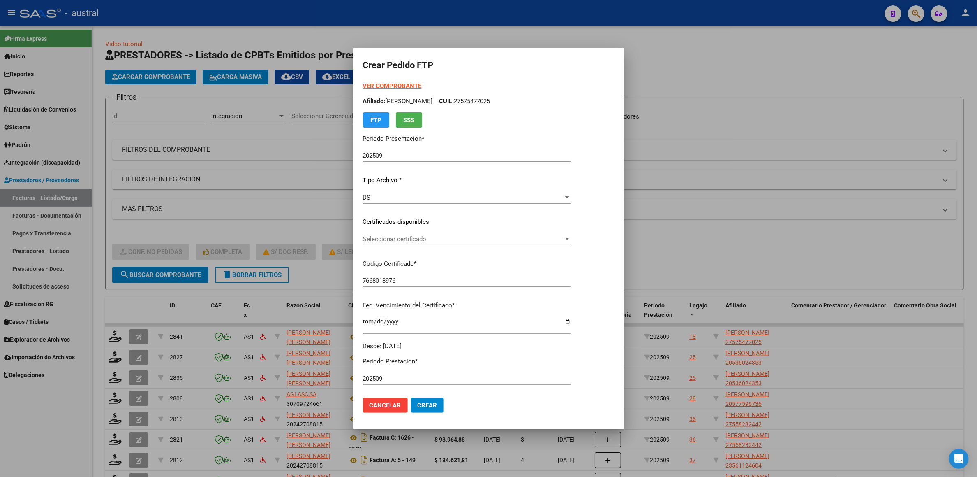
scroll to position [115, 0]
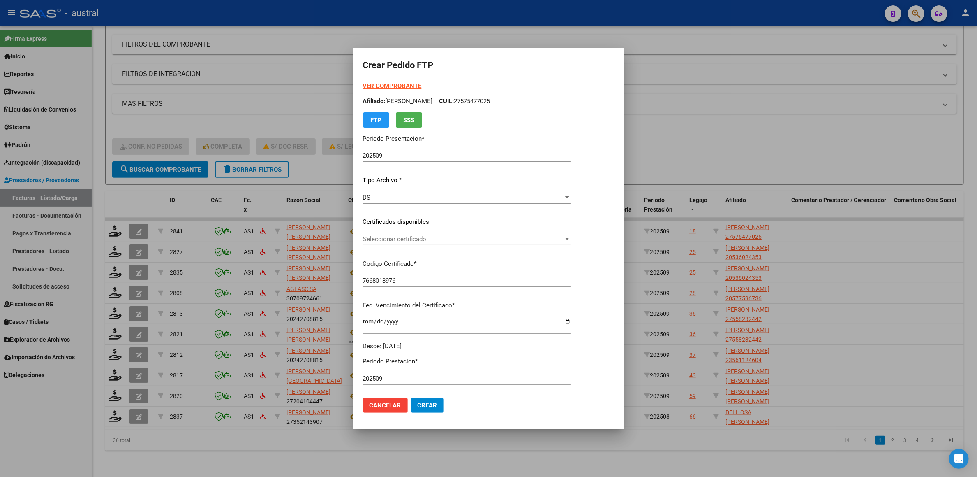
click at [424, 263] on p "Codigo Certificado *" at bounding box center [467, 263] width 208 height 9
click at [429, 233] on div "Seleccionar certificado Seleccionar certificado" at bounding box center [467, 239] width 208 height 12
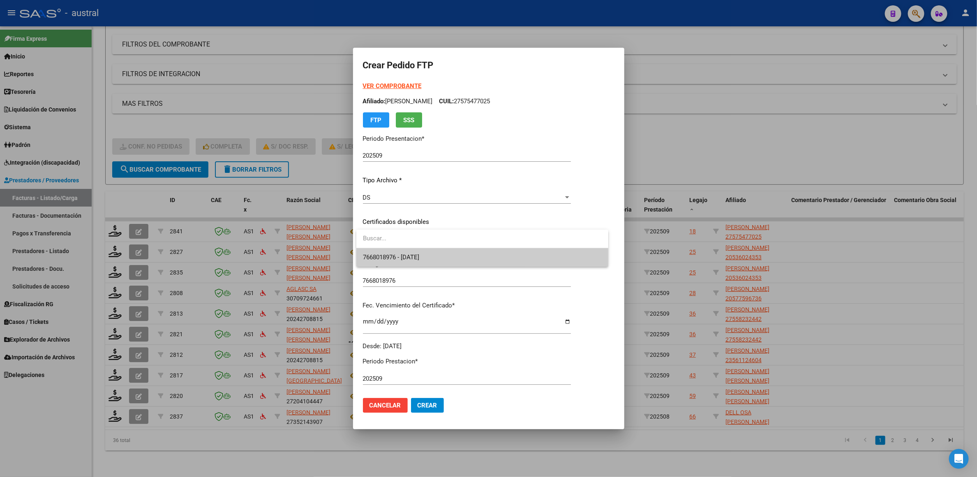
click at [442, 253] on span "7668018976 - [DATE]" at bounding box center [482, 257] width 239 height 19
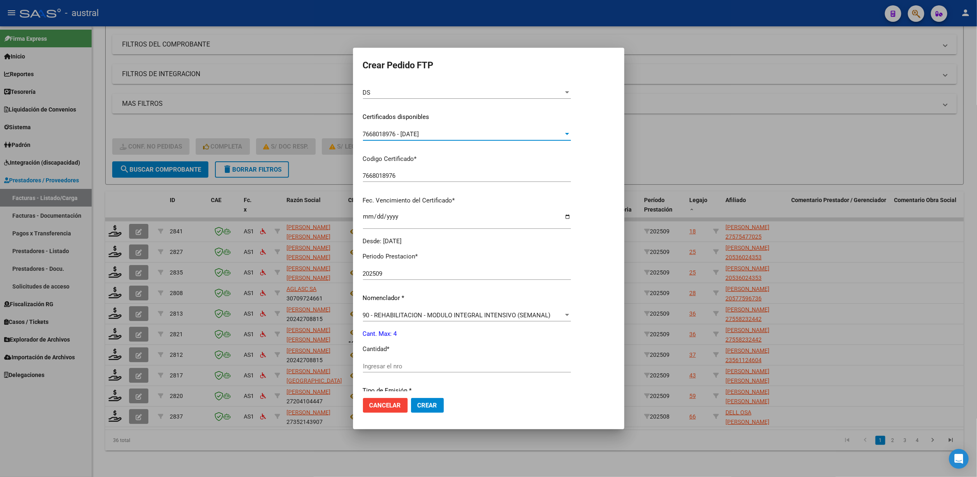
scroll to position [218, 0]
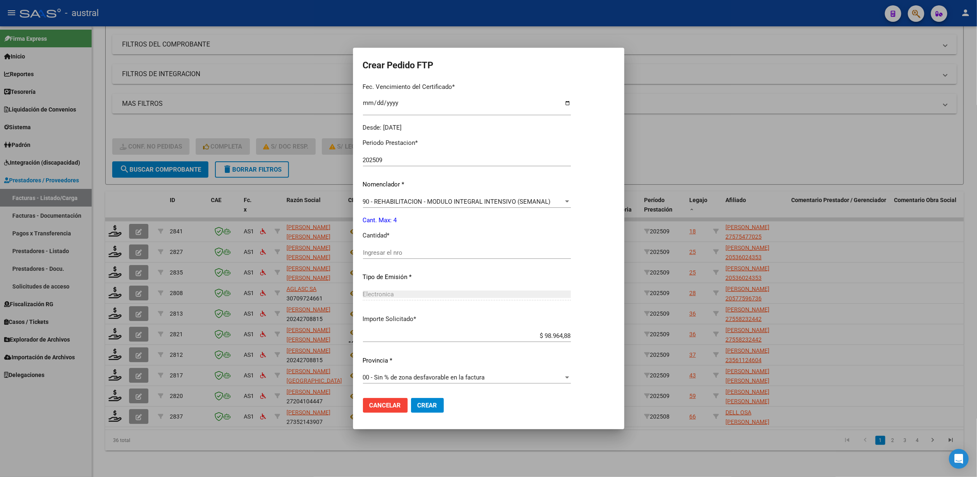
click at [395, 250] on input "Ingresar el nro" at bounding box center [467, 252] width 208 height 7
type input "4"
click at [431, 401] on span "Crear" at bounding box center [428, 404] width 20 height 7
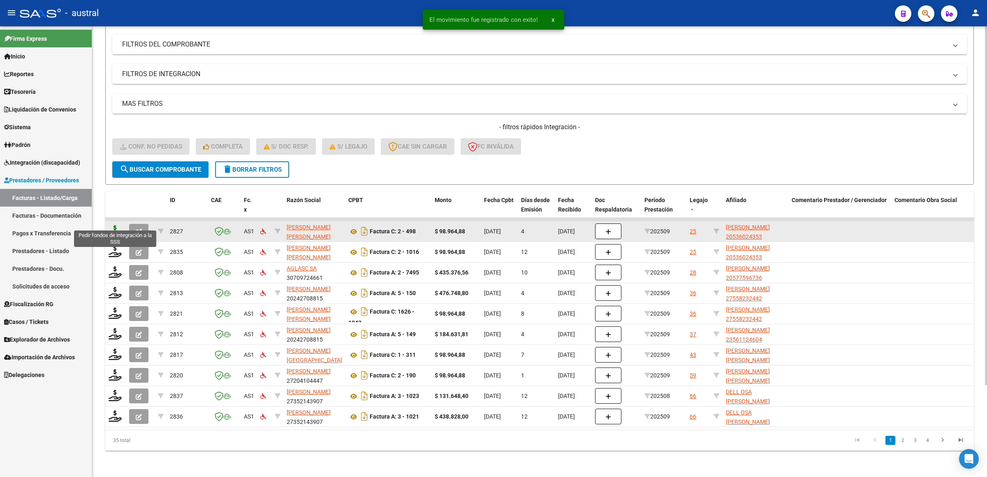
click at [116, 225] on icon at bounding box center [115, 231] width 13 height 12
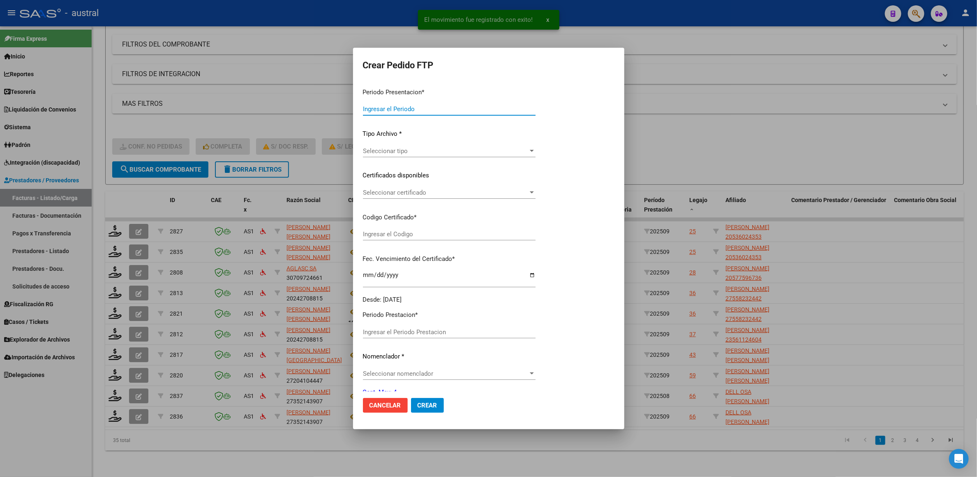
type input "202509"
type input "$ 98.964,88"
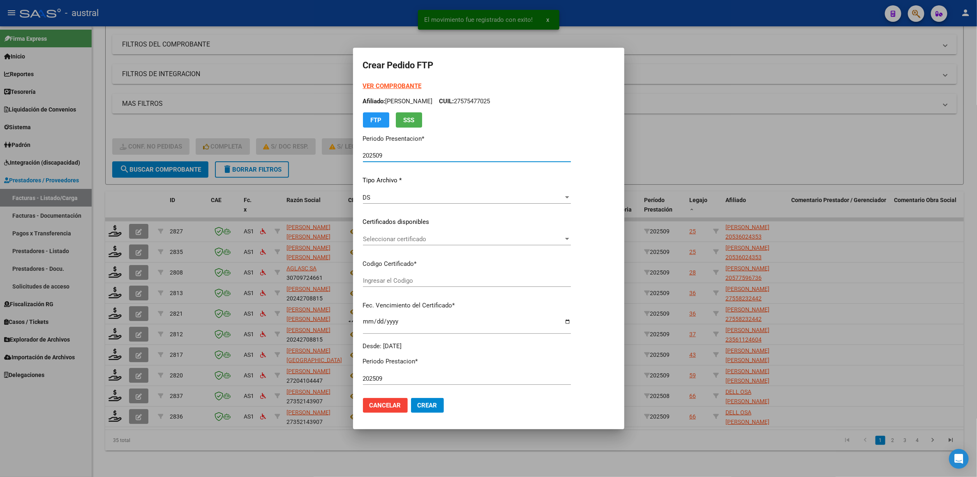
click at [394, 238] on span "Seleccionar certificado" at bounding box center [463, 238] width 201 height 7
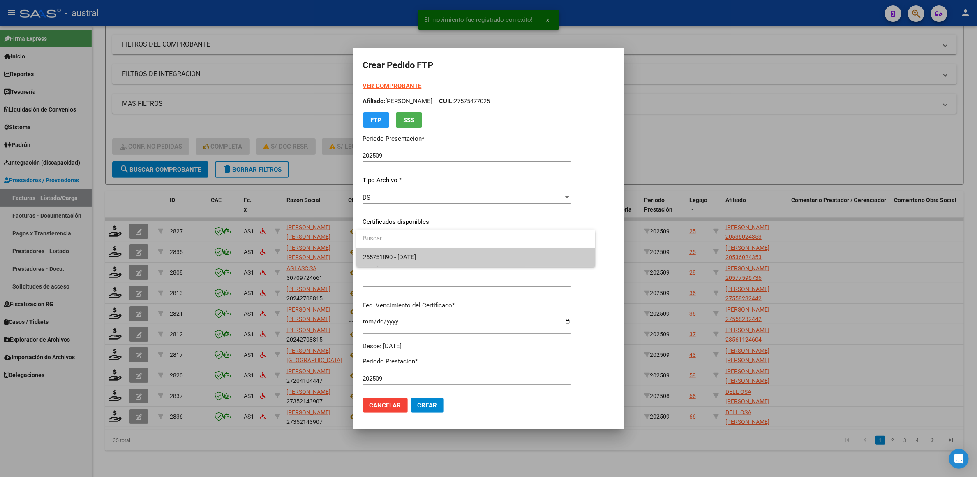
type input "265751890"
type input "[DATE]"
click at [407, 261] on span "265751890 - [DATE]" at bounding box center [389, 256] width 53 height 7
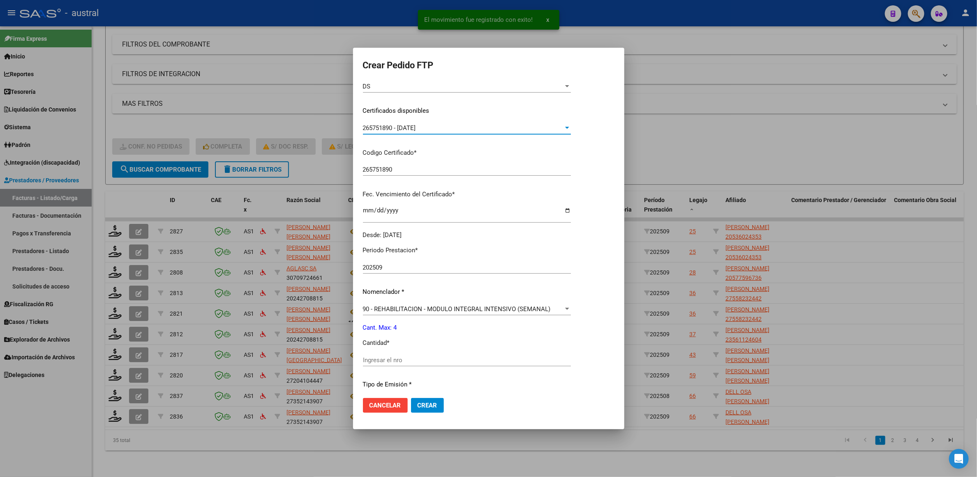
scroll to position [185, 0]
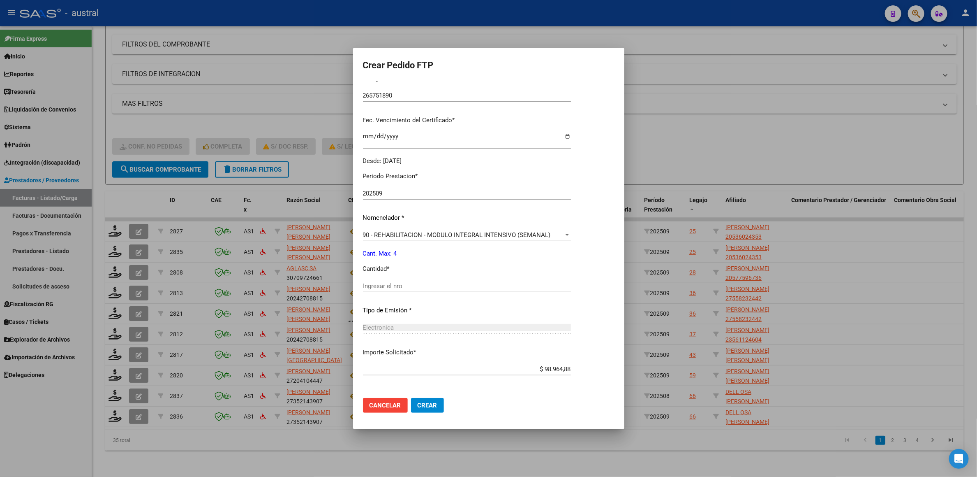
click at [385, 283] on input "Ingresar el nro" at bounding box center [467, 285] width 208 height 7
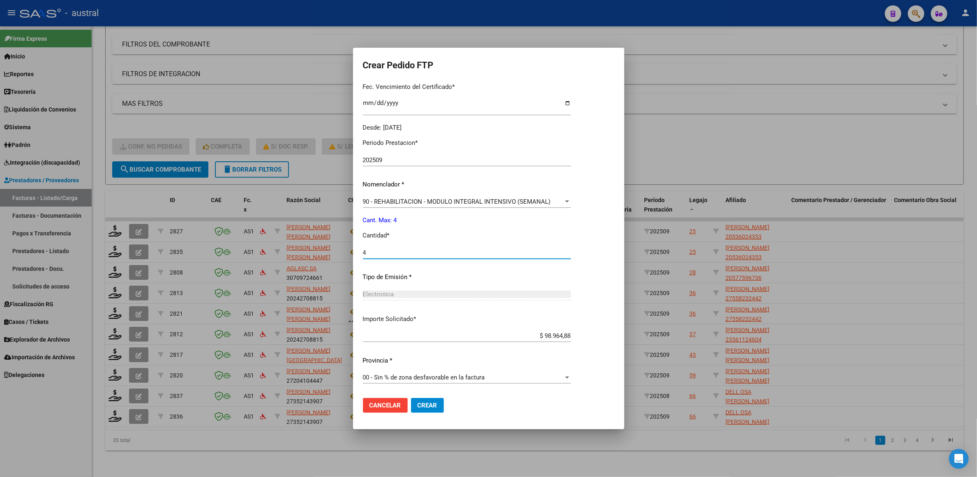
type input "4"
click at [425, 398] on button "Crear" at bounding box center [427, 405] width 33 height 15
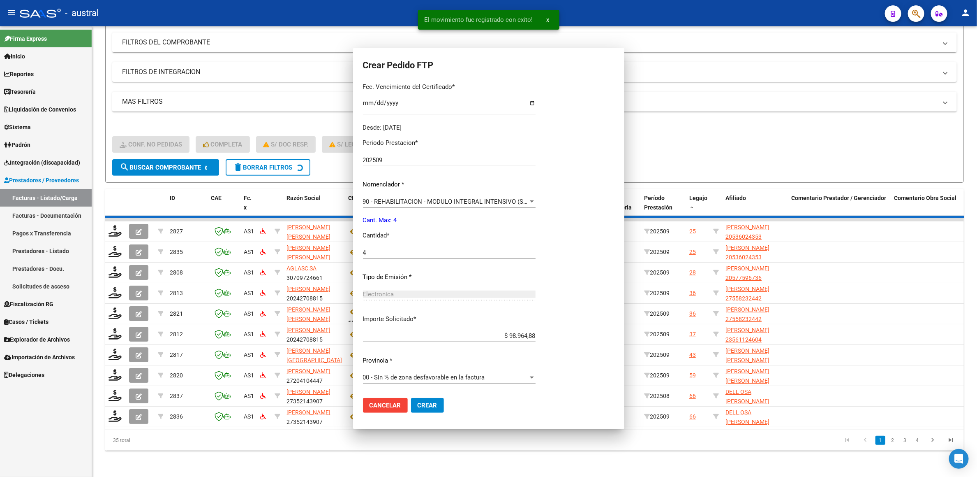
scroll to position [172, 0]
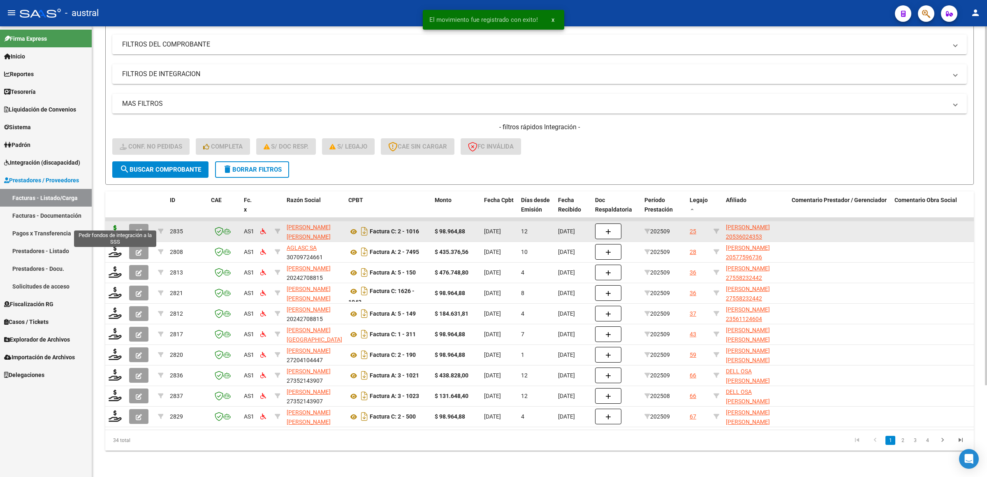
click at [115, 225] on icon at bounding box center [115, 231] width 13 height 12
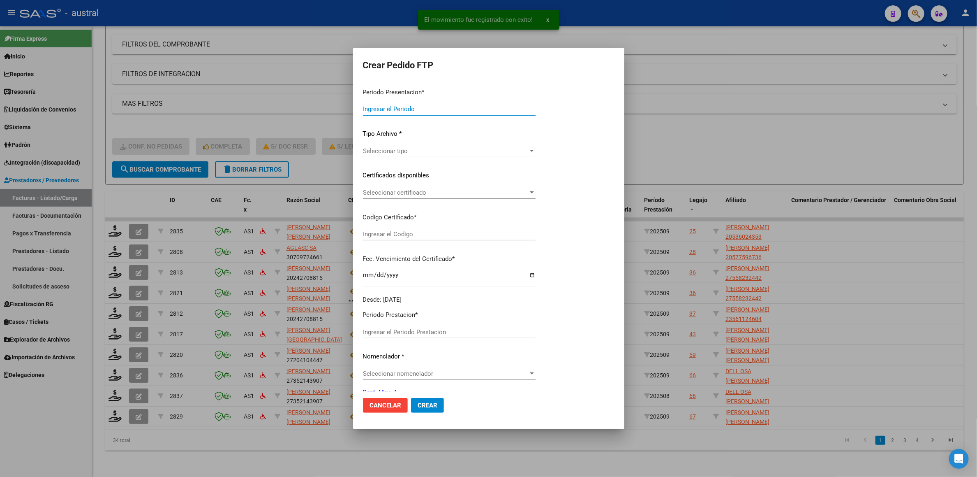
type input "202509"
type input "$ 98.964,88"
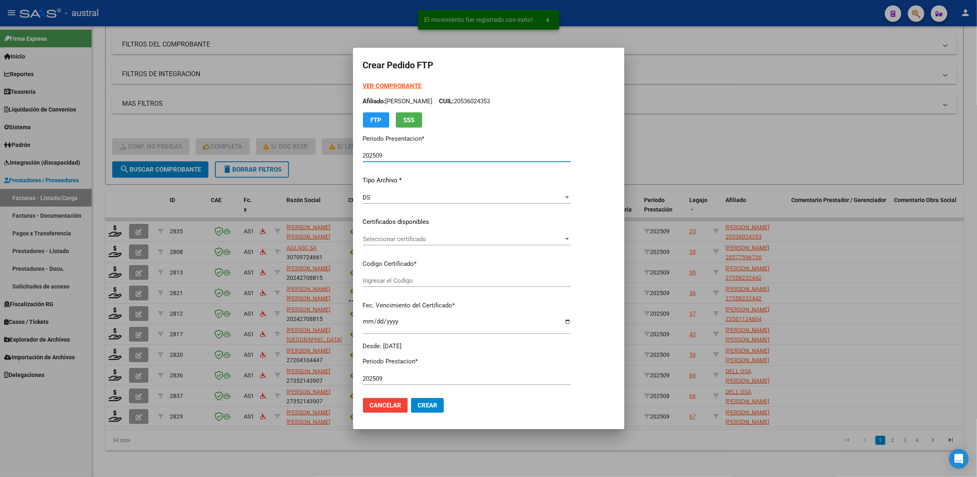
click at [398, 241] on span "Seleccionar certificado" at bounding box center [463, 238] width 201 height 7
type input "265751890"
type input "[DATE]"
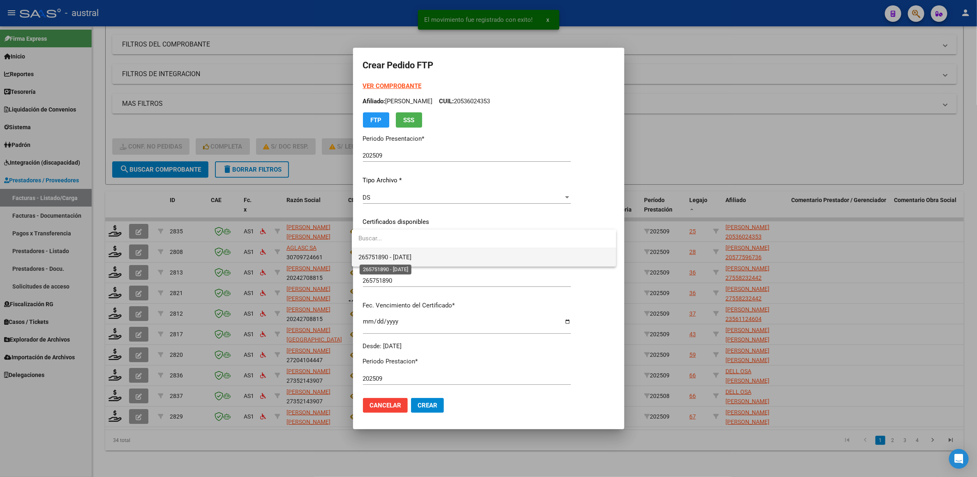
click at [410, 261] on span "265751890 - [DATE]" at bounding box center [385, 256] width 53 height 7
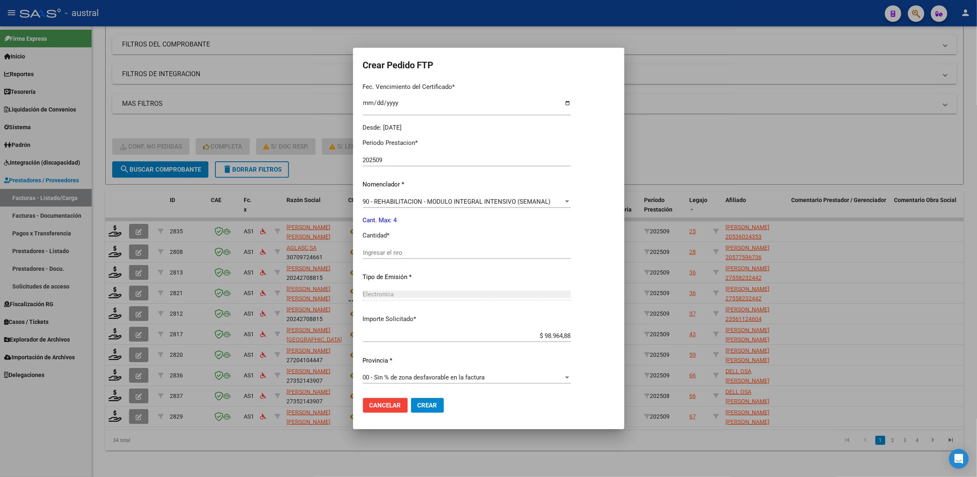
click at [419, 253] on input "Ingresar el nro" at bounding box center [467, 252] width 208 height 7
type input "4"
click at [430, 407] on span "Crear" at bounding box center [428, 404] width 20 height 7
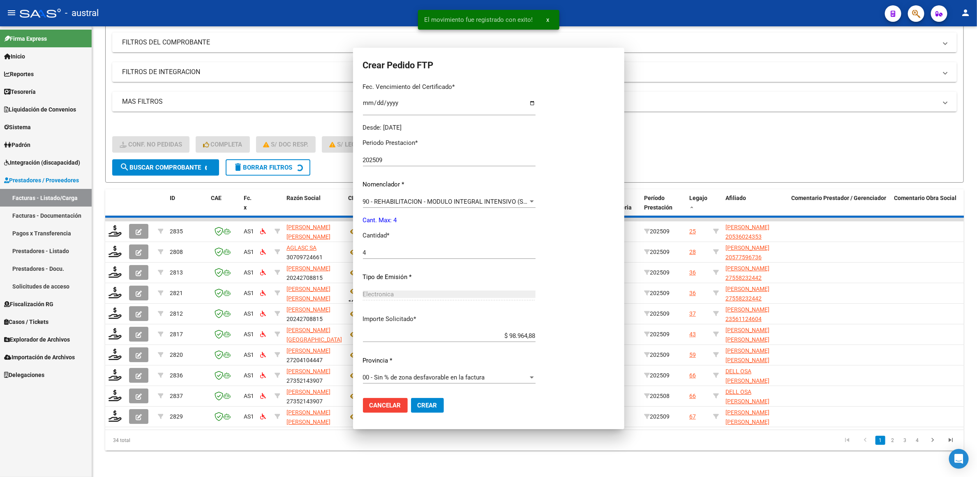
scroll to position [172, 0]
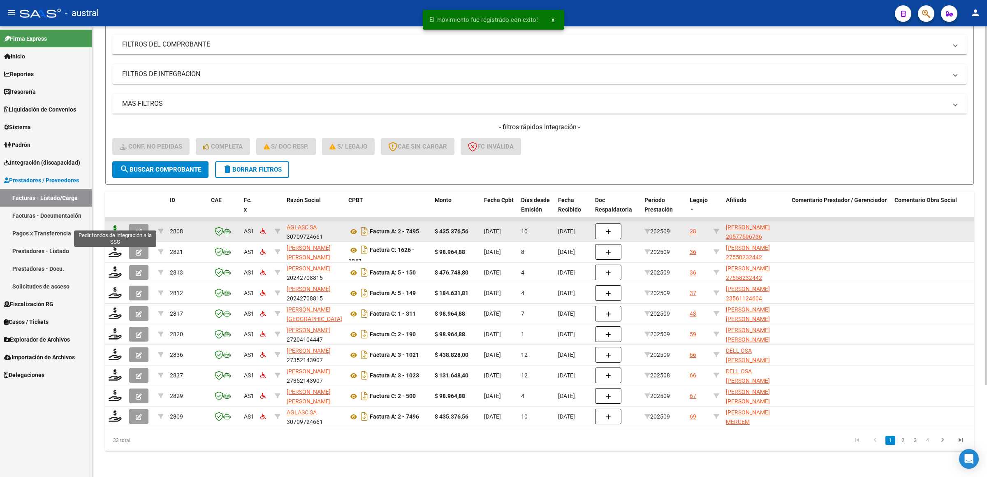
click at [116, 225] on icon at bounding box center [115, 231] width 13 height 12
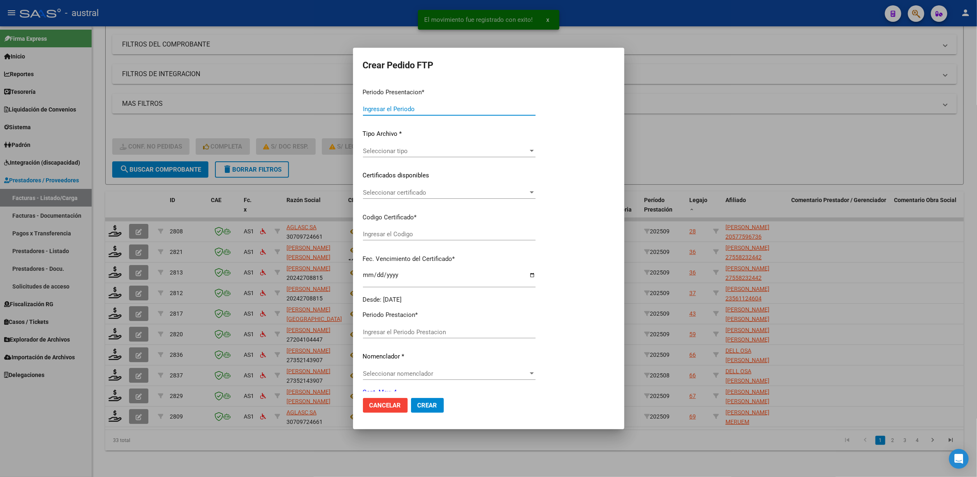
type input "202509"
type input "$ 435.376,56"
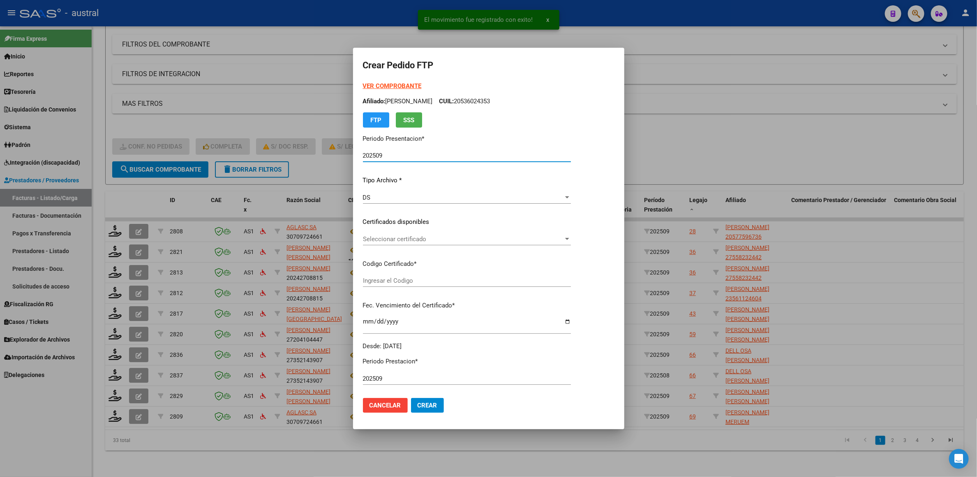
type input "6888288216"
type input "[DATE]"
click at [381, 239] on span "Seleccionar certificado" at bounding box center [463, 238] width 201 height 7
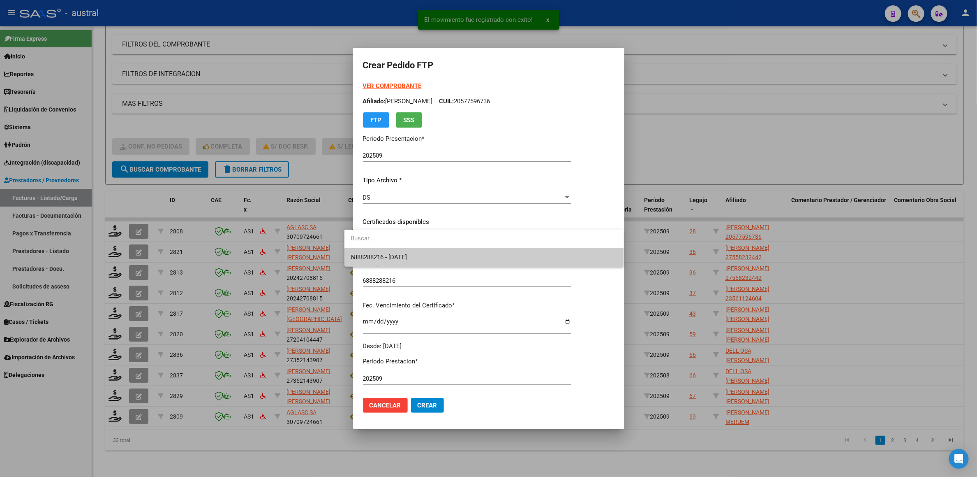
click at [394, 253] on span "6888288216 - [DATE]" at bounding box center [379, 256] width 56 height 7
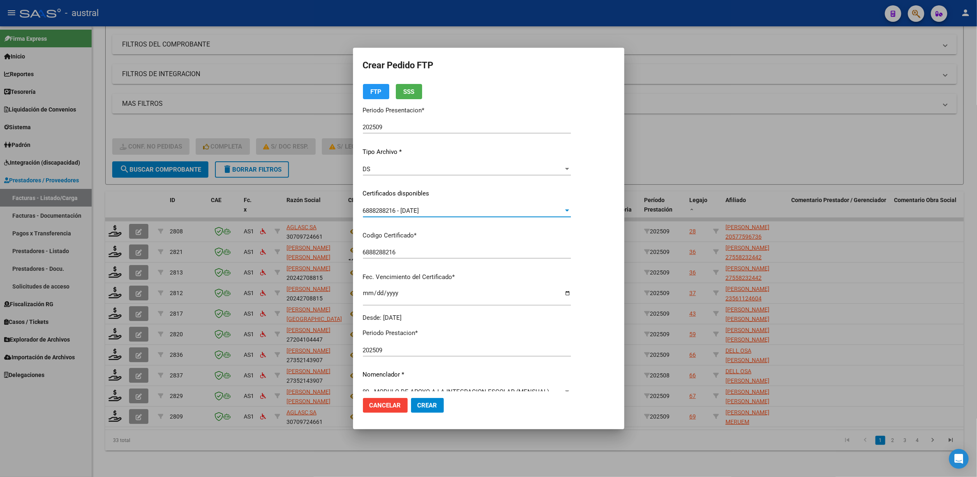
scroll to position [0, 0]
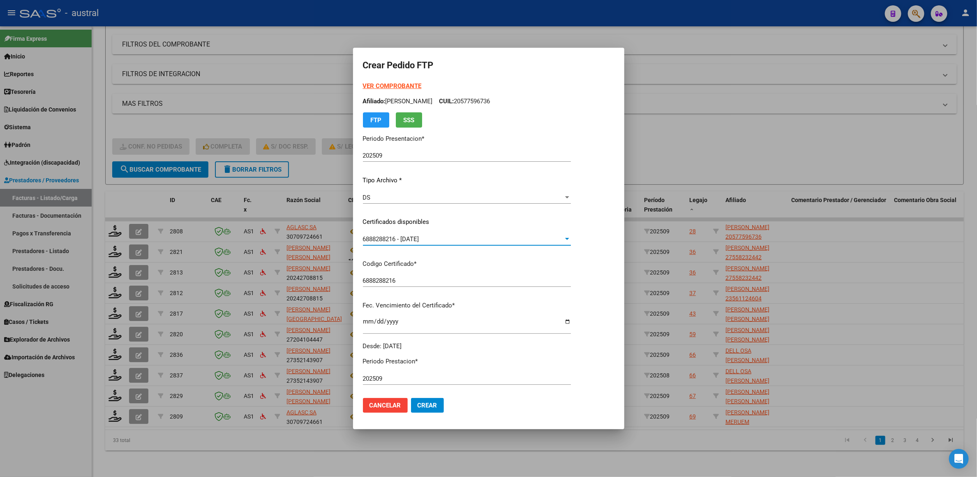
click at [370, 87] on strong "VER COMPROBANTE" at bounding box center [392, 85] width 59 height 7
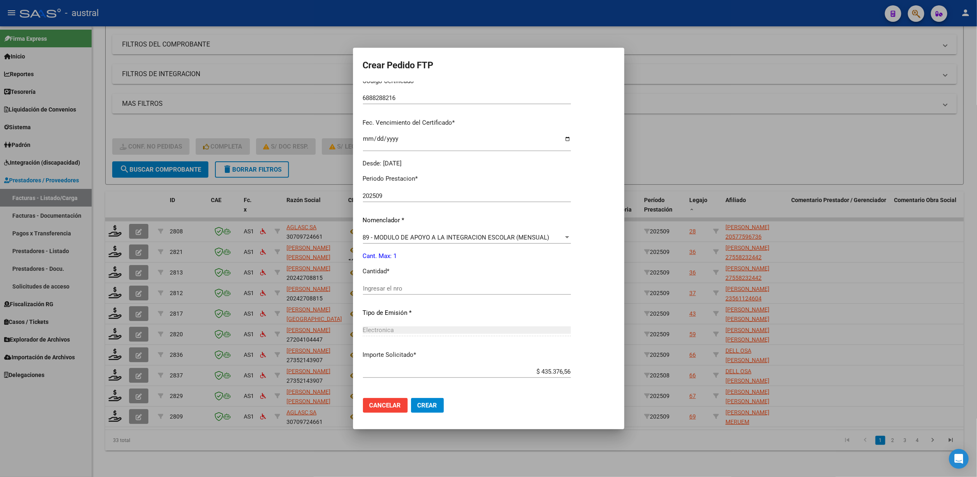
scroll to position [185, 0]
click at [436, 232] on span "89 - MODULO DE APOYO A LA INTEGRACION ESCOLAR (MENSUAL)" at bounding box center [456, 234] width 187 height 7
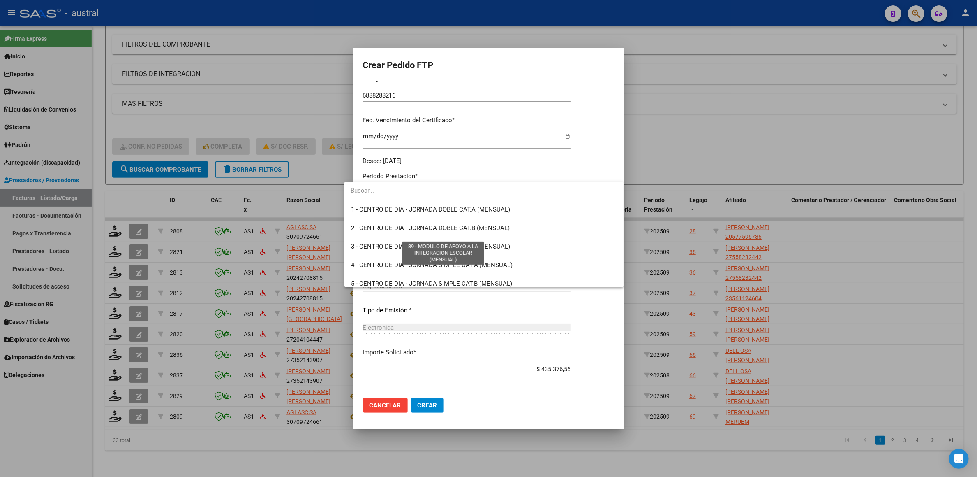
scroll to position [1604, 0]
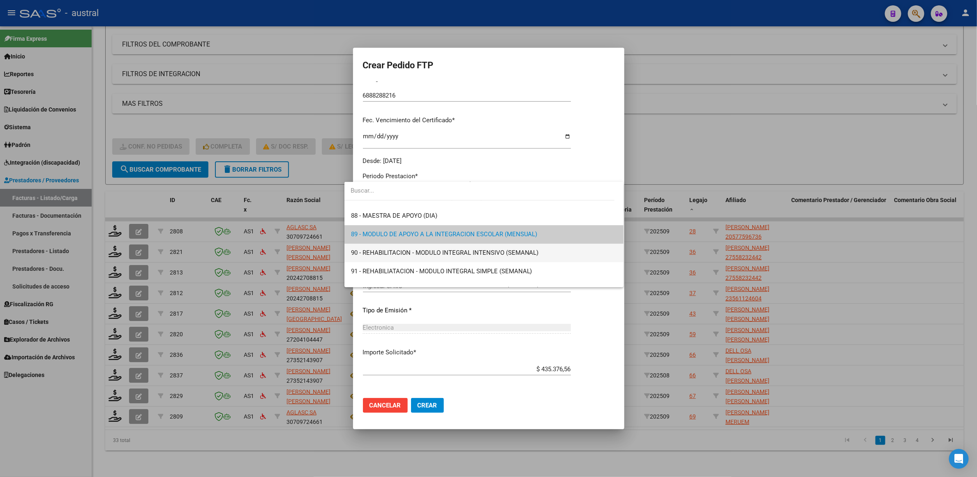
click at [559, 256] on span "90 - REHABILITACION - MODULO INTEGRAL INTENSIVO (SEMANAL)" at bounding box center [484, 252] width 266 height 19
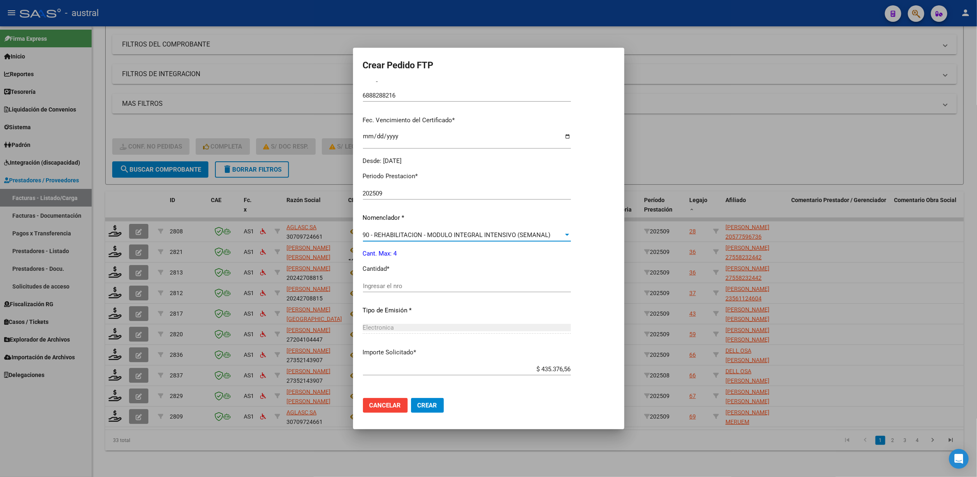
click at [408, 278] on div "Periodo Prestacion * 202509 Ingresar el Periodo Prestacion Nomenclador * 90 - R…" at bounding box center [467, 294] width 208 height 259
click at [412, 287] on input "Ingresar el nro" at bounding box center [467, 285] width 208 height 7
type input "4"
click at [419, 406] on span "Crear" at bounding box center [428, 404] width 20 height 7
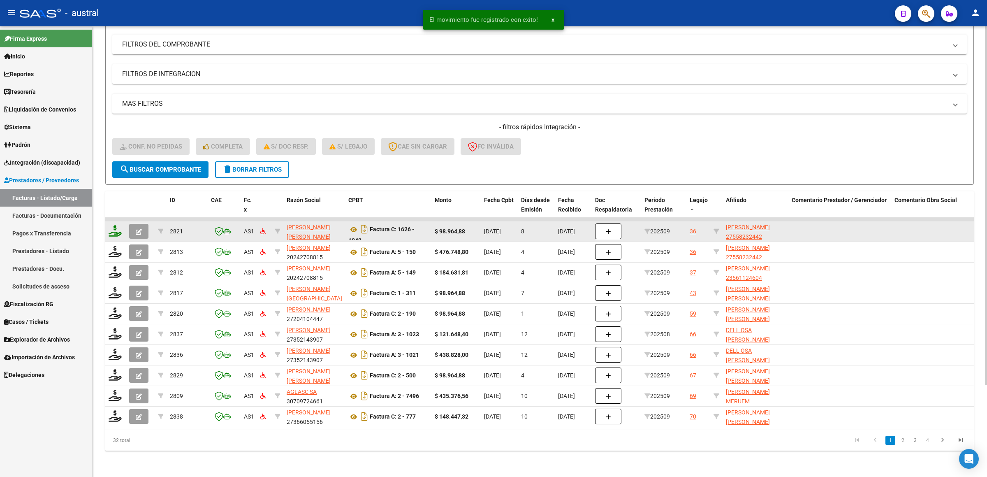
click at [115, 225] on icon at bounding box center [115, 231] width 13 height 12
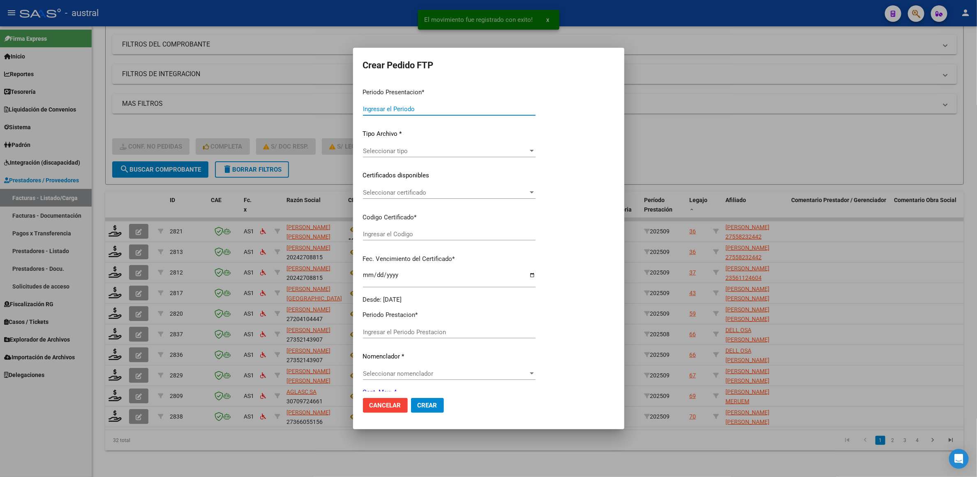
type input "202509"
type input "$ 98.964,88"
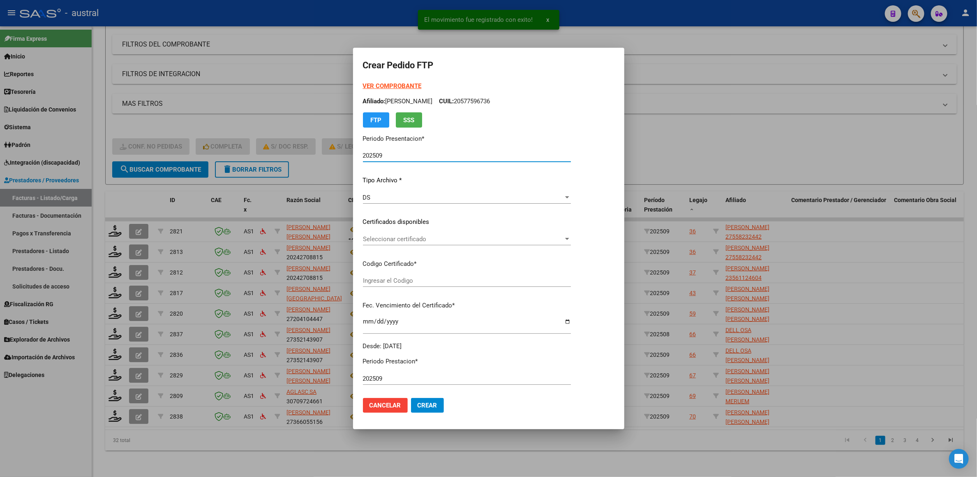
click at [389, 86] on strong "VER COMPROBANTE" at bounding box center [392, 85] width 59 height 7
type input "324174758"
type input "[DATE]"
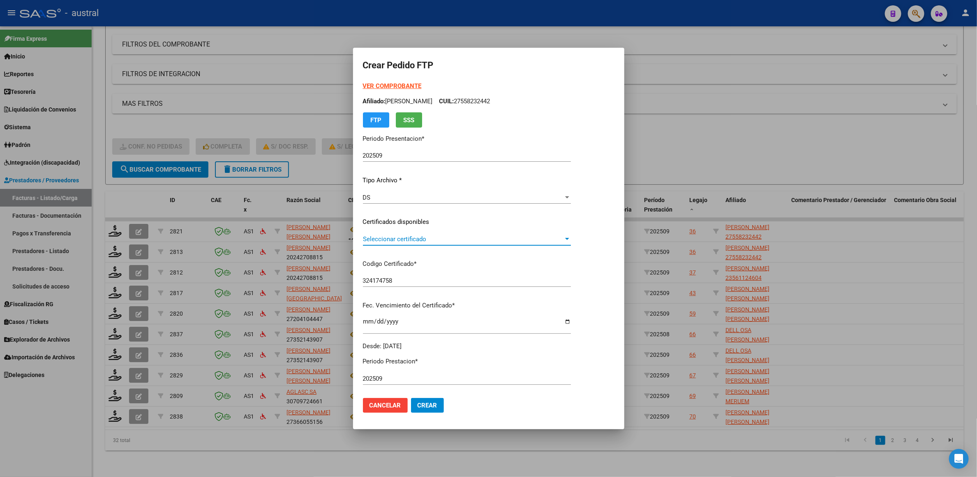
click at [407, 239] on span "Seleccionar certificado" at bounding box center [463, 238] width 201 height 7
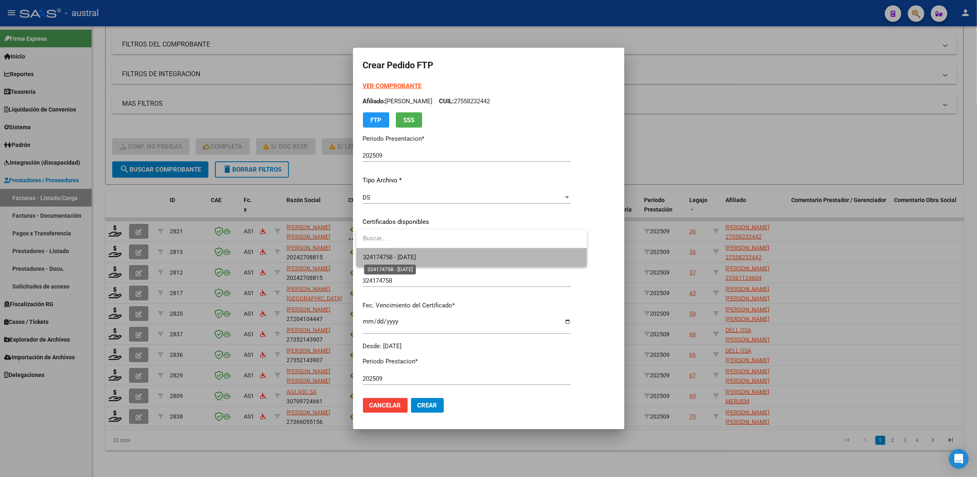
click at [416, 261] on span "324174758 - [DATE]" at bounding box center [389, 256] width 53 height 7
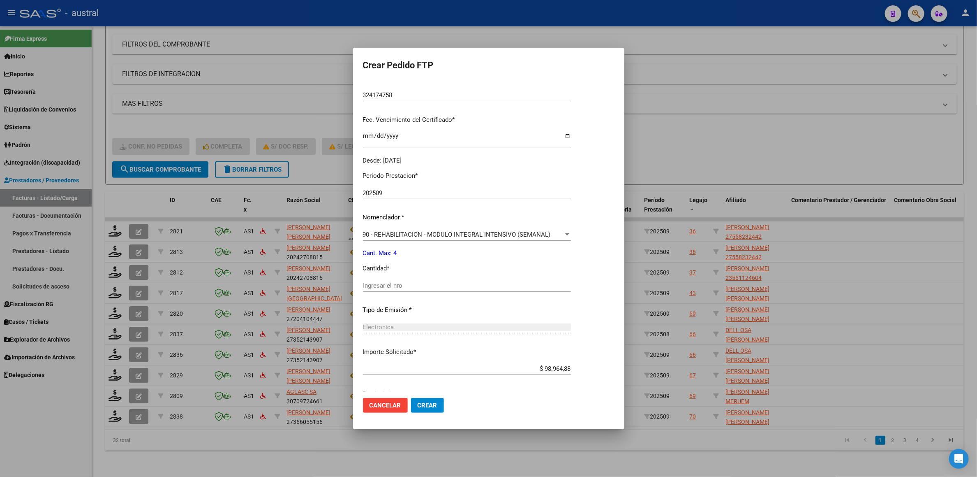
scroll to position [218, 0]
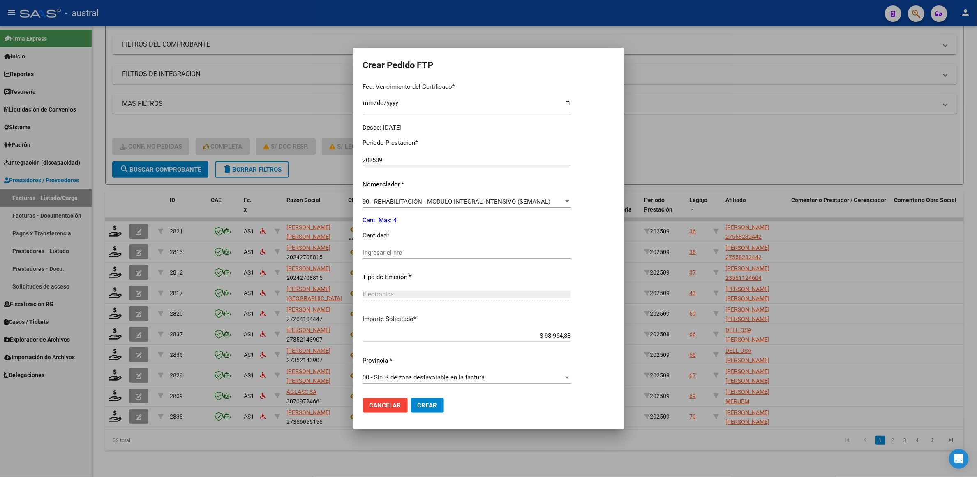
click at [453, 251] on input "Ingresar el nro" at bounding box center [467, 252] width 208 height 7
type input "4"
click at [428, 401] on span "Crear" at bounding box center [428, 404] width 20 height 7
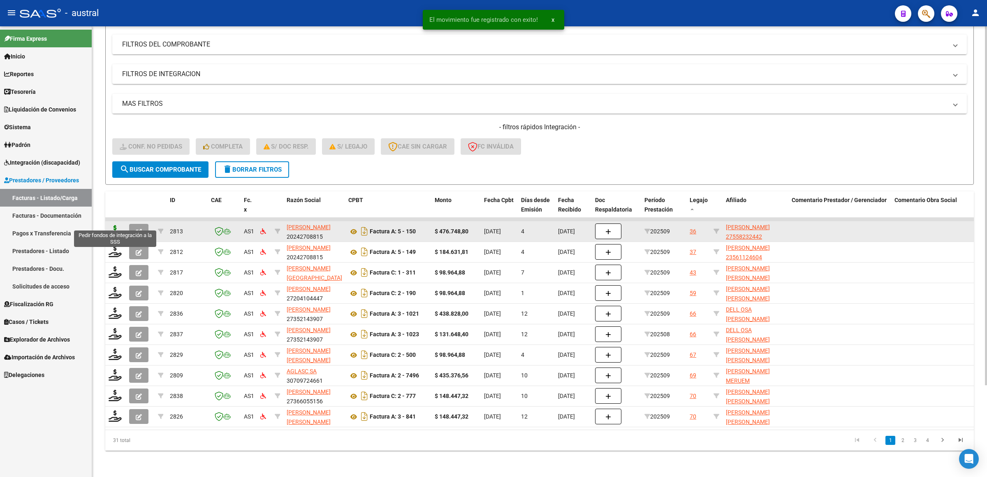
click at [118, 225] on icon at bounding box center [115, 231] width 13 height 12
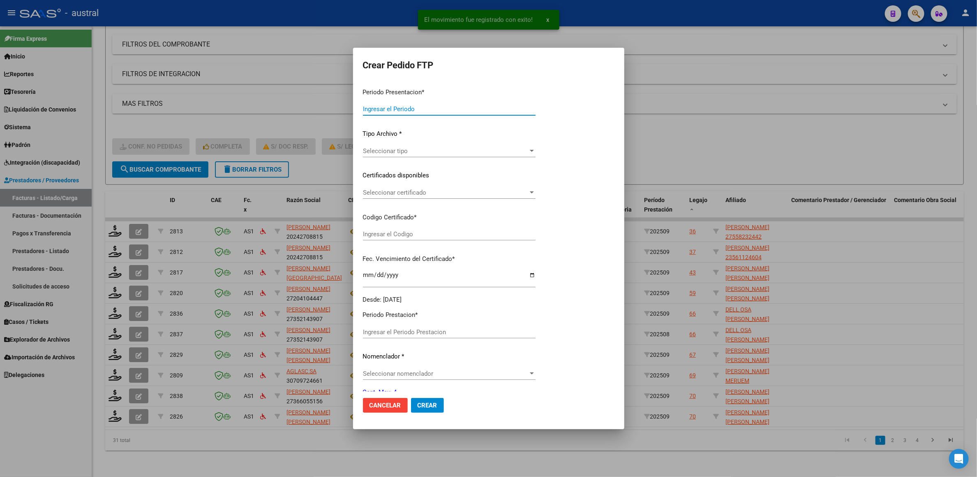
type input "202509"
type input "$ 476.748,80"
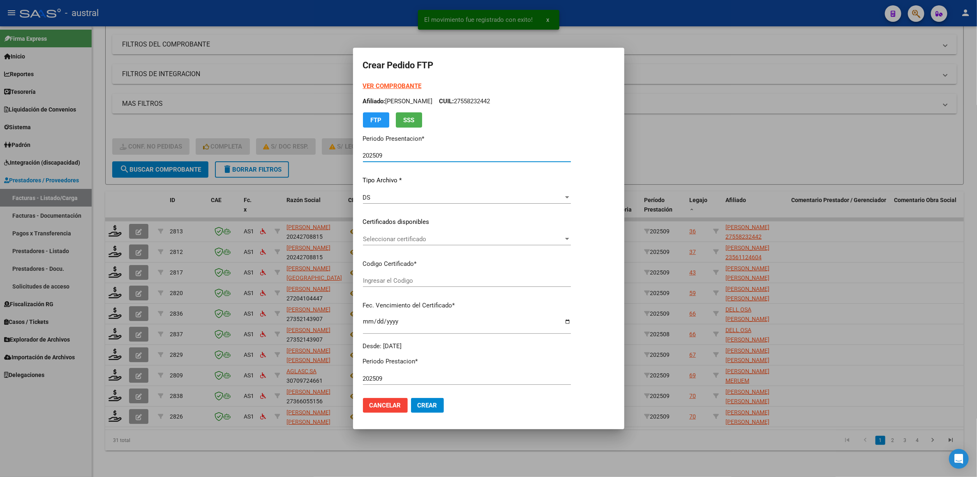
type input "324174758"
type input "[DATE]"
click at [372, 88] on strong "VER COMPROBANTE" at bounding box center [392, 85] width 59 height 7
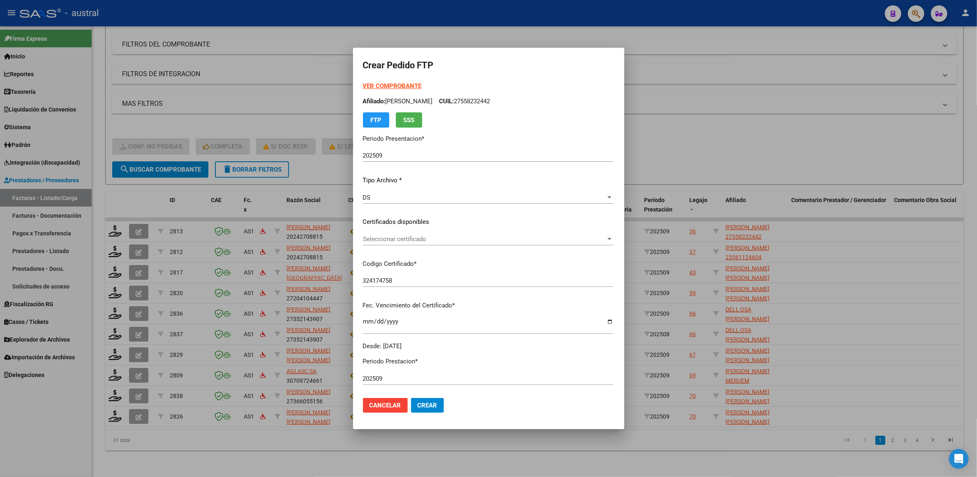
click at [415, 246] on div "Seleccionar certificado Seleccionar certificado" at bounding box center [488, 243] width 250 height 20
click at [417, 239] on span "Seleccionar certificado" at bounding box center [484, 238] width 243 height 7
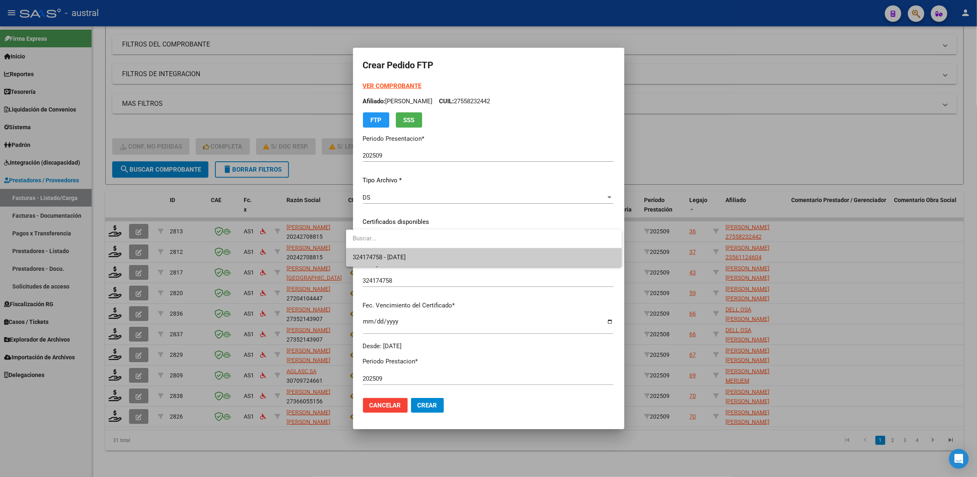
click at [432, 256] on span "324174758 - [DATE]" at bounding box center [484, 257] width 263 height 19
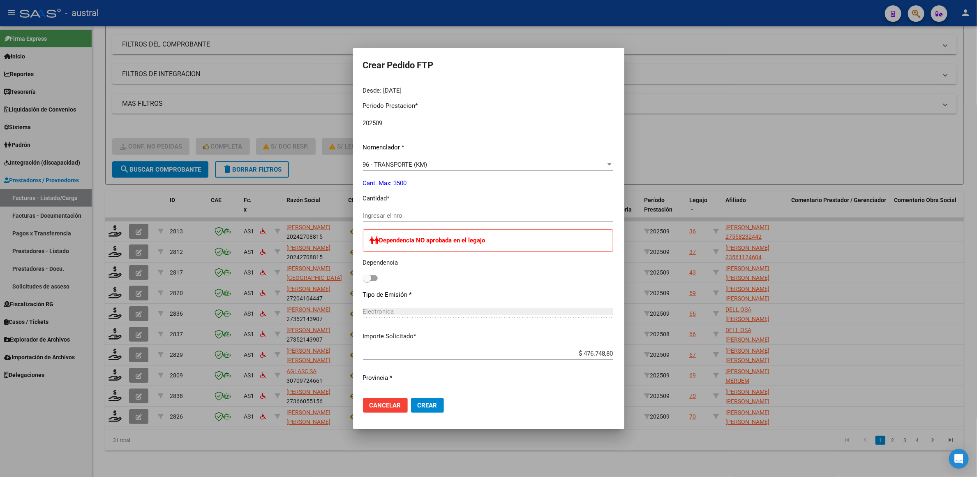
scroll to position [308, 0]
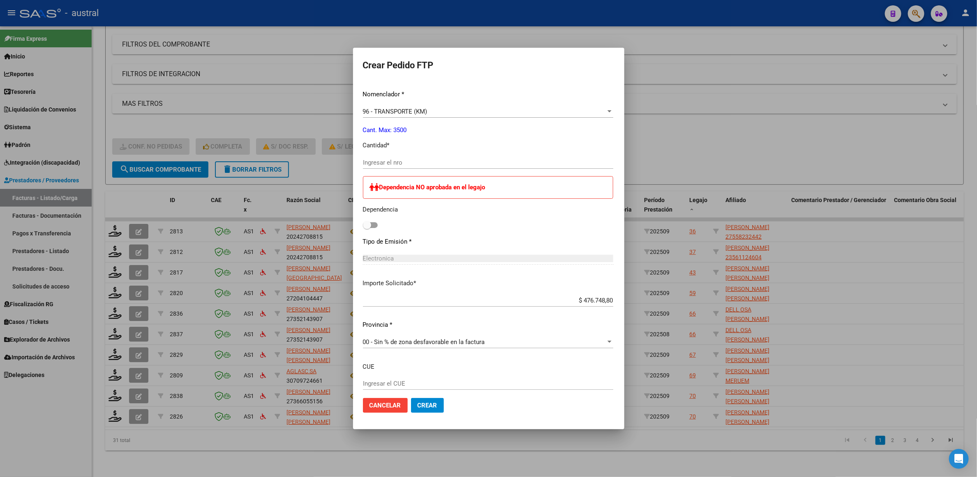
click at [395, 163] on input "Ingresar el nro" at bounding box center [488, 162] width 250 height 7
type input "880"
click at [428, 406] on button "Crear" at bounding box center [427, 405] width 33 height 15
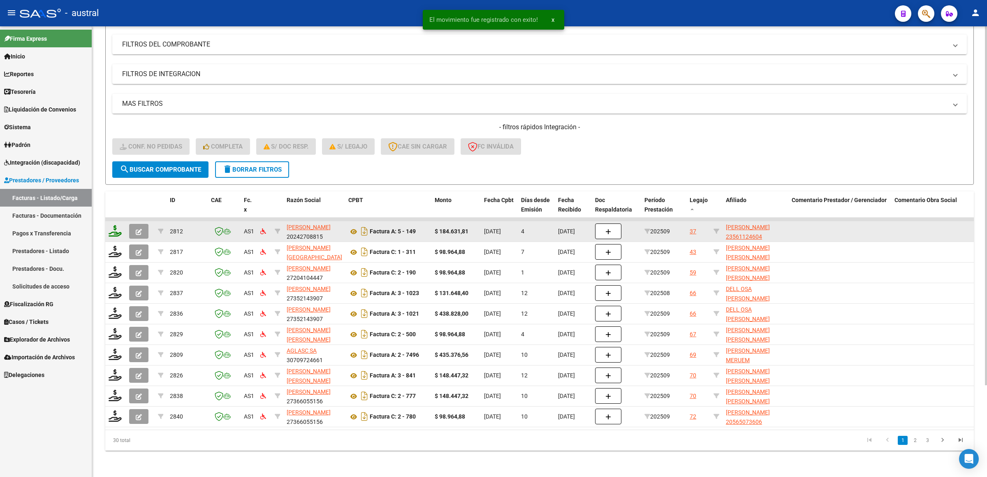
click at [117, 225] on icon at bounding box center [115, 231] width 13 height 12
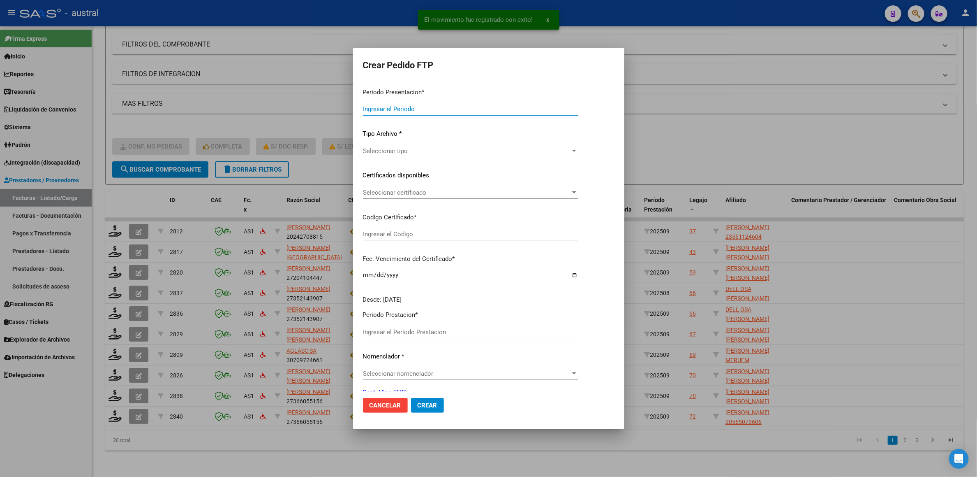
type input "202509"
type input "$ 184.631,81"
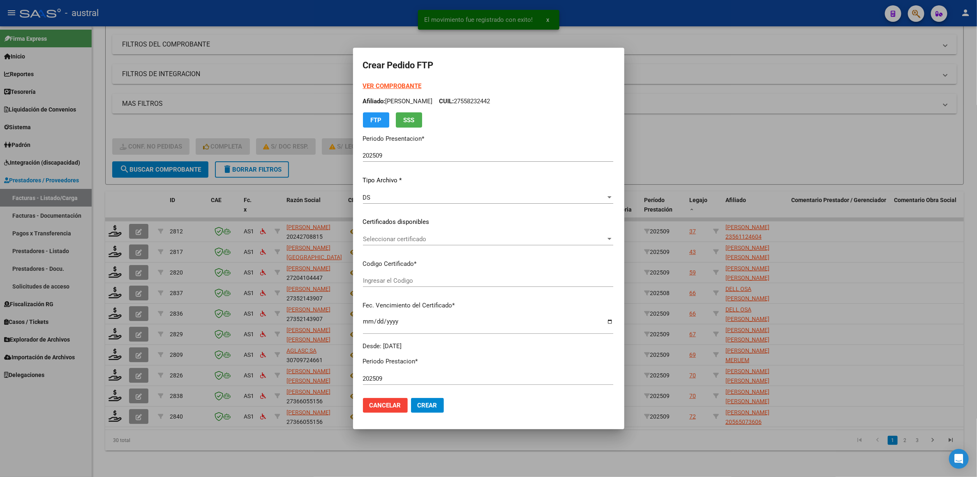
click at [367, 86] on strong "VER COMPROBANTE" at bounding box center [392, 85] width 59 height 7
type input "5063755772"
type input "[DATE]"
click at [363, 222] on p "Certificados disponibles" at bounding box center [488, 221] width 250 height 9
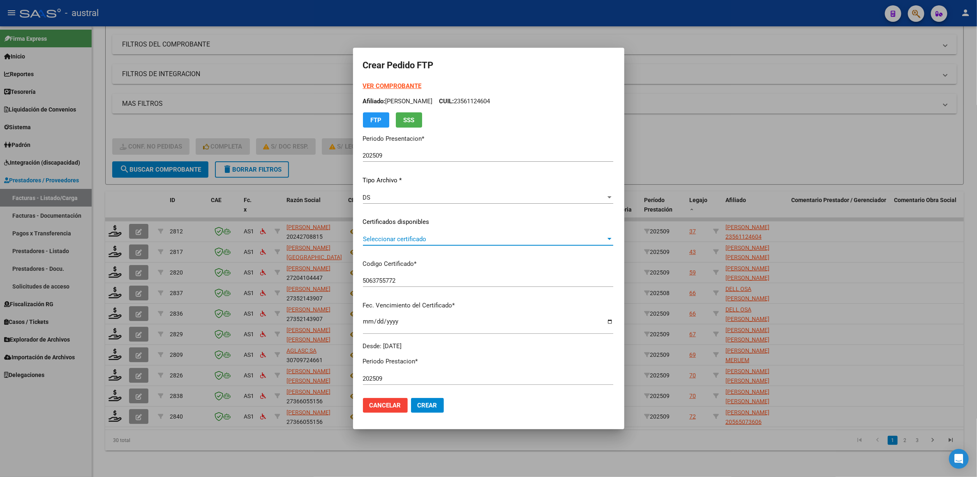
click at [363, 241] on span "Seleccionar certificado" at bounding box center [484, 238] width 243 height 7
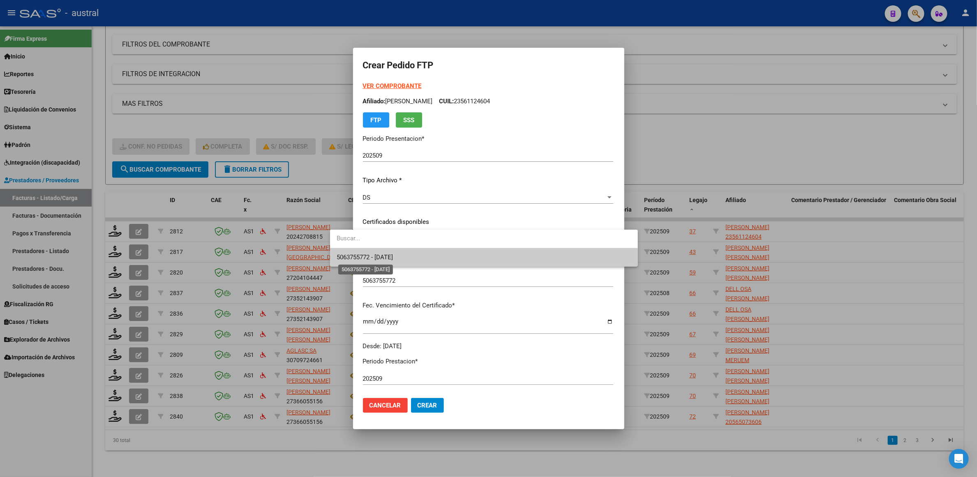
click at [381, 255] on span "5063755772 - [DATE]" at bounding box center [365, 256] width 56 height 7
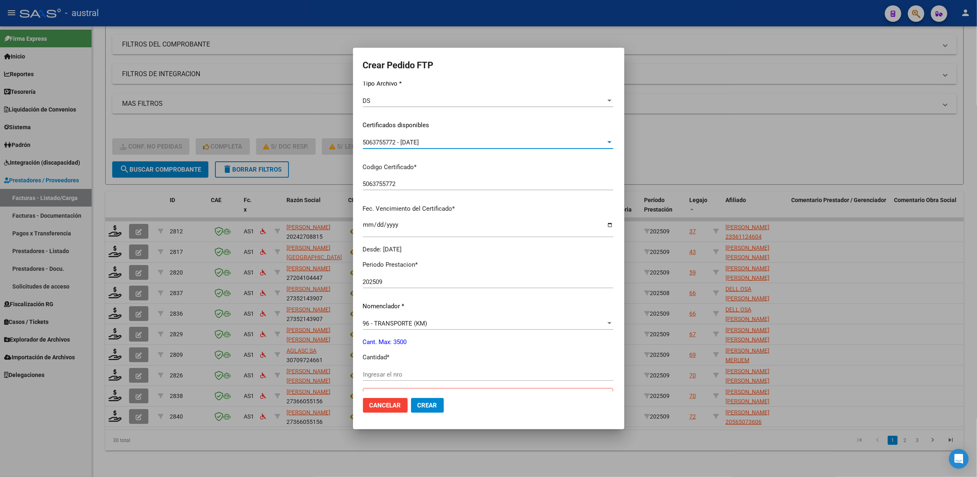
scroll to position [185, 0]
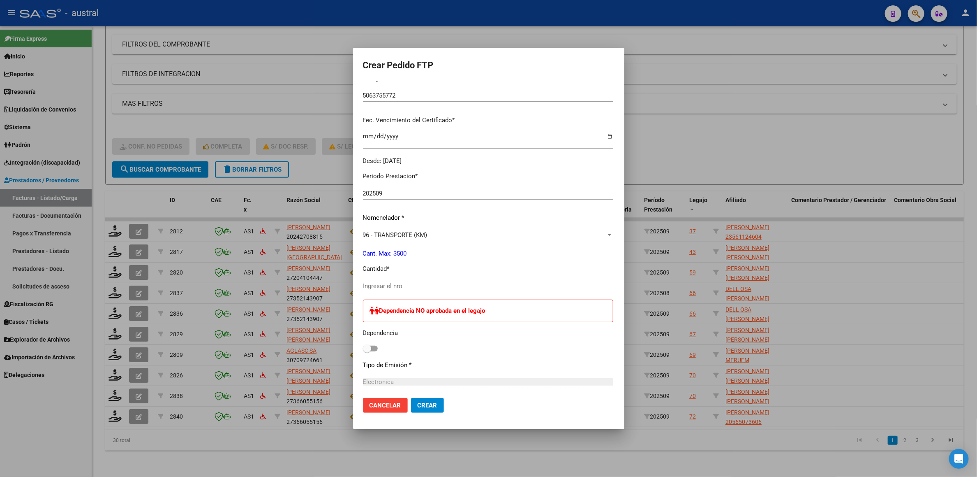
click at [402, 285] on input "Ingresar el nro" at bounding box center [488, 285] width 250 height 7
type input "341"
click at [411, 400] on button "Crear" at bounding box center [427, 405] width 33 height 15
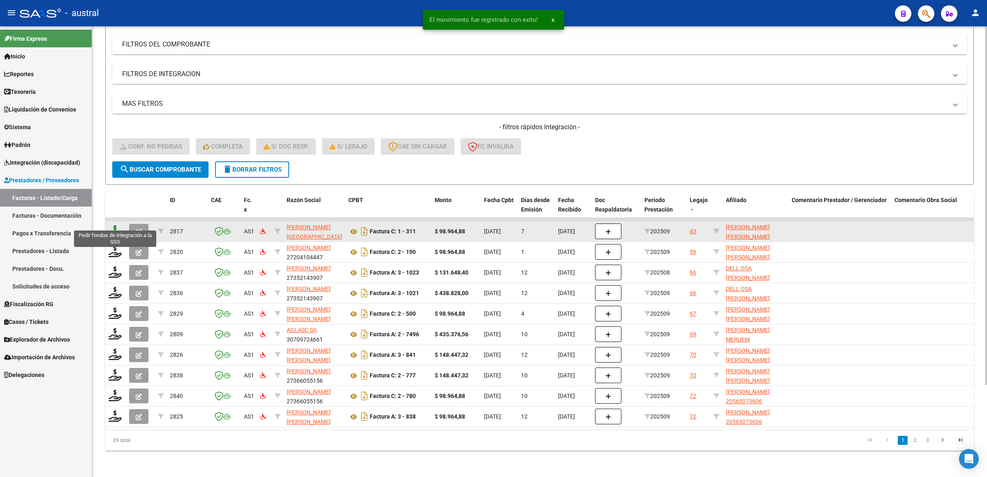
click at [111, 225] on icon at bounding box center [115, 231] width 13 height 12
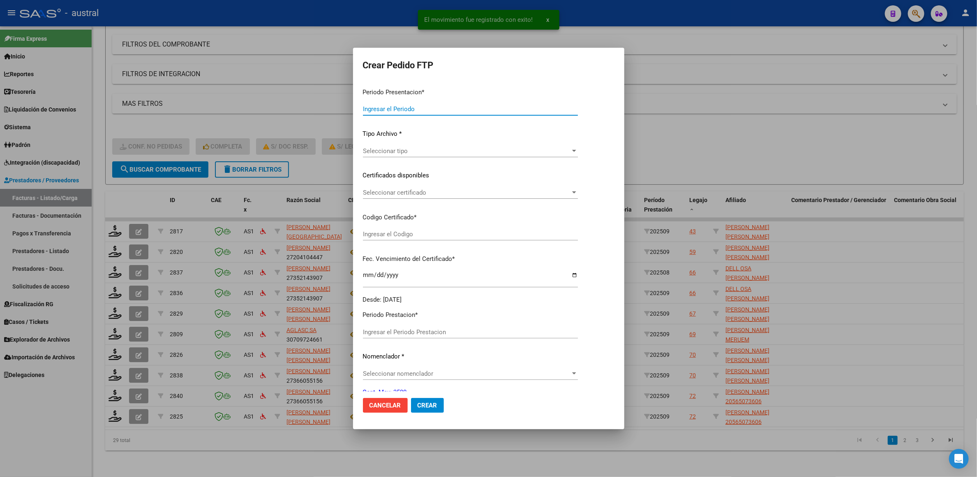
type input "202509"
type input "$ 98.964,88"
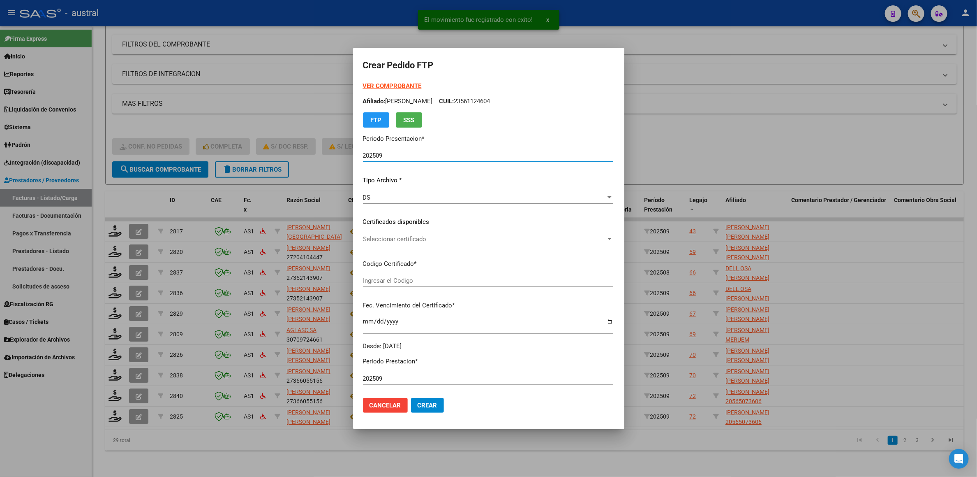
type input "4254053537"
type input "[DATE]"
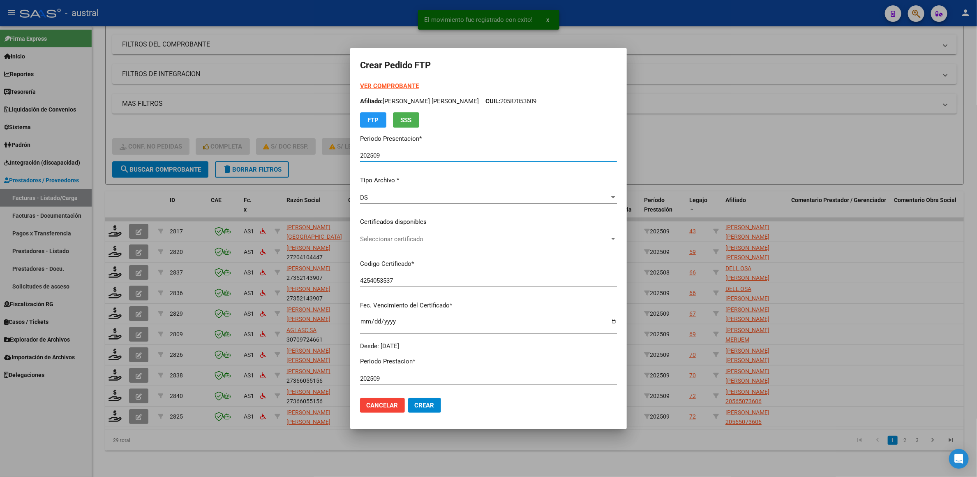
click at [400, 237] on span "Seleccionar certificado" at bounding box center [485, 238] width 250 height 7
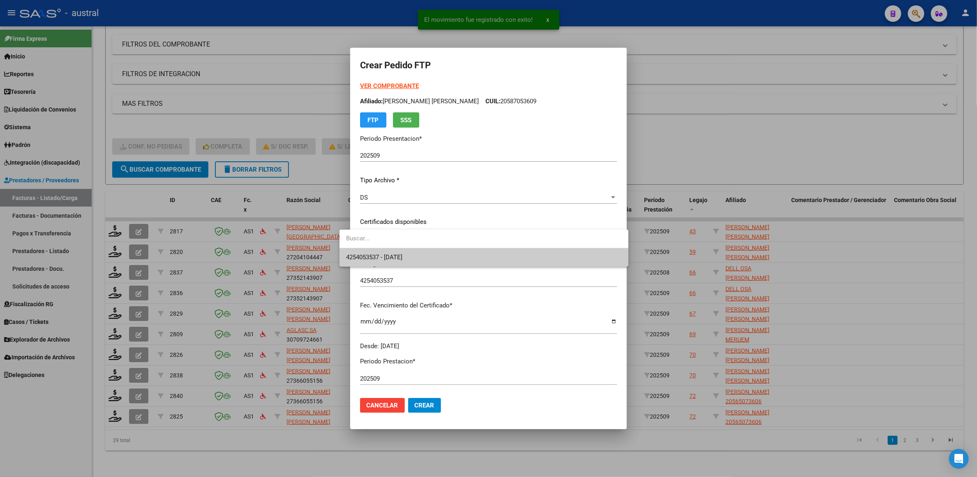
click at [407, 252] on span "4254053537 - [DATE]" at bounding box center [484, 257] width 276 height 19
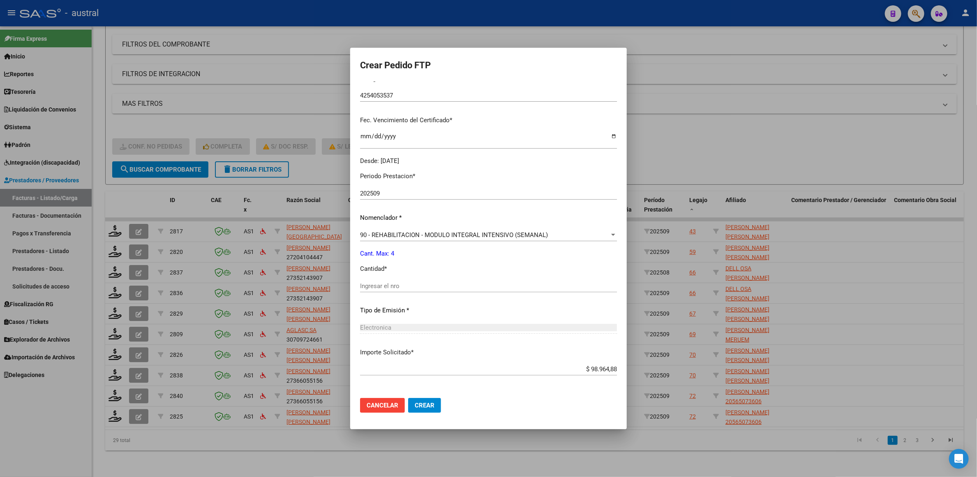
click at [406, 288] on input "Ingresar el nro" at bounding box center [488, 285] width 257 height 7
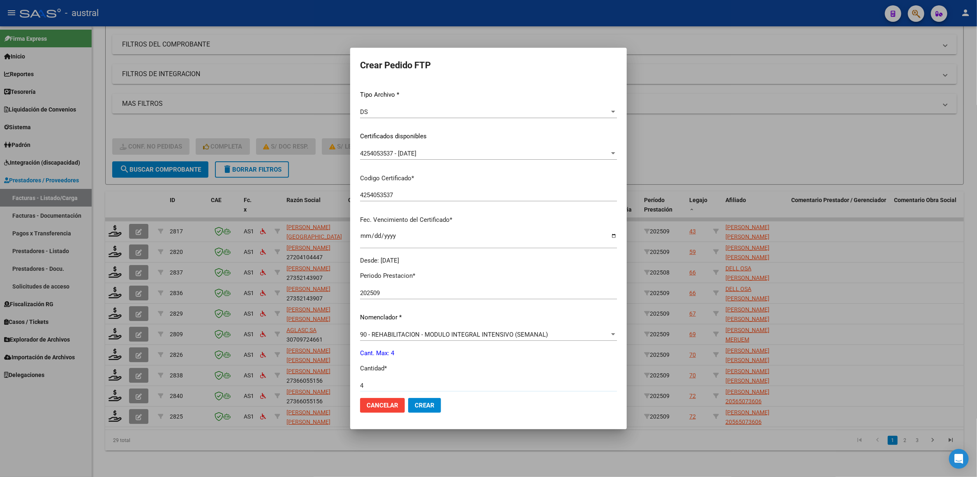
scroll to position [0, 0]
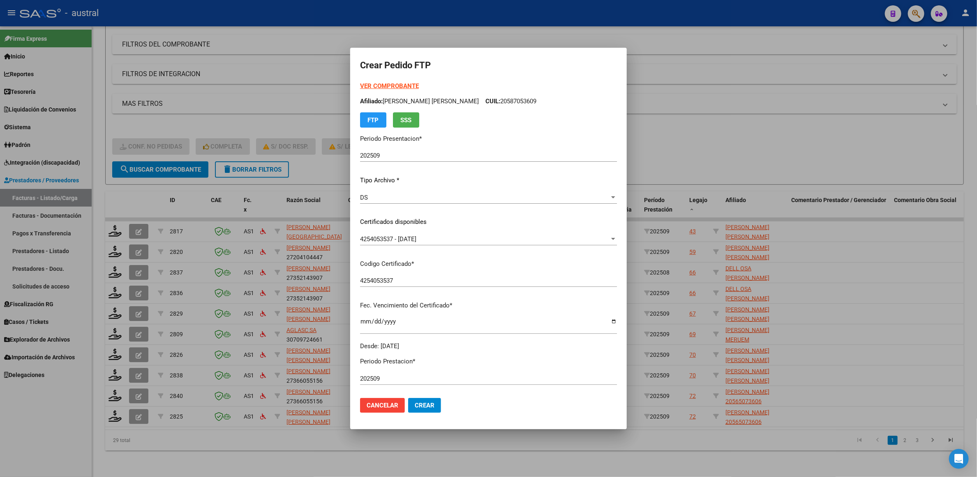
type input "4"
click at [378, 84] on strong "VER COMPROBANTE" at bounding box center [389, 85] width 59 height 7
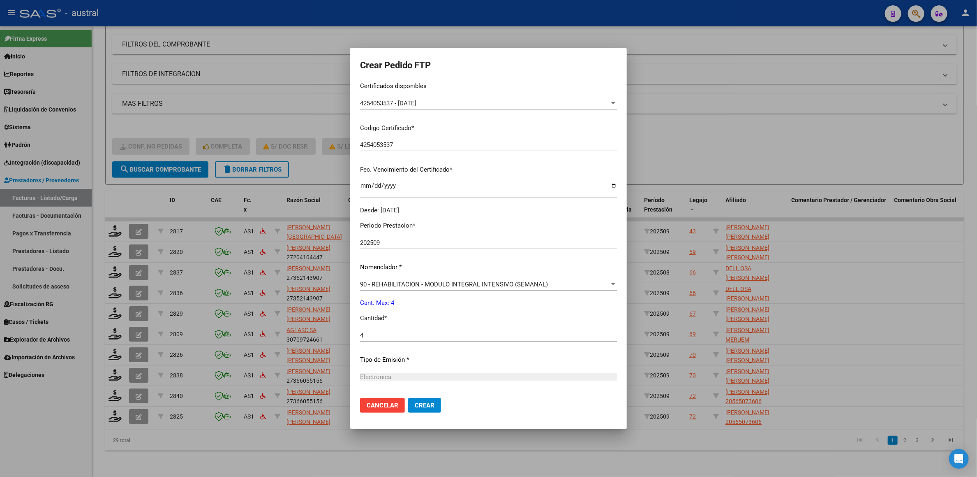
scroll to position [218, 0]
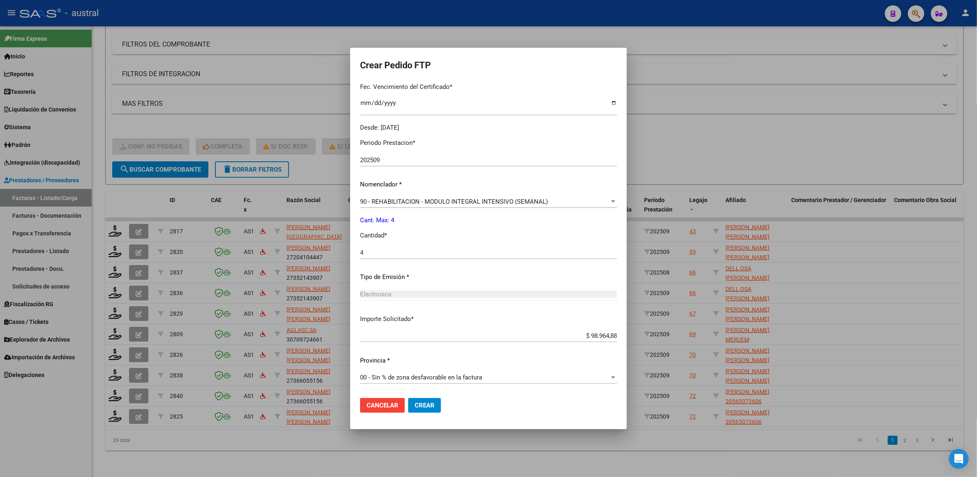
click at [427, 405] on mat-dialog-actions "Cancelar Crear" at bounding box center [488, 405] width 257 height 28
click at [418, 405] on span "Crear" at bounding box center [425, 404] width 20 height 7
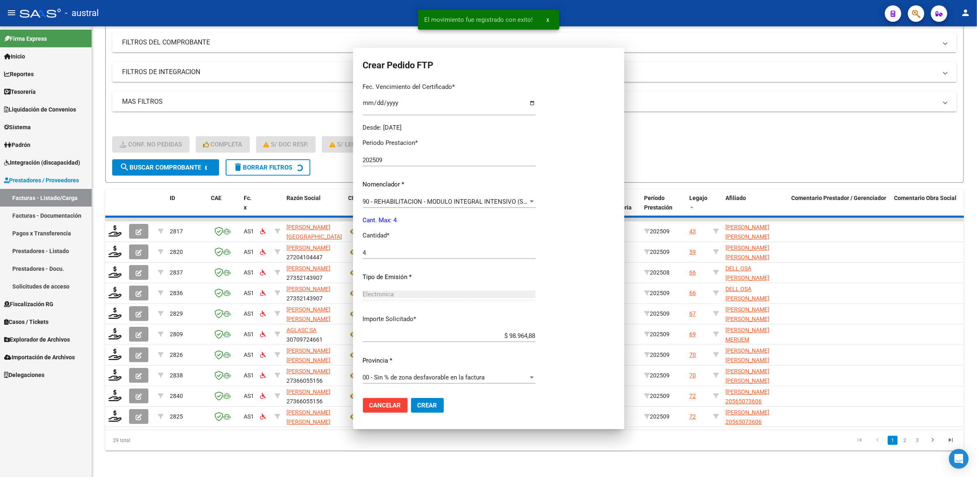
scroll to position [0, 0]
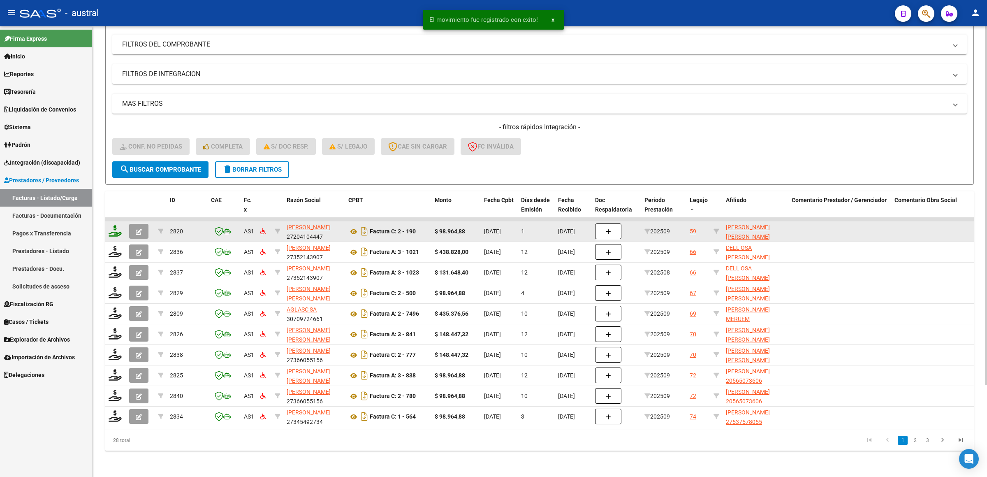
click at [115, 225] on icon at bounding box center [115, 231] width 13 height 12
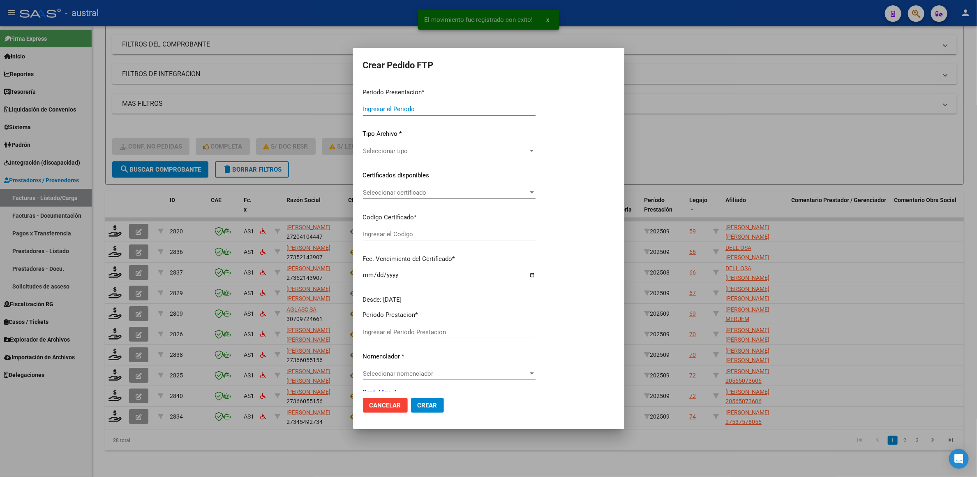
type input "202509"
type input "$ 98.964,88"
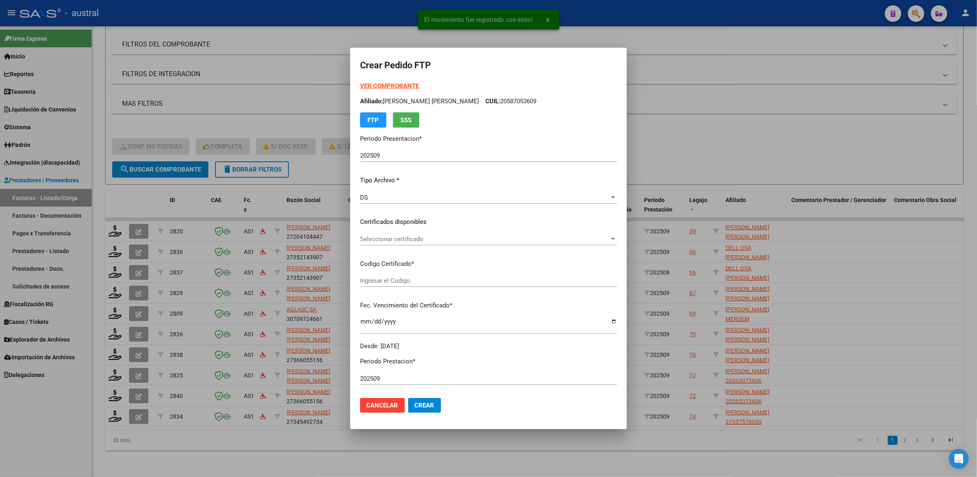
click at [388, 86] on strong "VER COMPROBANTE" at bounding box center [389, 85] width 59 height 7
type input "1116807037"
type input "[DATE]"
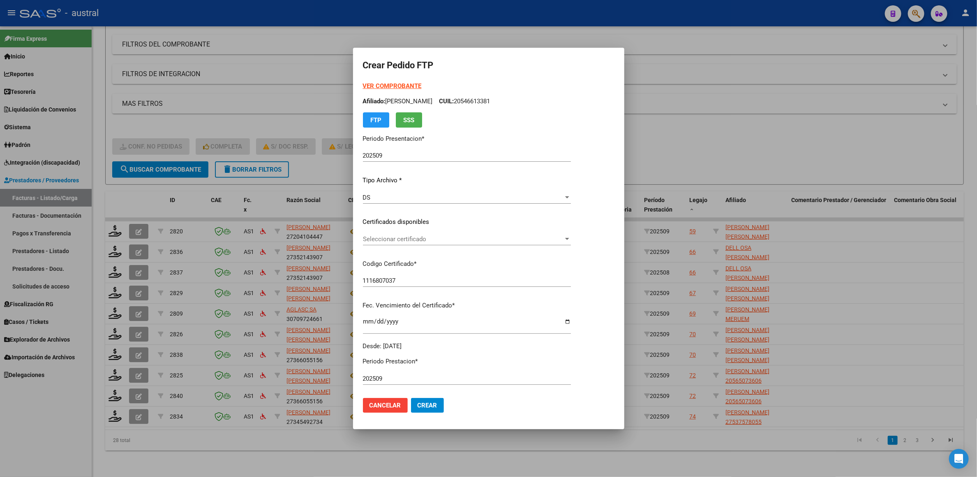
click at [427, 241] on span "Seleccionar certificado" at bounding box center [463, 238] width 201 height 7
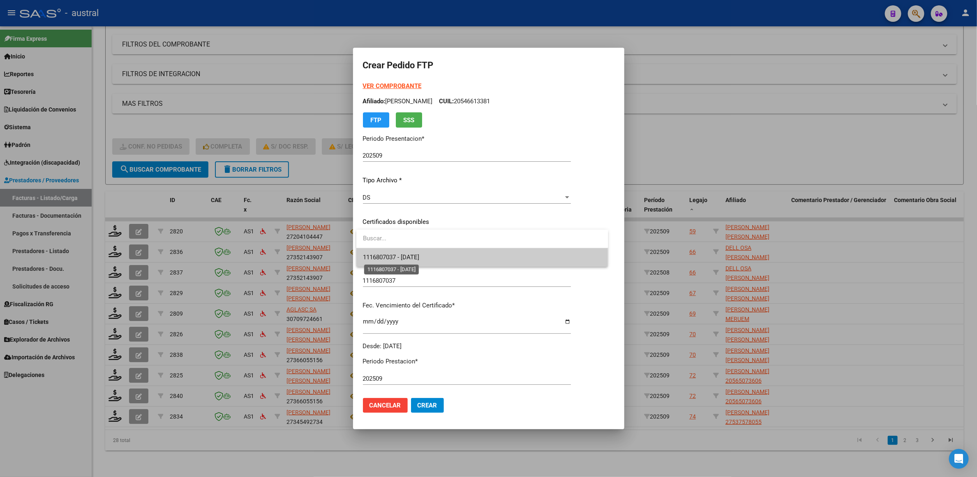
click at [419, 256] on span "1116807037 - [DATE]" at bounding box center [391, 256] width 56 height 7
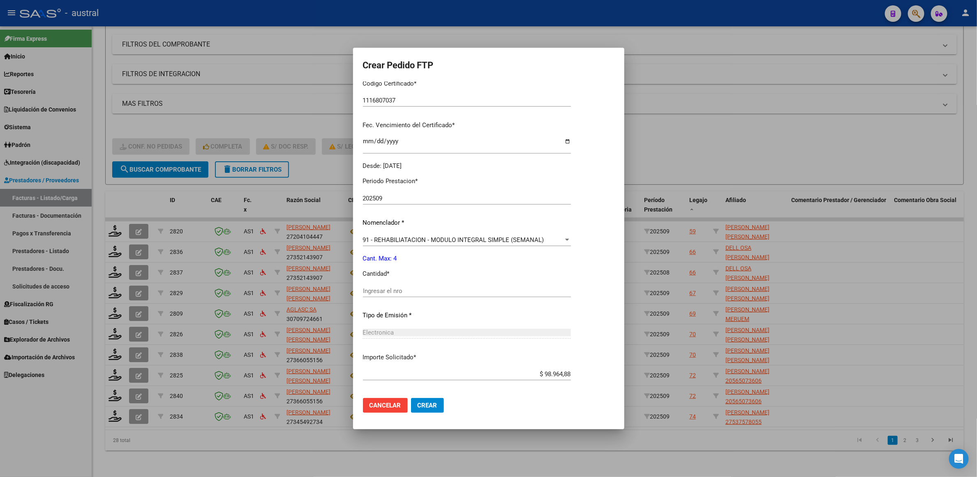
scroll to position [218, 0]
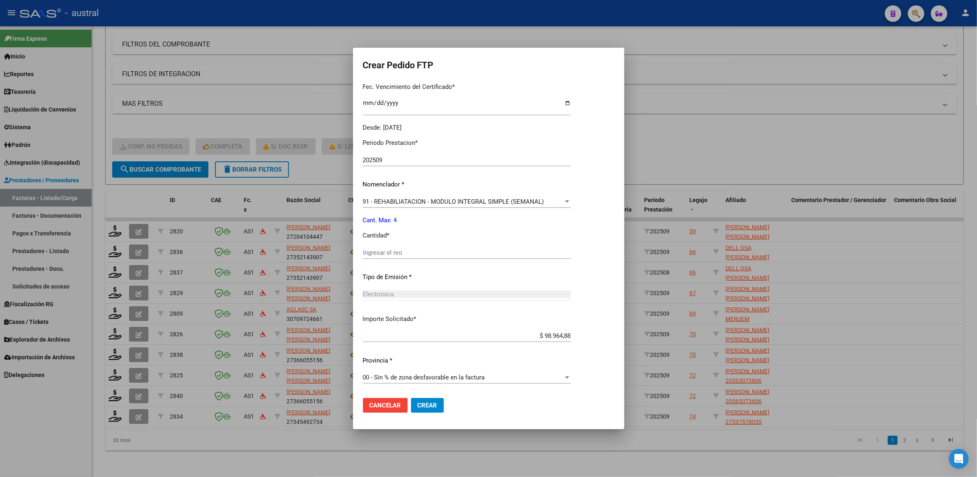
click at [417, 252] on input "Ingresar el nro" at bounding box center [467, 252] width 208 height 7
type input "4"
click at [432, 408] on span "Crear" at bounding box center [428, 404] width 20 height 7
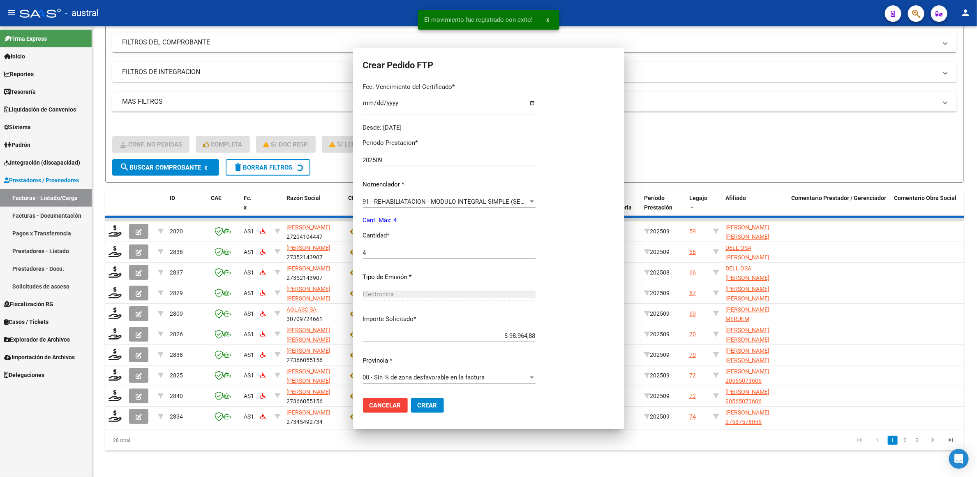
scroll to position [172, 0]
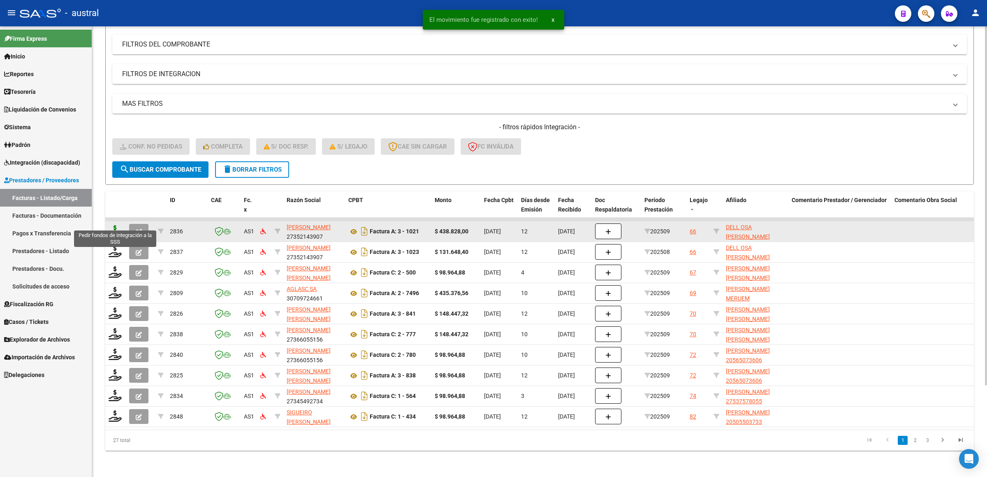
click at [116, 225] on icon at bounding box center [115, 231] width 13 height 12
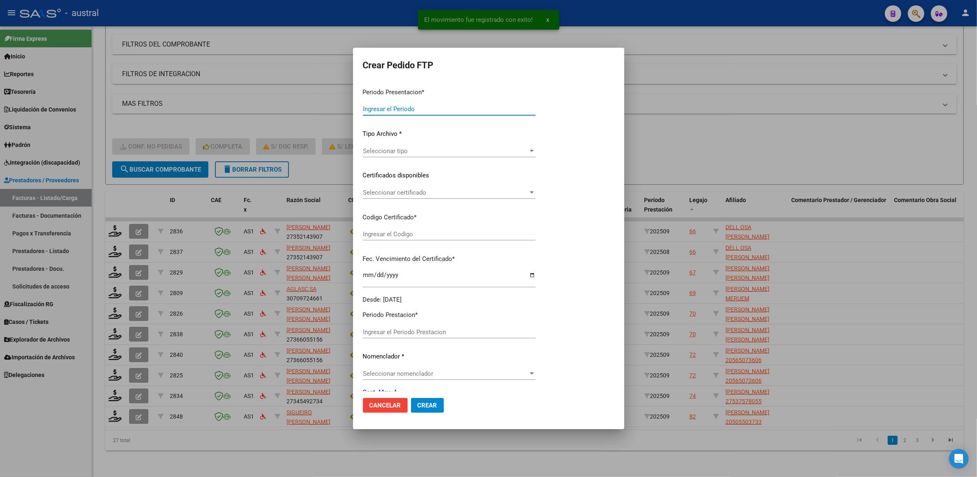
type input "202509"
type input "$ 438.828,00"
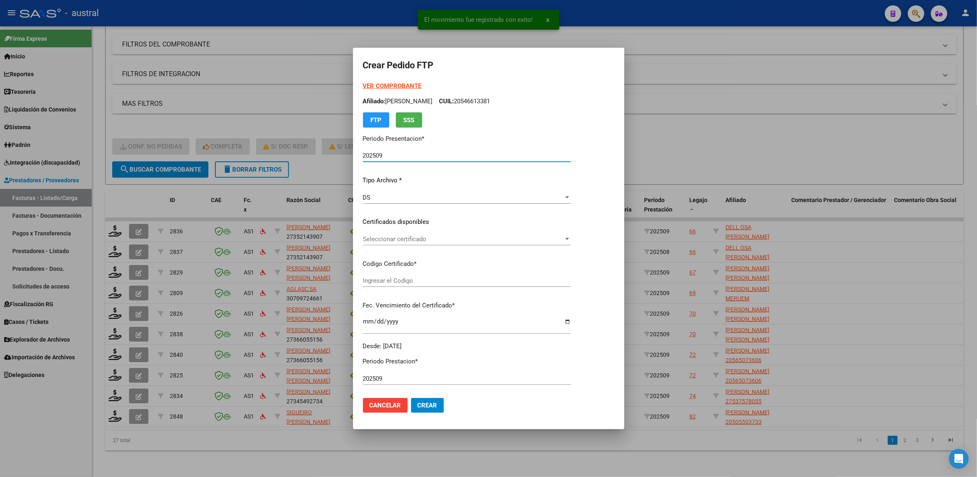
type input "30534715"
type input "[DATE]"
click at [387, 242] on div "Seleccionar certificado Seleccionar certificado" at bounding box center [487, 239] width 248 height 12
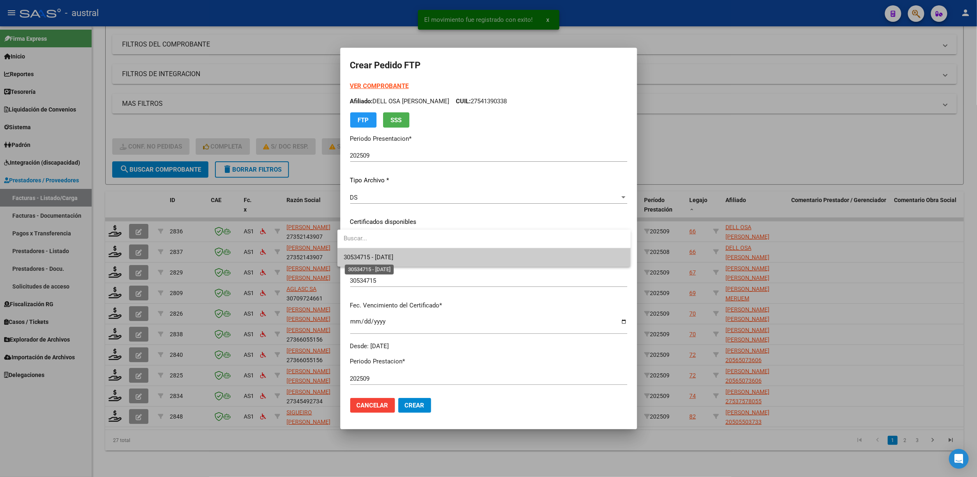
click at [394, 256] on span "30534715 - [DATE]" at bounding box center [369, 256] width 50 height 7
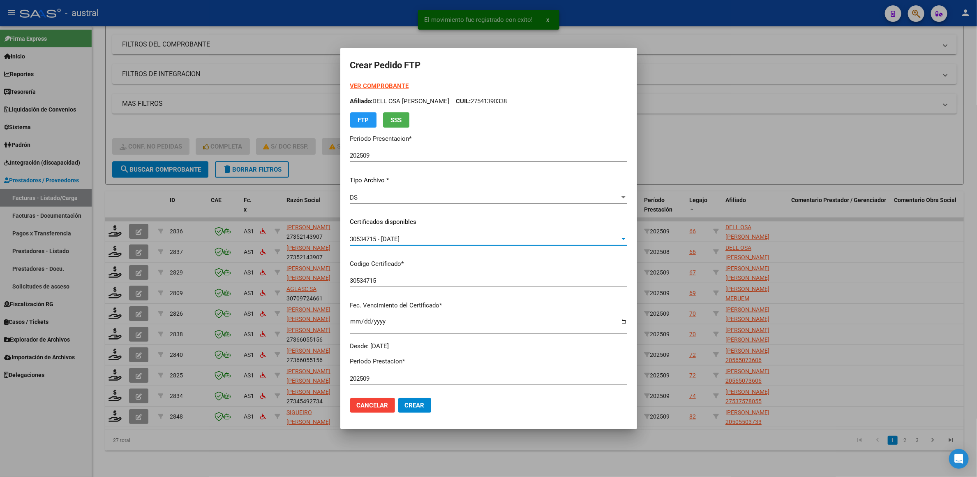
click at [398, 85] on strong "VER COMPROBANTE" at bounding box center [379, 85] width 59 height 7
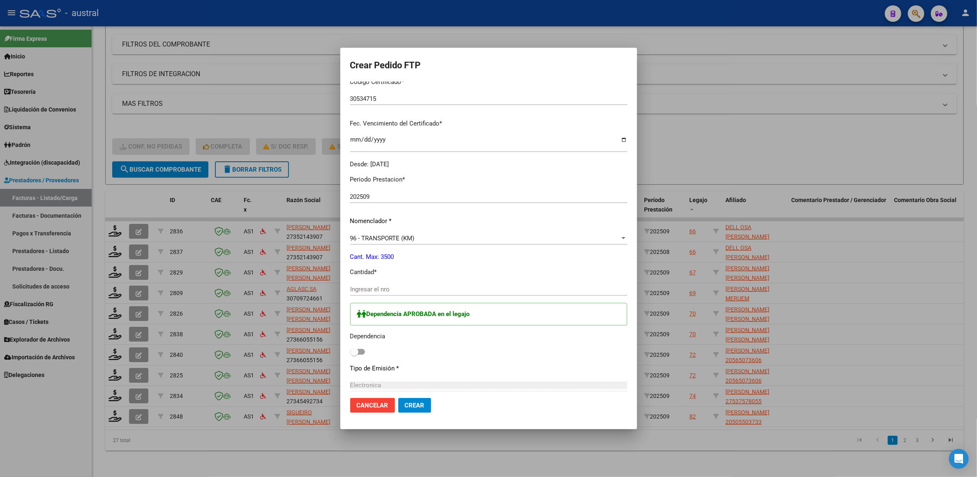
scroll to position [185, 0]
click at [398, 284] on input "Ingresar el nro" at bounding box center [488, 285] width 277 height 7
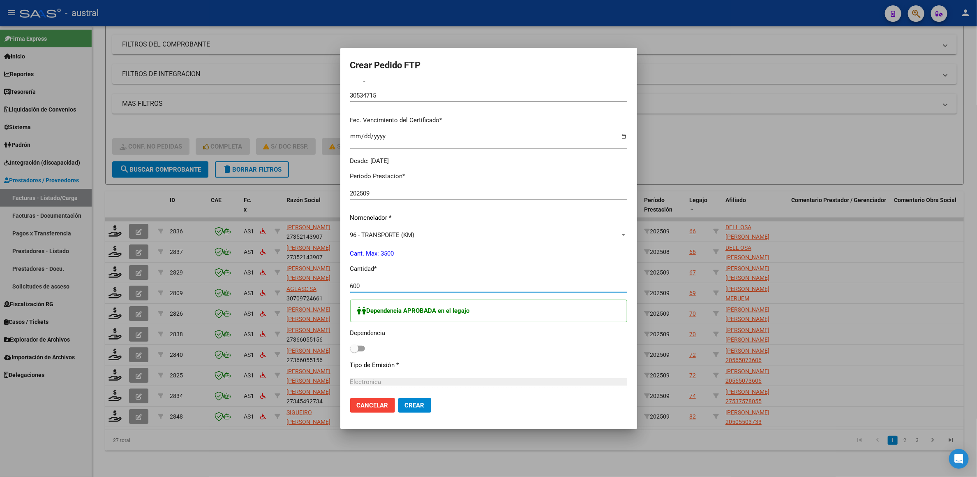
type input "600"
click at [364, 346] on span at bounding box center [357, 348] width 15 height 6
click at [354, 351] on input "checkbox" at bounding box center [354, 351] width 0 height 0
checkbox input "true"
click at [414, 406] on span "Crear" at bounding box center [415, 404] width 20 height 7
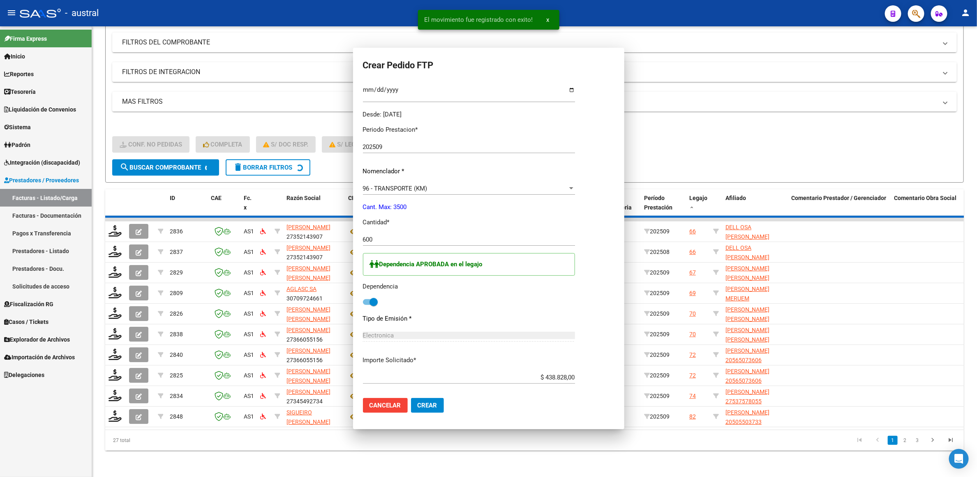
scroll to position [139, 0]
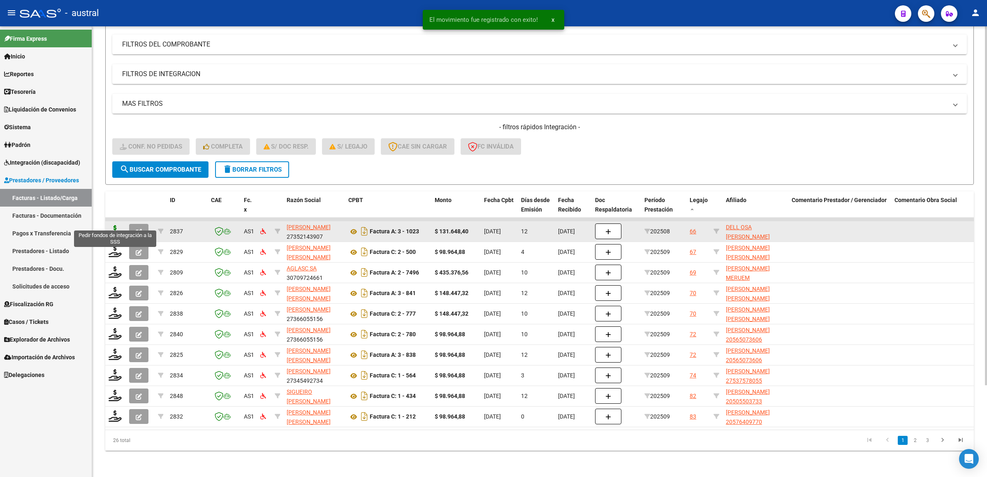
click at [114, 225] on icon at bounding box center [115, 231] width 13 height 12
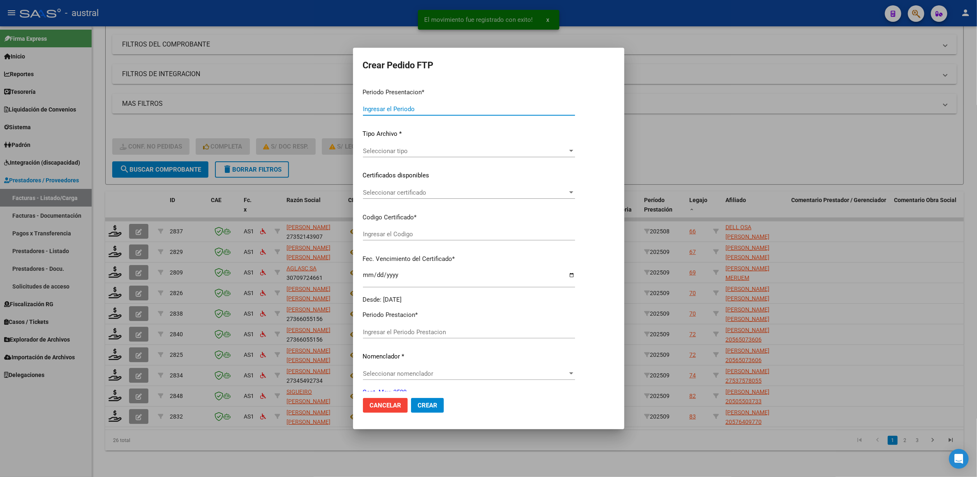
type input "202509"
type input "202508"
type input "$ 131.648,40"
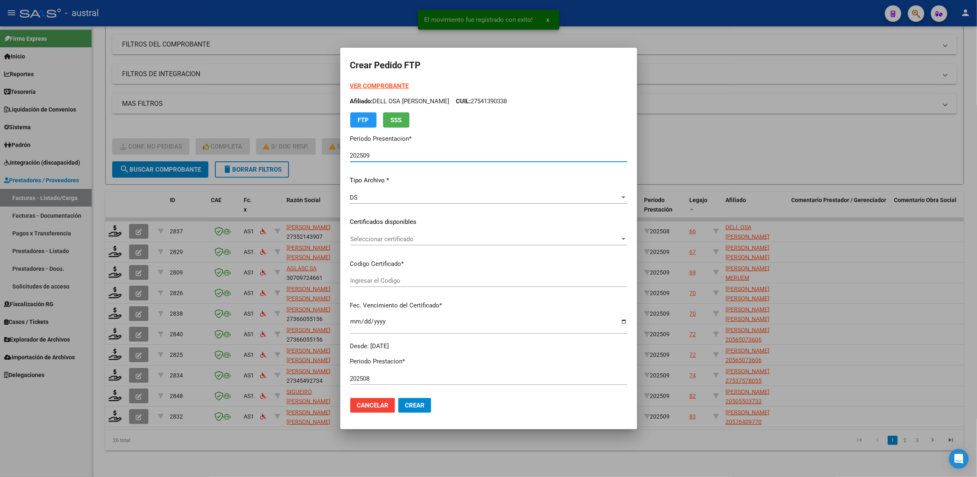
type input "30534715"
type input "[DATE]"
click at [389, 86] on strong "VER COMPROBANTE" at bounding box center [379, 85] width 59 height 7
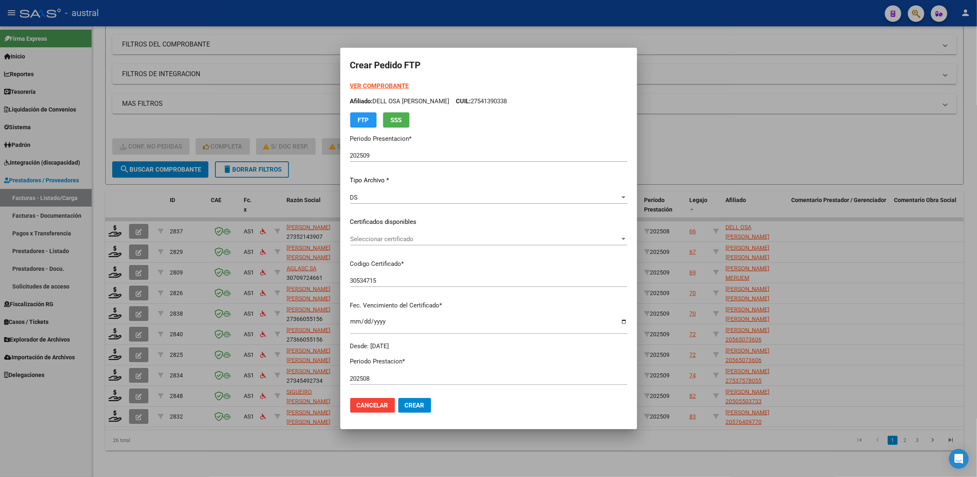
click at [724, 94] on div at bounding box center [488, 238] width 977 height 477
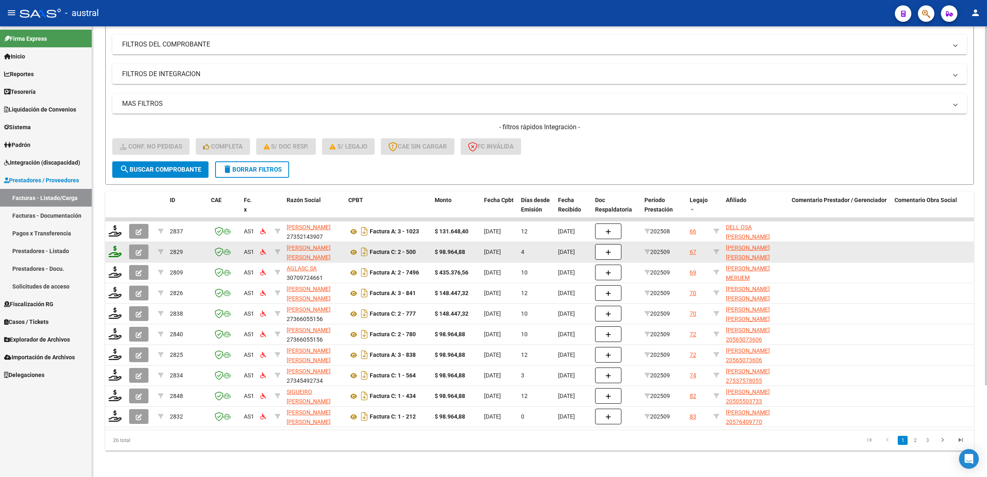
click at [115, 246] on icon at bounding box center [115, 252] width 13 height 12
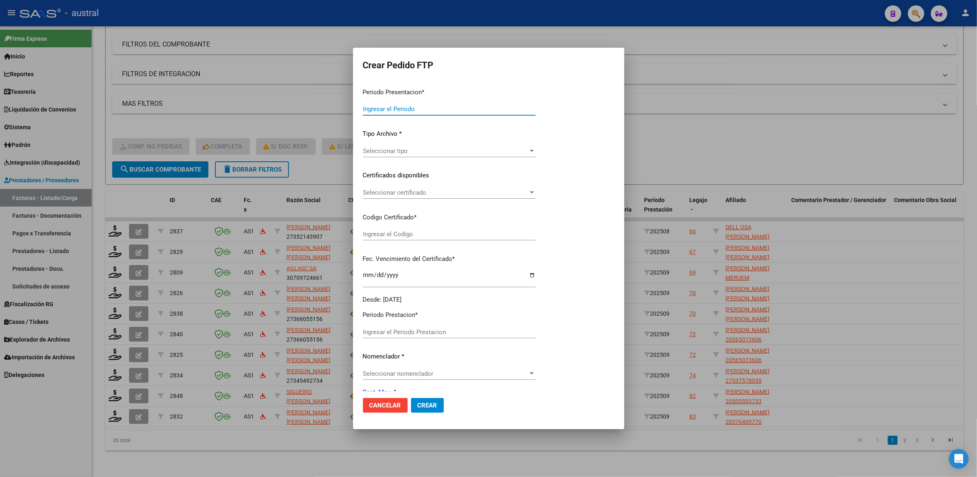
type input "202509"
type input "$ 98.964,88"
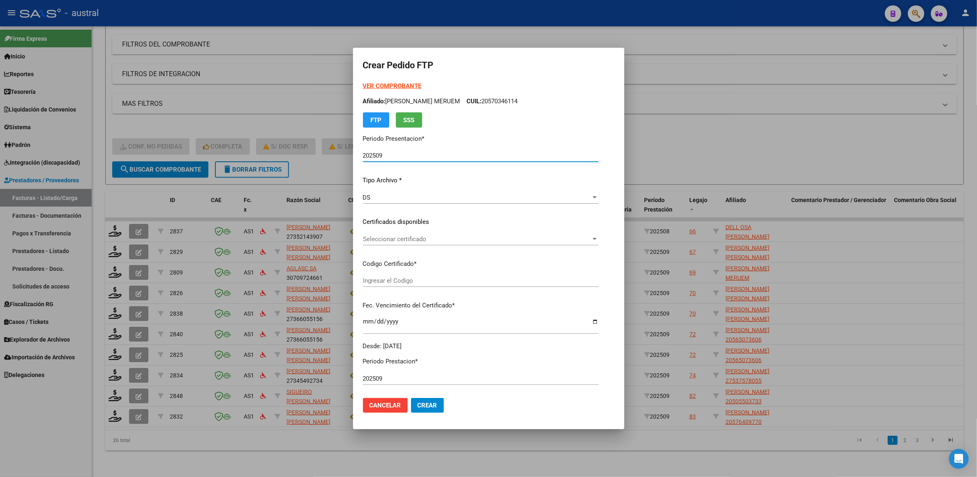
type input "8698098968"
type input "[DATE]"
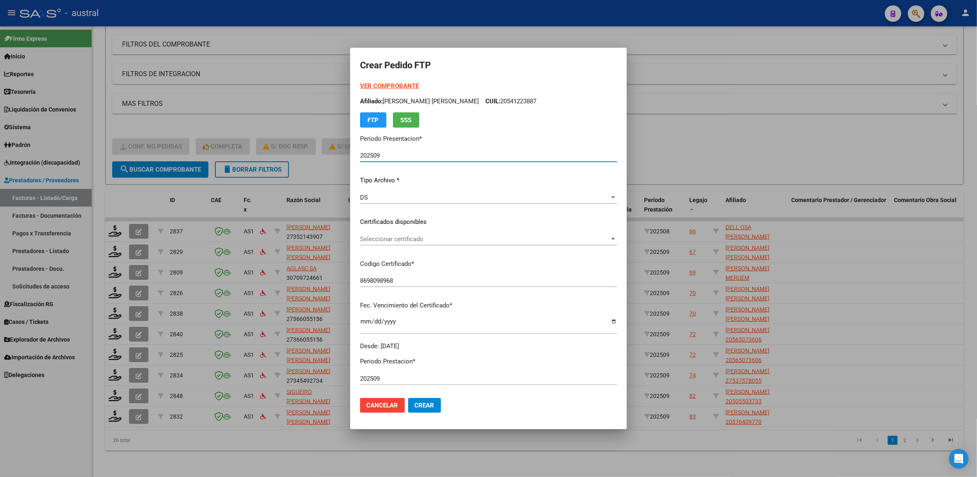
click at [399, 233] on div "Seleccionar certificado Seleccionar certificado" at bounding box center [488, 239] width 257 height 12
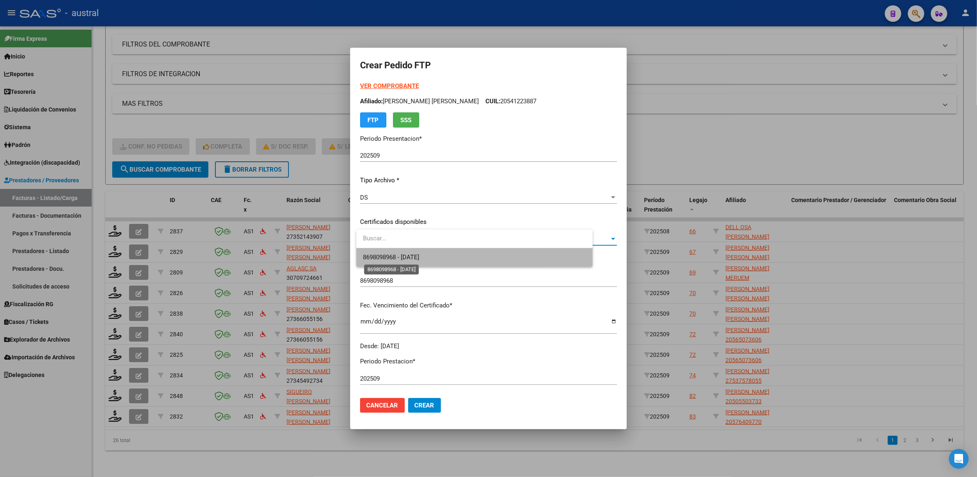
click at [412, 255] on span "8698098968 - [DATE]" at bounding box center [391, 256] width 56 height 7
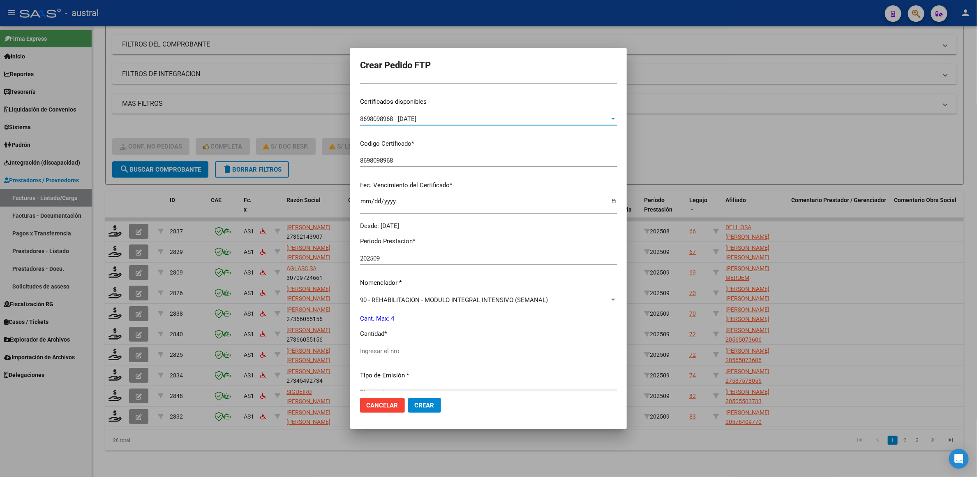
scroll to position [218, 0]
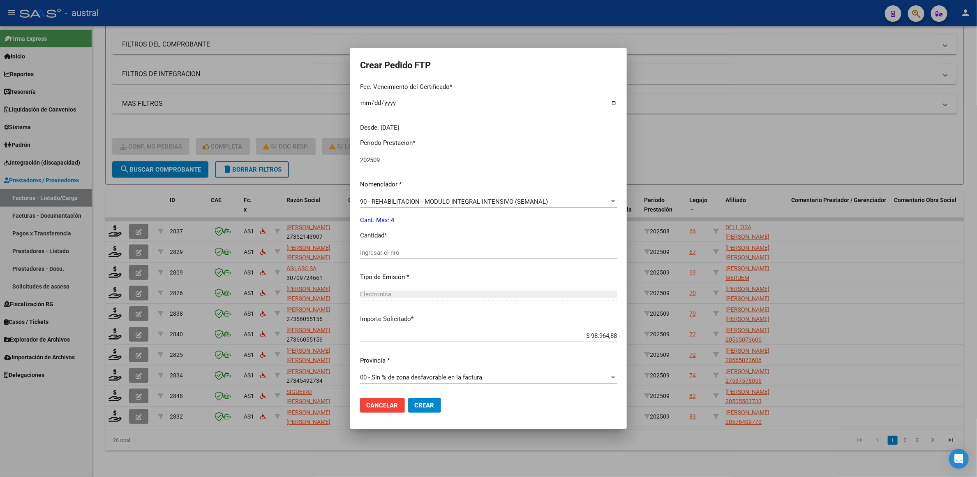
click at [416, 247] on div "Ingresar el nro" at bounding box center [488, 252] width 257 height 12
click at [416, 250] on input "Ingresar el nro" at bounding box center [488, 252] width 257 height 7
type input "4"
click at [434, 405] on span "Crear" at bounding box center [425, 404] width 20 height 7
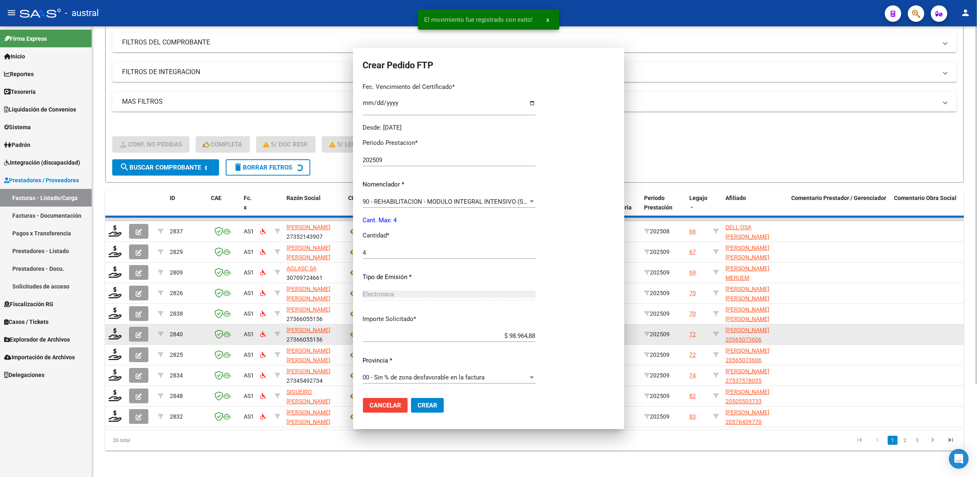
scroll to position [0, 0]
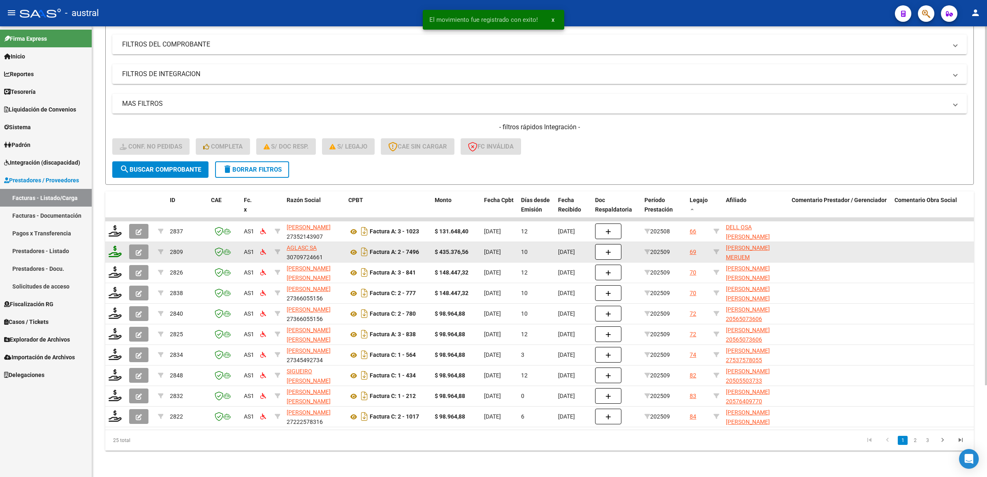
click at [112, 246] on icon at bounding box center [115, 252] width 13 height 12
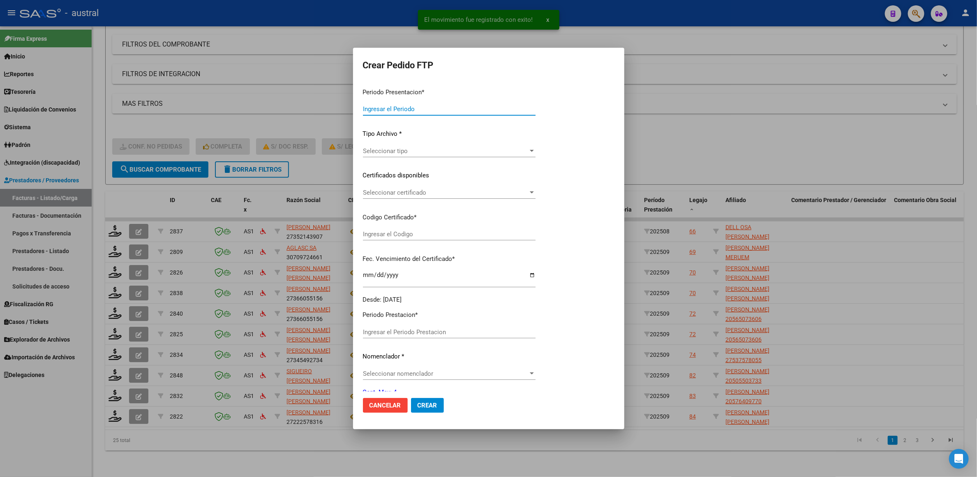
type input "202509"
type input "$ 435.376,56"
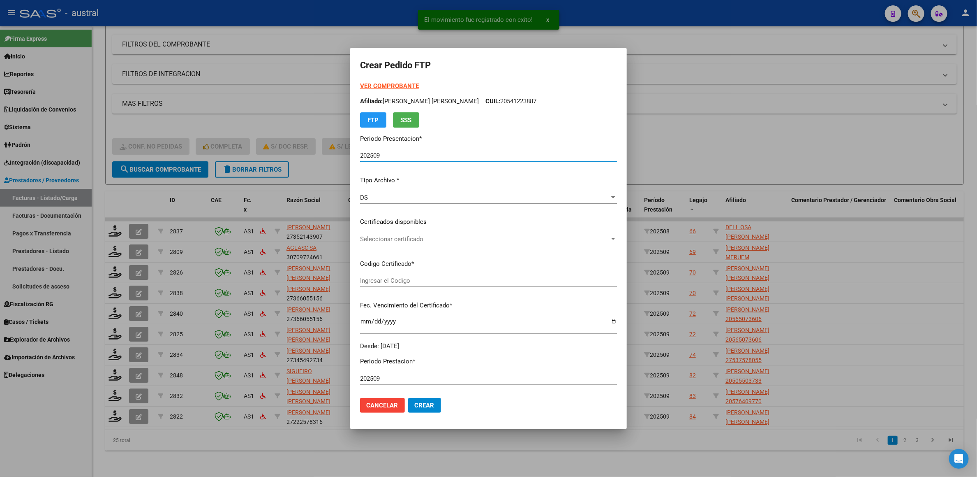
click at [422, 235] on span "Seleccionar certificado" at bounding box center [485, 238] width 250 height 7
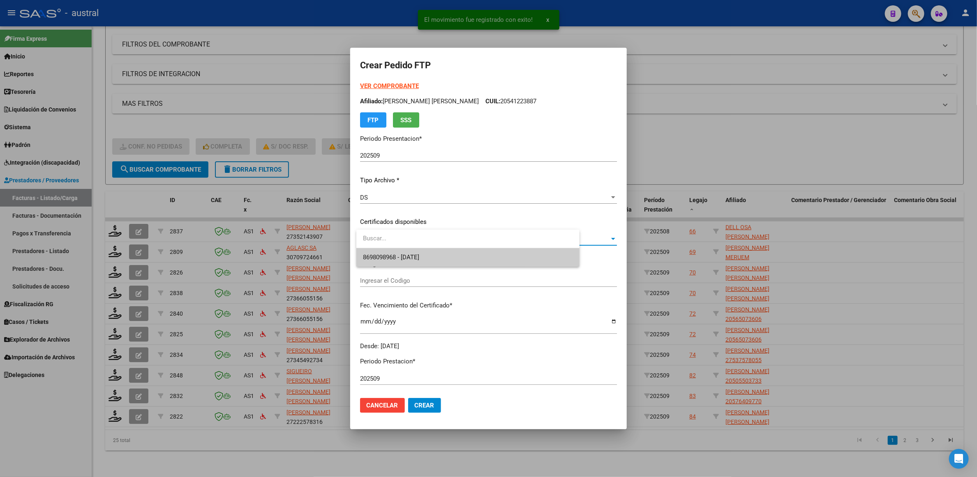
type input "199641110"
type input "[DATE]"
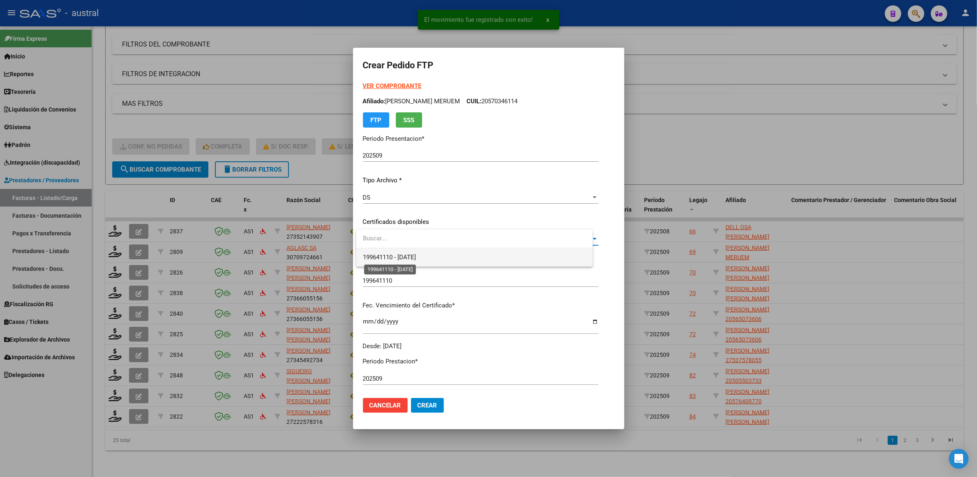
click at [416, 255] on span "199641110 - [DATE]" at bounding box center [389, 256] width 53 height 7
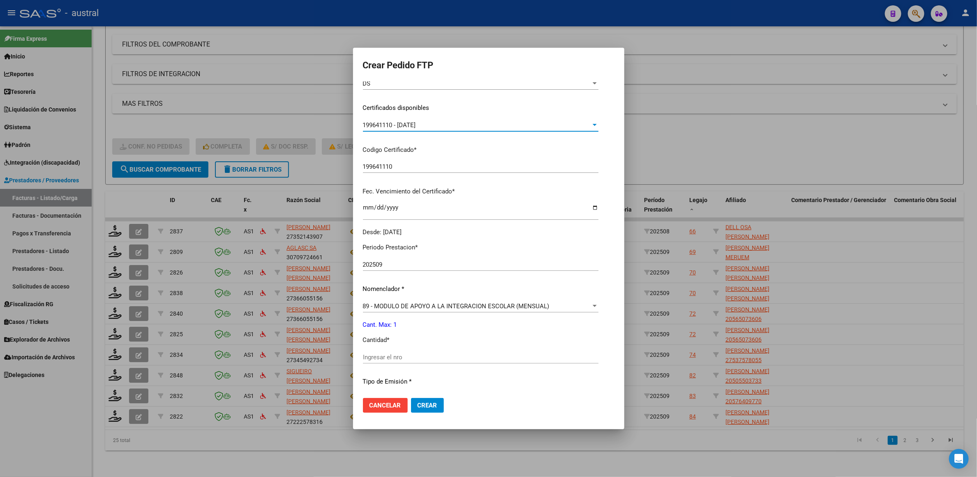
scroll to position [218, 0]
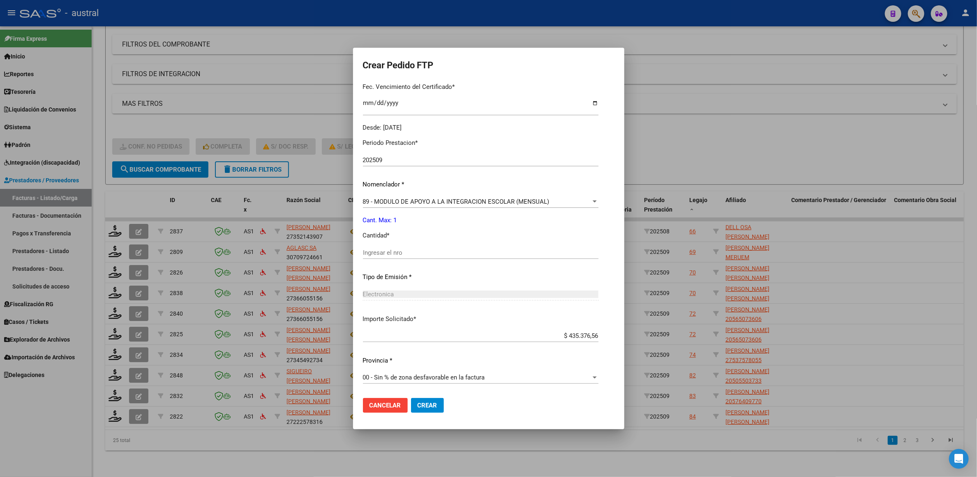
click at [396, 253] on input "Ingresar el nro" at bounding box center [481, 252] width 236 height 7
click at [340, 246] on div "Crear Pedido FTP VER COMPROBANTE ARCA Padrón Afiliado: [PERSON_NAME] MERUEM CUI…" at bounding box center [488, 238] width 977 height 477
click at [373, 246] on div "1 Ingresar el nro" at bounding box center [481, 252] width 236 height 12
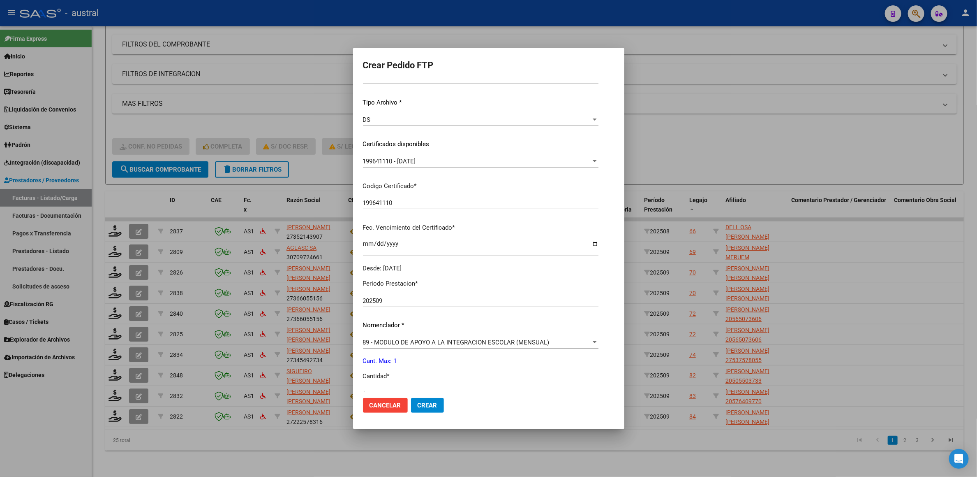
scroll to position [0, 0]
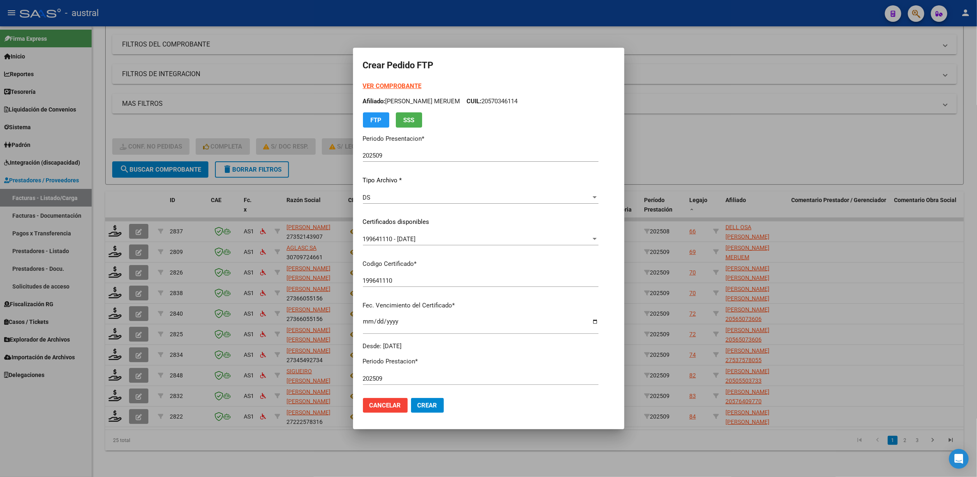
click at [401, 88] on strong "VER COMPROBANTE" at bounding box center [392, 85] width 59 height 7
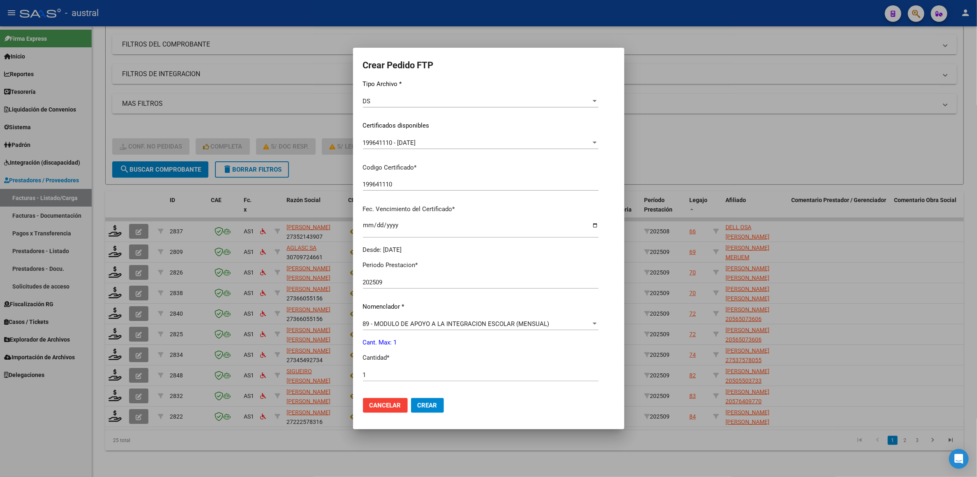
scroll to position [218, 0]
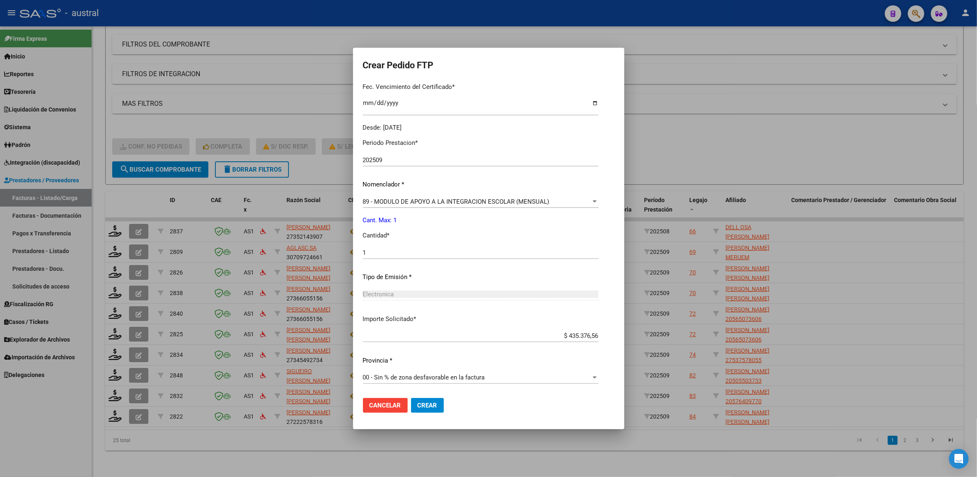
click at [471, 196] on div "89 - MODULO DE APOYO A LA INTEGRACION ESCOLAR (MENSUAL) Seleccionar nomenclador" at bounding box center [481, 201] width 236 height 12
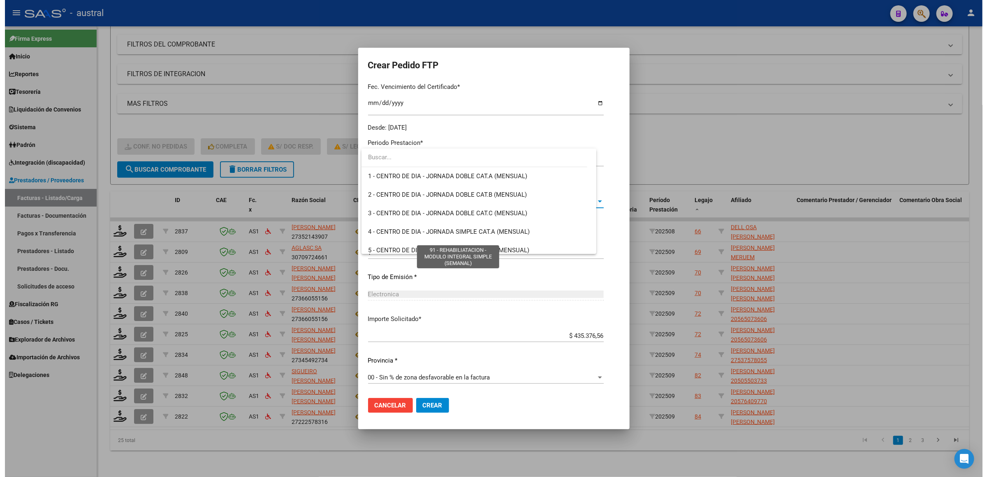
scroll to position [1604, 0]
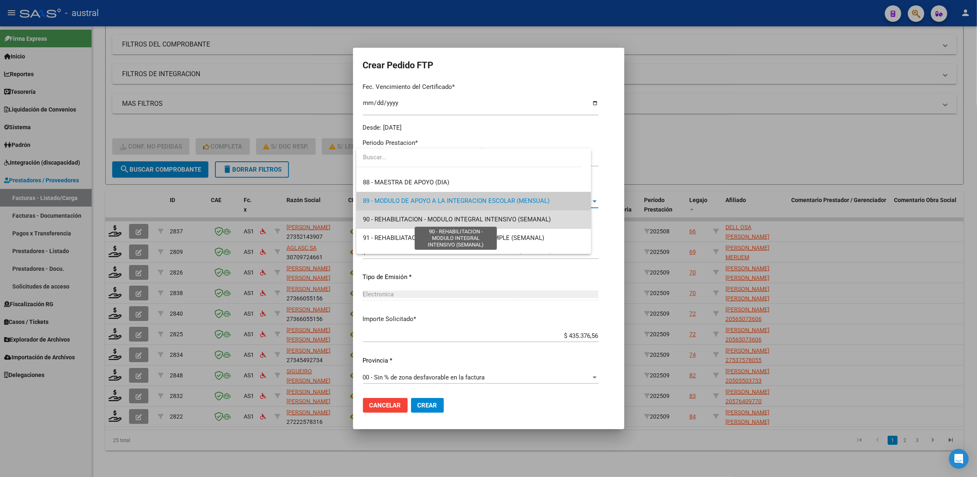
click at [488, 218] on span "90 - REHABILITACION - MODULO INTEGRAL INTENSIVO (SEMANAL)" at bounding box center [457, 218] width 188 height 7
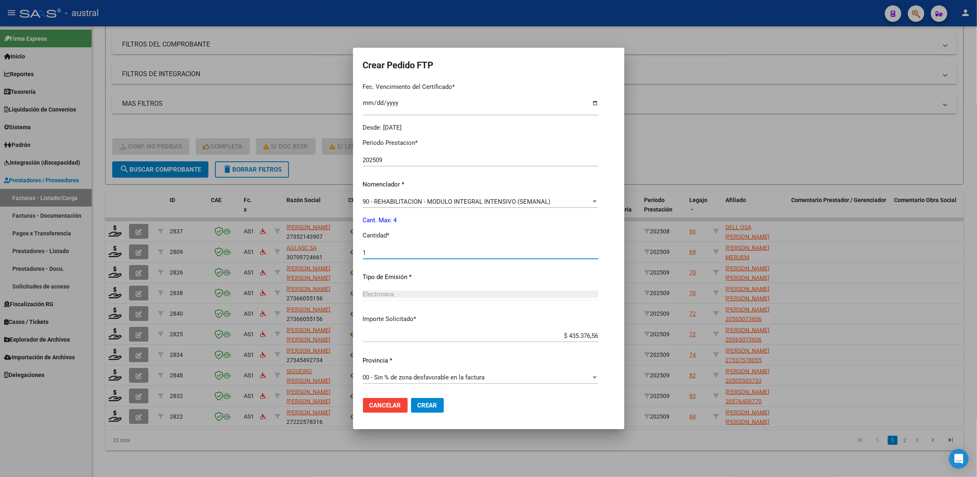
drag, startPoint x: 393, startPoint y: 254, endPoint x: 335, endPoint y: 241, distance: 59.5
click at [345, 245] on div "Crear Pedido FTP VER COMPROBANTE ARCA Padrón Afiliado: [PERSON_NAME] MERUEM CUI…" at bounding box center [488, 238] width 977 height 477
type input "4"
click at [431, 393] on mat-dialog-actions "Cancelar Crear" at bounding box center [489, 405] width 252 height 28
click at [435, 405] on span "Crear" at bounding box center [428, 404] width 20 height 7
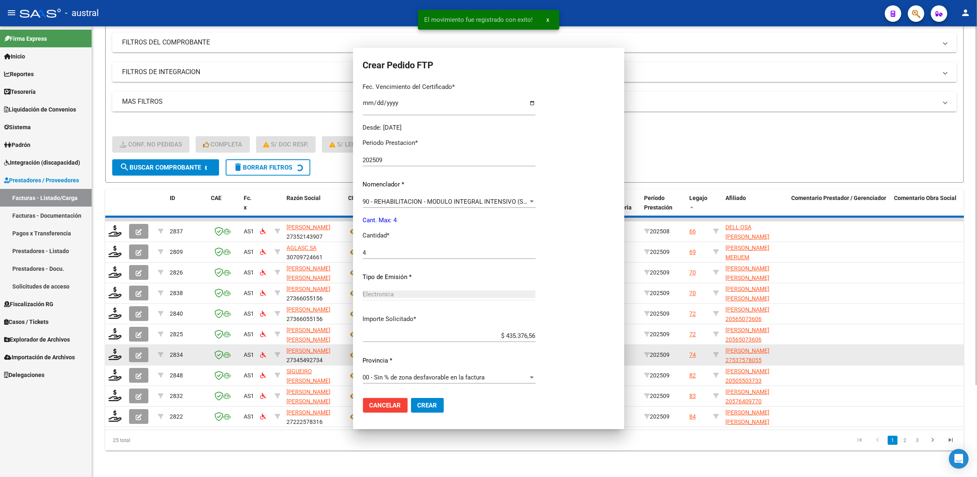
scroll to position [0, 0]
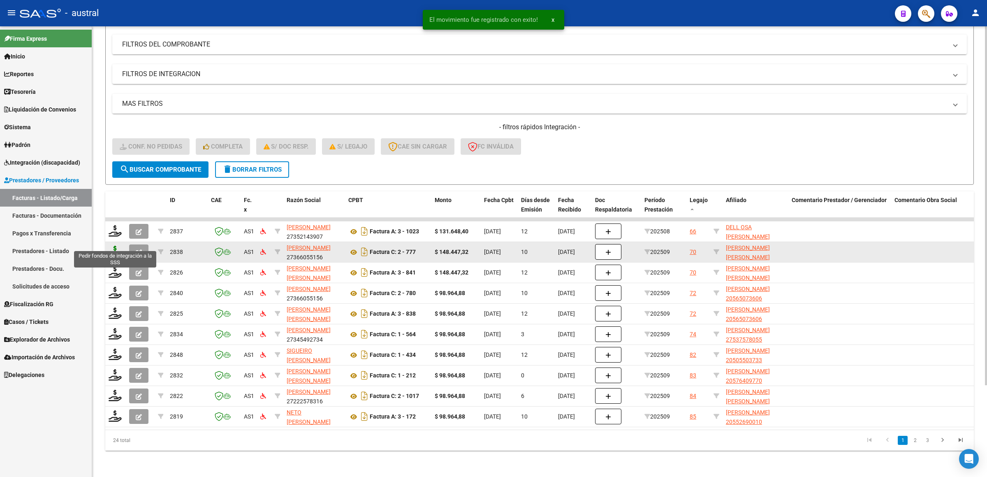
click at [113, 246] on icon at bounding box center [115, 252] width 13 height 12
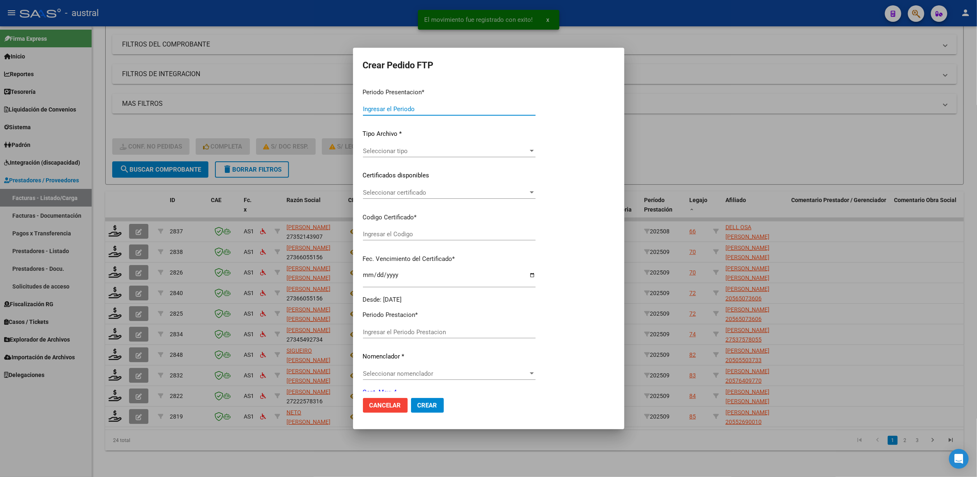
type input "202509"
type input "$ 148.447,32"
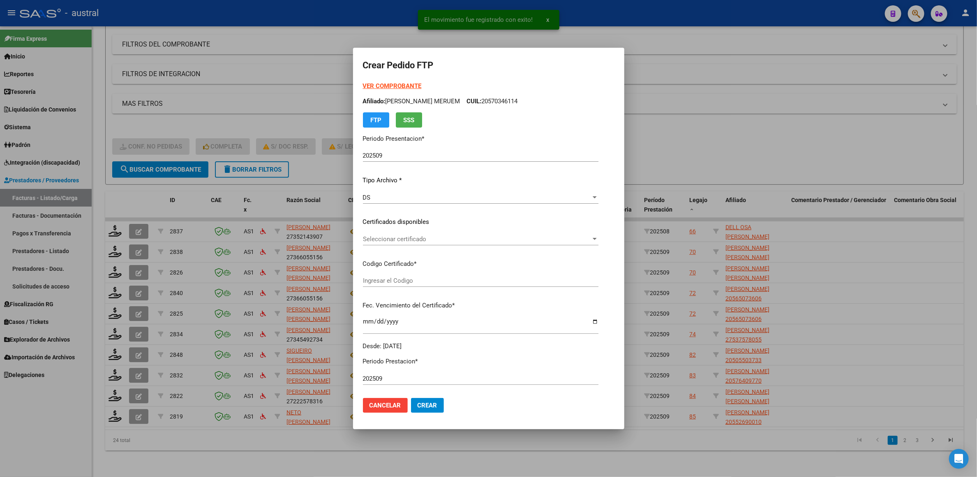
click at [401, 84] on strong "VER COMPROBANTE" at bounding box center [392, 85] width 59 height 7
type input "7721612815"
type input "[DATE]"
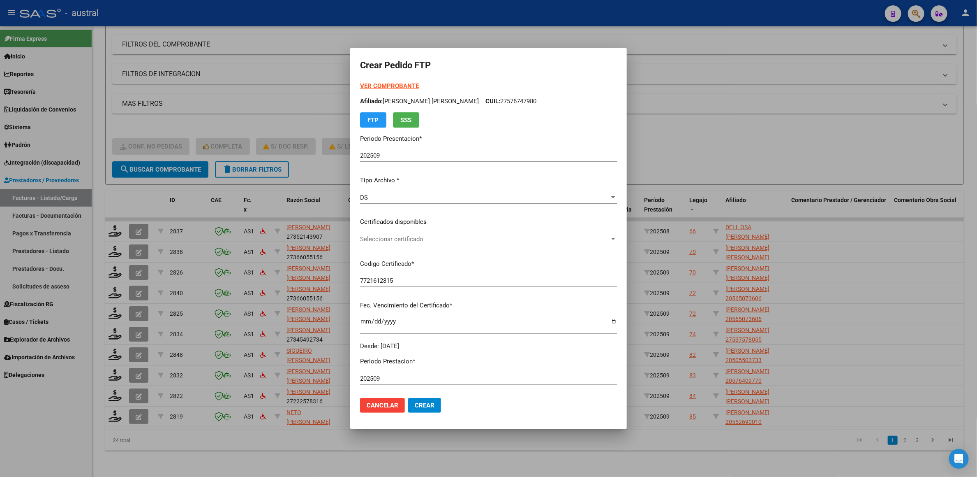
click at [456, 235] on span "Seleccionar certificado" at bounding box center [485, 238] width 250 height 7
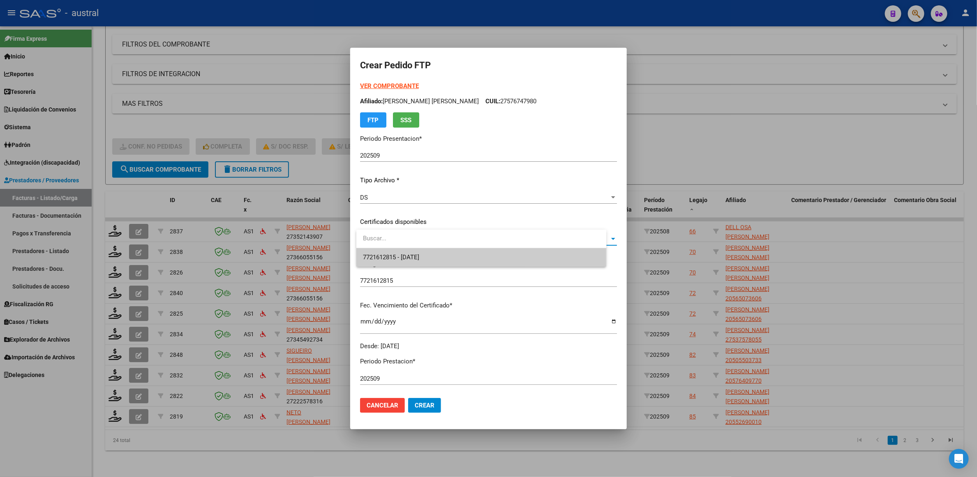
click at [470, 254] on span "7721612815 - [DATE]" at bounding box center [481, 257] width 237 height 19
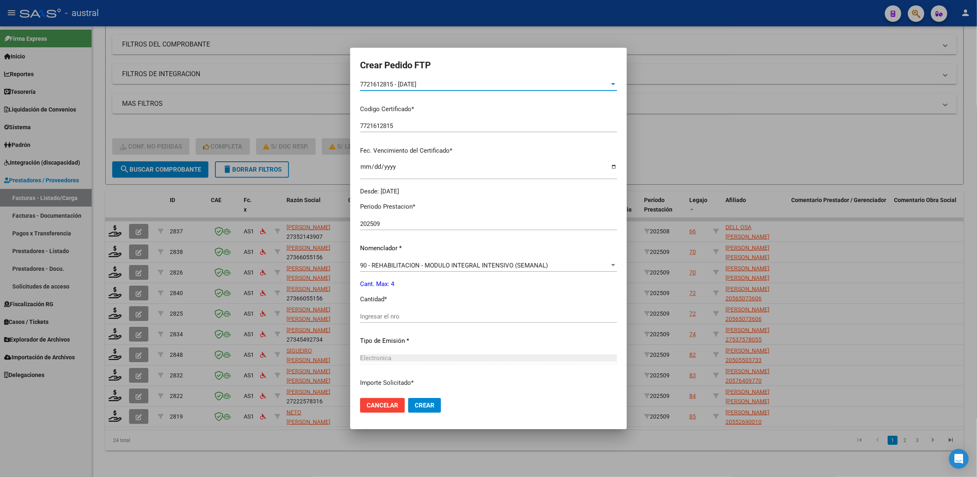
scroll to position [218, 0]
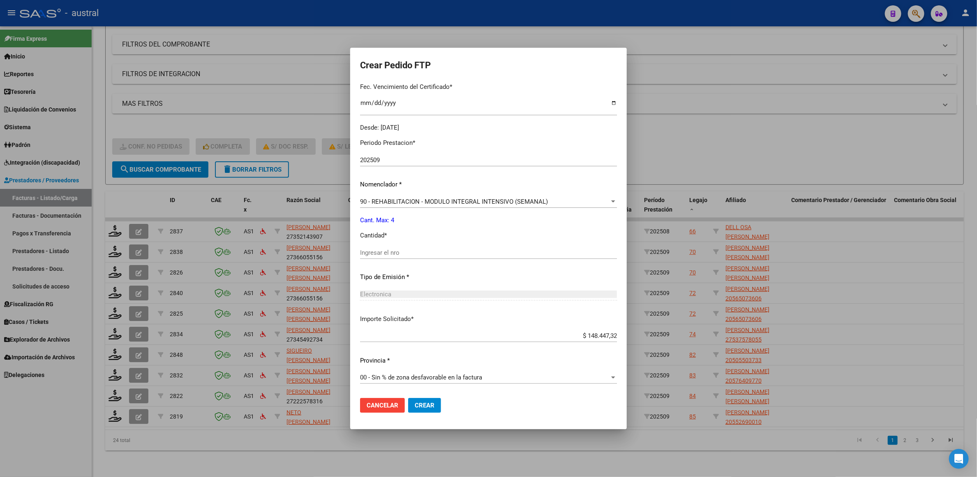
click at [394, 247] on div "Ingresar el nro" at bounding box center [488, 252] width 257 height 12
type input "4"
click at [433, 410] on button "Crear" at bounding box center [424, 405] width 33 height 15
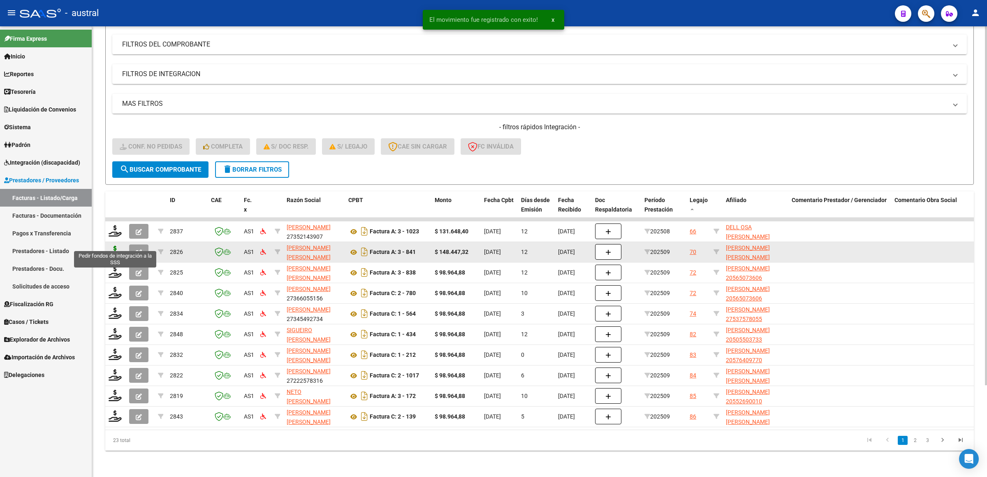
click at [110, 246] on icon at bounding box center [115, 252] width 13 height 12
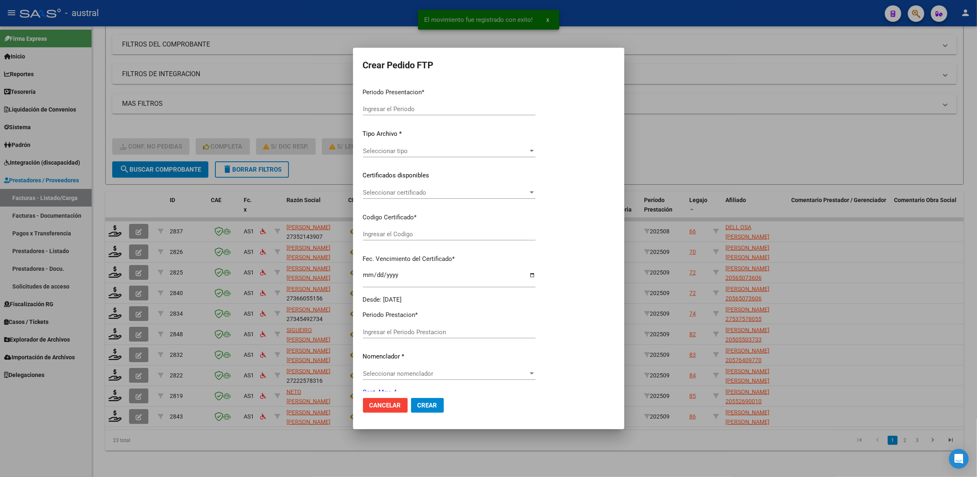
type input "202509"
type input "$ 148.447,32"
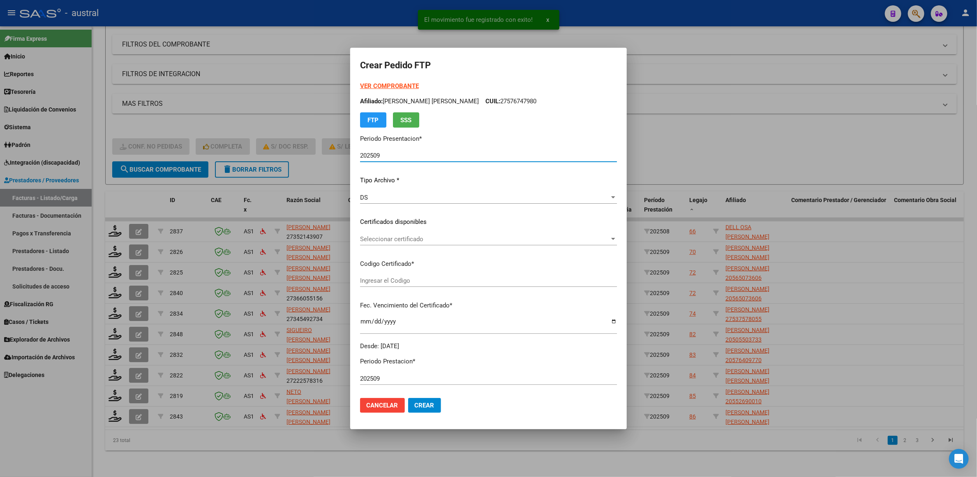
type input "7721612815"
type input "[DATE]"
click at [390, 238] on span "Seleccionar certificado" at bounding box center [485, 238] width 250 height 7
drag, startPoint x: 406, startPoint y: 236, endPoint x: 347, endPoint y: 235, distance: 59.2
click at [351, 236] on div "El movimiento fue registrado con exito! x Crear Pedido FTP VER COMPROBANTE ARCA…" at bounding box center [488, 238] width 977 height 477
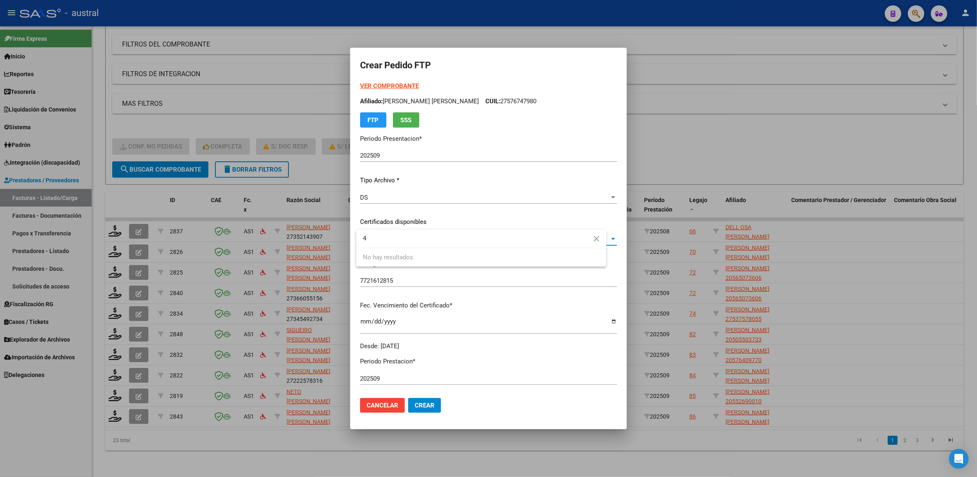
type input "4"
click at [597, 236] on mat-icon "close" at bounding box center [597, 239] width 10 height 10
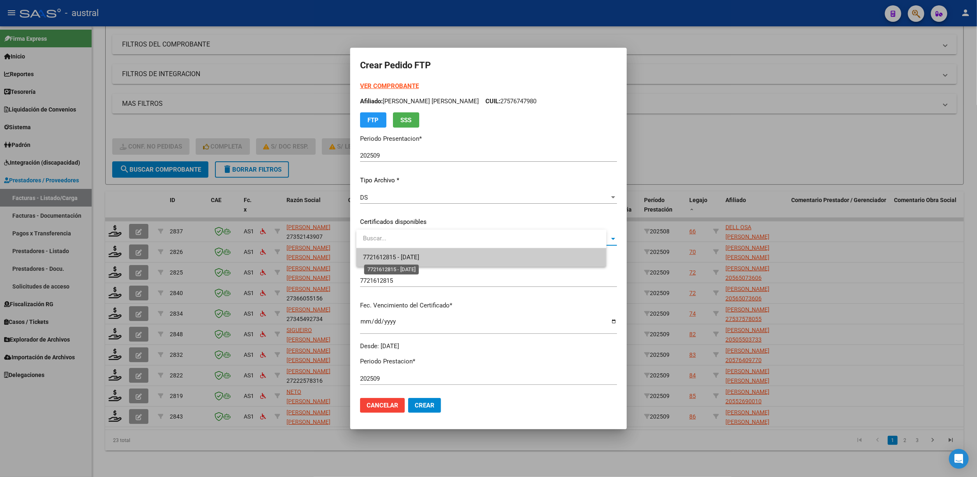
click at [419, 253] on span "7721612815 - [DATE]" at bounding box center [391, 256] width 56 height 7
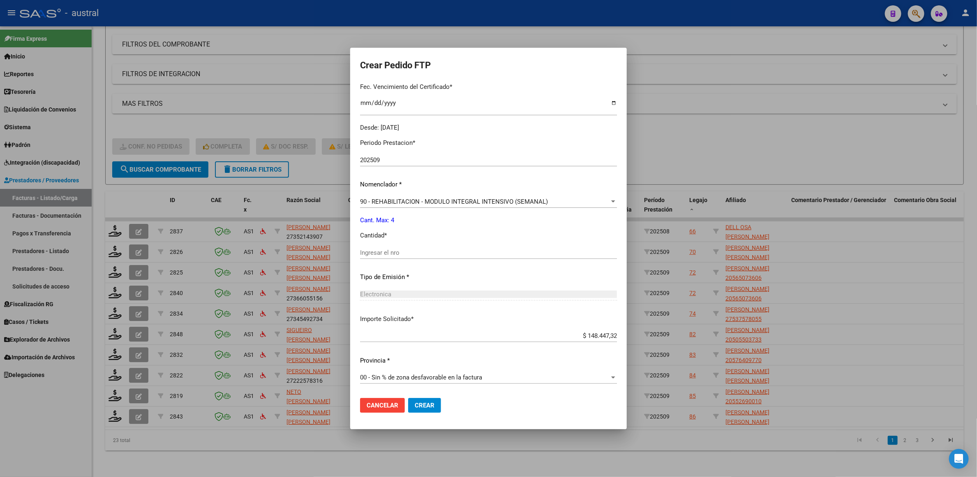
click at [422, 251] on input "Ingresar el nro" at bounding box center [488, 252] width 257 height 7
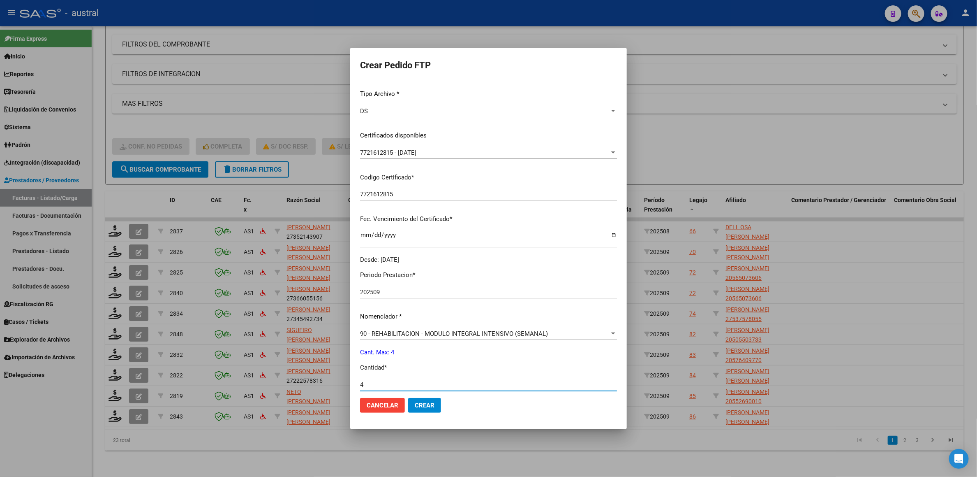
scroll to position [0, 0]
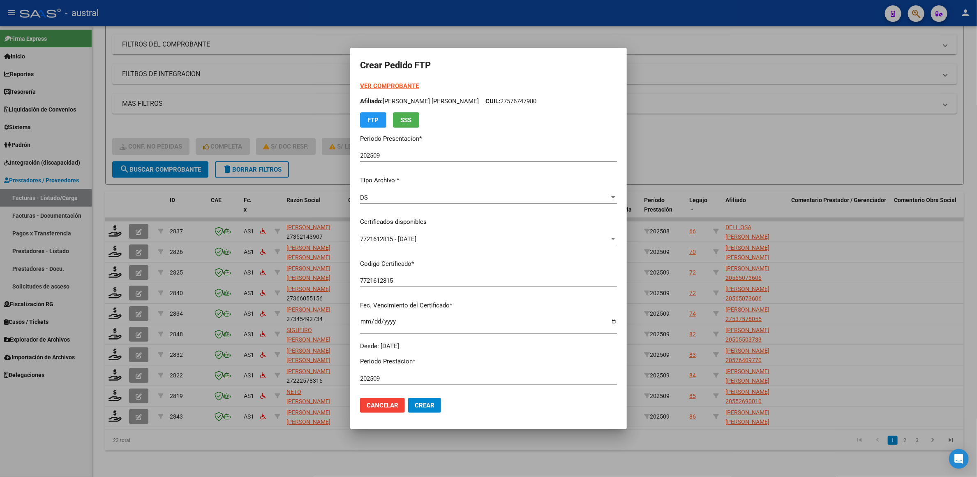
type input "4"
click at [402, 86] on strong "VER COMPROBANTE" at bounding box center [389, 85] width 59 height 7
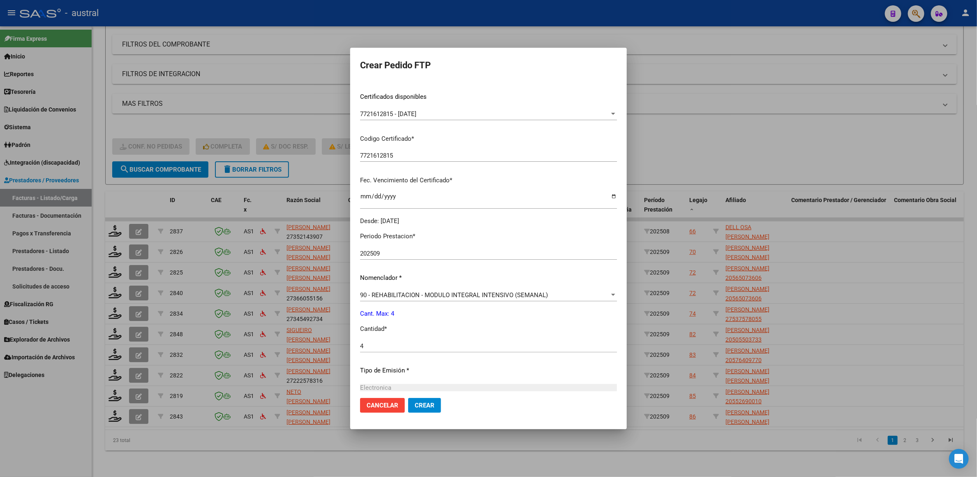
scroll to position [218, 0]
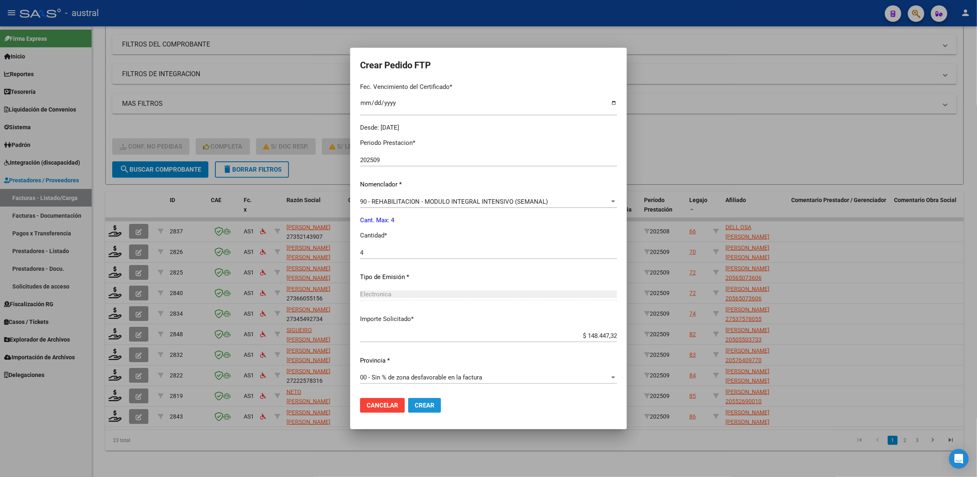
click at [432, 398] on button "Crear" at bounding box center [424, 405] width 33 height 15
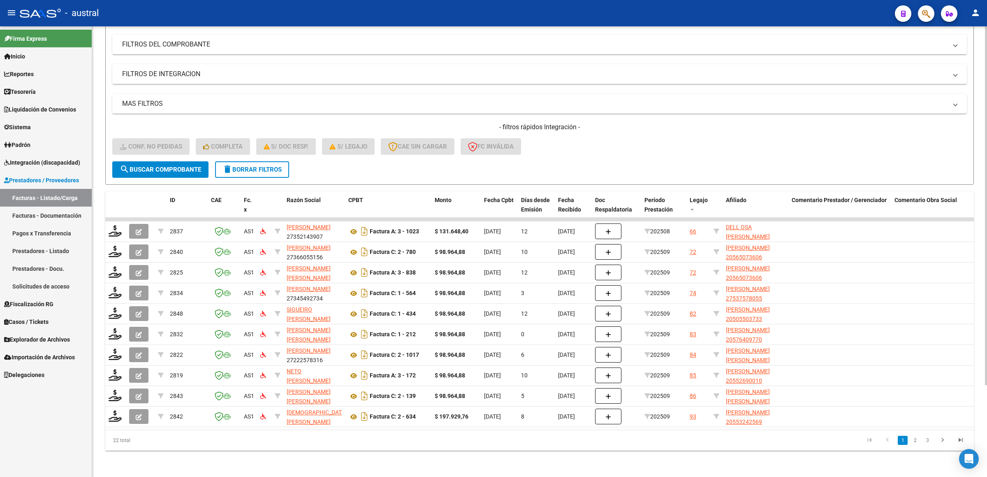
drag, startPoint x: 268, startPoint y: 265, endPoint x: 714, endPoint y: 120, distance: 469.2
click at [714, 123] on h4 "- filtros rápidos Integración -" at bounding box center [539, 127] width 855 height 9
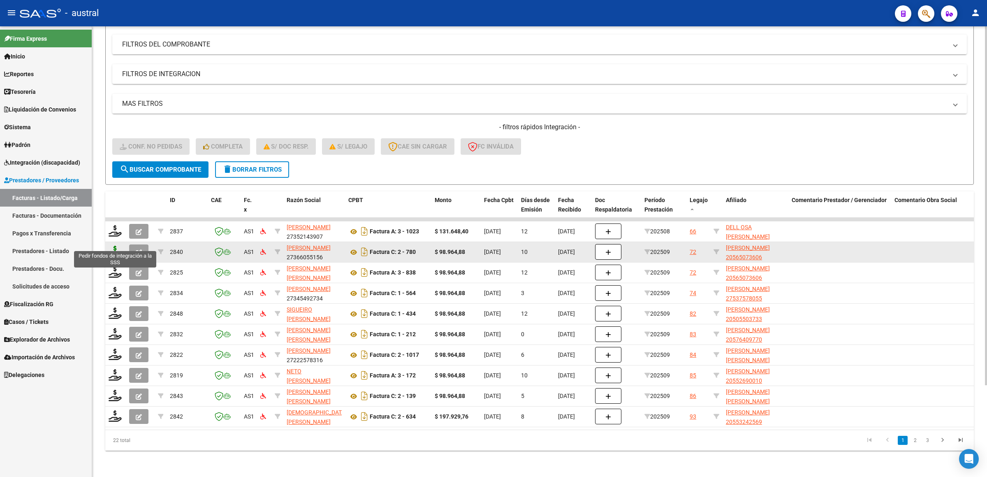
click at [113, 246] on icon at bounding box center [115, 252] width 13 height 12
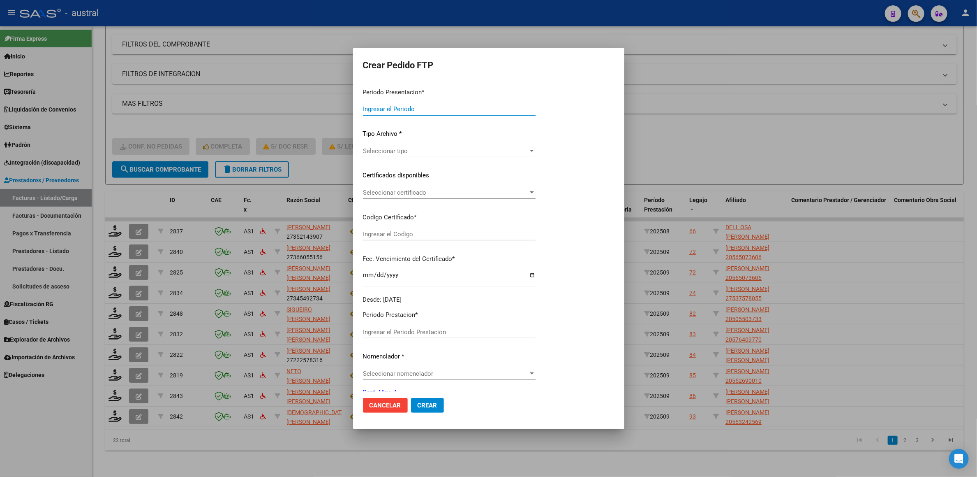
type input "202509"
type input "$ 98.964,88"
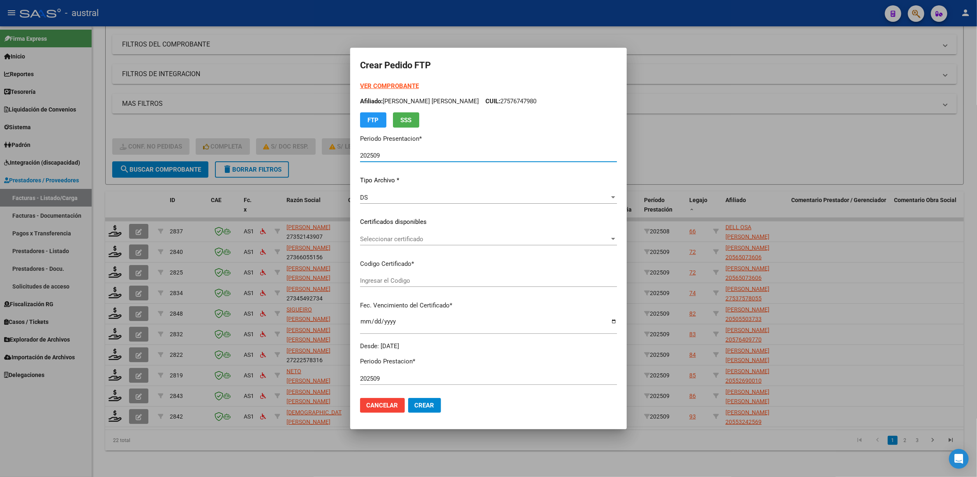
click at [390, 84] on strong "VER COMPROBANTE" at bounding box center [389, 85] width 59 height 7
type input "6571415341"
type input "[DATE]"
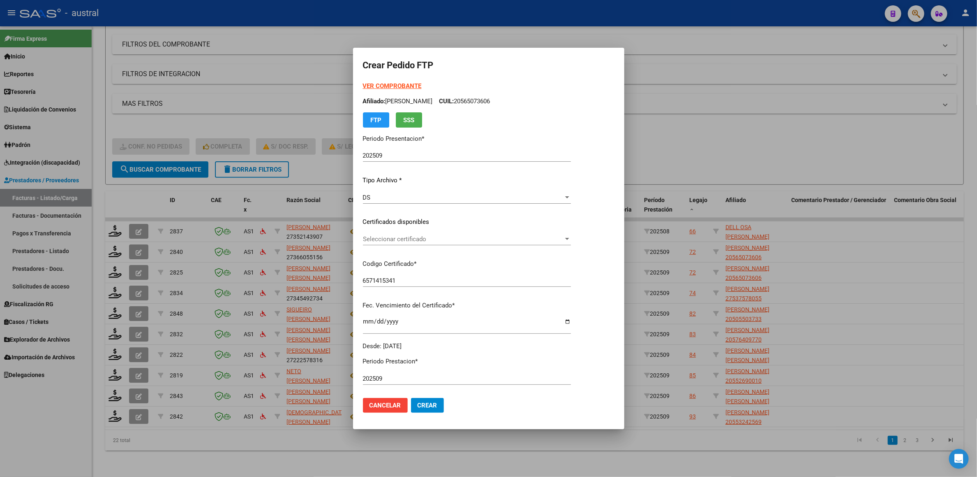
click at [416, 241] on span "Seleccionar certificado" at bounding box center [463, 238] width 201 height 7
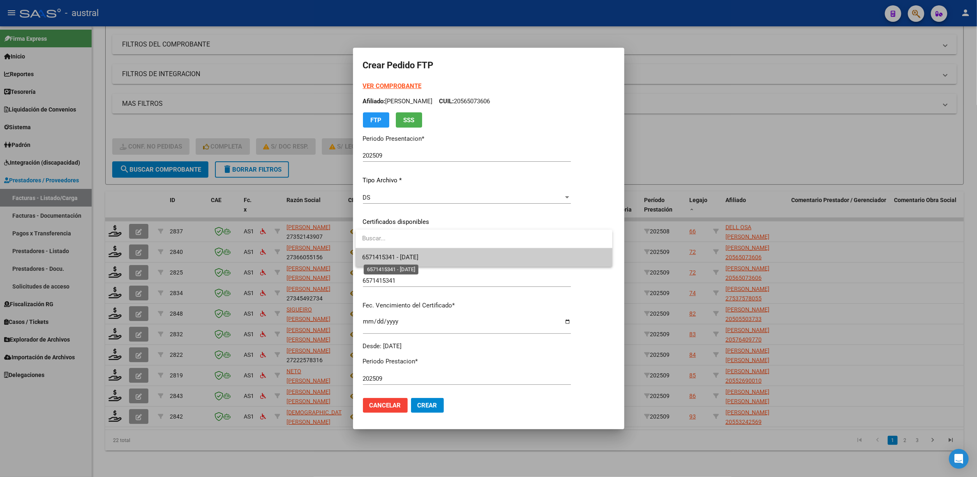
click at [419, 258] on span "6571415341 - [DATE]" at bounding box center [390, 256] width 56 height 7
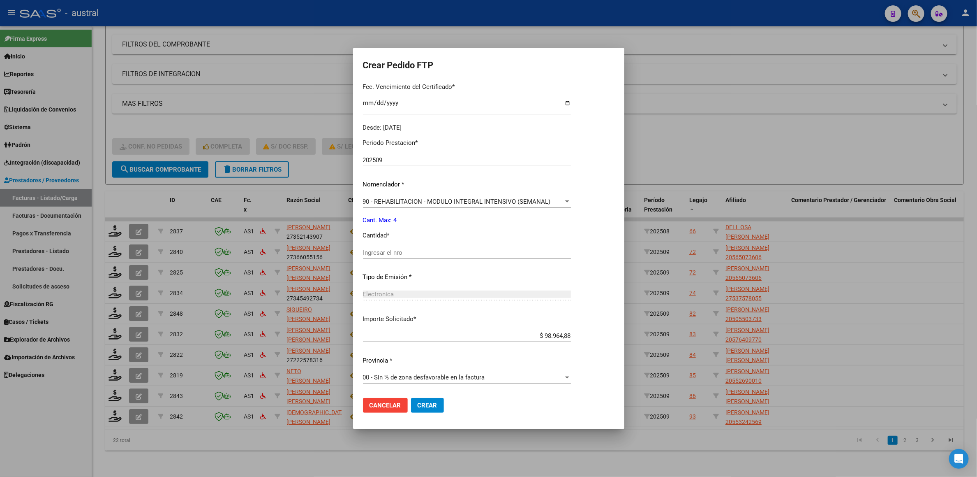
click at [401, 244] on div "Periodo Prestacion * 202509 Ingresar el Periodo Prestacion Nomenclador * 90 - R…" at bounding box center [467, 261] width 208 height 259
click at [401, 255] on input "Ingresar el nro" at bounding box center [467, 252] width 208 height 7
type input "4"
click at [411, 398] on button "Crear" at bounding box center [427, 405] width 33 height 15
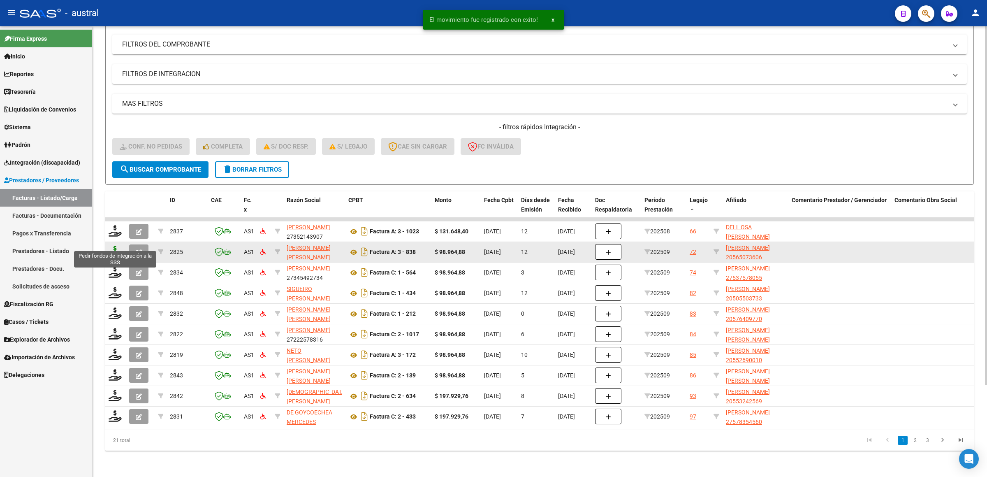
click at [113, 246] on icon at bounding box center [115, 252] width 13 height 12
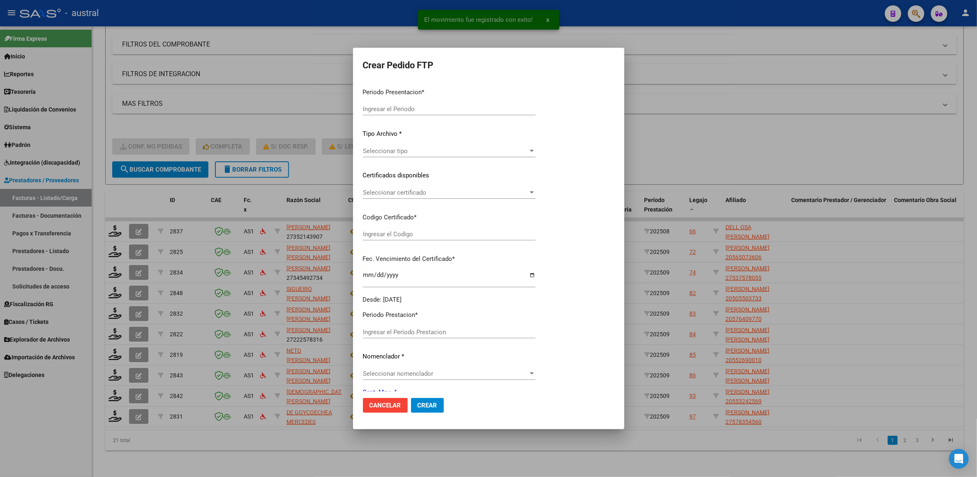
type input "202509"
type input "$ 98.964,88"
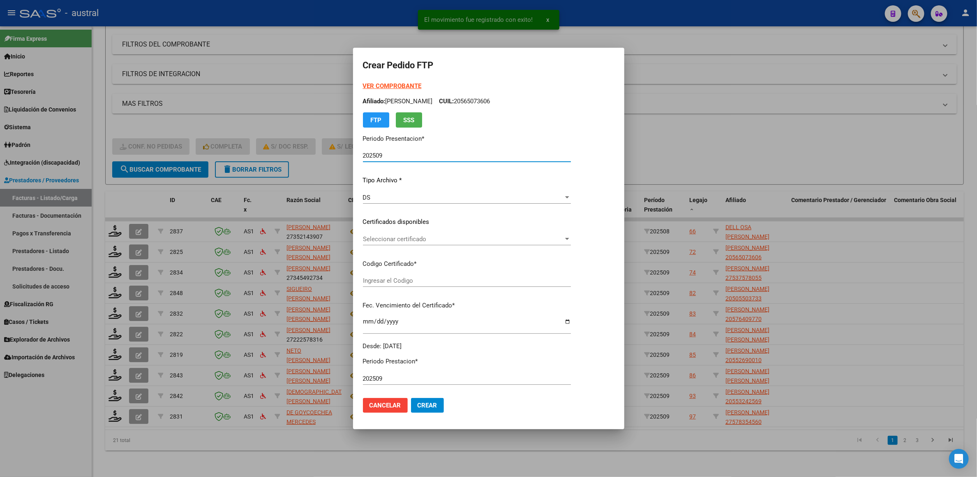
type input "6571415341"
type input "[DATE]"
click at [413, 239] on span "Seleccionar certificado" at bounding box center [463, 238] width 201 height 7
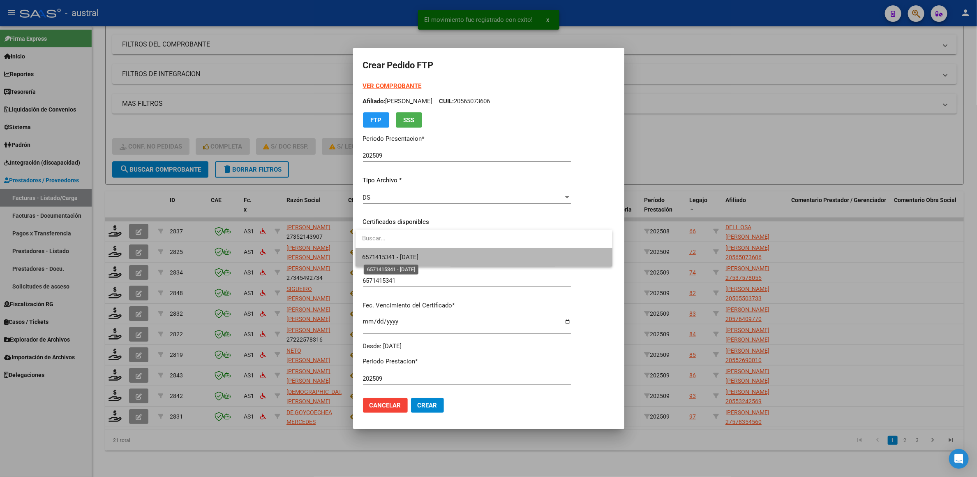
click at [419, 255] on span "6571415341 - [DATE]" at bounding box center [390, 256] width 56 height 7
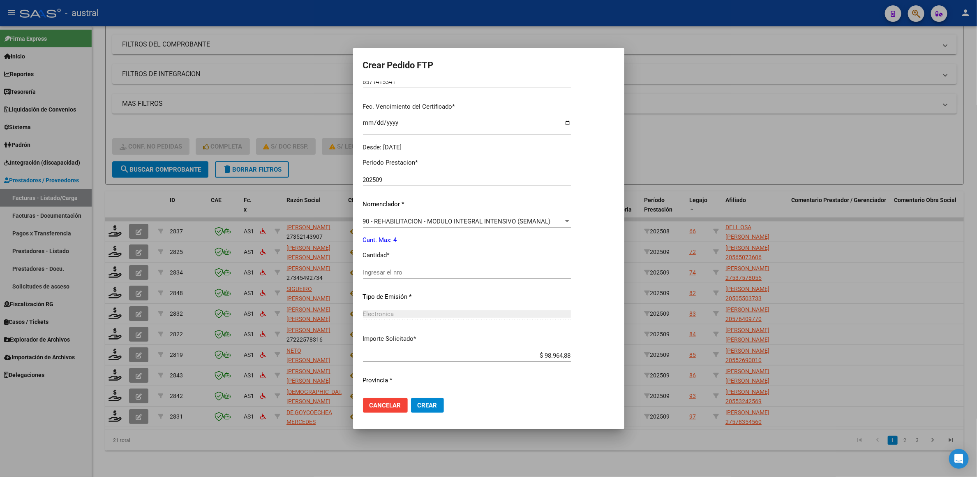
scroll to position [218, 0]
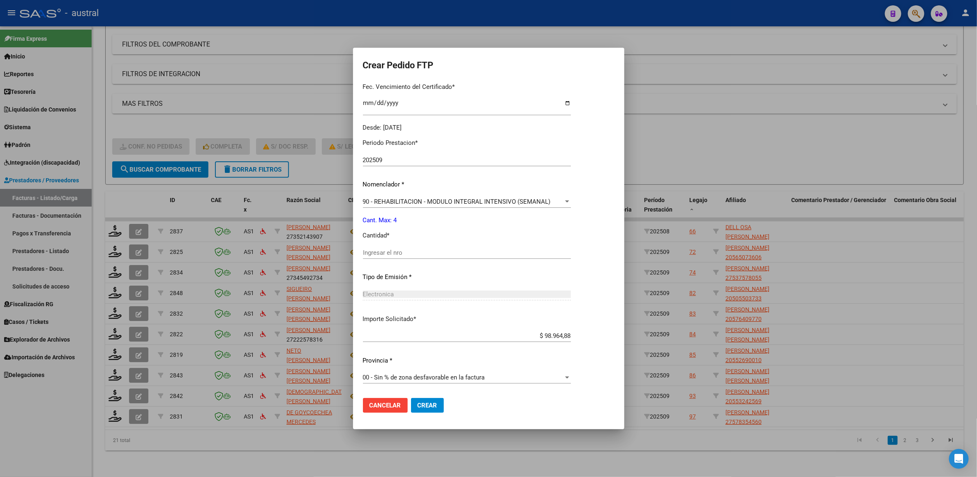
click at [421, 253] on input "Ingresar el nro" at bounding box center [467, 252] width 208 height 7
type input "4"
click at [411, 398] on button "Crear" at bounding box center [427, 405] width 33 height 15
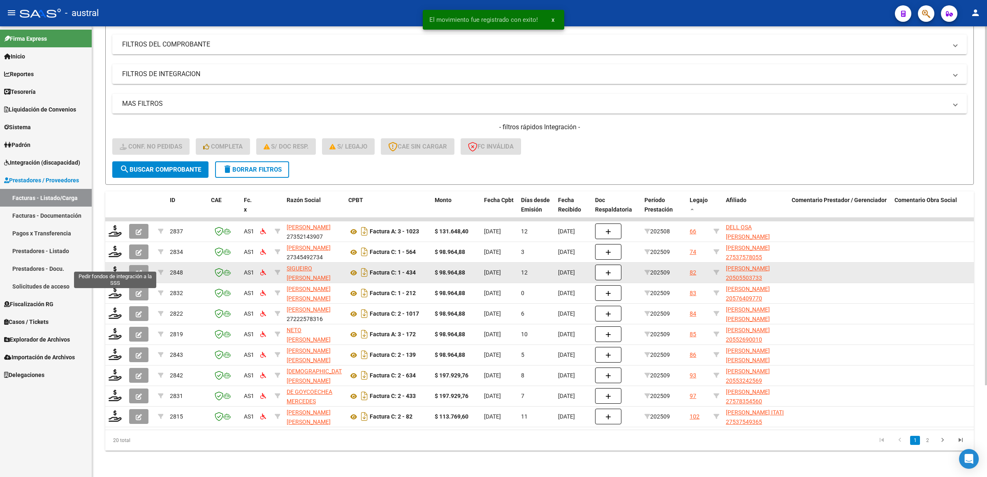
click at [112, 269] on div at bounding box center [116, 272] width 14 height 13
click at [111, 267] on icon at bounding box center [115, 272] width 13 height 12
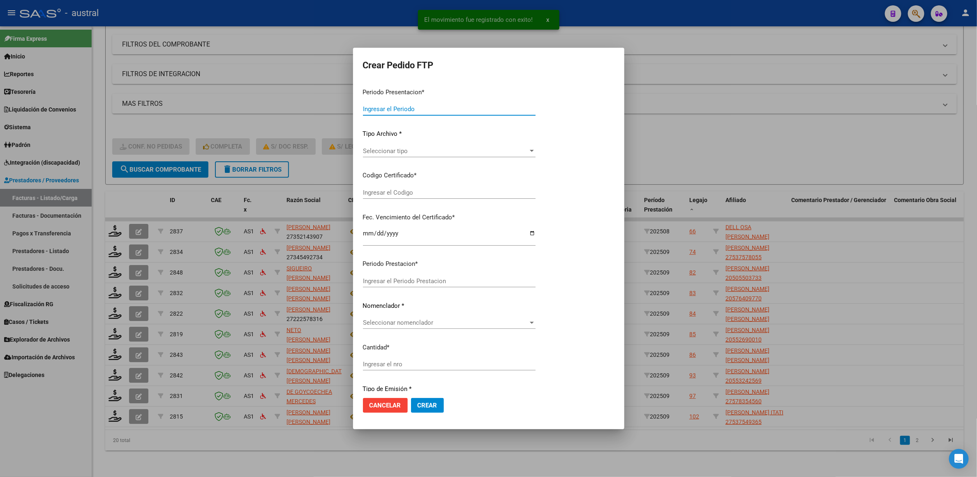
type input "202509"
type input "$ 98.964,88"
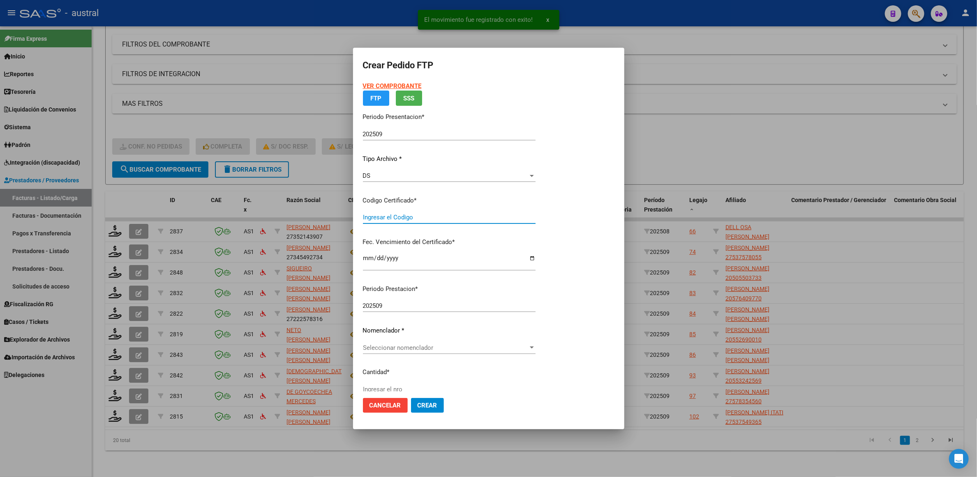
click at [424, 220] on input "Ingresar el Codigo" at bounding box center [449, 216] width 173 height 7
type input "5366442851"
type input "[DATE]"
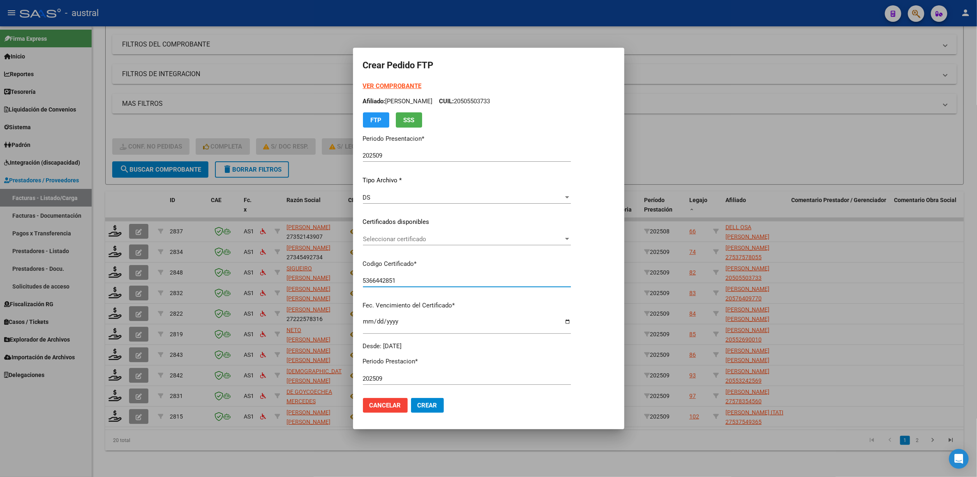
click at [426, 239] on span "Seleccionar certificado" at bounding box center [463, 238] width 201 height 7
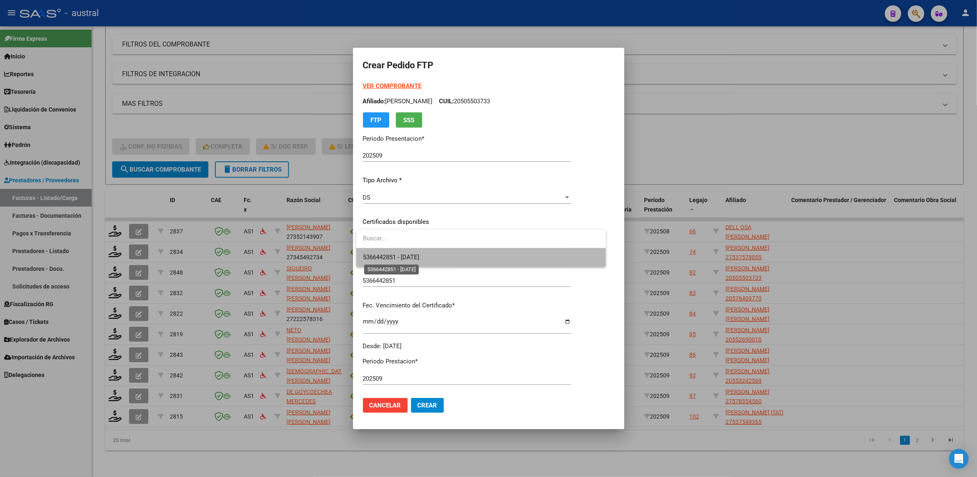
click at [419, 257] on span "5366442851 - [DATE]" at bounding box center [391, 256] width 56 height 7
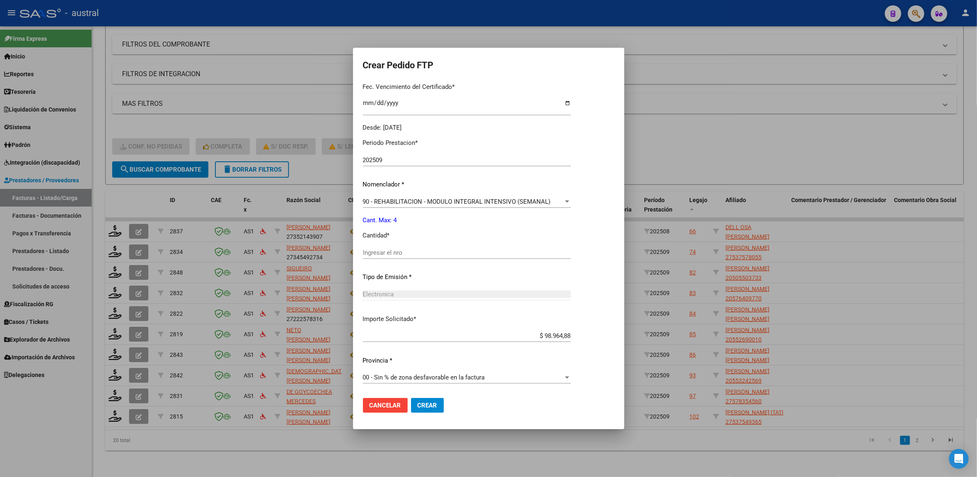
click at [424, 249] on input "Ingresar el nro" at bounding box center [467, 252] width 208 height 7
type input "4"
click at [411, 398] on button "Crear" at bounding box center [427, 405] width 33 height 15
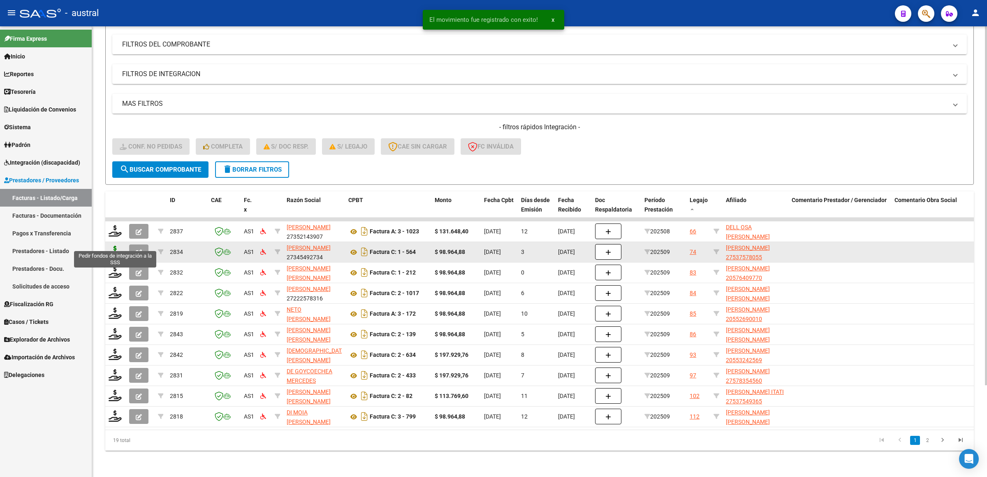
click at [111, 246] on icon at bounding box center [115, 252] width 13 height 12
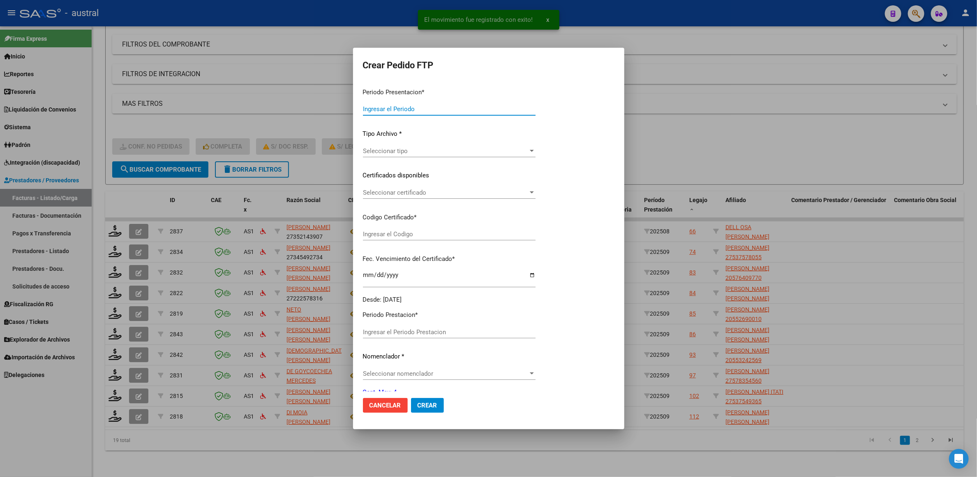
type input "202509"
type input "$ 98.964,88"
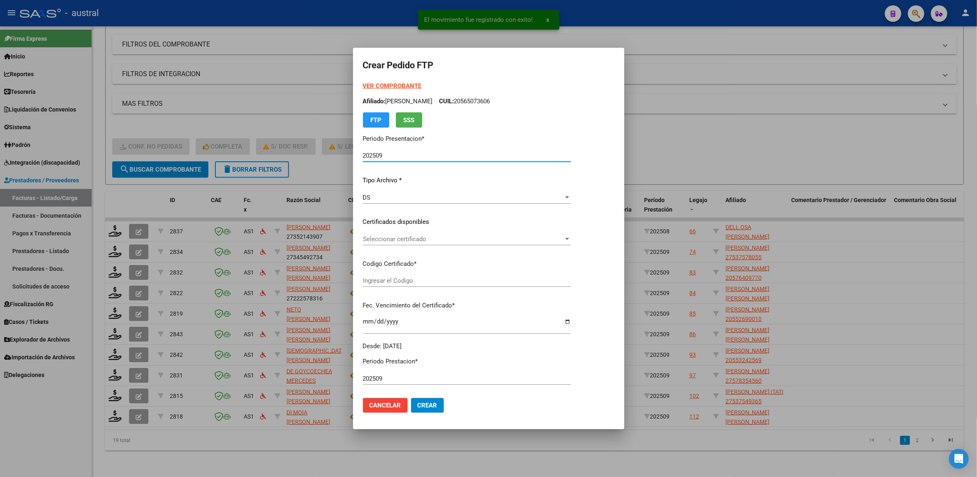
click at [424, 237] on span "Seleccionar certificado" at bounding box center [463, 238] width 201 height 7
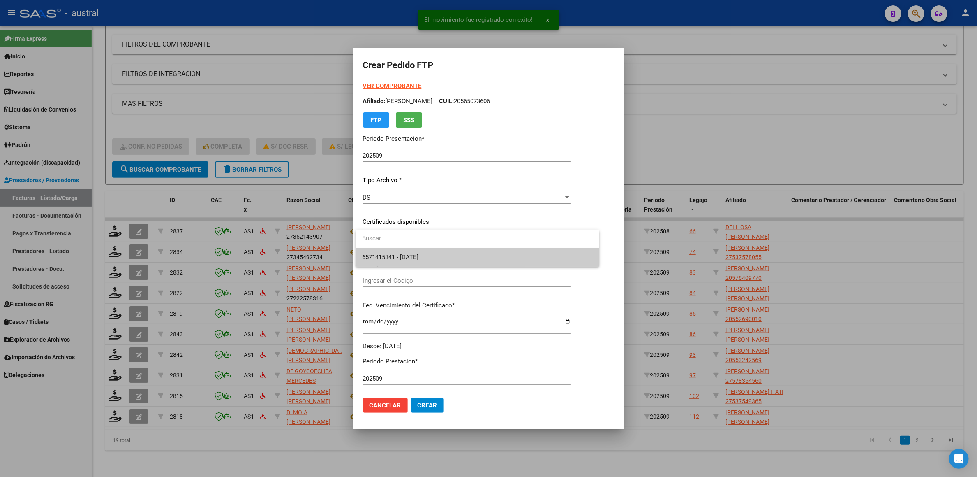
type input "2416522051"
type input "[DATE]"
click at [419, 253] on span "2416522051 - [DATE]" at bounding box center [390, 256] width 56 height 7
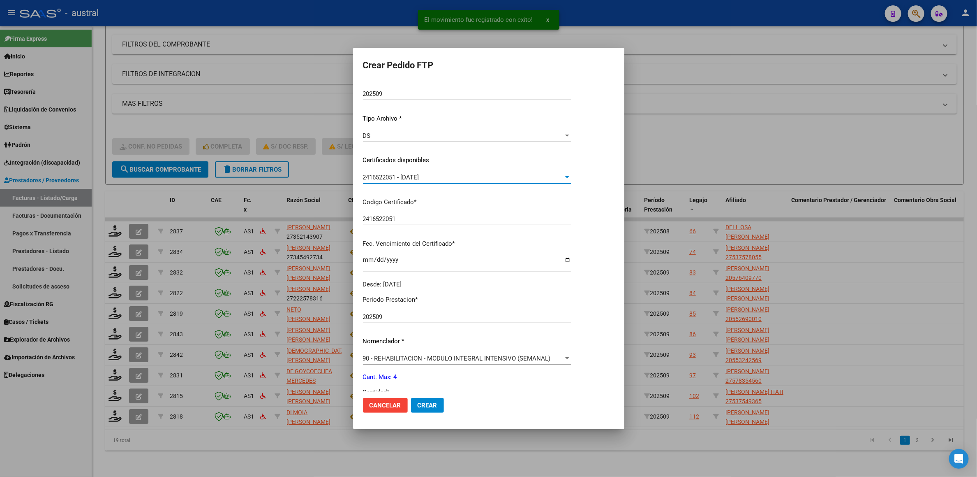
scroll to position [218, 0]
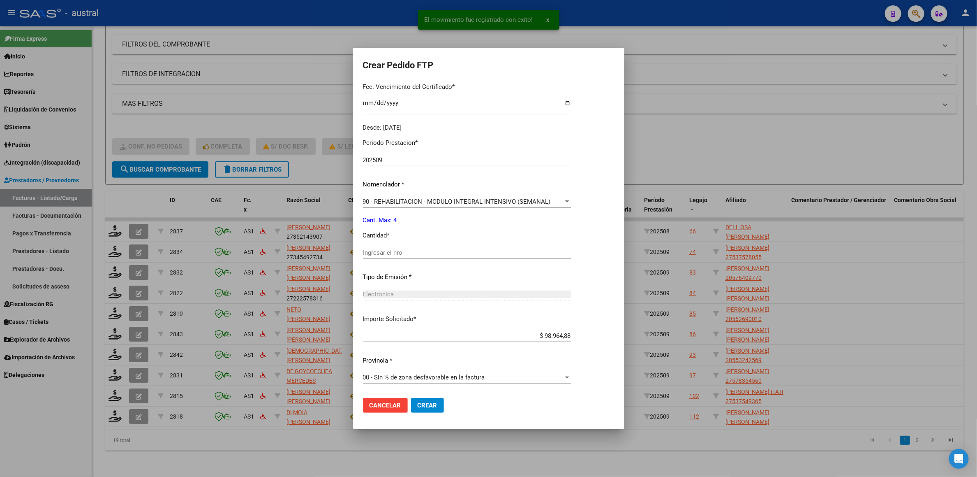
drag, startPoint x: 431, startPoint y: 238, endPoint x: 431, endPoint y: 257, distance: 18.5
click at [431, 241] on div "Periodo Prestacion * 202509 Ingresar el Periodo Prestacion Nomenclador * 90 - R…" at bounding box center [467, 261] width 208 height 259
click at [432, 261] on div "Ingresar el nro" at bounding box center [467, 256] width 208 height 20
click at [435, 255] on input "Ingresar el nro" at bounding box center [467, 252] width 208 height 7
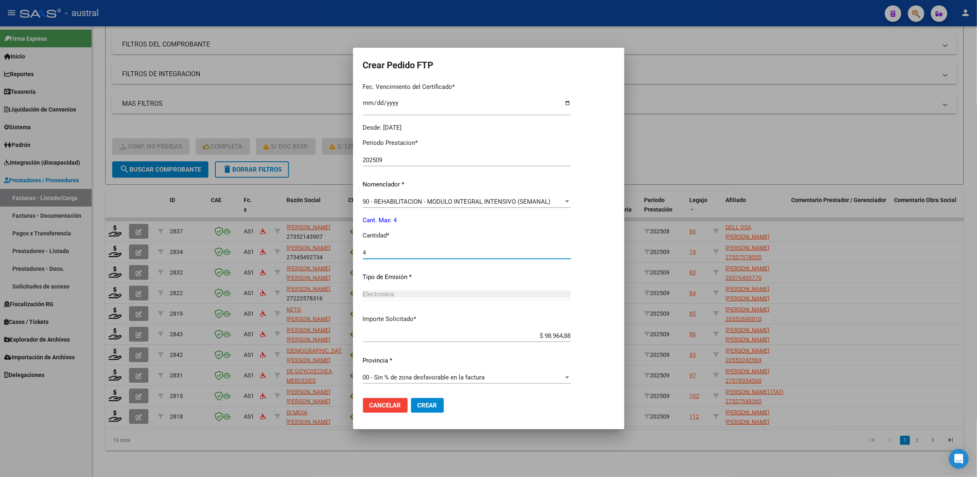
type input "4"
click at [411, 398] on button "Crear" at bounding box center [427, 405] width 33 height 15
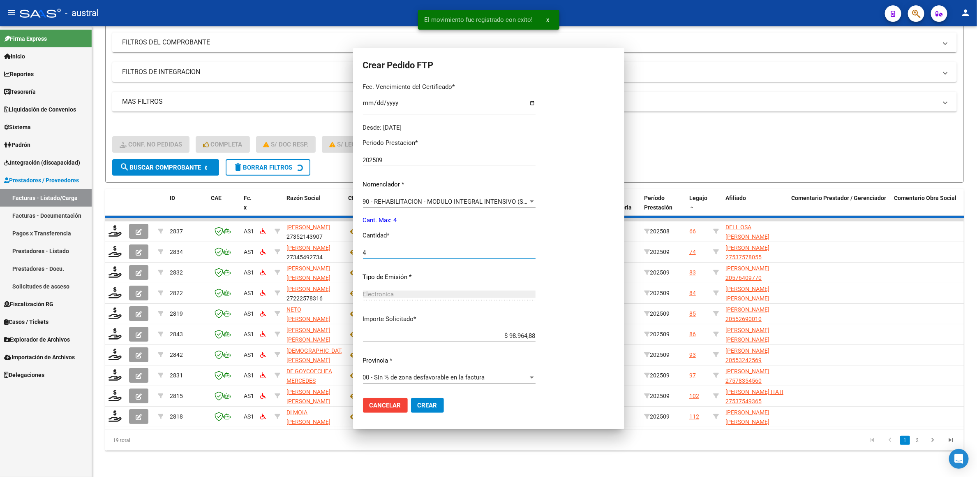
scroll to position [0, 0]
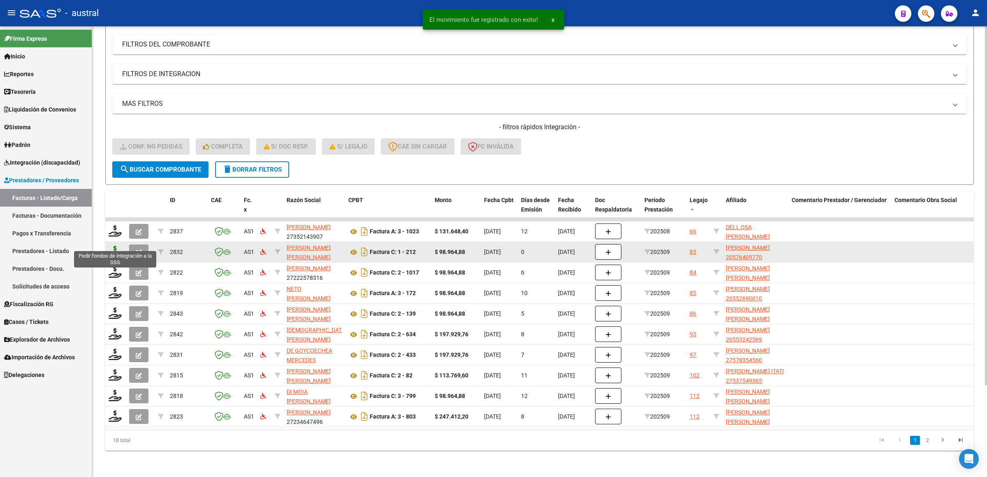
click at [119, 246] on icon at bounding box center [115, 252] width 13 height 12
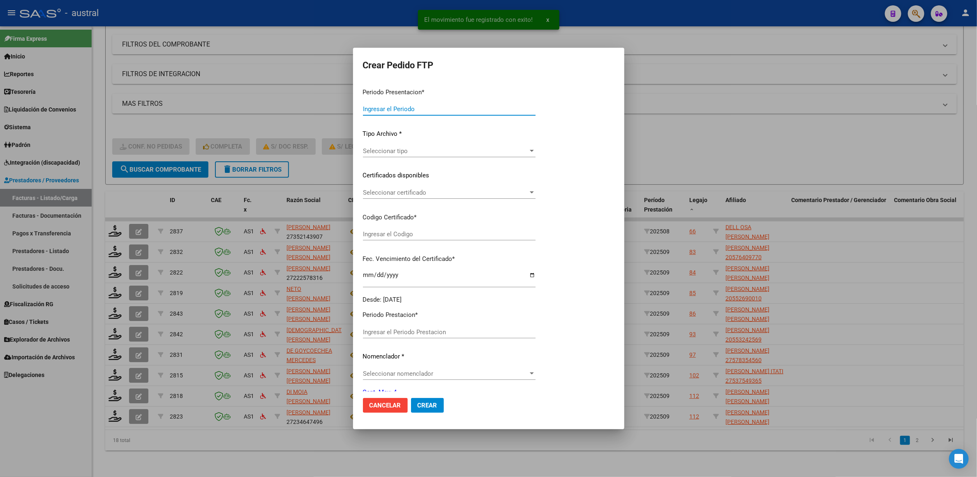
type input "202509"
type input "$ 98.964,88"
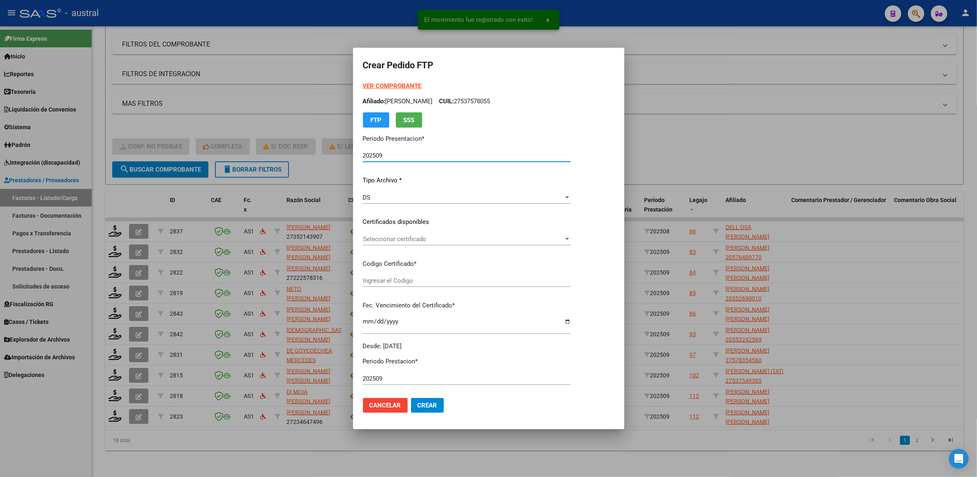
click at [410, 237] on span "Seleccionar certificado" at bounding box center [463, 238] width 201 height 7
type input "7099736762"
type input "[DATE]"
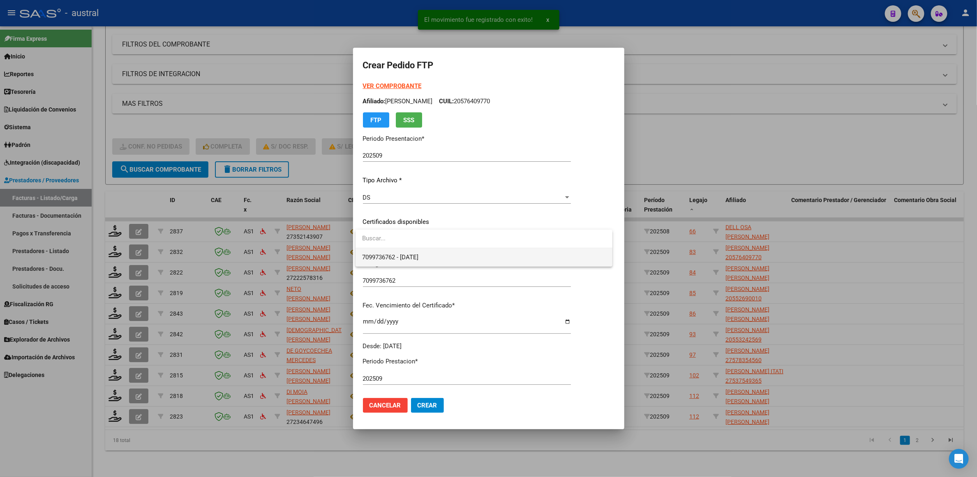
click at [438, 252] on span "7099736762 - [DATE]" at bounding box center [484, 257] width 244 height 19
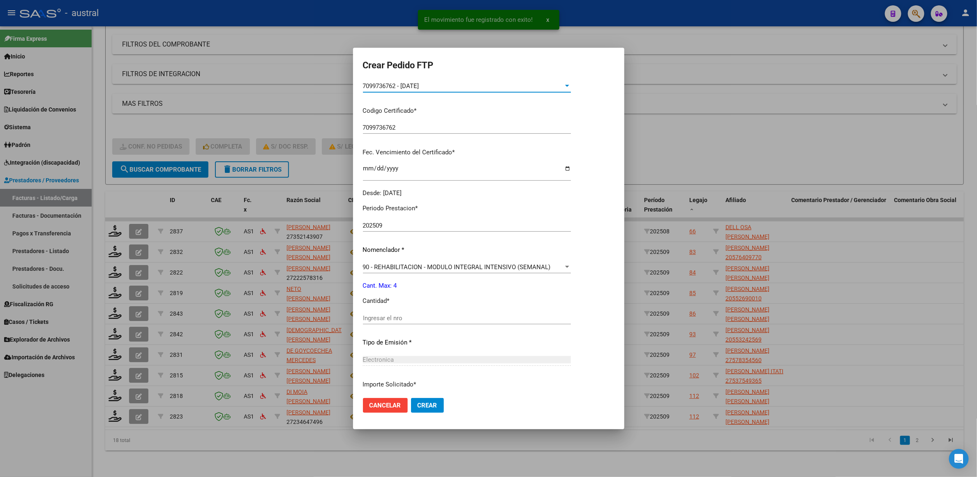
scroll to position [218, 0]
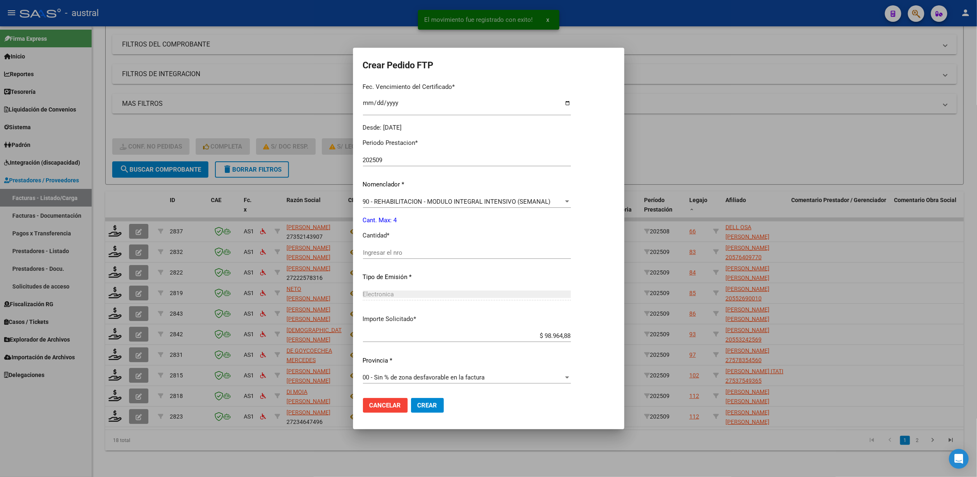
click at [409, 255] on input "Ingresar el nro" at bounding box center [467, 252] width 208 height 7
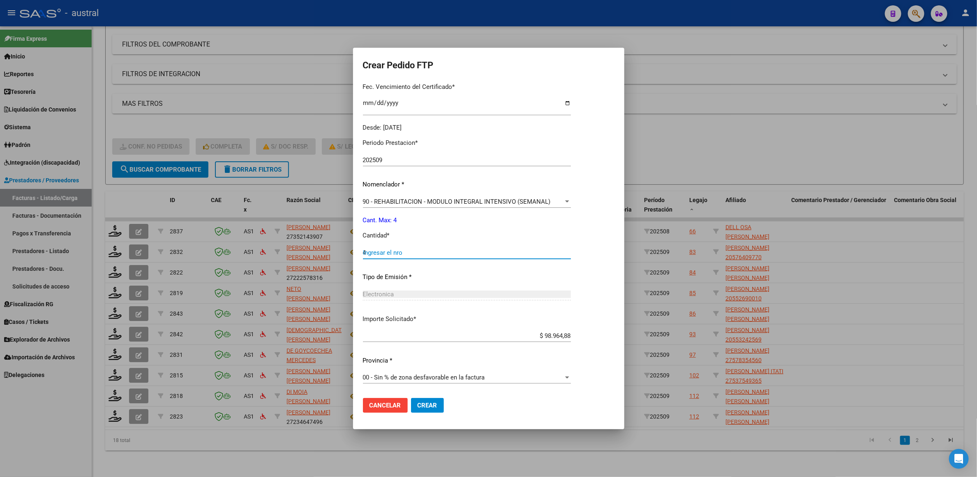
type input "4"
click at [411, 398] on button "Crear" at bounding box center [427, 405] width 33 height 15
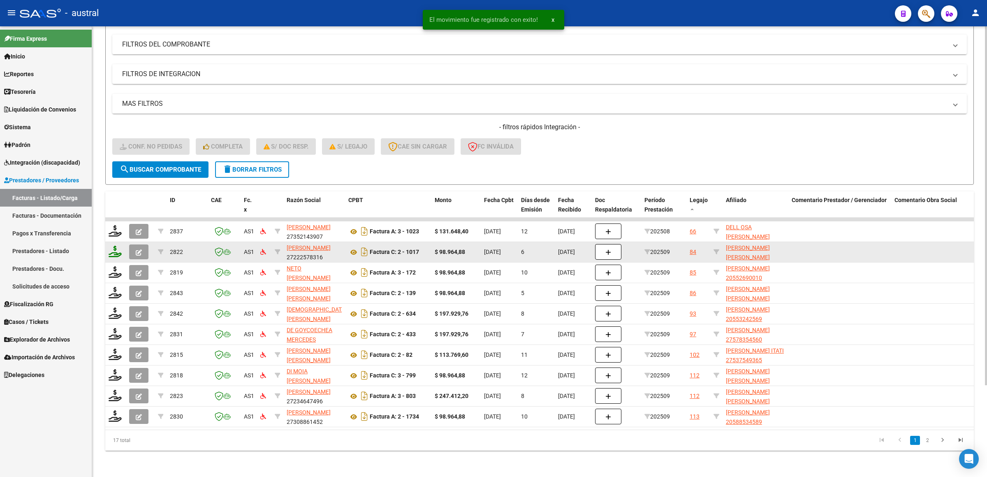
click at [118, 246] on icon at bounding box center [115, 252] width 13 height 12
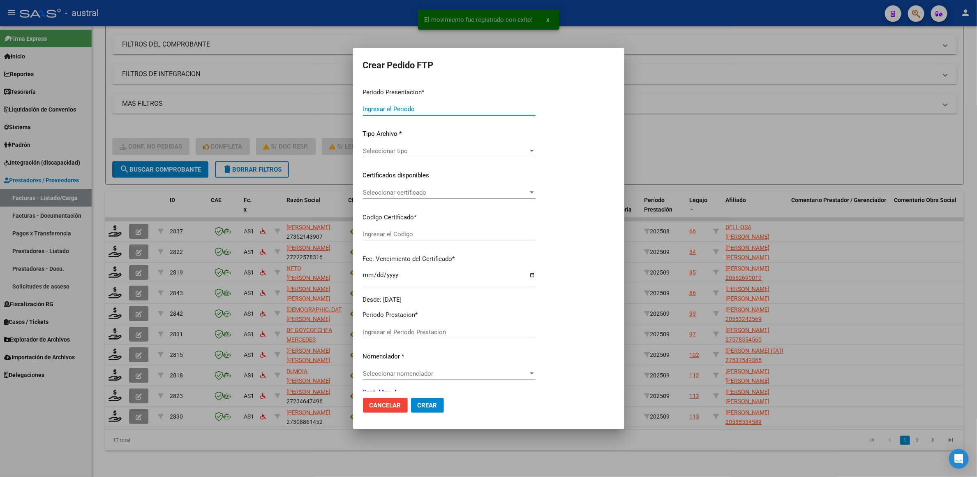
type input "202509"
type input "$ 98.964,88"
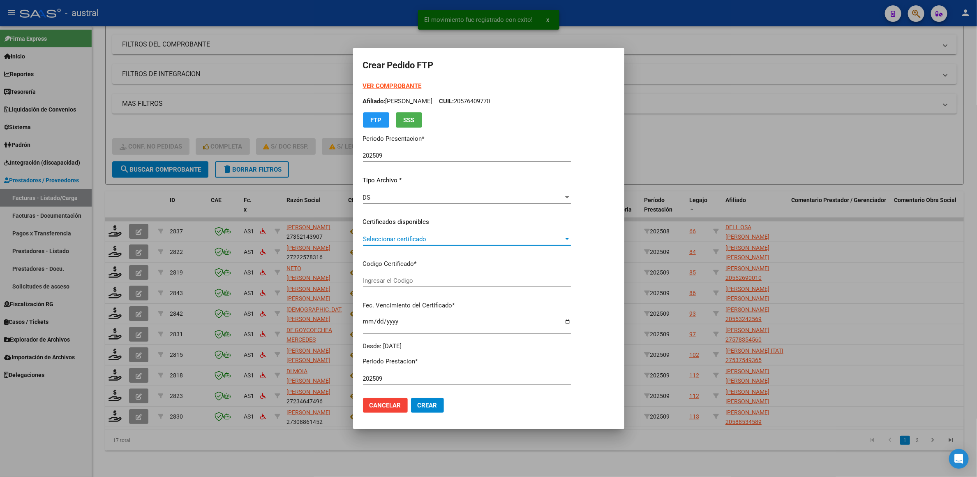
click at [415, 239] on span "Seleccionar certificado" at bounding box center [463, 238] width 201 height 7
type input "8654215443"
type input "[DATE]"
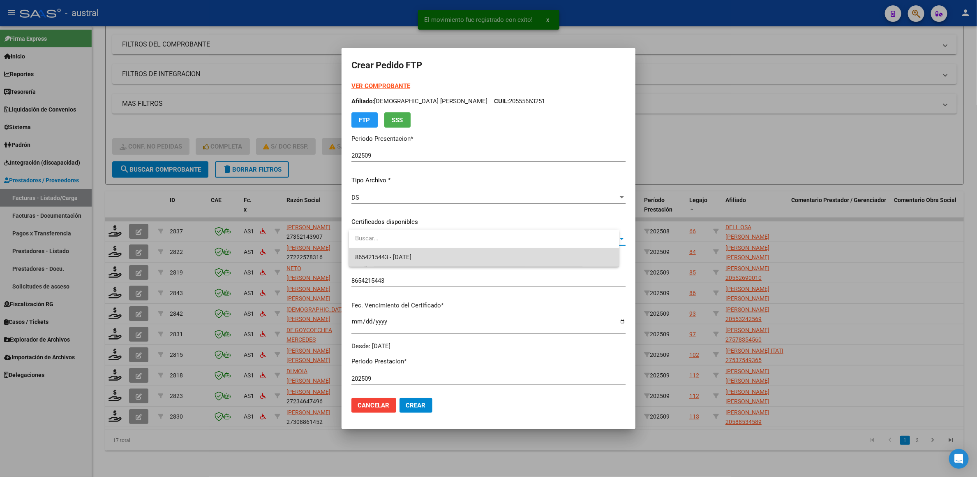
drag, startPoint x: 445, startPoint y: 265, endPoint x: 449, endPoint y: 248, distance: 17.5
click at [445, 264] on span "8654215443 - [DATE]" at bounding box center [484, 257] width 257 height 19
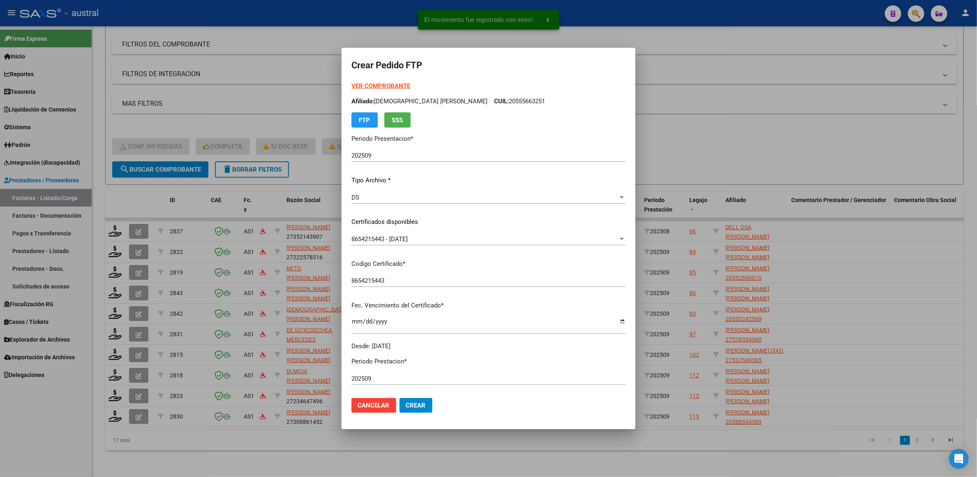
click at [449, 248] on div "8654215443 - [DATE] Seleccionar certificado" at bounding box center [489, 243] width 274 height 20
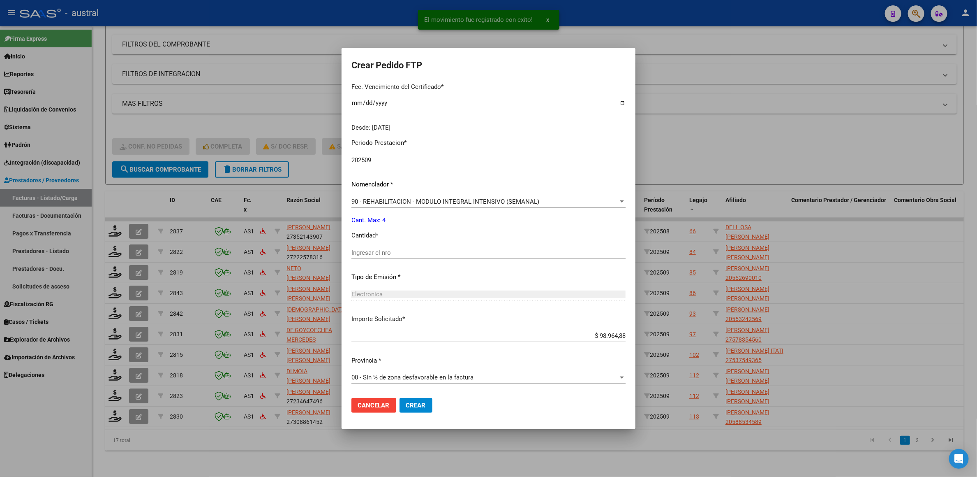
click at [429, 244] on div "Periodo Prestacion * 202509 Ingresar el Periodo Prestacion Nomenclador * 90 - R…" at bounding box center [489, 261] width 274 height 259
click at [432, 251] on input "Ingresar el nro" at bounding box center [489, 252] width 274 height 7
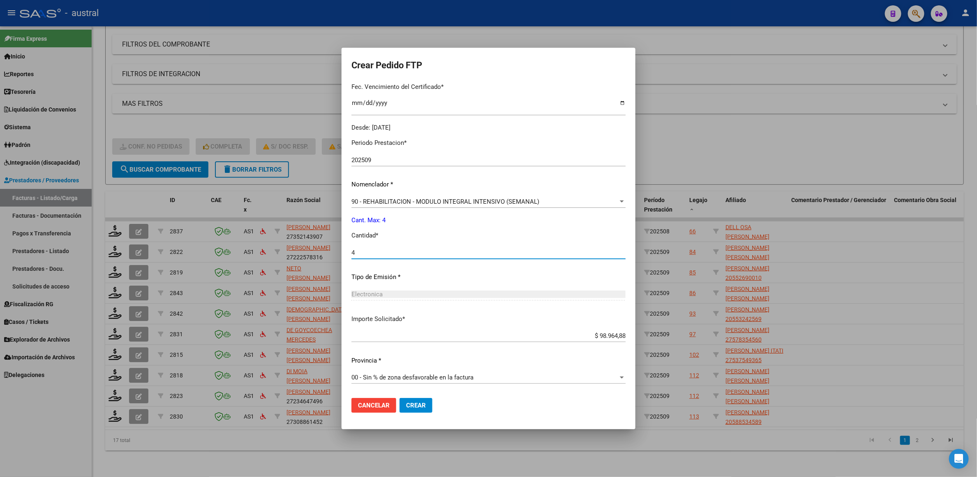
type input "4"
click at [400, 398] on button "Crear" at bounding box center [416, 405] width 33 height 15
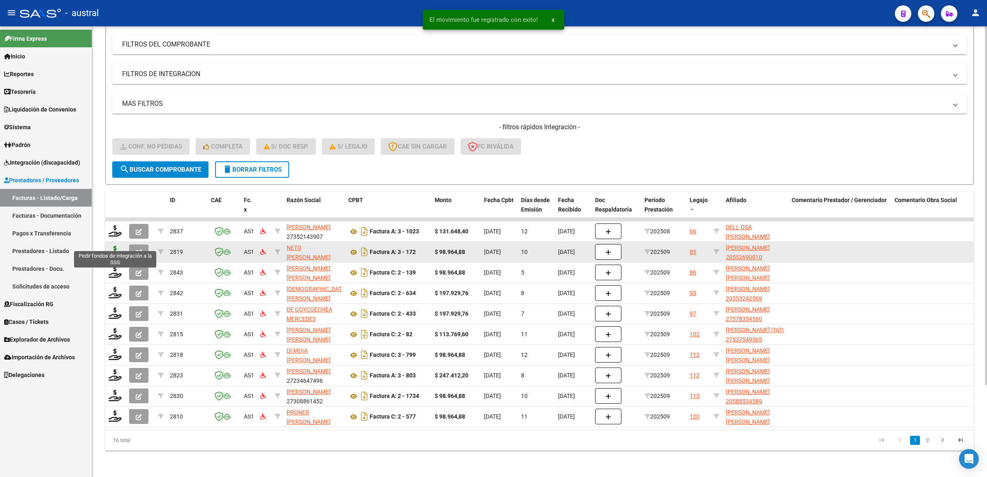
click at [115, 247] on icon at bounding box center [115, 252] width 13 height 12
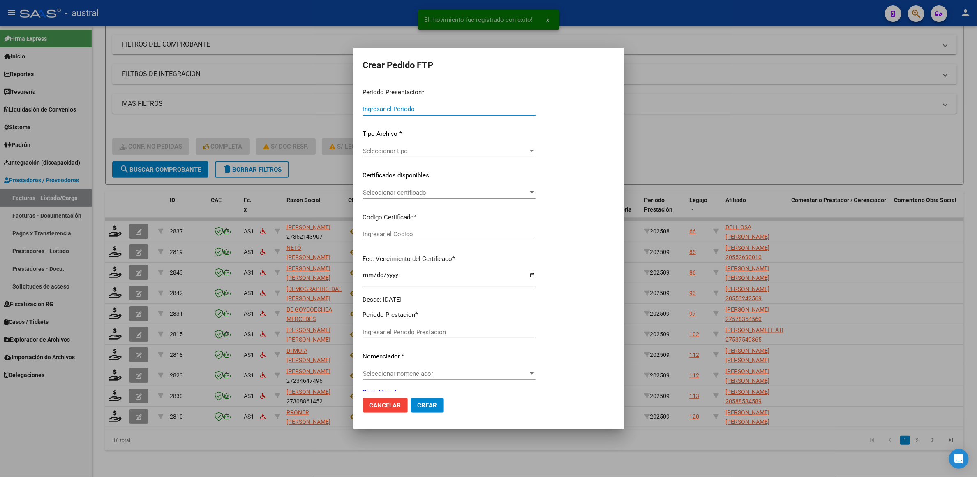
type input "202509"
type input "$ 98.964,88"
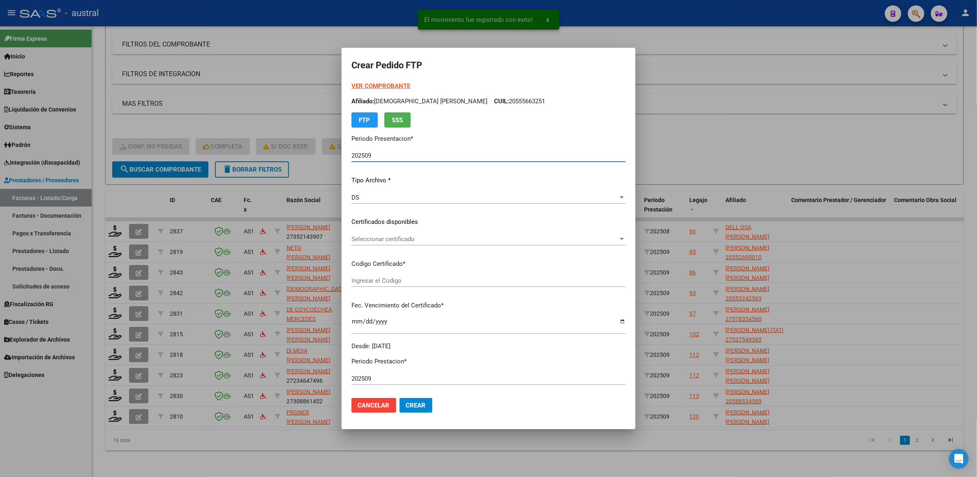
type input "9695310435"
type input "[DATE]"
click at [384, 239] on span "Seleccionar certificado" at bounding box center [485, 238] width 267 height 7
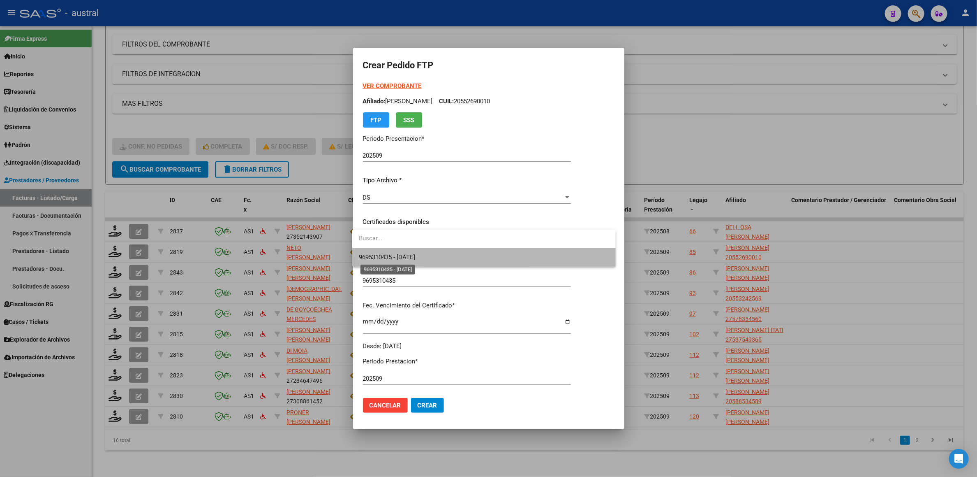
click at [415, 257] on span "9695310435 - [DATE]" at bounding box center [387, 256] width 56 height 7
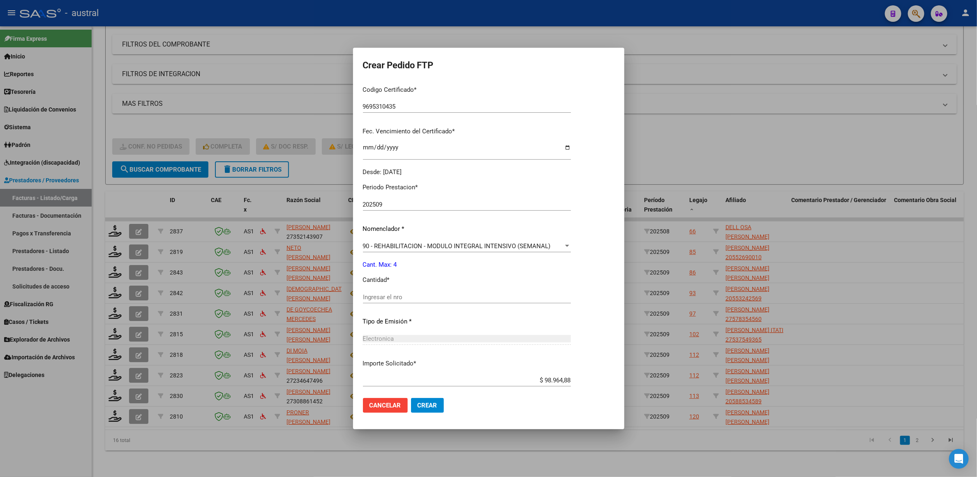
scroll to position [185, 0]
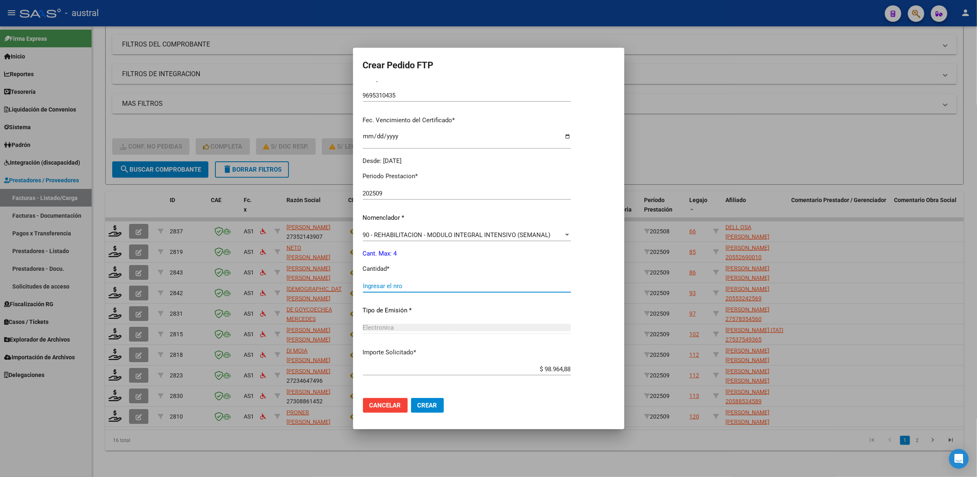
click at [375, 283] on input "Ingresar el nro" at bounding box center [467, 285] width 208 height 7
type input "4"
click at [411, 398] on button "Crear" at bounding box center [427, 405] width 33 height 15
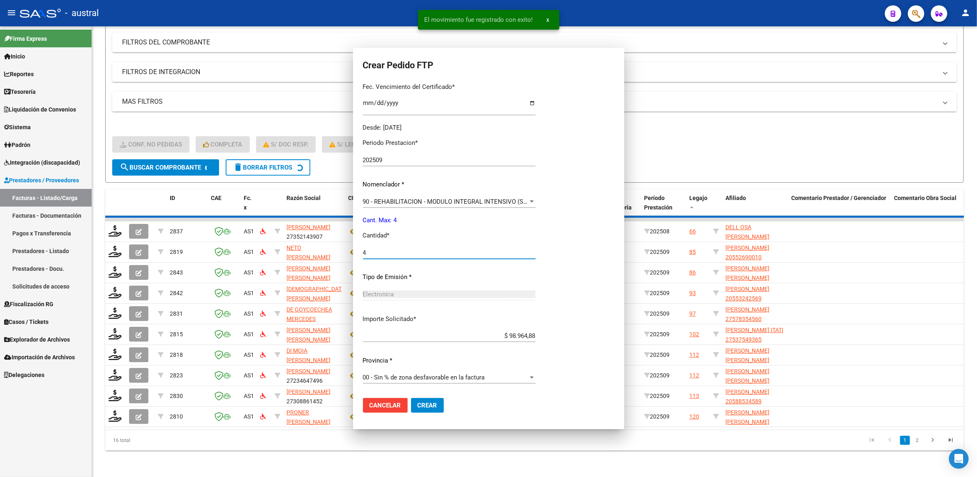
scroll to position [139, 0]
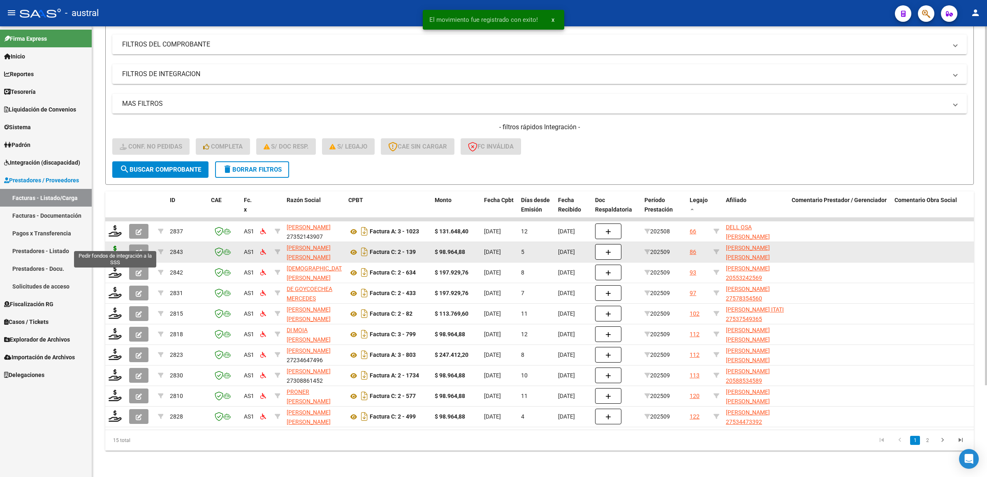
click at [113, 246] on icon at bounding box center [115, 252] width 13 height 12
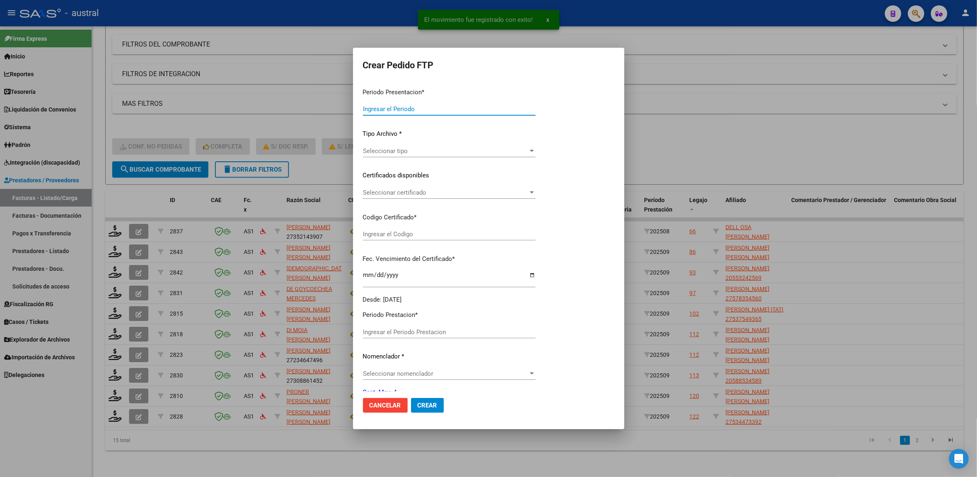
type input "202509"
type input "$ 98.964,88"
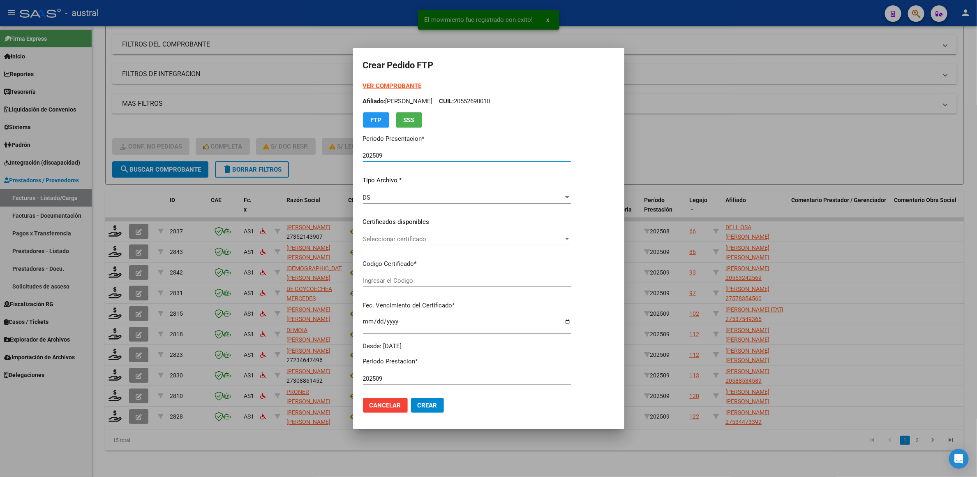
click at [384, 247] on div "Seleccionar certificado Seleccionar certificado" at bounding box center [467, 243] width 208 height 20
type input "5484791984"
type input "[DATE]"
click at [393, 241] on span "Seleccionar certificado" at bounding box center [463, 238] width 201 height 7
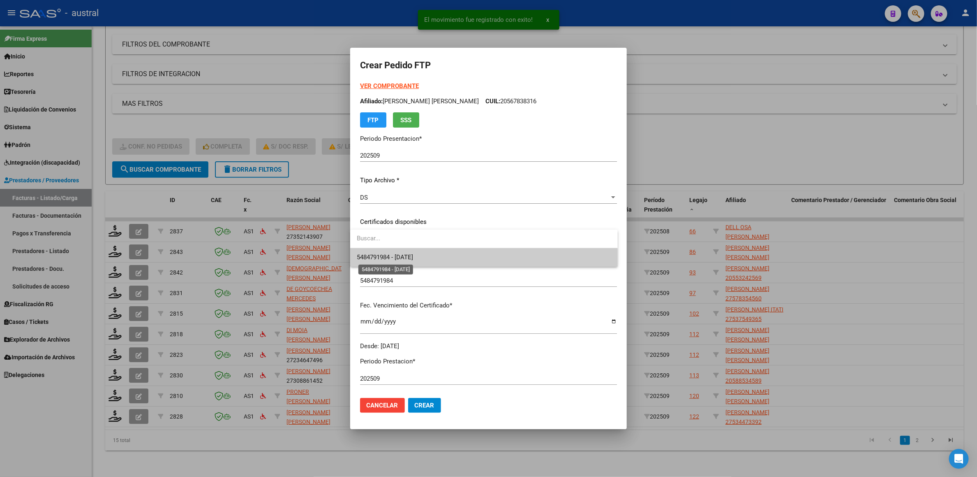
click at [395, 257] on span "5484791984 - [DATE]" at bounding box center [385, 256] width 56 height 7
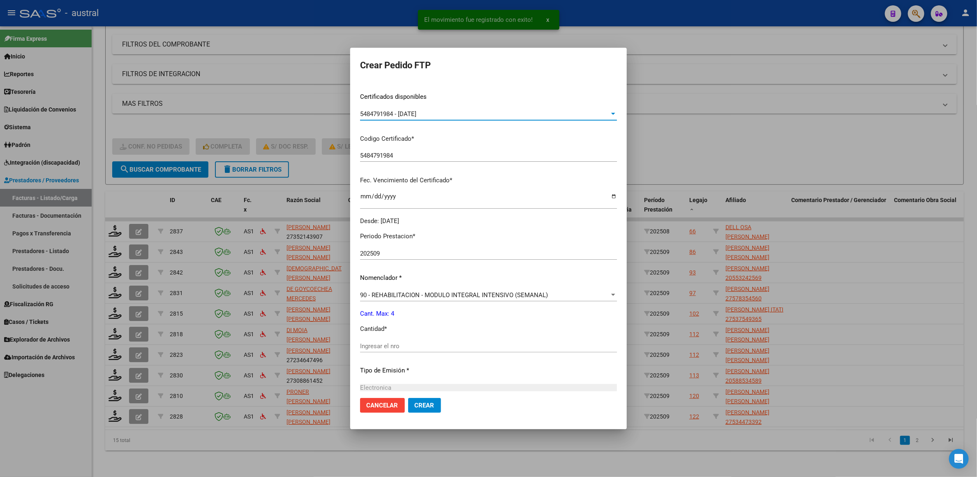
scroll to position [218, 0]
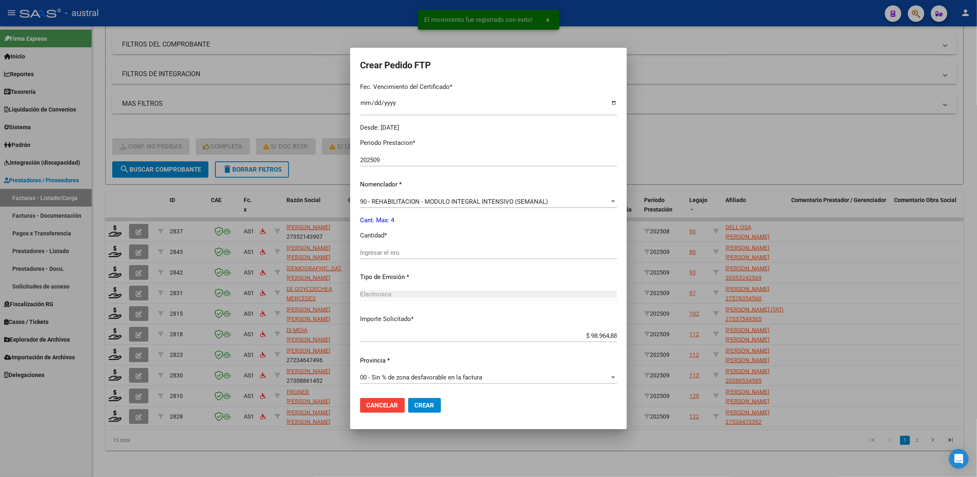
click at [412, 252] on input "Ingresar el nro" at bounding box center [488, 252] width 257 height 7
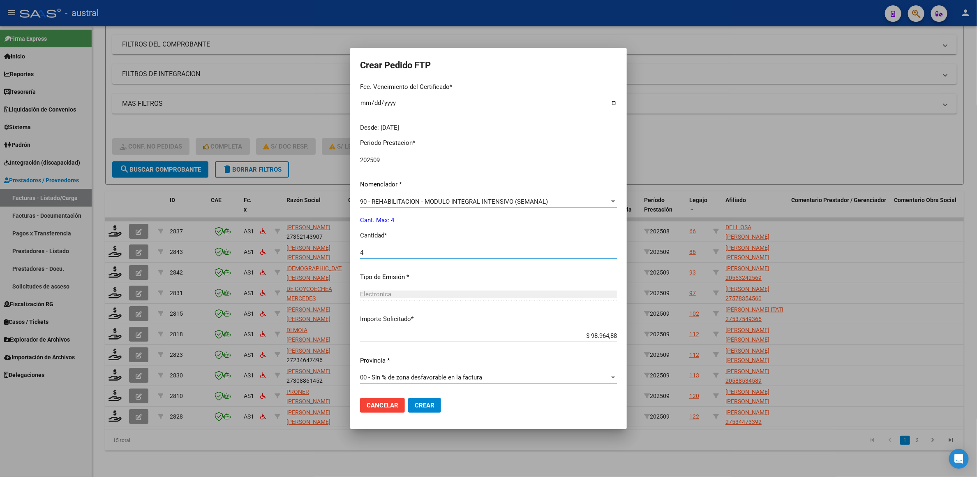
type input "4"
click at [408, 398] on button "Crear" at bounding box center [424, 405] width 33 height 15
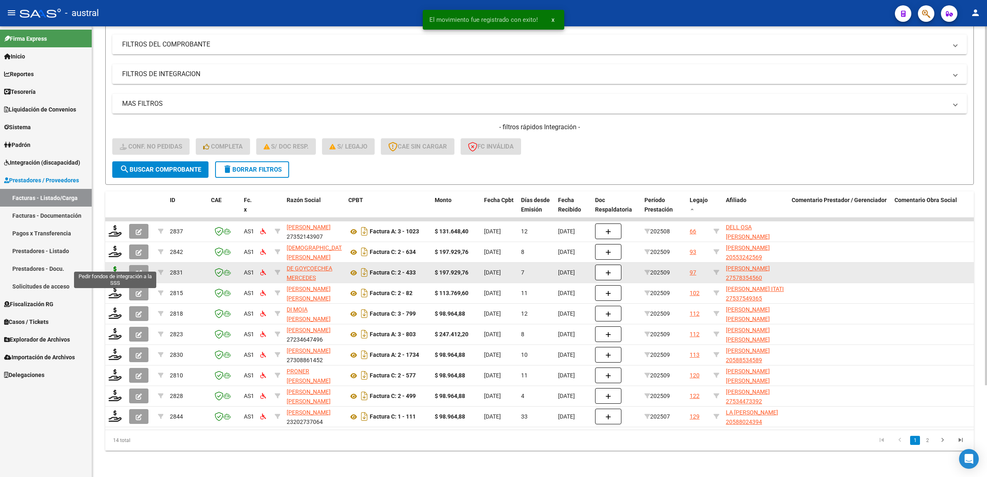
click at [111, 266] on icon at bounding box center [115, 272] width 13 height 12
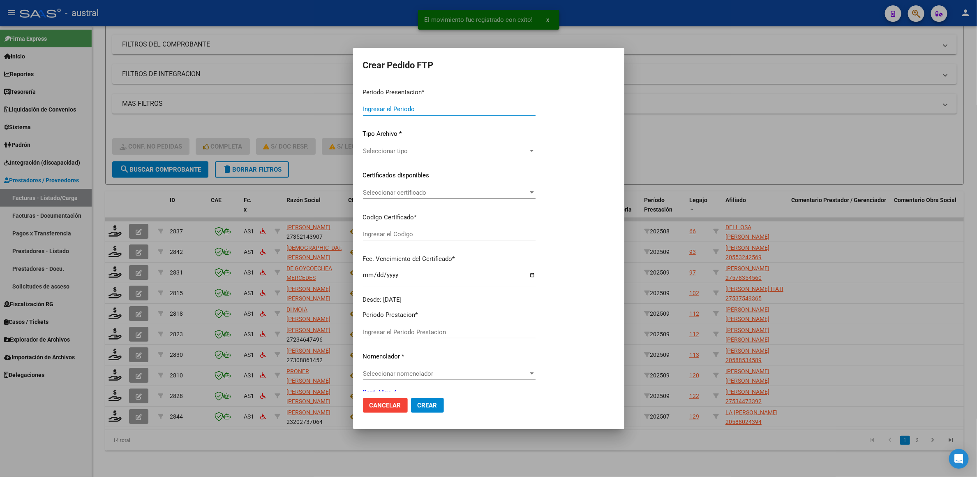
type input "202509"
type input "$ 197.929,76"
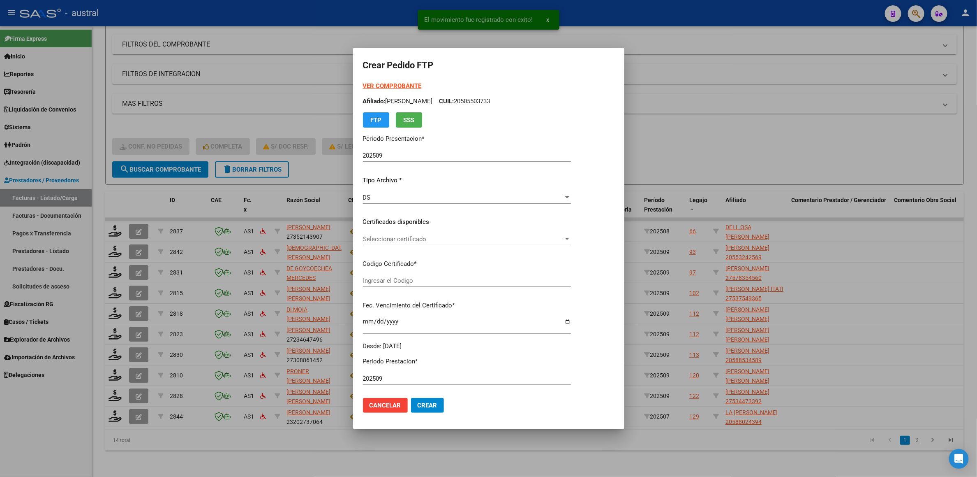
click at [390, 233] on div "Seleccionar certificado Seleccionar certificado" at bounding box center [467, 239] width 208 height 12
type input "1448950708"
type input "[DATE]"
click at [402, 252] on span "1448950708 - [DATE]" at bounding box center [481, 257] width 236 height 19
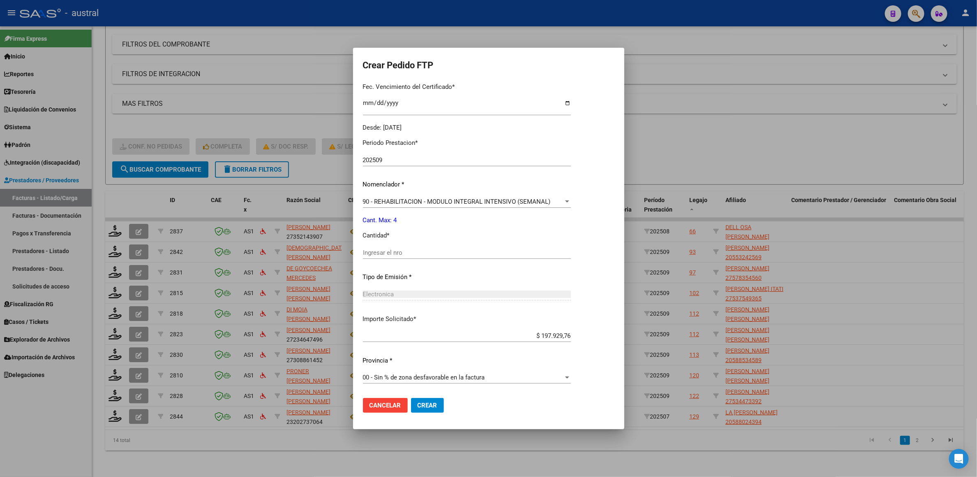
click at [381, 255] on input "Ingresar el nro" at bounding box center [467, 252] width 208 height 7
type input "4"
click at [411, 398] on button "Crear" at bounding box center [427, 405] width 33 height 15
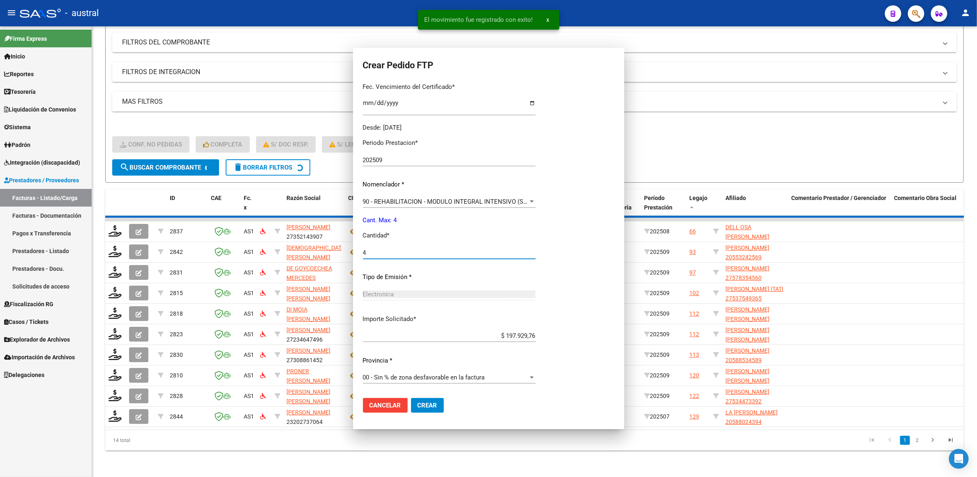
scroll to position [172, 0]
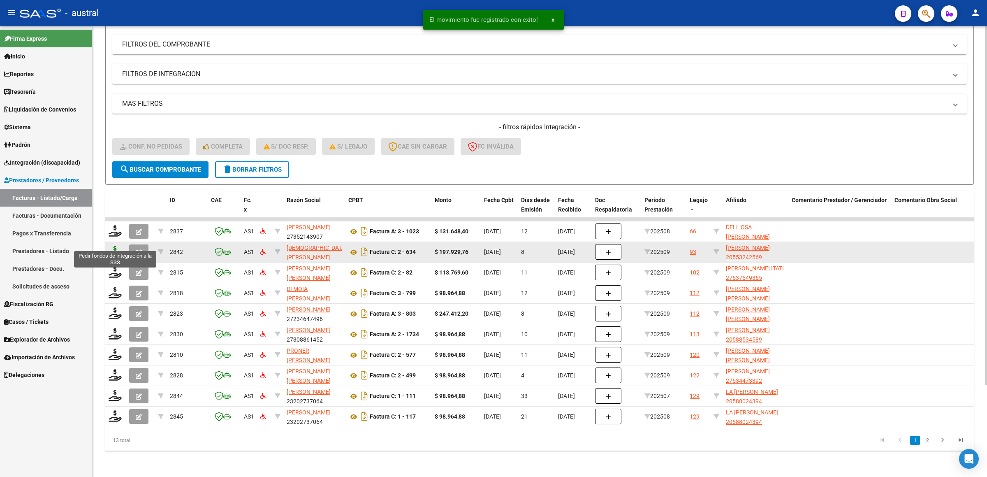
click at [110, 246] on icon at bounding box center [115, 252] width 13 height 12
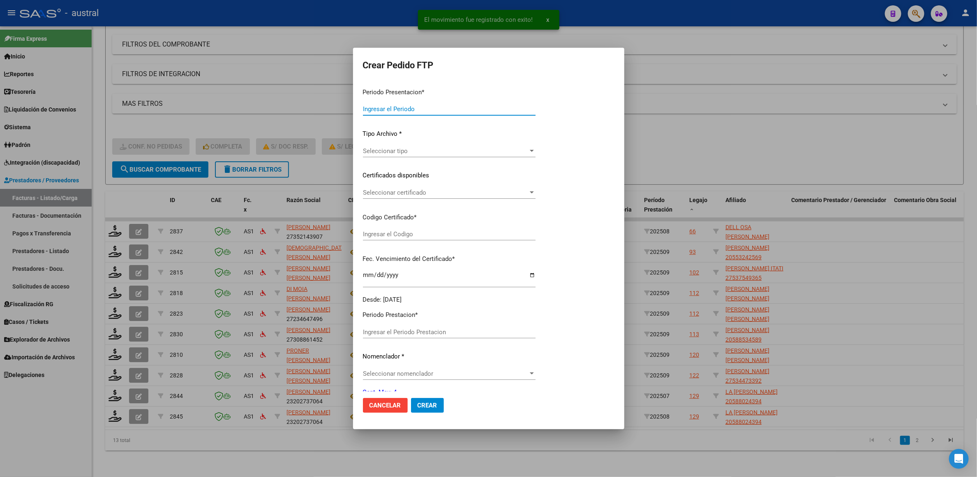
type input "202509"
type input "$ 197.929,76"
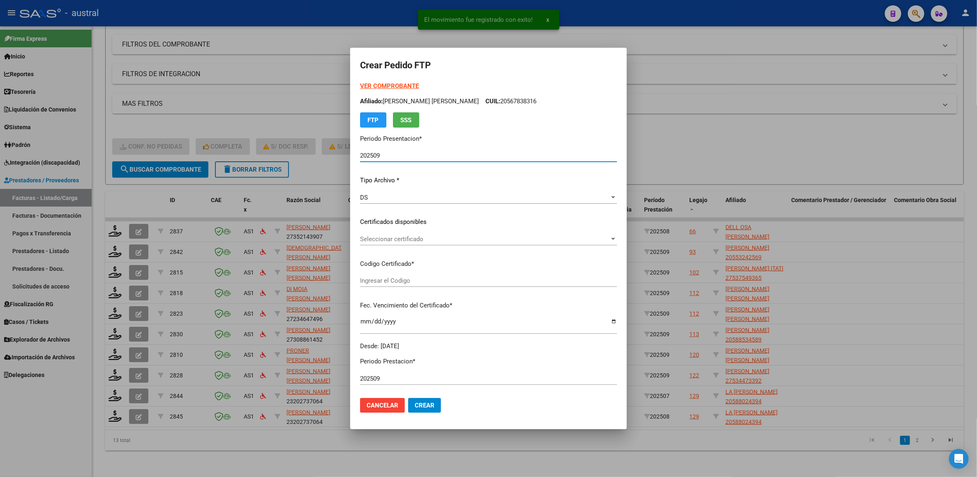
click at [387, 233] on div "Seleccionar certificado Seleccionar certificado" at bounding box center [488, 239] width 257 height 12
type input "8912869924"
type input "[DATE]"
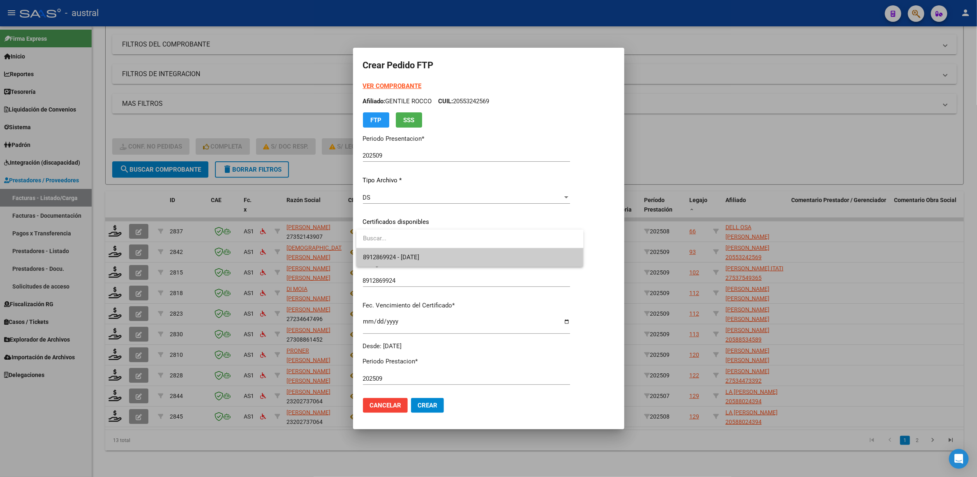
click at [396, 250] on span "8912869924 - [DATE]" at bounding box center [470, 257] width 214 height 19
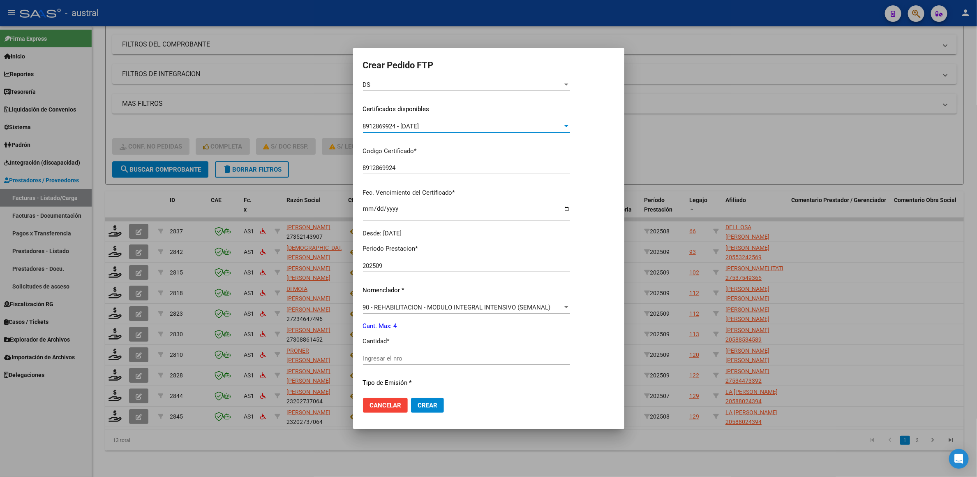
scroll to position [185, 0]
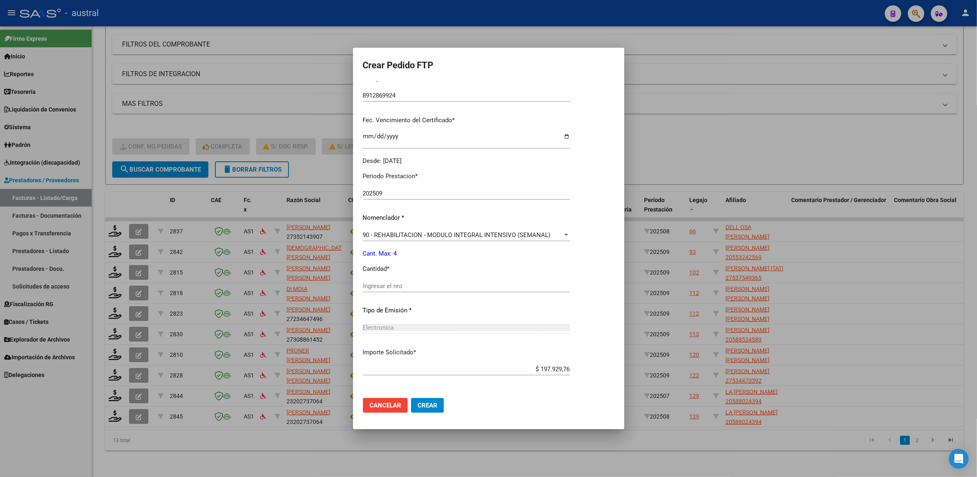
click at [396, 280] on div "Ingresar el nro" at bounding box center [466, 286] width 207 height 12
click at [398, 287] on input "Ingresar el nro" at bounding box center [466, 285] width 207 height 7
type input "4"
click at [411, 398] on button "Crear" at bounding box center [427, 405] width 33 height 15
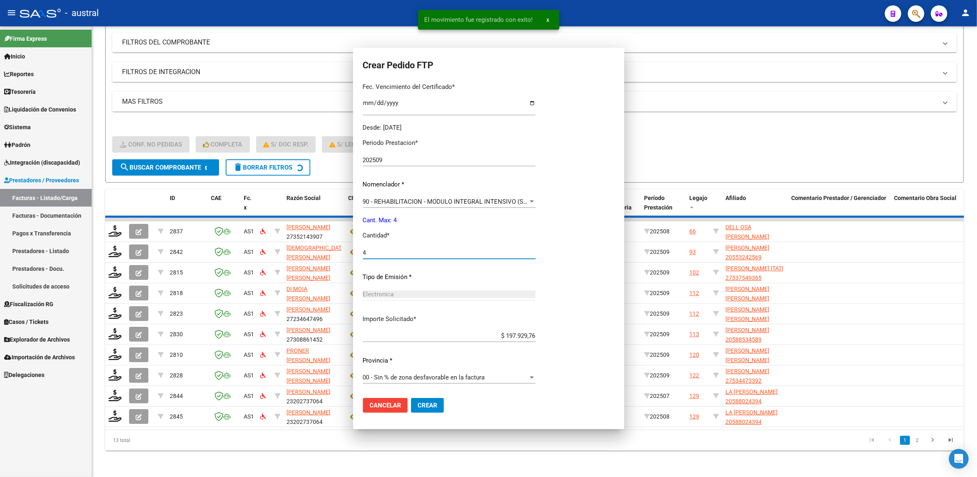
scroll to position [139, 0]
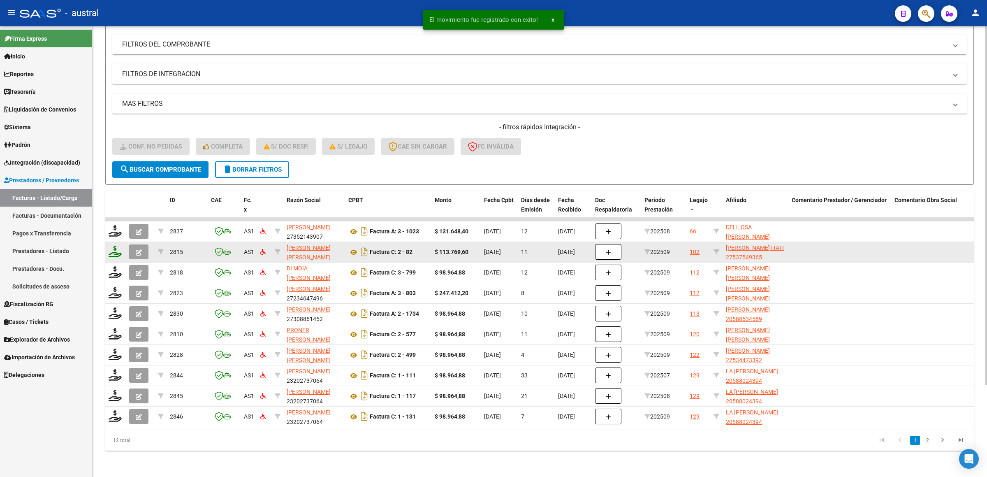
click at [118, 247] on icon at bounding box center [115, 252] width 13 height 12
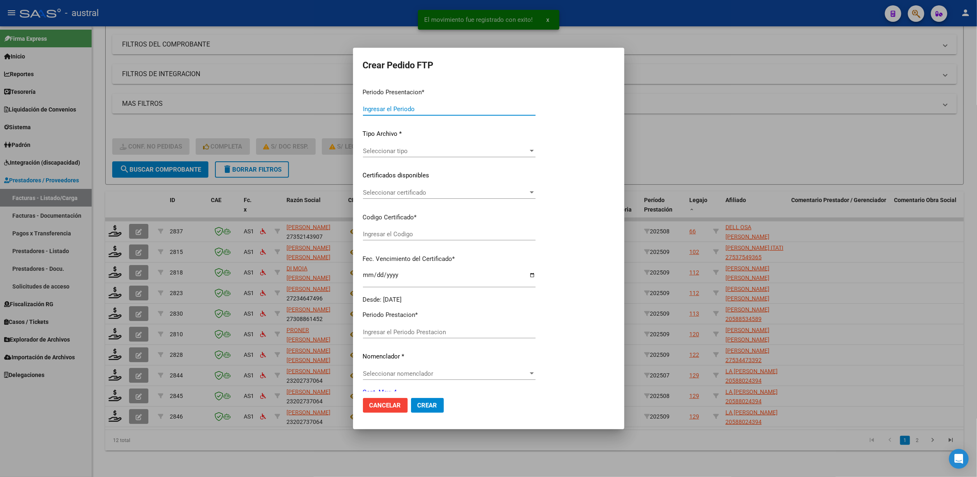
type input "202509"
type input "$ 113.769,60"
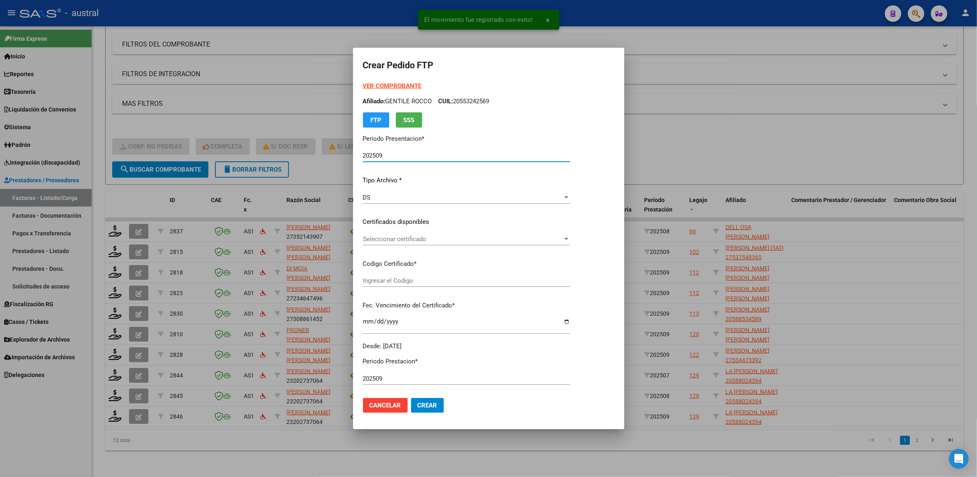
click at [398, 228] on div "VER COMPROBANTE ARCA Padrón Afiliado: [PERSON_NAME]: 20553242569 FTP SSS Period…" at bounding box center [466, 215] width 207 height 269
click at [404, 241] on span "Seleccionar certificado" at bounding box center [463, 238] width 200 height 7
type input "4434696392"
type input "[DATE]"
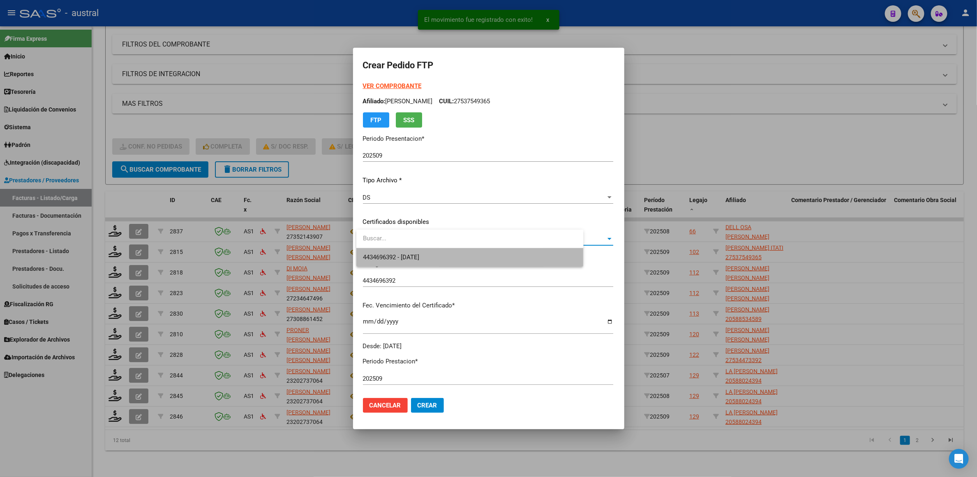
click at [459, 256] on span "4434696392 - [DATE]" at bounding box center [470, 257] width 214 height 19
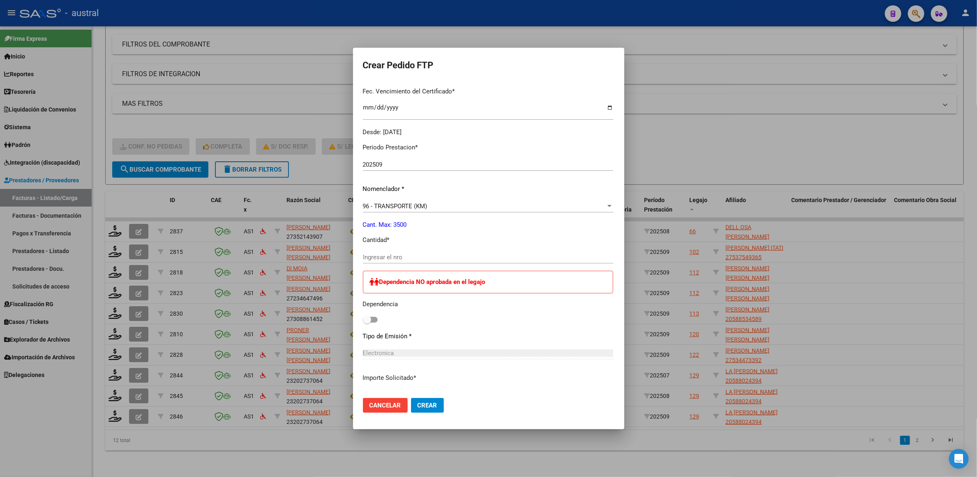
scroll to position [247, 0]
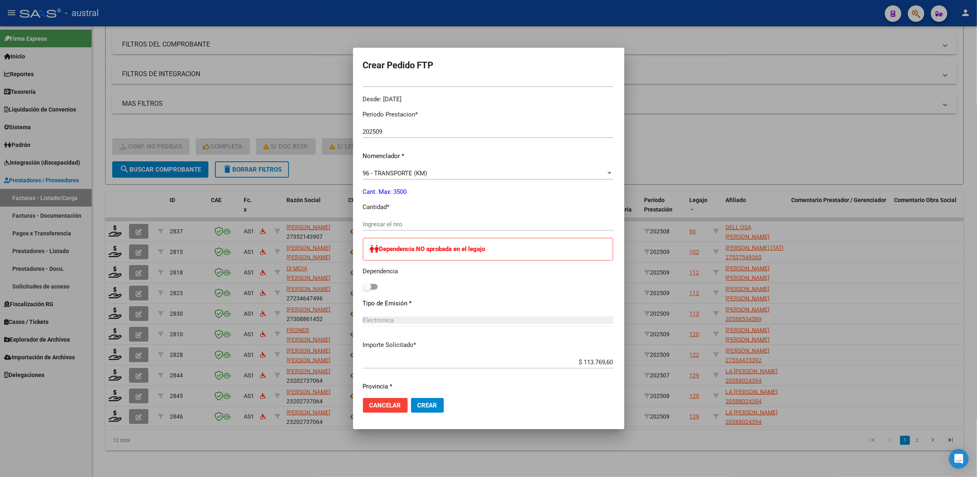
click at [398, 218] on div "Ingresar el nro" at bounding box center [488, 224] width 250 height 12
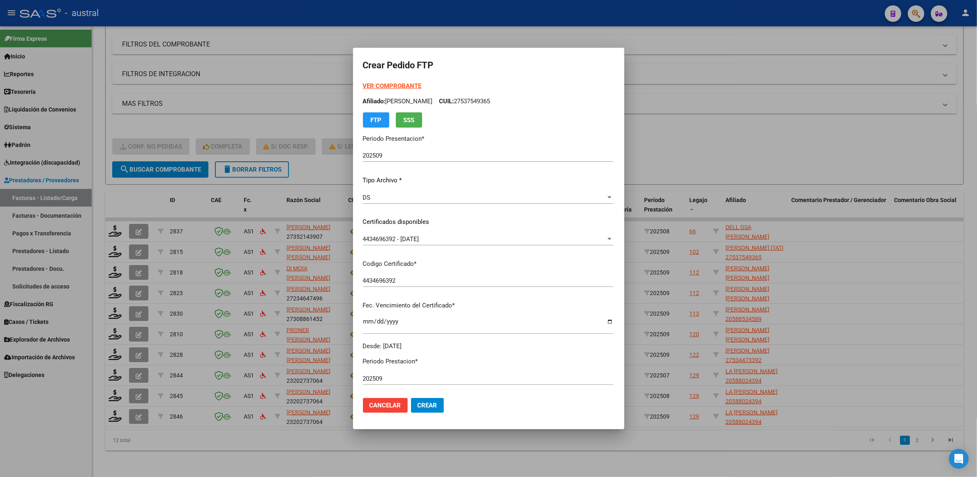
click at [386, 89] on strong "VER COMPROBANTE" at bounding box center [392, 85] width 59 height 7
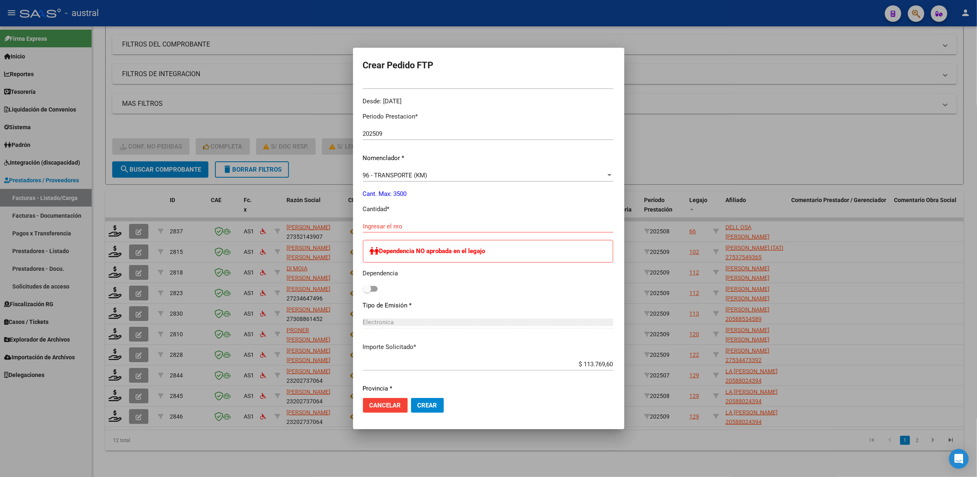
scroll to position [247, 0]
click at [397, 218] on div "Ingresar el nro" at bounding box center [488, 224] width 250 height 12
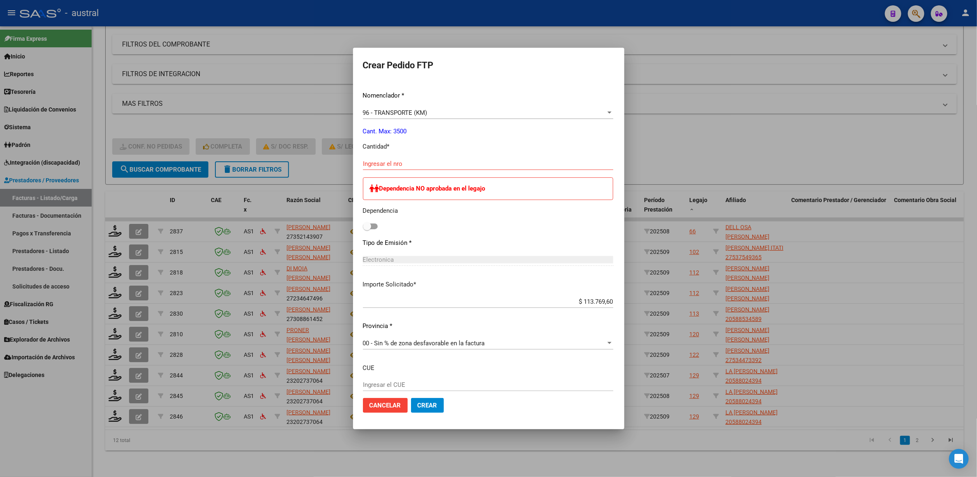
scroll to position [308, 0]
click at [395, 163] on input "Ingresar el nro" at bounding box center [488, 162] width 250 height 7
type input "210"
click at [419, 405] on span "Crear" at bounding box center [428, 404] width 20 height 7
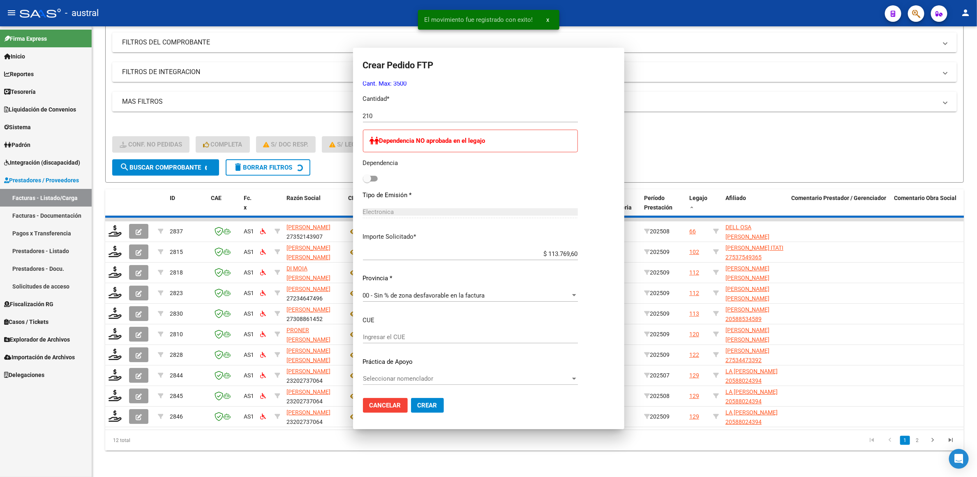
scroll to position [262, 0]
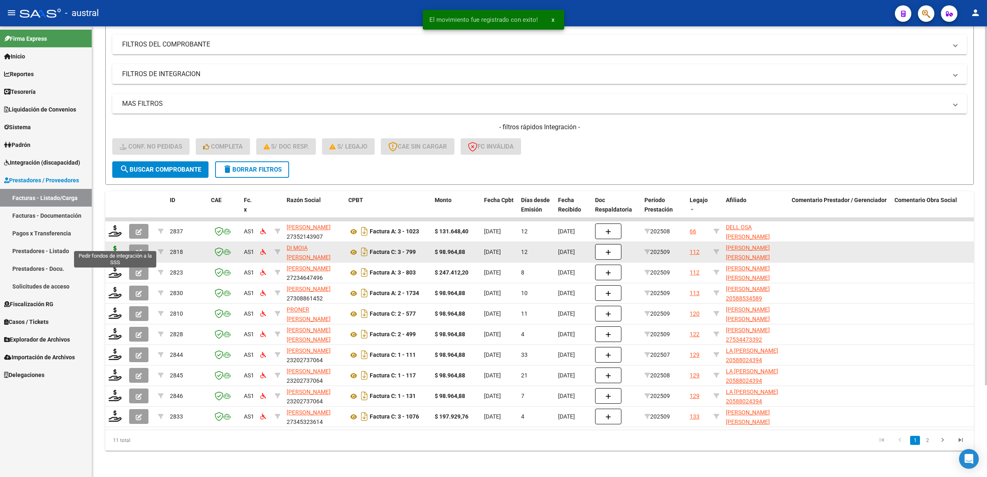
click at [120, 246] on icon at bounding box center [115, 252] width 13 height 12
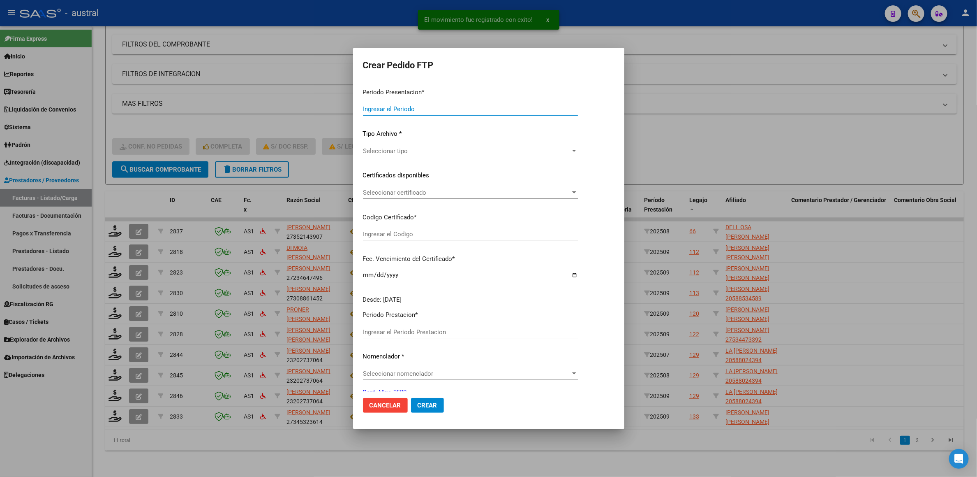
type input "202509"
type input "$ 98.964,88"
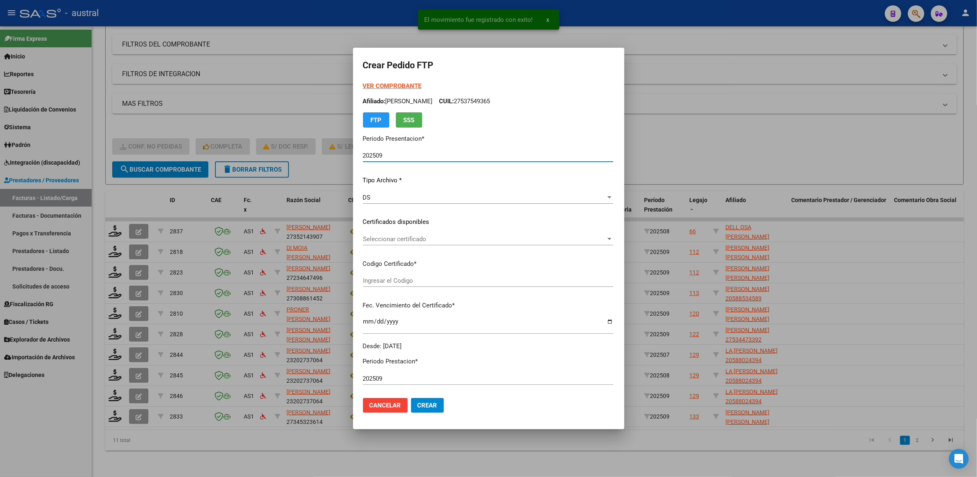
type input "8811527867"
type input "[DATE]"
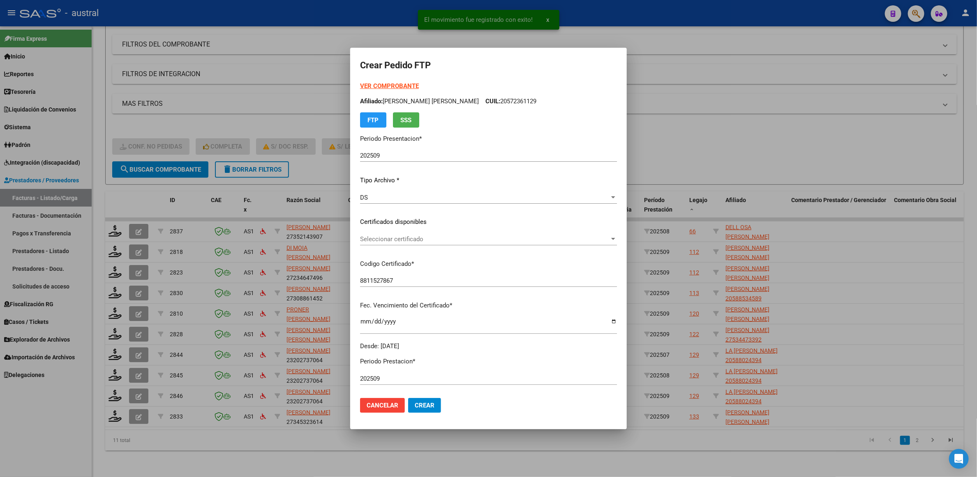
click at [391, 83] on strong "VER COMPROBANTE" at bounding box center [389, 85] width 59 height 7
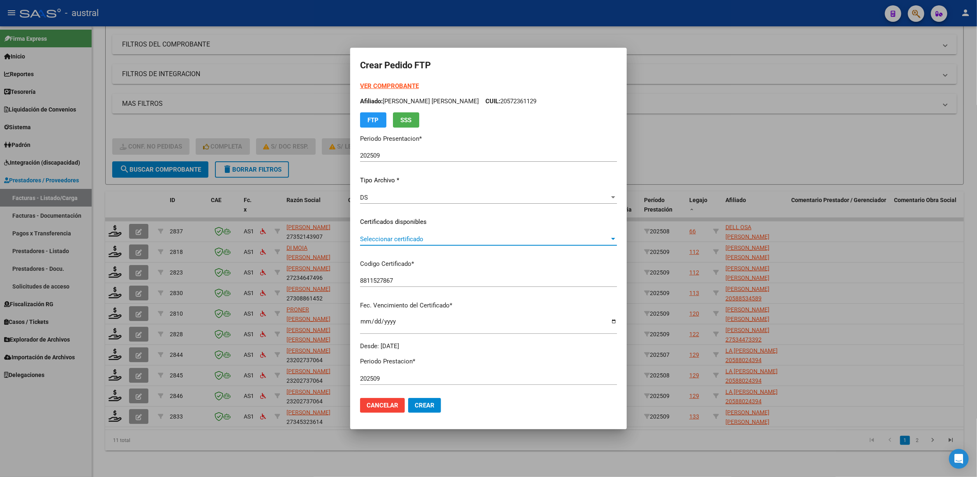
click at [393, 235] on span "Seleccionar certificado" at bounding box center [485, 238] width 250 height 7
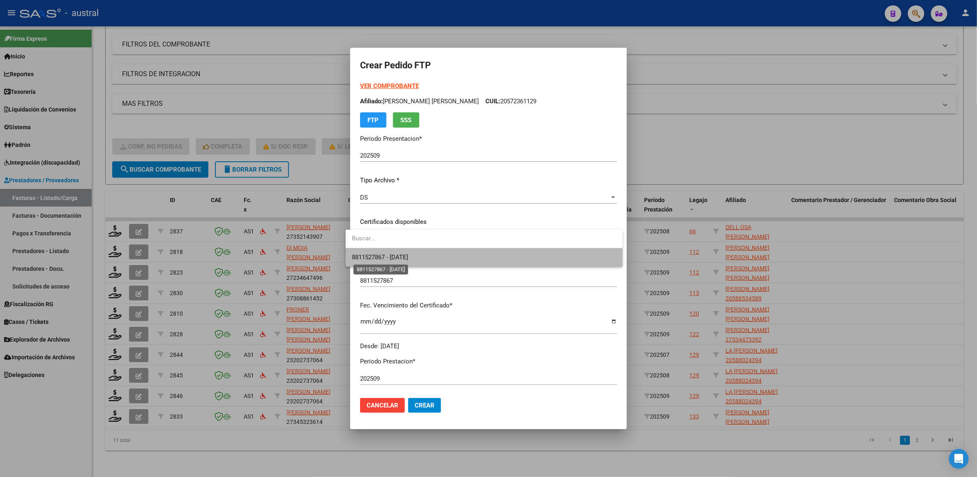
click at [409, 256] on span "8811527867 - [DATE]" at bounding box center [380, 256] width 56 height 7
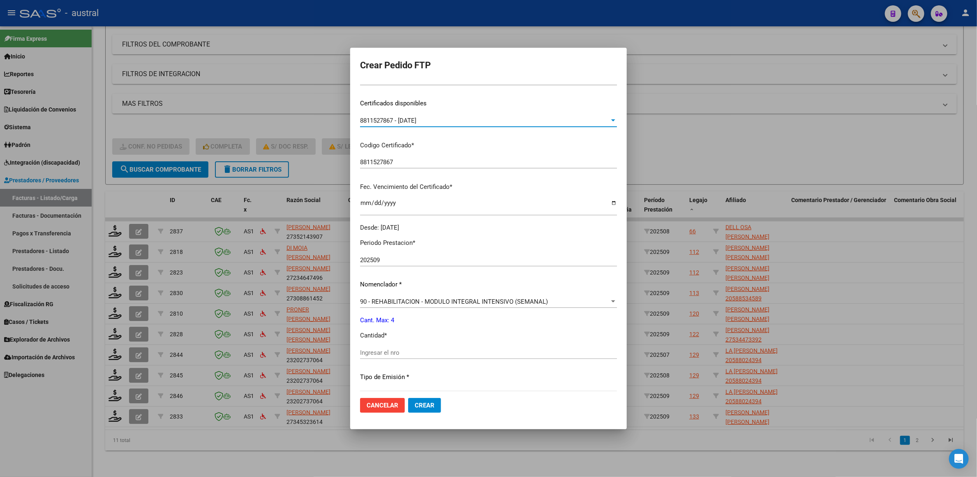
scroll to position [123, 0]
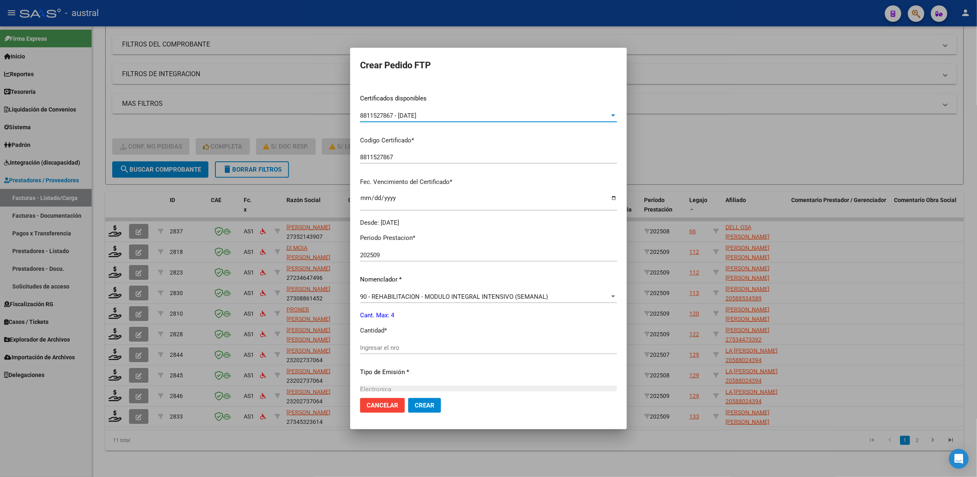
click at [390, 349] on input "Ingresar el nro" at bounding box center [488, 347] width 257 height 7
type input "4"
click at [419, 406] on span "Crear" at bounding box center [425, 404] width 20 height 7
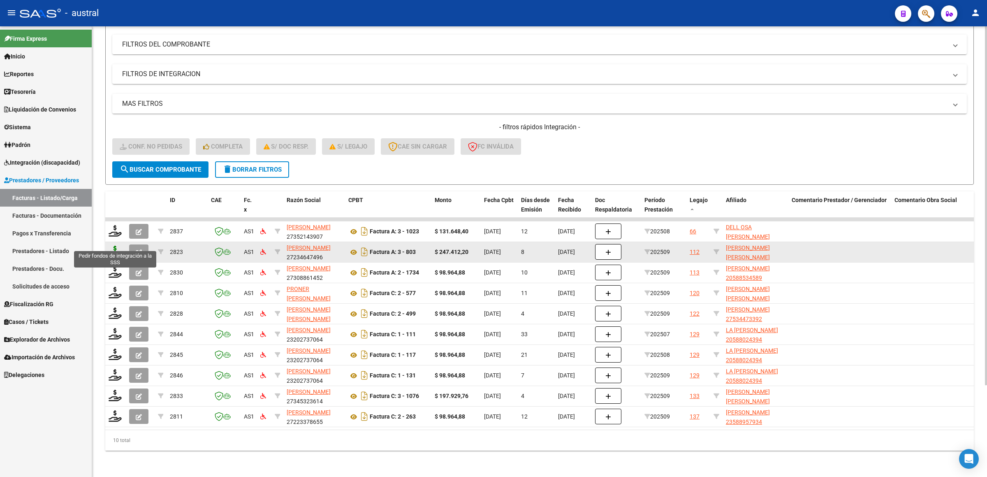
click at [117, 246] on icon at bounding box center [115, 252] width 13 height 12
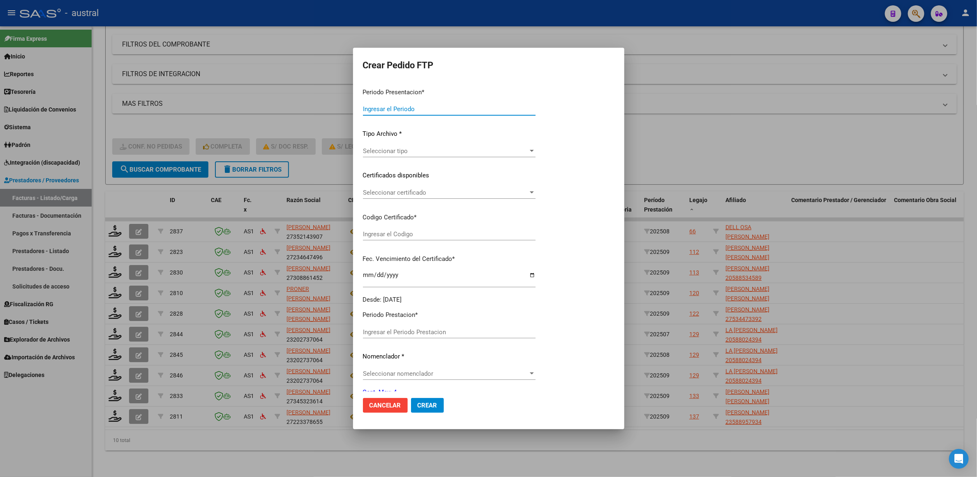
type input "202509"
type input "$ 247.412,20"
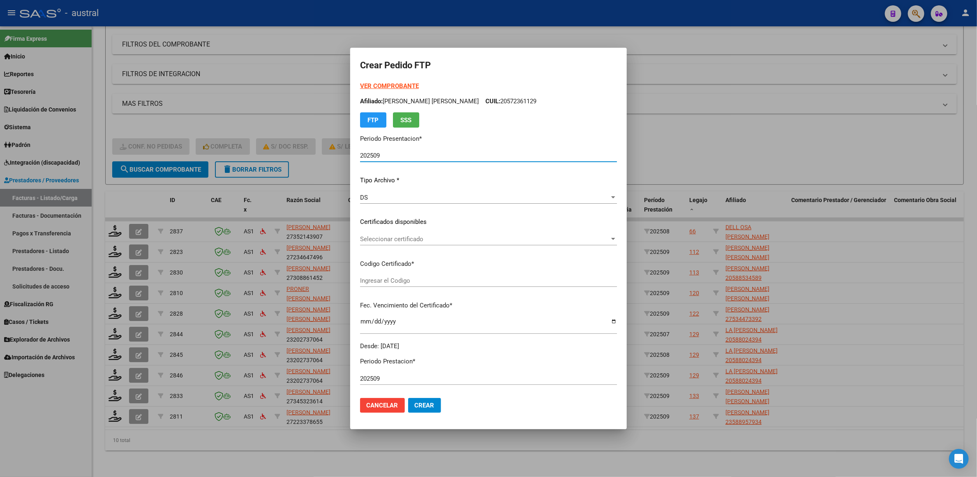
type input "8811527867"
type input "[DATE]"
click at [394, 83] on strong "VER COMPROBANTE" at bounding box center [389, 85] width 59 height 7
click at [407, 242] on div "Seleccionar certificado Seleccionar certificado" at bounding box center [488, 239] width 257 height 12
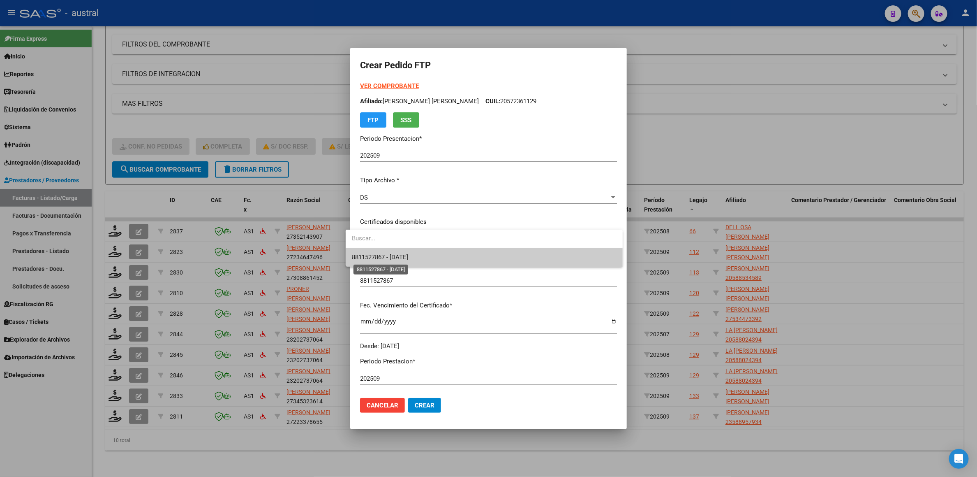
click at [426, 252] on span "8811527867 - [DATE]" at bounding box center [484, 257] width 264 height 19
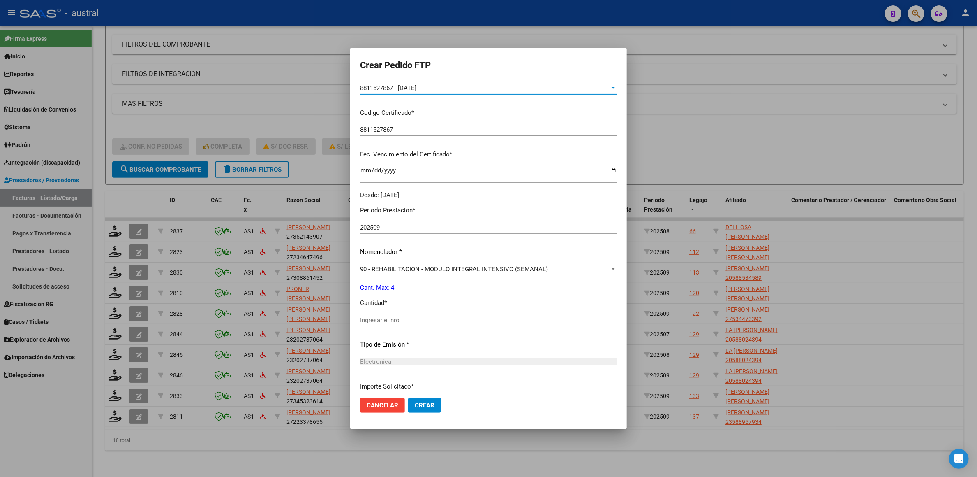
scroll to position [218, 0]
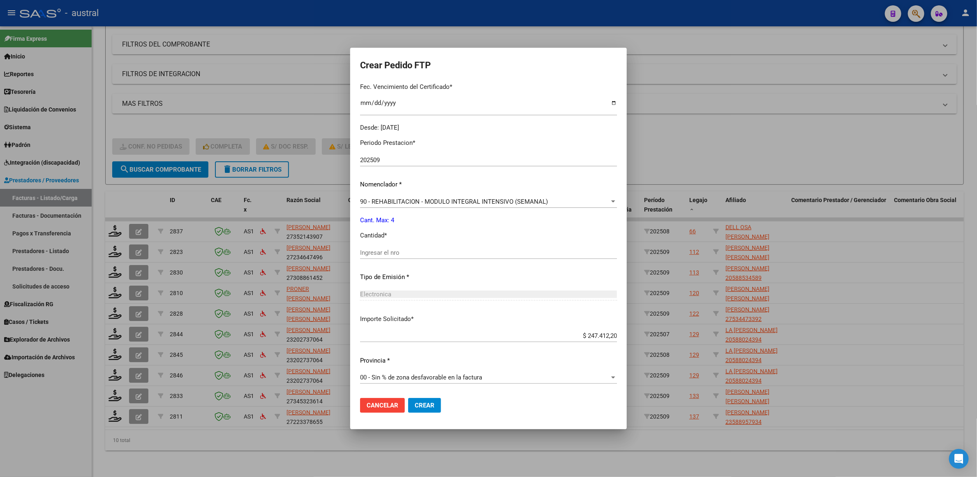
click at [438, 245] on div "Periodo Prestacion * 202509 Ingresar el Periodo Prestacion Nomenclador * 90 - R…" at bounding box center [488, 261] width 257 height 259
click at [438, 254] on input "Ingresar el nro" at bounding box center [488, 252] width 257 height 7
type input "4"
click at [408, 398] on button "Crear" at bounding box center [424, 405] width 33 height 15
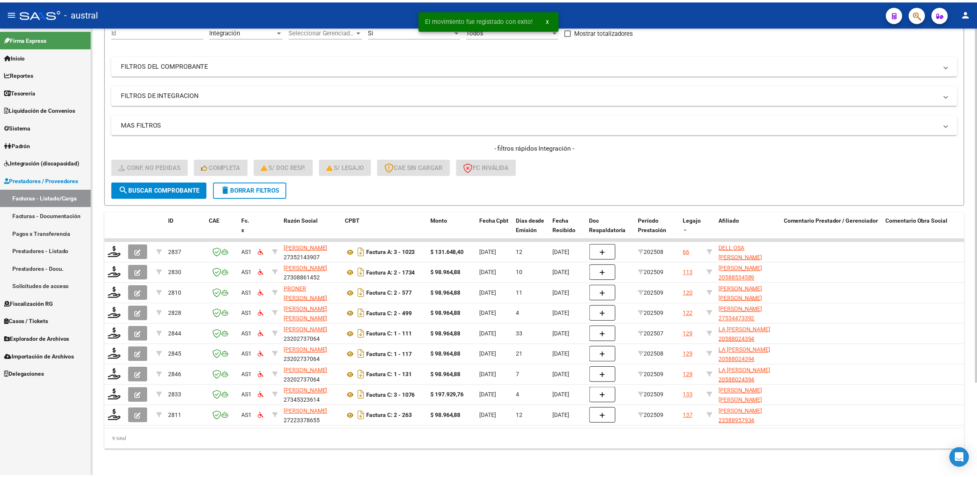
scroll to position [94, 0]
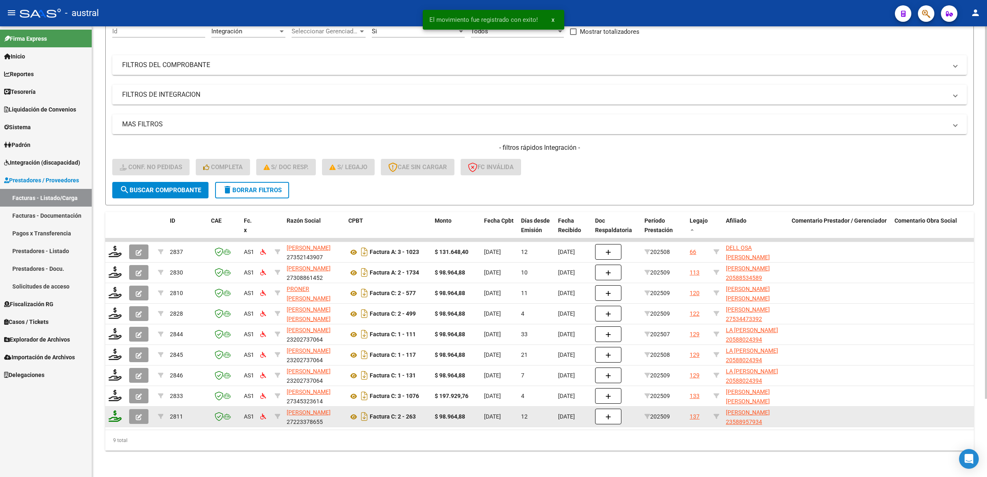
click at [115, 410] on icon at bounding box center [115, 416] width 13 height 12
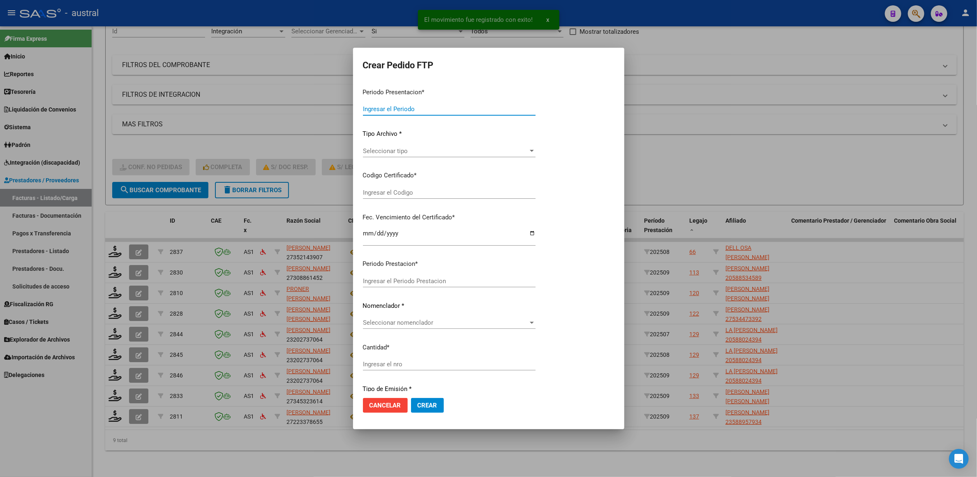
type input "202509"
type input "$ 98.964,88"
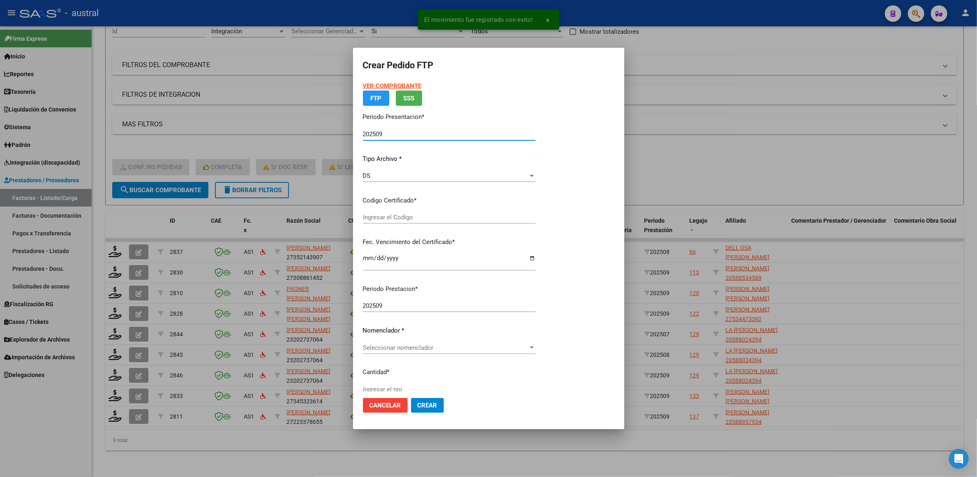
type input "7487070558"
type input "[DATE]"
click at [403, 205] on p "Certificados disponibles" at bounding box center [449, 200] width 173 height 9
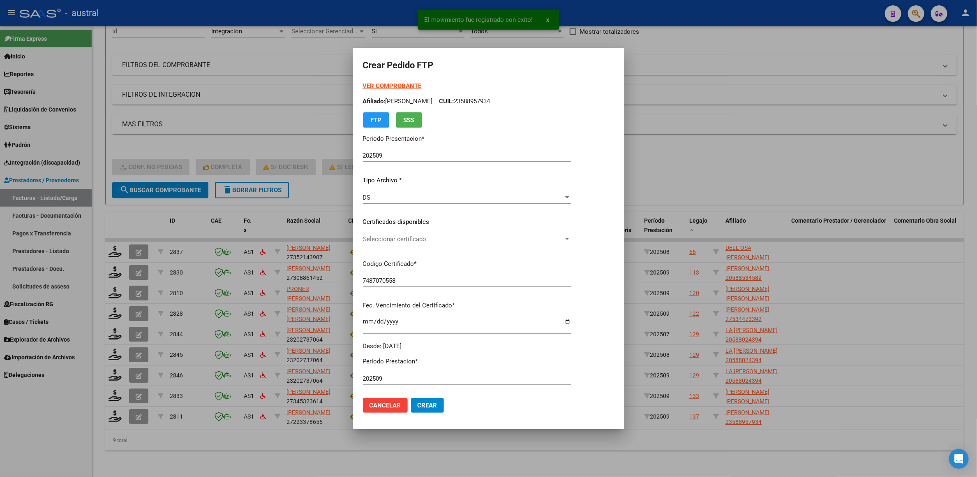
click at [417, 236] on span "Seleccionar certificado" at bounding box center [463, 238] width 201 height 7
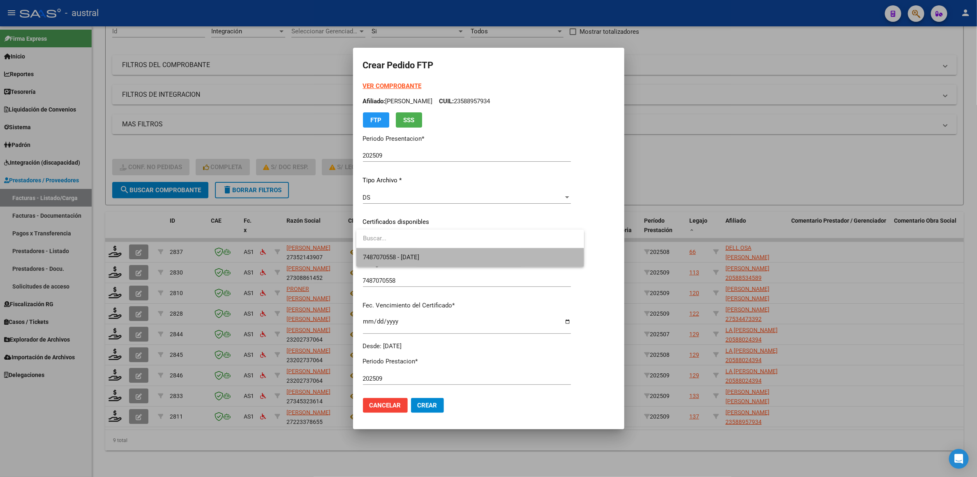
click at [448, 257] on span "7487070558 - [DATE]" at bounding box center [470, 257] width 215 height 19
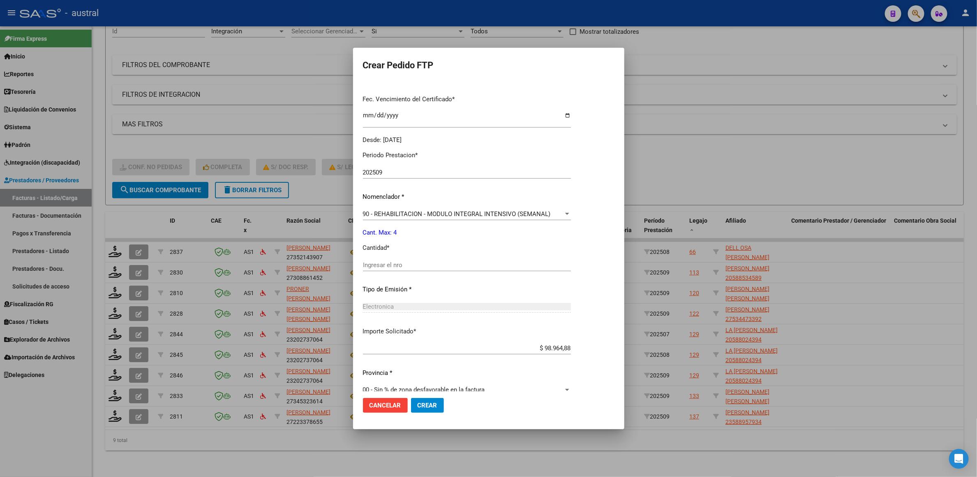
scroll to position [218, 0]
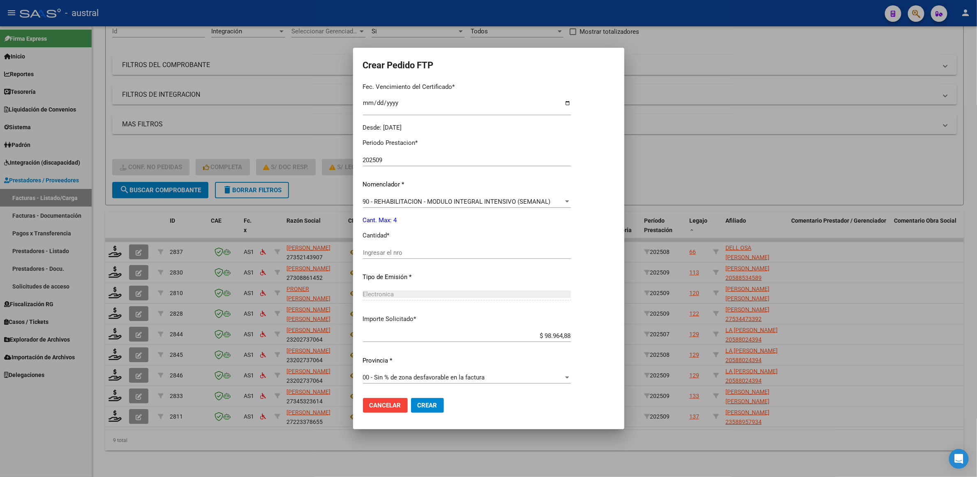
click at [434, 253] on input "Ingresar el nro" at bounding box center [467, 252] width 208 height 7
type input "4"
click at [411, 398] on button "Crear" at bounding box center [427, 405] width 33 height 15
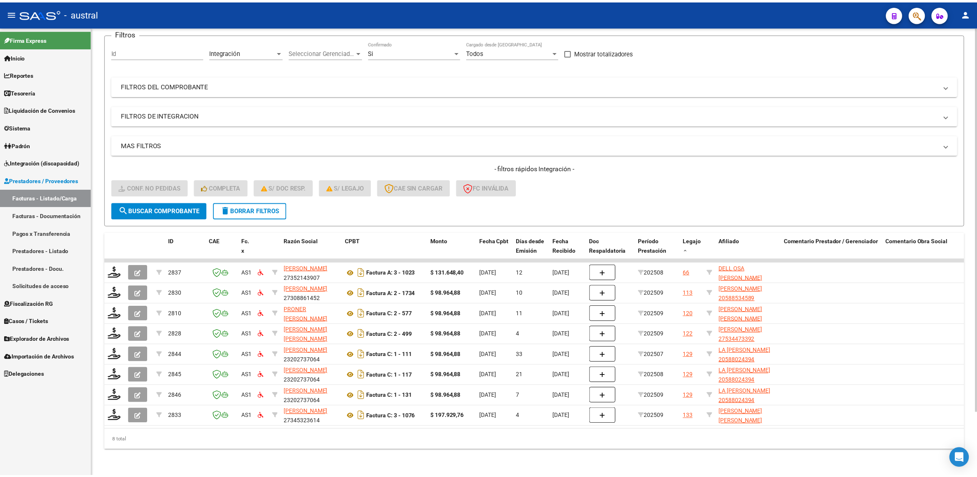
scroll to position [12, 0]
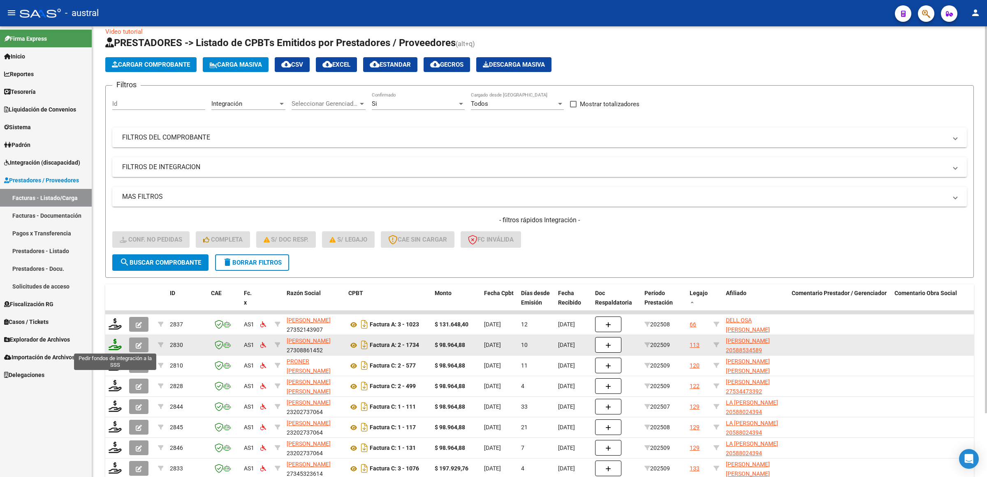
click at [113, 348] on icon at bounding box center [115, 344] width 13 height 12
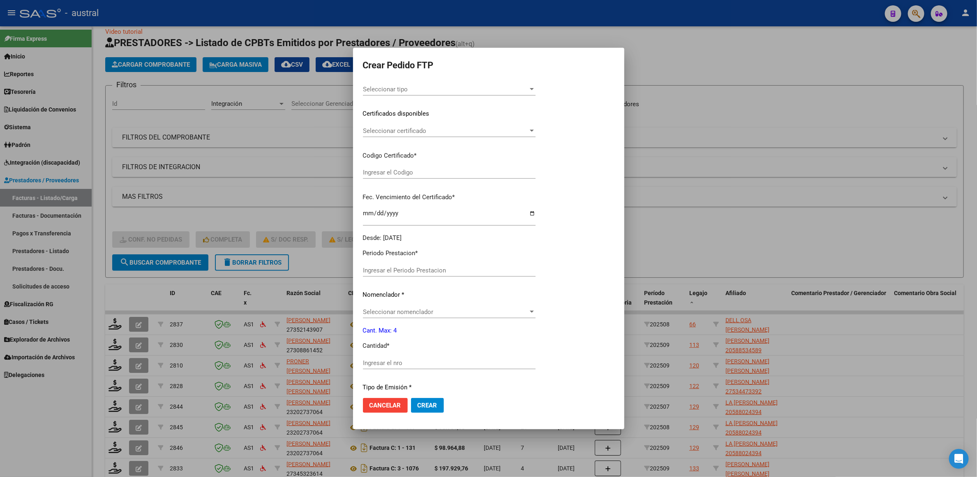
type input "202509"
type input "$ 98.964,88"
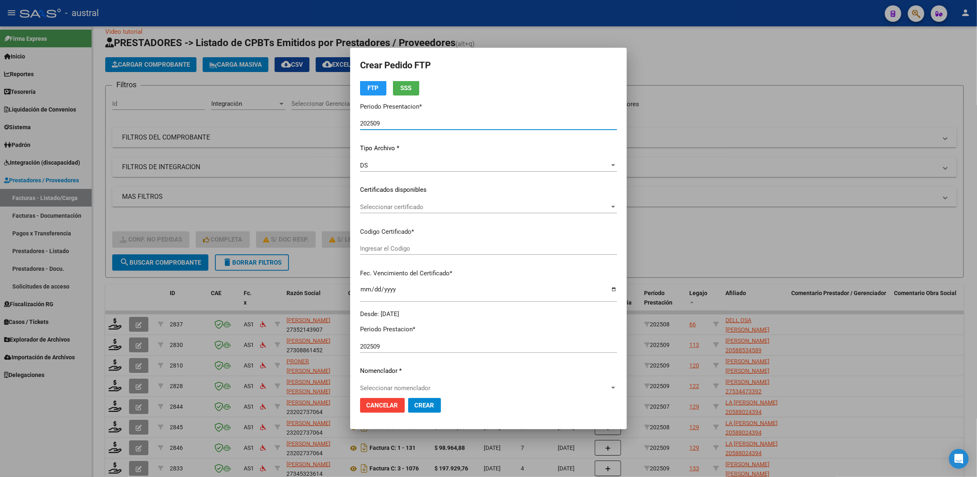
scroll to position [0, 0]
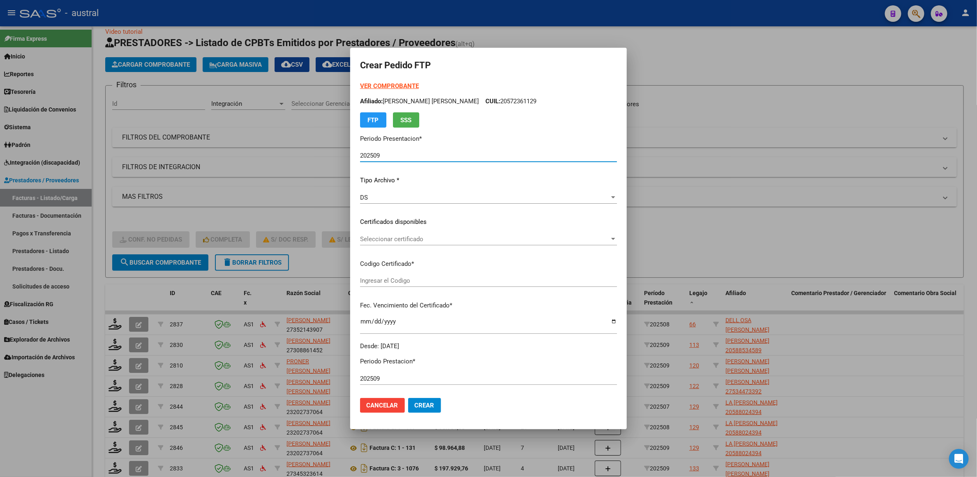
type input "8708911719"
type input "[DATE]"
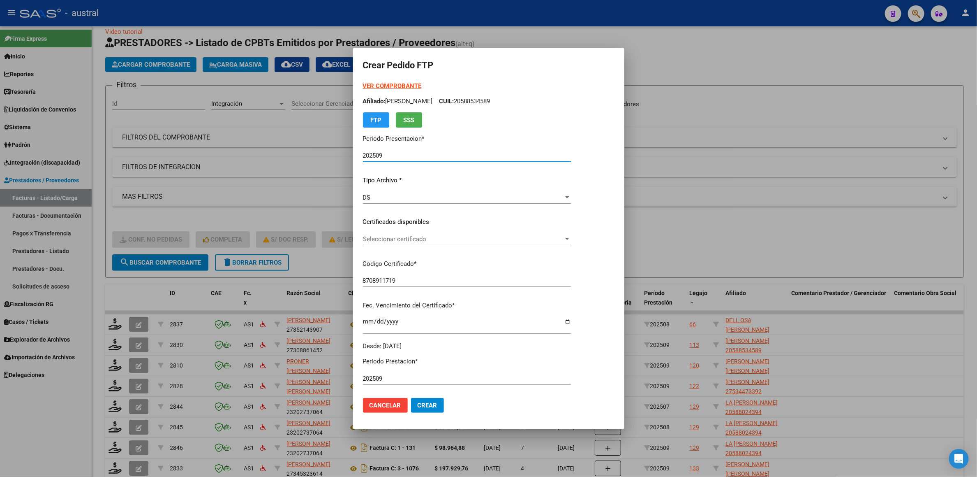
click at [405, 83] on strong "VER COMPROBANTE" at bounding box center [392, 85] width 59 height 7
click at [419, 241] on span "Seleccionar certificado" at bounding box center [463, 238] width 201 height 7
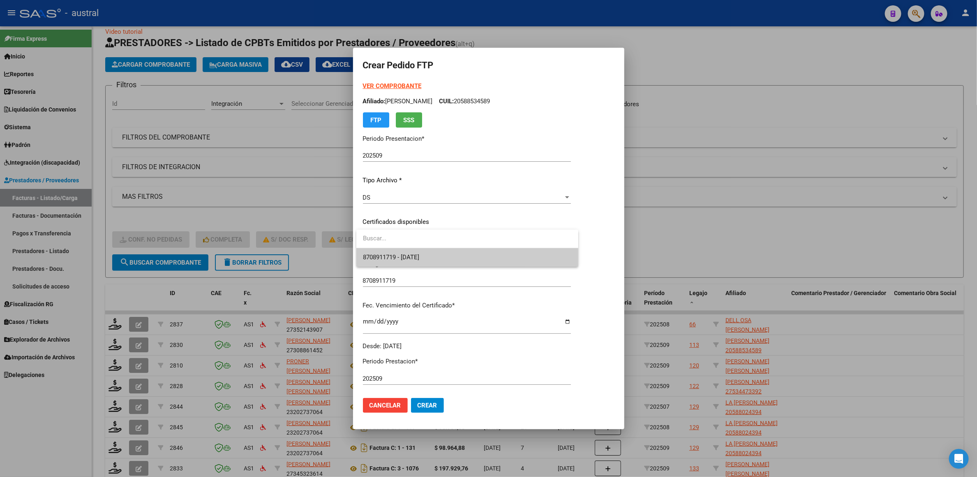
click at [447, 258] on span "8708911719 - [DATE]" at bounding box center [467, 257] width 209 height 19
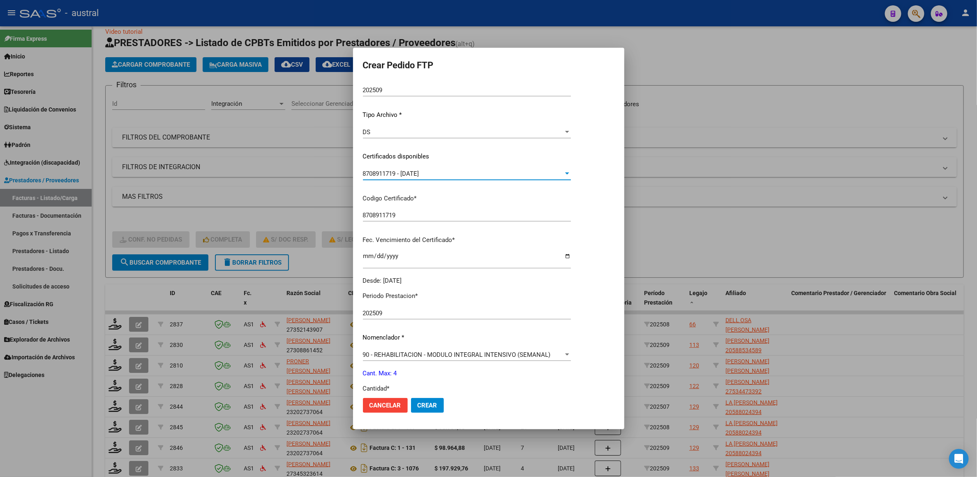
scroll to position [185, 0]
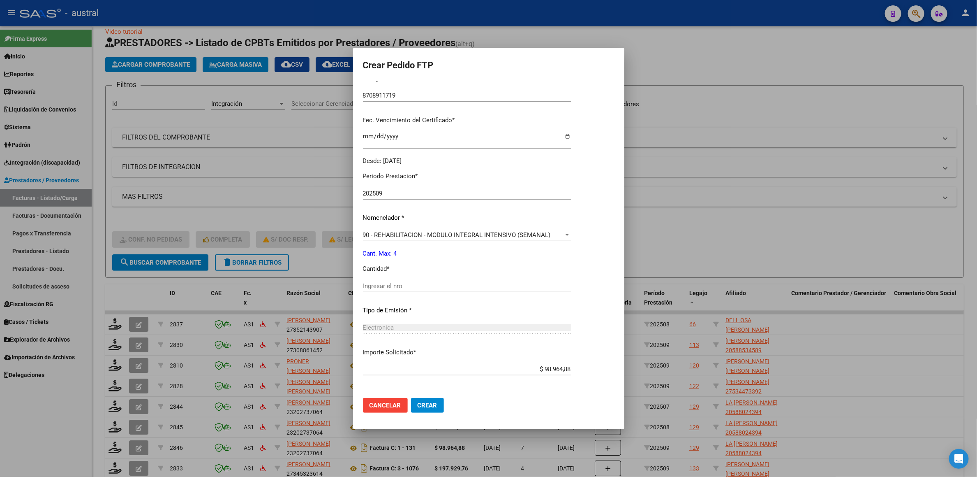
click at [405, 285] on input "Ingresar el nro" at bounding box center [467, 285] width 208 height 7
type input "4"
click at [411, 398] on button "Crear" at bounding box center [427, 405] width 33 height 15
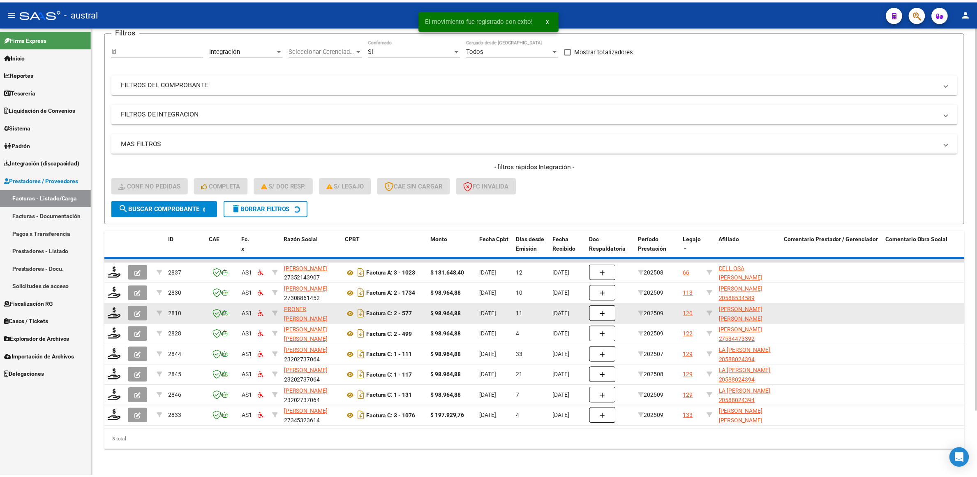
scroll to position [53, 0]
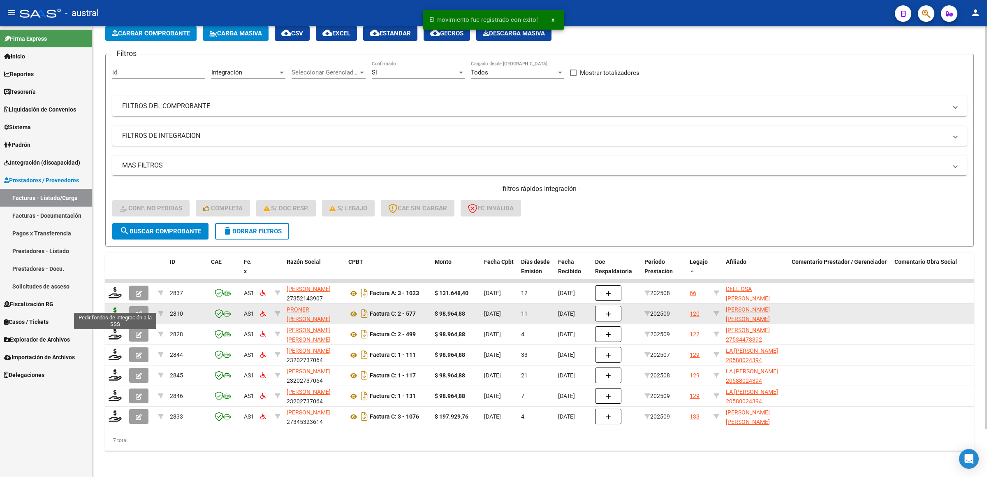
click at [118, 307] on icon at bounding box center [115, 313] width 13 height 12
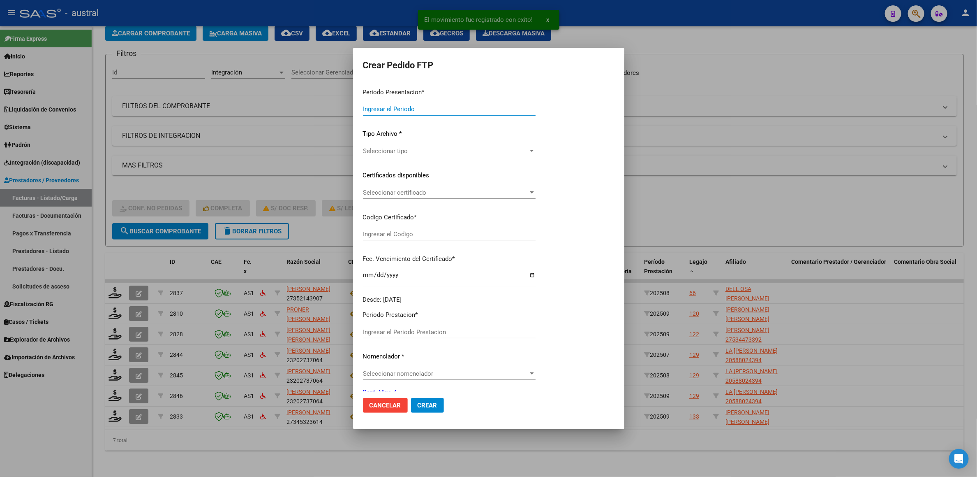
type input "202509"
type input "$ 98.964,88"
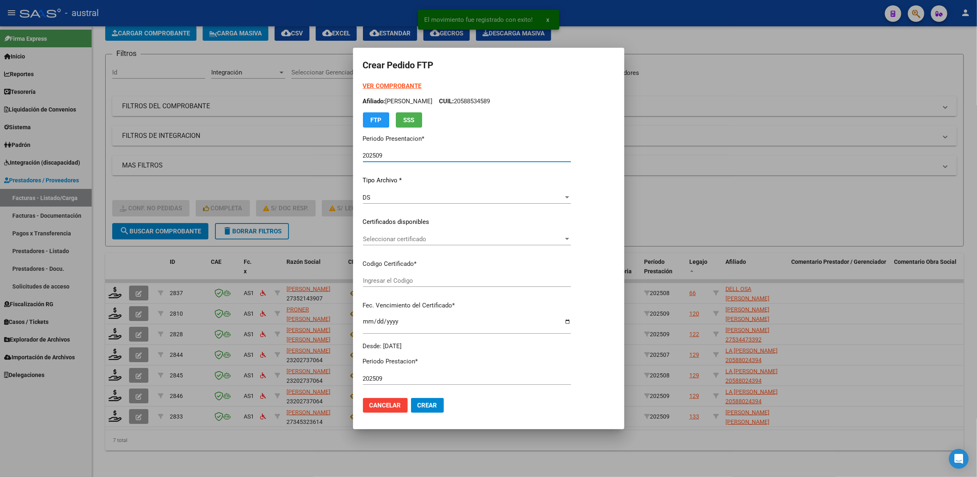
click at [403, 84] on strong "VER COMPROBANTE" at bounding box center [392, 85] width 59 height 7
type input "1078977189"
type input "[DATE]"
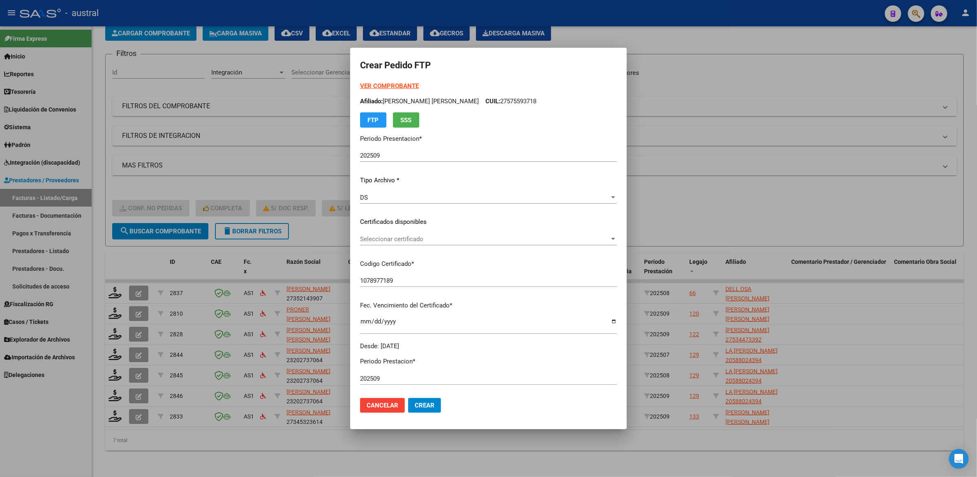
click at [590, 107] on div "VER COMPROBANTE ARCA Padrón Afiliado: [PERSON_NAME] [PERSON_NAME] CUIL: 2757559…" at bounding box center [488, 104] width 257 height 46
click at [384, 241] on span "Seleccionar certificado" at bounding box center [485, 238] width 250 height 7
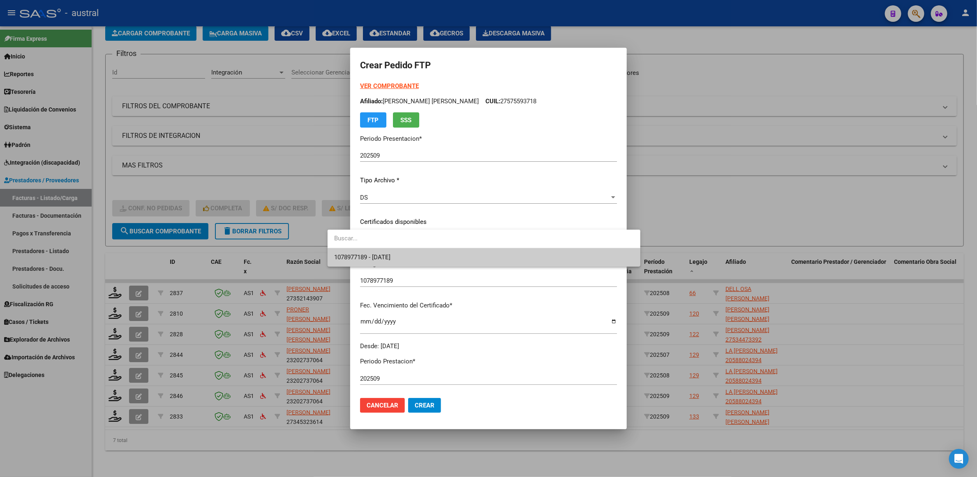
click at [413, 256] on span "1078977189 - [DATE]" at bounding box center [484, 257] width 300 height 19
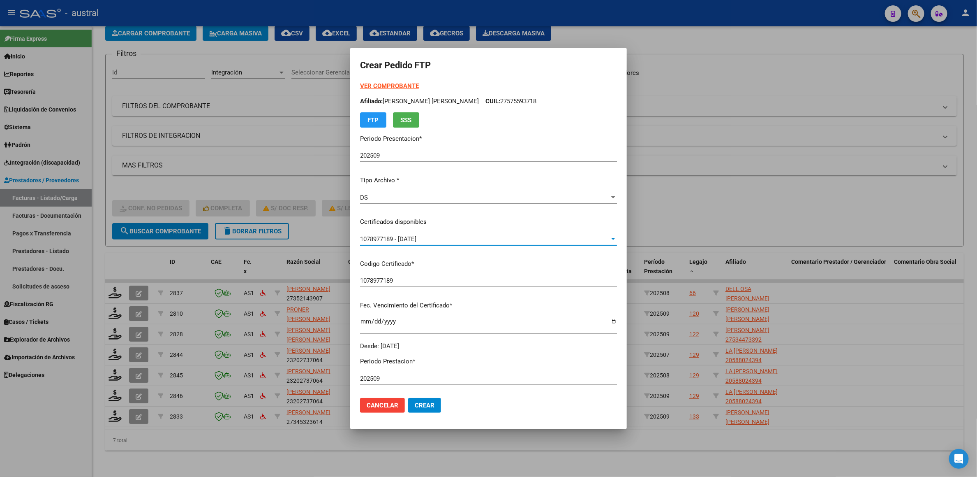
scroll to position [218, 0]
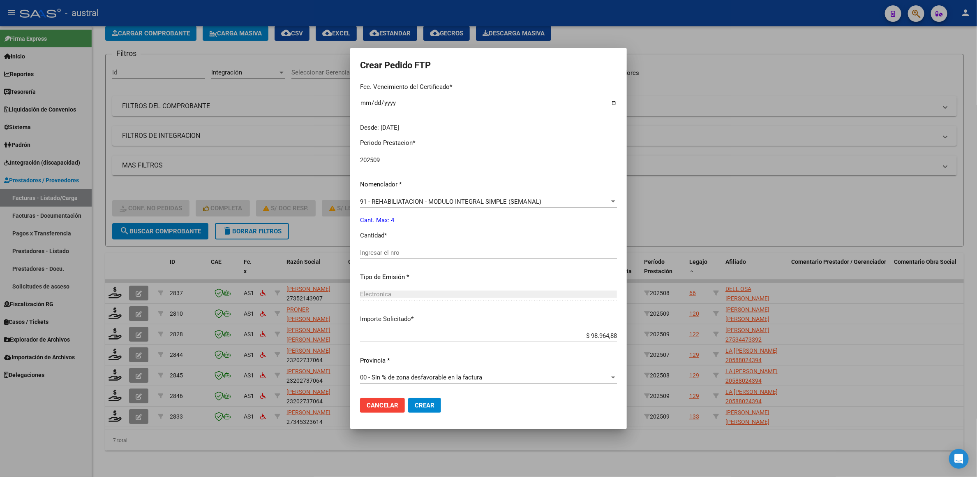
click at [432, 249] on input "Ingresar el nro" at bounding box center [488, 252] width 257 height 7
type input "4"
click at [415, 403] on span "Crear" at bounding box center [425, 404] width 20 height 7
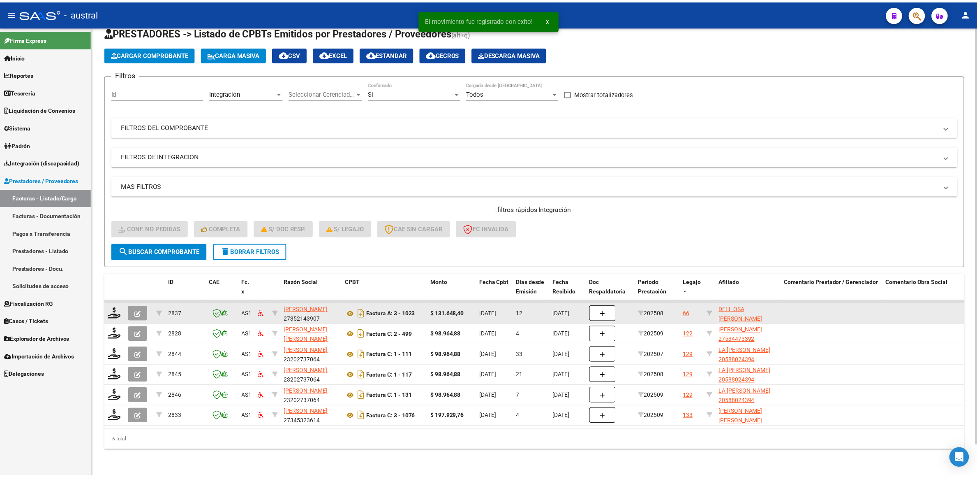
scroll to position [32, 0]
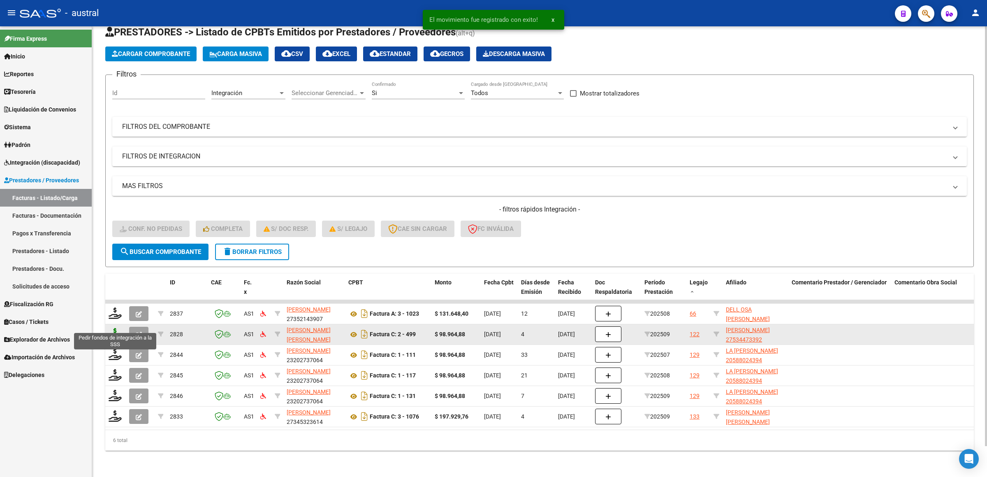
click at [117, 328] on icon at bounding box center [115, 334] width 13 height 12
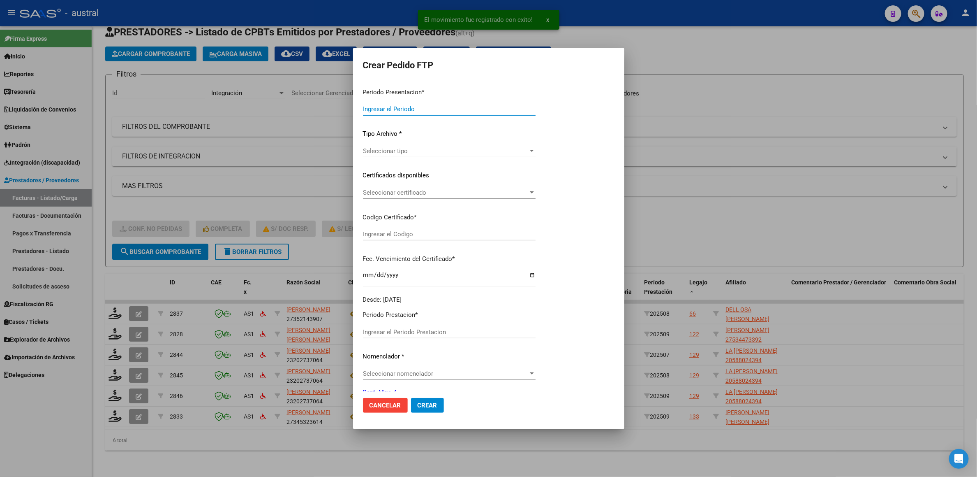
type input "202509"
type input "$ 98.964,88"
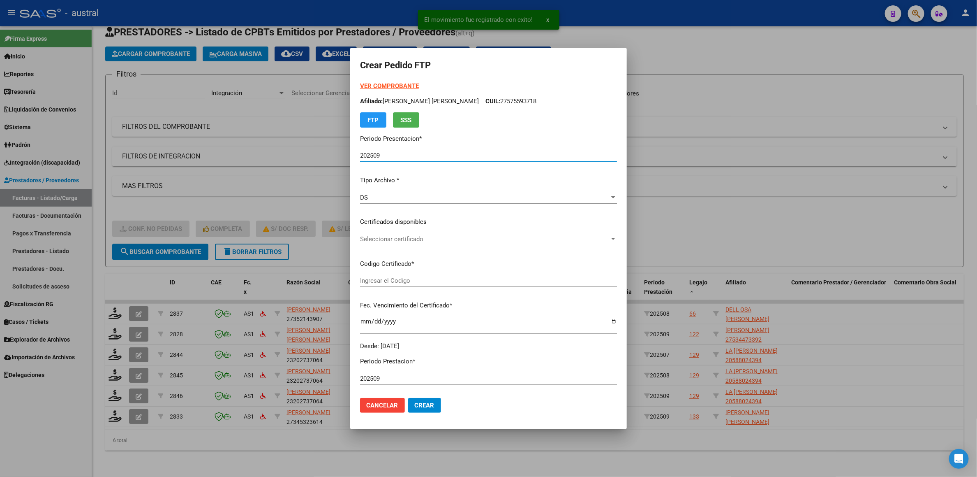
type input "1643549587"
type input "[DATE]"
drag, startPoint x: 359, startPoint y: 233, endPoint x: 362, endPoint y: 244, distance: 11.4
click at [360, 234] on div "VER COMPROBANTE ARCA Padrón Afiliado: [PERSON_NAME] [PERSON_NAME] CUIL: 2757559…" at bounding box center [488, 215] width 257 height 269
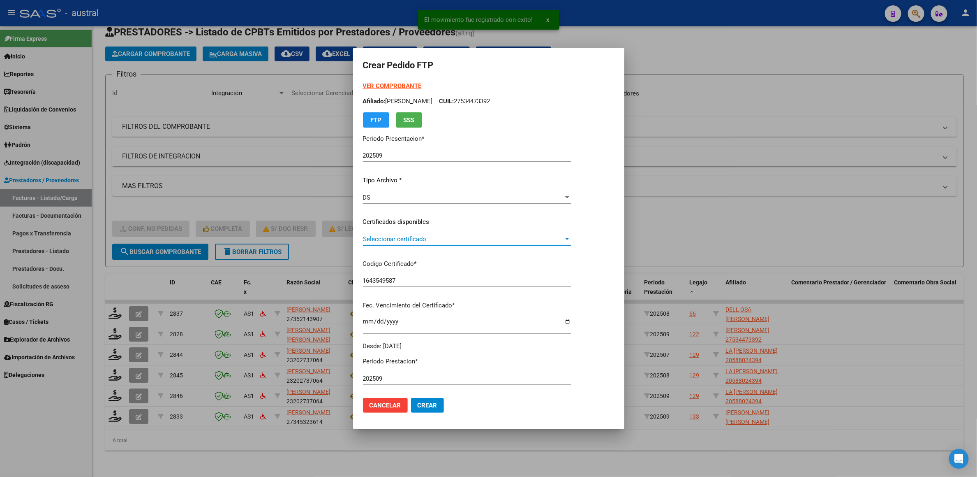
click at [396, 241] on span "Seleccionar certificado" at bounding box center [463, 238] width 201 height 7
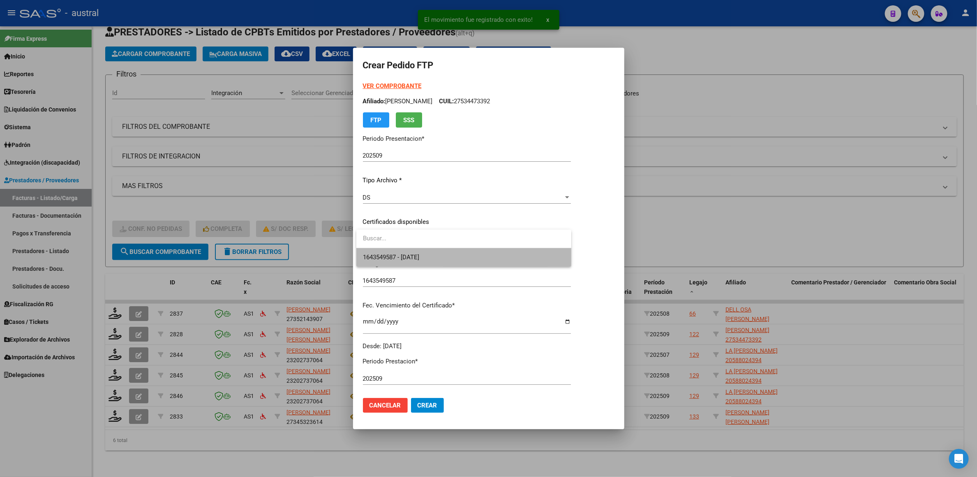
click at [456, 250] on span "1643549587 - [DATE]" at bounding box center [464, 257] width 202 height 19
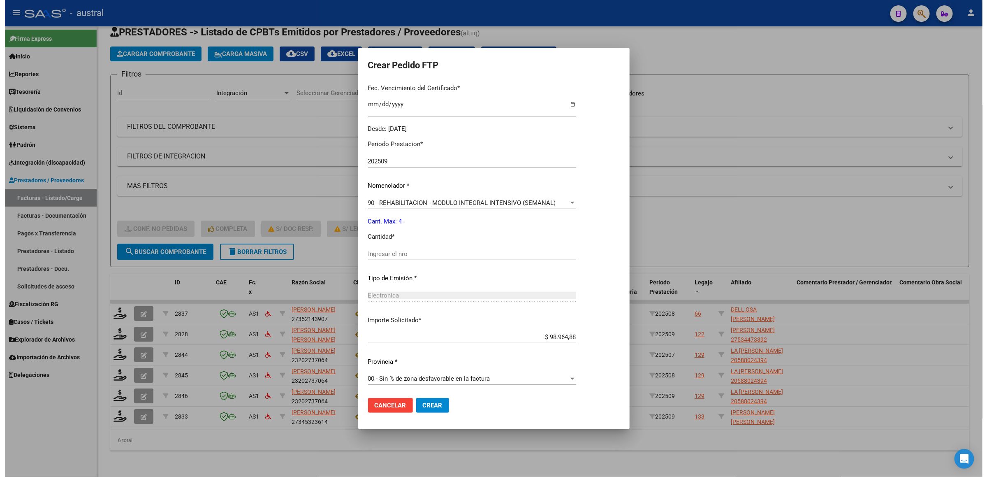
scroll to position [218, 0]
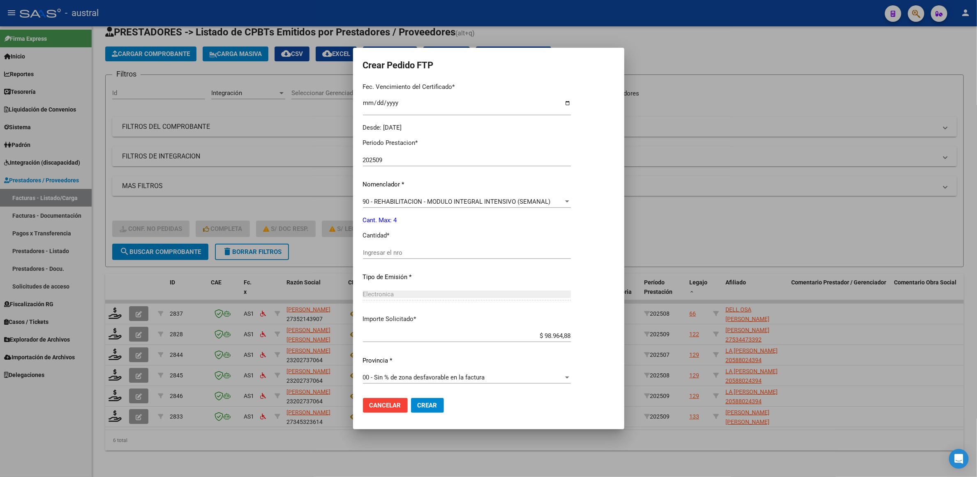
click at [441, 252] on input "Ingresar el nro" at bounding box center [467, 252] width 208 height 7
type input "4"
click at [438, 409] on button "Crear" at bounding box center [427, 405] width 33 height 15
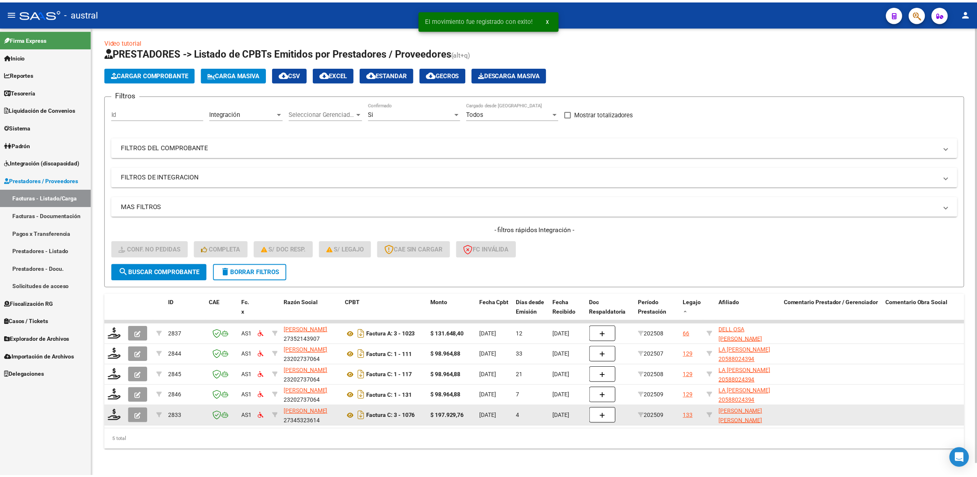
scroll to position [12, 0]
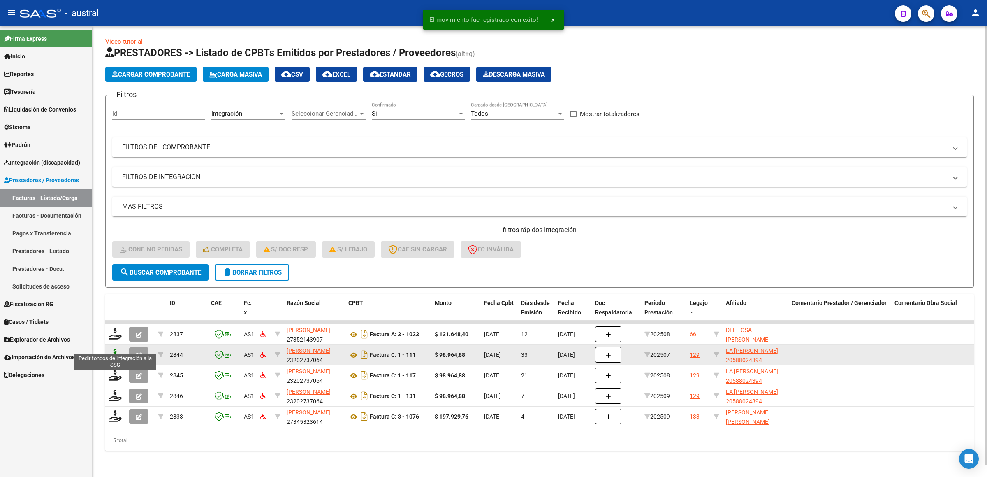
click at [115, 348] on icon at bounding box center [115, 354] width 13 height 12
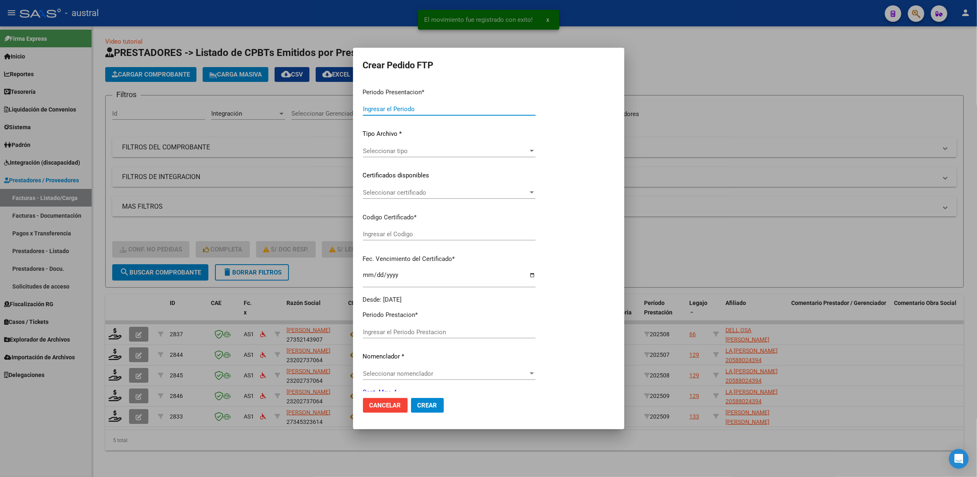
type input "202509"
type input "202507"
type input "$ 98.964,88"
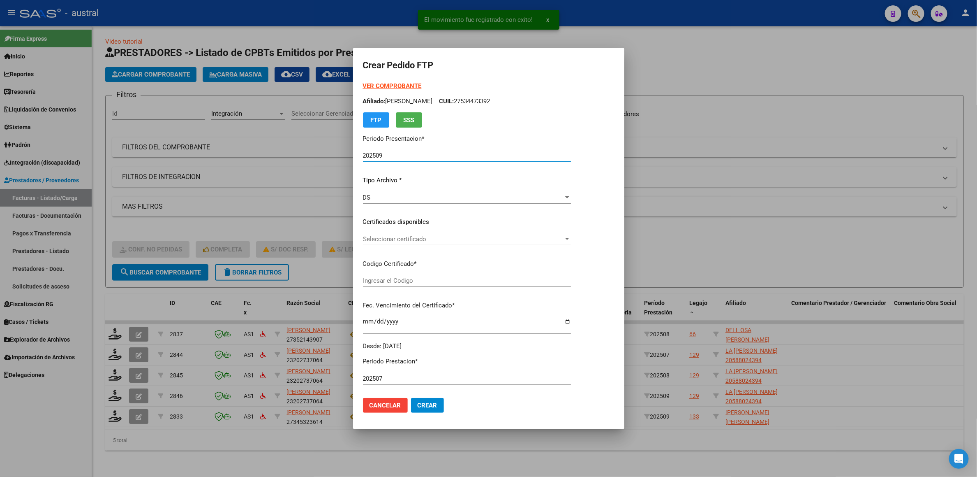
type input "6995030485"
type input "[DATE]"
click at [387, 233] on div "Seleccionar certificado Seleccionar certificado" at bounding box center [467, 239] width 208 height 12
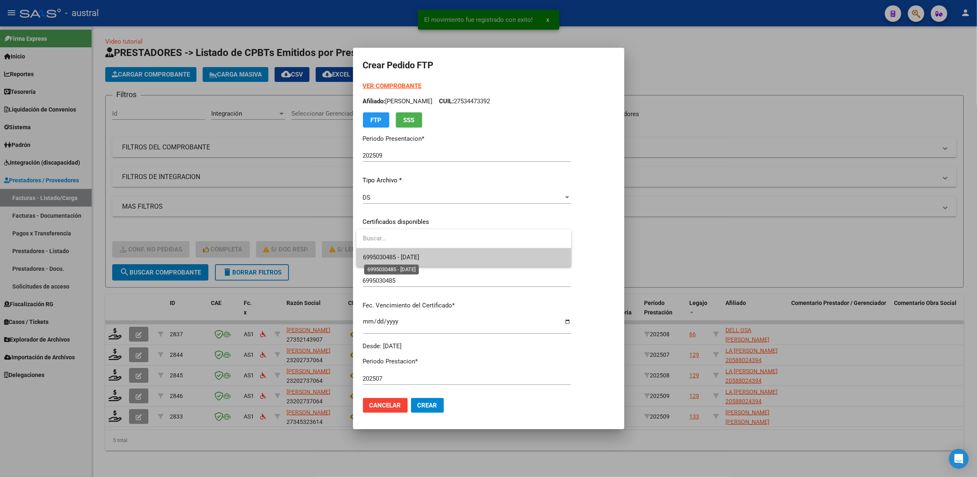
click at [412, 258] on span "6995030485 - [DATE]" at bounding box center [391, 256] width 56 height 7
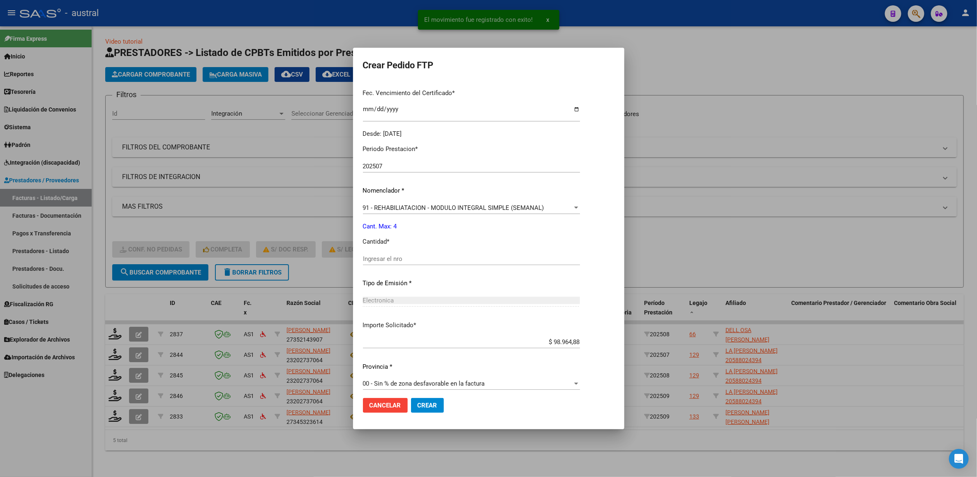
scroll to position [218, 0]
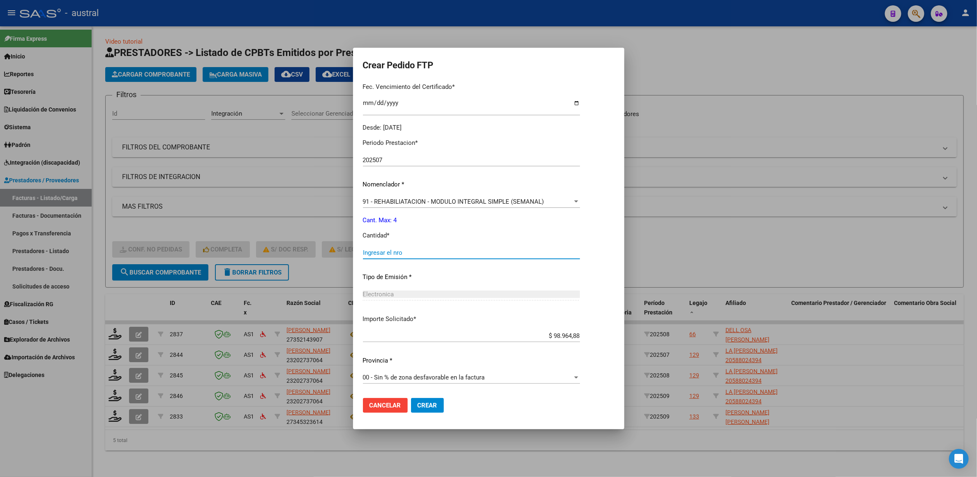
click at [412, 252] on input "Ingresar el nro" at bounding box center [471, 252] width 217 height 7
type input "4"
click at [437, 405] on button "Crear" at bounding box center [427, 405] width 33 height 15
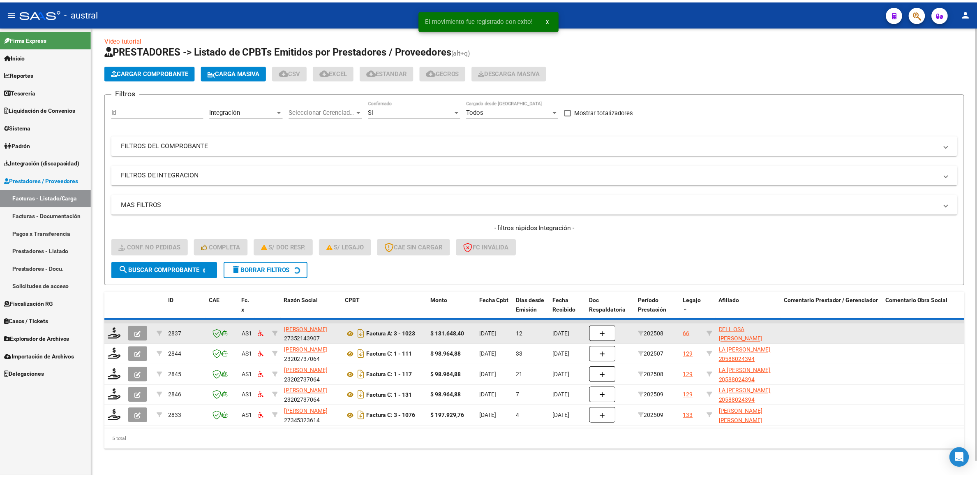
scroll to position [0, 0]
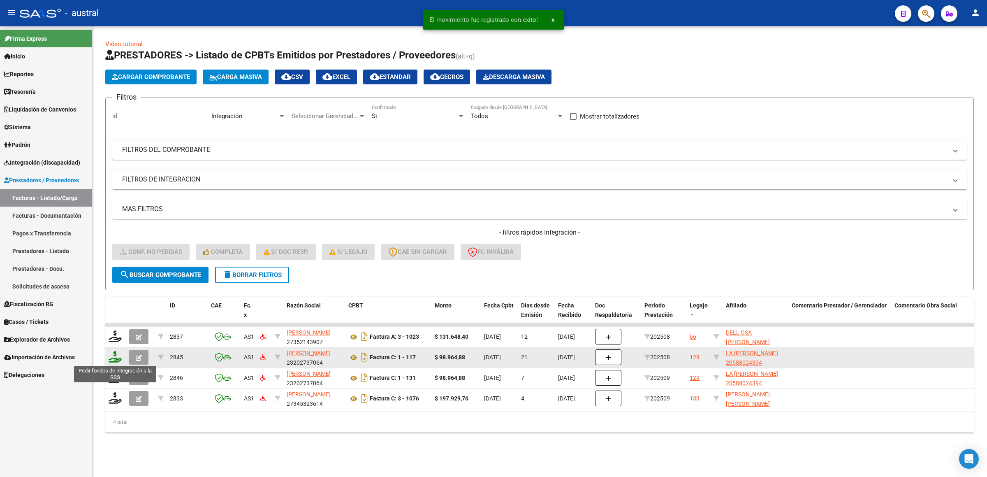
click at [112, 355] on icon at bounding box center [115, 357] width 13 height 12
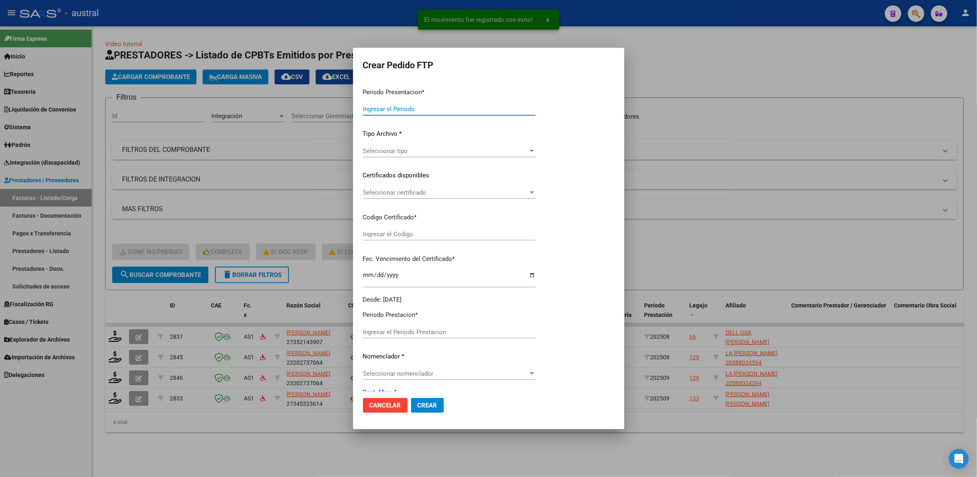
type input "202509"
type input "202508"
type input "$ 98.964,88"
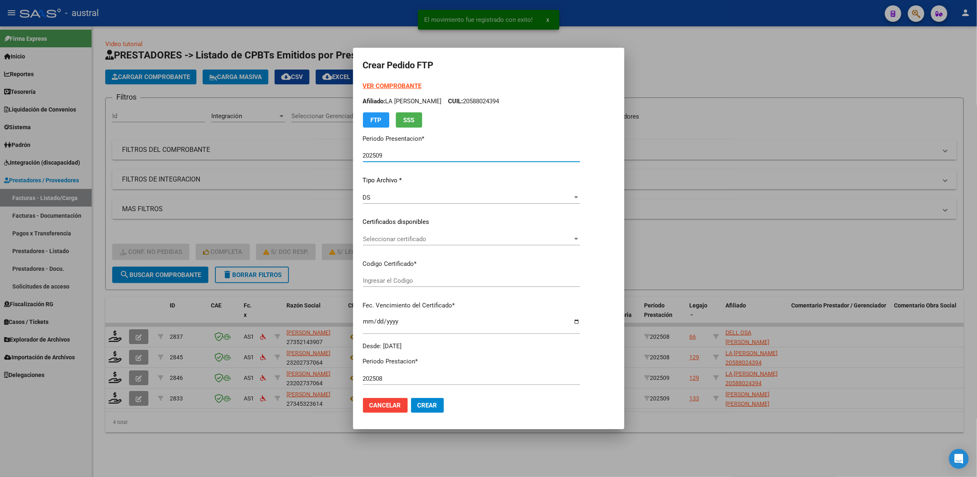
type input "6995030485"
type input "[DATE]"
click at [410, 239] on span "Seleccionar certificado" at bounding box center [468, 238] width 210 height 7
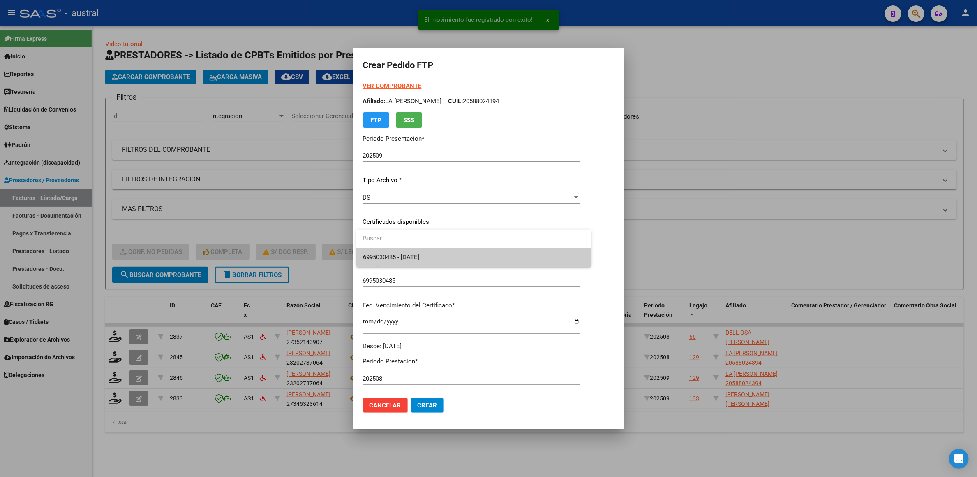
click at [417, 260] on span "6995030485 - [DATE]" at bounding box center [391, 256] width 56 height 7
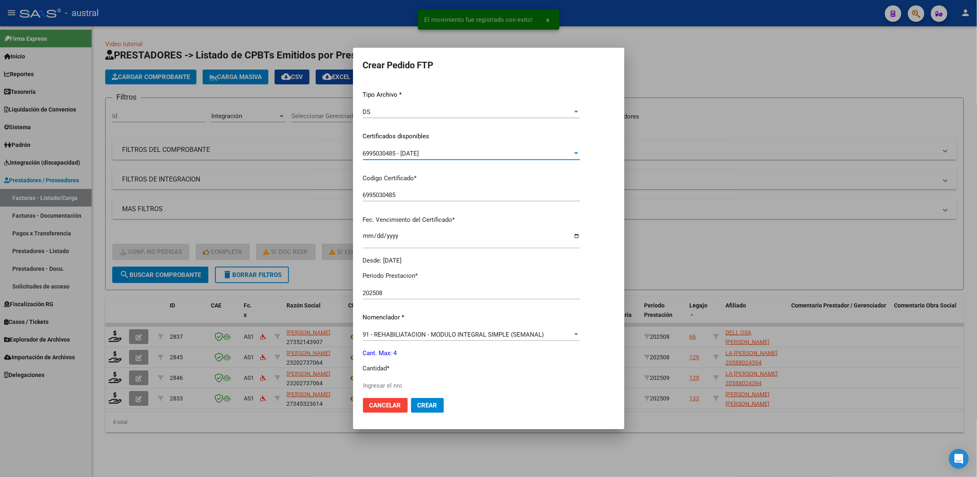
scroll to position [218, 0]
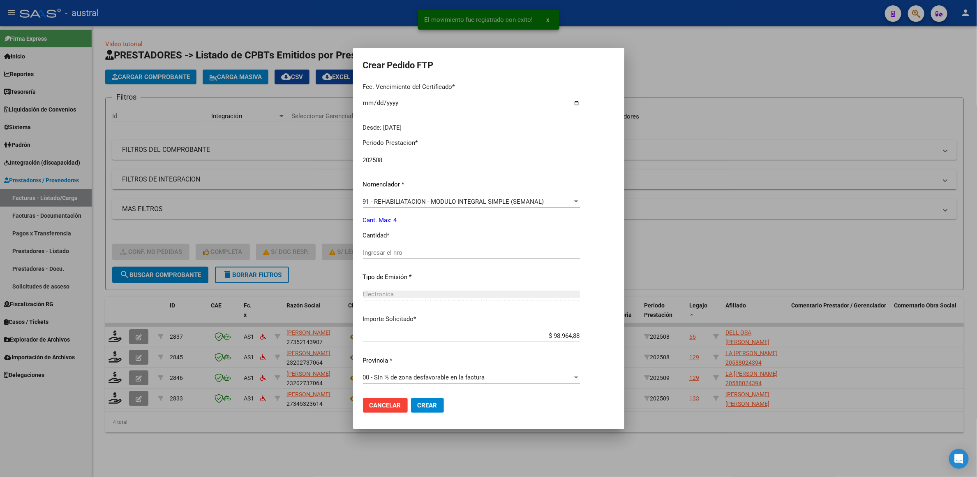
click at [463, 249] on input "Ingresar el nro" at bounding box center [471, 252] width 217 height 7
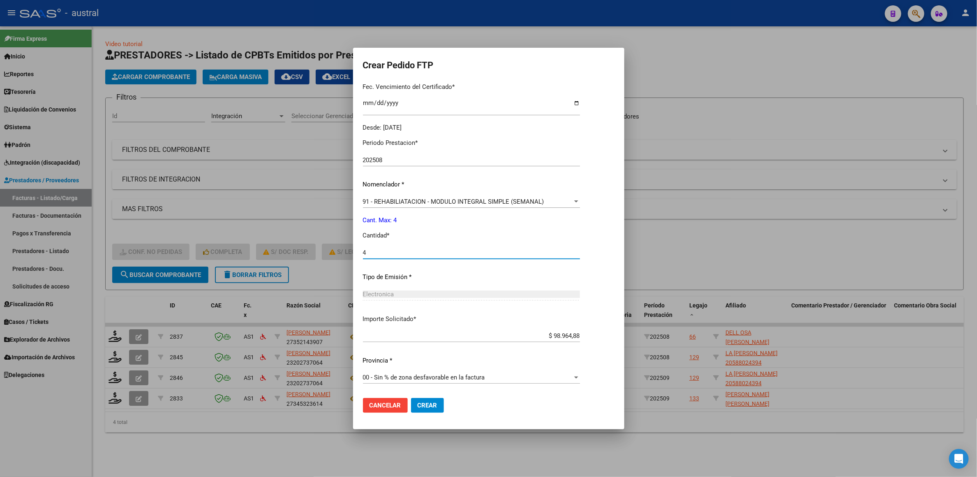
click at [433, 403] on span "Crear" at bounding box center [428, 404] width 20 height 7
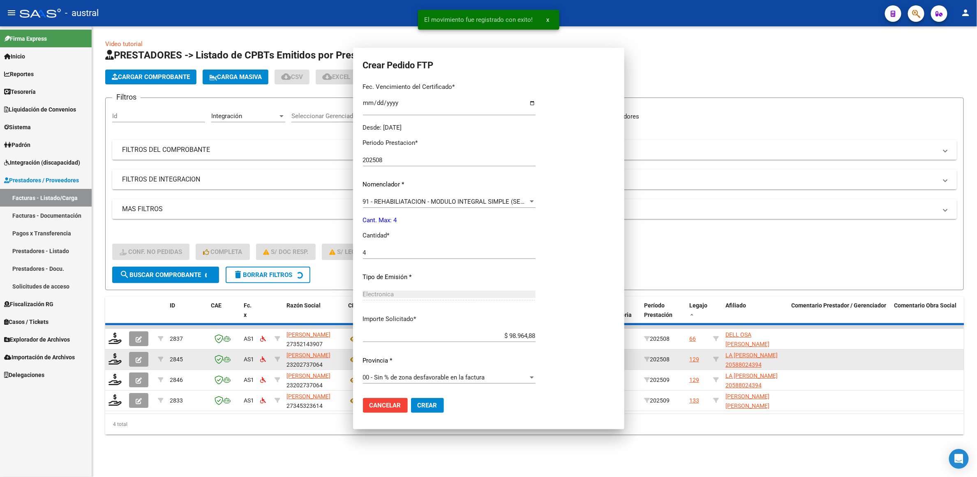
scroll to position [172, 0]
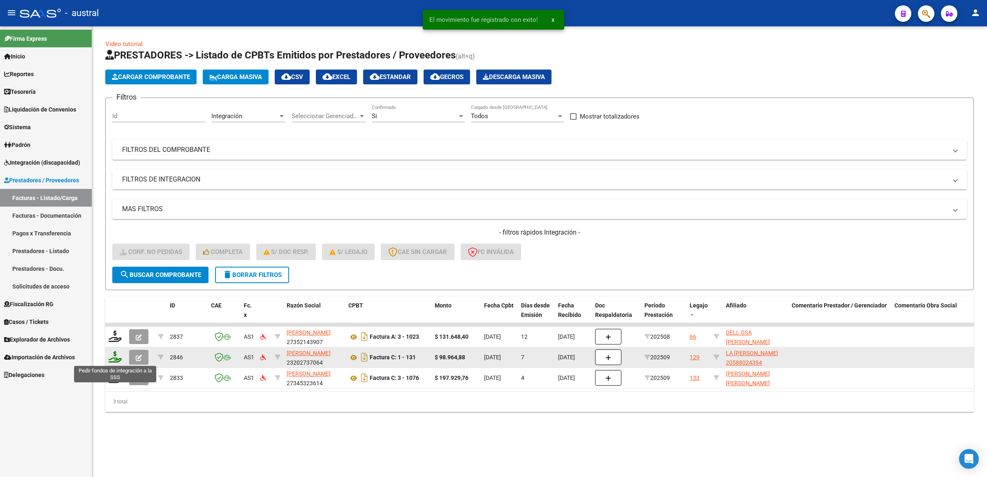
click at [118, 358] on icon at bounding box center [115, 357] width 13 height 12
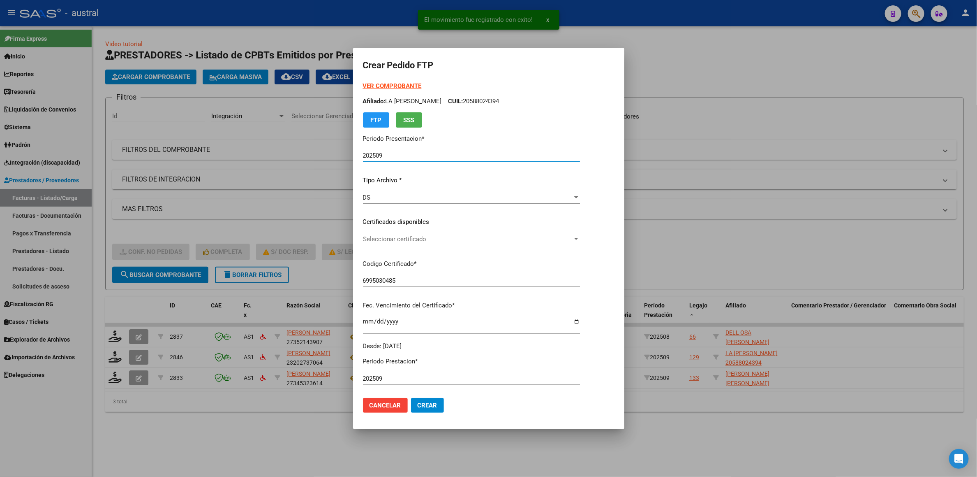
click at [398, 239] on span "Seleccionar certificado" at bounding box center [468, 238] width 210 height 7
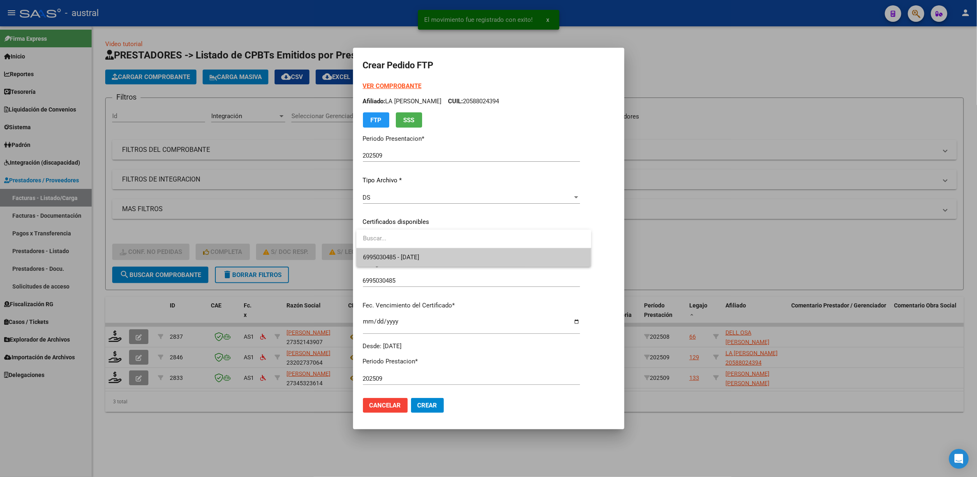
click at [424, 252] on span "6995030485 - [DATE]" at bounding box center [474, 257] width 222 height 19
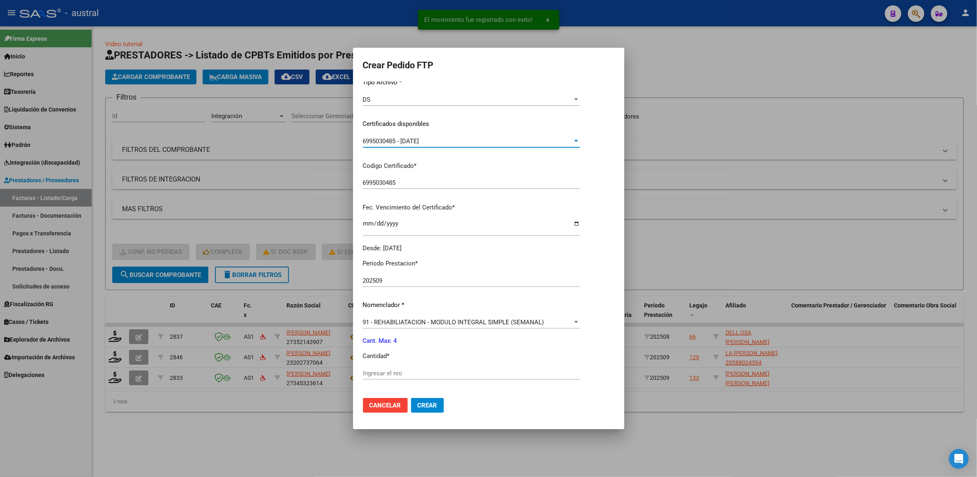
scroll to position [218, 0]
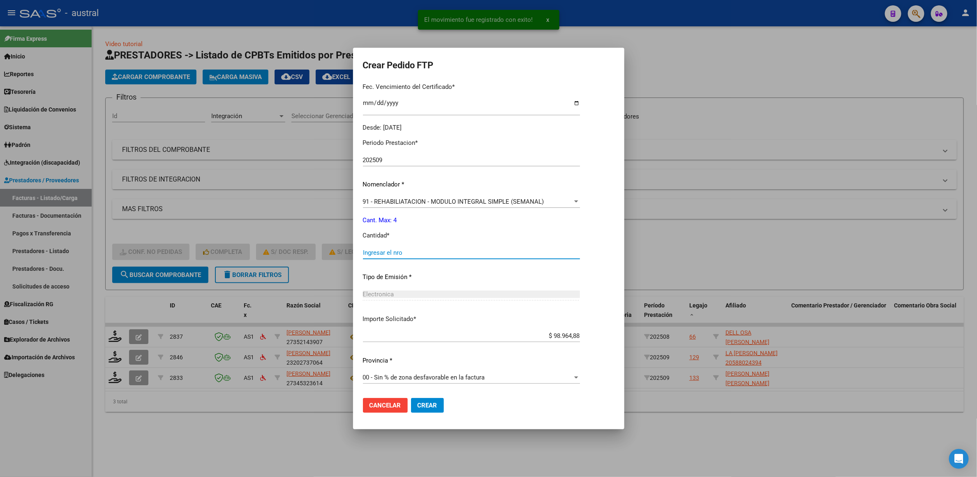
click at [421, 250] on input "Ingresar el nro" at bounding box center [471, 252] width 217 height 7
drag, startPoint x: 429, startPoint y: 396, endPoint x: 431, endPoint y: 400, distance: 4.3
click at [431, 400] on mat-dialog-actions "Cancelar Crear" at bounding box center [489, 405] width 252 height 28
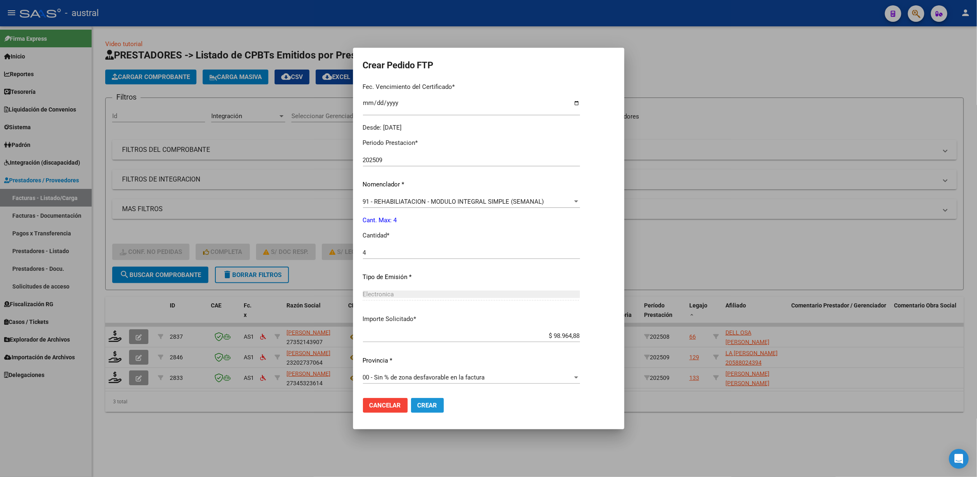
click at [431, 401] on span "Crear" at bounding box center [428, 404] width 20 height 7
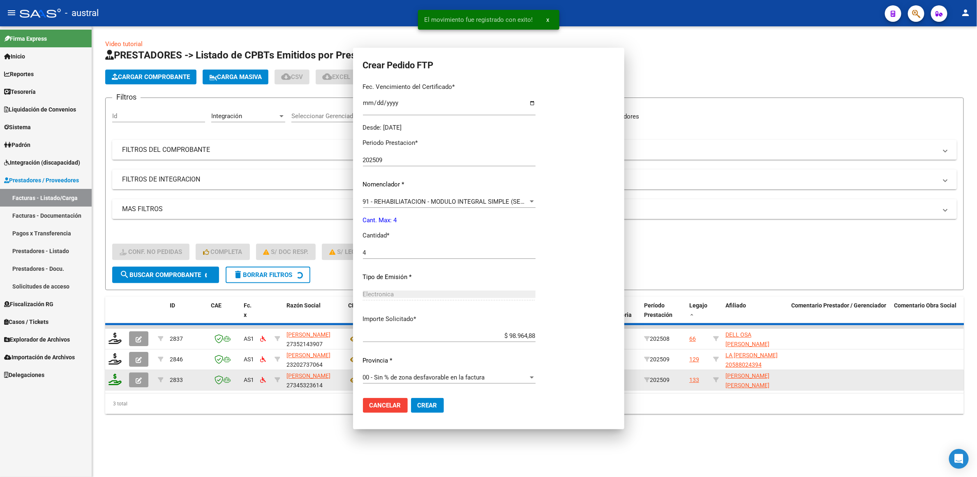
scroll to position [172, 0]
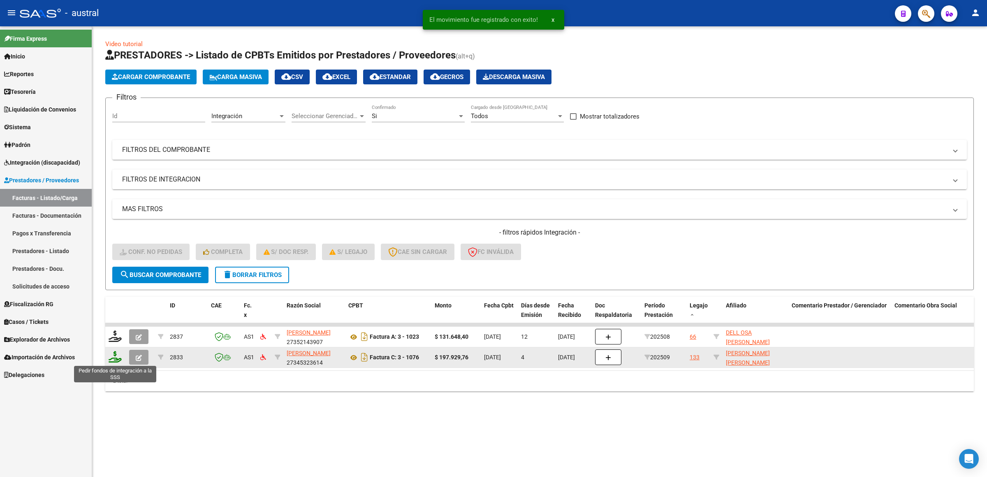
click at [116, 361] on icon at bounding box center [115, 357] width 13 height 12
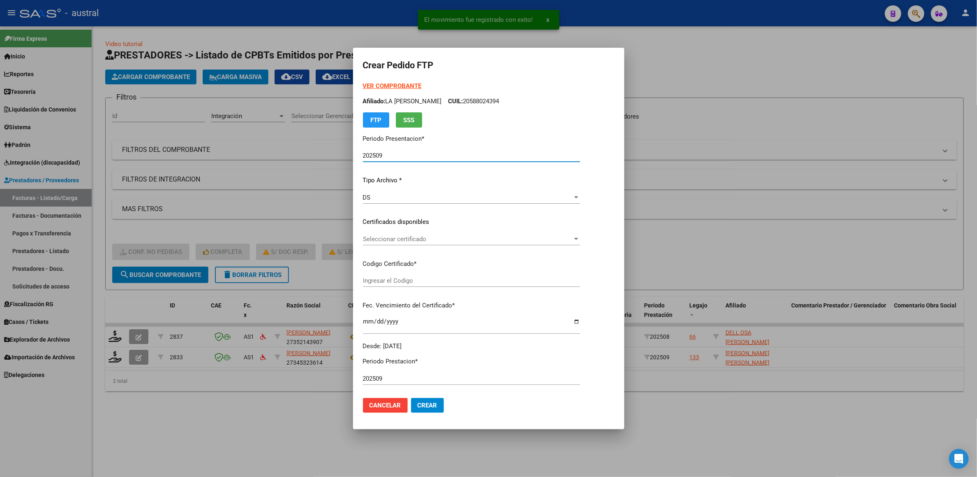
click at [402, 154] on input "202509" at bounding box center [471, 155] width 217 height 7
click at [426, 242] on div "Seleccionar certificado Seleccionar certificado" at bounding box center [471, 239] width 217 height 12
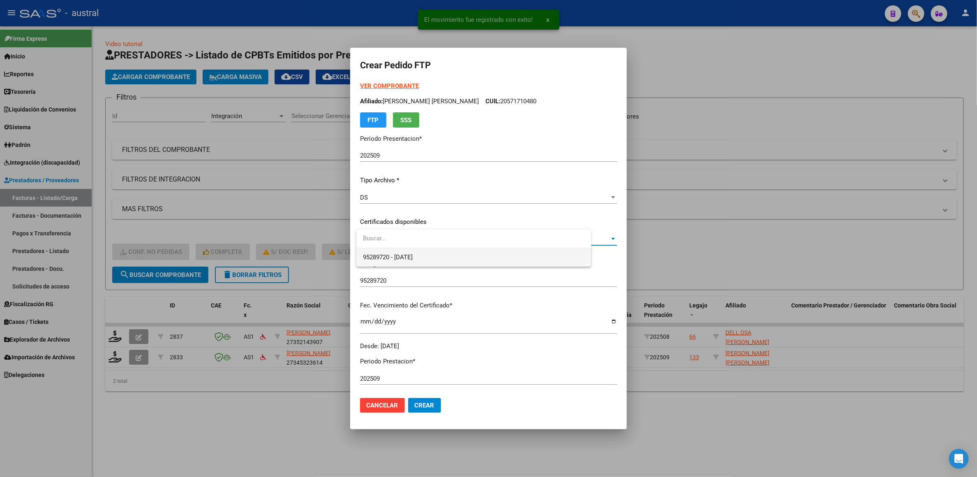
click at [447, 256] on span "95289720 - [DATE]" at bounding box center [474, 257] width 222 height 19
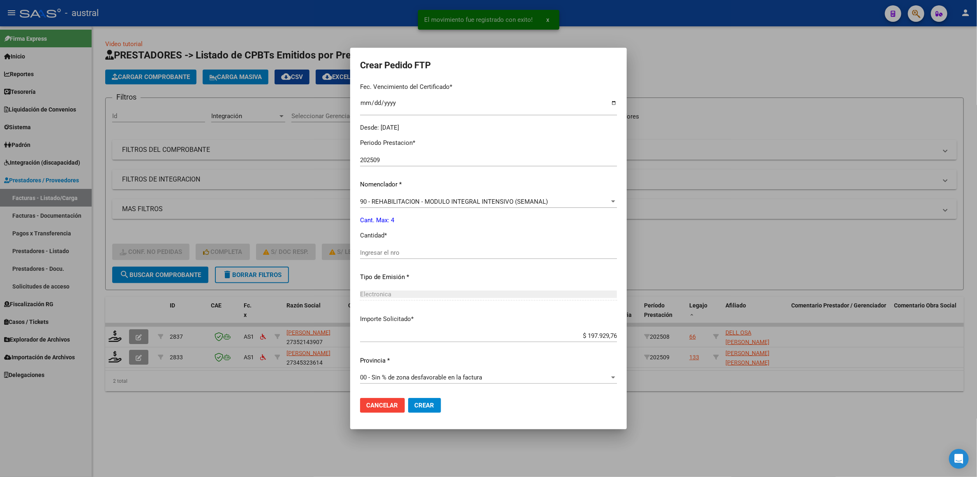
click at [418, 243] on div "Periodo Prestacion * 202509 Ingresar el Periodo Prestacion Nomenclador * 90 - R…" at bounding box center [488, 261] width 257 height 259
click at [421, 249] on input "Ingresar el nro" at bounding box center [488, 252] width 257 height 7
click at [422, 253] on input "Ingresar el nro" at bounding box center [488, 252] width 257 height 7
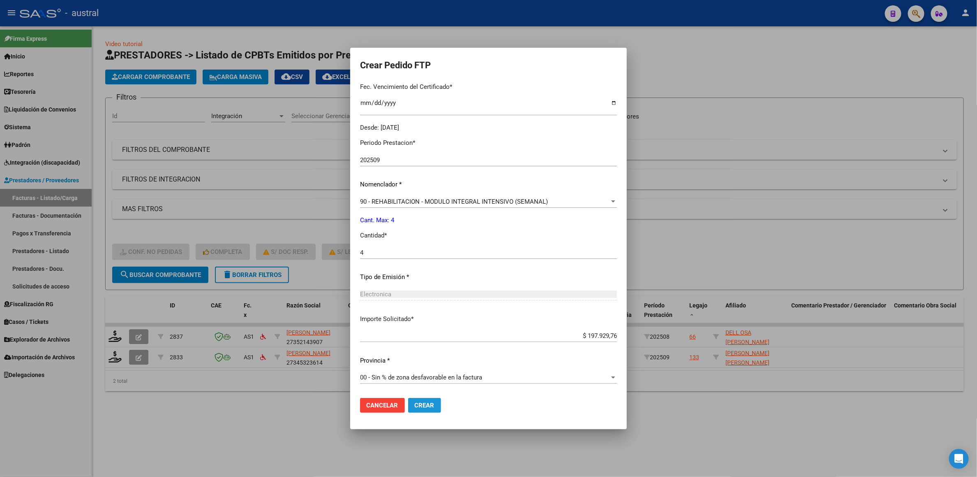
click at [434, 404] on span "Crear" at bounding box center [425, 404] width 20 height 7
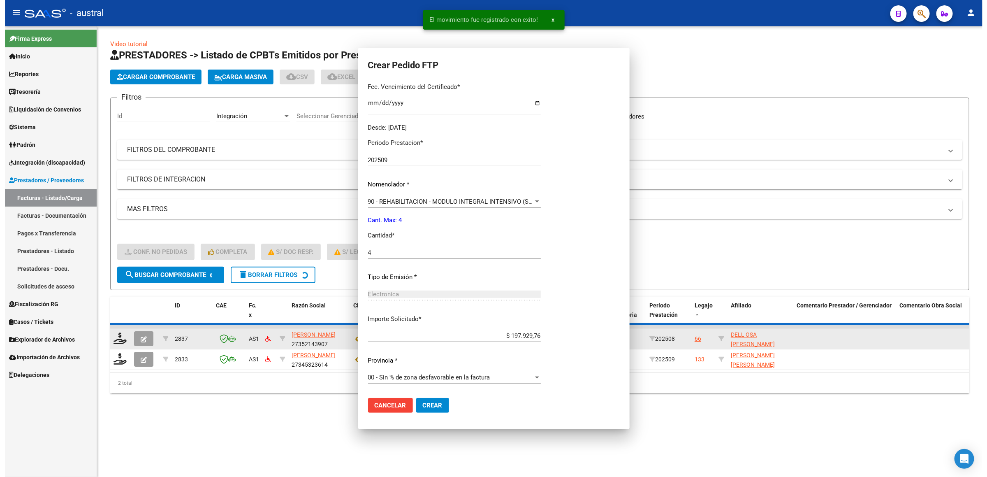
scroll to position [172, 0]
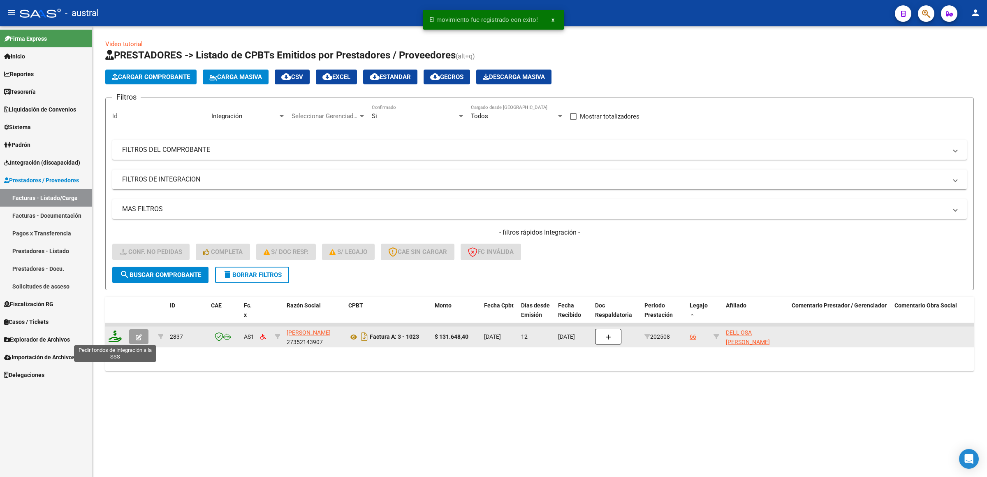
click at [120, 334] on icon at bounding box center [115, 336] width 13 height 12
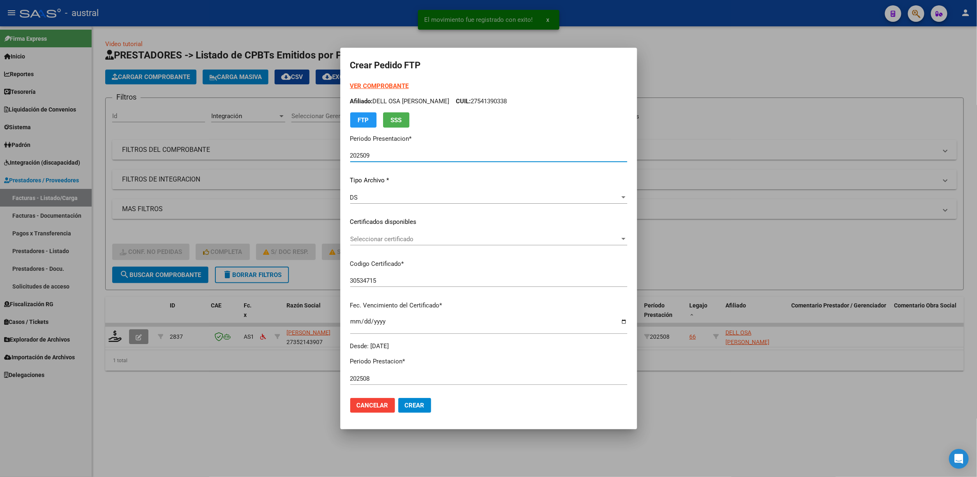
click at [392, 83] on strong "VER COMPROBANTE" at bounding box center [379, 85] width 59 height 7
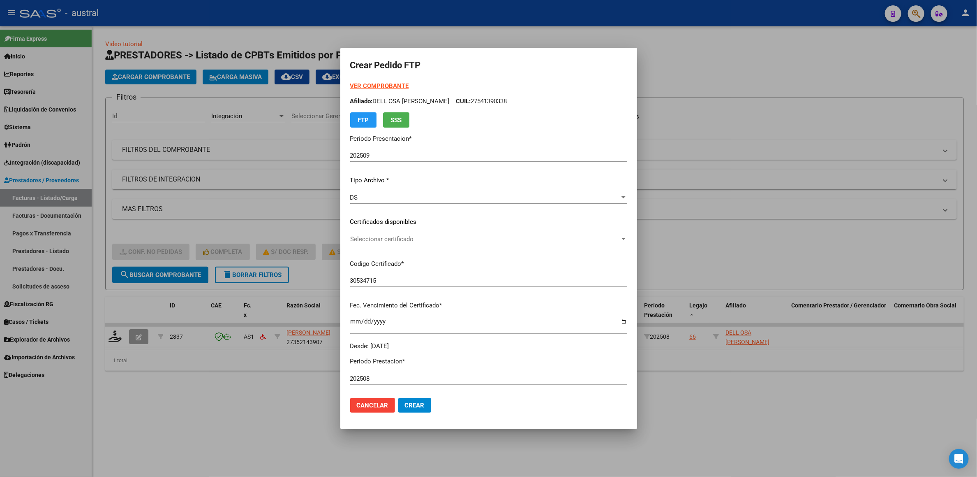
click at [834, 95] on div at bounding box center [488, 238] width 977 height 477
